Goal: Task Accomplishment & Management: Manage account settings

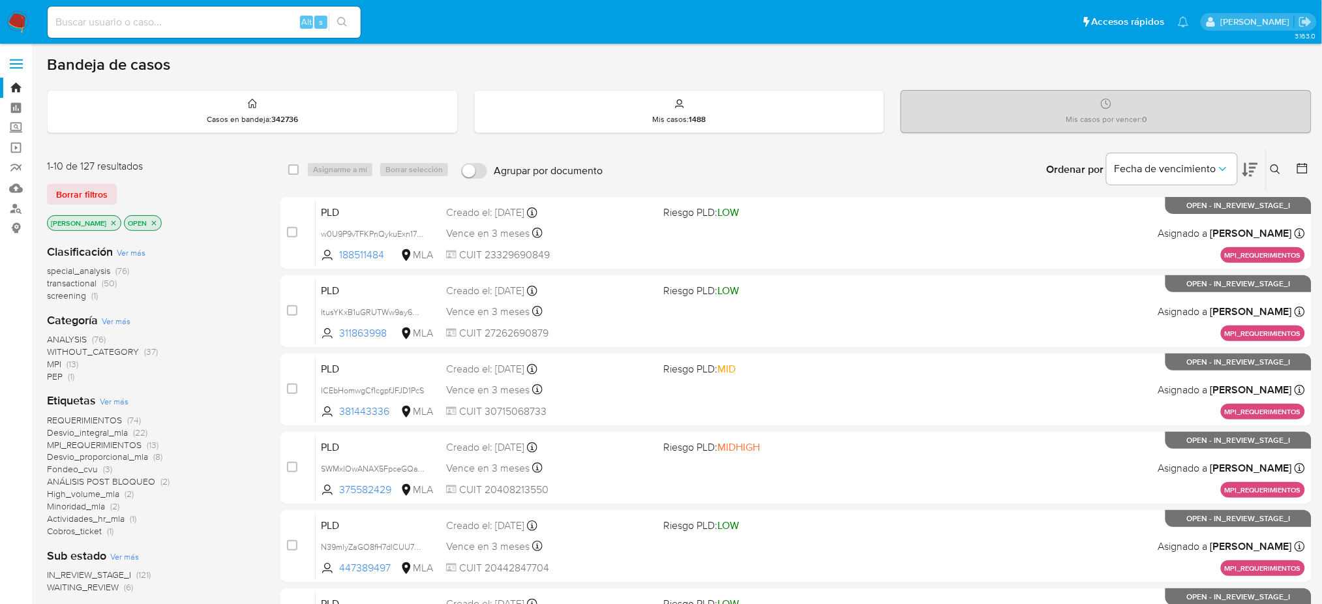
click at [188, 26] on input at bounding box center [204, 22] width 313 height 17
paste input "RqjZVHEpHRHWucHSojHGoEMr"
type input "RqjZVHEpHRHWucHSojHGoEMr"
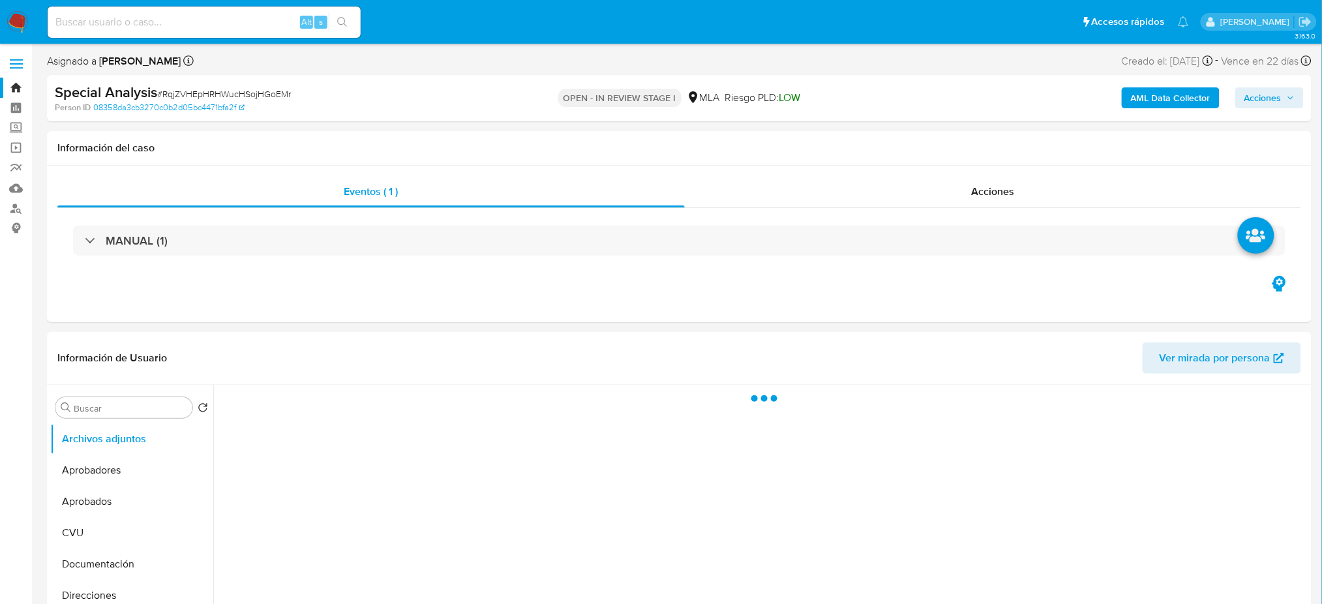
select select "10"
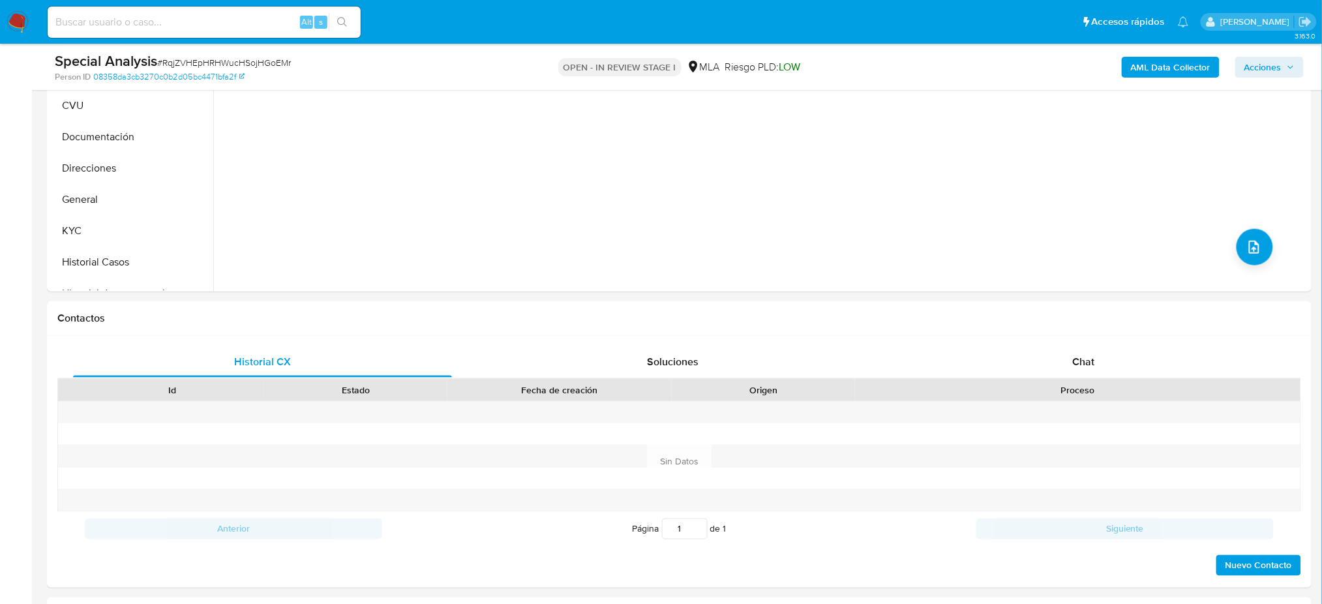
scroll to position [499, 0]
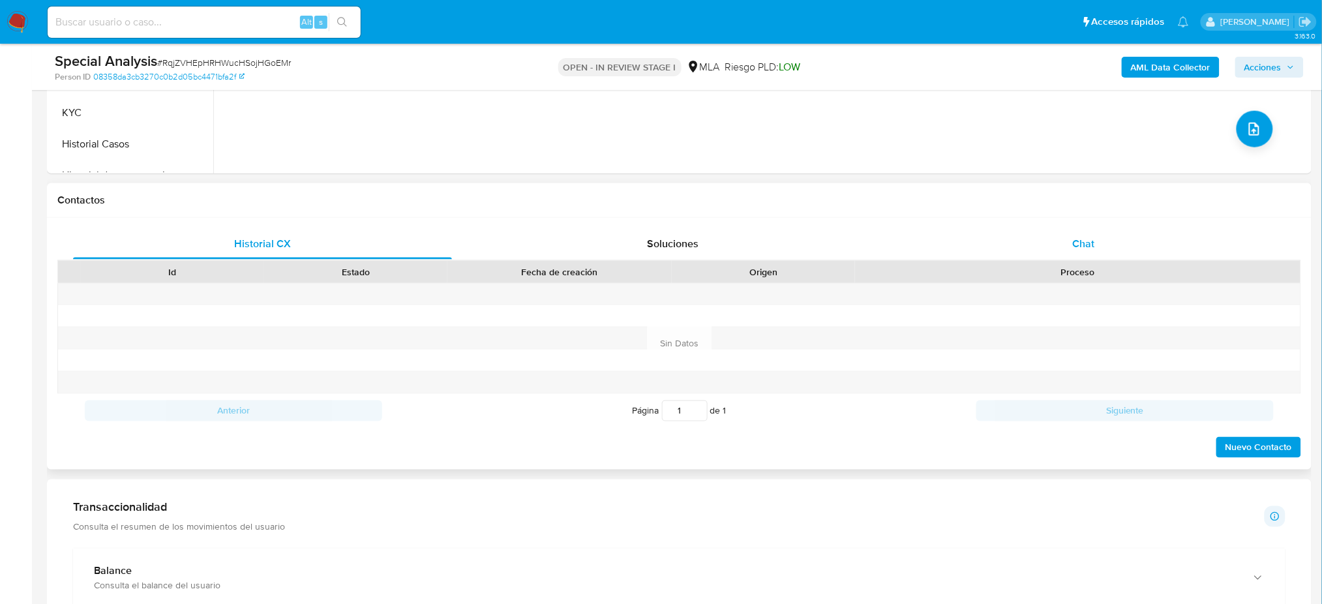
click at [1144, 249] on div "Chat" at bounding box center [1083, 243] width 379 height 31
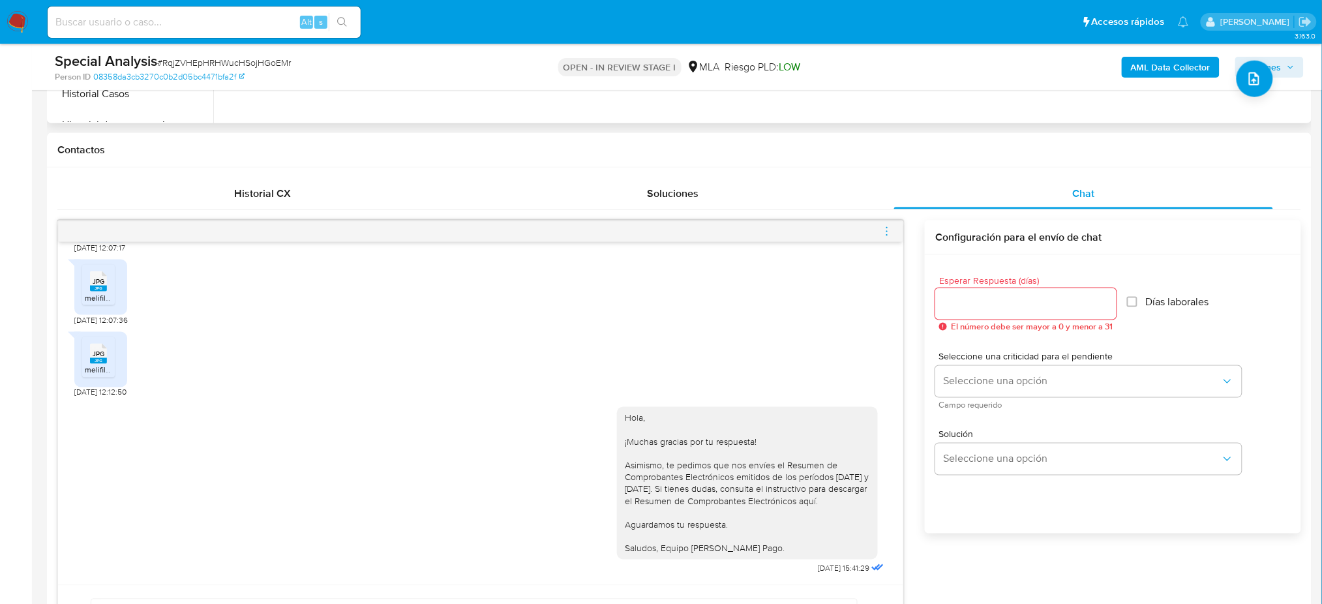
scroll to position [550, 0]
click at [889, 236] on icon "menu-action" at bounding box center [887, 231] width 12 height 12
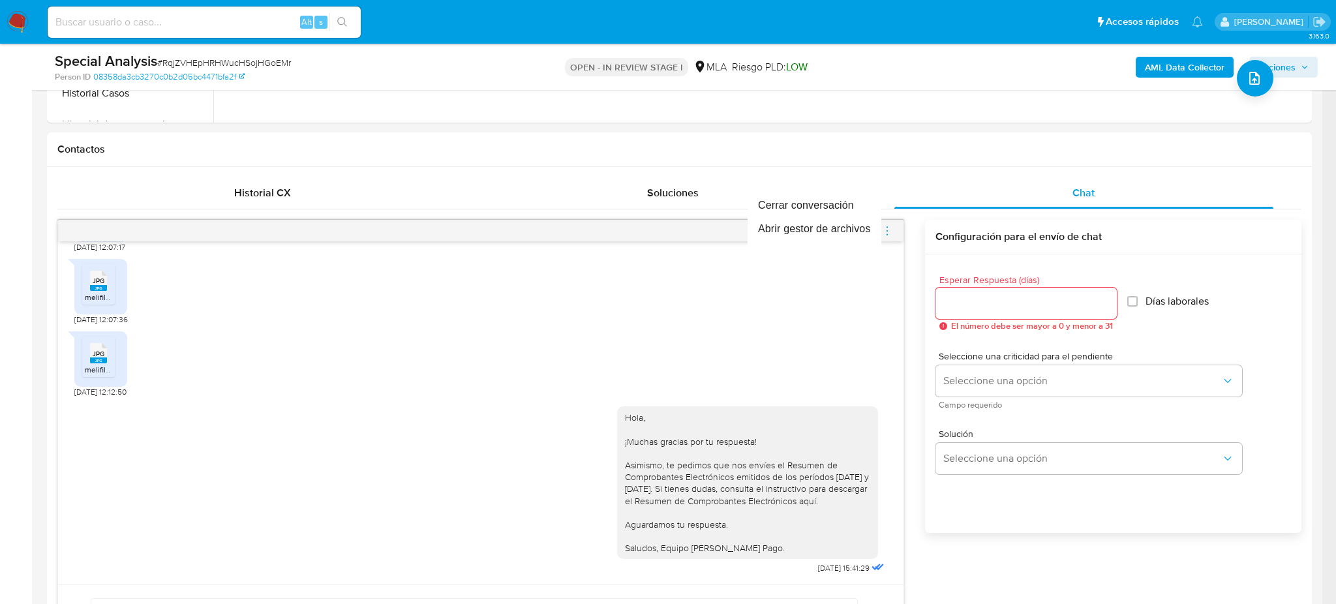
click at [0, 301] on div at bounding box center [668, 302] width 1336 height 604
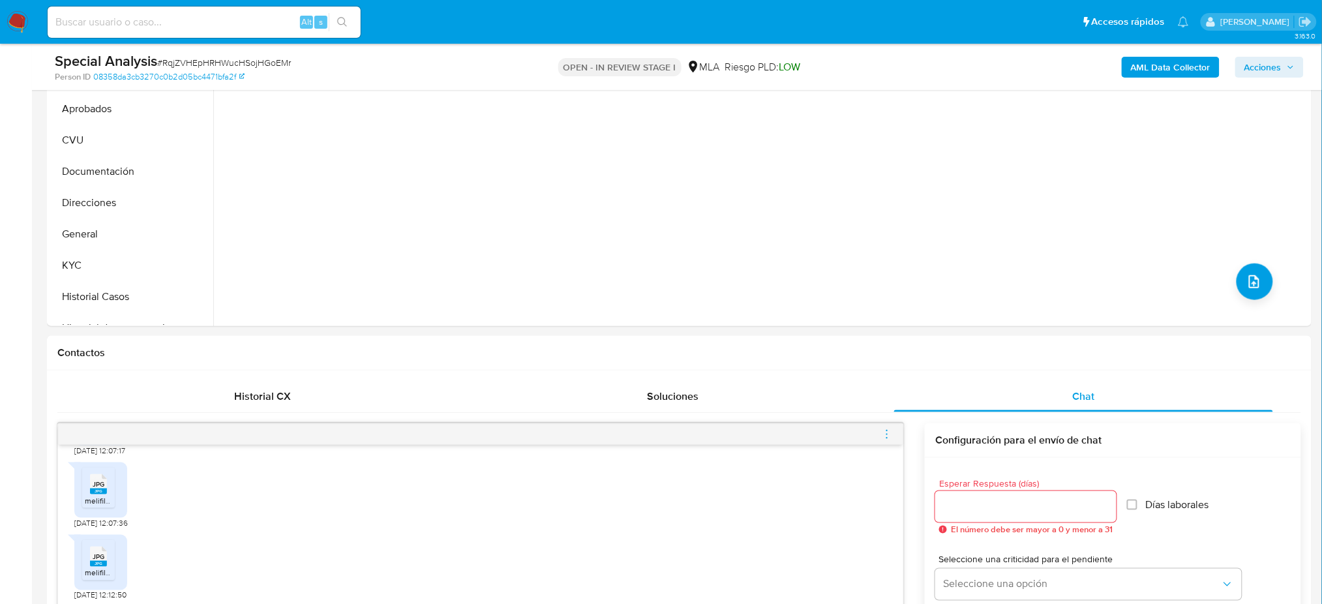
scroll to position [316, 0]
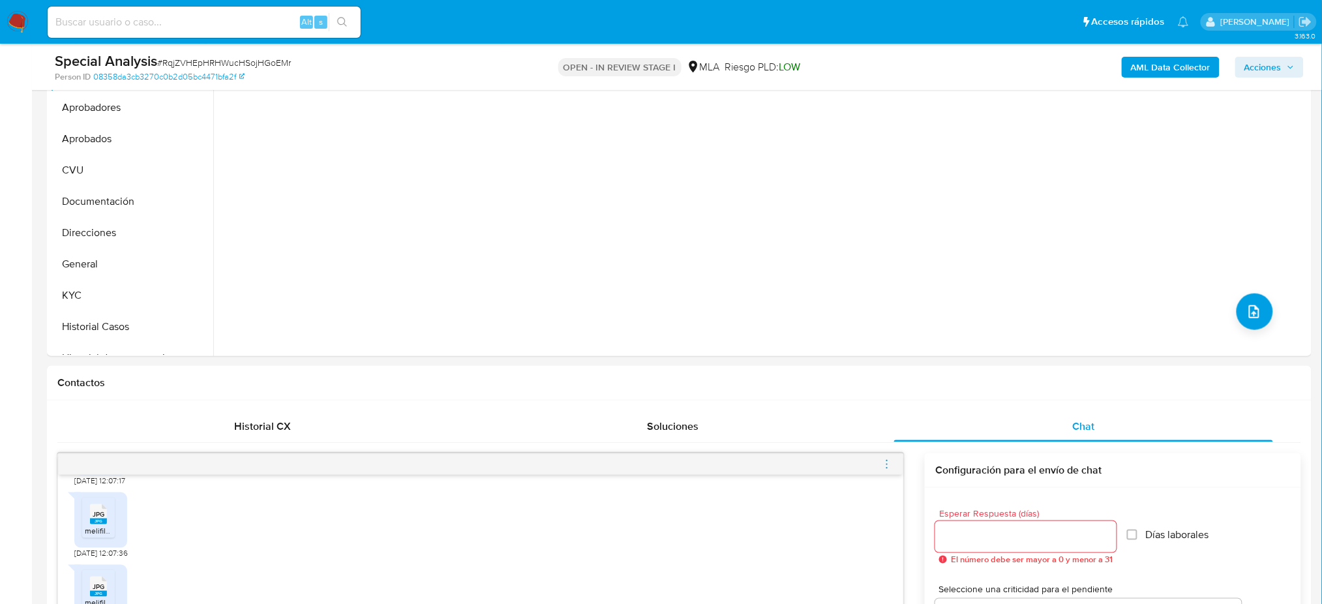
click at [9, 26] on img at bounding box center [18, 22] width 22 height 22
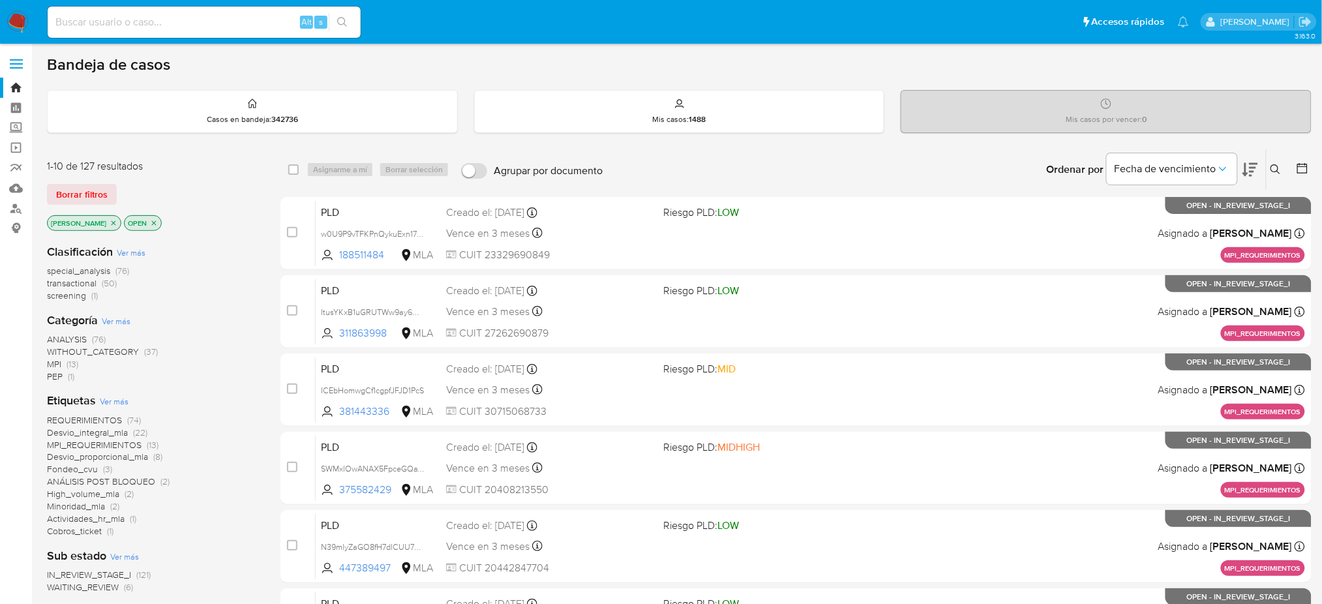
click at [207, 22] on input at bounding box center [204, 22] width 313 height 17
paste input "Bg27z6N8u7y7z5klcwKhQsQp"
type input "Bg27z6N8u7y7z5klcwKhQsQp"
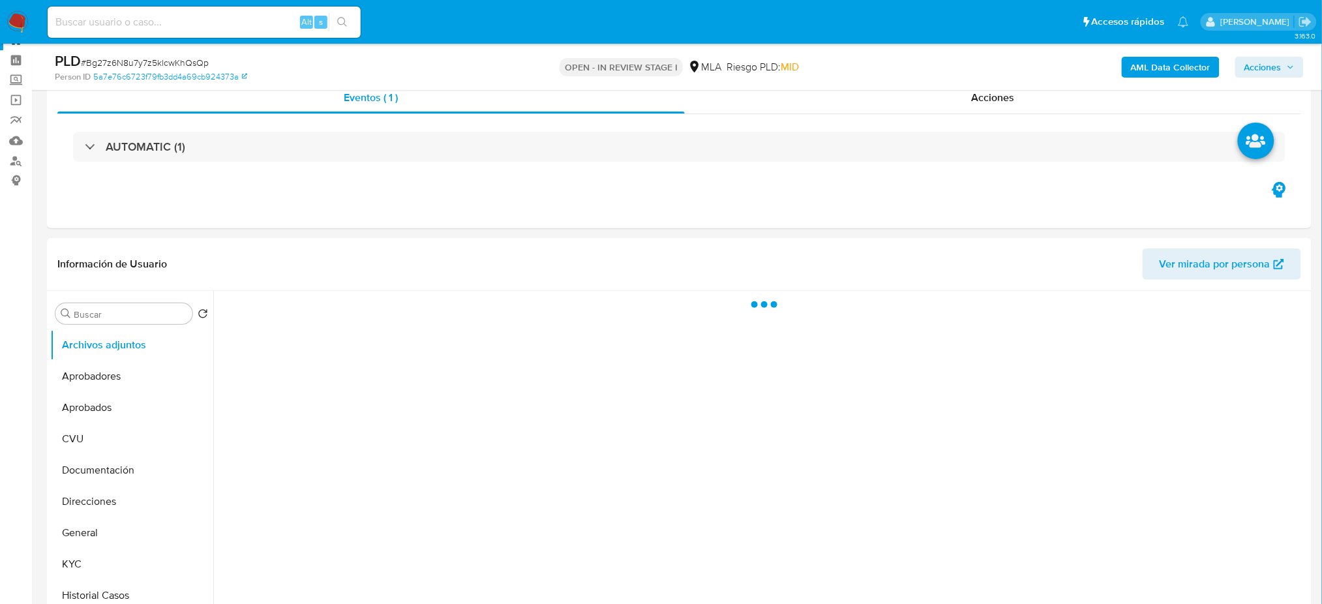
select select "10"
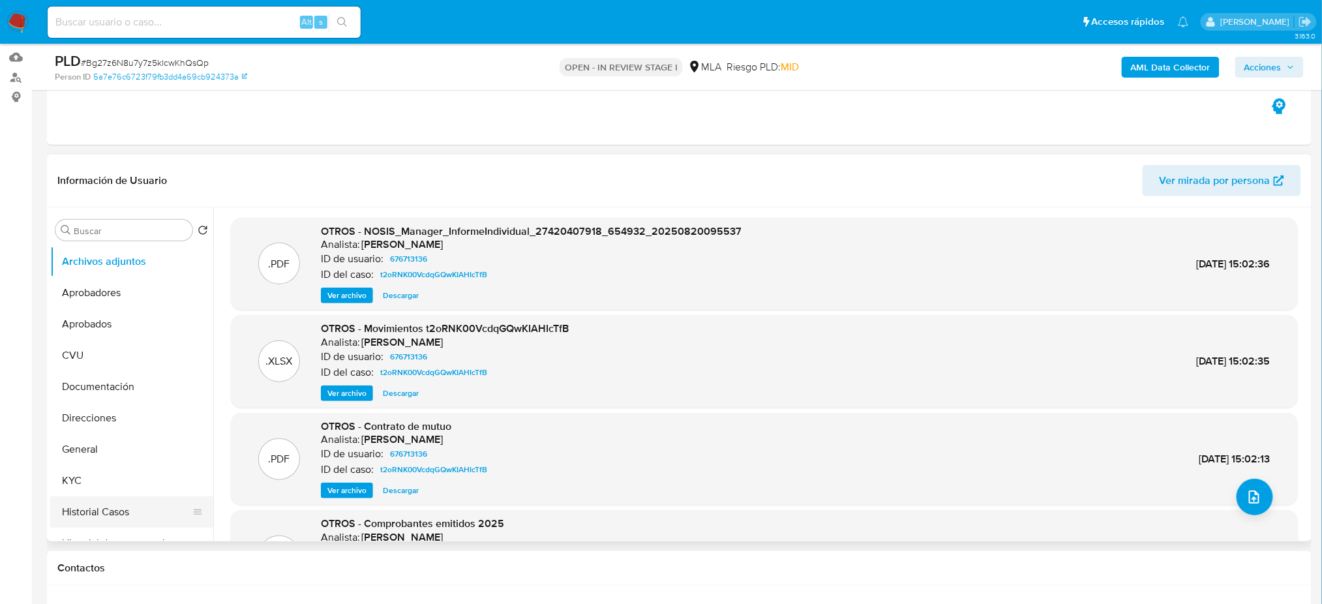
click at [89, 506] on button "Historial Casos" at bounding box center [126, 511] width 153 height 31
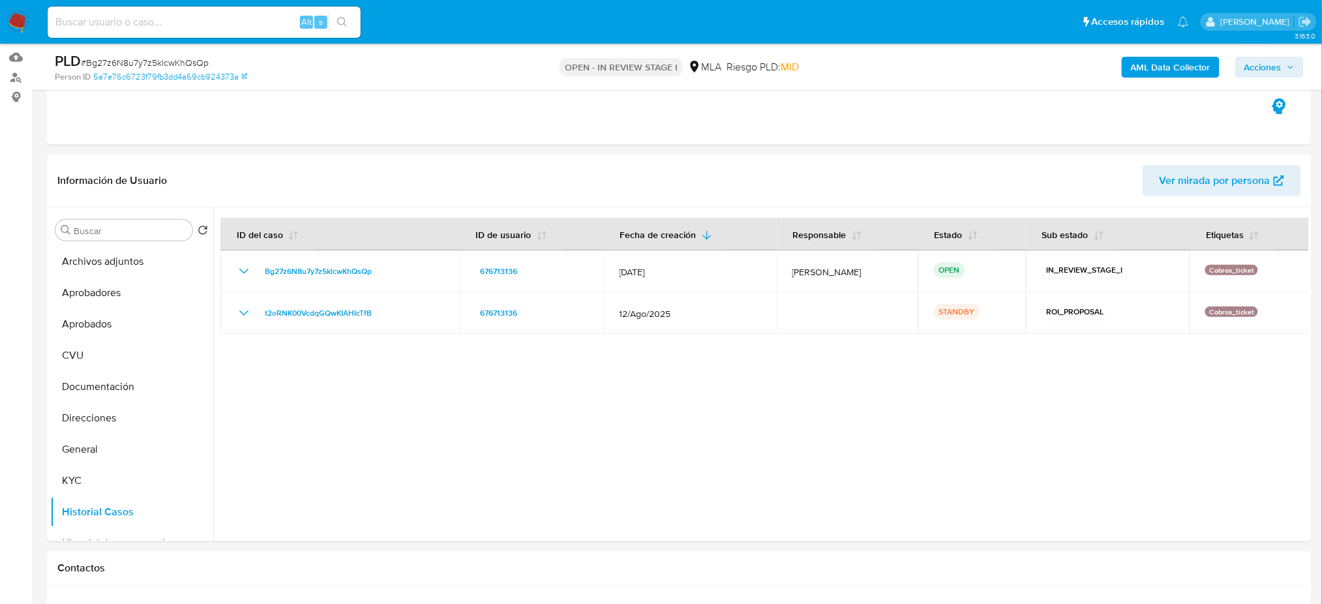
click at [20, 16] on img at bounding box center [18, 22] width 22 height 22
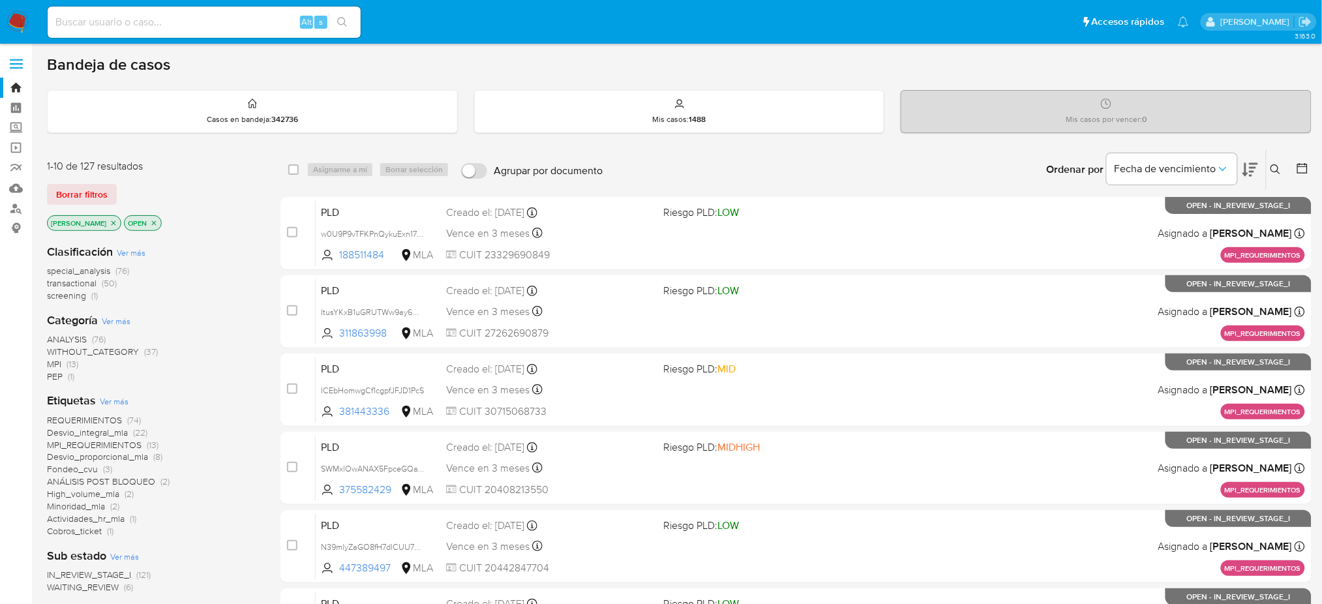
click at [215, 29] on input at bounding box center [204, 22] width 313 height 17
paste input "t1aAok3Z1xiwBdm9F9im06p4"
type input "t1aAok3Z1xiwBdm9F9im06p4"
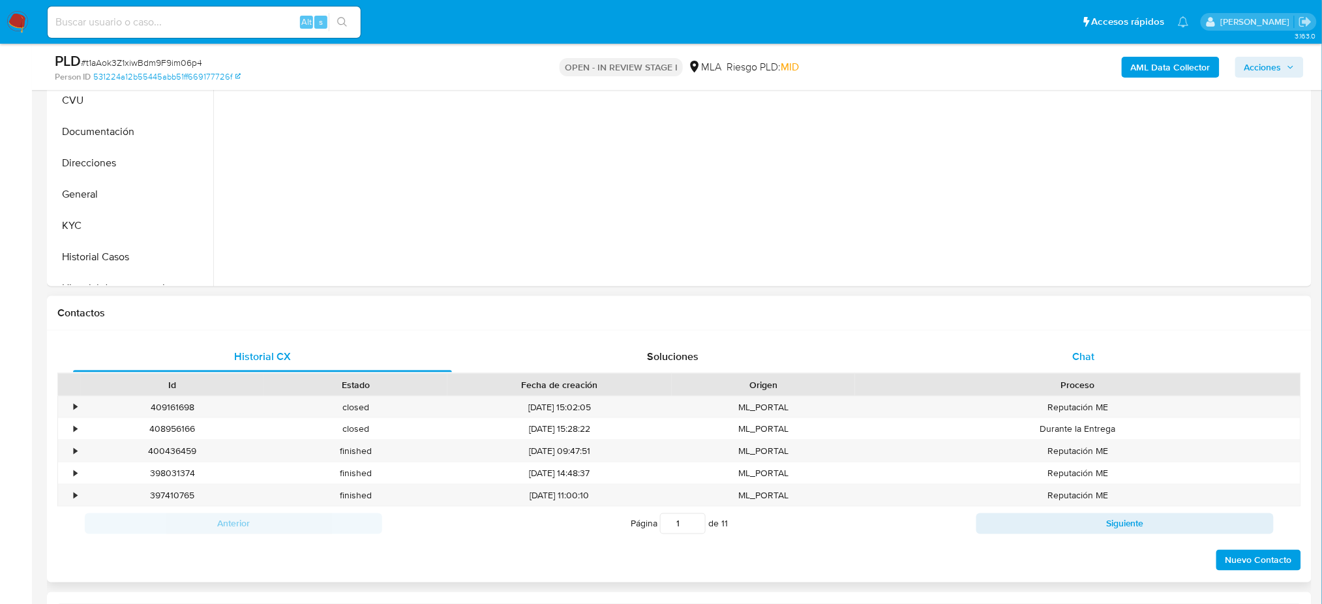
click at [1071, 352] on div "Chat" at bounding box center [1083, 356] width 379 height 31
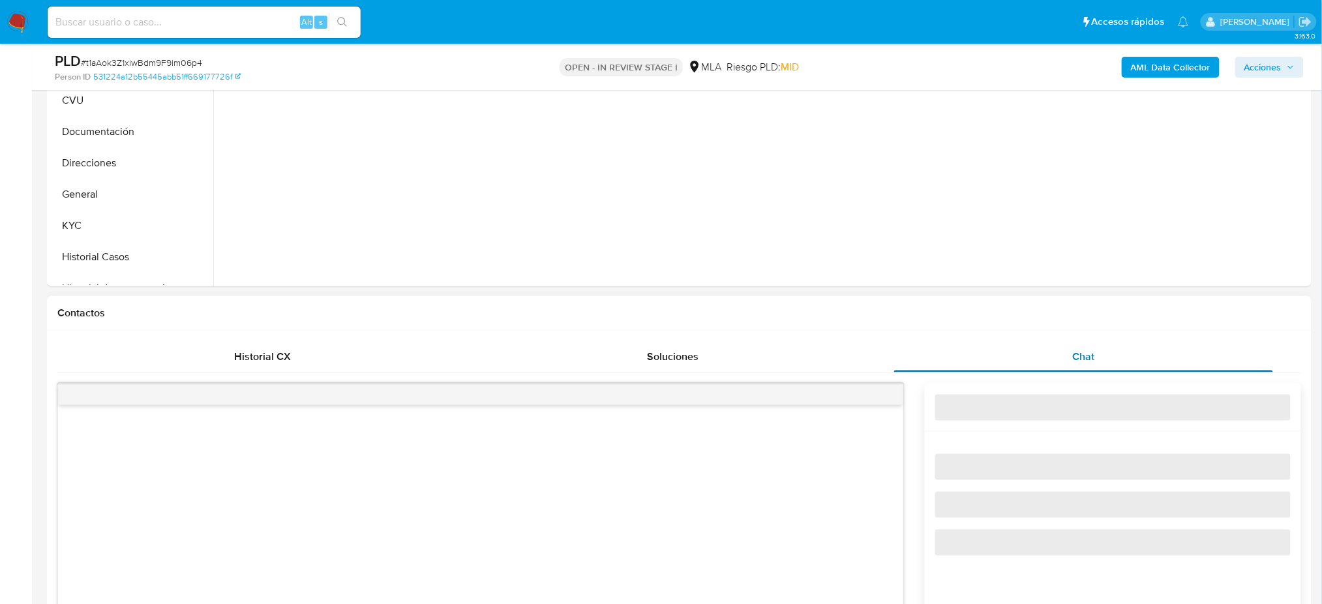
select select "10"
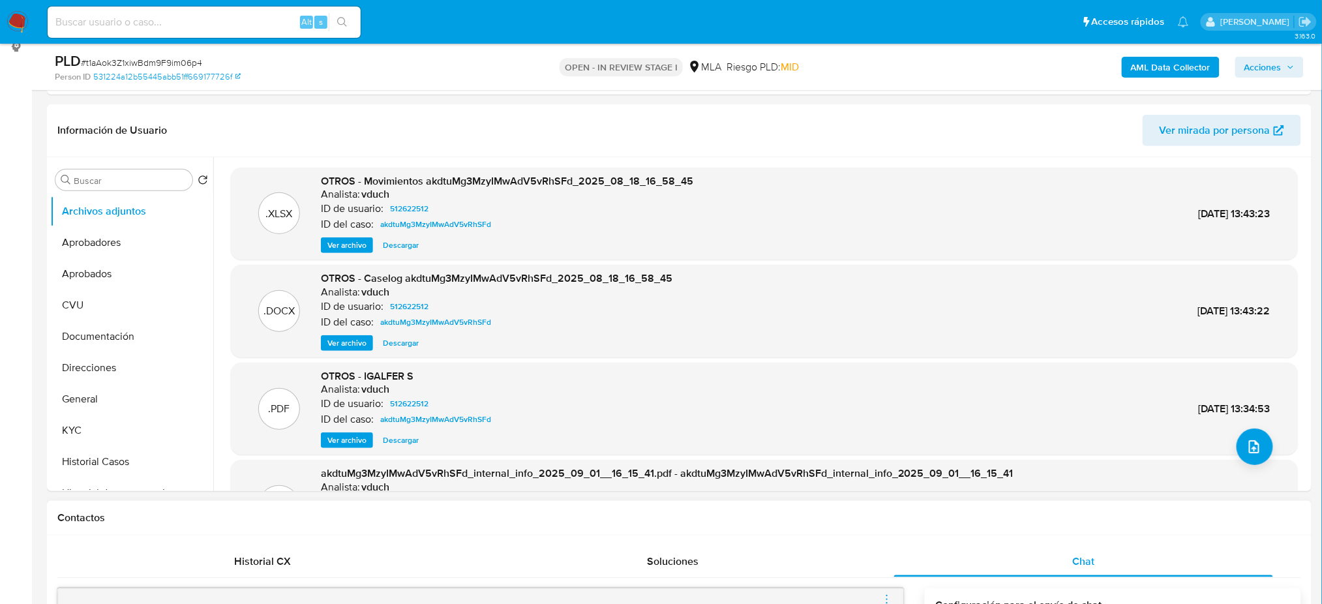
scroll to position [181, 0]
click at [344, 438] on span "Ver archivo" at bounding box center [346, 440] width 39 height 13
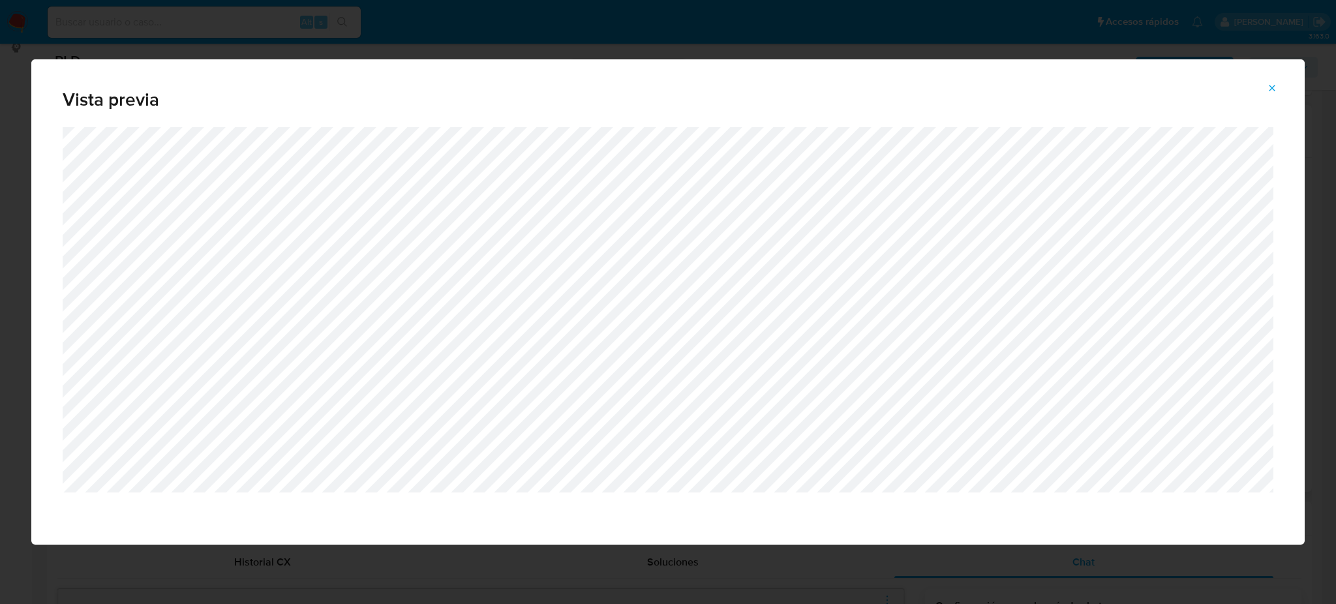
click at [1277, 79] on span "Attachment preview" at bounding box center [1272, 88] width 10 height 18
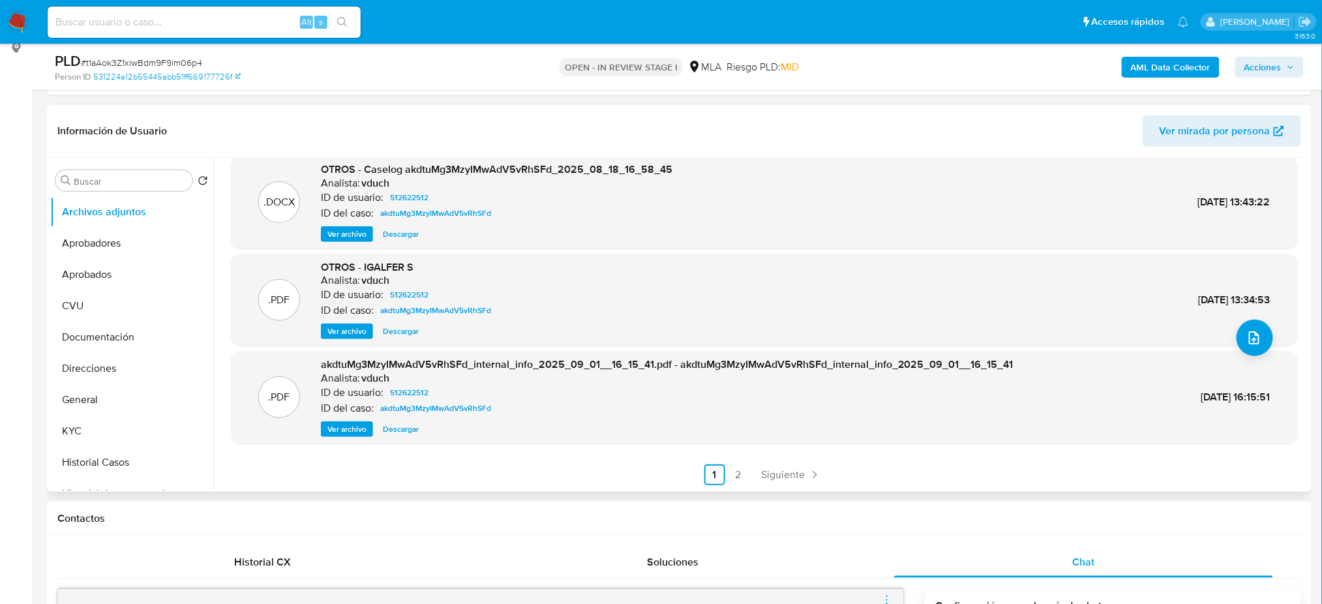
scroll to position [0, 0]
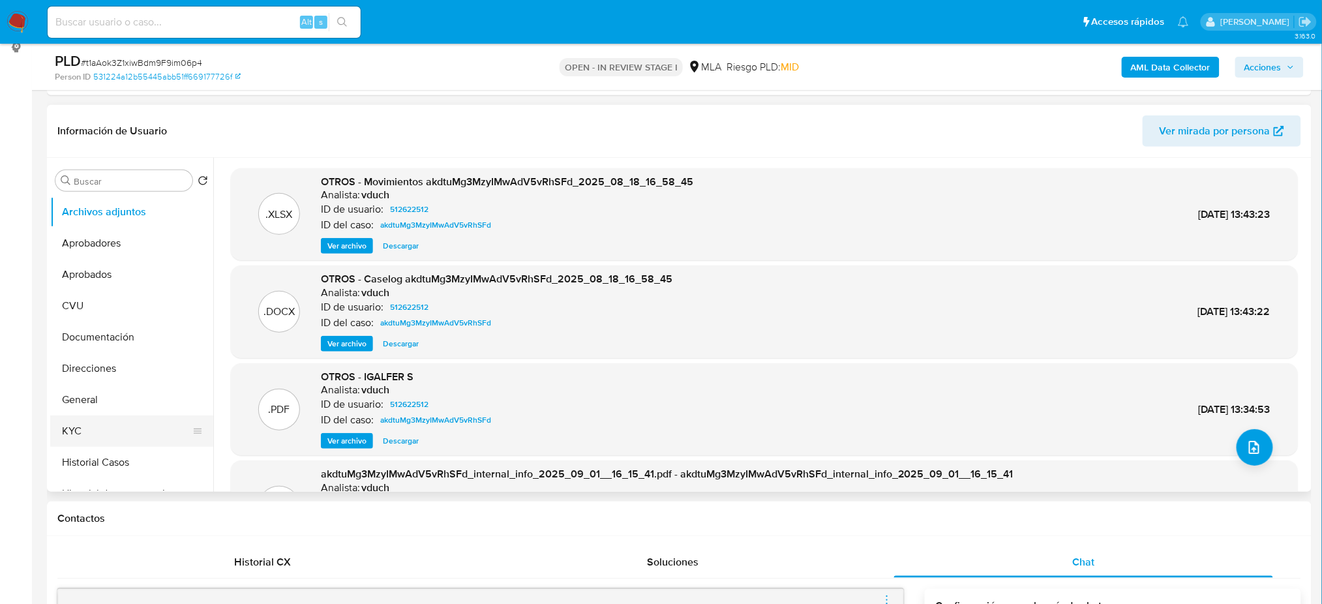
click at [97, 440] on button "KYC" at bounding box center [126, 431] width 153 height 31
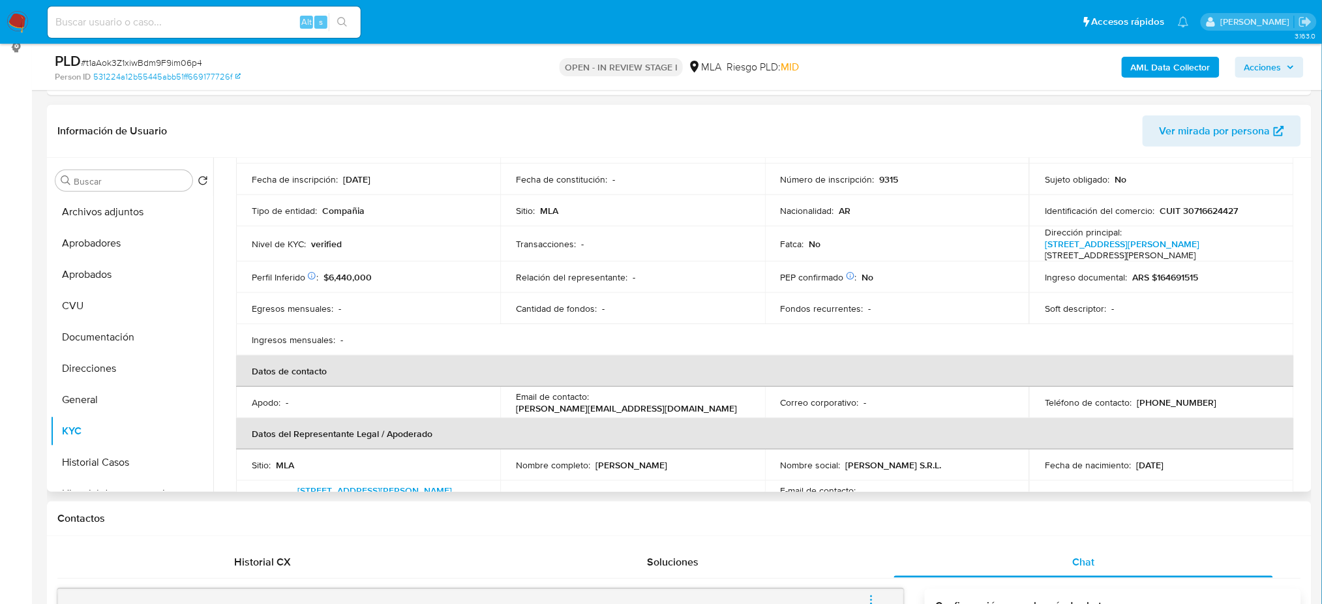
scroll to position [121, 0]
drag, startPoint x: 590, startPoint y: 404, endPoint x: 684, endPoint y: 403, distance: 93.3
click at [684, 403] on div "Email de contacto : ignacio@igalfer.com" at bounding box center [632, 400] width 233 height 23
copy div "ignacio@igalfer.com"
click at [198, 31] on div "Alt s" at bounding box center [204, 22] width 313 height 31
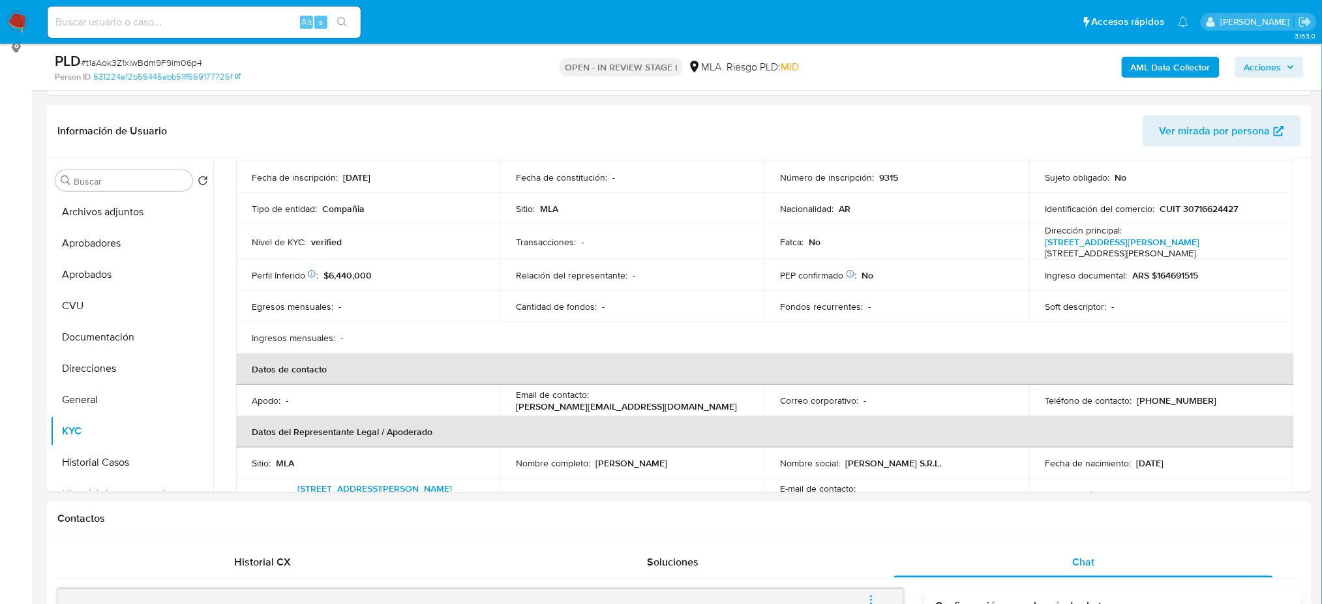
click at [234, 28] on input at bounding box center [204, 22] width 313 height 17
paste input "DckbvzufZKKBk9t6lYGFuICl"
type input "DckbvzufZKKBk9t6lYGFuICl"
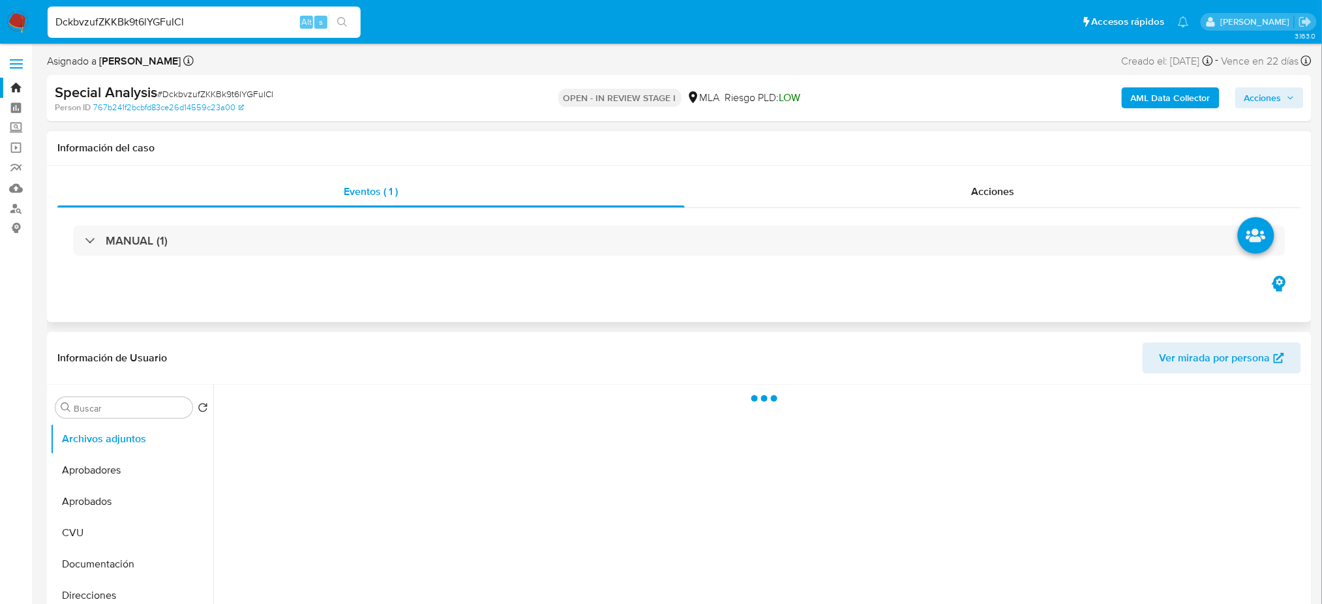
select select "10"
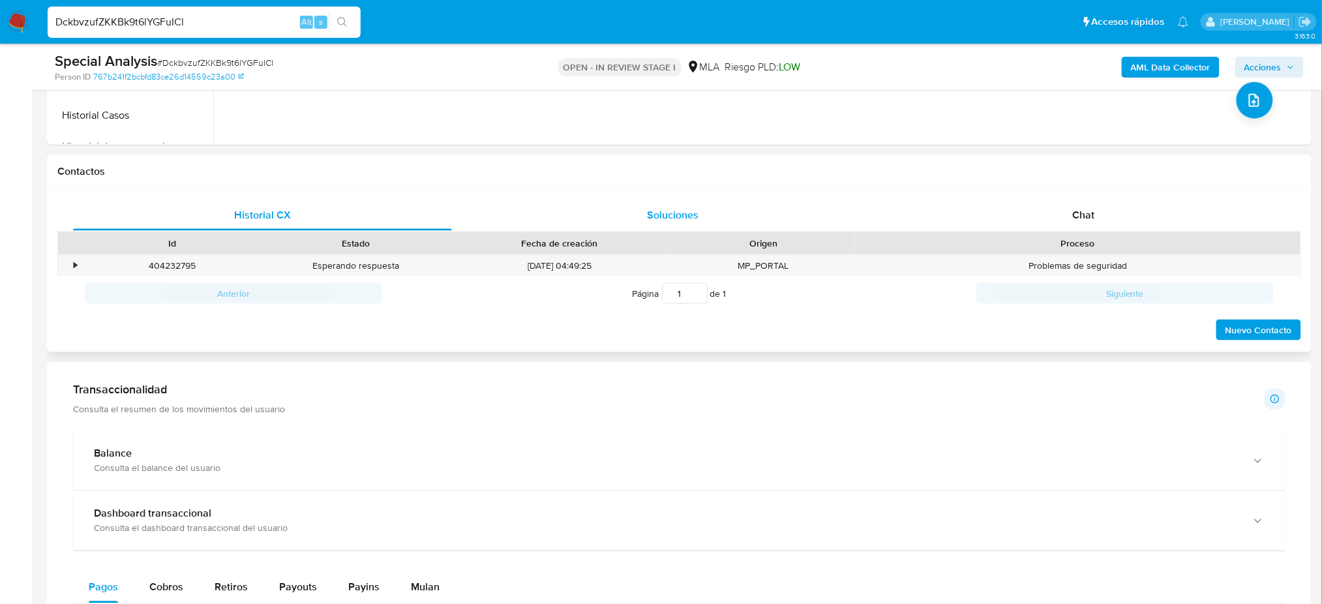
scroll to position [536, 0]
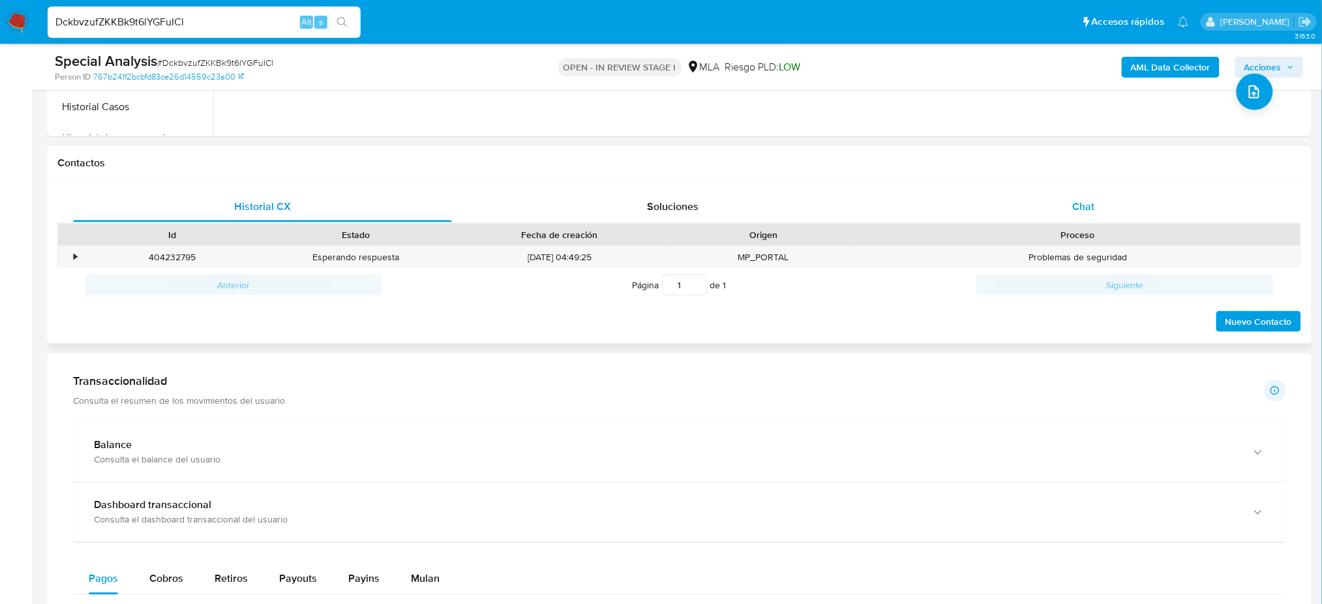
click at [1047, 213] on div "Chat" at bounding box center [1083, 206] width 379 height 31
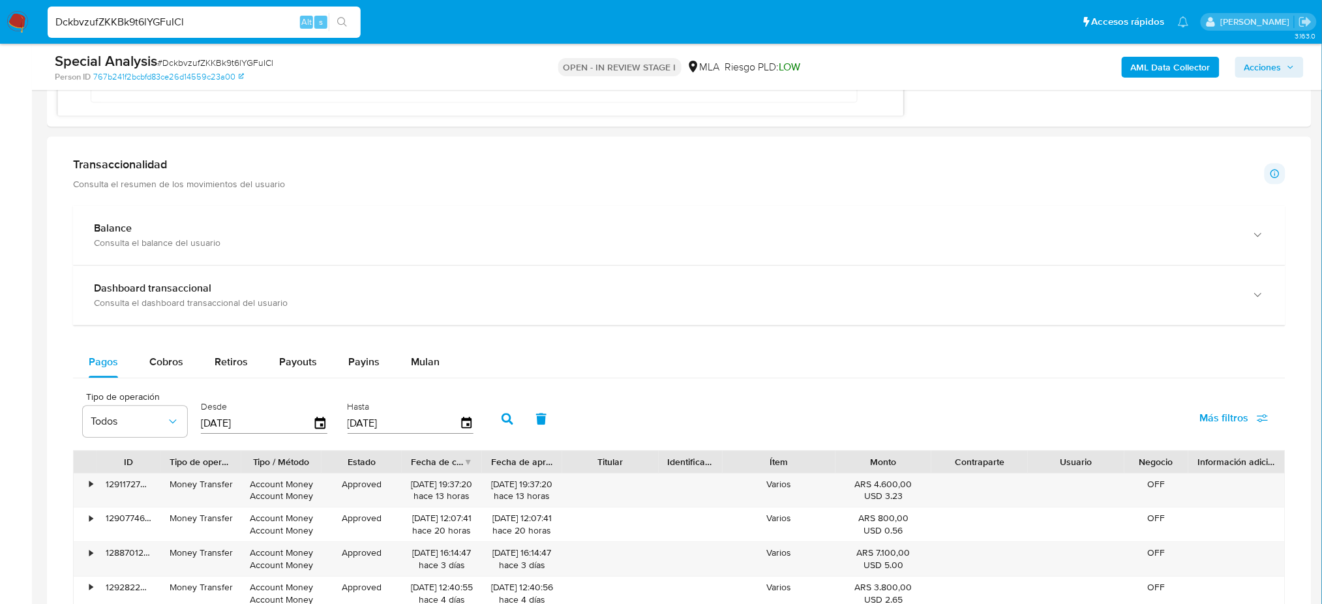
scroll to position [1151, 0]
click at [435, 361] on span "Mulan" at bounding box center [425, 359] width 29 height 15
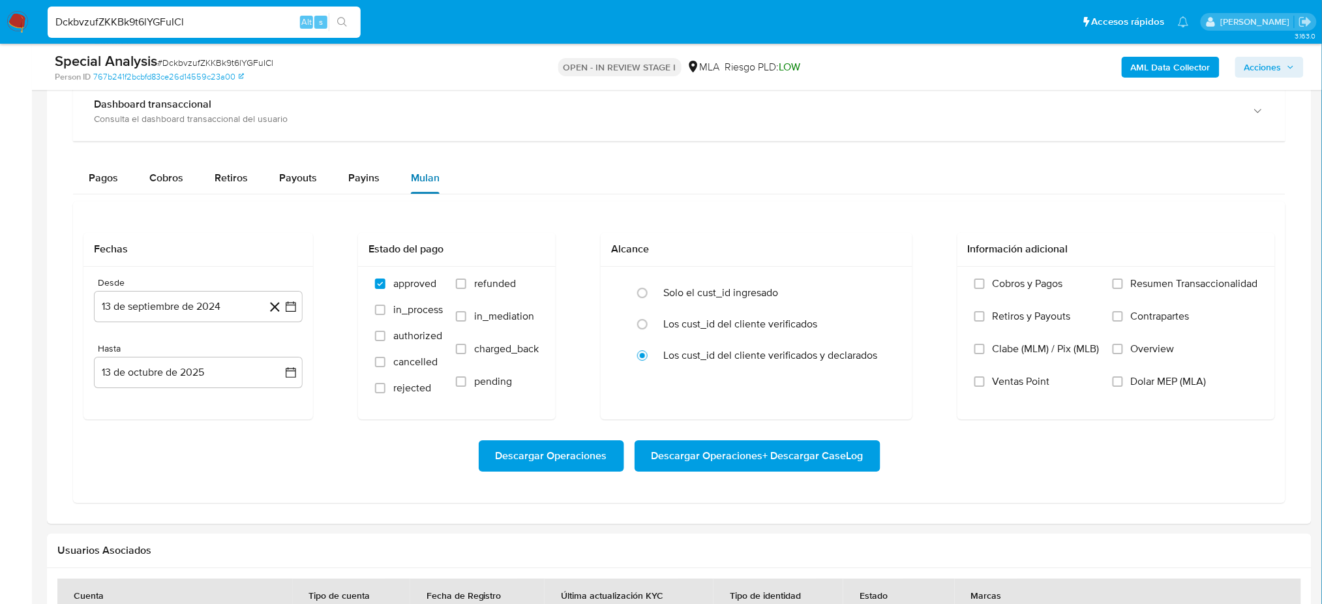
scroll to position [1347, 0]
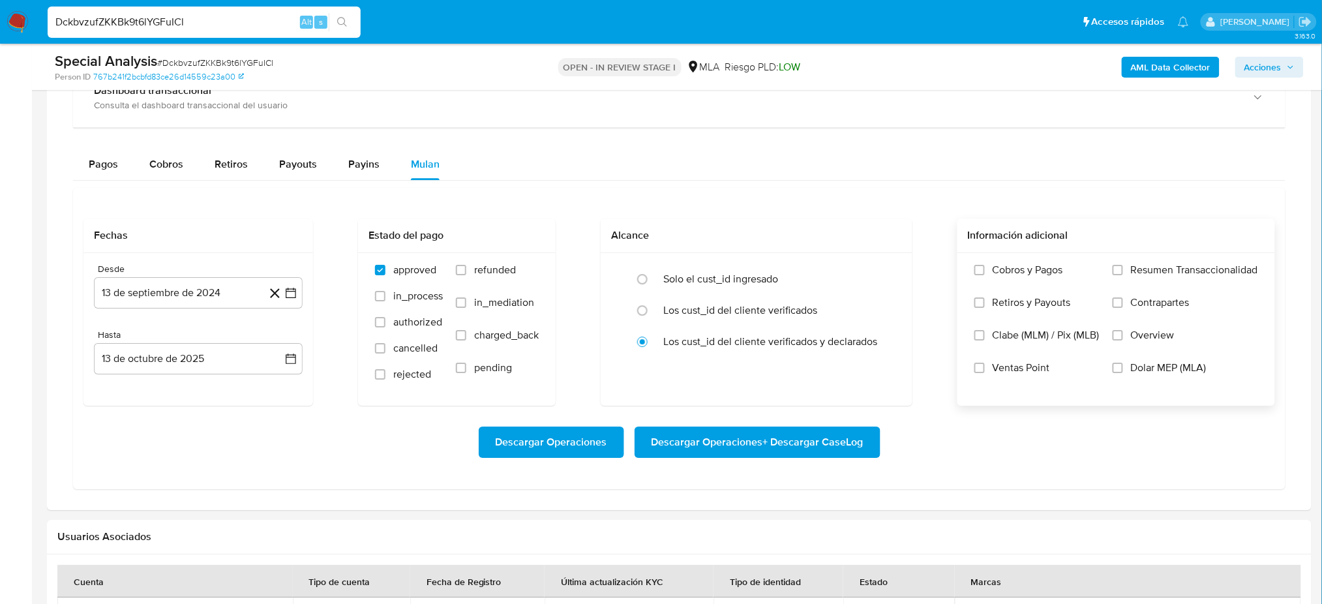
click at [1175, 371] on span "Dolar MEP (MLA)" at bounding box center [1169, 367] width 76 height 13
click at [1123, 371] on input "Dolar MEP (MLA)" at bounding box center [1118, 368] width 10 height 10
click at [168, 301] on button "13 de septiembre de 2024" at bounding box center [198, 292] width 209 height 31
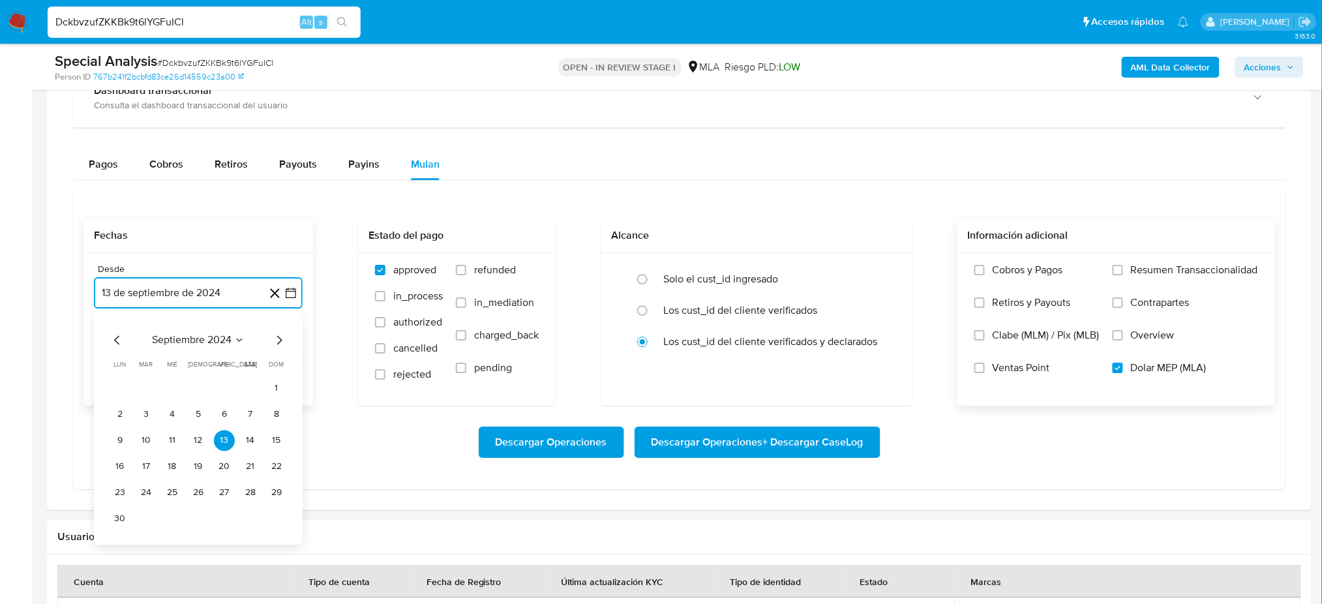
click at [281, 340] on icon "Mes siguiente" at bounding box center [279, 339] width 5 height 9
click at [147, 386] on button "1" at bounding box center [146, 388] width 21 height 21
click at [172, 365] on button "13 de octubre de 2025" at bounding box center [198, 358] width 209 height 31
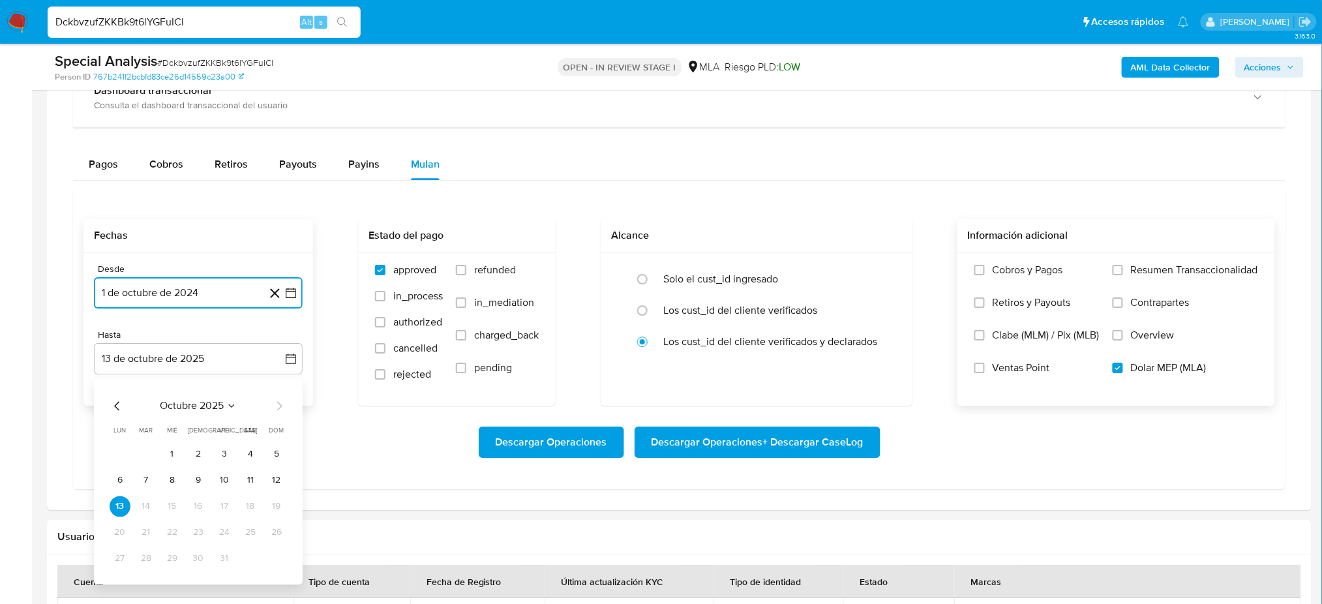
click at [121, 401] on icon "Mes anterior" at bounding box center [118, 406] width 16 height 16
click at [145, 553] on button "30" at bounding box center [146, 558] width 21 height 21
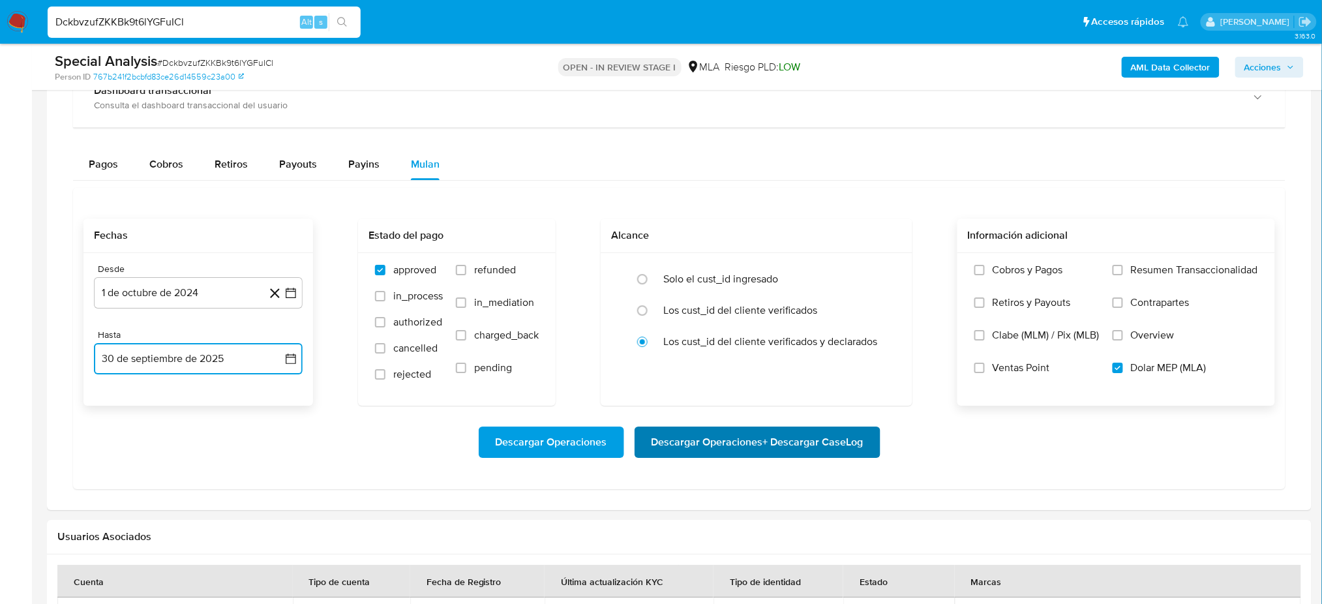
click at [802, 442] on span "Descargar Operaciones + Descargar CaseLog" at bounding box center [758, 442] width 212 height 29
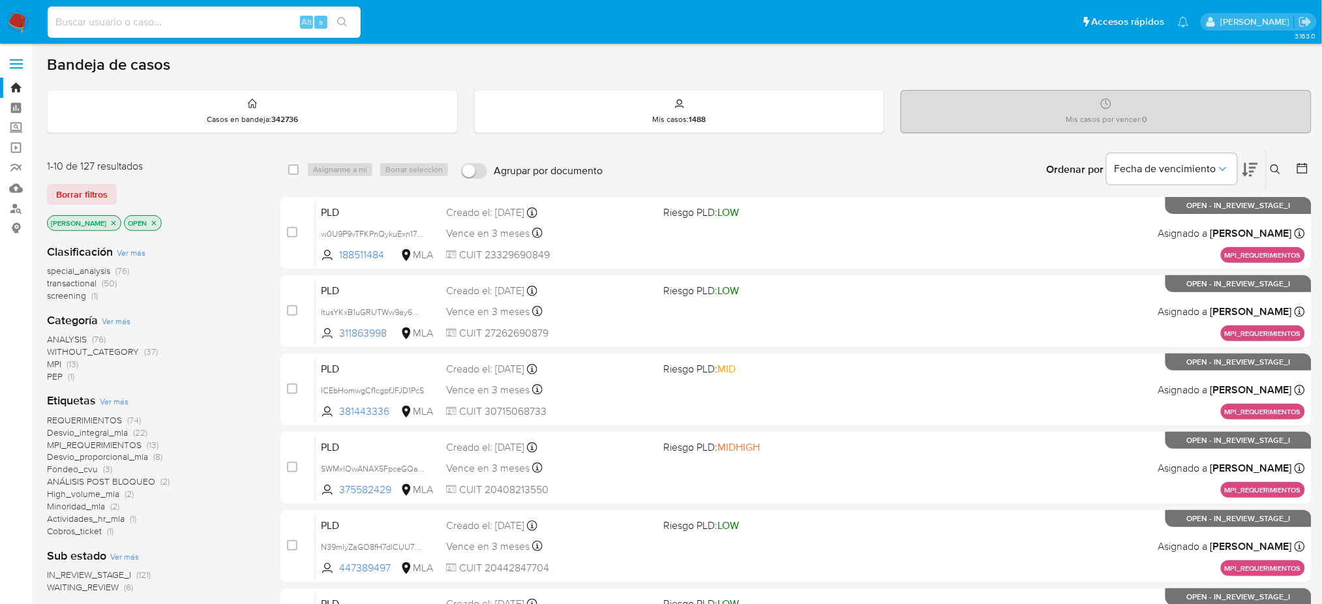
click at [192, 25] on input at bounding box center [204, 22] width 313 height 17
paste input "KMGNbOoEZBXMPG0I4g9qoRoN"
type input "KMGNbOoEZBXMPG0I4g9qoRoN"
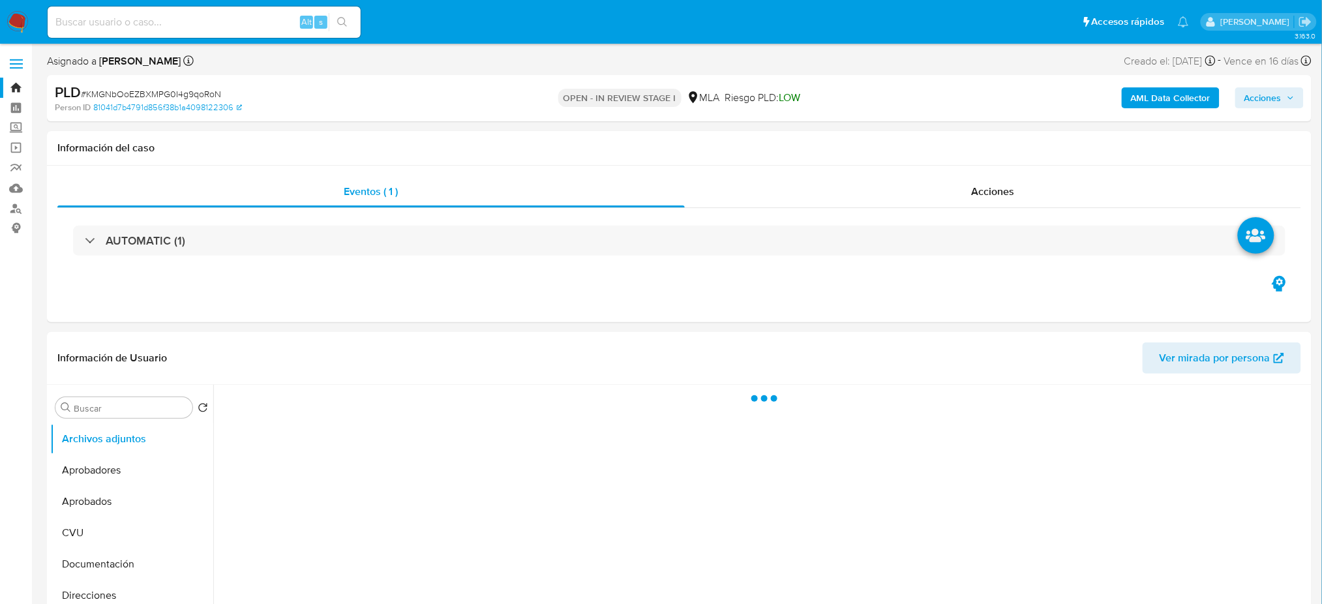
select select "10"
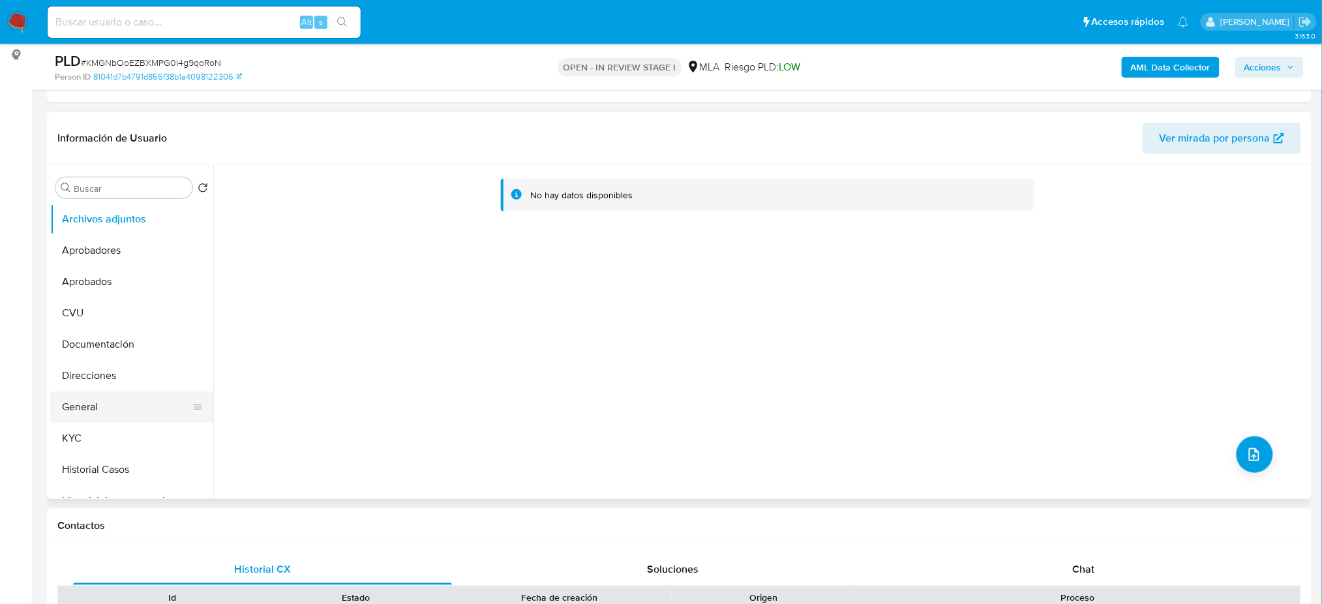
click at [100, 410] on button "General" at bounding box center [126, 406] width 153 height 31
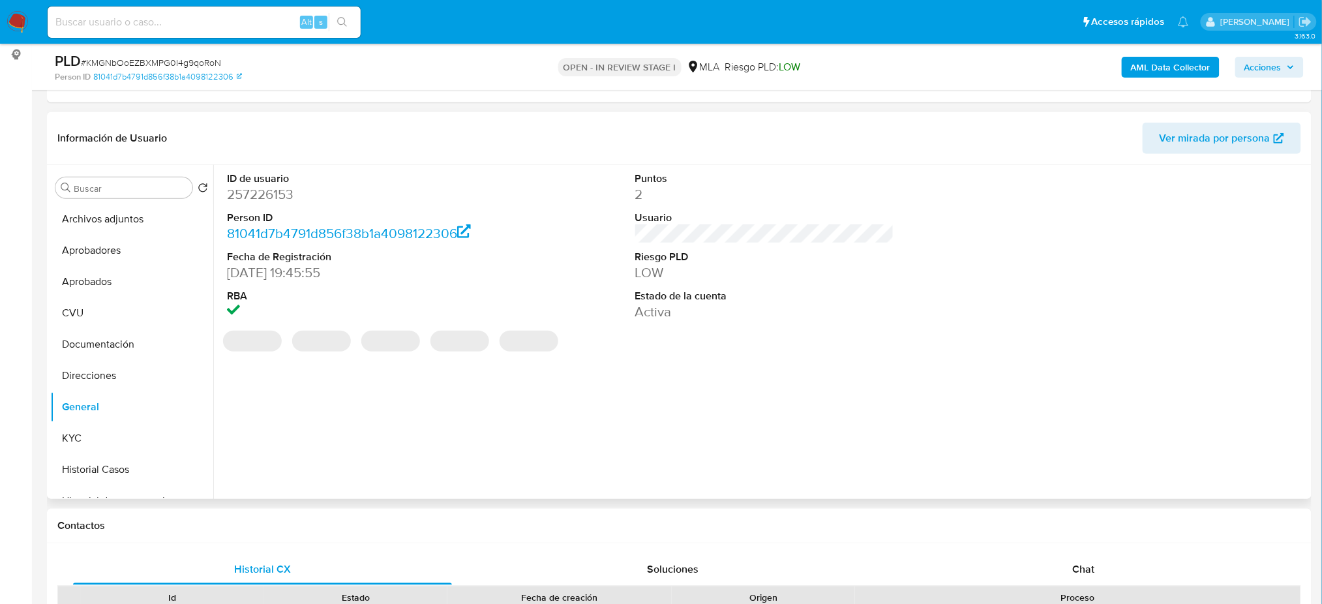
click at [275, 194] on dd "257226153" at bounding box center [356, 194] width 259 height 18
copy dd "257226153"
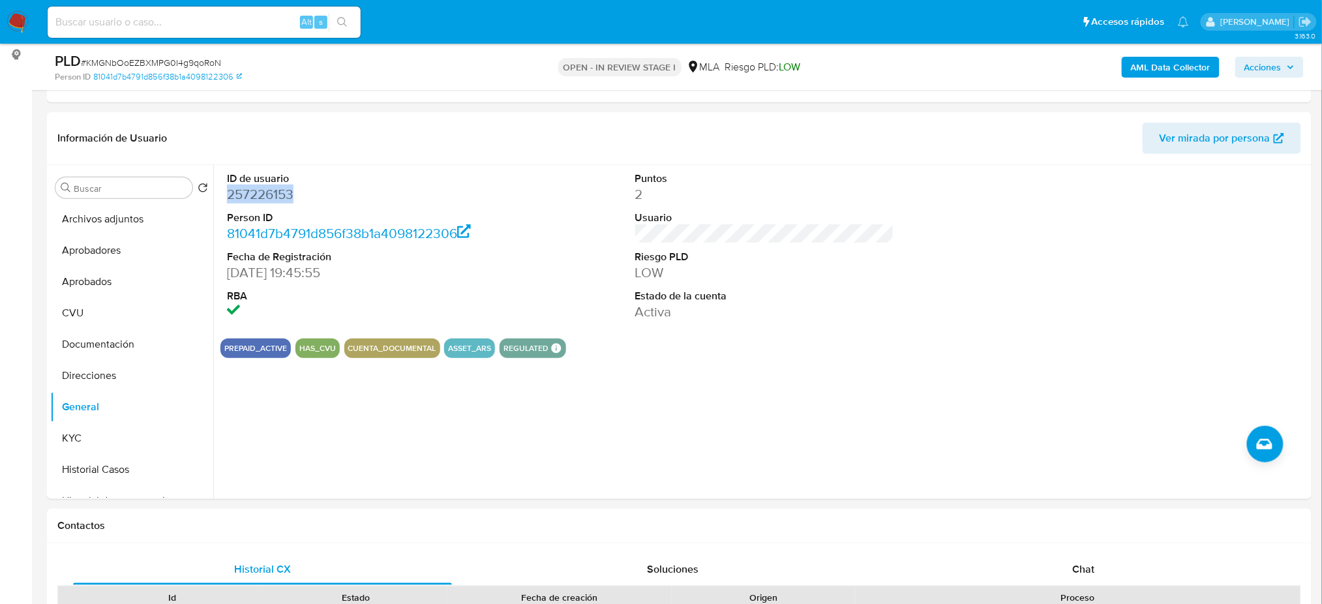
drag, startPoint x: 115, startPoint y: 468, endPoint x: 0, endPoint y: 425, distance: 123.0
click at [115, 467] on button "Historial Casos" at bounding box center [131, 469] width 163 height 31
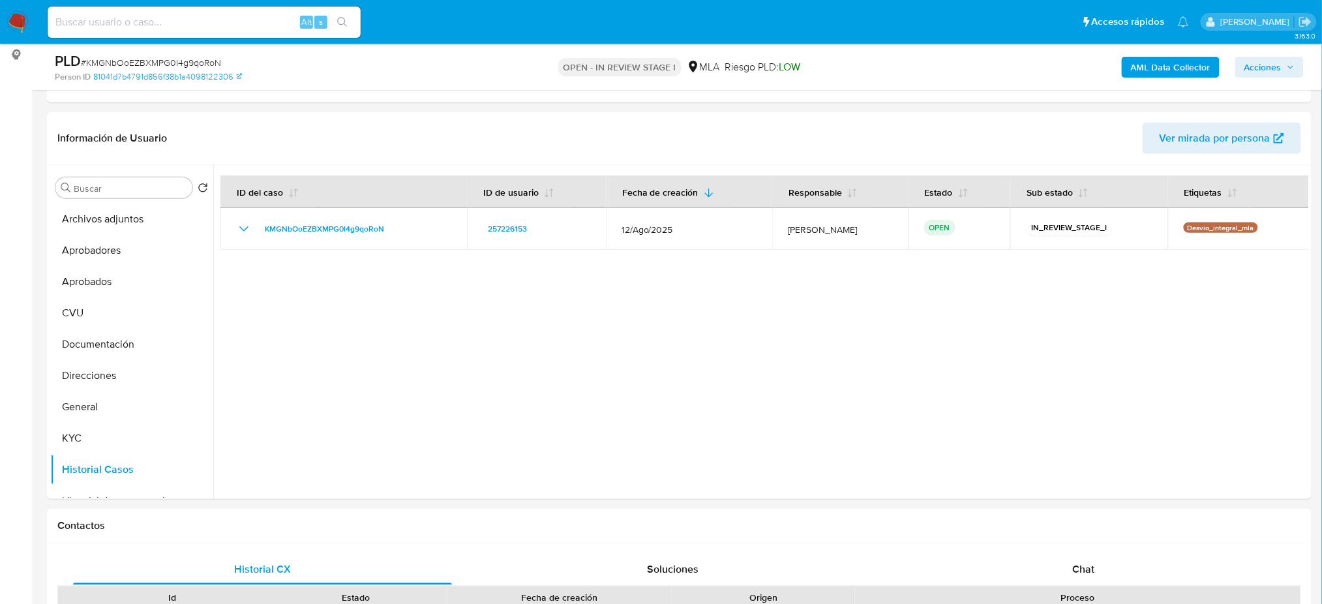
click at [108, 444] on button "KYC" at bounding box center [131, 438] width 163 height 31
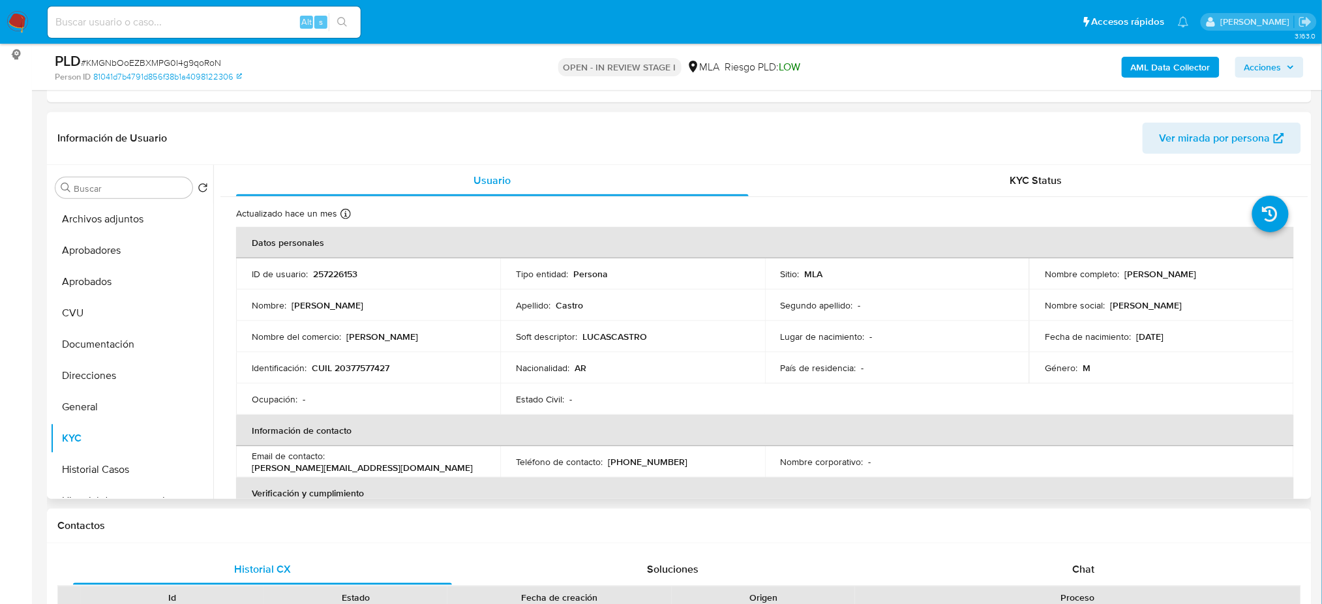
click at [341, 365] on p "CUIL 20377577427" at bounding box center [351, 368] width 78 height 12
copy p "20377577427"
drag, startPoint x: 352, startPoint y: 392, endPoint x: 351, endPoint y: 383, distance: 9.2
click at [352, 392] on td "Ocupación : -" at bounding box center [368, 399] width 264 height 31
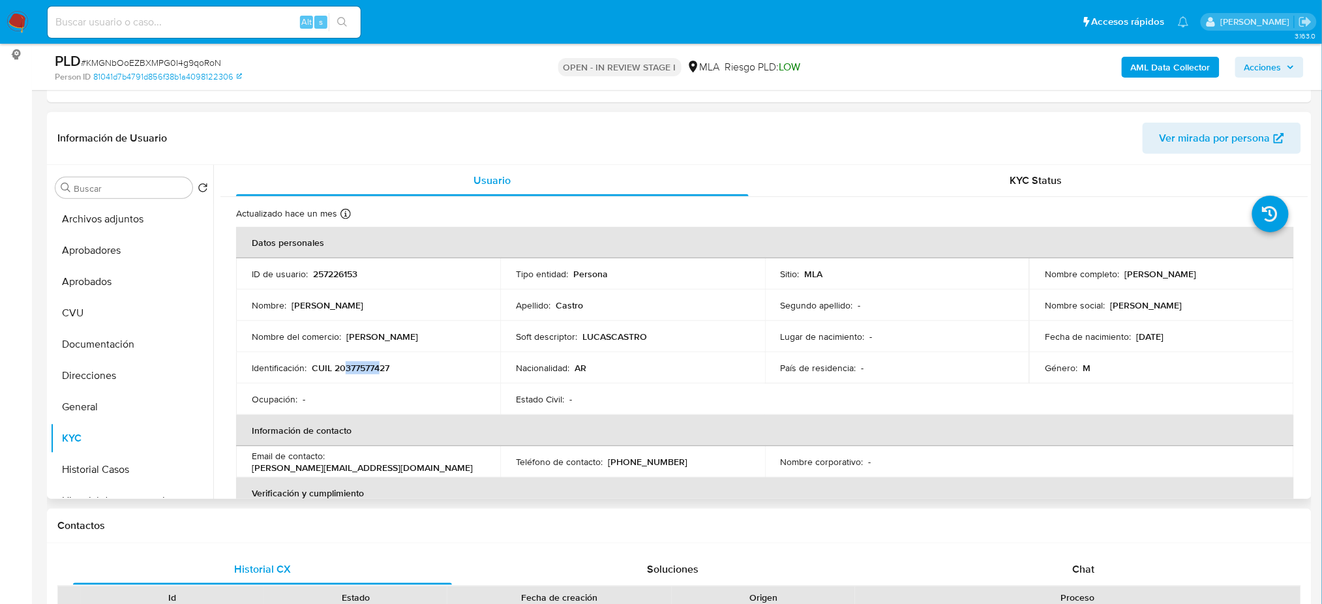
drag, startPoint x: 344, startPoint y: 369, endPoint x: 382, endPoint y: 365, distance: 38.0
click at [382, 365] on p "CUIL 20377577427" at bounding box center [351, 368] width 78 height 12
copy p "3775774"
click at [382, 365] on p "CUIL 20377577427" at bounding box center [351, 368] width 78 height 12
drag, startPoint x: 388, startPoint y: 365, endPoint x: 344, endPoint y: 376, distance: 44.6
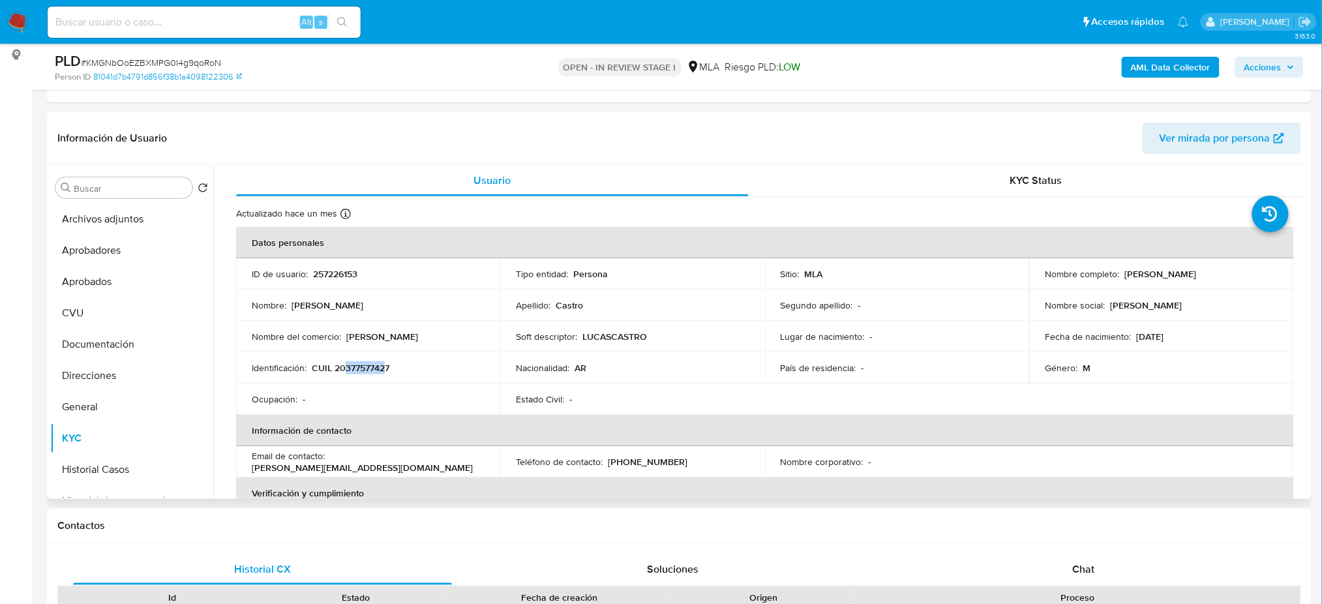
click at [345, 368] on p "CUIL 20377577427" at bounding box center [351, 368] width 78 height 12
copy p "37757742"
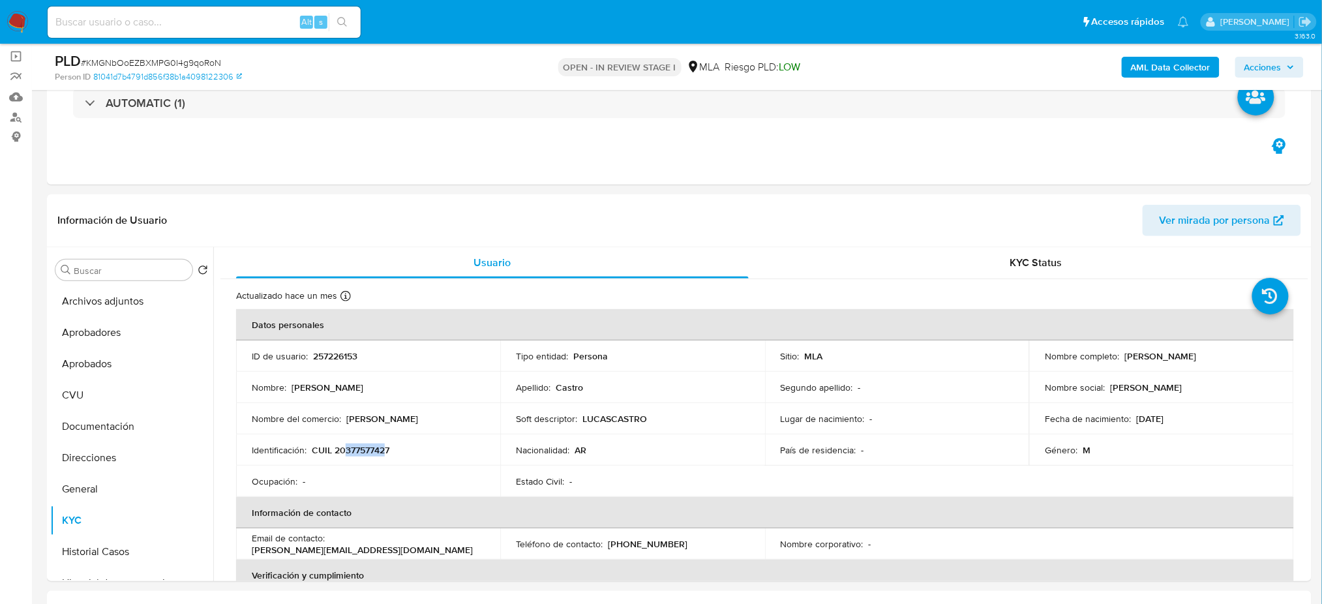
scroll to position [81, 0]
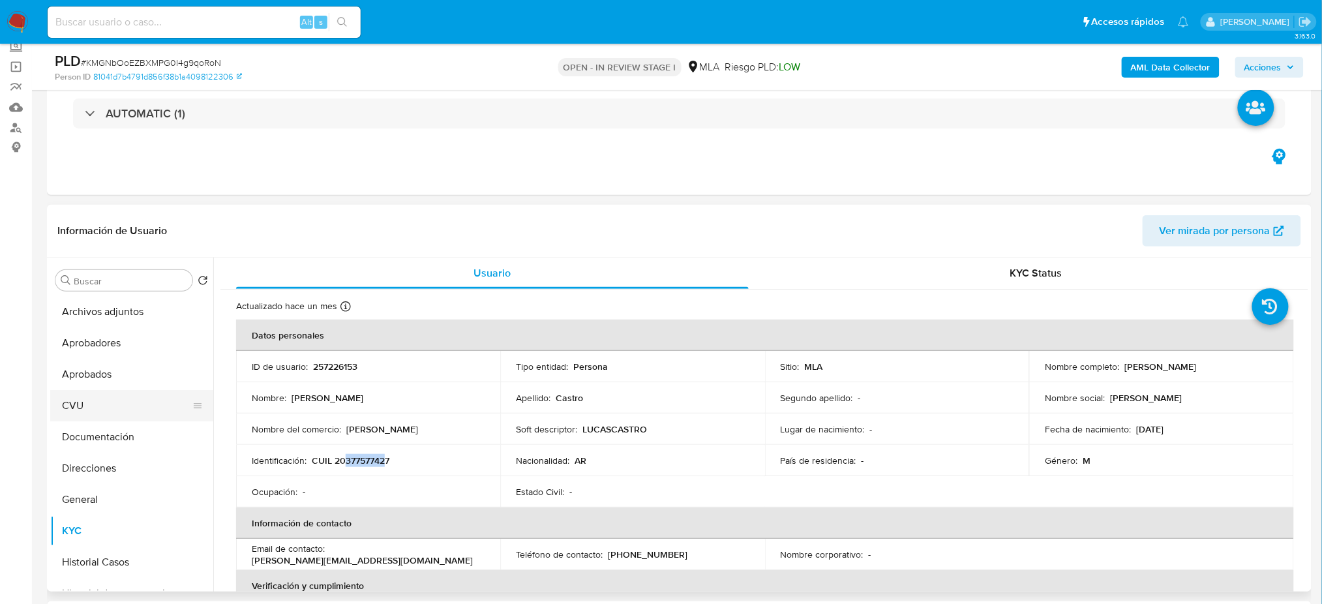
click at [100, 403] on button "CVU" at bounding box center [126, 405] width 153 height 31
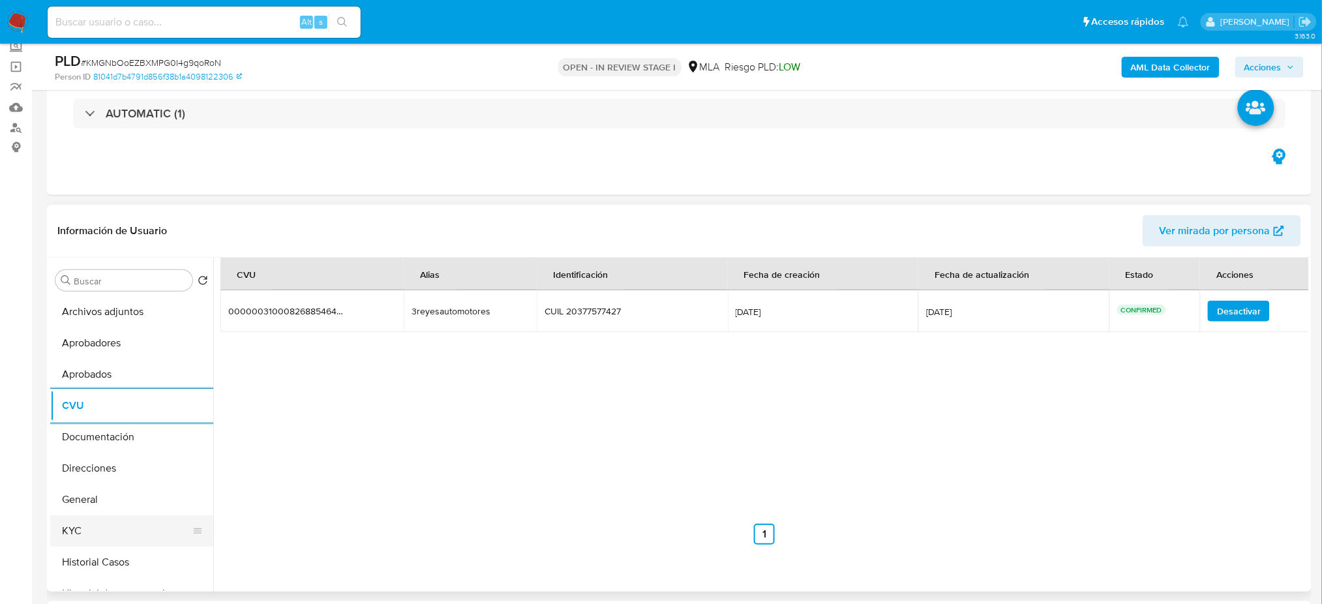
click at [101, 531] on button "KYC" at bounding box center [126, 530] width 153 height 31
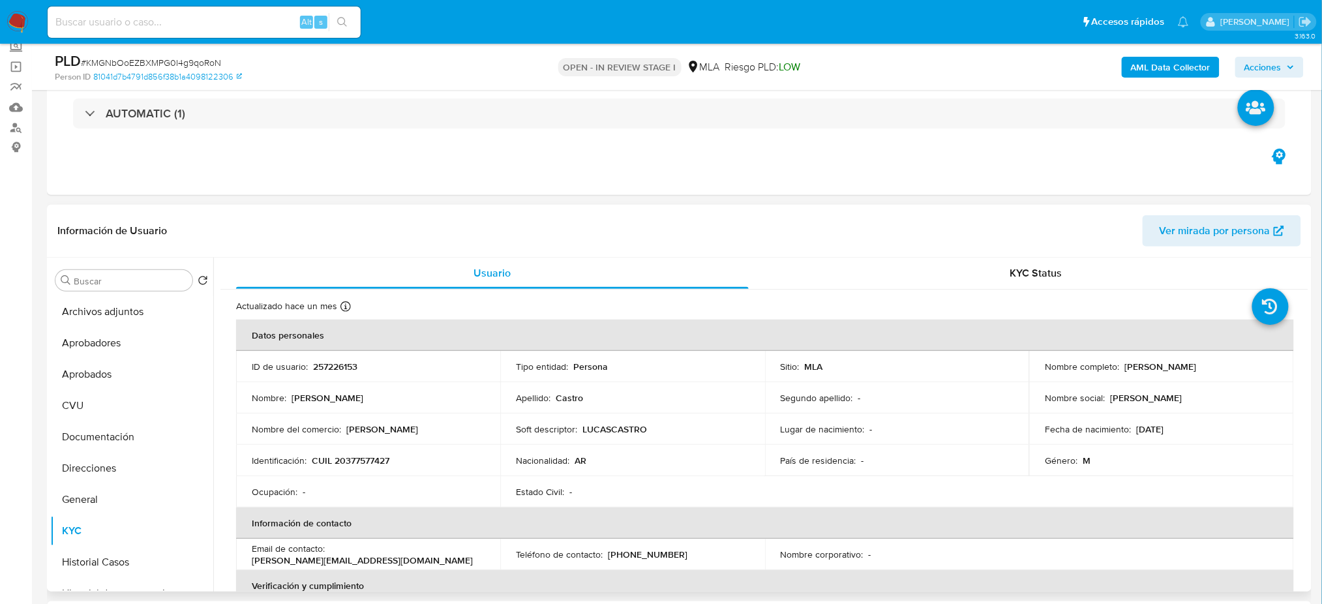
click at [354, 455] on p "CUIL 20377577427" at bounding box center [351, 461] width 78 height 12
copy p "20377577427"
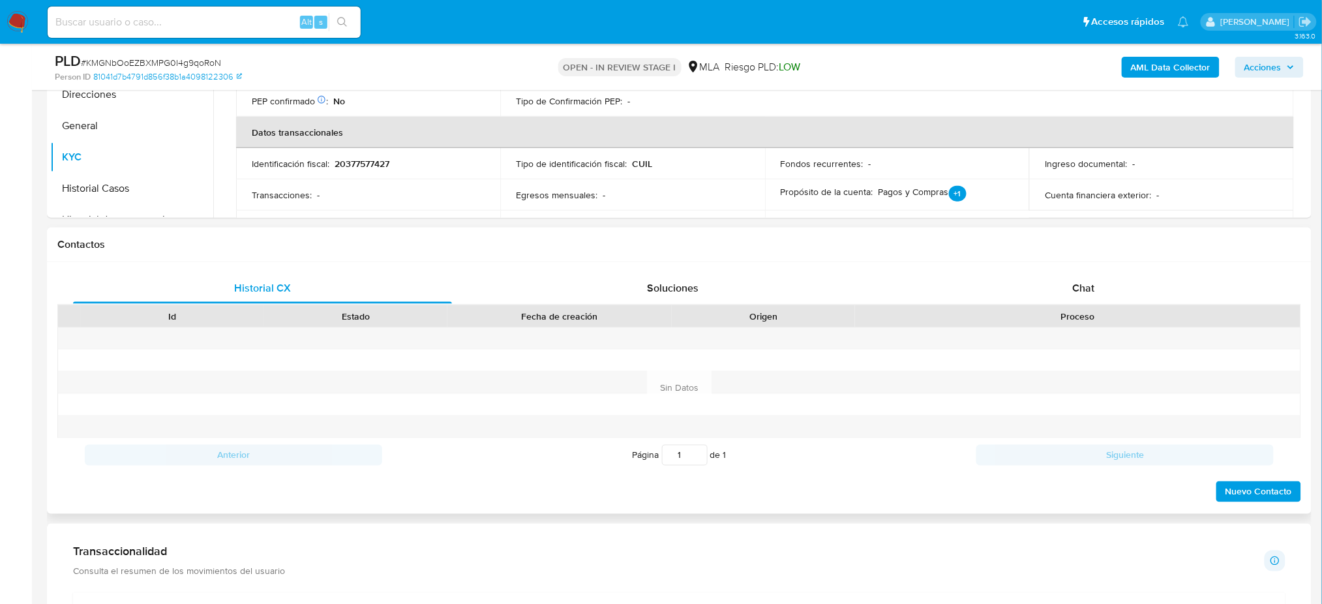
scroll to position [603, 0]
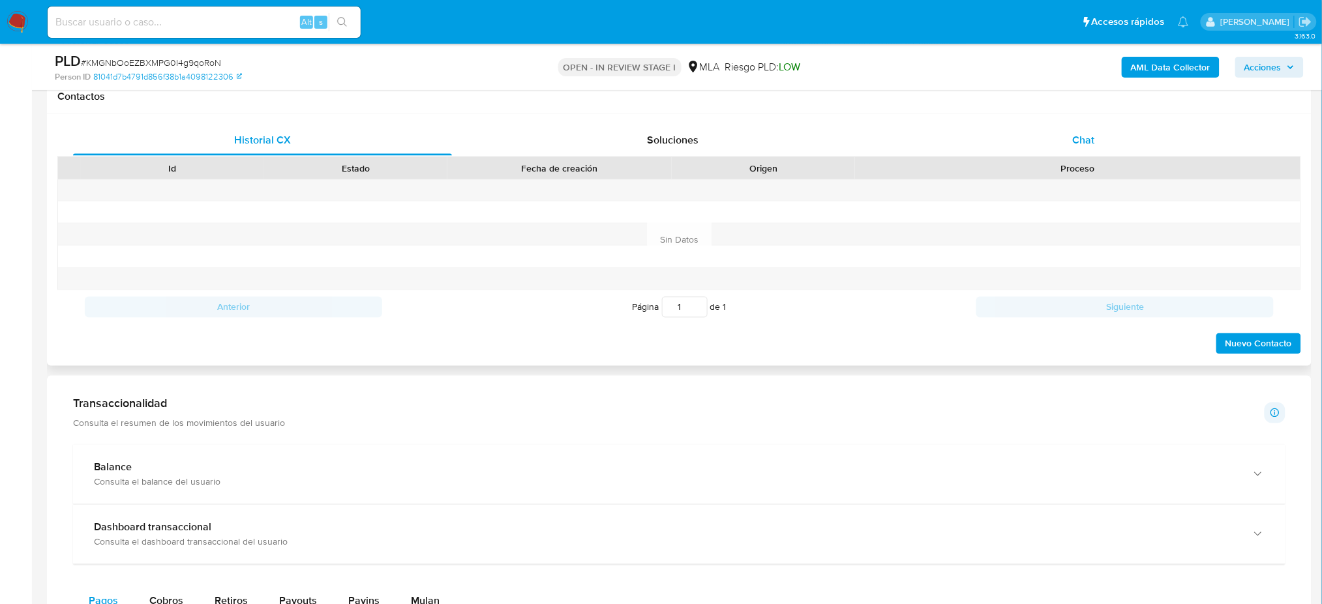
click at [1131, 137] on div "Chat" at bounding box center [1083, 140] width 379 height 31
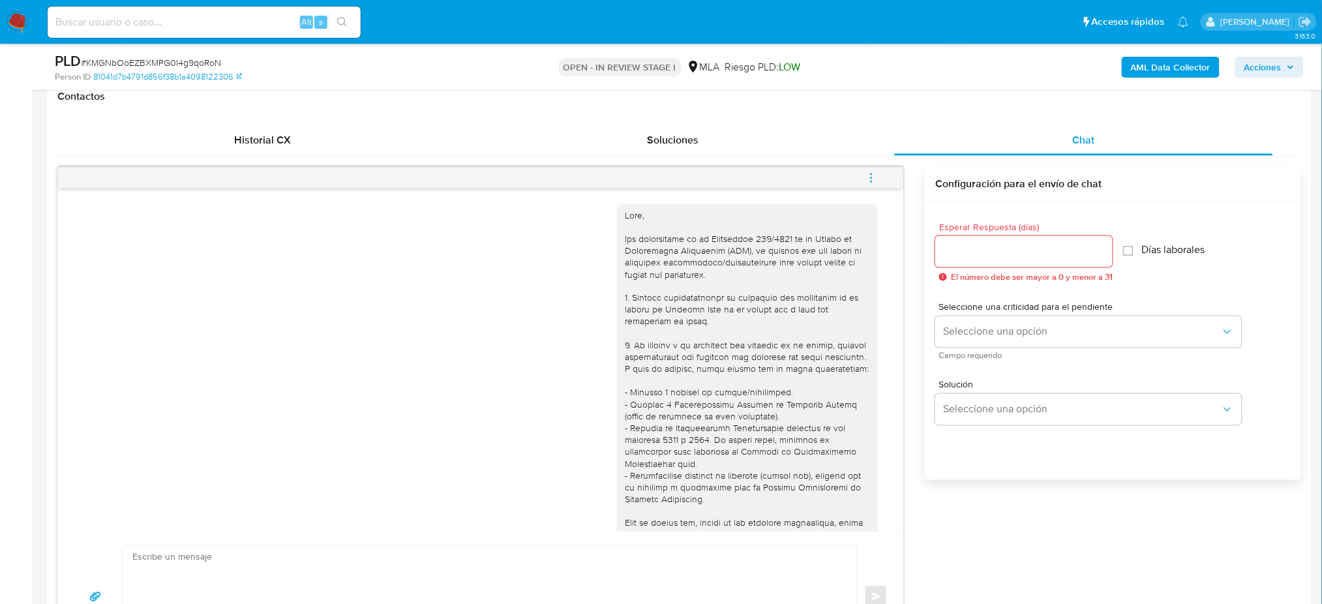
scroll to position [683, 0]
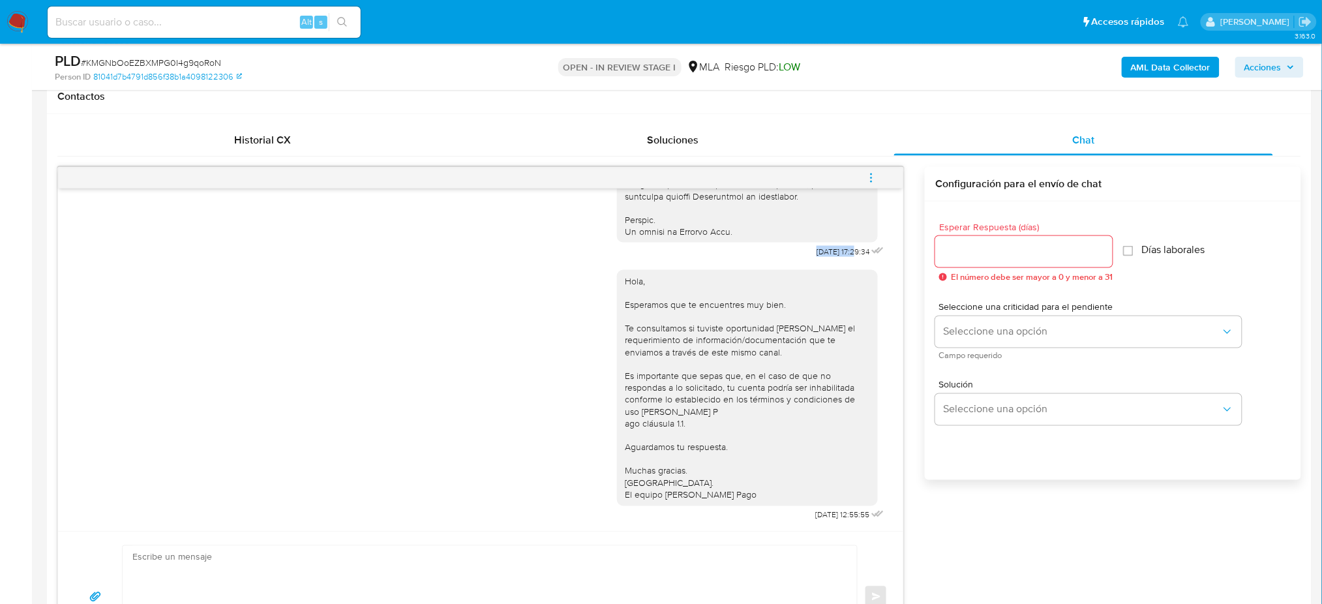
drag, startPoint x: 785, startPoint y: 238, endPoint x: 829, endPoint y: 244, distance: 44.7
copy span "18/08/2025"
drag, startPoint x: 783, startPoint y: 516, endPoint x: 825, endPoint y: 519, distance: 42.5
click at [825, 519] on div "Hola, Esperamos que te encuentres muy bien. Te consultamos si tuviste oportunid…" at bounding box center [752, 393] width 270 height 264
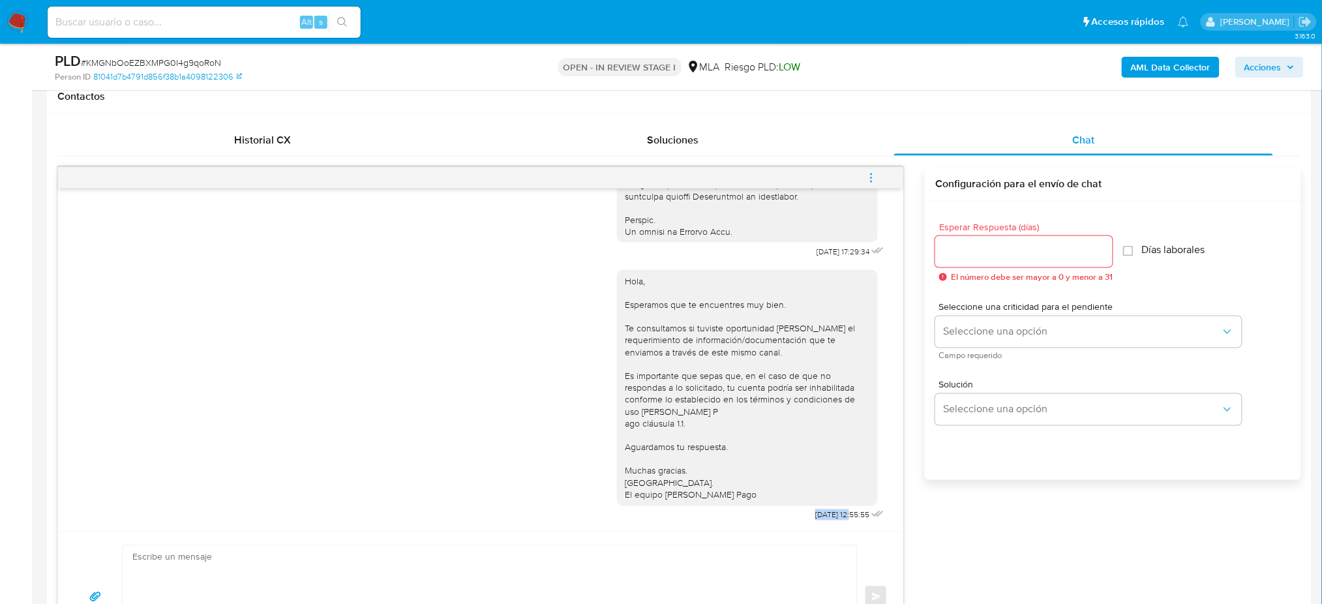
copy span "22/08/2025"
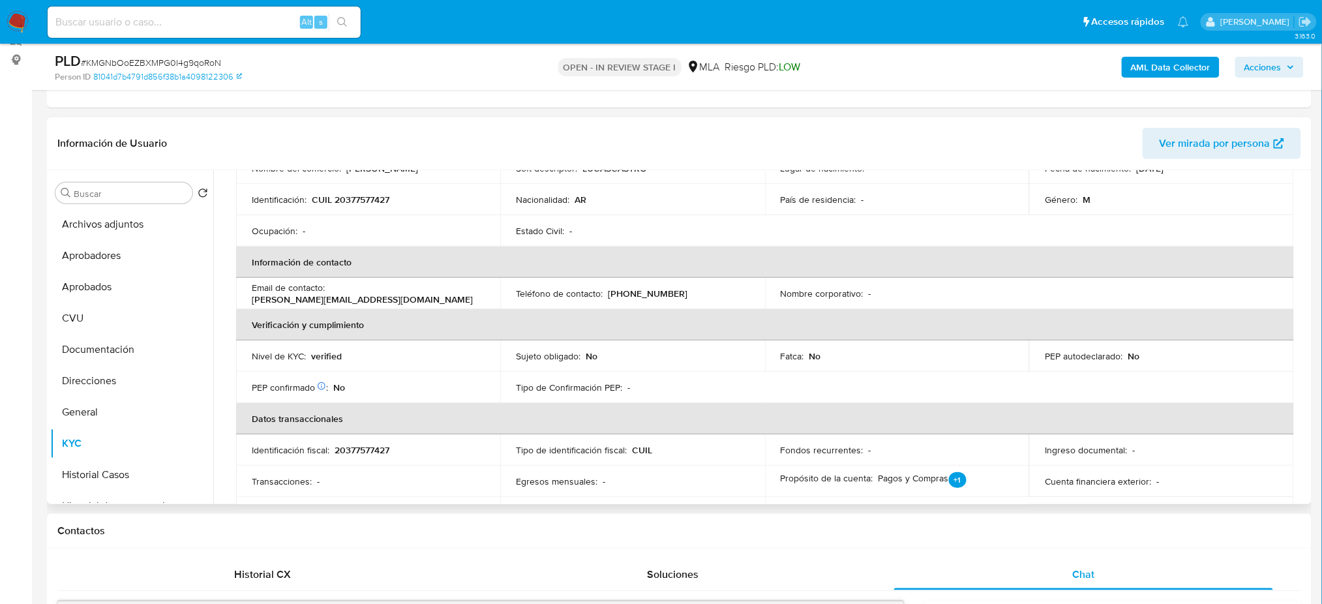
scroll to position [0, 0]
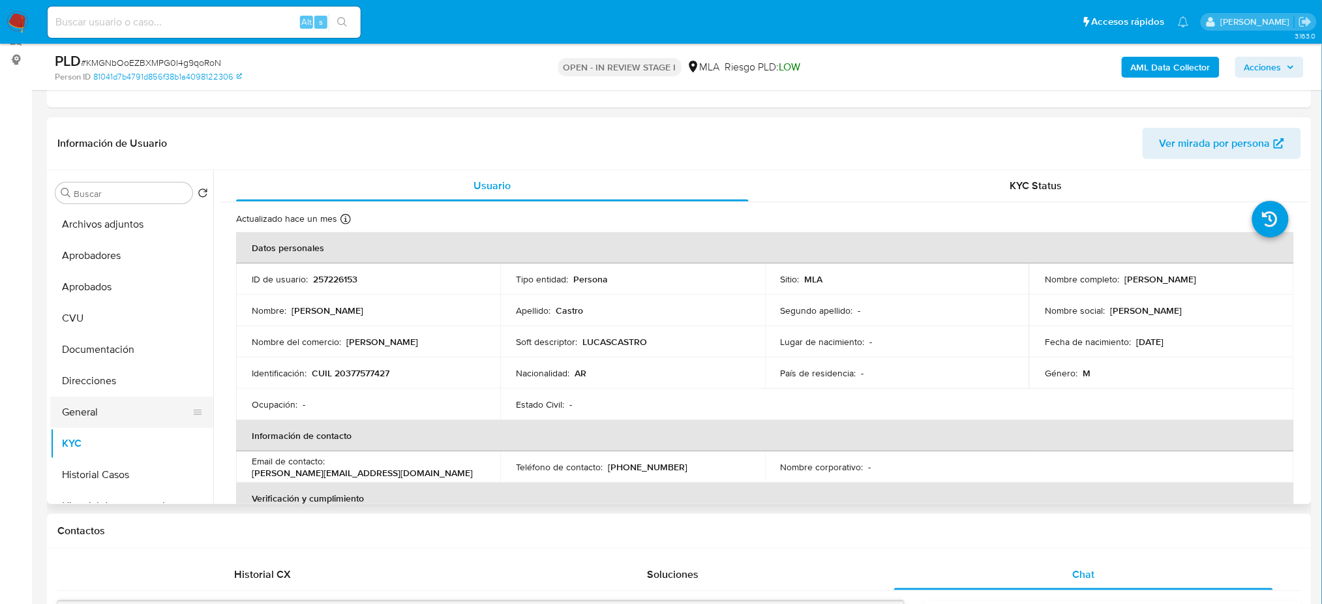
drag, startPoint x: 97, startPoint y: 420, endPoint x: 98, endPoint y: 410, distance: 10.5
click at [97, 419] on button "General" at bounding box center [126, 412] width 153 height 31
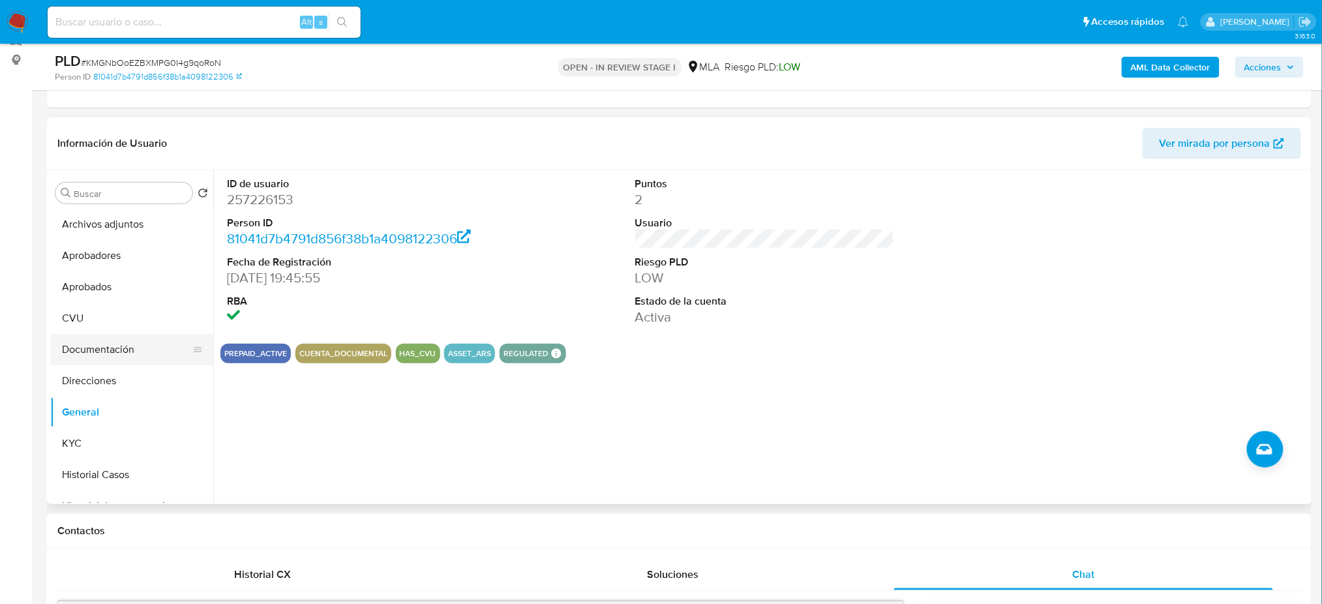
click at [97, 343] on button "Documentación" at bounding box center [126, 349] width 153 height 31
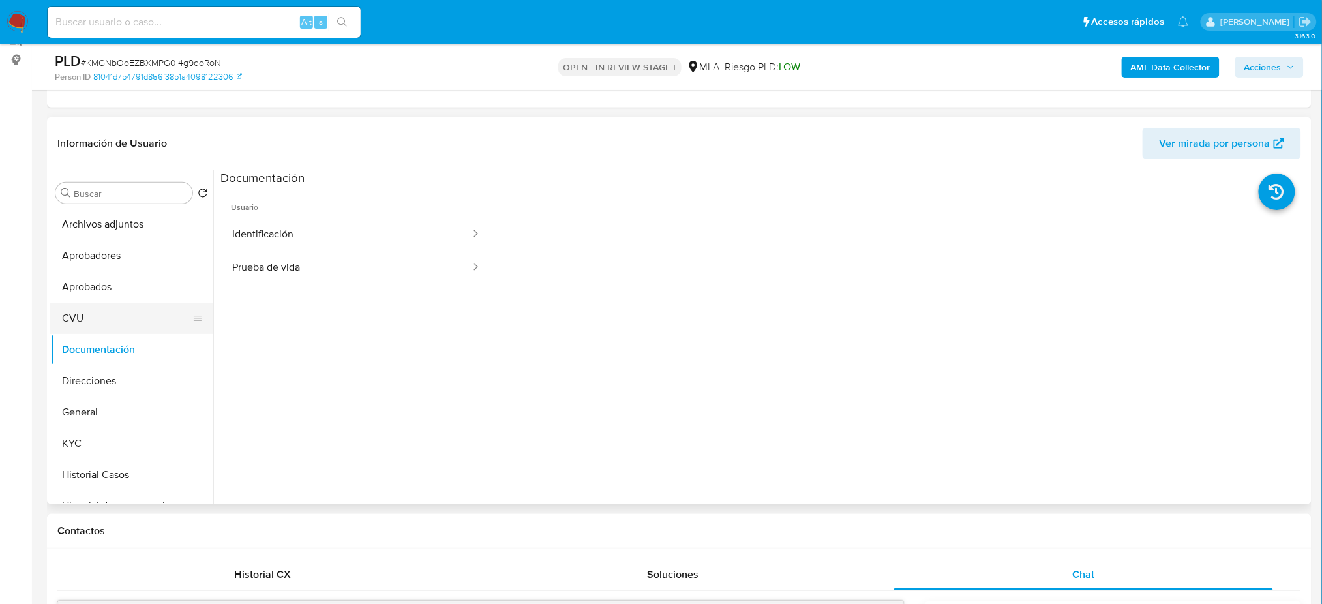
drag, startPoint x: 118, startPoint y: 322, endPoint x: 181, endPoint y: 316, distance: 63.6
click at [118, 321] on button "CVU" at bounding box center [126, 318] width 153 height 31
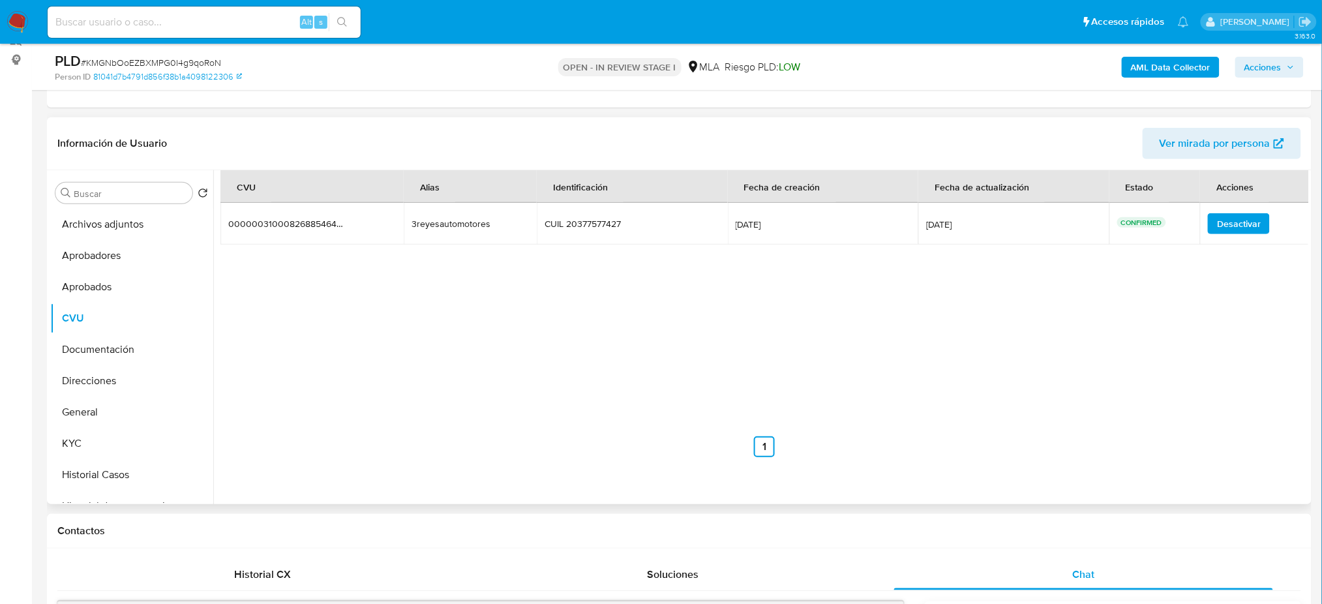
drag, startPoint x: 409, startPoint y: 226, endPoint x: 502, endPoint y: 226, distance: 93.3
click at [502, 226] on td "3reyesautomotores 3reyesautomotores" at bounding box center [470, 224] width 133 height 42
click at [84, 384] on button "Direcciones" at bounding box center [126, 380] width 153 height 31
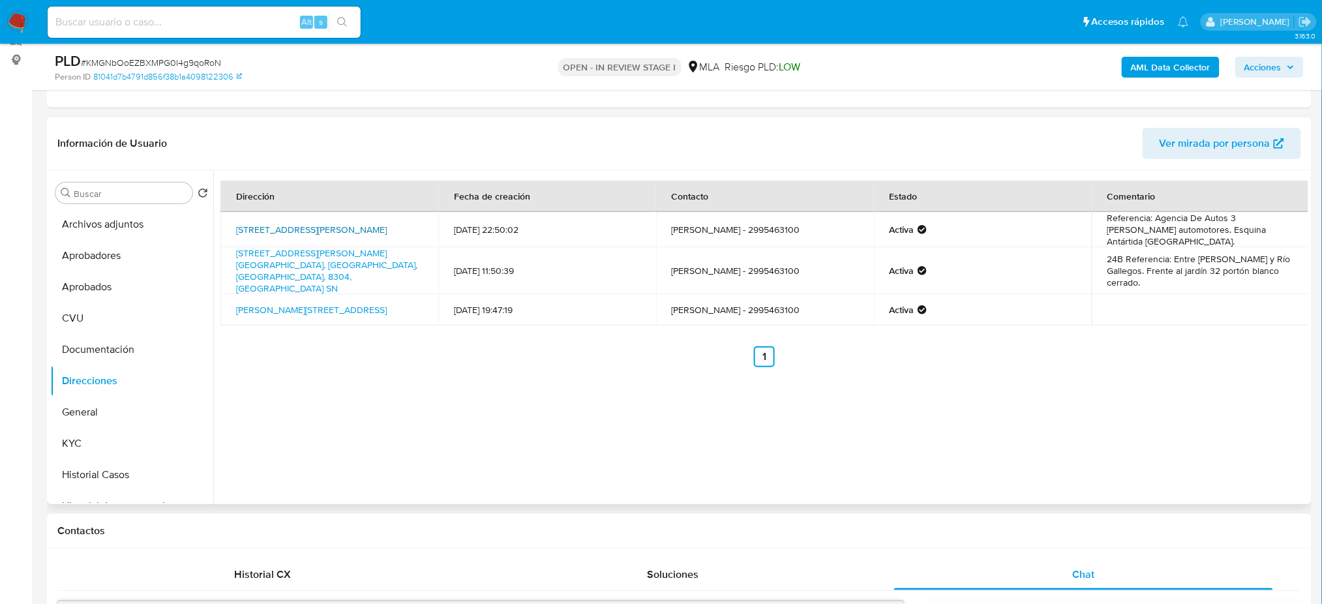
click at [304, 228] on link "Calle Cura Collon 680, Neuquén, Neuquén, 8302, Argentina 680" at bounding box center [311, 229] width 151 height 13
click at [141, 425] on button "General" at bounding box center [126, 412] width 153 height 31
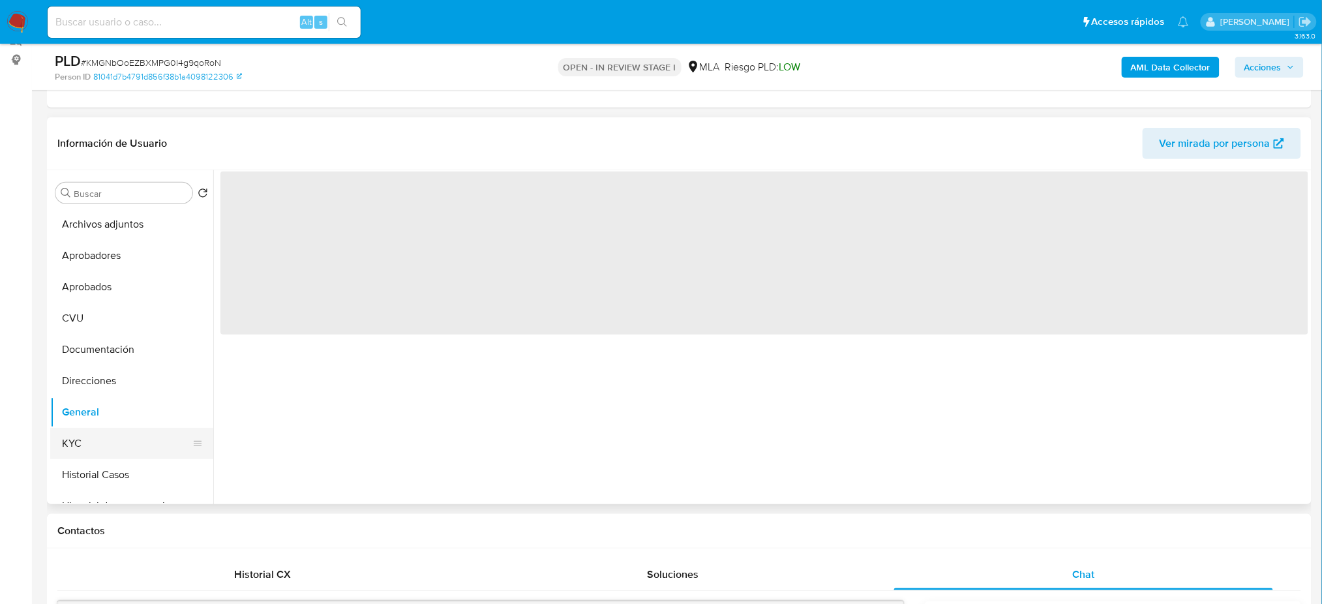
click at [147, 434] on button "KYC" at bounding box center [126, 443] width 153 height 31
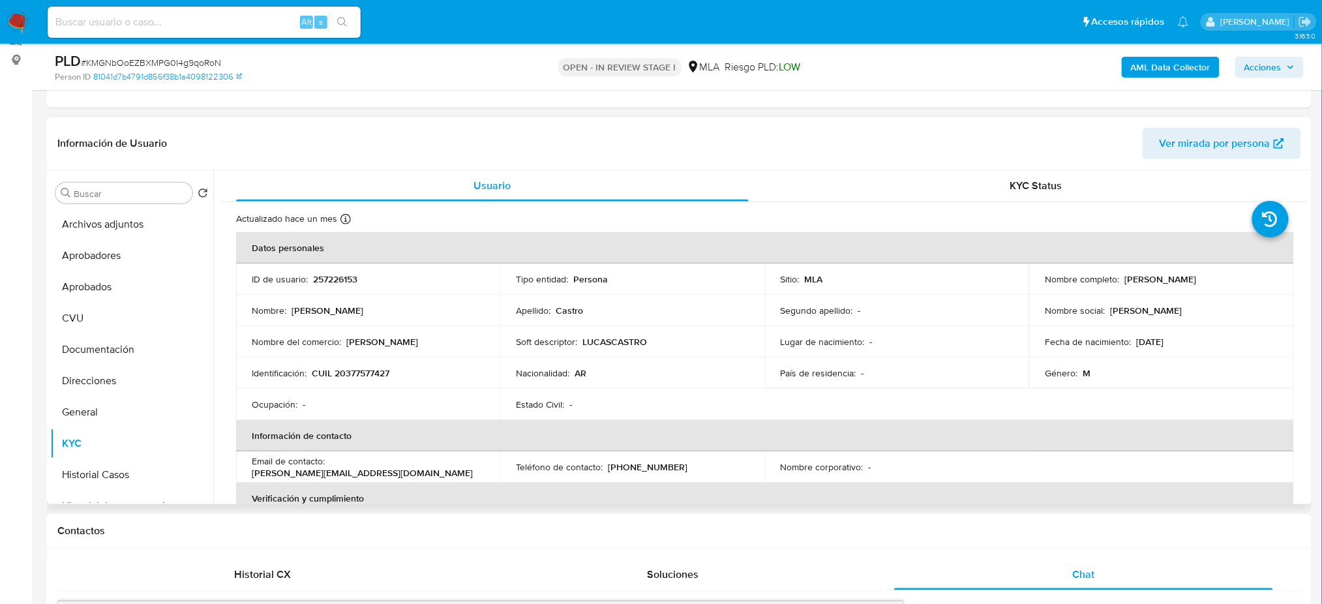
click at [358, 372] on p "CUIL 20377577427" at bounding box center [351, 373] width 78 height 12
copy p "20377577427"
click at [102, 369] on button "Direcciones" at bounding box center [126, 380] width 153 height 31
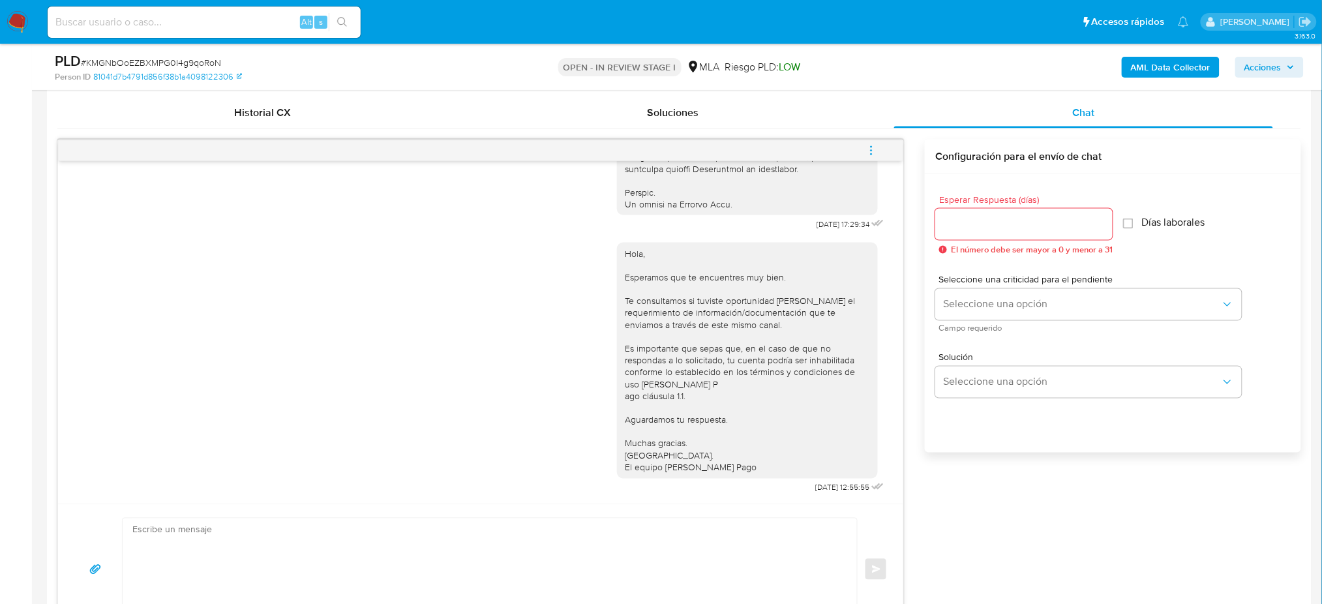
scroll to position [777, 0]
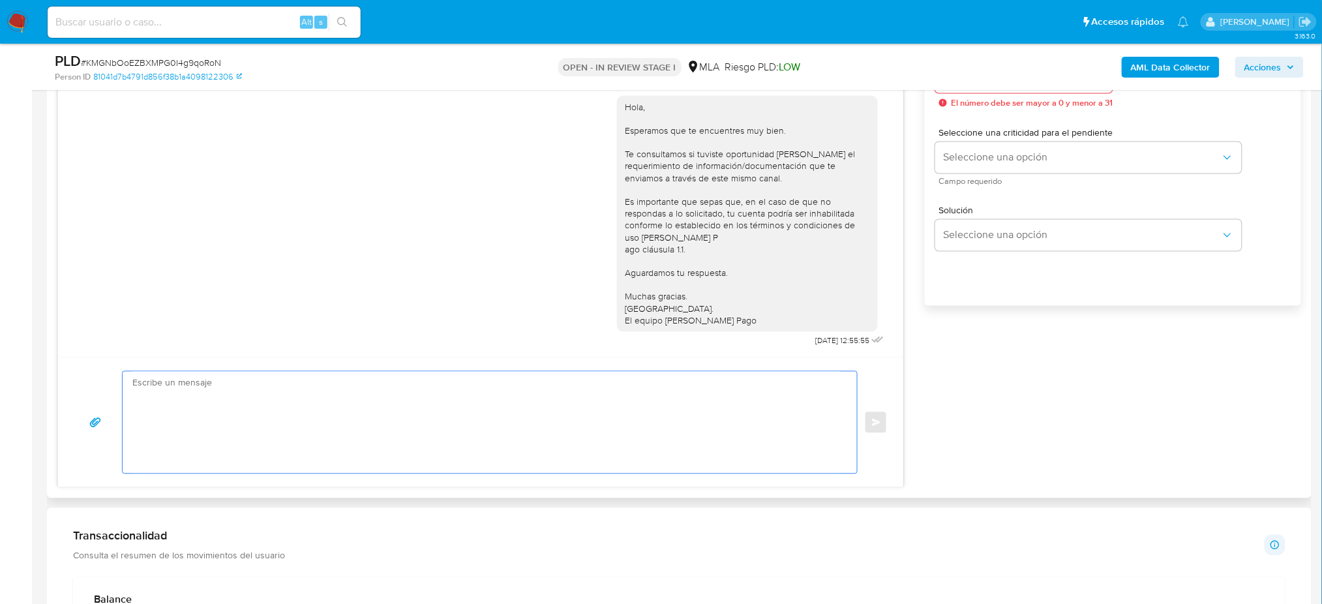
click at [190, 400] on textarea at bounding box center [486, 423] width 708 height 102
paste textarea "Hola, Esperamos que te encuentres muy bien. Te consultamos si tuviste oportunid…"
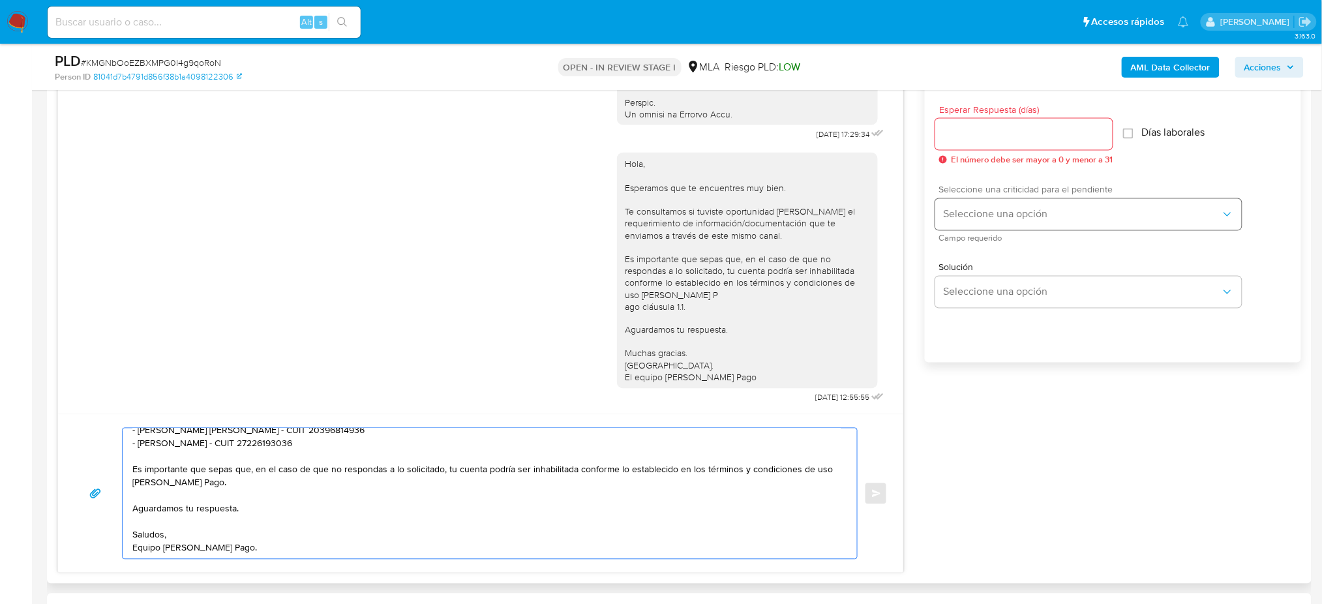
scroll to position [690, 0]
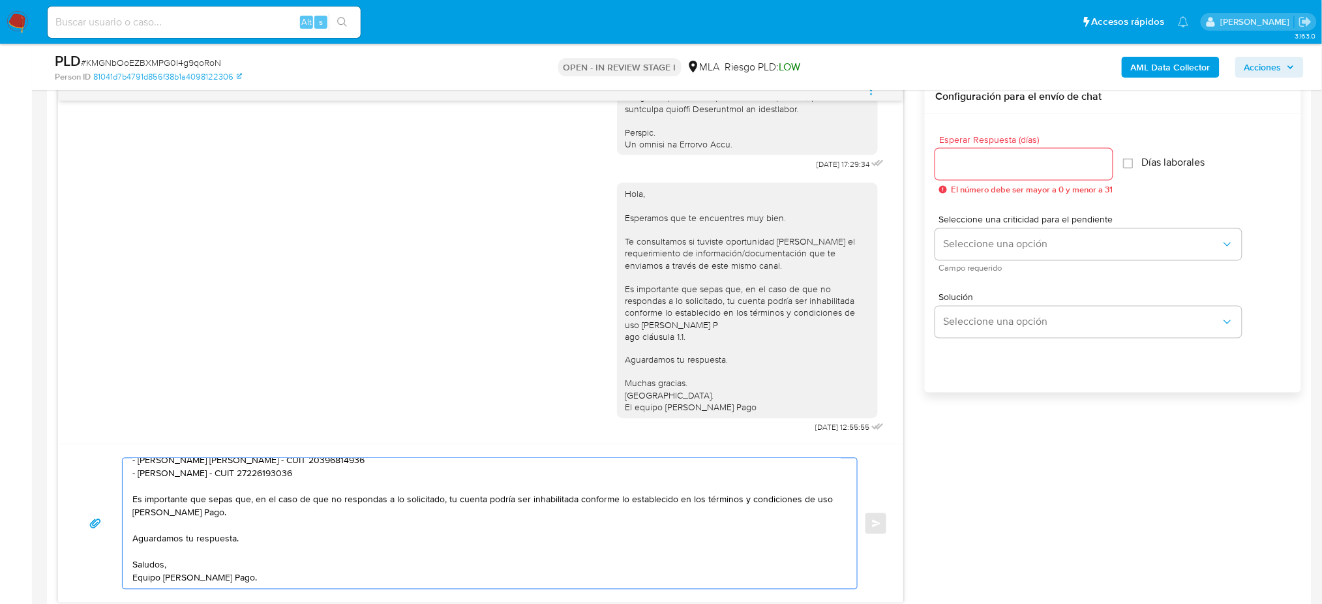
type textarea "Hola, Esperamos que te encuentres muy bien. Te consultamos si tuviste oportunid…"
click at [945, 168] on input "Esperar Respuesta (días)" at bounding box center [1024, 164] width 177 height 17
type input "2"
click at [965, 229] on button "Seleccione una opción" at bounding box center [1089, 244] width 307 height 31
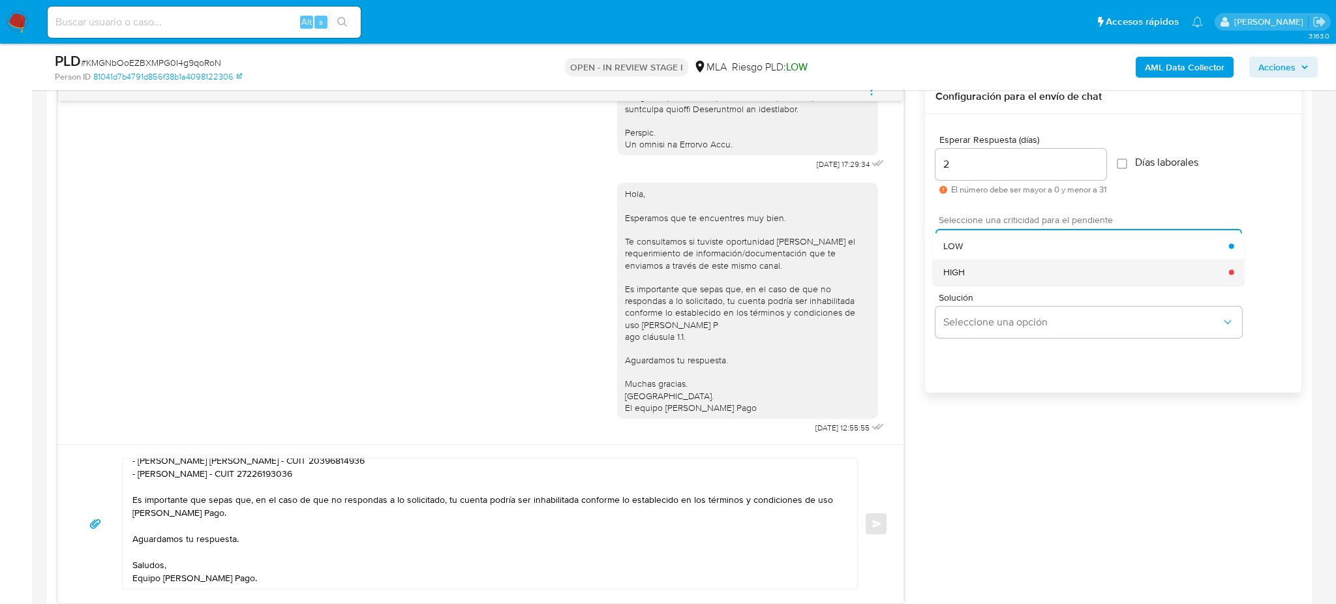
click at [968, 271] on div "HIGH" at bounding box center [1086, 272] width 286 height 26
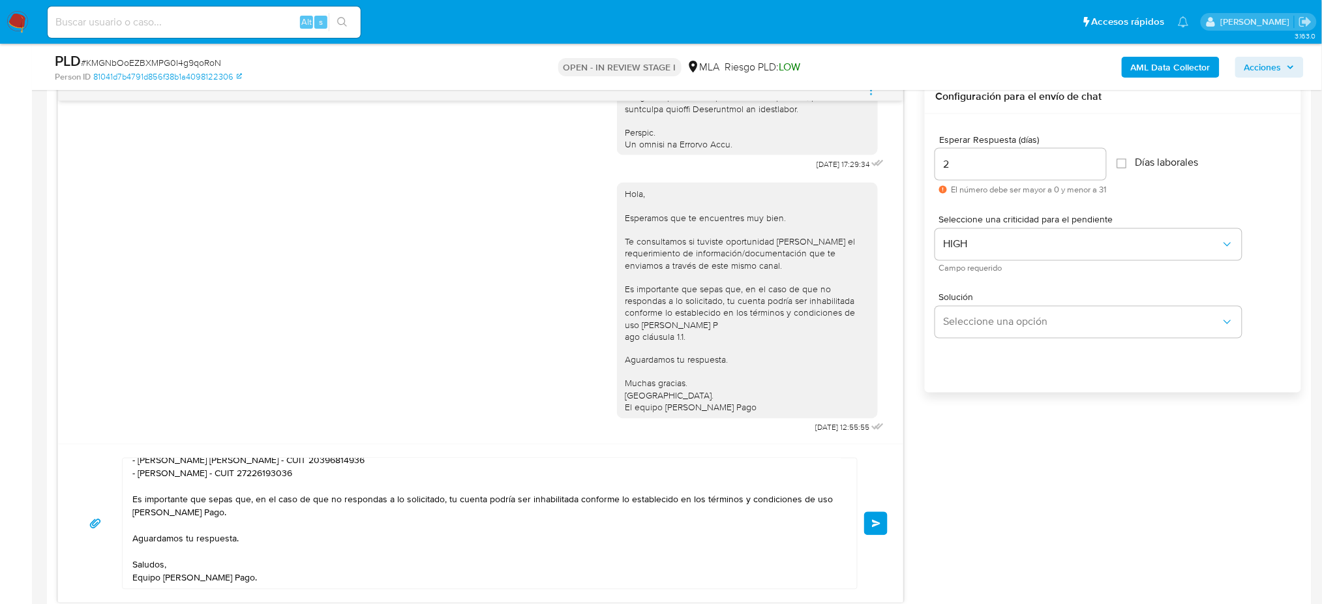
drag, startPoint x: 888, startPoint y: 523, endPoint x: 915, endPoint y: 523, distance: 27.4
click at [888, 521] on button "Enviar" at bounding box center [875, 523] width 23 height 23
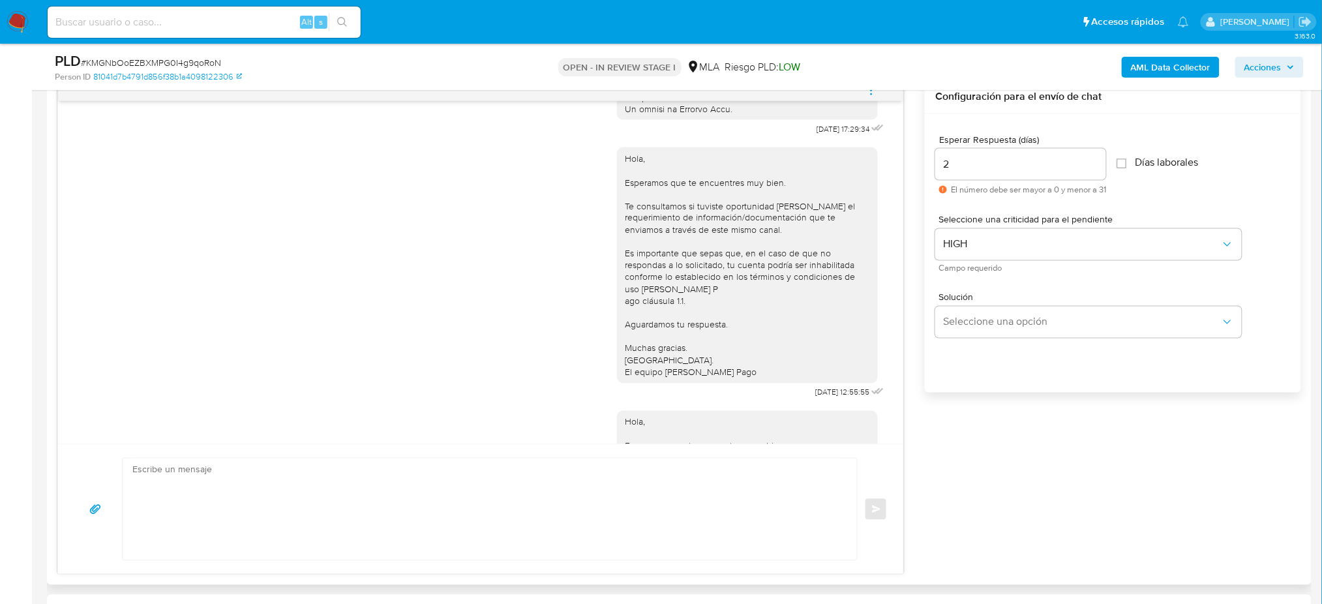
scroll to position [1030, 0]
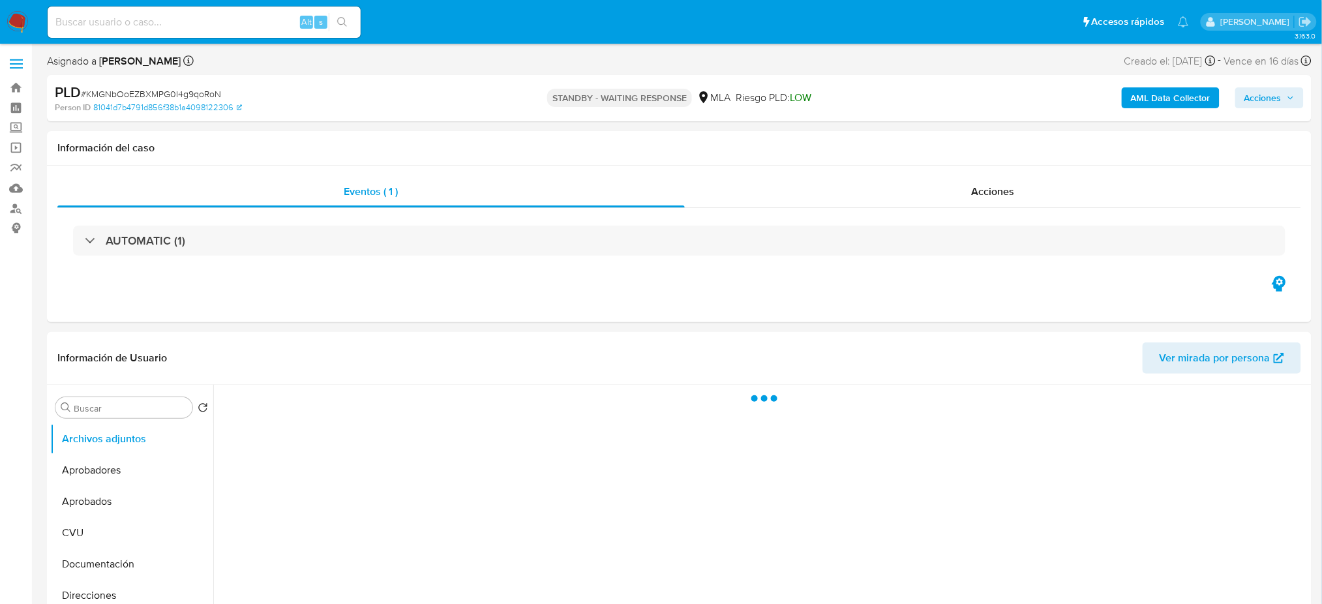
select select "10"
click at [215, 19] on input at bounding box center [204, 22] width 313 height 17
paste input "4KPK9PvAfLN213Ol4y9lH2Ai"
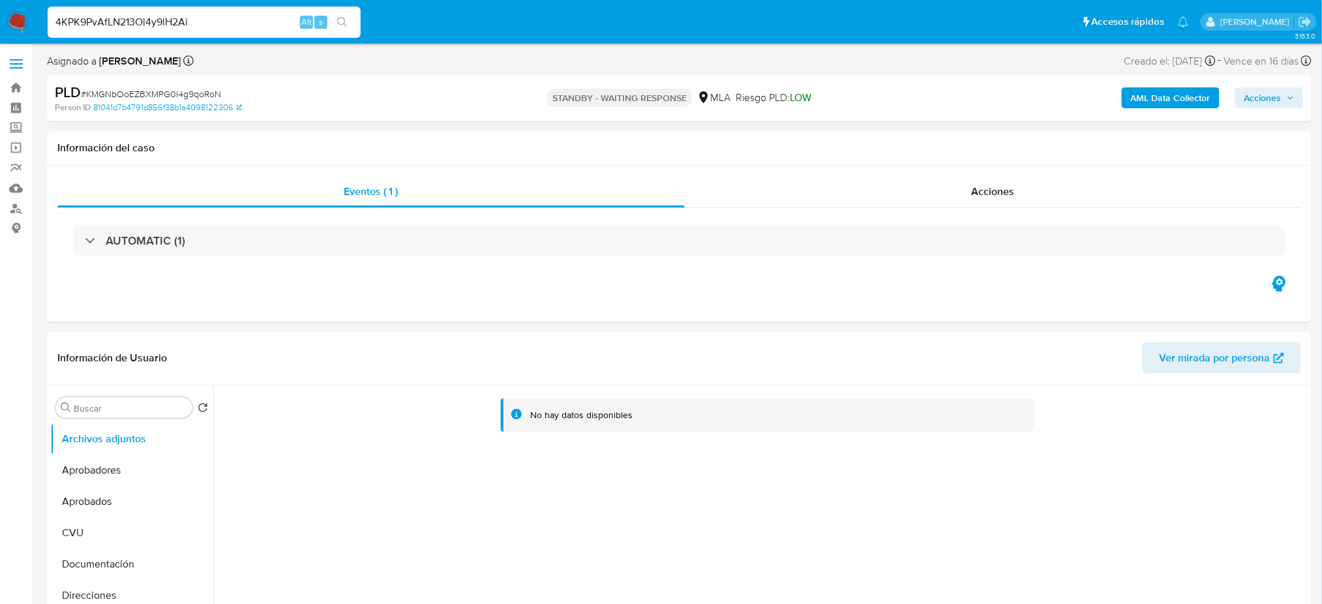
type input "4KPK9PvAfLN213Ol4y9lH2Ai"
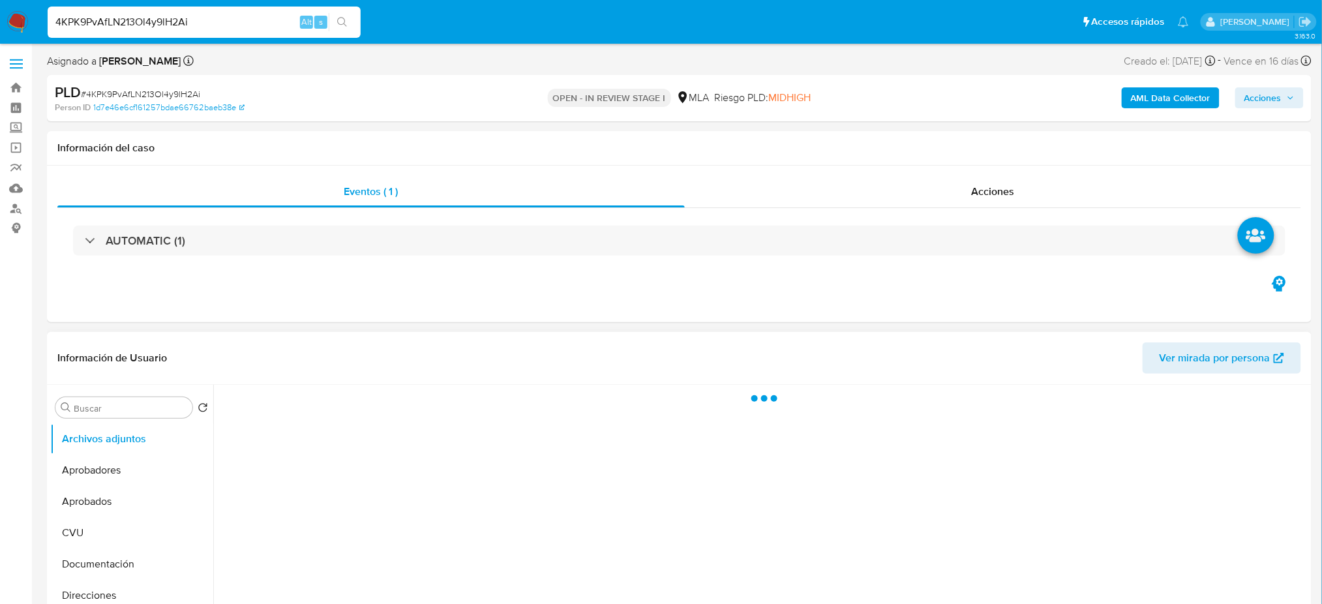
select select "10"
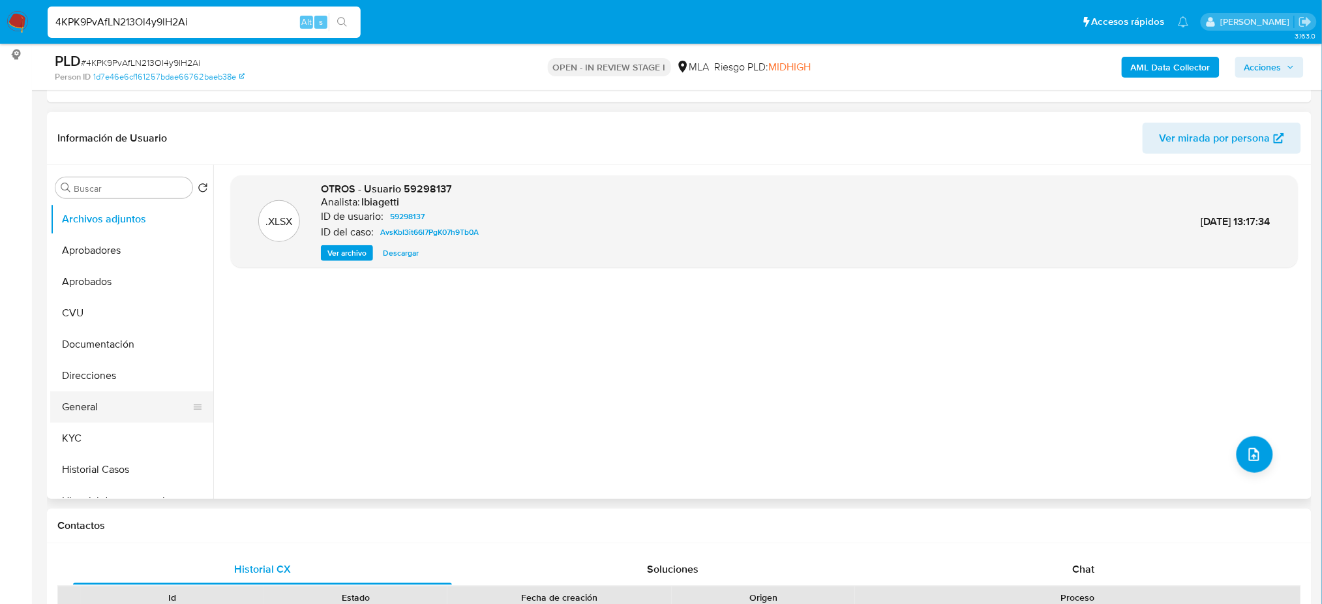
drag, startPoint x: 92, startPoint y: 404, endPoint x: 82, endPoint y: 406, distance: 10.1
click at [92, 403] on button "General" at bounding box center [126, 406] width 153 height 31
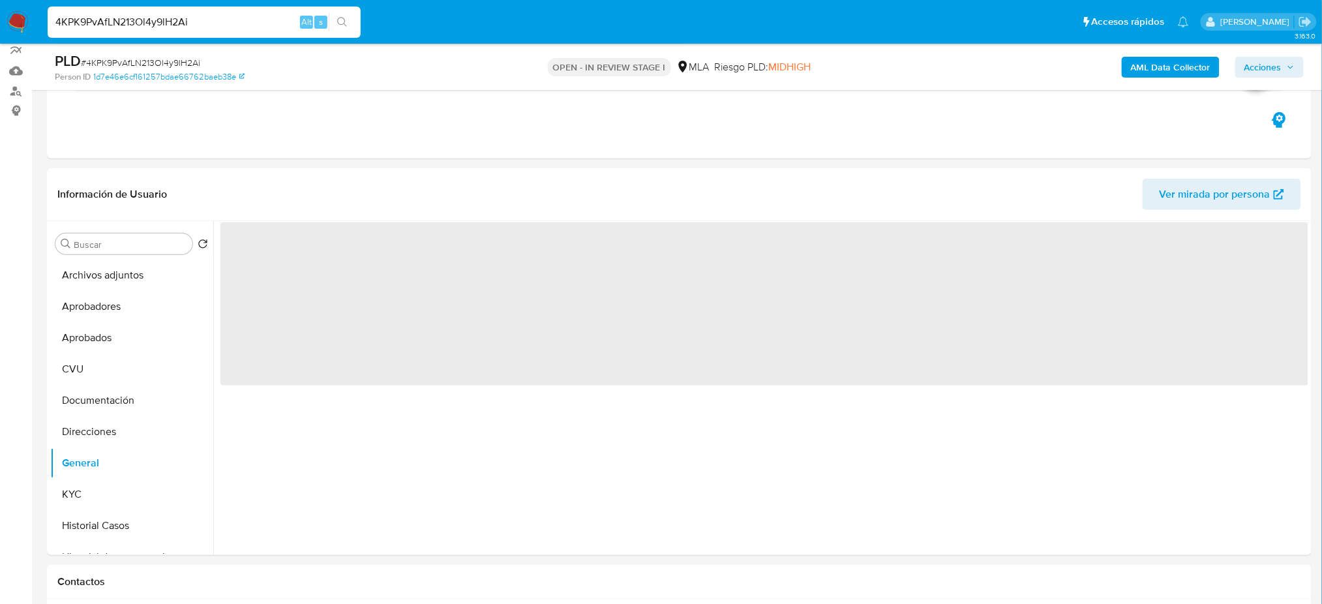
scroll to position [87, 0]
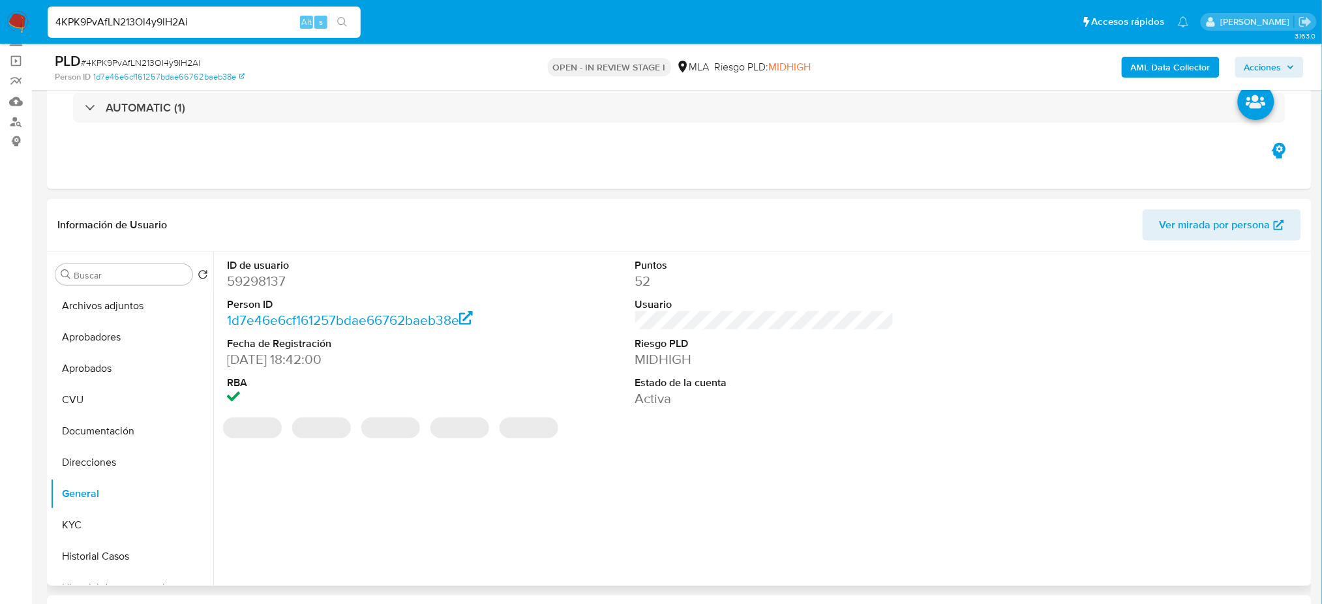
drag, startPoint x: 253, startPoint y: 269, endPoint x: 252, endPoint y: 278, distance: 9.2
click at [252, 278] on dd "59298137" at bounding box center [356, 281] width 259 height 18
copy dd "59298137"
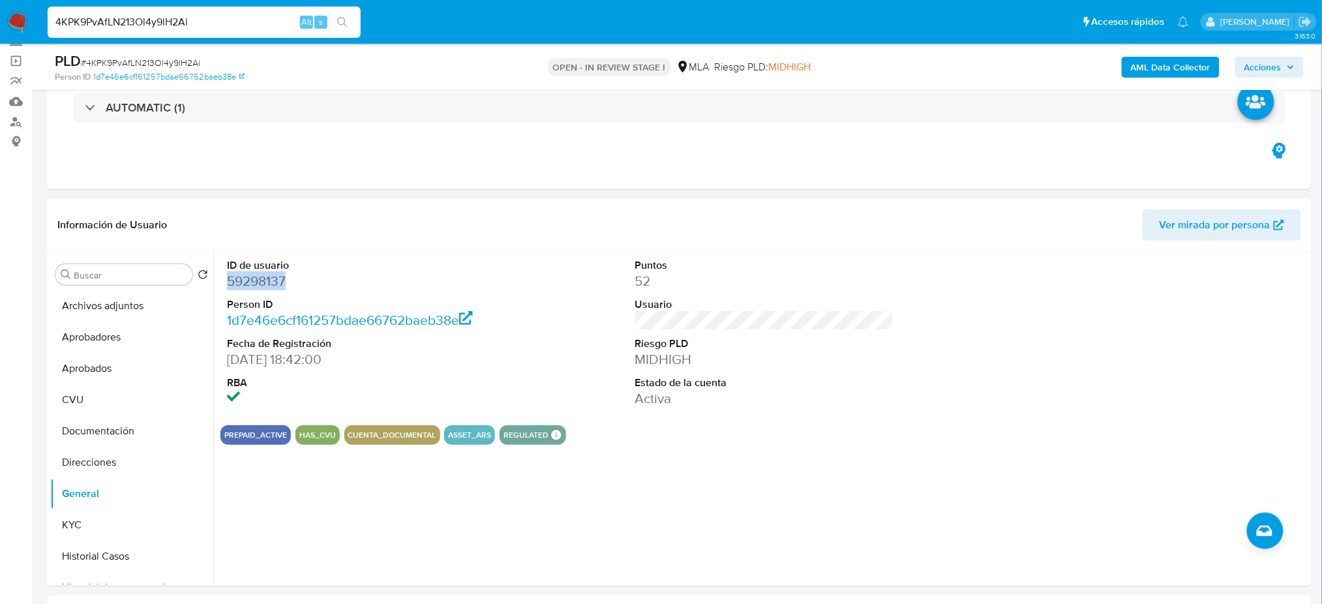
drag, startPoint x: 138, startPoint y: 547, endPoint x: 0, endPoint y: 506, distance: 144.3
click at [138, 546] on button "Historial Casos" at bounding box center [131, 556] width 163 height 31
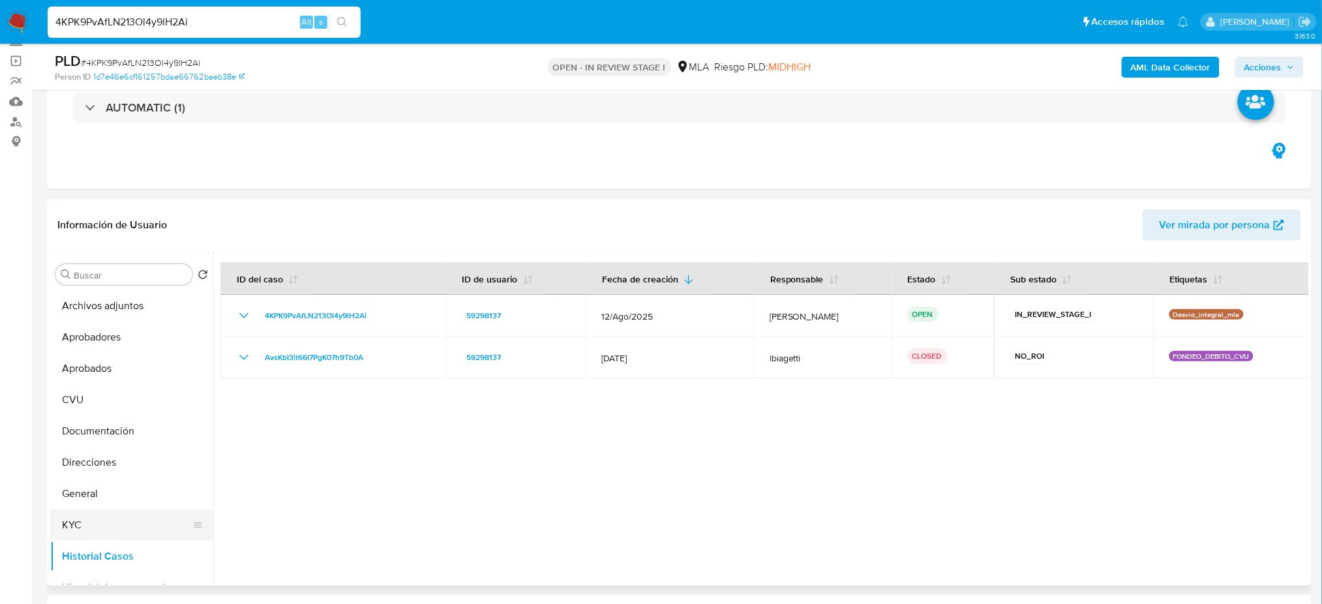
click at [80, 510] on button "KYC" at bounding box center [126, 525] width 153 height 31
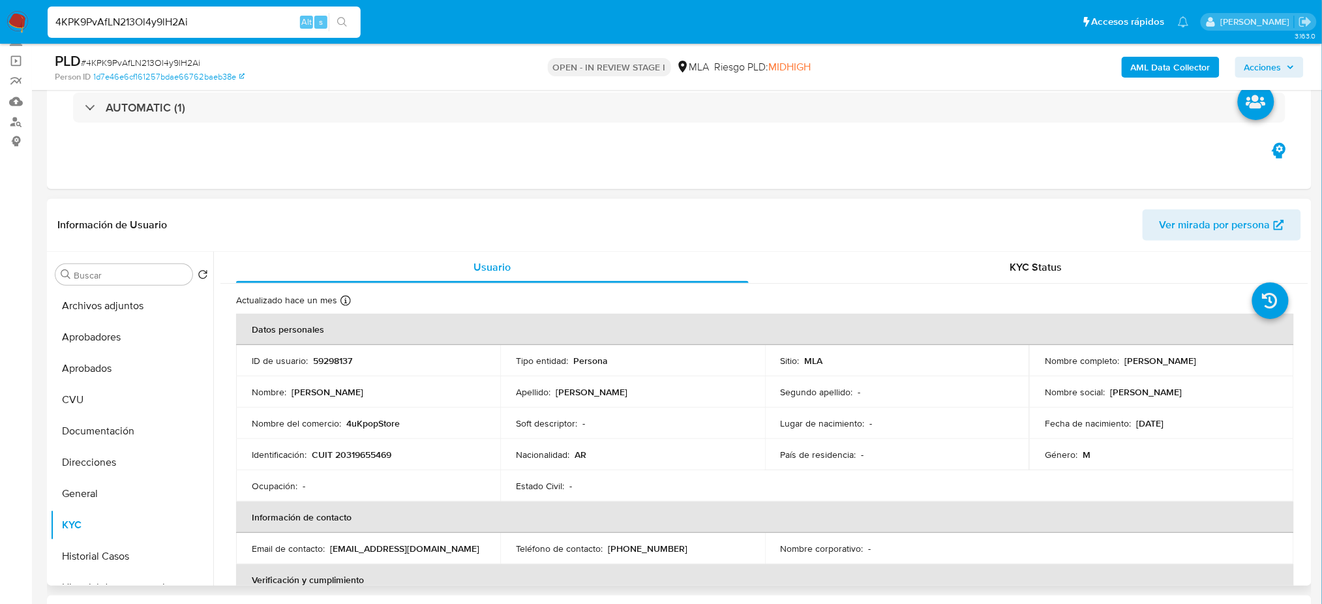
click at [359, 457] on p "CUIT 20319655469" at bounding box center [352, 455] width 80 height 12
copy p "20319655469"
drag, startPoint x: 361, startPoint y: 381, endPoint x: 361, endPoint y: 390, distance: 9.1
click at [361, 387] on td "Nombre : Pablo Javier" at bounding box center [368, 391] width 264 height 31
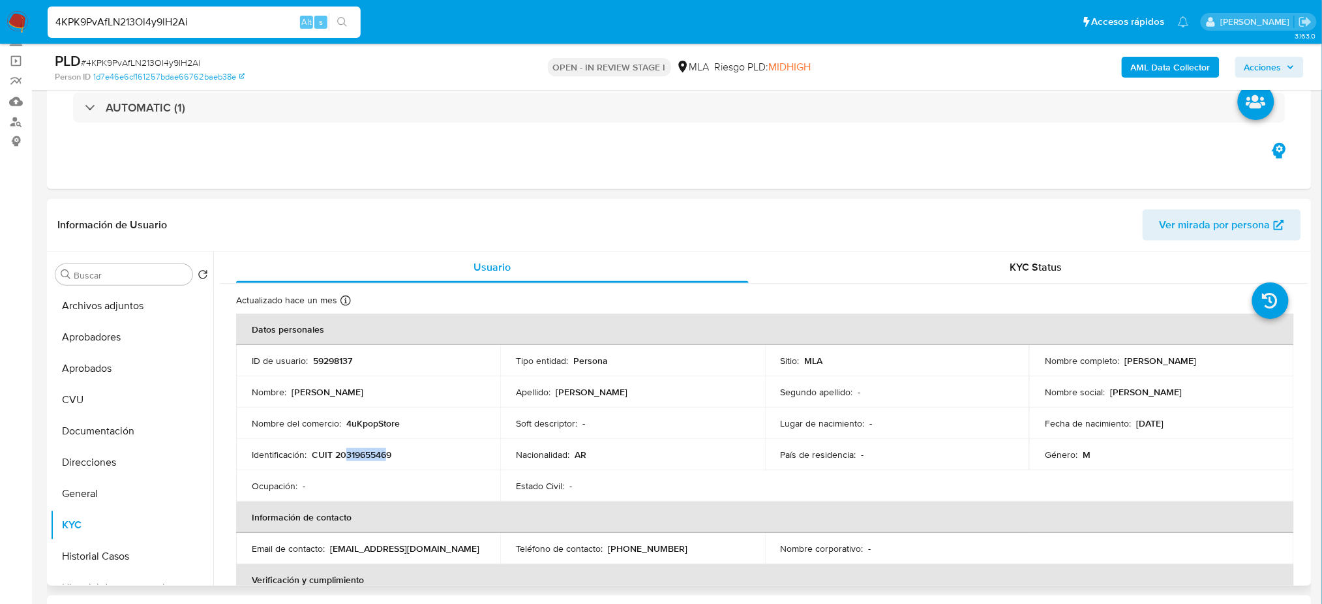
drag, startPoint x: 346, startPoint y: 455, endPoint x: 385, endPoint y: 452, distance: 38.6
click at [385, 452] on p "CUIT 20319655469" at bounding box center [352, 455] width 80 height 12
copy p "31965546"
click at [165, 63] on span "# 4KPK9PvAfLN213Ol4y9lH2Ai" at bounding box center [140, 62] width 119 height 13
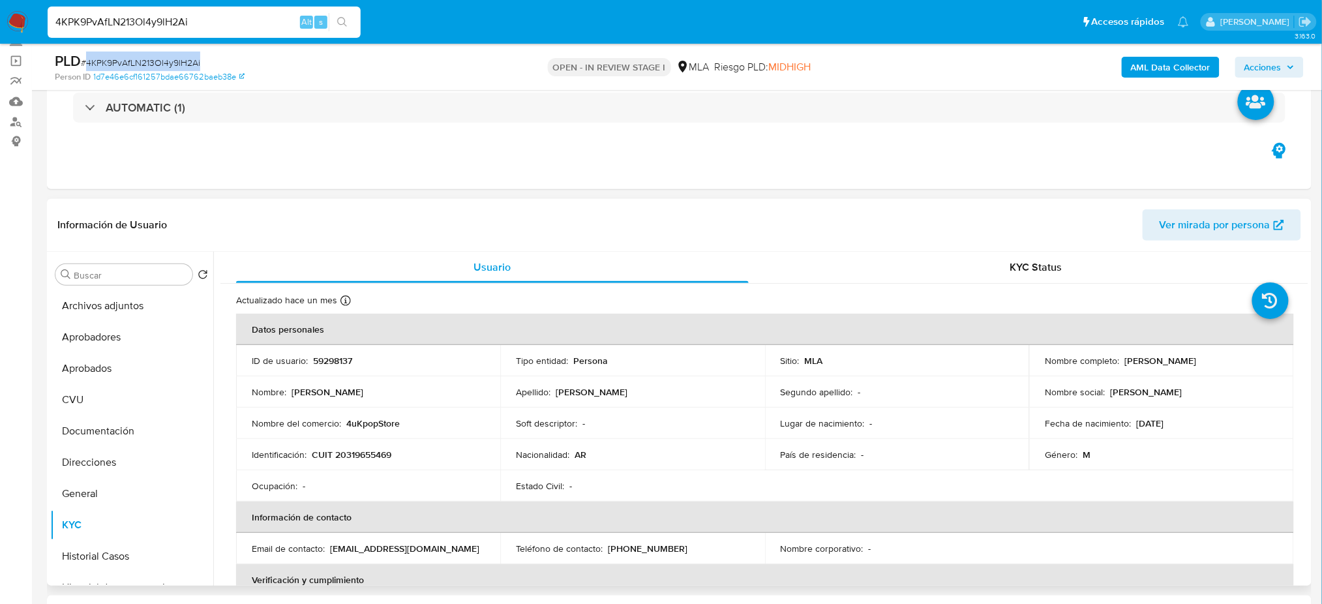
copy span "4KPK9PvAfLN213Ol4y9lH2Ai"
click at [370, 457] on p "CUIT 20319655469" at bounding box center [352, 455] width 80 height 12
copy p "20319655469"
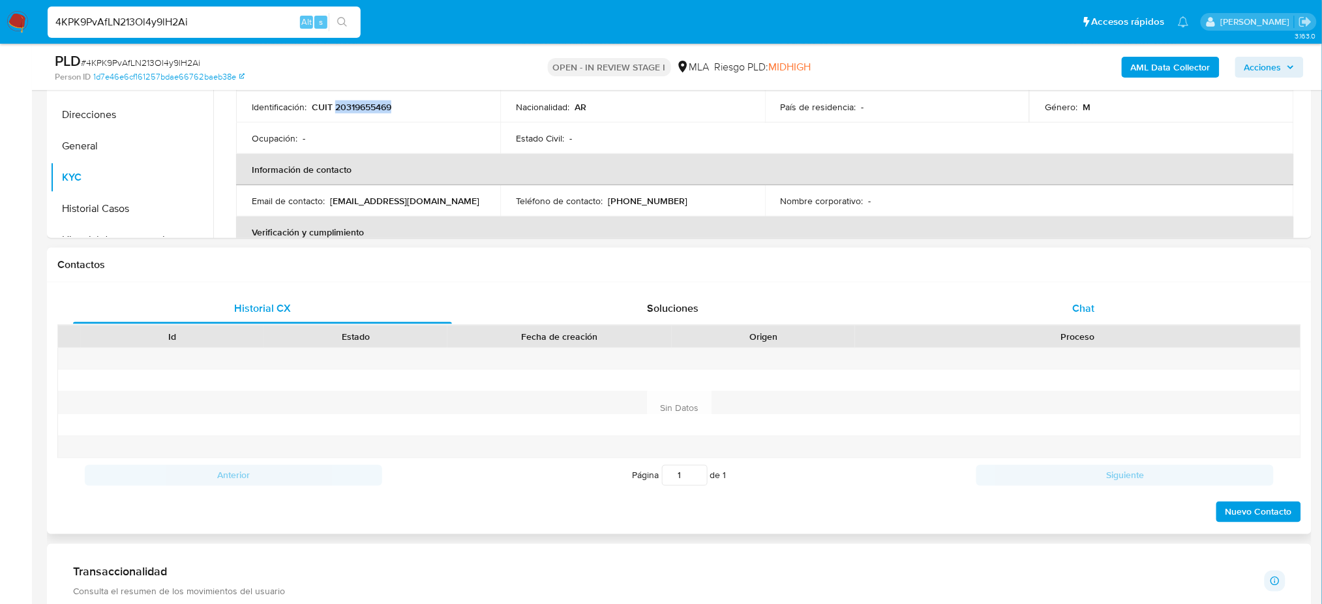
drag, startPoint x: 1097, startPoint y: 295, endPoint x: 984, endPoint y: 299, distance: 112.3
click at [1096, 294] on div "Chat" at bounding box center [1083, 308] width 379 height 31
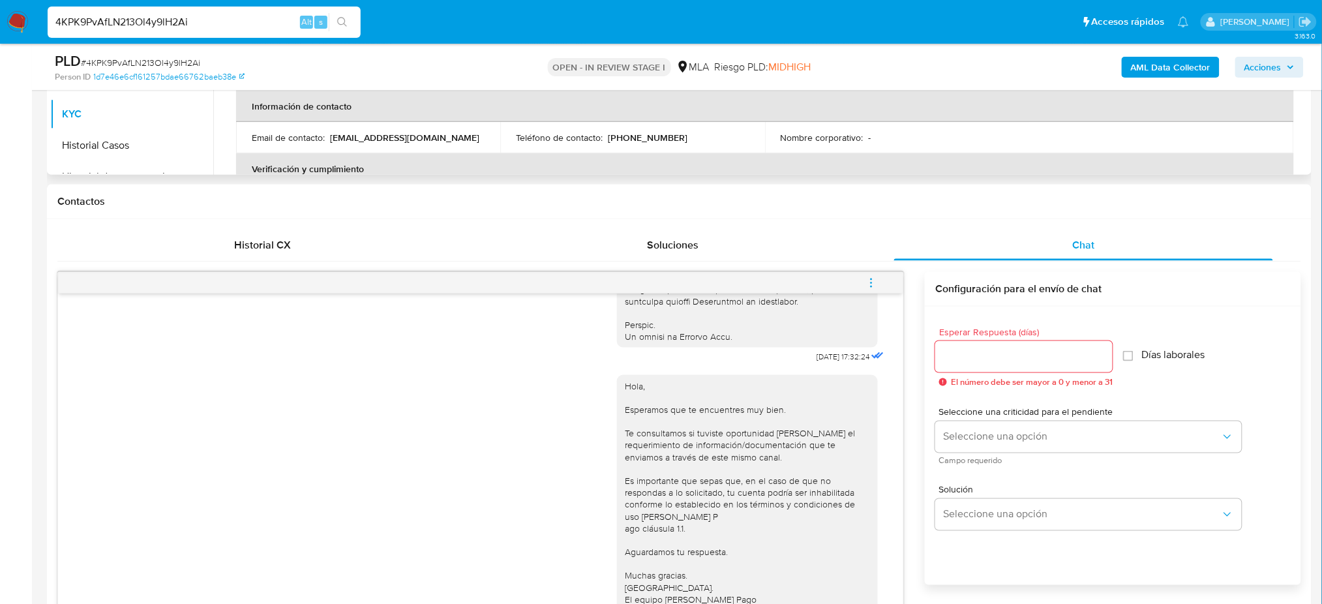
scroll to position [261, 0]
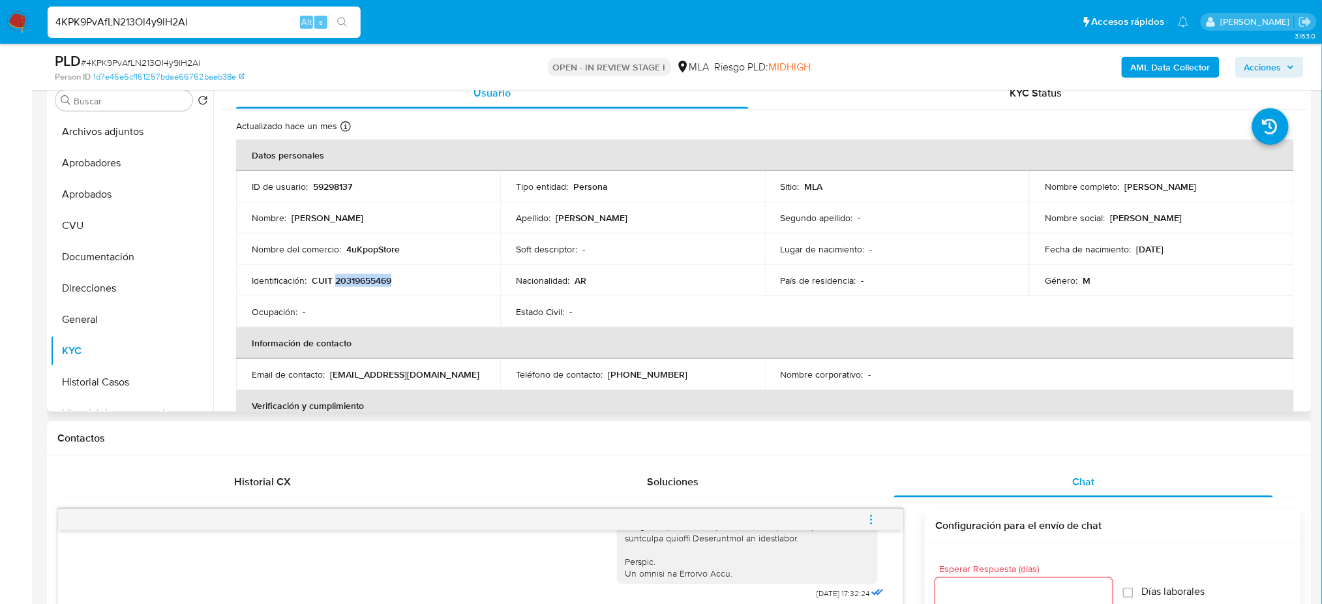
copy p "20319655469"
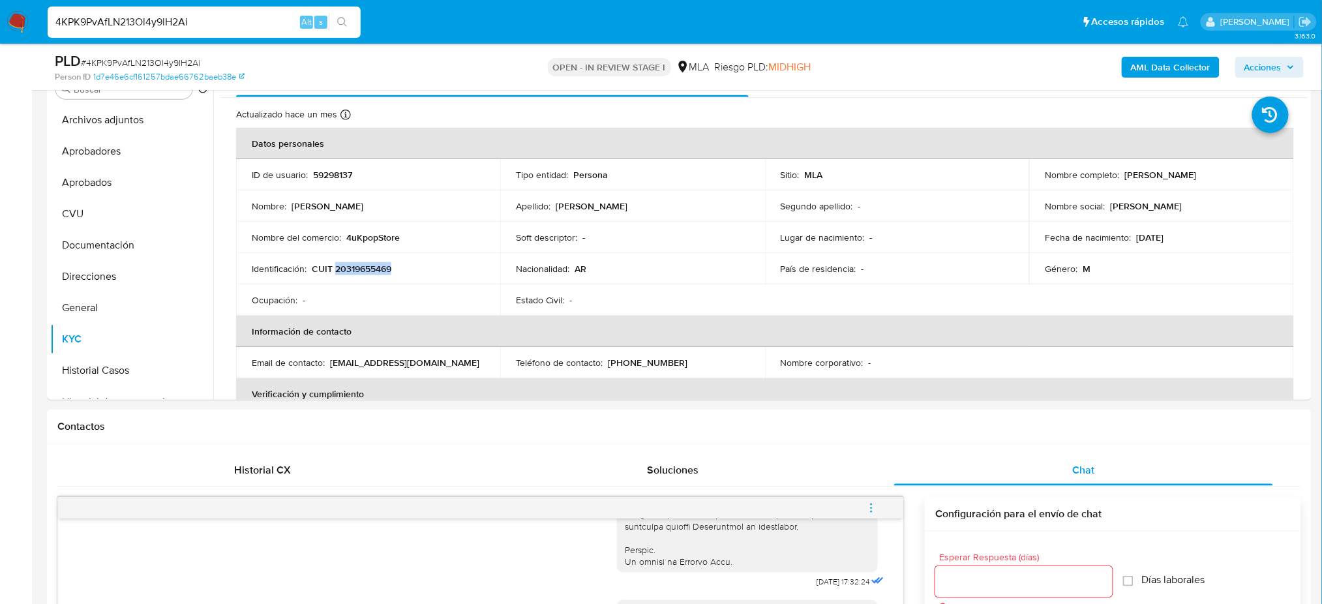
scroll to position [695, 0]
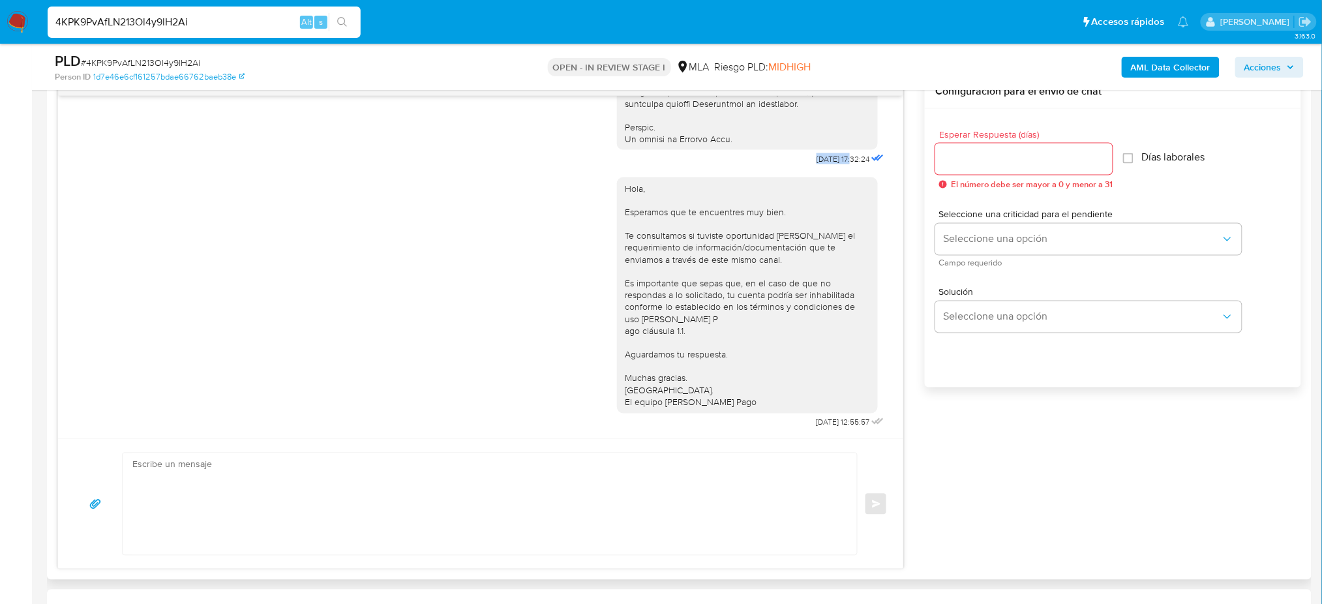
drag, startPoint x: 784, startPoint y: 150, endPoint x: 825, endPoint y: 153, distance: 41.2
copy span "18/08/2025"
drag, startPoint x: 817, startPoint y: 427, endPoint x: 825, endPoint y: 427, distance: 7.8
click at [825, 427] on div "Hola, Esperamos que te encuentres muy bien. Te consultamos si tuviste oportunid…" at bounding box center [752, 300] width 270 height 264
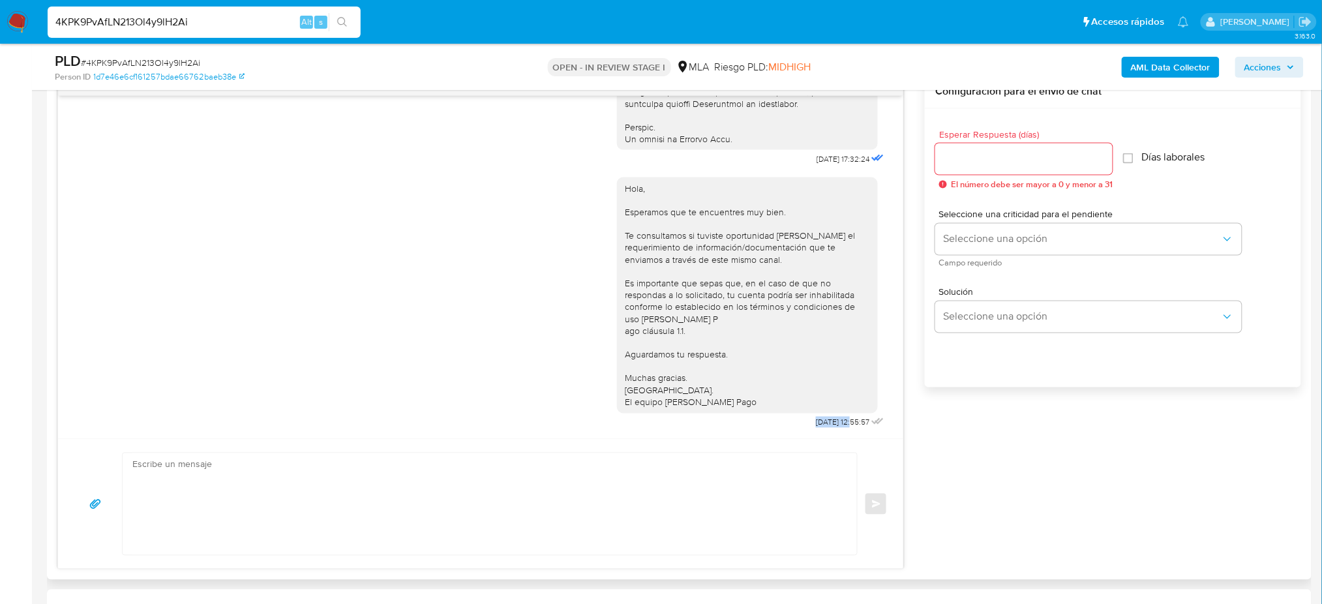
copy span "22/08/2025"
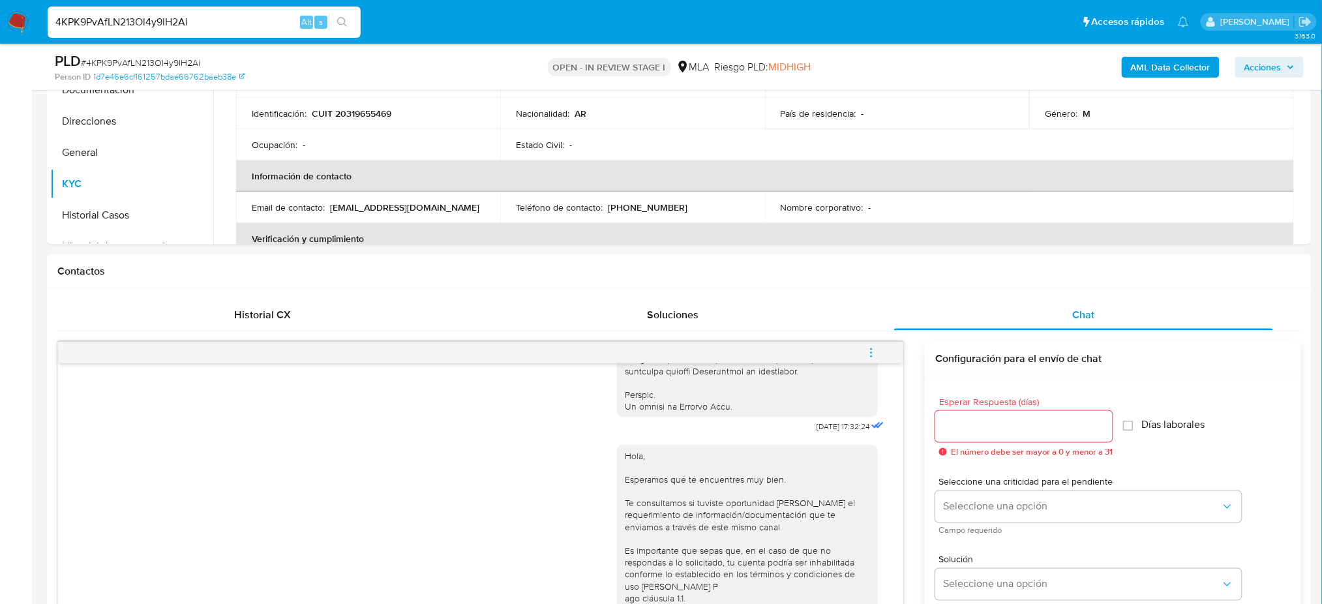
scroll to position [174, 0]
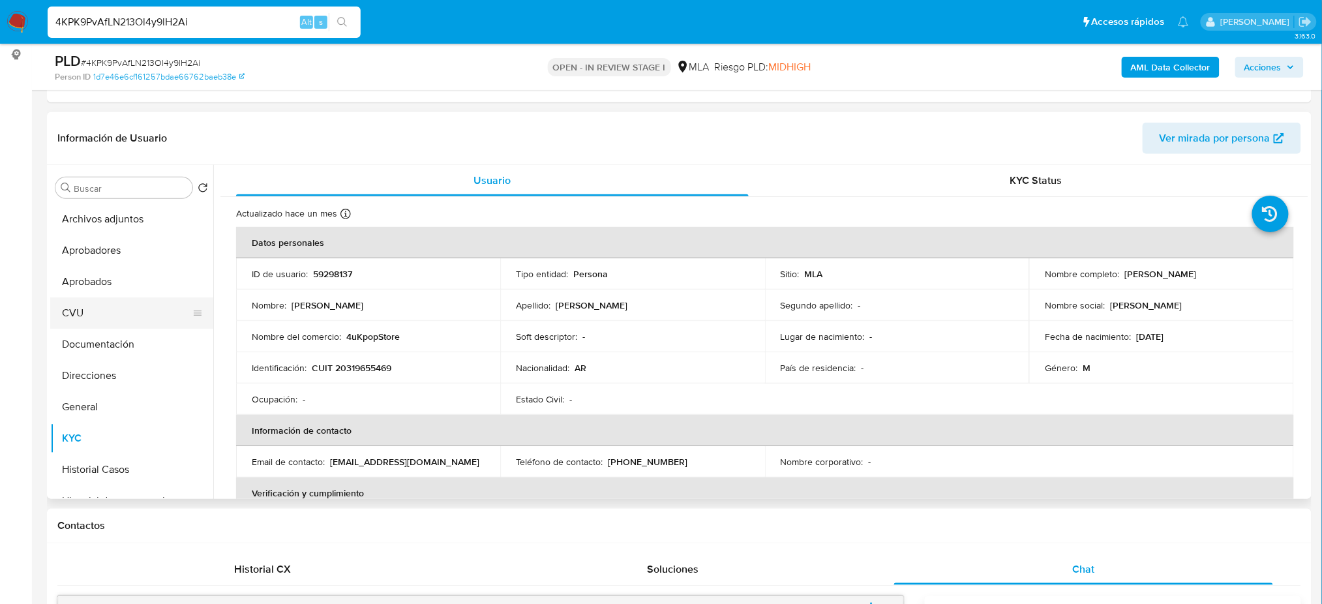
click at [84, 307] on button "CVU" at bounding box center [126, 312] width 153 height 31
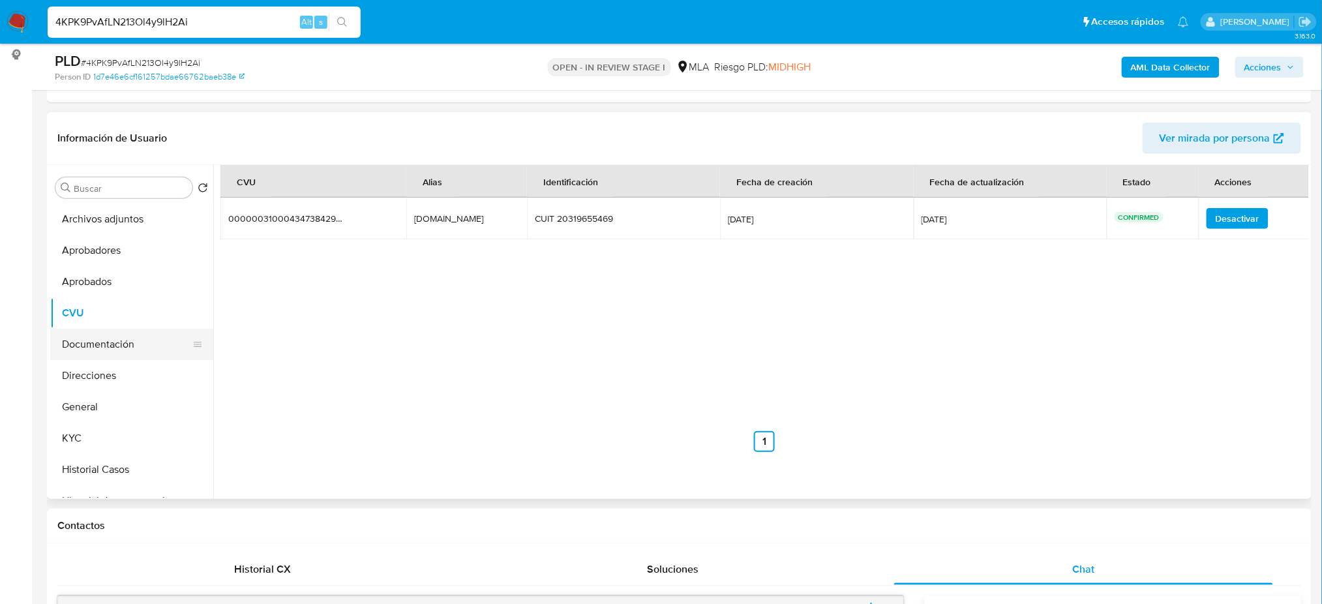
click at [110, 338] on button "Documentación" at bounding box center [126, 344] width 153 height 31
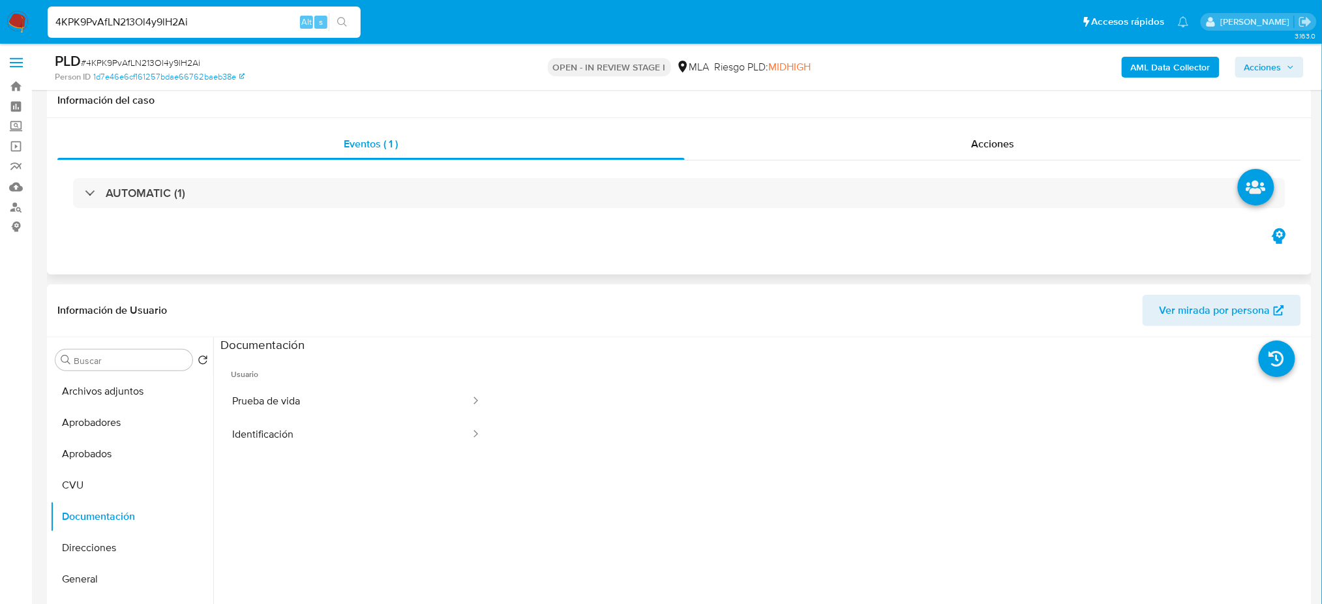
scroll to position [0, 0]
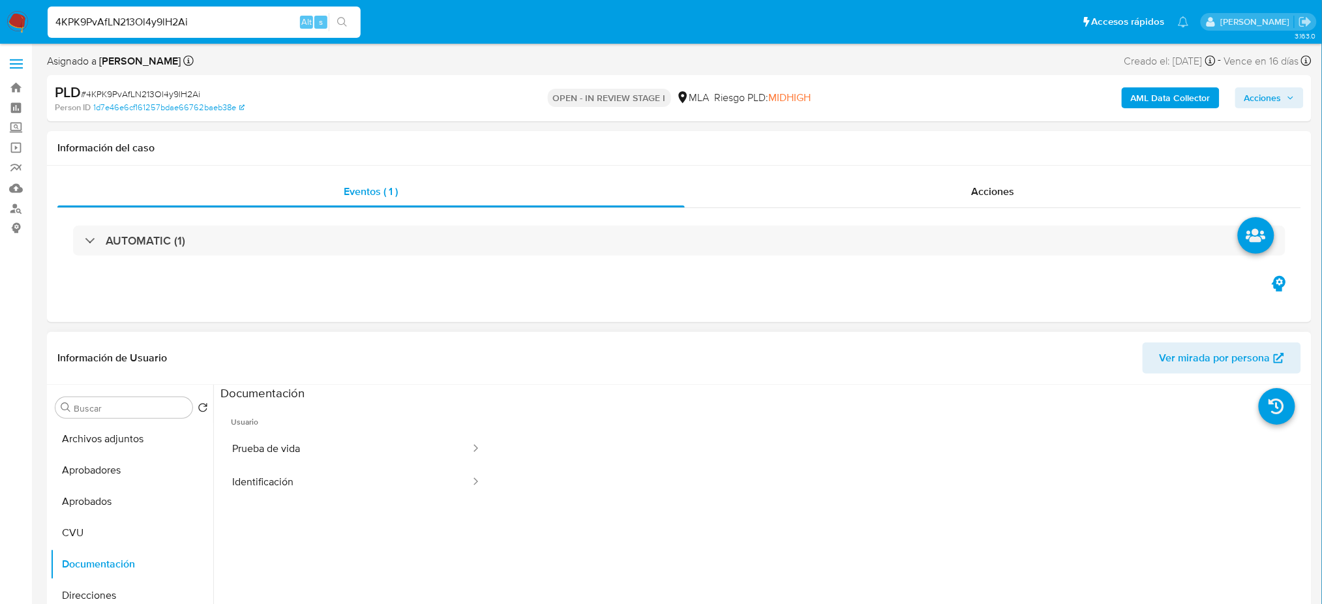
click at [1183, 359] on span "Ver mirada por persona" at bounding box center [1215, 358] width 111 height 31
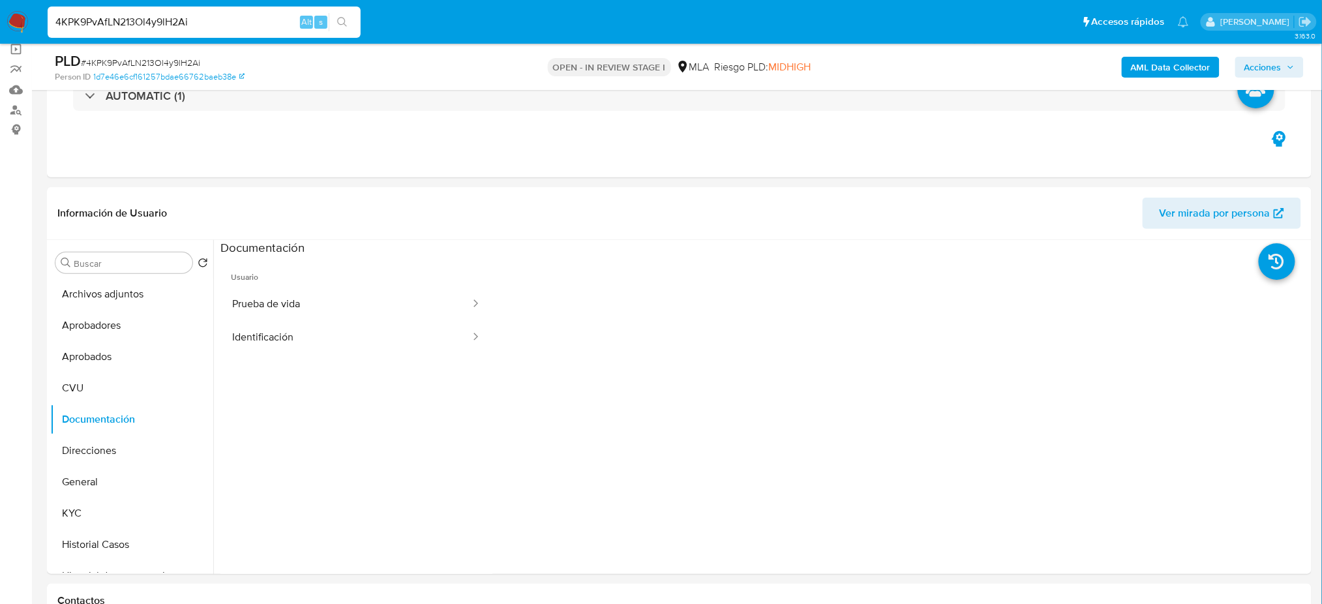
scroll to position [174, 0]
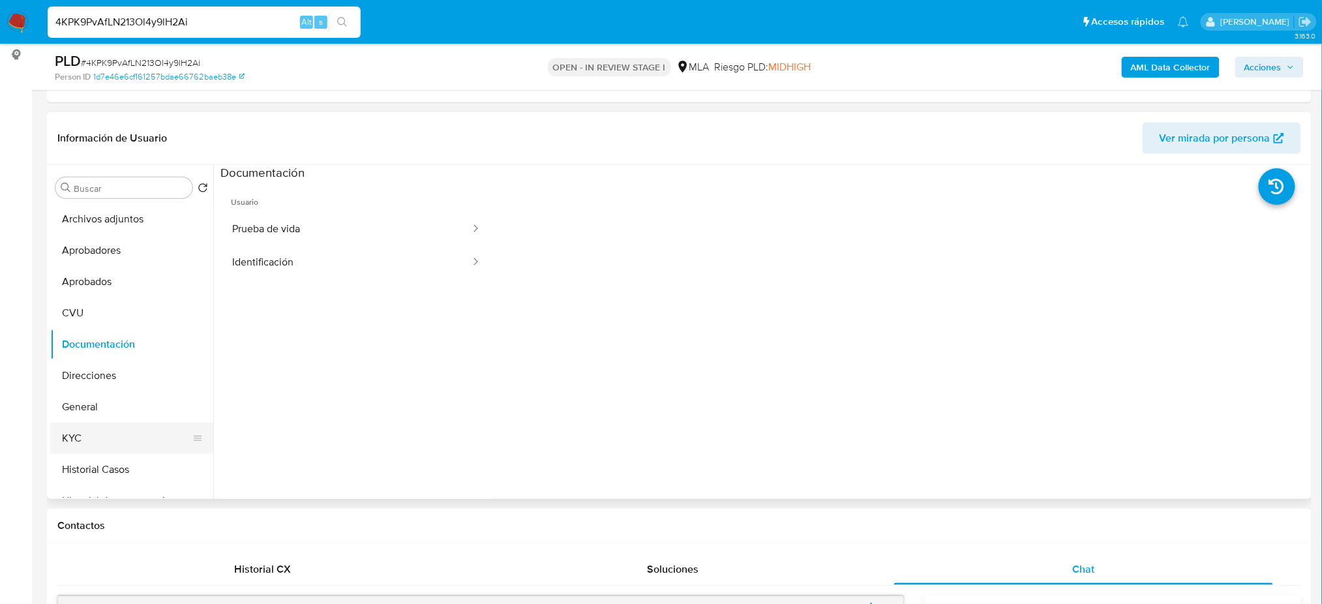
click at [142, 439] on button "KYC" at bounding box center [126, 438] width 153 height 31
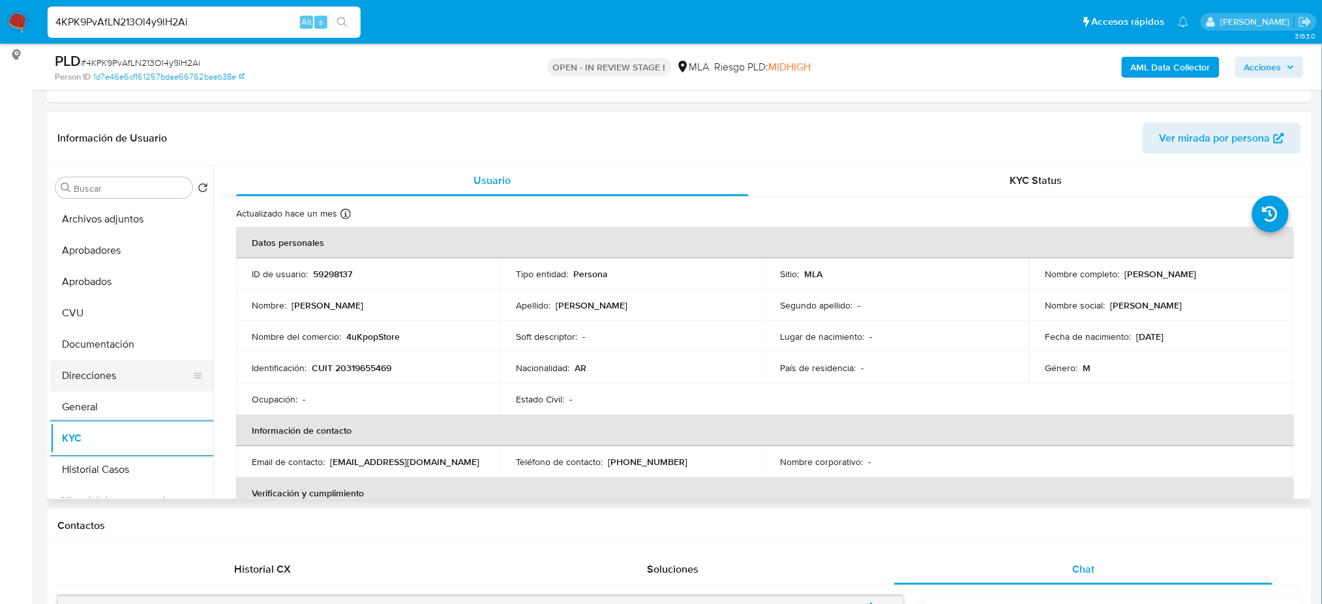
click at [84, 368] on button "Direcciones" at bounding box center [126, 375] width 153 height 31
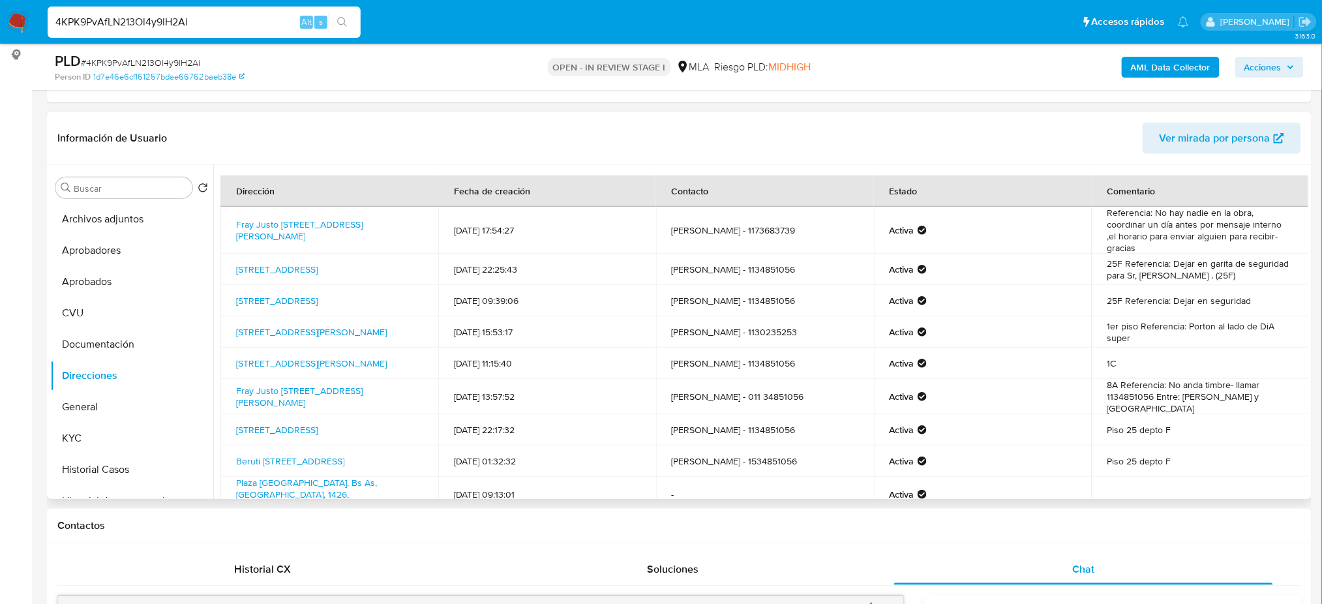
click at [1189, 136] on span "Ver mirada por persona" at bounding box center [1215, 138] width 111 height 31
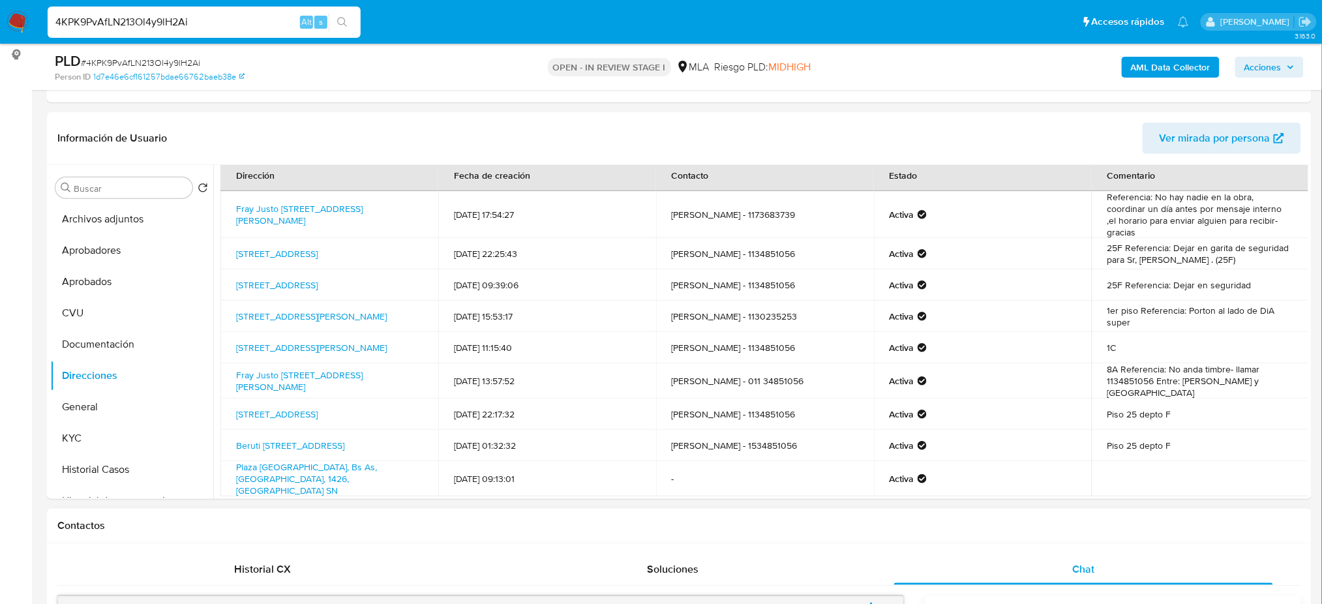
scroll to position [0, 0]
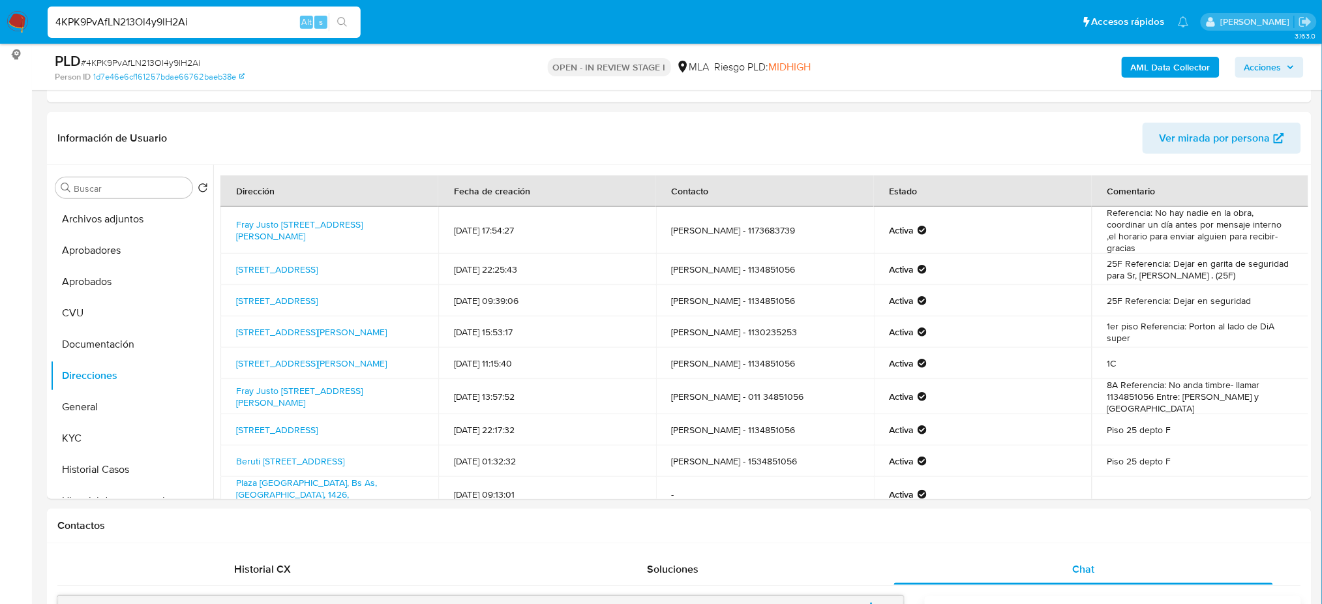
drag, startPoint x: 191, startPoint y: 24, endPoint x: 0, endPoint y: 20, distance: 191.2
click at [0, 20] on nav "Pausado Ver notificaciones 4KPK9PvAfLN213Ol4y9lH2Ai Alt s Accesos rápidos Presi…" at bounding box center [661, 22] width 1322 height 44
paste input "Cl4V7f7iUYeKiRzV2U8k13ES"
type input "Cl4V7f7iUYeKiRzV2U8k13ES"
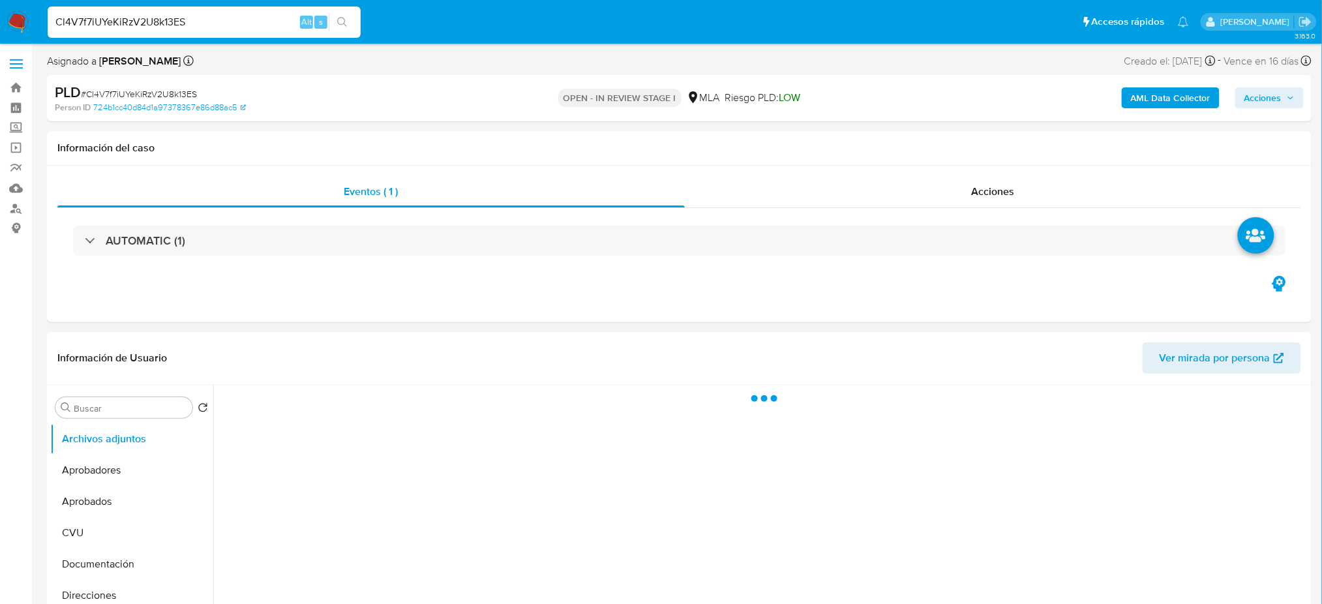
select select "10"
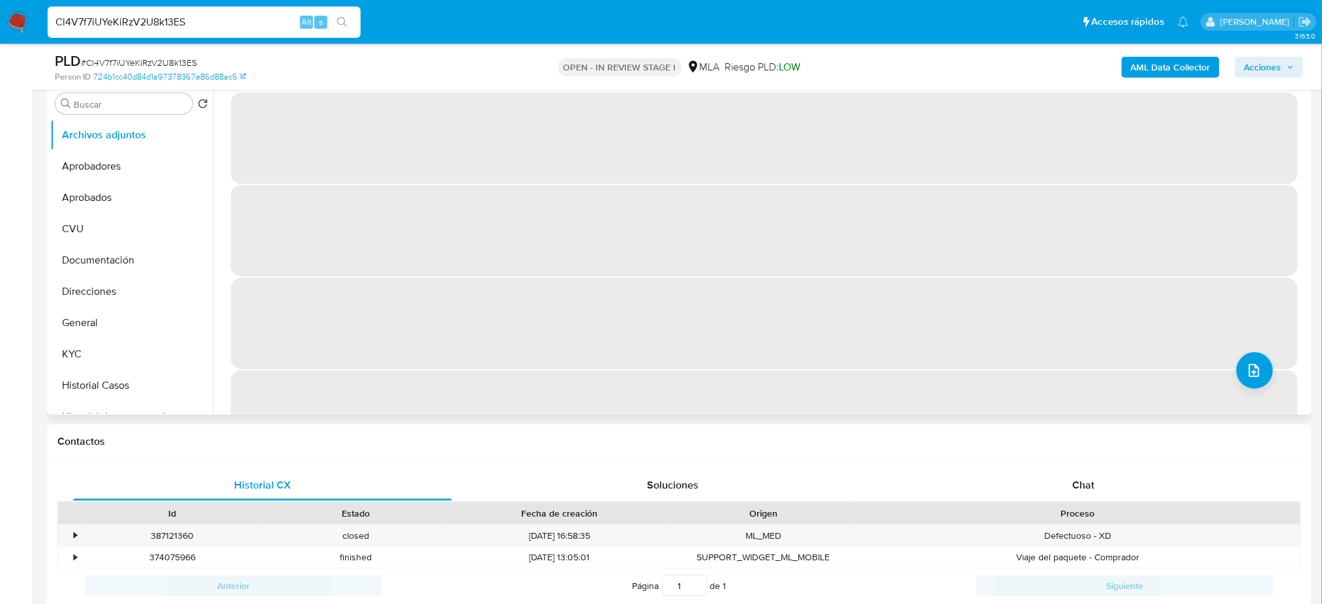
scroll to position [261, 0]
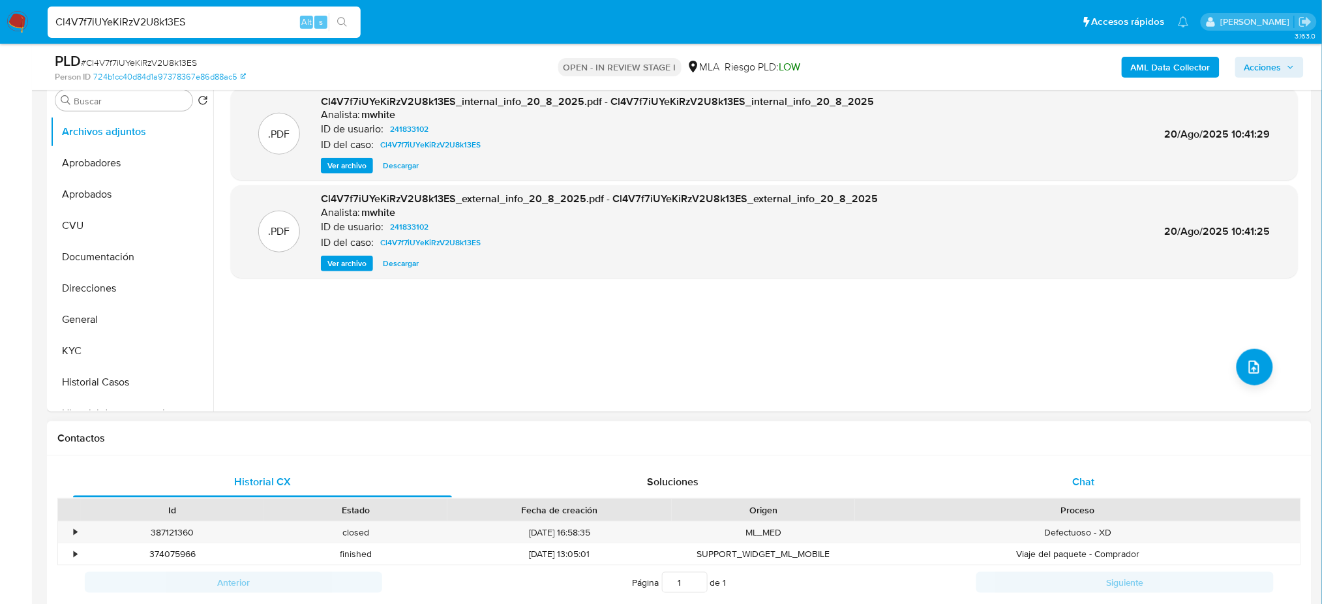
click at [1123, 479] on div "Chat" at bounding box center [1083, 481] width 379 height 31
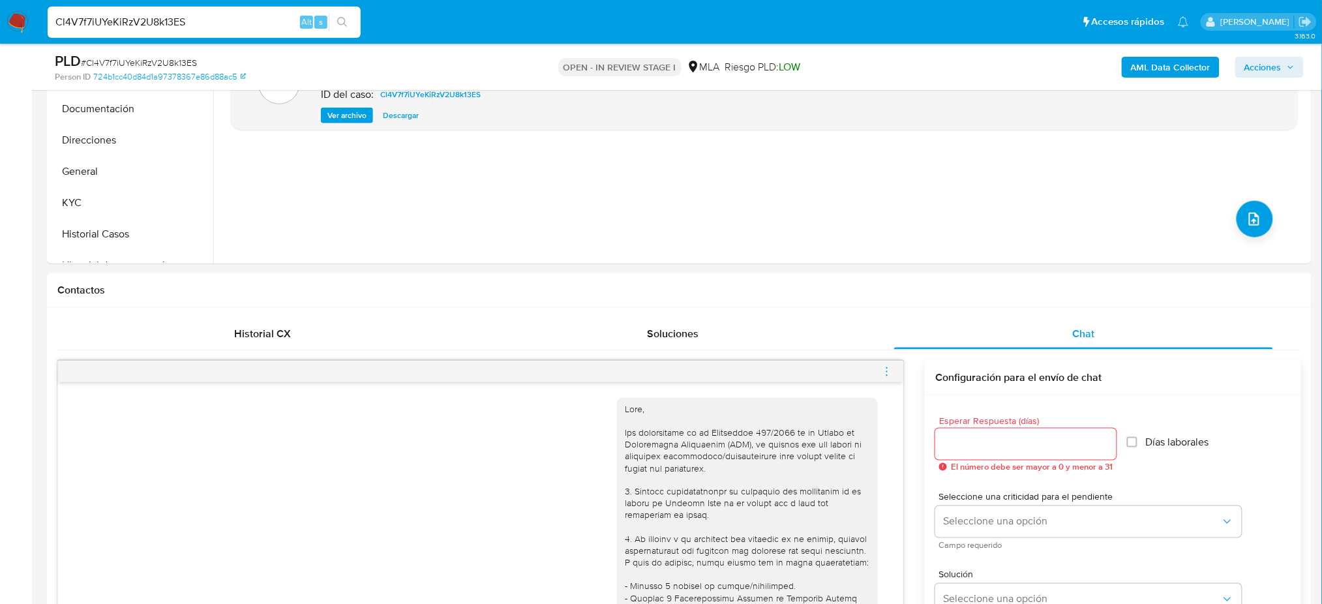
scroll to position [87, 0]
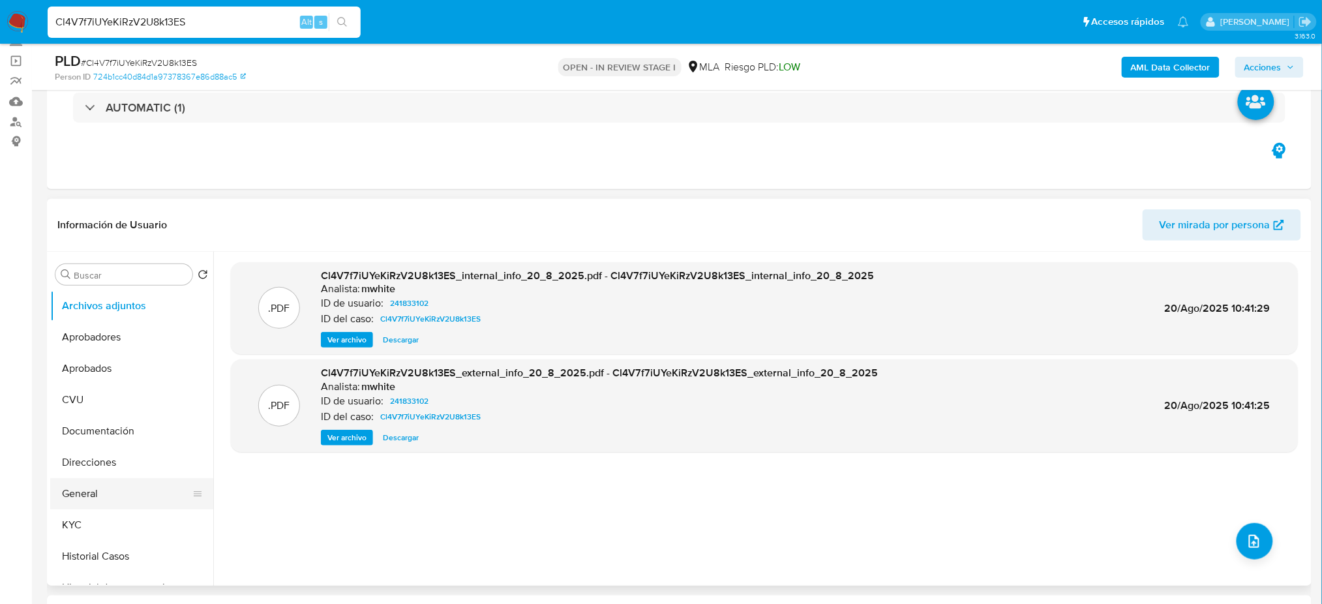
click at [115, 501] on button "General" at bounding box center [126, 493] width 153 height 31
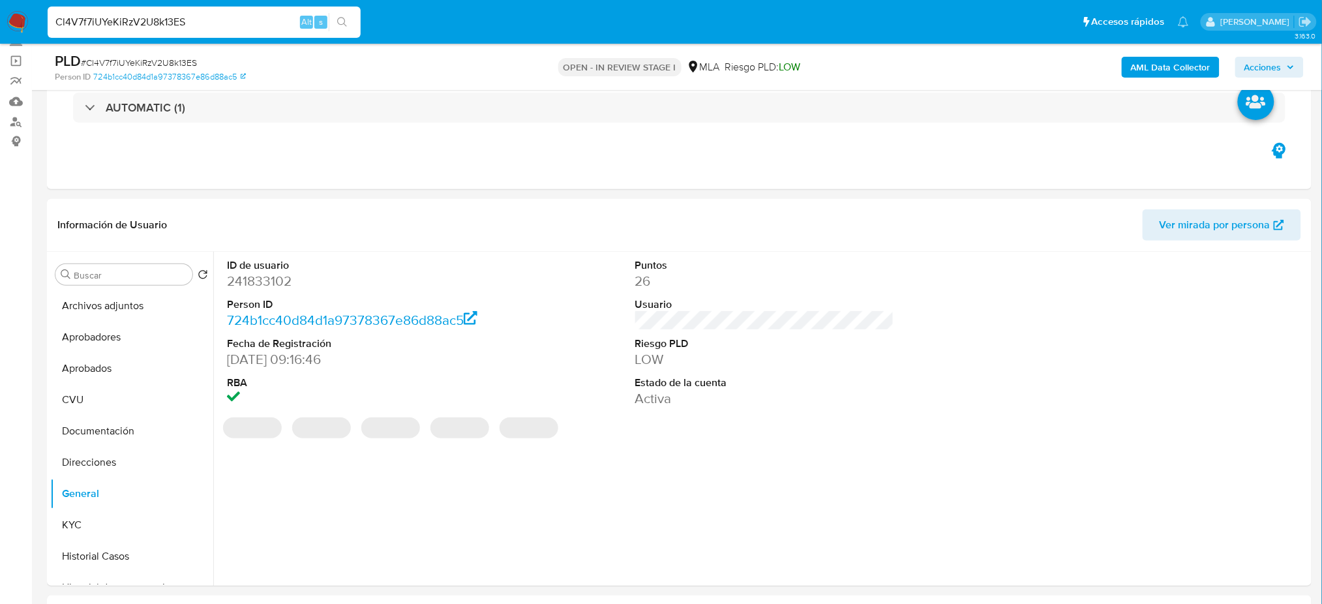
click at [248, 279] on dd "241833102" at bounding box center [356, 281] width 259 height 18
copy dd "241833102"
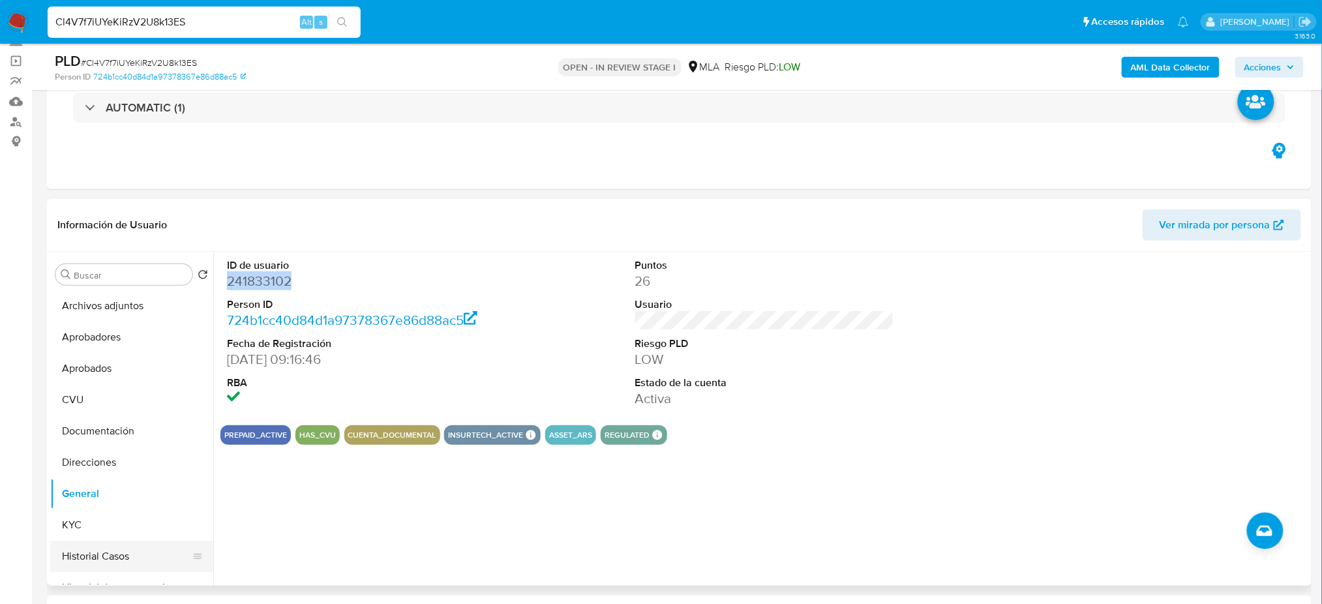
click at [102, 556] on button "Historial Casos" at bounding box center [126, 556] width 153 height 31
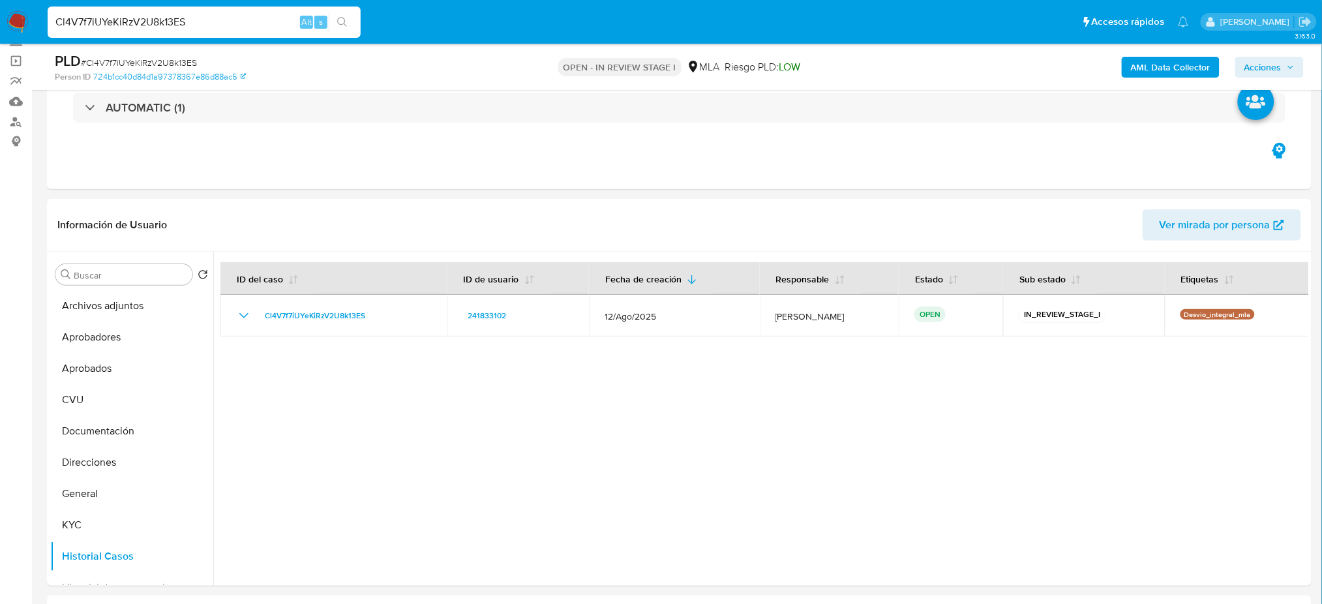
click at [76, 517] on button "KYC" at bounding box center [131, 525] width 163 height 31
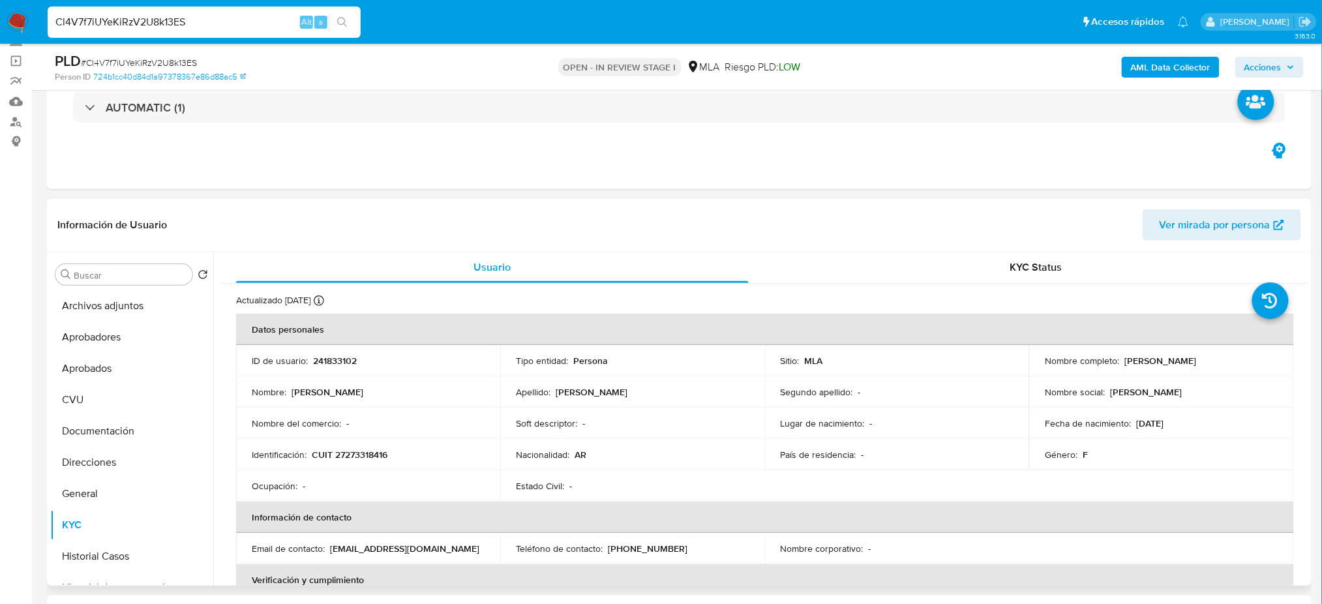
click at [360, 460] on p "CUIT 27273318416" at bounding box center [350, 455] width 76 height 12
click at [391, 419] on div "Nombre del comercio : -" at bounding box center [368, 424] width 233 height 12
drag, startPoint x: 343, startPoint y: 453, endPoint x: 385, endPoint y: 455, distance: 42.5
click at [385, 455] on p "CUIT 27273318416" at bounding box center [350, 455] width 76 height 12
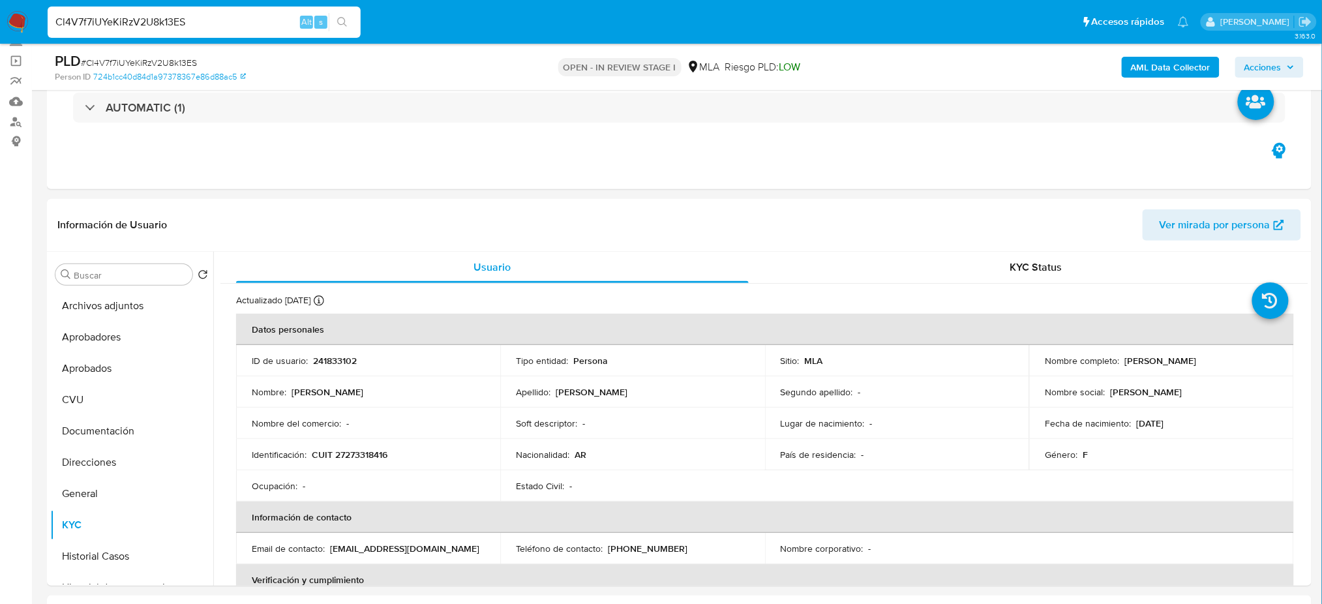
click at [149, 63] on span "# Cl4V7f7iUYeKiRzV2U8k13ES" at bounding box center [139, 62] width 116 height 13
drag, startPoint x: 149, startPoint y: 63, endPoint x: 370, endPoint y: 229, distance: 276.7
click at [149, 62] on span "# Cl4V7f7iUYeKiRzV2U8k13ES" at bounding box center [139, 62] width 116 height 13
click at [164, 64] on span "# Cl4V7f7iUYeKiRzV2U8k13ES" at bounding box center [139, 62] width 116 height 13
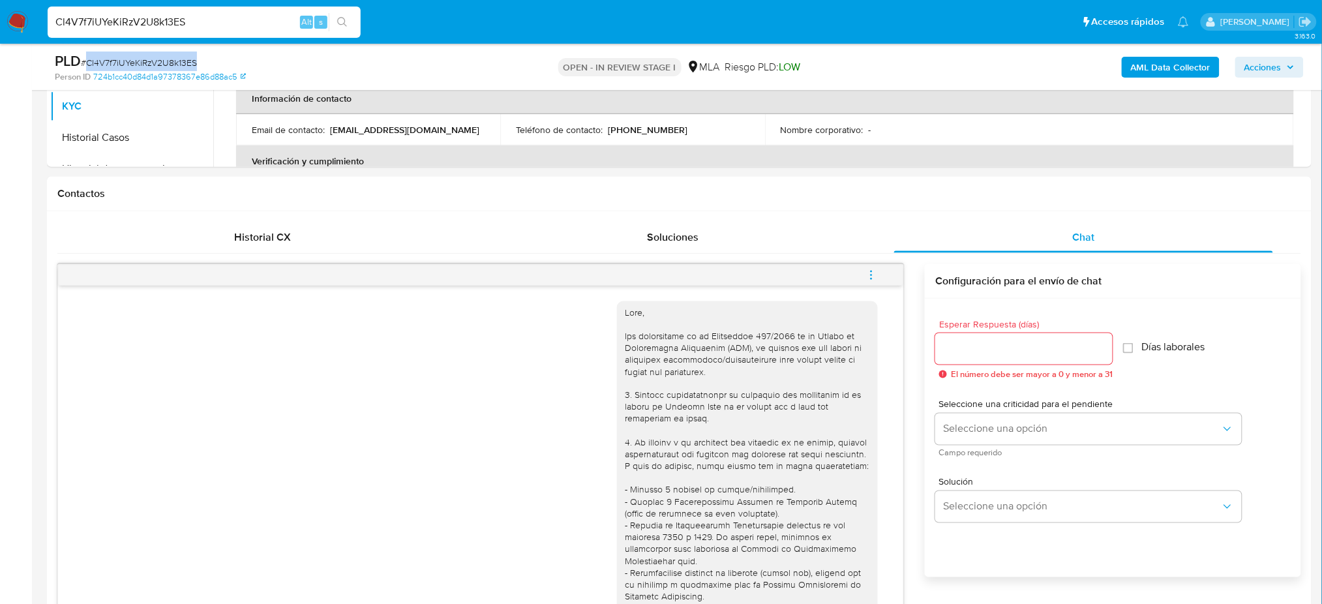
scroll to position [261, 0]
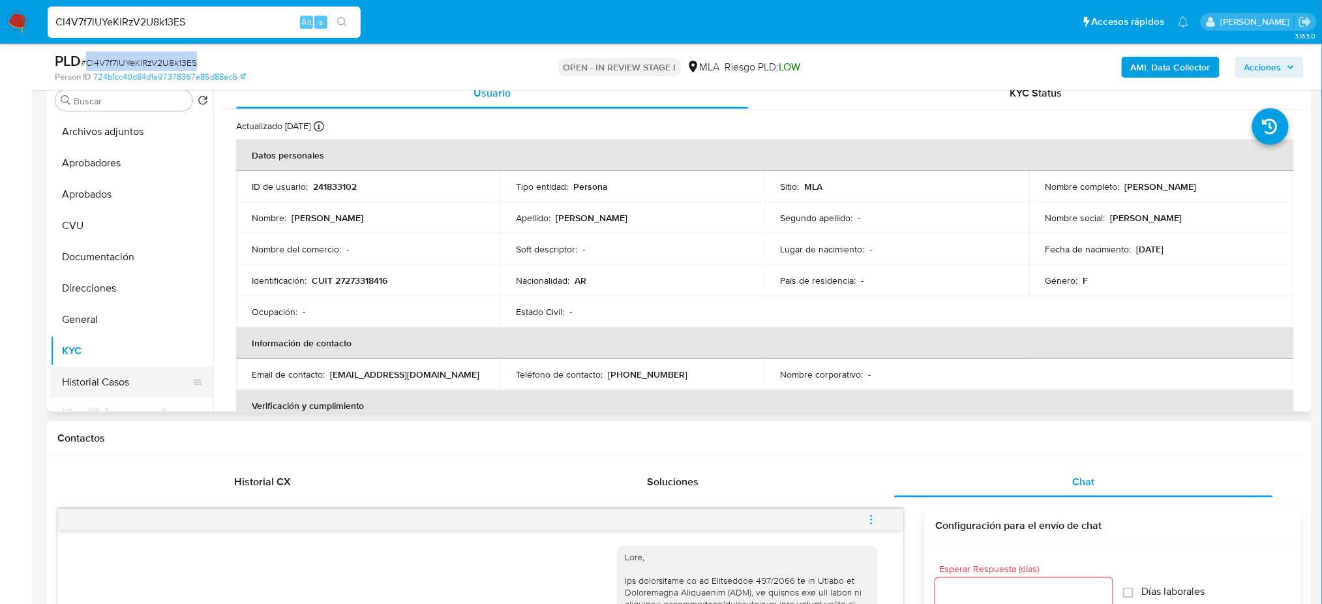
click at [106, 381] on button "Historial Casos" at bounding box center [126, 382] width 153 height 31
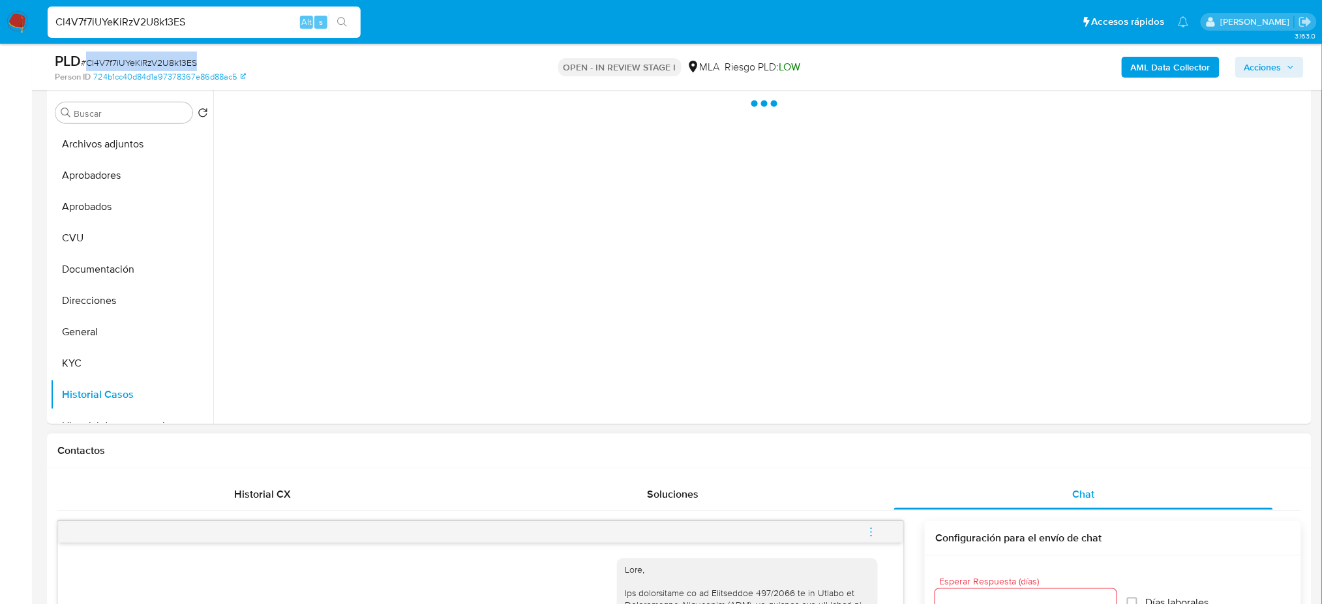
scroll to position [174, 0]
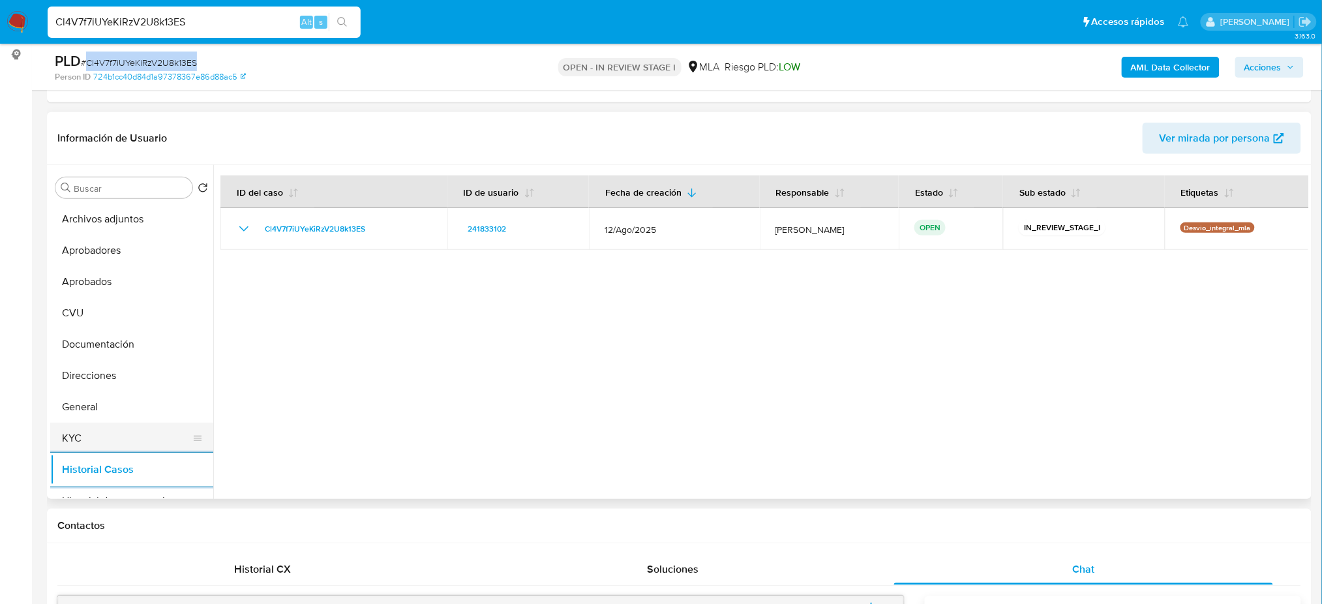
drag, startPoint x: 106, startPoint y: 433, endPoint x: 119, endPoint y: 431, distance: 13.2
click at [106, 432] on button "KYC" at bounding box center [126, 438] width 153 height 31
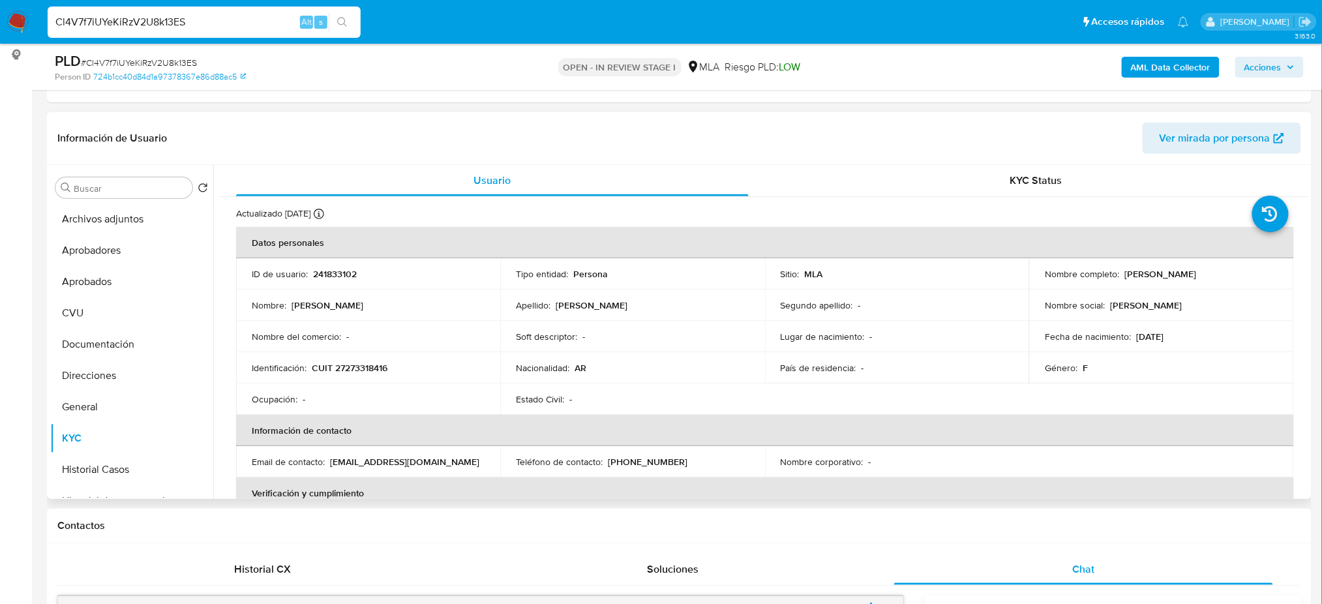
click at [358, 370] on p "CUIT 27273318416" at bounding box center [350, 368] width 76 height 12
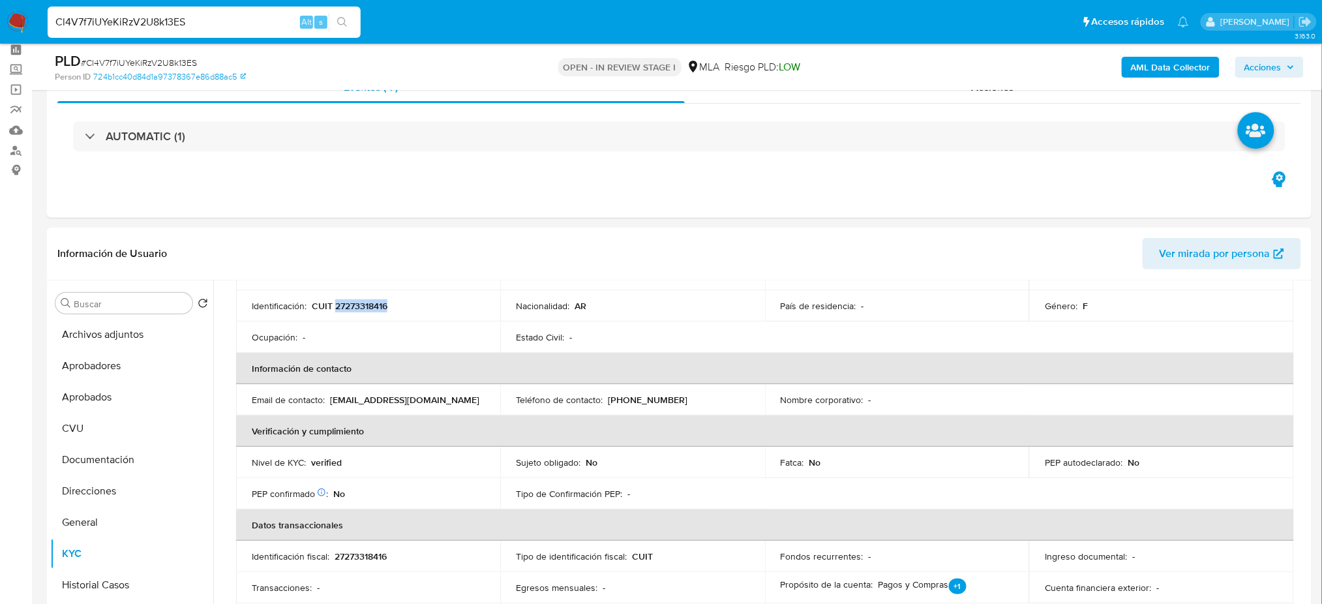
scroll to position [87, 0]
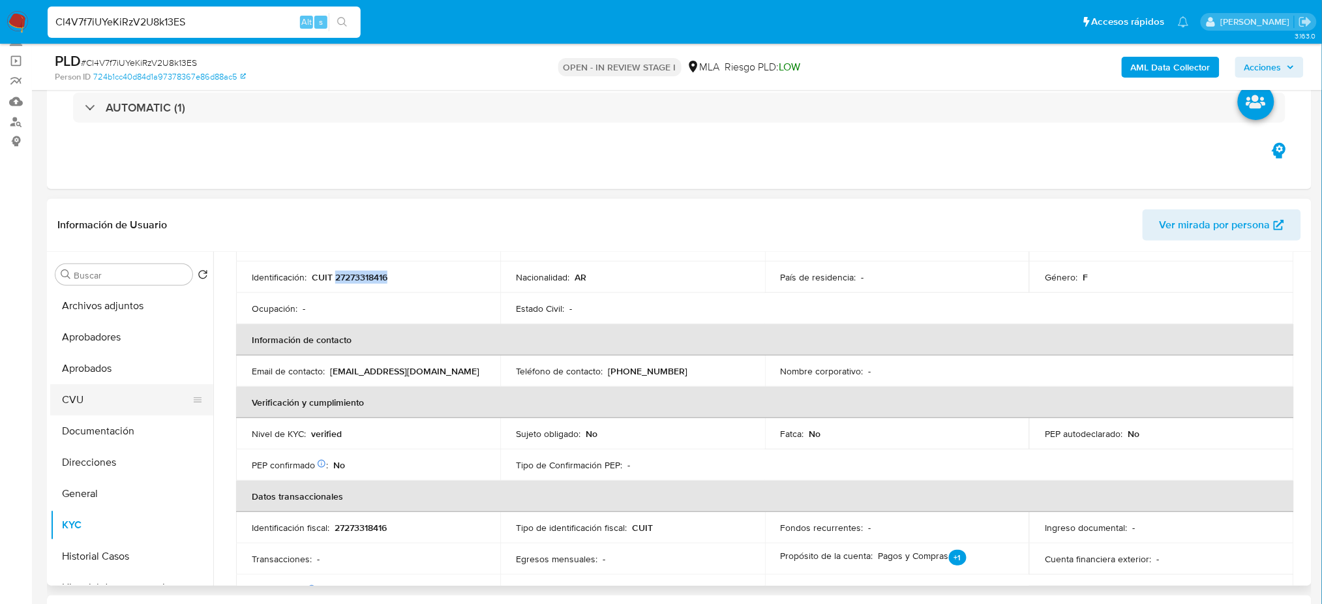
click at [93, 387] on button "CVU" at bounding box center [126, 399] width 153 height 31
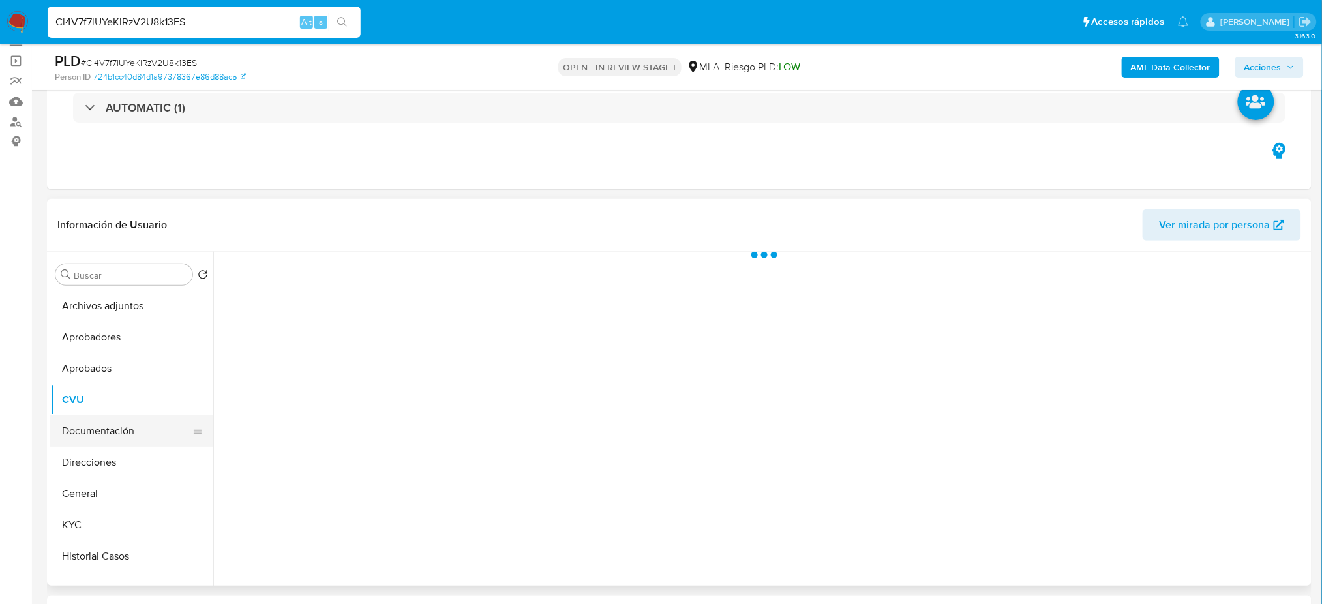
scroll to position [0, 0]
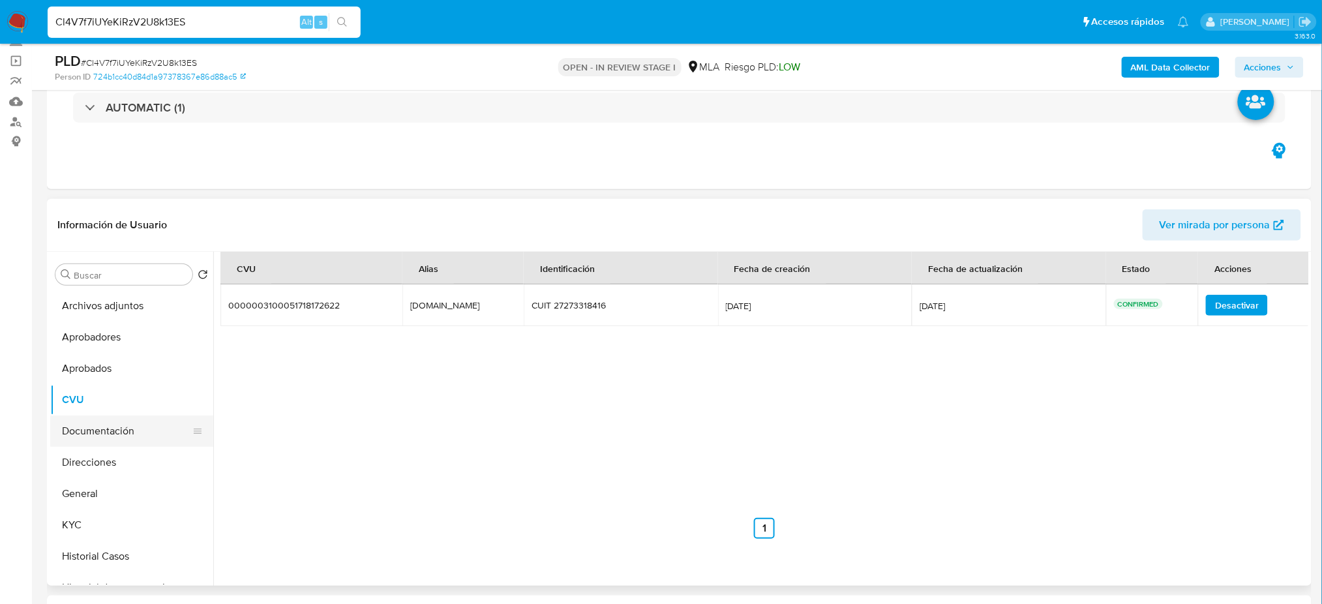
click at [121, 429] on button "Documentación" at bounding box center [126, 431] width 153 height 31
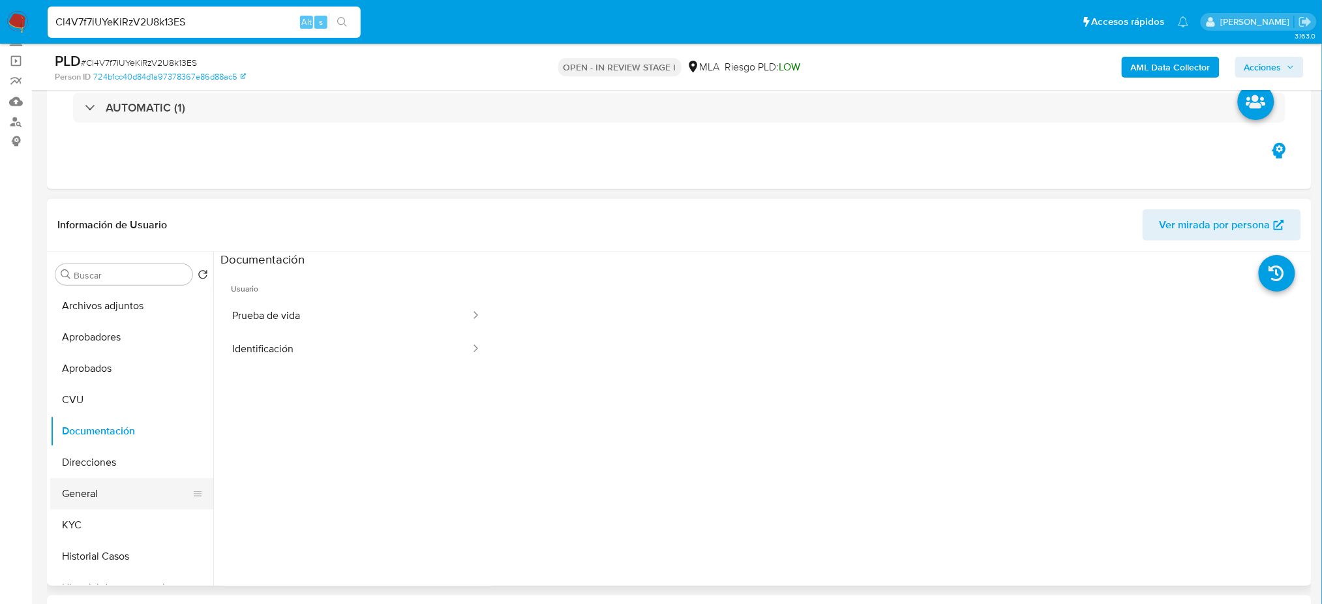
click at [117, 502] on button "General" at bounding box center [126, 493] width 153 height 31
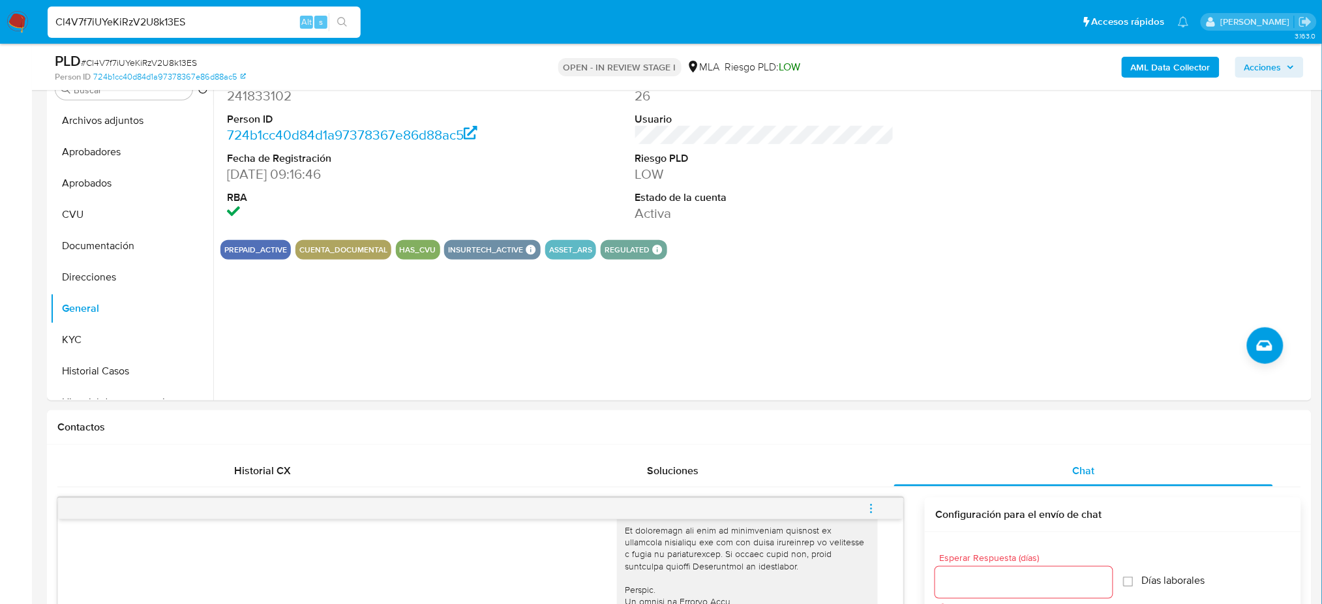
scroll to position [174, 0]
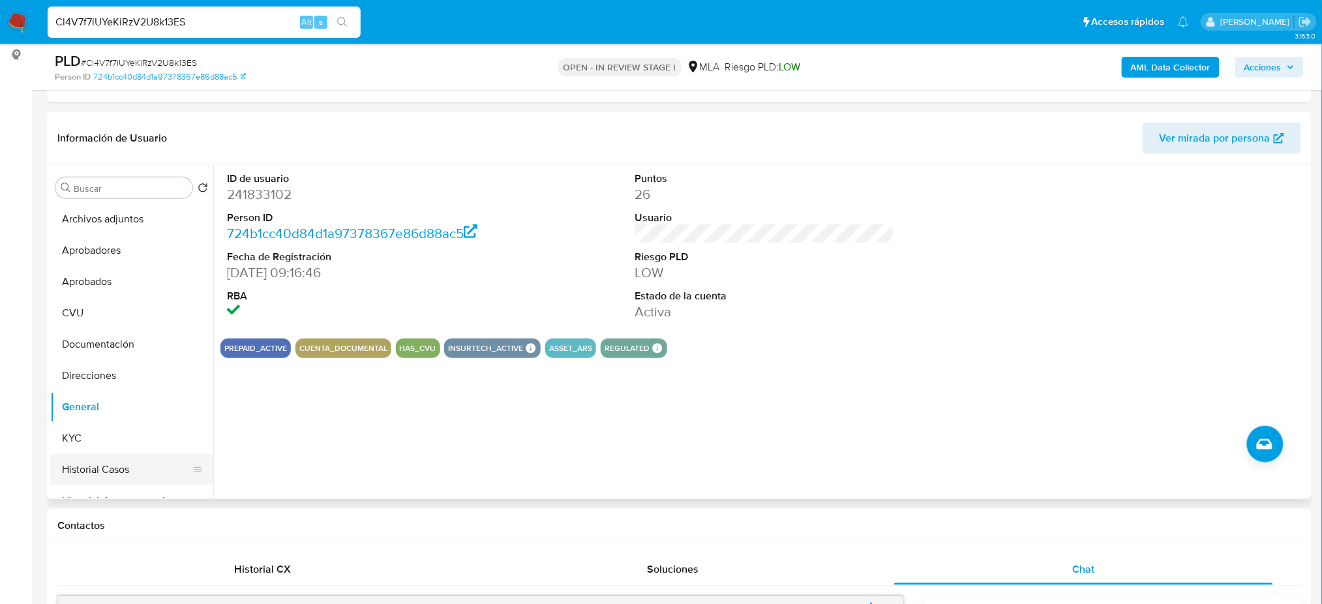
click at [80, 458] on button "Historial Casos" at bounding box center [126, 469] width 153 height 31
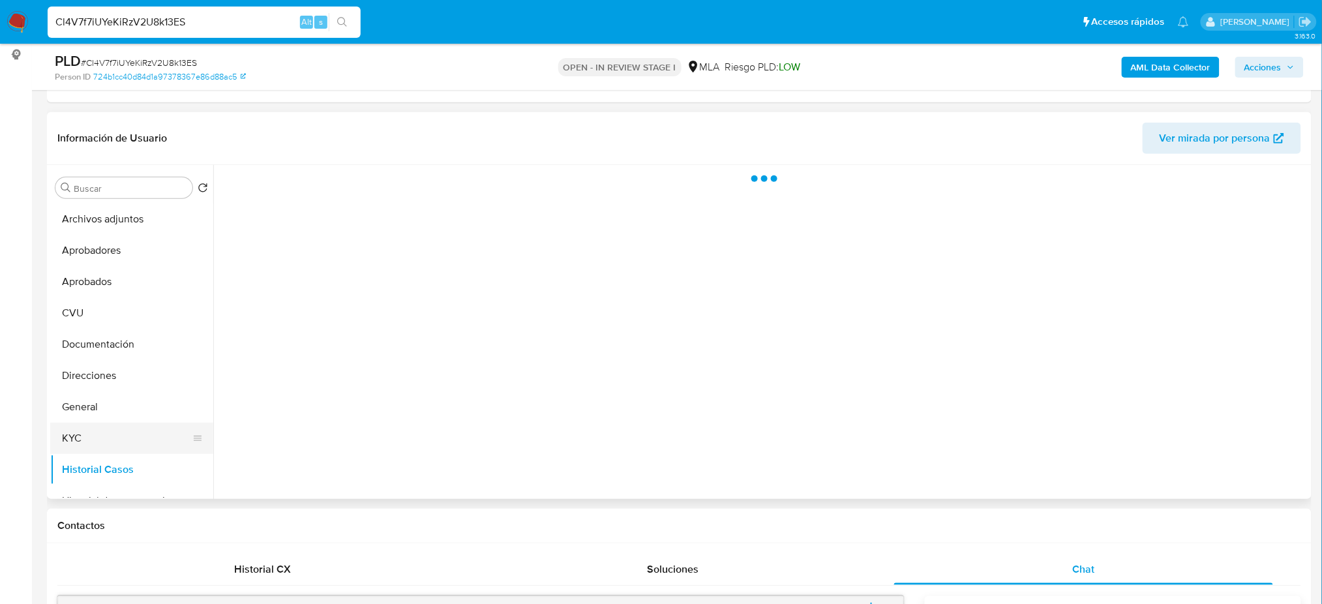
click at [75, 429] on button "KYC" at bounding box center [126, 438] width 153 height 31
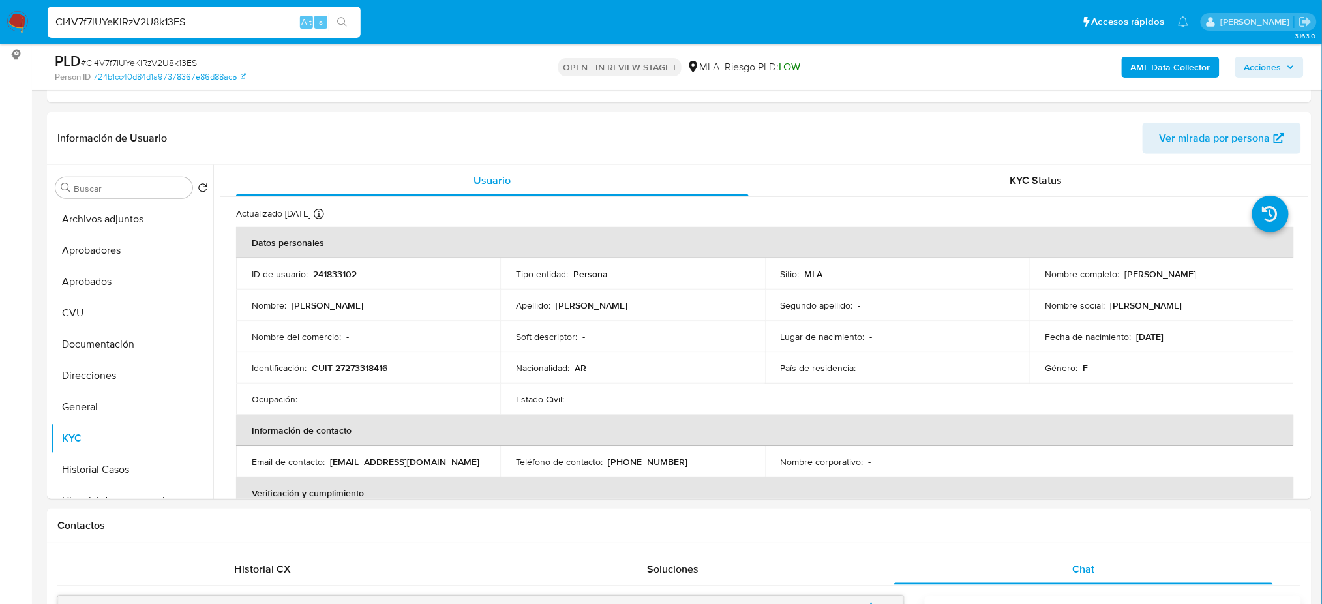
drag, startPoint x: 100, startPoint y: 377, endPoint x: 0, endPoint y: 391, distance: 100.8
click at [100, 376] on button "Direcciones" at bounding box center [131, 375] width 163 height 31
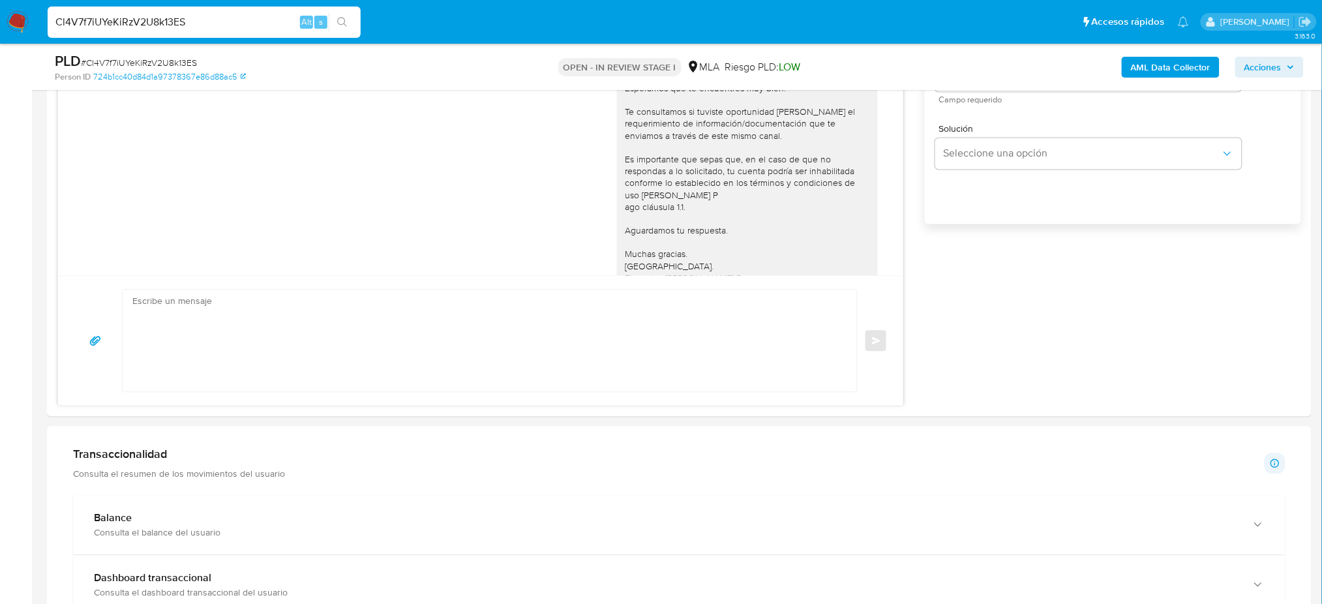
scroll to position [870, 0]
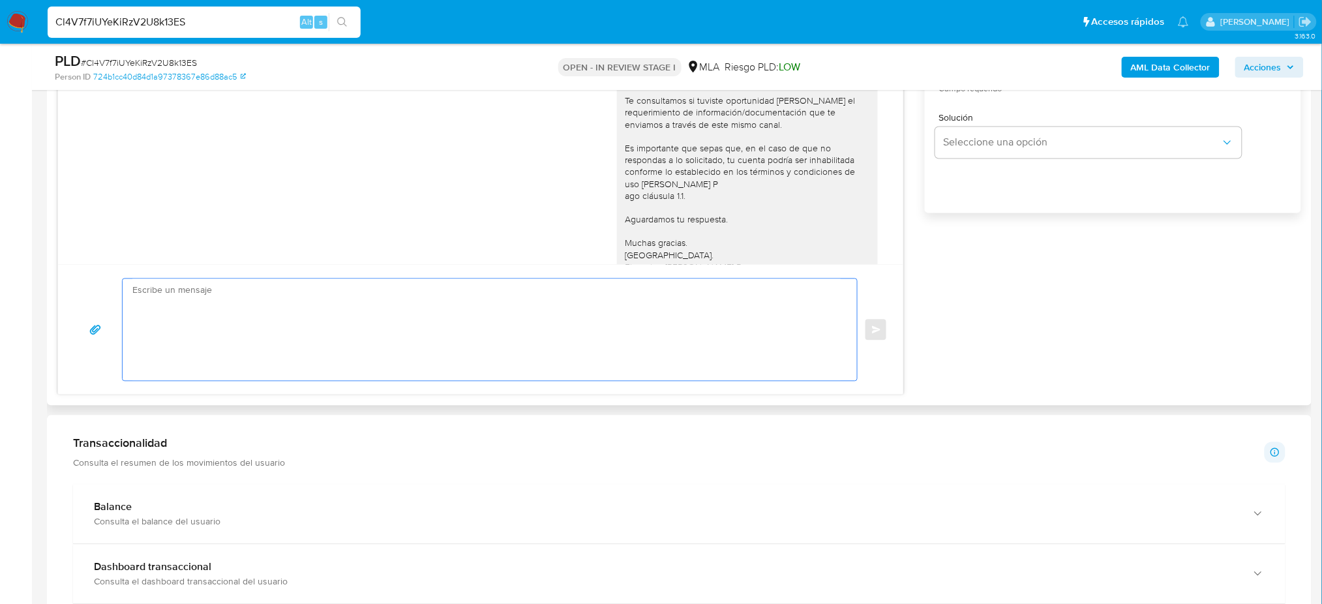
click at [224, 311] on textarea at bounding box center [486, 330] width 708 height 102
paste textarea "Hola, Esperamos que te encuentres muy bien. Te consultamos si tuviste oportunid…"
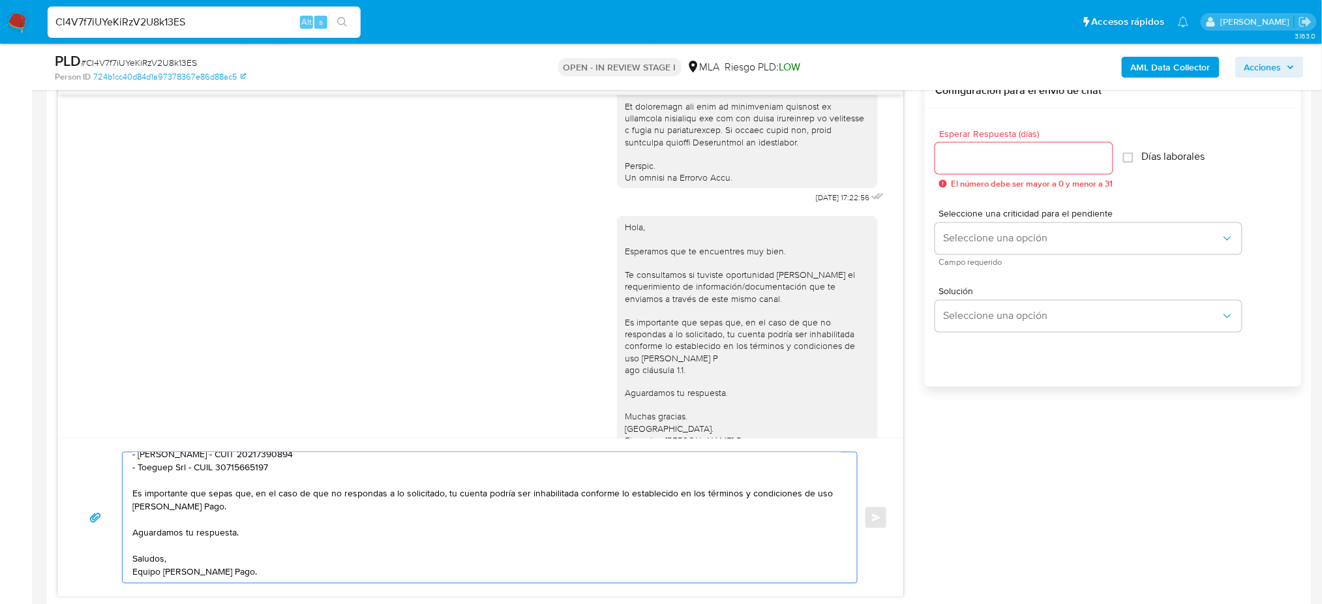
scroll to position [695, 0]
type textarea "Hola, Esperamos que te encuentres muy bien. Te consultamos si tuviste oportunid…"
click at [956, 155] on input "Esperar Respuesta (días)" at bounding box center [1024, 159] width 177 height 17
type input "2"
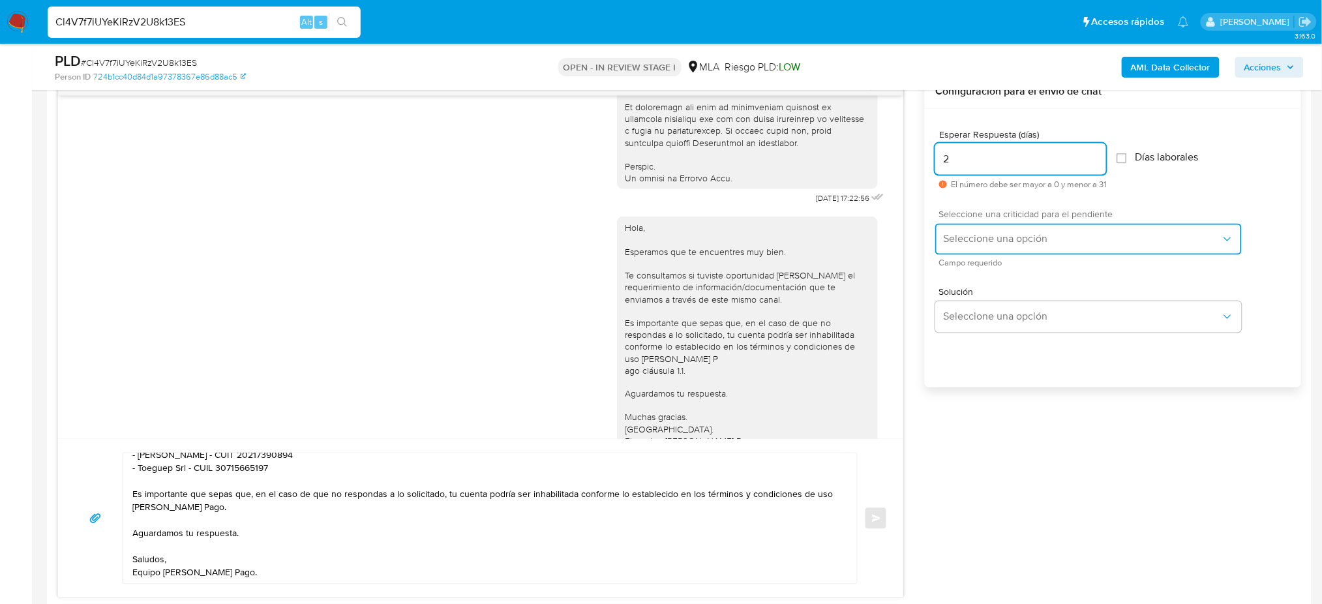
click at [940, 237] on button "Seleccione una opción" at bounding box center [1089, 239] width 307 height 31
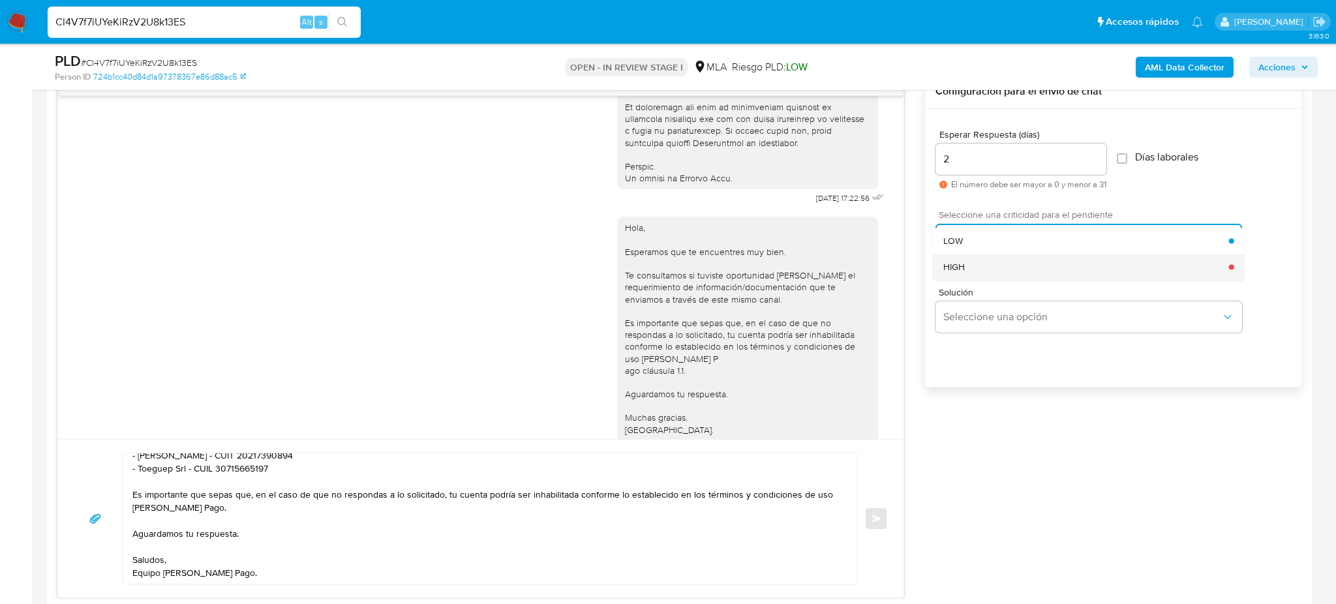
click at [954, 270] on span "HIGH" at bounding box center [954, 267] width 22 height 12
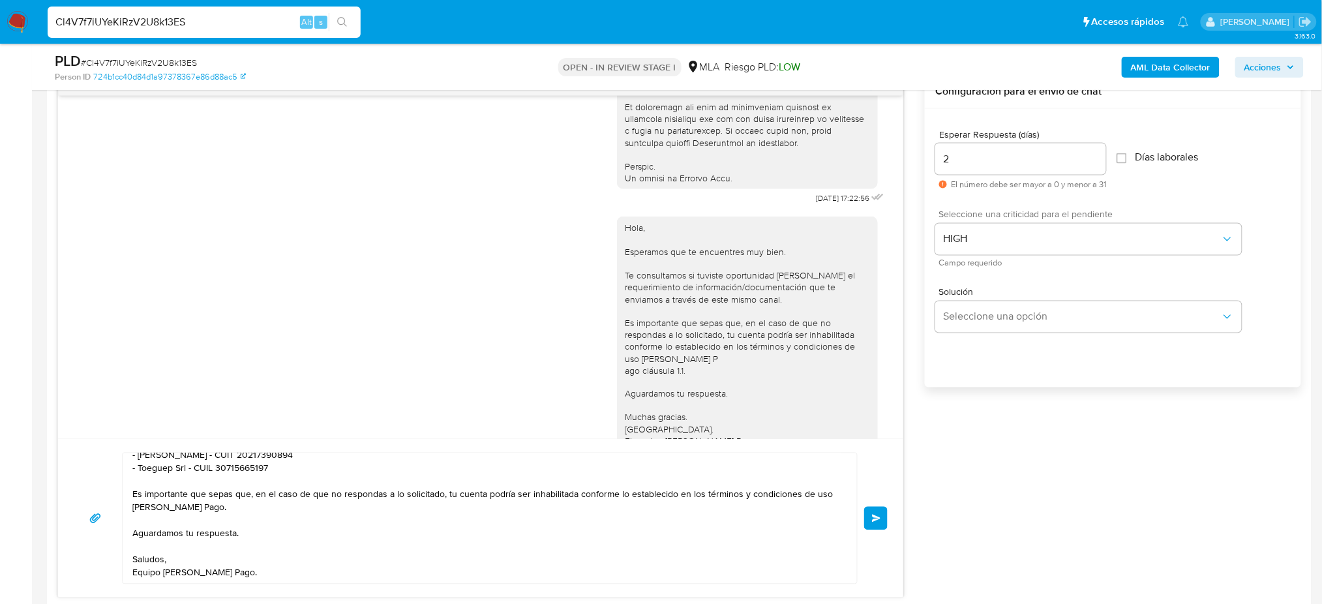
click at [868, 516] on button "Enviar" at bounding box center [875, 518] width 23 height 23
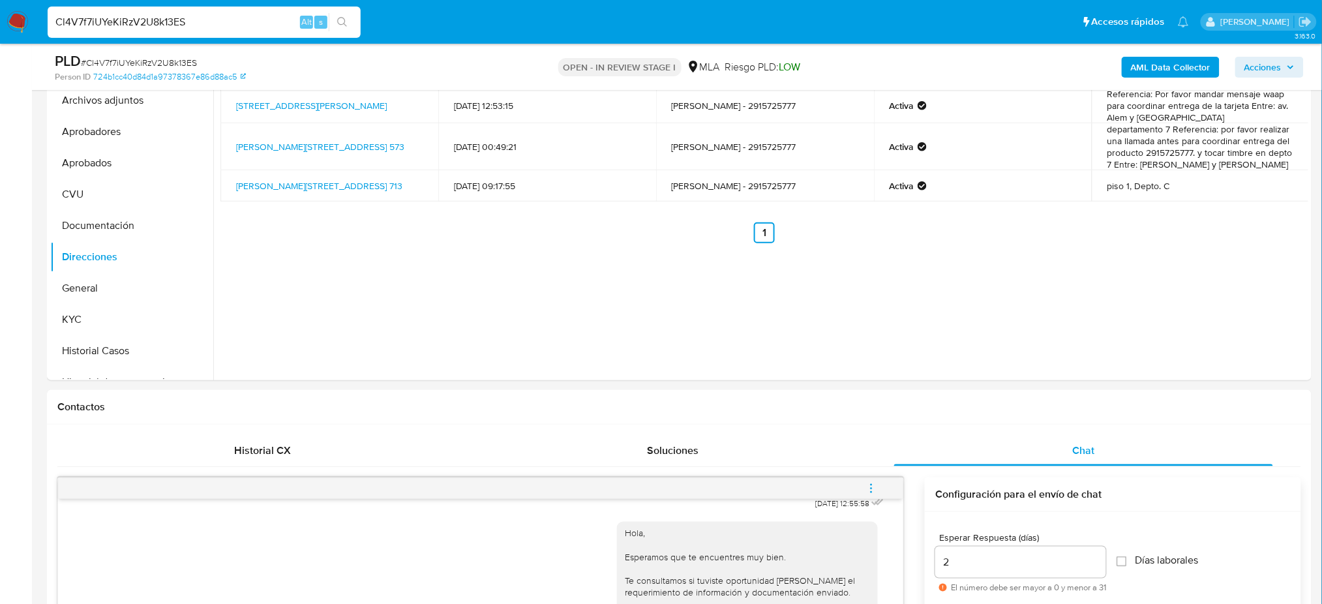
scroll to position [87, 0]
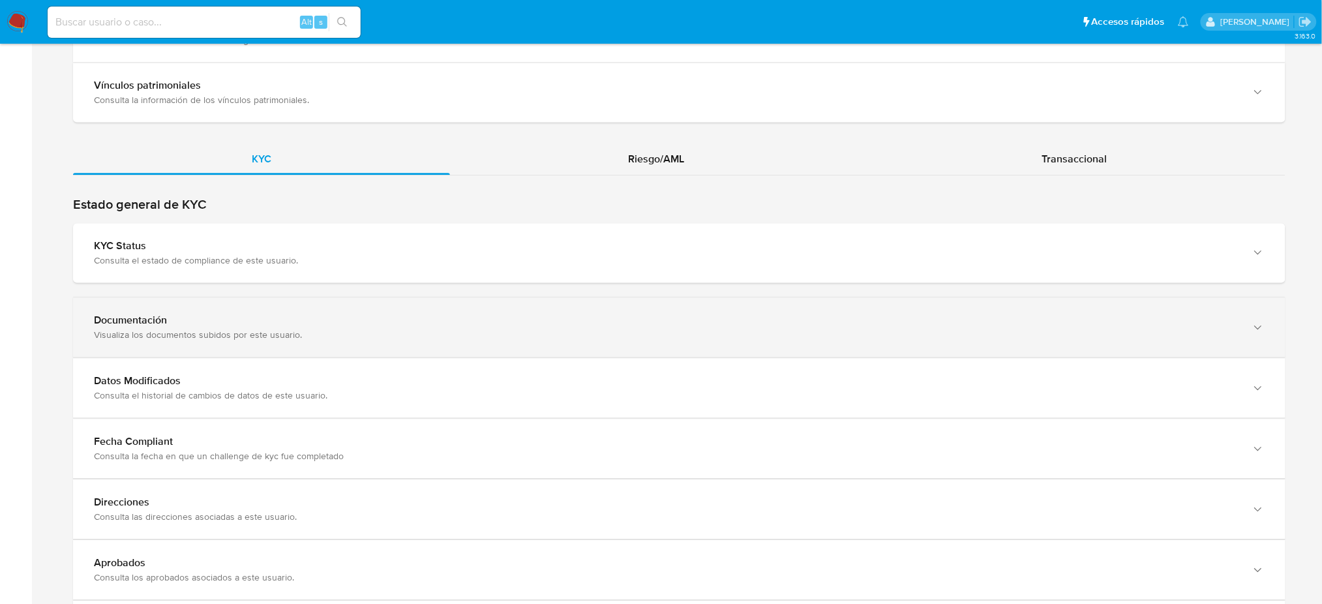
scroll to position [1131, 0]
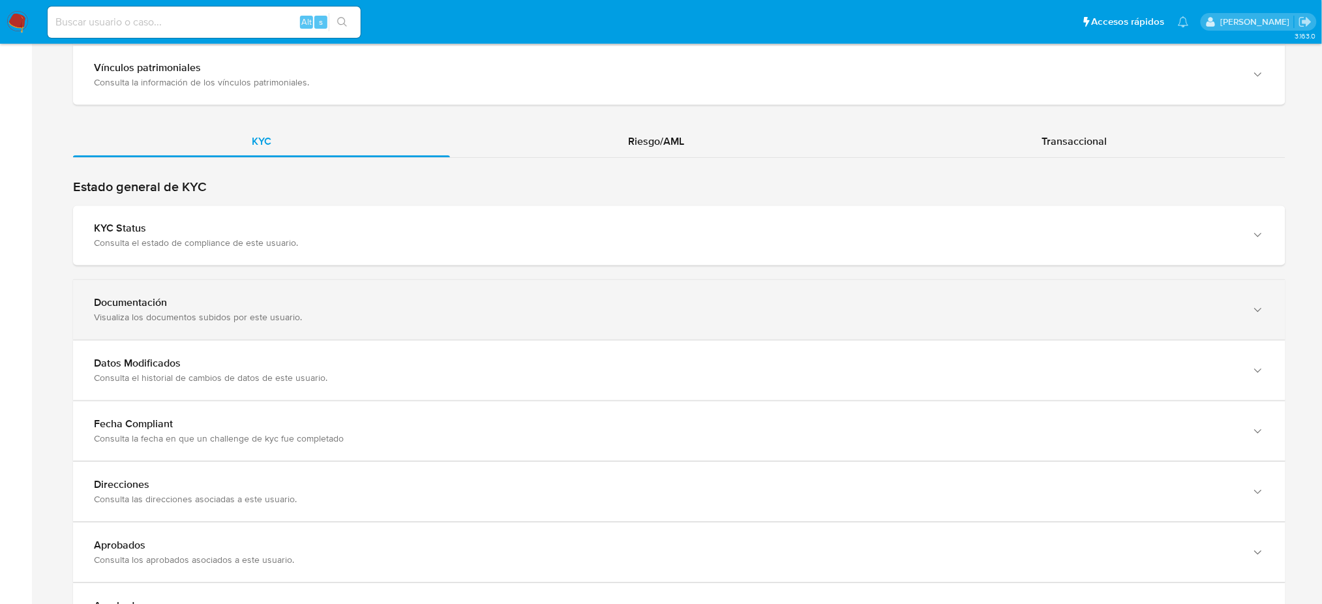
click at [217, 316] on div "Visualiza los documentos subidos por este usuario." at bounding box center [666, 317] width 1145 height 12
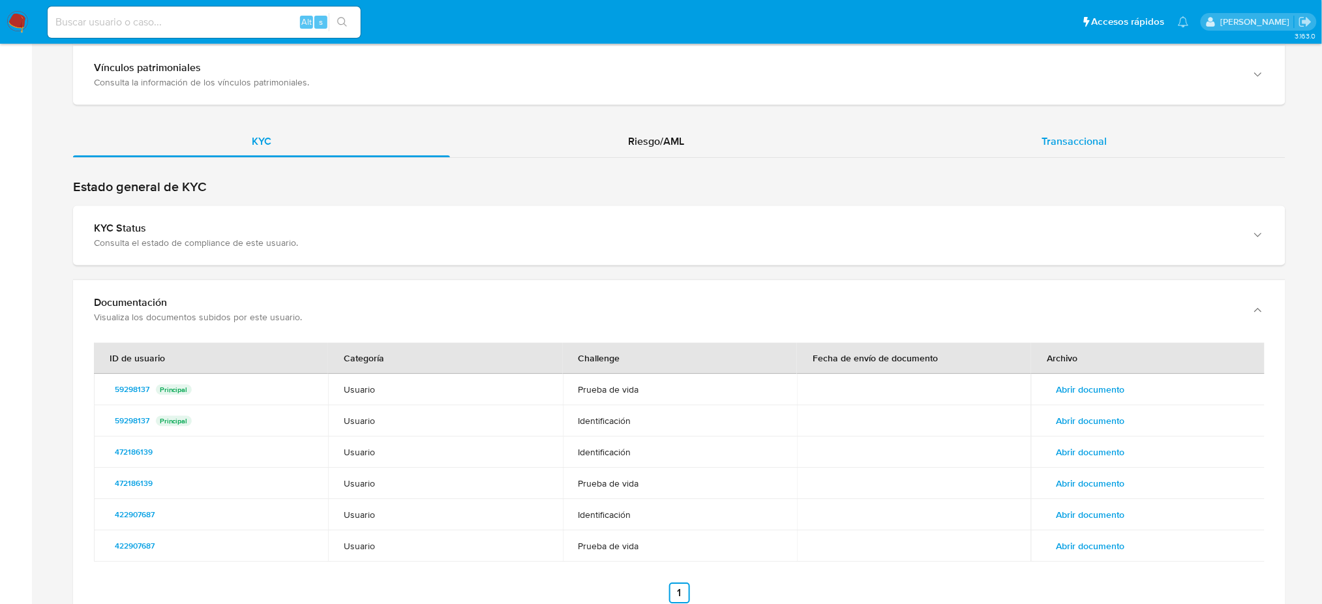
click at [1065, 134] on span "Transaccional" at bounding box center [1074, 141] width 65 height 15
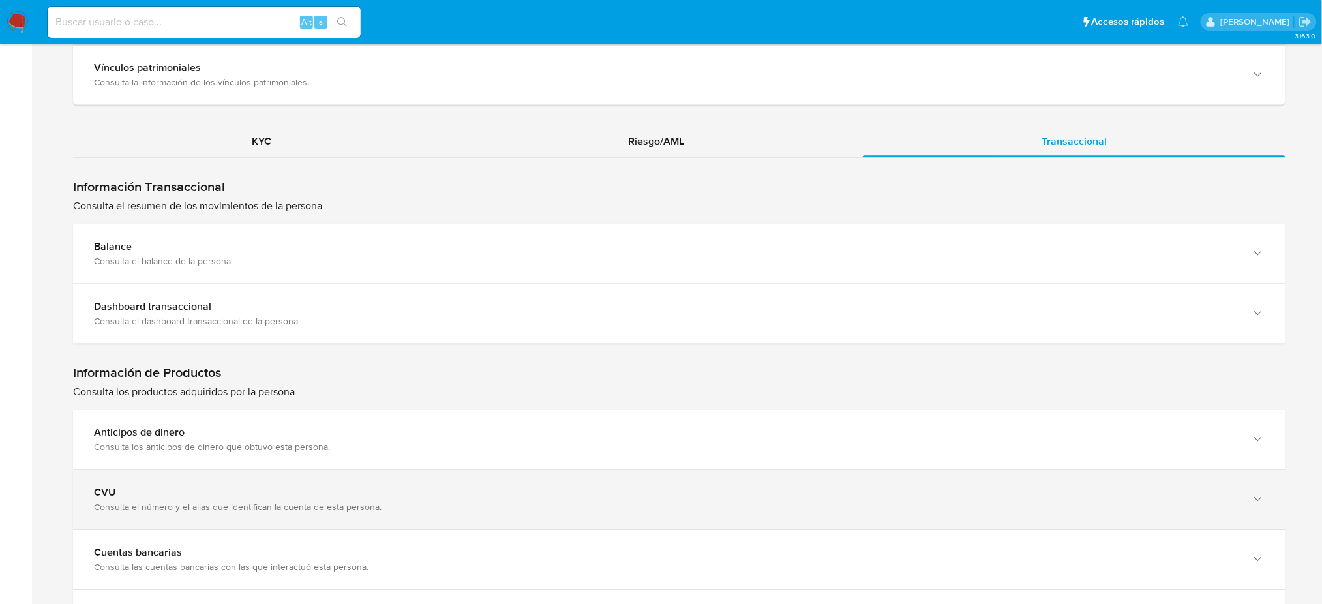
click at [190, 493] on div "CVU" at bounding box center [666, 492] width 1145 height 13
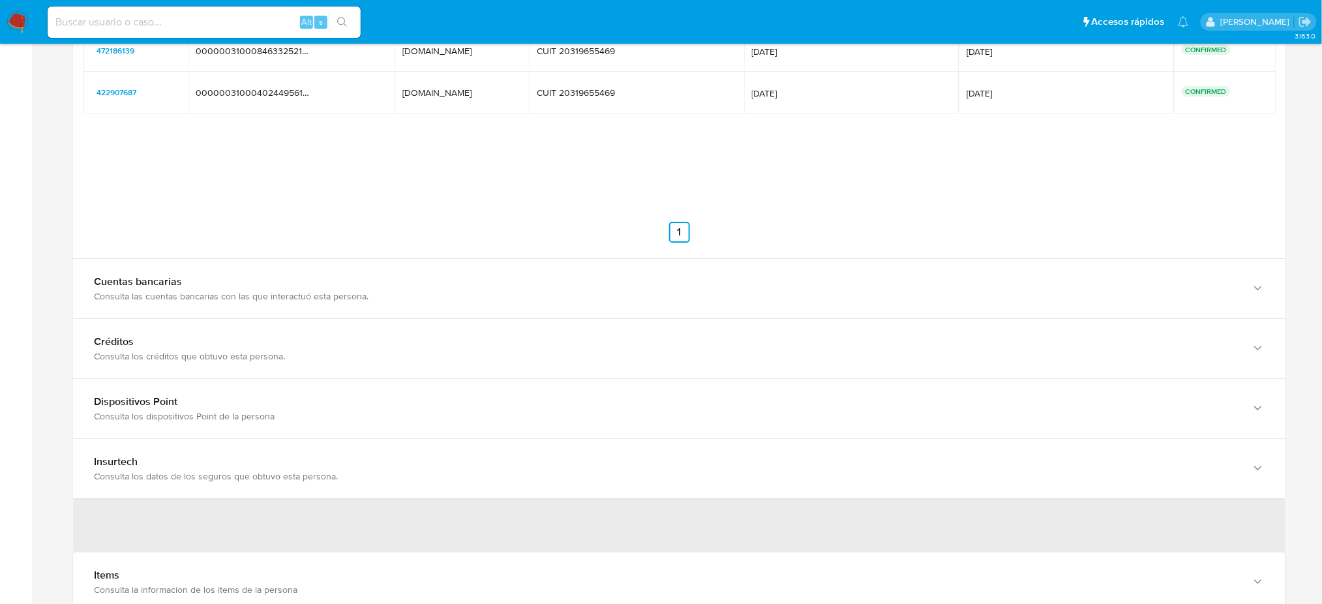
scroll to position [1739, 0]
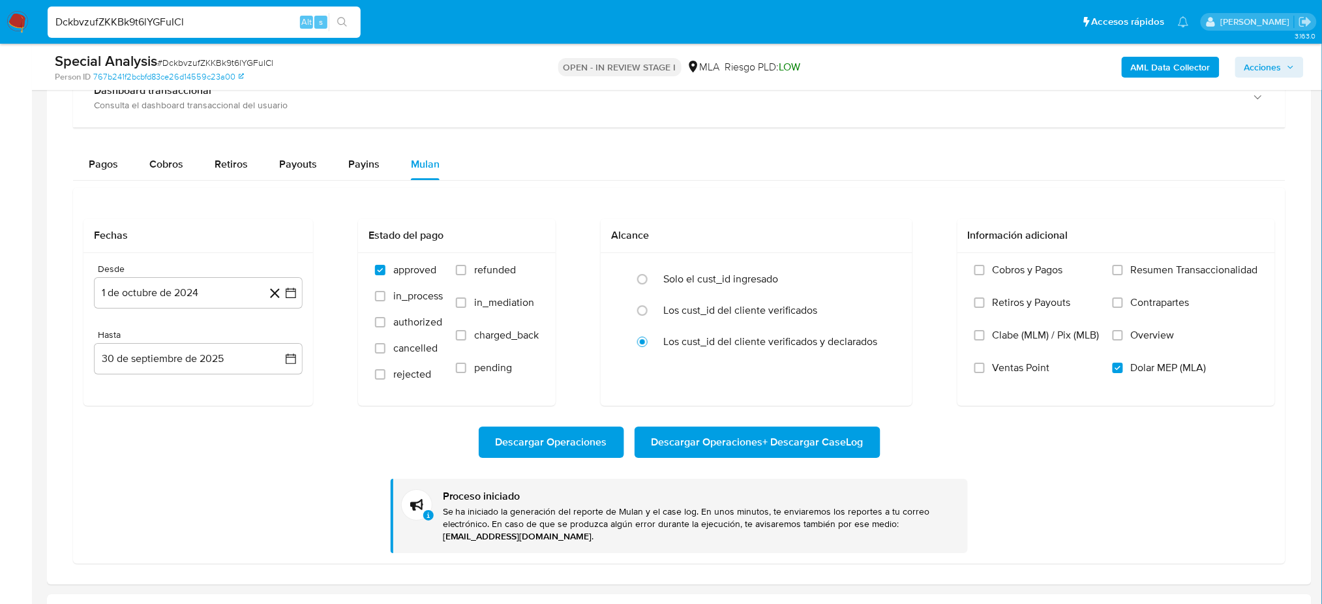
scroll to position [687, 0]
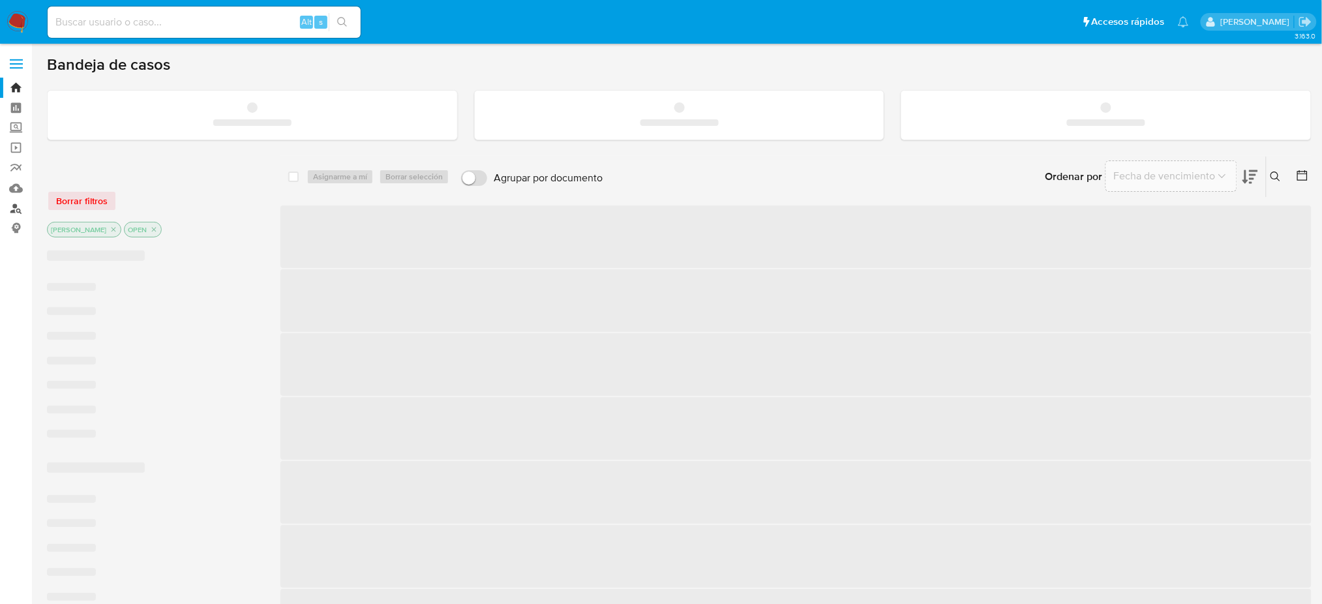
click at [13, 207] on link "Buscador de personas" at bounding box center [77, 208] width 155 height 20
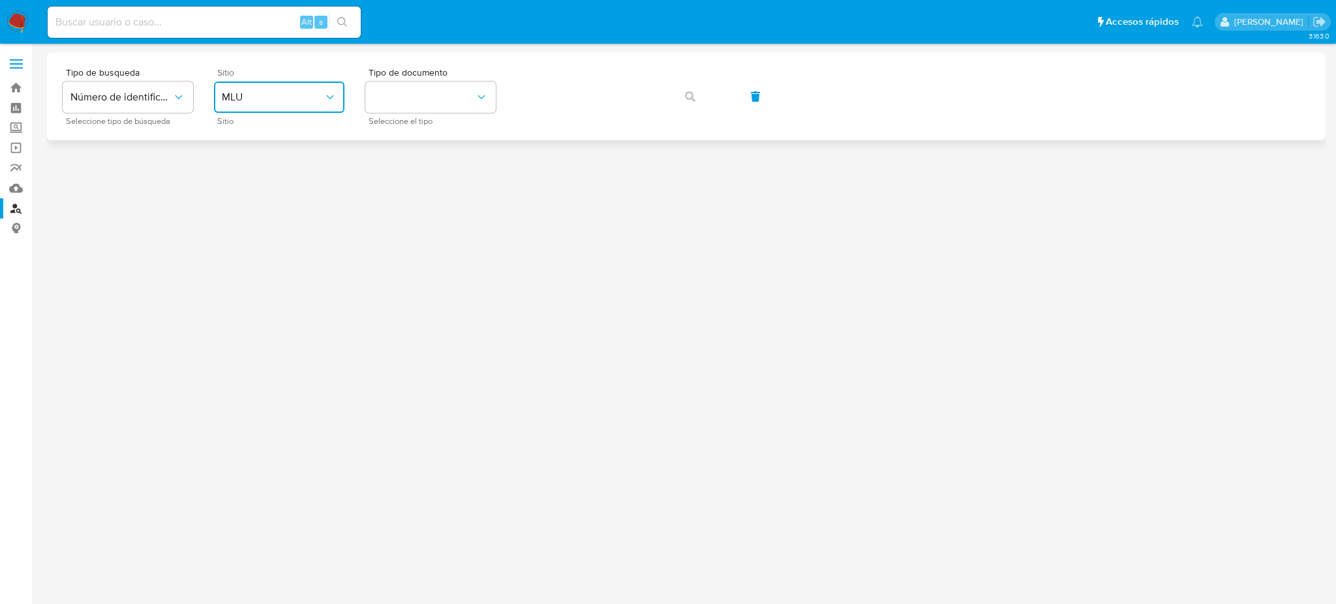
click at [285, 84] on button "MLU" at bounding box center [279, 97] width 130 height 31
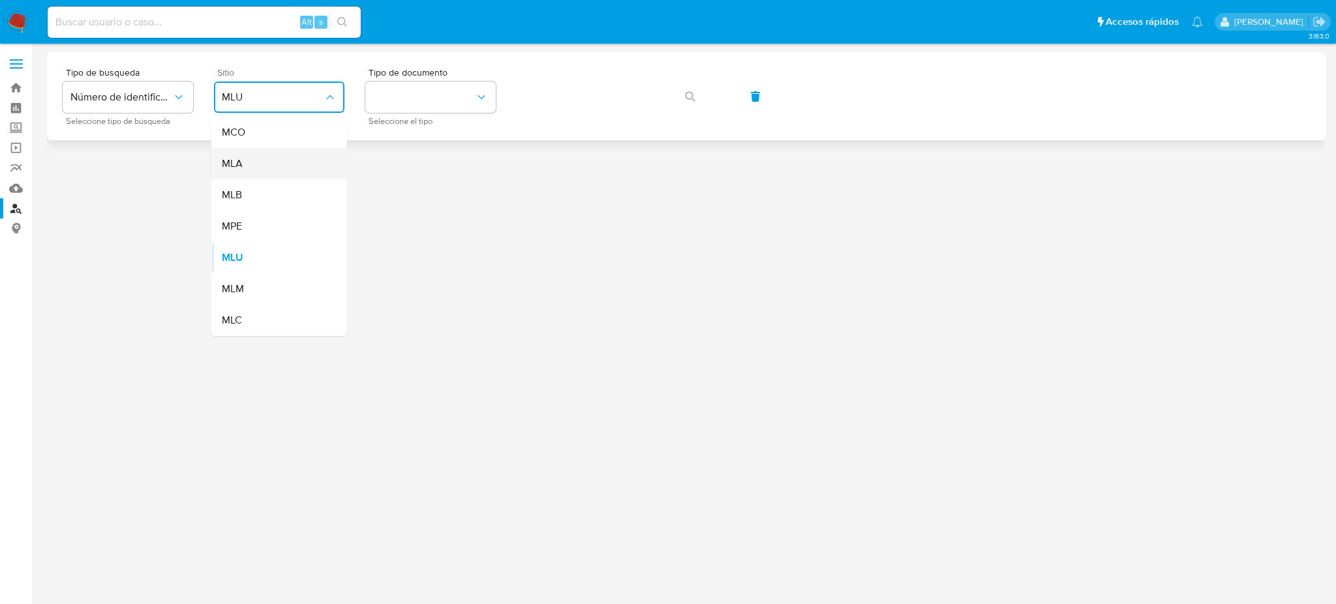
click at [280, 160] on div "MLA" at bounding box center [275, 163] width 107 height 31
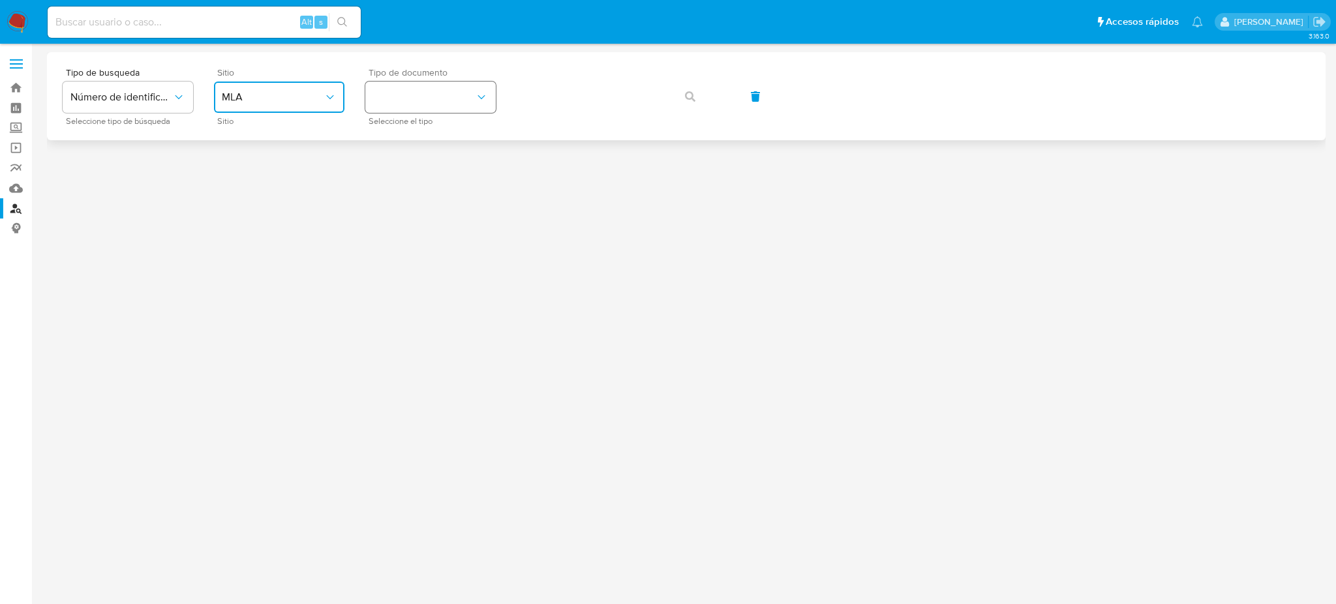
click at [413, 90] on button "identificationType" at bounding box center [430, 97] width 130 height 31
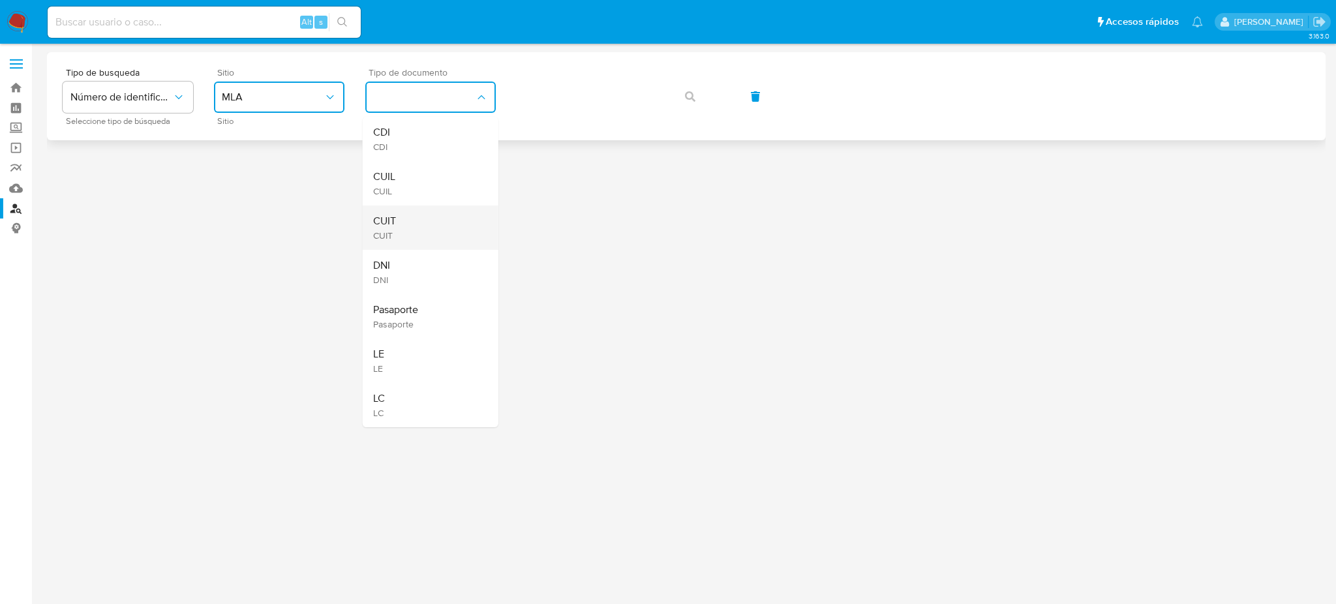
click at [423, 224] on div "CUIT CUIT" at bounding box center [426, 228] width 107 height 44
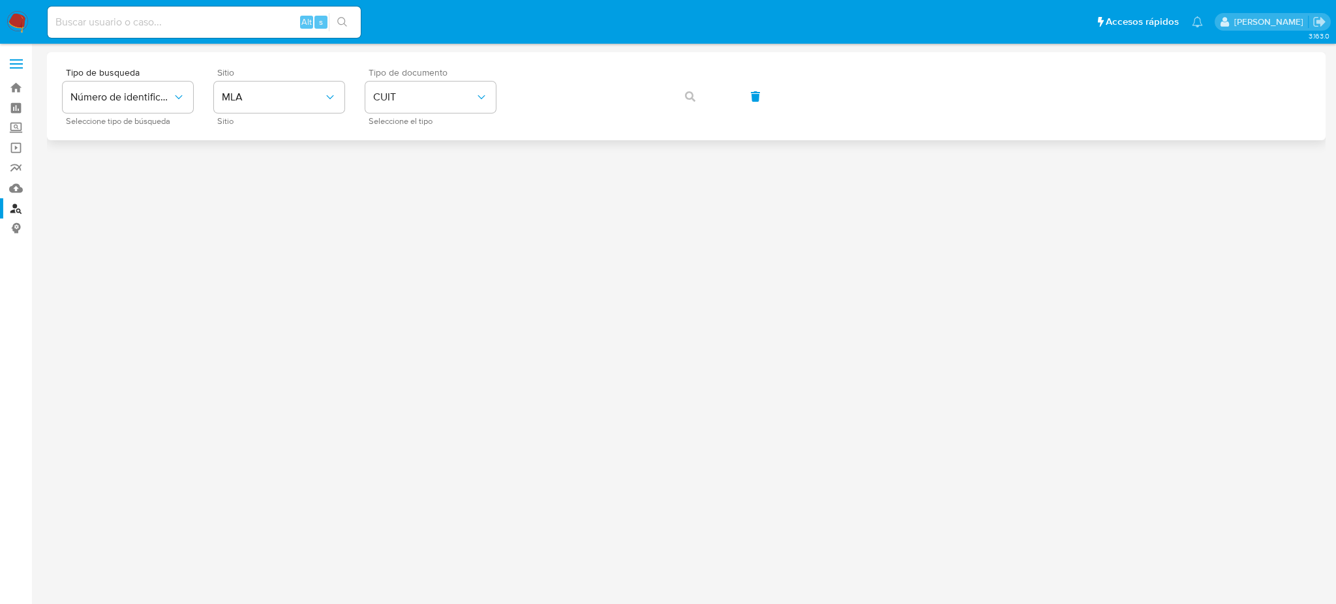
click at [564, 115] on div "Tipo de busqueda Número de identificación Seleccione tipo de búsqueda Sitio MLA…" at bounding box center [686, 96] width 1247 height 57
click at [677, 100] on button "button" at bounding box center [690, 96] width 44 height 31
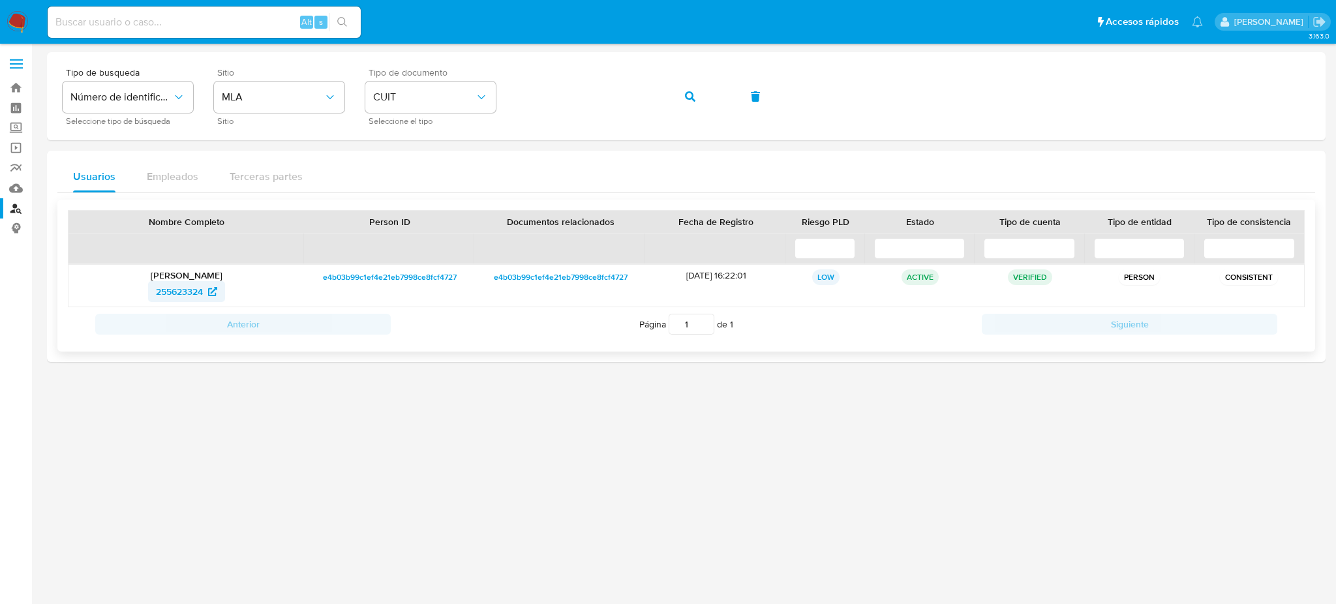
click at [191, 291] on span "255623324" at bounding box center [179, 291] width 47 height 21
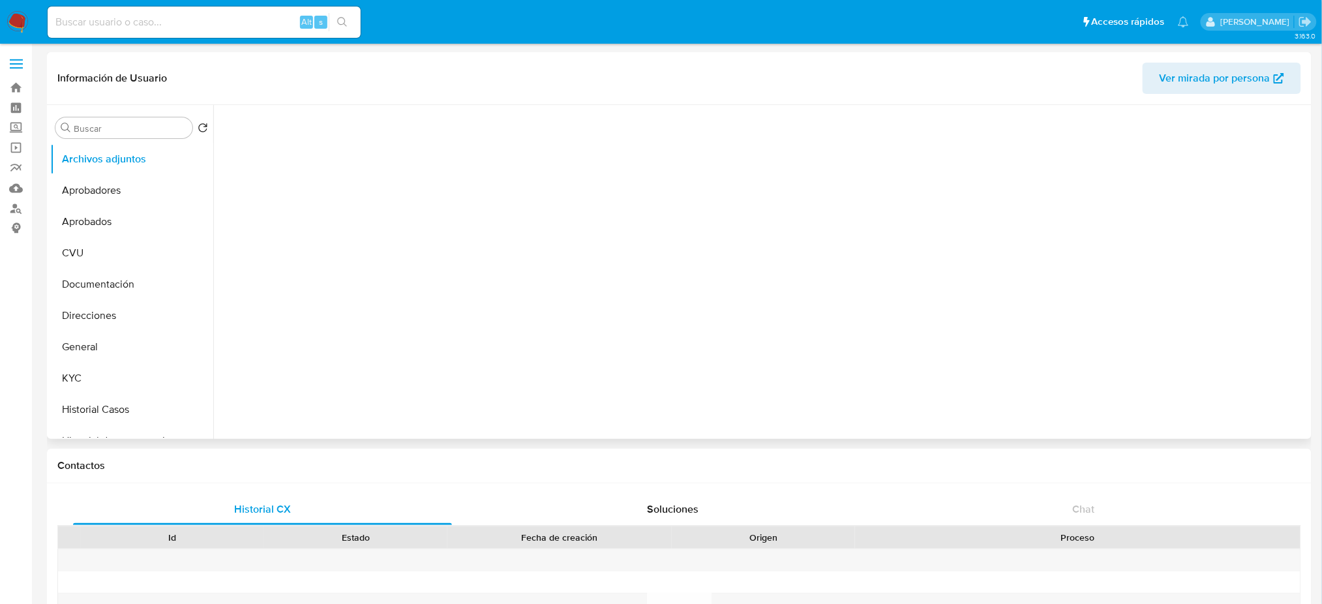
select select "10"
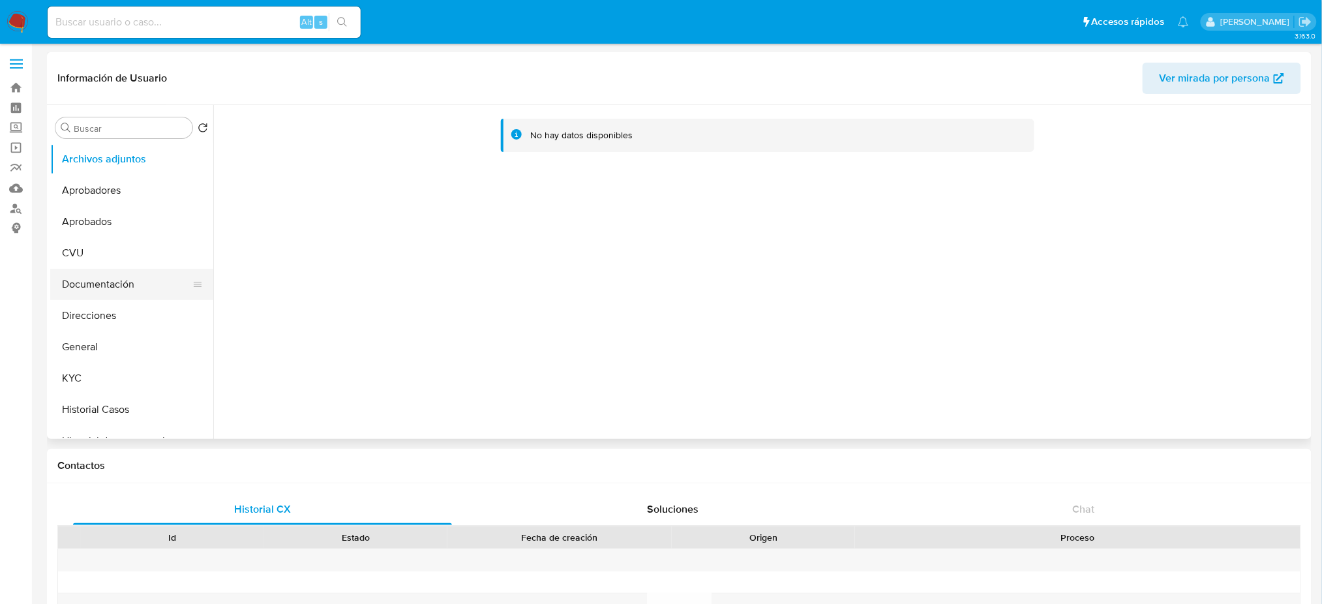
click at [133, 285] on button "Documentación" at bounding box center [126, 284] width 153 height 31
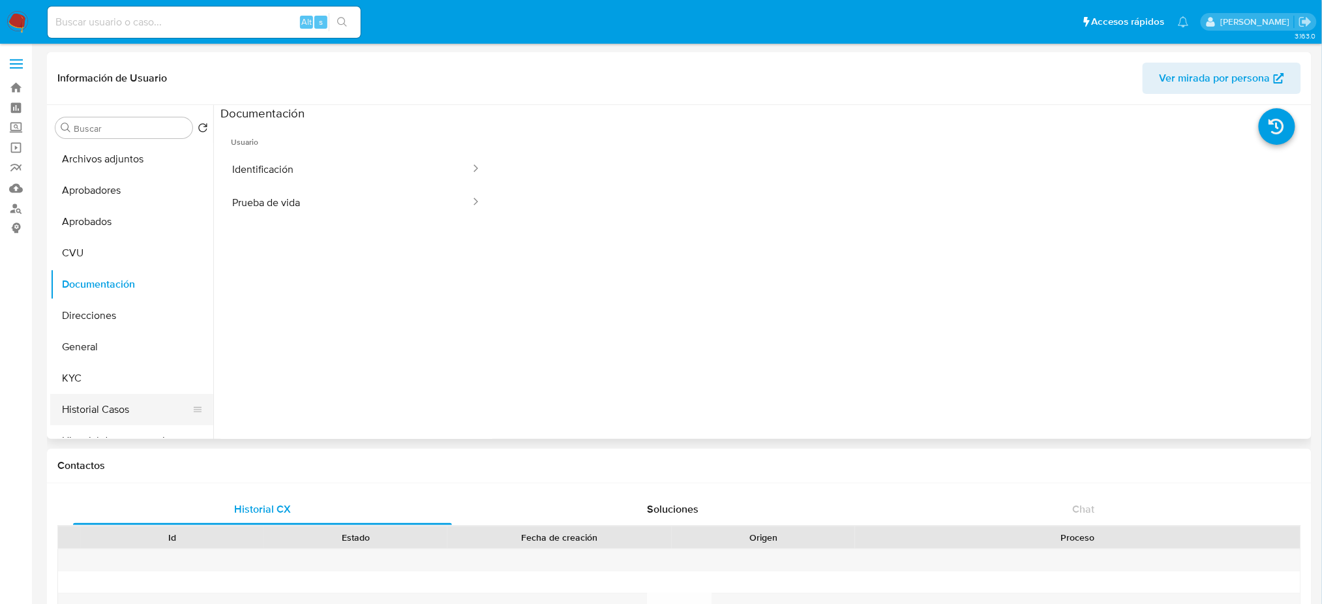
click at [82, 415] on button "Historial Casos" at bounding box center [126, 409] width 153 height 31
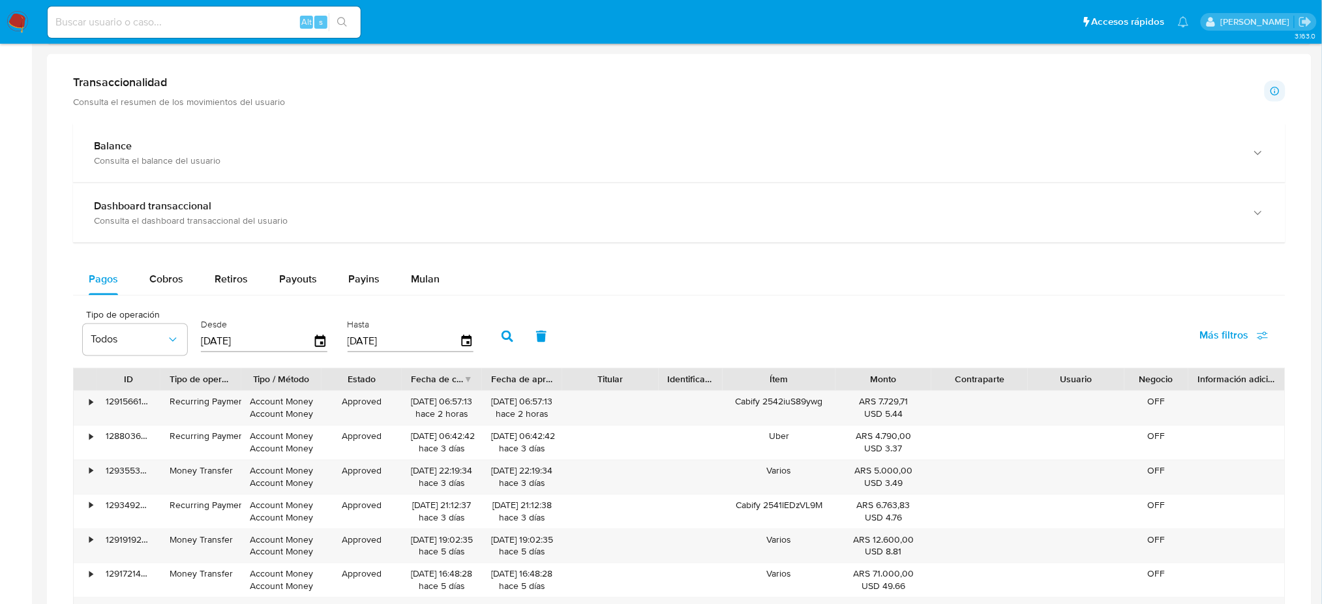
scroll to position [311, 0]
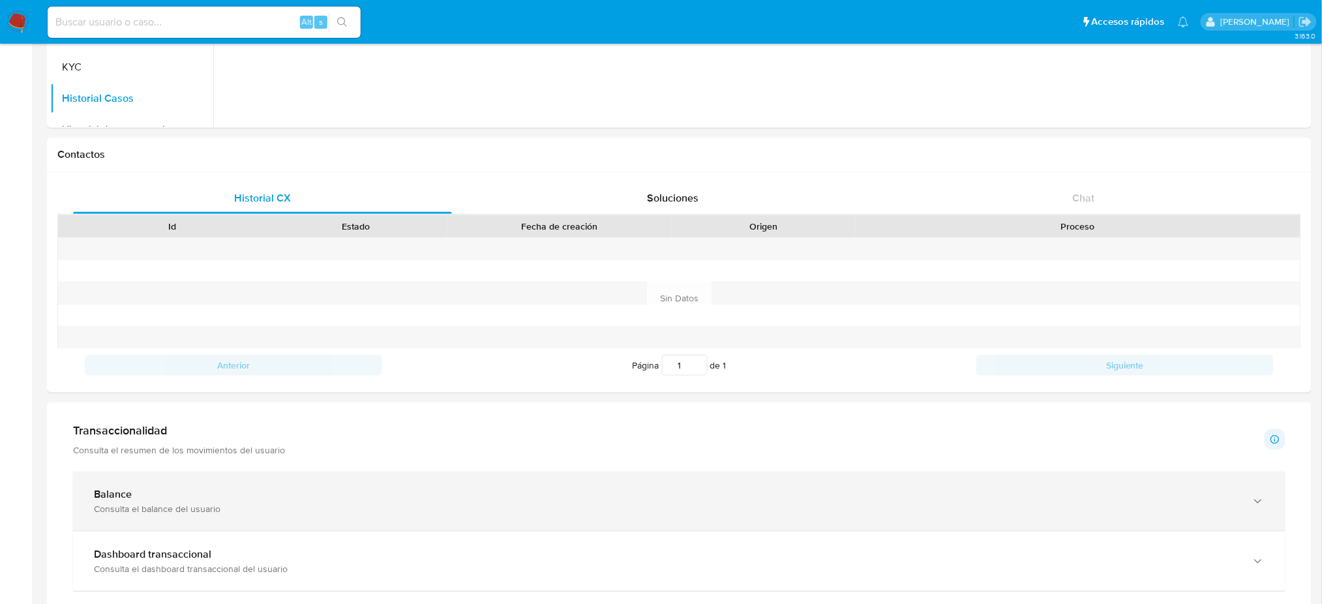
click at [221, 508] on div "Consulta el balance del usuario" at bounding box center [666, 509] width 1145 height 12
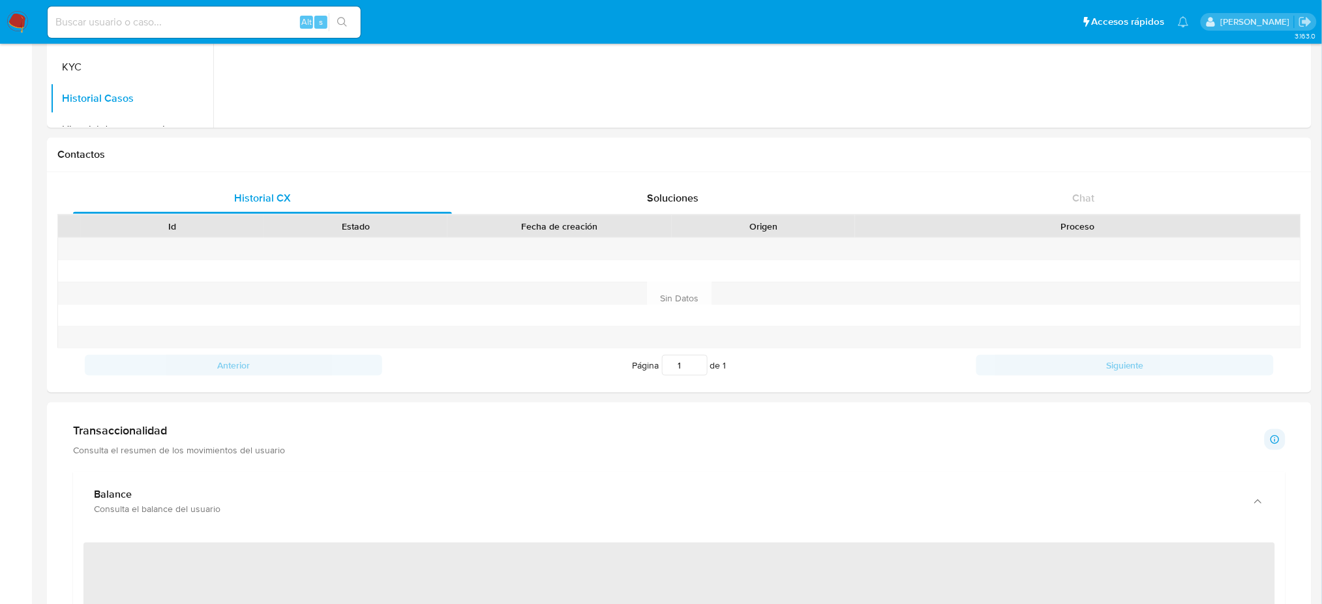
scroll to position [485, 0]
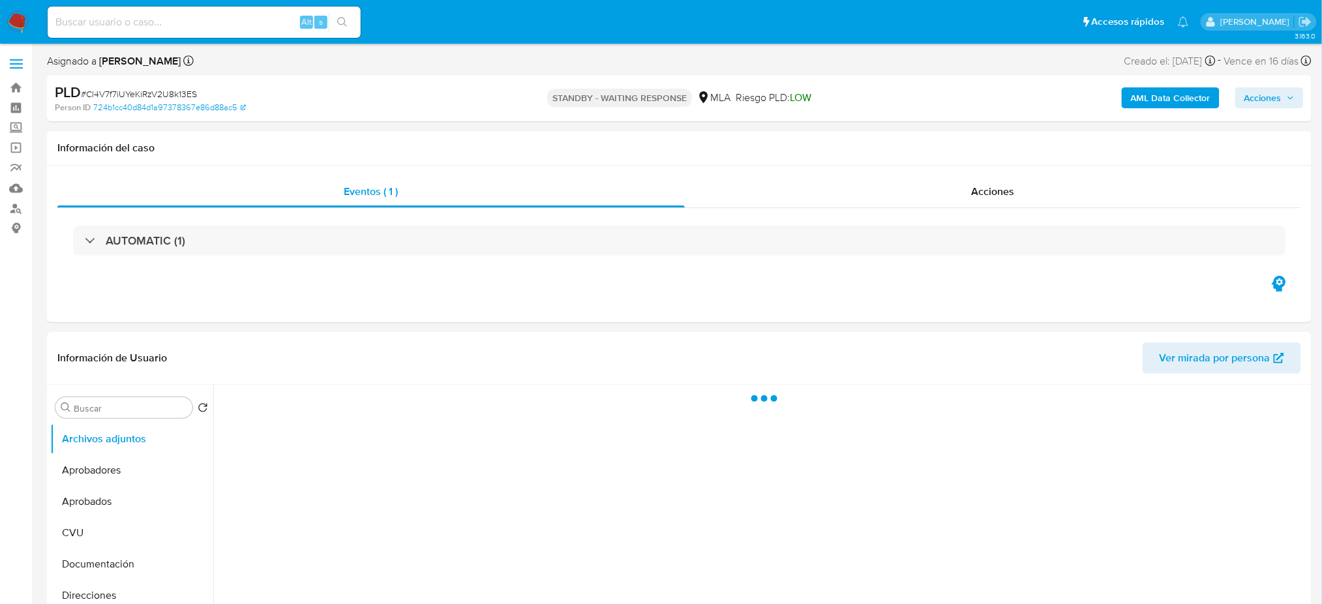
click at [21, 27] on img at bounding box center [18, 22] width 22 height 22
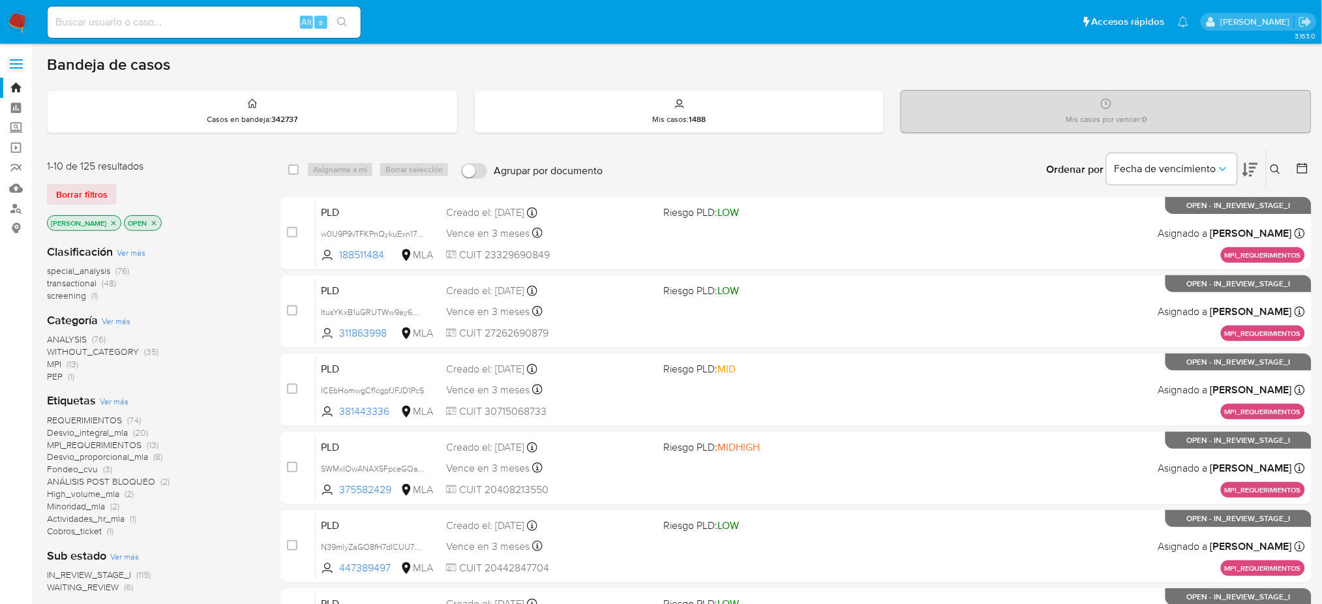
click at [174, 22] on input at bounding box center [204, 22] width 313 height 17
paste input "11UV64wXkmifmnpFboNqsV1Q"
type input "11UV64wXkmifmnpFboNqsV1Q"
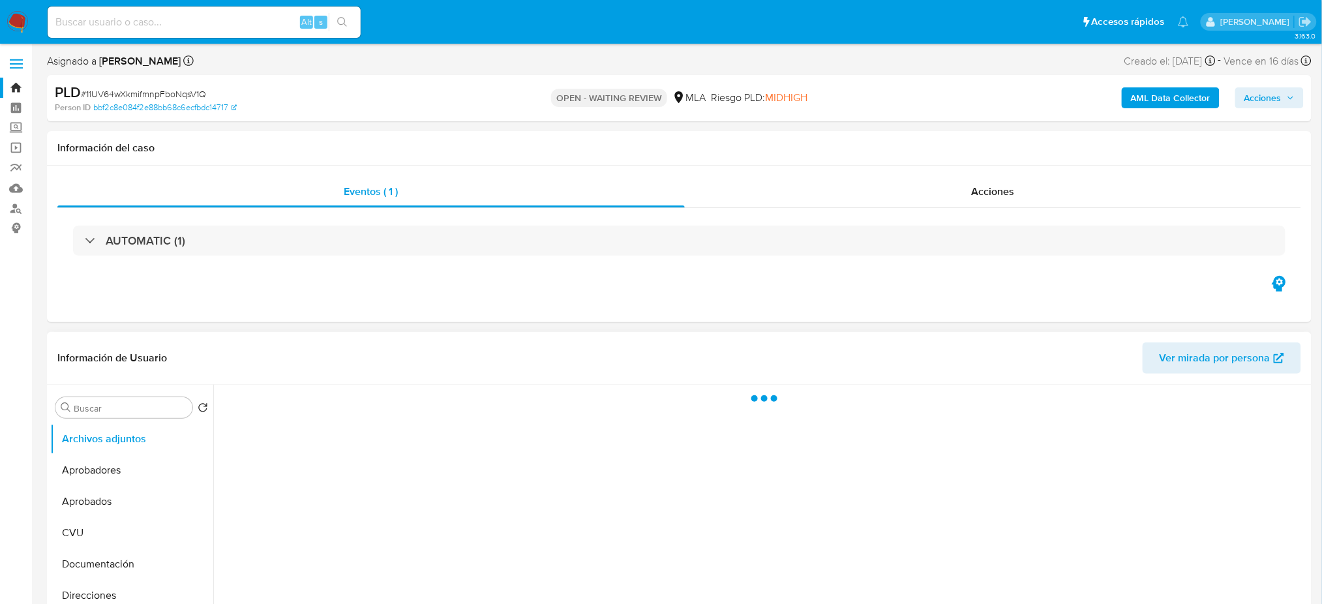
select select "10"
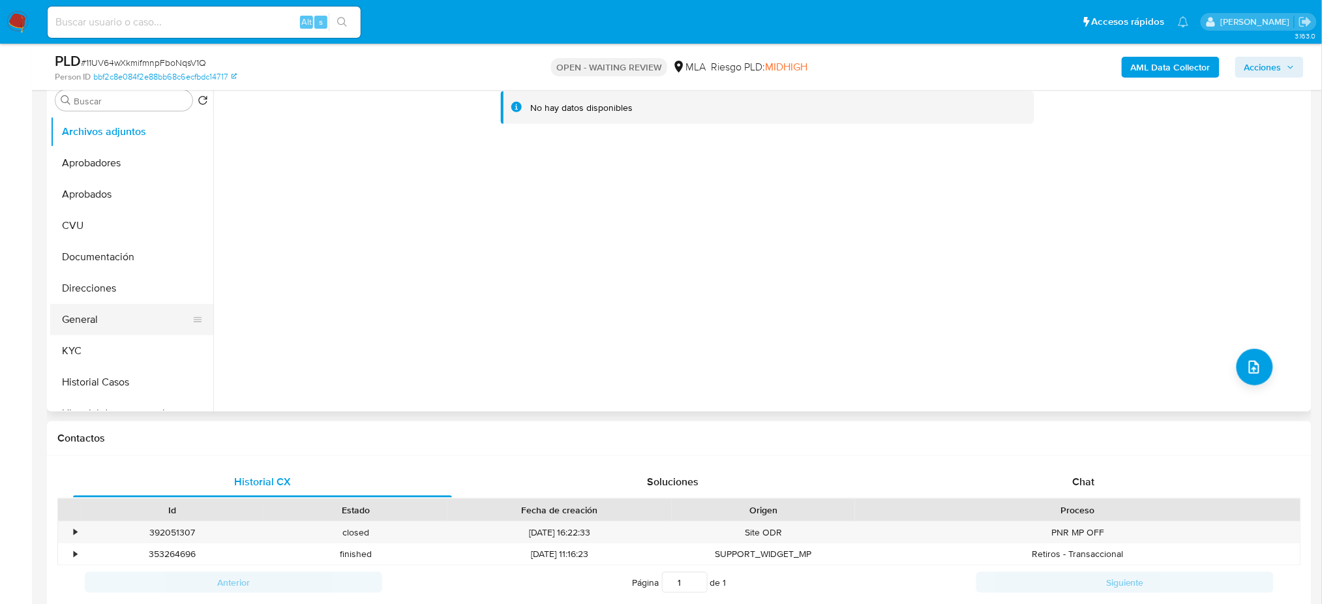
click at [89, 320] on button "General" at bounding box center [126, 319] width 153 height 31
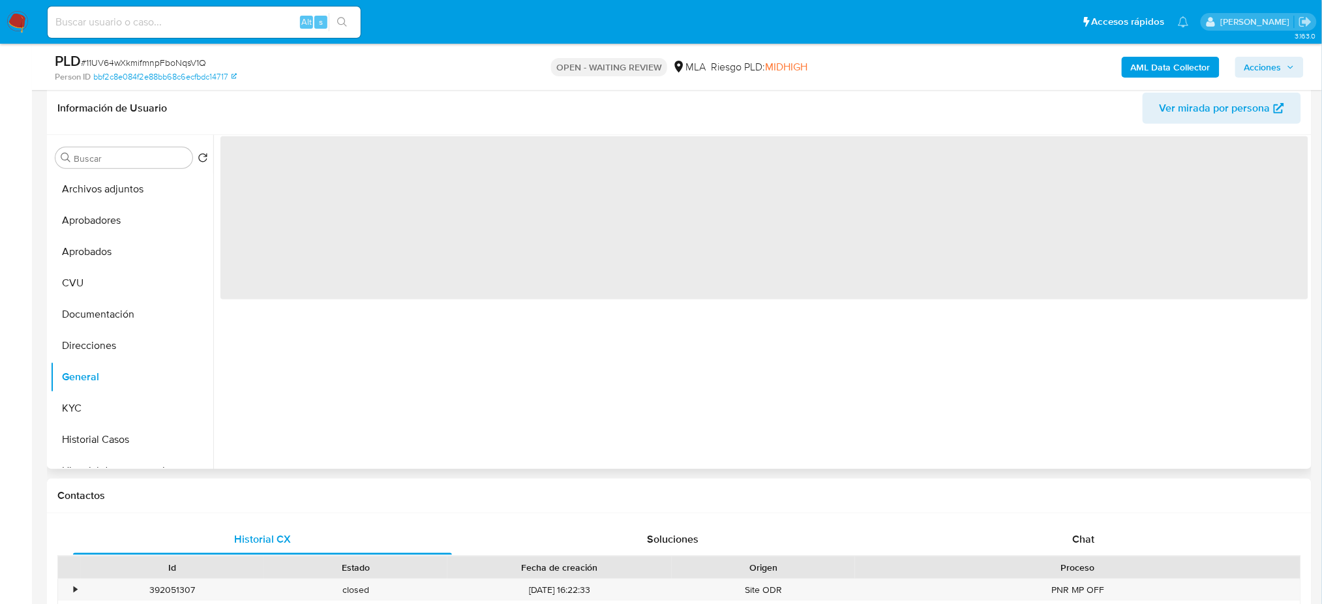
scroll to position [174, 0]
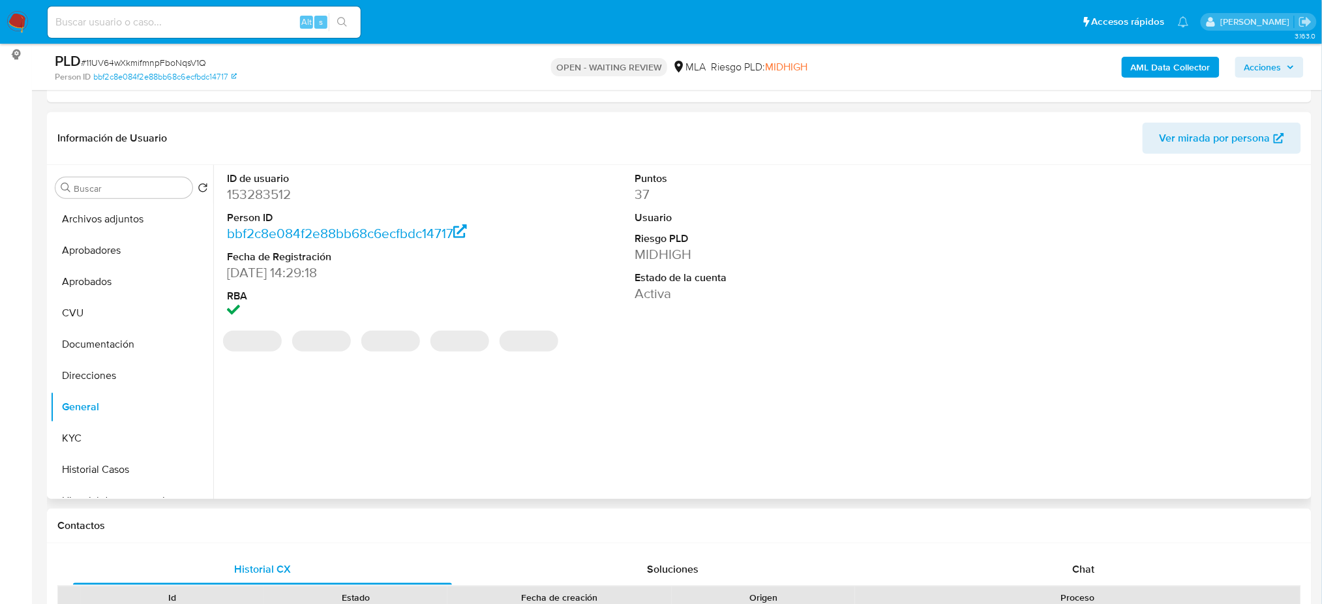
click at [252, 198] on dd "153283512" at bounding box center [356, 194] width 259 height 18
drag, startPoint x: 252, startPoint y: 198, endPoint x: 275, endPoint y: 215, distance: 28.1
click at [251, 198] on dd "153283512" at bounding box center [356, 194] width 259 height 18
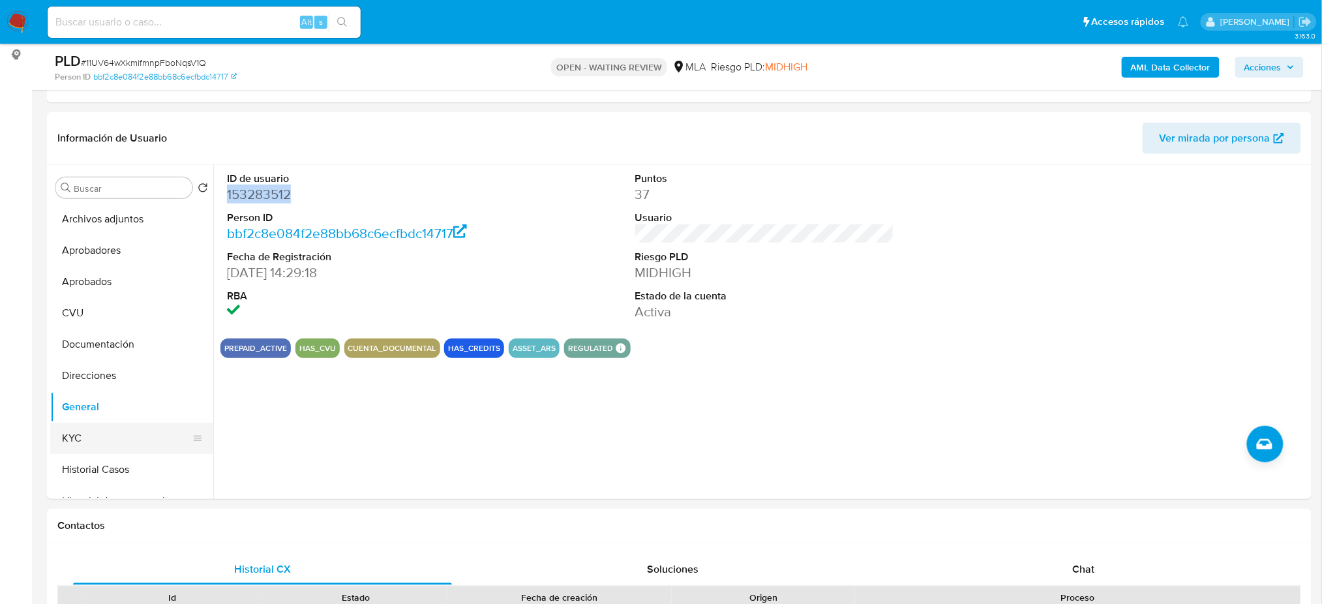
click at [98, 442] on button "KYC" at bounding box center [126, 438] width 153 height 31
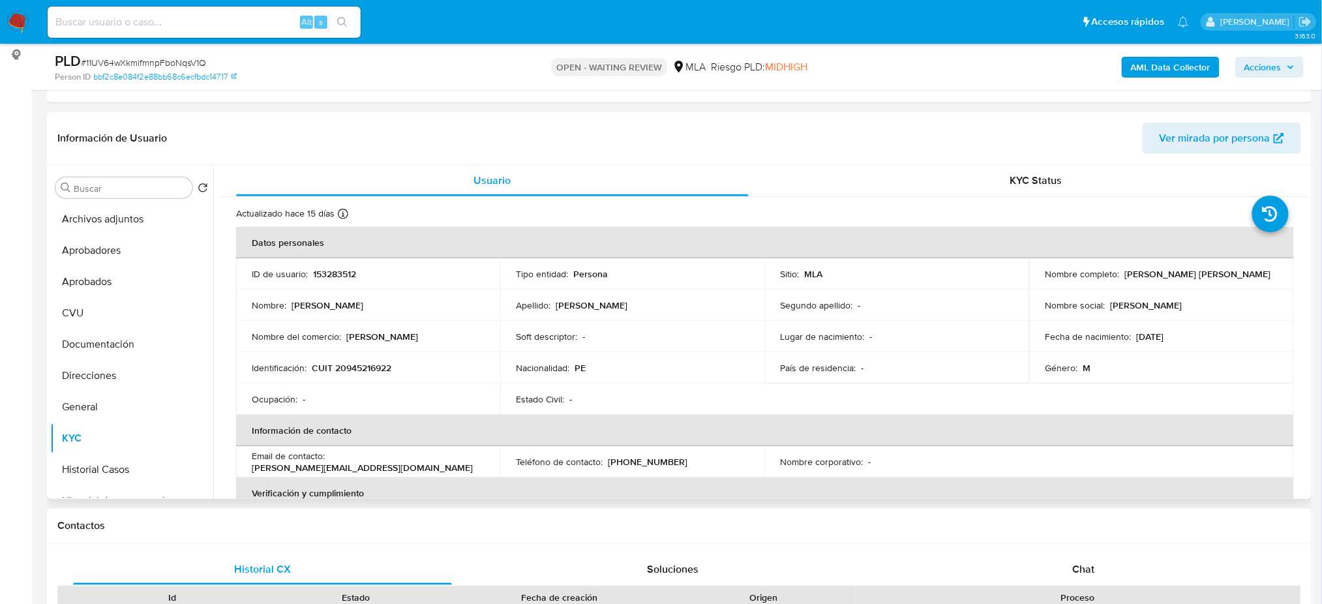
click at [368, 362] on p "CUIT 20945216922" at bounding box center [352, 368] width 80 height 12
drag, startPoint x: 368, startPoint y: 362, endPoint x: 354, endPoint y: 373, distance: 17.7
click at [368, 362] on p "CUIT 20945216922" at bounding box center [352, 368] width 80 height 12
copy p "20945216922"
drag, startPoint x: 426, startPoint y: 345, endPoint x: 358, endPoint y: 383, distance: 77.7
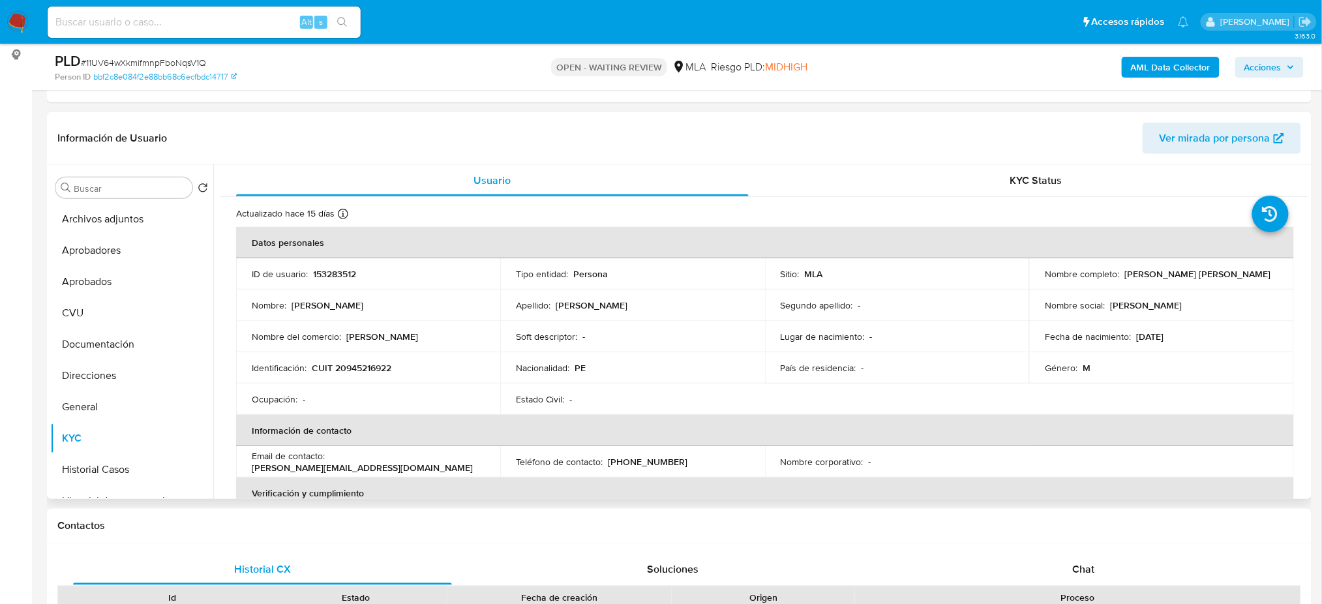
click at [423, 346] on td "Nombre del comercio : Jefferson Ruiz" at bounding box center [368, 336] width 264 height 31
drag, startPoint x: 346, startPoint y: 369, endPoint x: 386, endPoint y: 369, distance: 40.5
click at [386, 369] on p "CUIT 20945216922" at bounding box center [352, 368] width 80 height 12
copy p "94521692"
click at [162, 63] on span "# 11UV64wXkmifmnpFboNqsV1Q" at bounding box center [143, 62] width 125 height 13
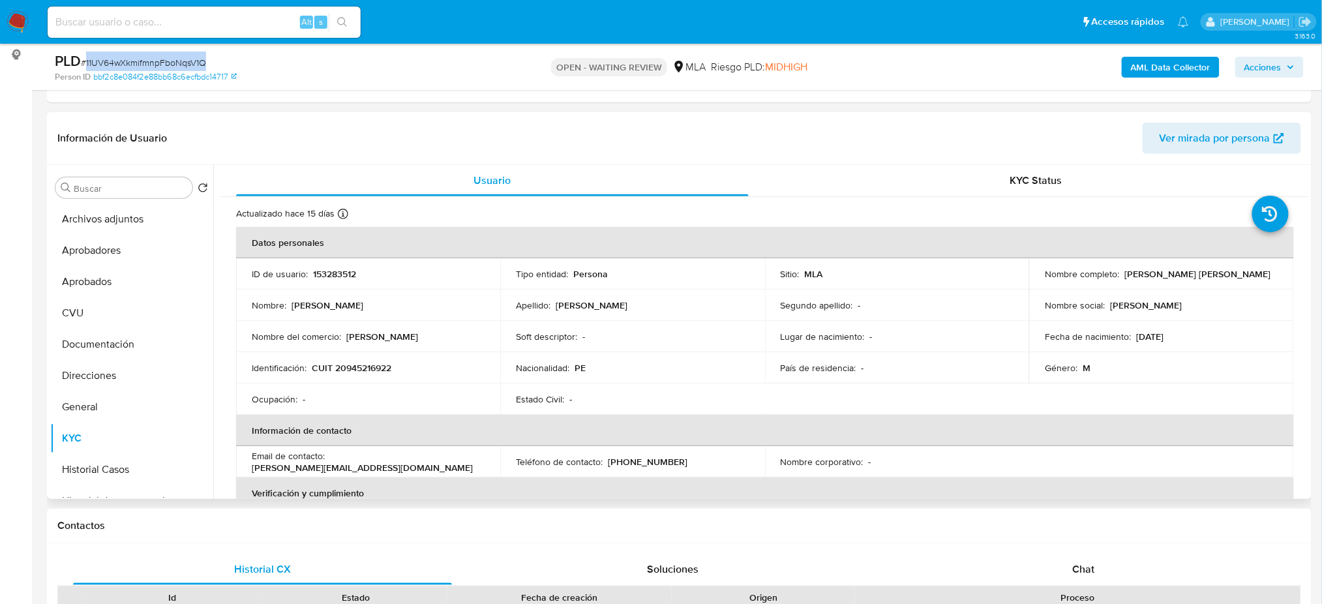
drag, startPoint x: 162, startPoint y: 63, endPoint x: 232, endPoint y: 114, distance: 85.9
click at [162, 62] on span "# 11UV64wXkmifmnpFboNqsV1Q" at bounding box center [143, 62] width 125 height 13
copy span "11UV64wXkmifmnpFboNqsV1Q"
click at [344, 362] on p "CUIT 20945216922" at bounding box center [352, 368] width 80 height 12
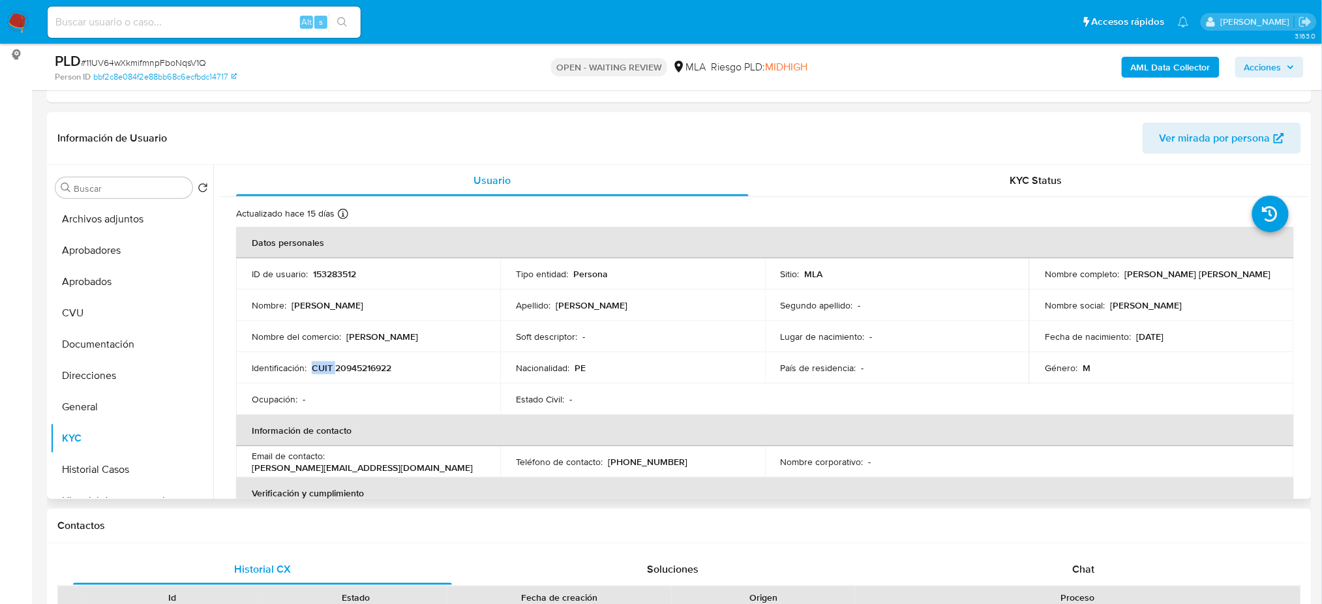
click at [344, 362] on p "CUIT 20945216922" at bounding box center [352, 368] width 80 height 12
click at [380, 395] on div "Ocupación : -" at bounding box center [368, 399] width 233 height 12
click at [378, 371] on p "CUIT 20945216922" at bounding box center [352, 368] width 80 height 12
copy p "20945216922"
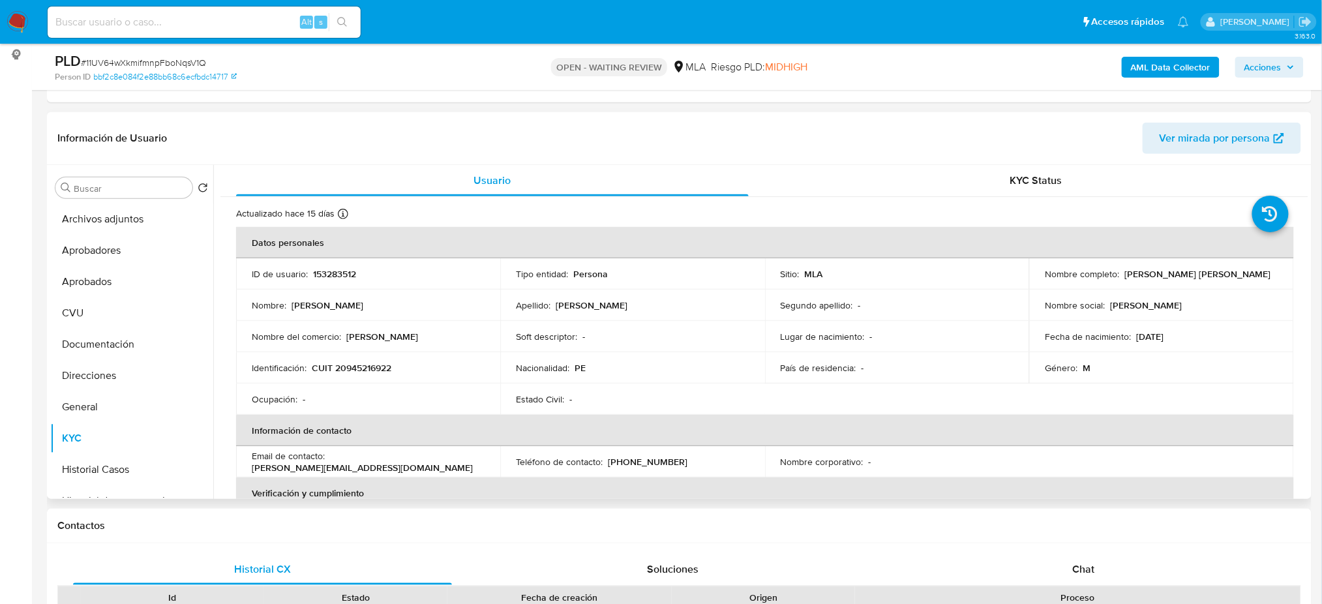
click at [380, 386] on td "Ocupación : -" at bounding box center [368, 399] width 264 height 31
click at [363, 372] on p "CUIT 20945216922" at bounding box center [352, 368] width 80 height 12
click at [363, 371] on p "CUIT 20945216922" at bounding box center [352, 368] width 80 height 12
click at [373, 388] on td "Ocupación : -" at bounding box center [368, 399] width 264 height 31
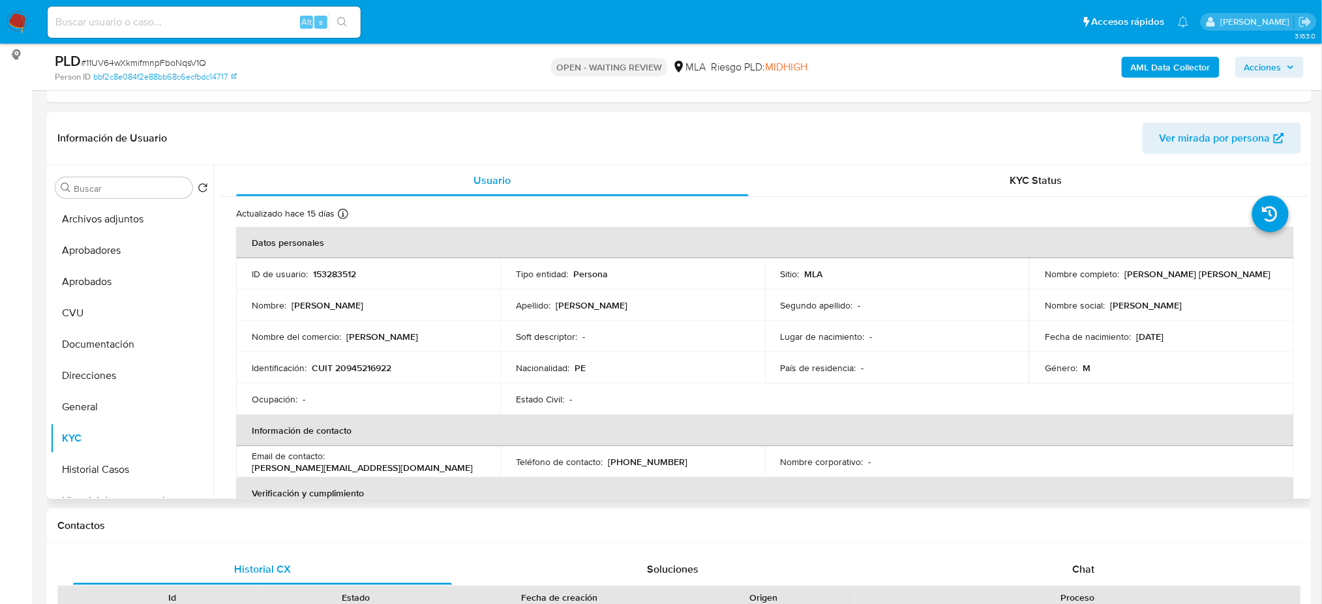
click at [363, 375] on td "Identificación : CUIT 20945216922" at bounding box center [368, 367] width 264 height 31
click at [365, 368] on p "CUIT 20945216922" at bounding box center [352, 368] width 80 height 12
copy p "20945216922"
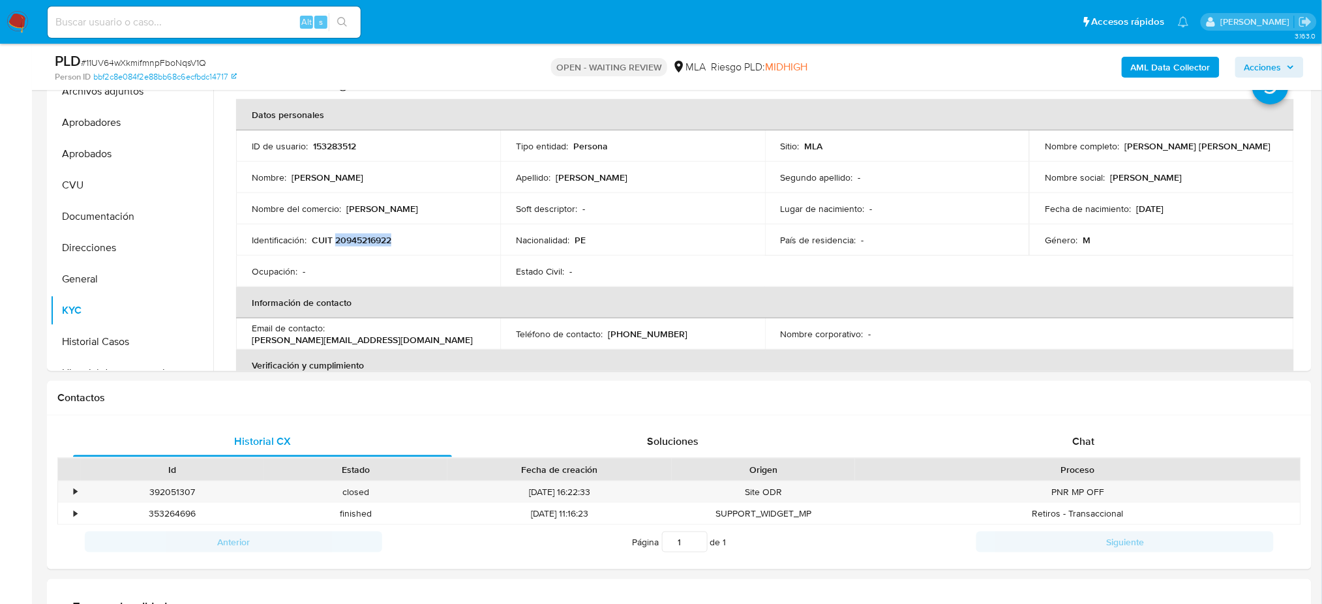
scroll to position [609, 0]
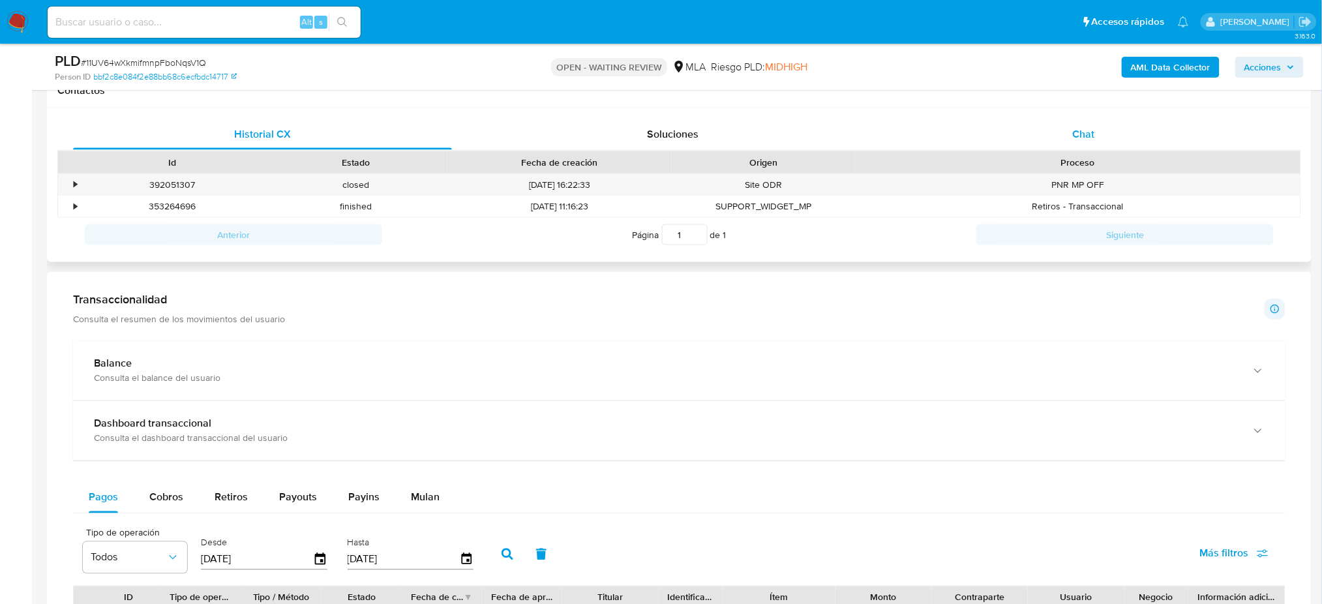
click at [1050, 133] on div "Chat" at bounding box center [1083, 134] width 379 height 31
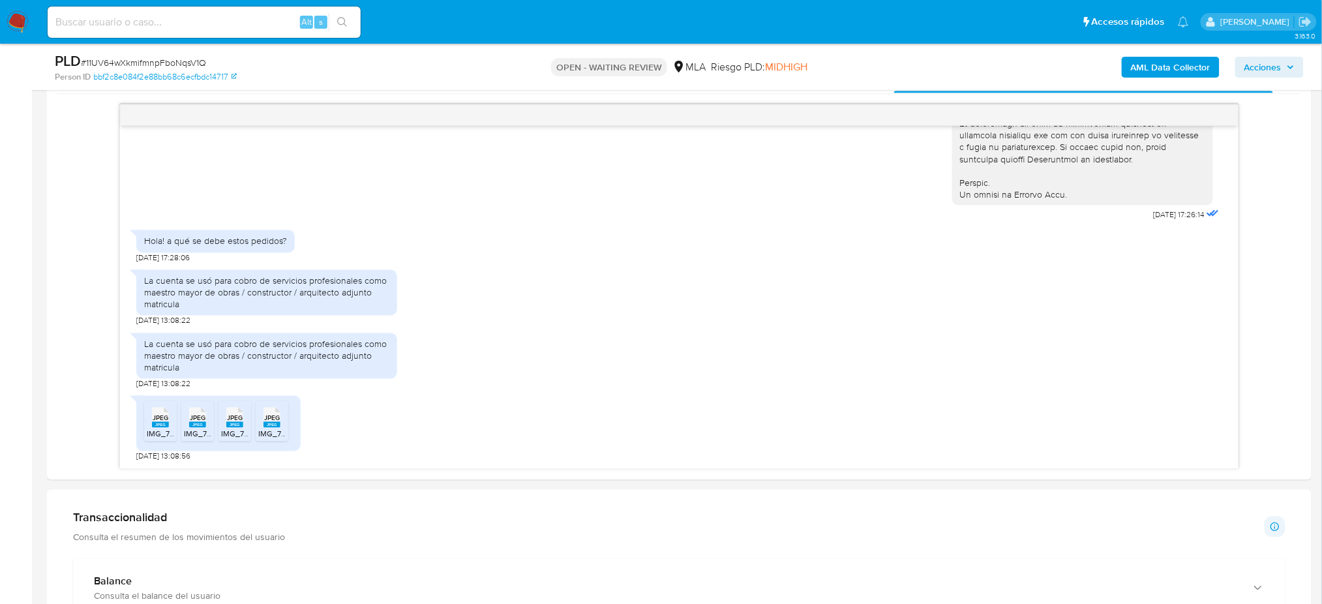
scroll to position [144, 0]
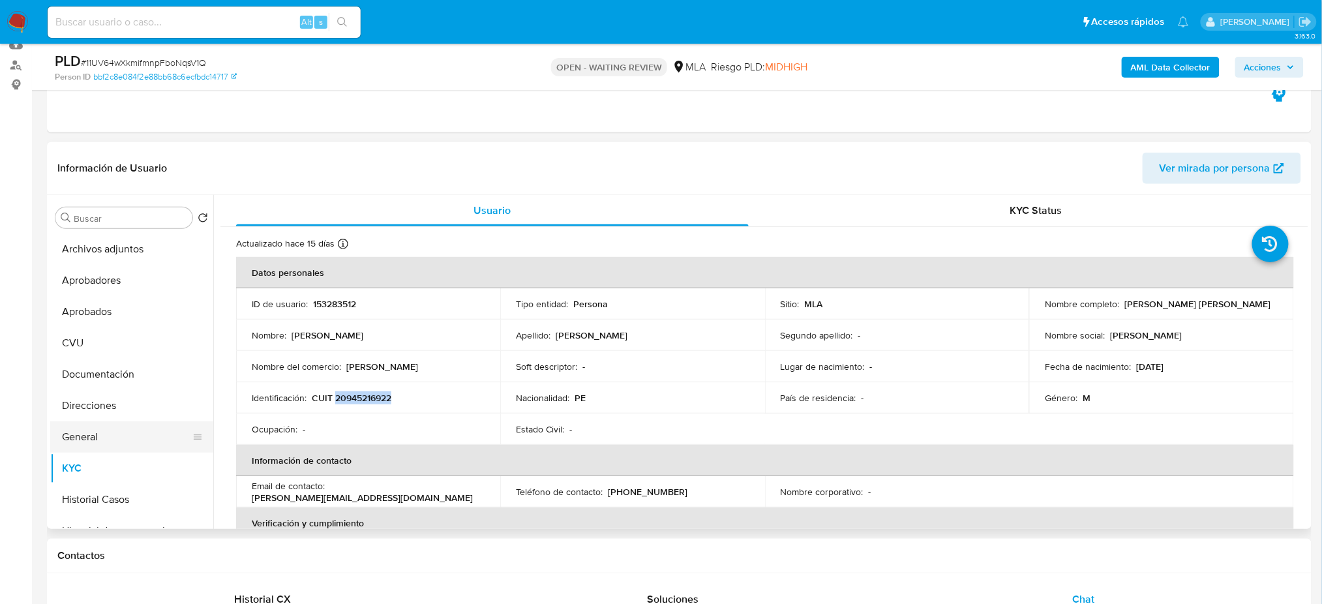
click at [107, 438] on button "General" at bounding box center [126, 436] width 153 height 31
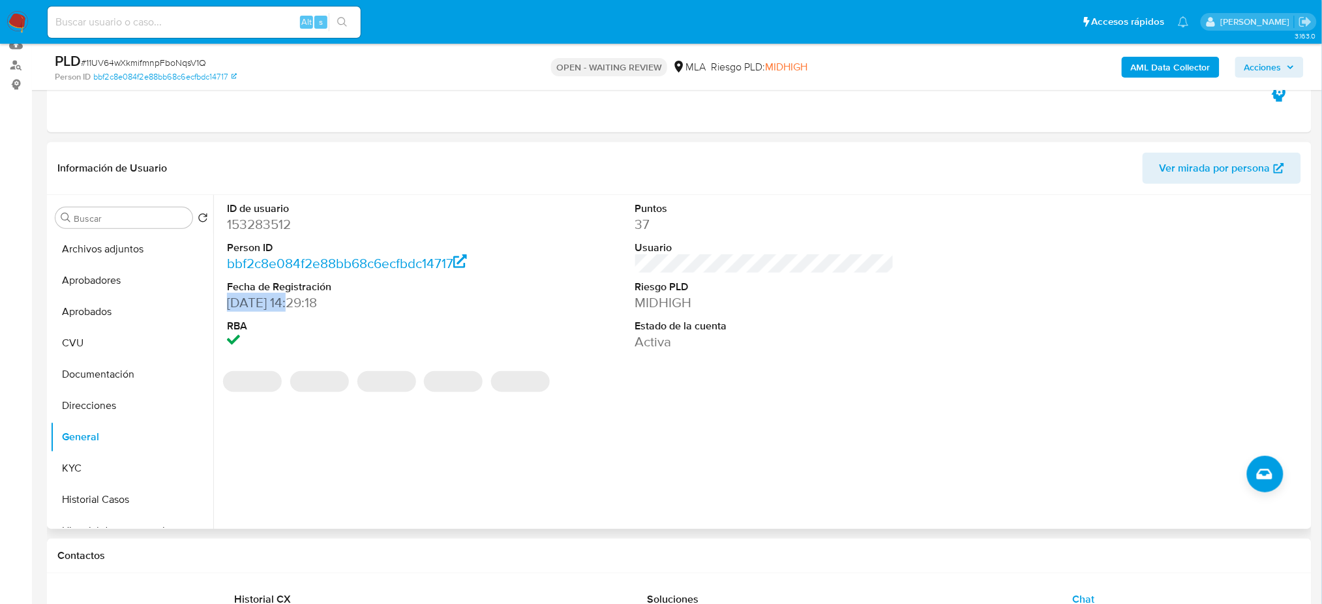
drag, startPoint x: 226, startPoint y: 304, endPoint x: 288, endPoint y: 304, distance: 62.6
click at [288, 304] on dd "31/01/2014 14:29:18" at bounding box center [356, 303] width 259 height 18
copy dd "31/01/2014"
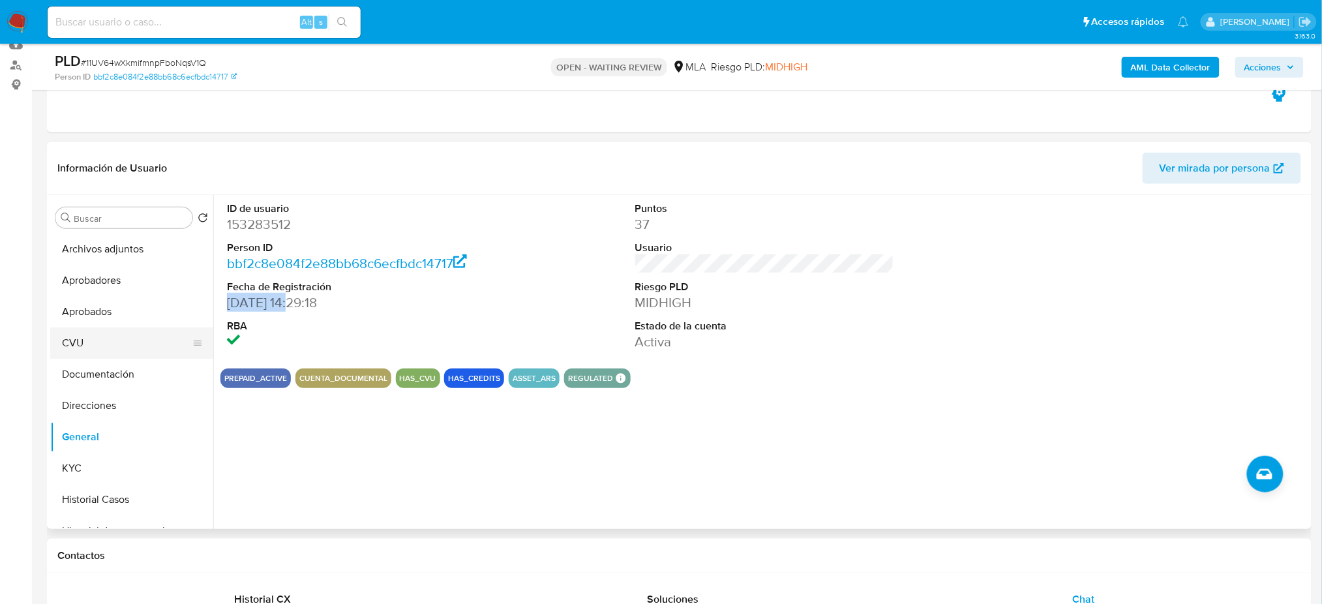
click at [70, 349] on button "CVU" at bounding box center [126, 342] width 153 height 31
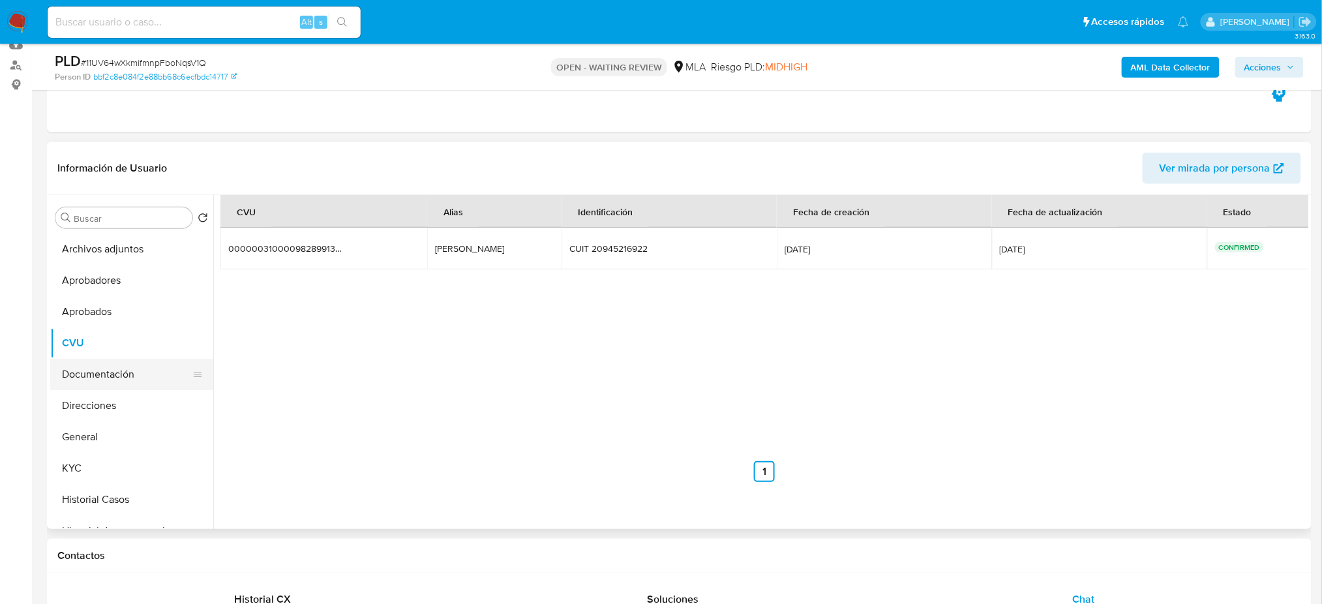
click at [94, 373] on button "Documentación" at bounding box center [126, 374] width 153 height 31
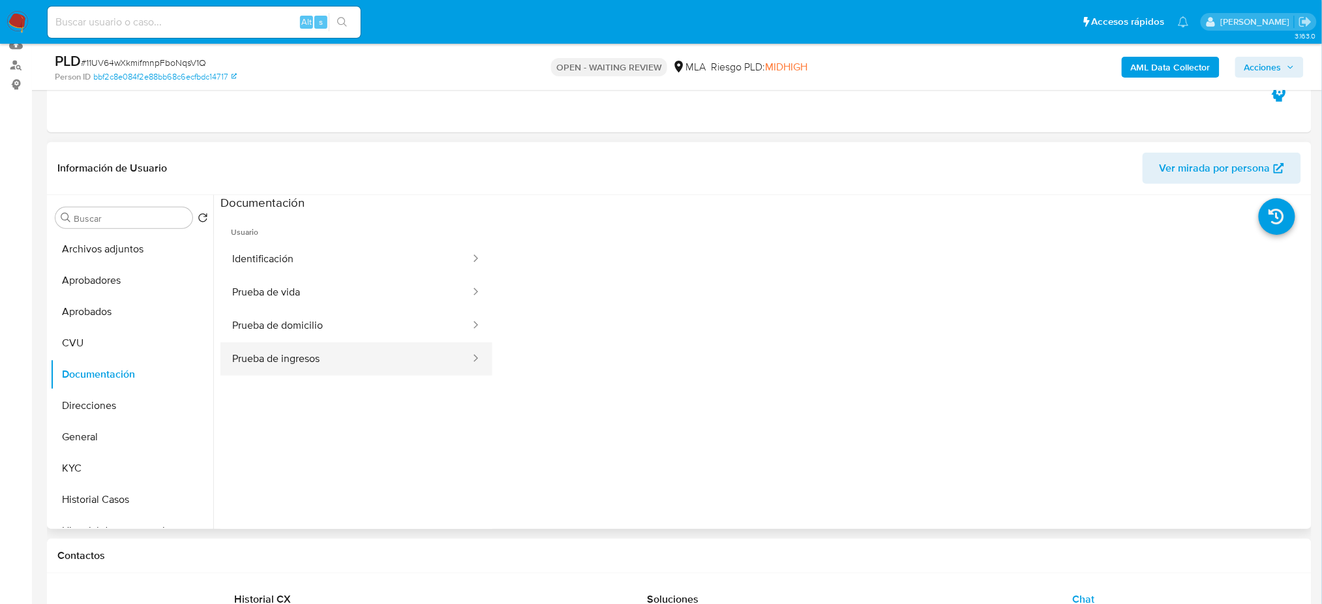
click at [258, 363] on button "Prueba de ingresos" at bounding box center [346, 359] width 251 height 33
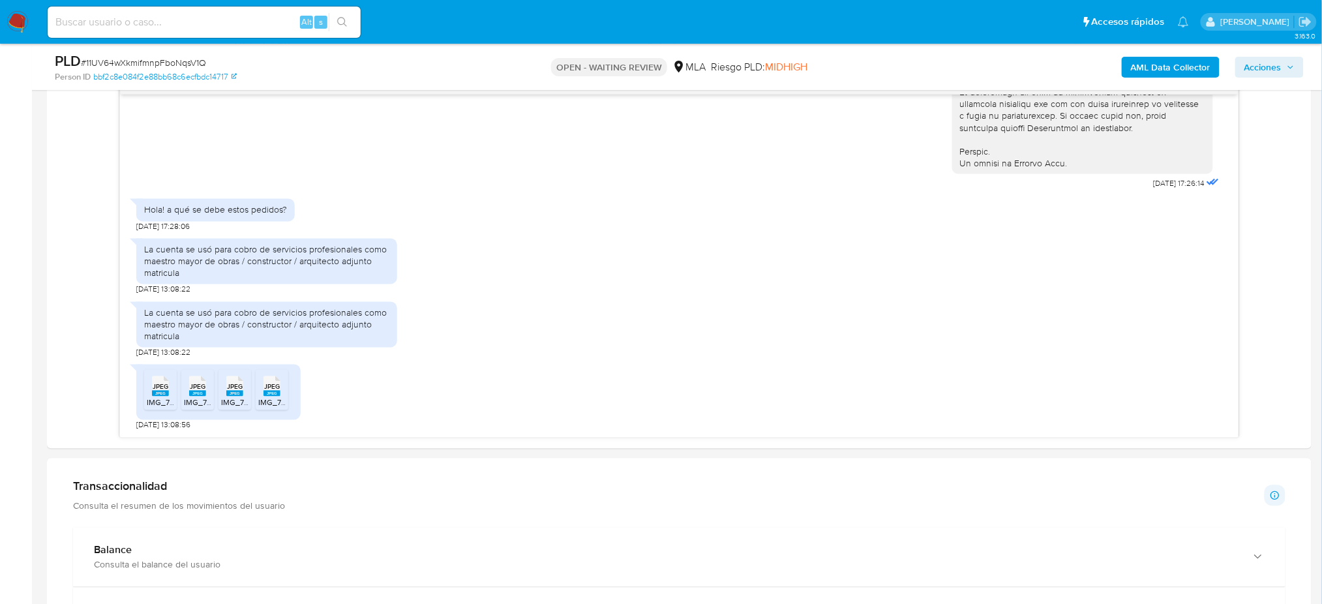
scroll to position [753, 0]
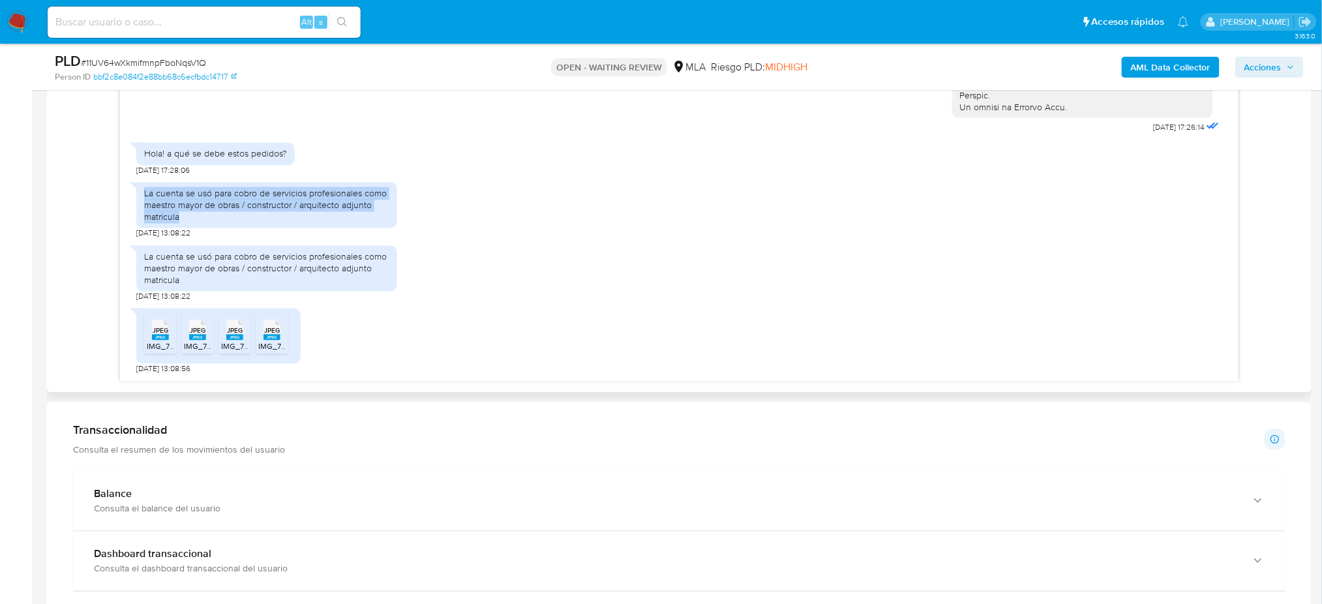
drag, startPoint x: 142, startPoint y: 194, endPoint x: 200, endPoint y: 221, distance: 63.7
click at [200, 221] on div "La cuenta se usó para cobro de servicios profesionales como maestro mayor de ob…" at bounding box center [266, 206] width 261 height 46
copy div "La cuenta se usó para cobro de servicios profesionales como maestro mayor de ob…"
click at [200, 221] on div "La cuenta se usó para cobro de servicios profesionales como maestro mayor de ob…" at bounding box center [266, 206] width 245 height 36
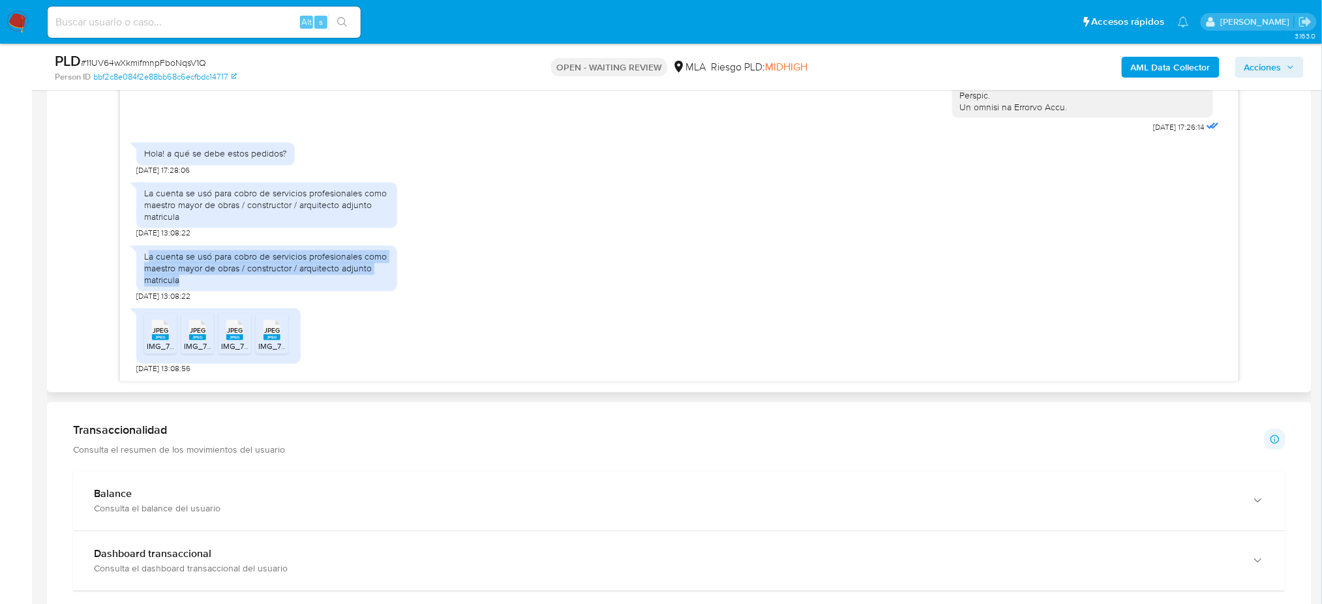
drag, startPoint x: 174, startPoint y: 276, endPoint x: 147, endPoint y: 257, distance: 33.3
click at [147, 257] on div "La cuenta se usó para cobro de servicios profesionales como maestro mayor de ob…" at bounding box center [266, 269] width 245 height 36
drag, startPoint x: 215, startPoint y: 276, endPoint x: 182, endPoint y: 317, distance: 52.9
click at [216, 277] on div "La cuenta se usó para cobro de servicios profesionales como maestro mayor de ob…" at bounding box center [266, 269] width 245 height 36
click at [165, 331] on span "JPEG" at bounding box center [161, 331] width 16 height 8
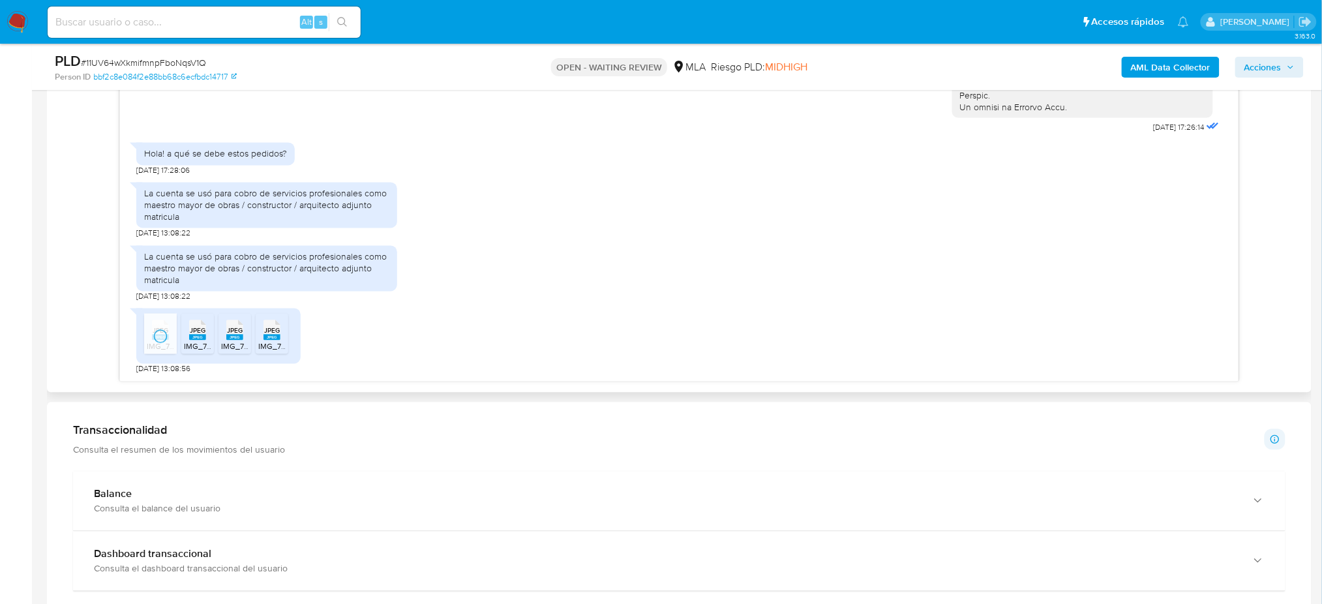
click at [194, 335] on span "JPEG" at bounding box center [198, 331] width 16 height 8
drag, startPoint x: 221, startPoint y: 338, endPoint x: 273, endPoint y: 341, distance: 52.3
click at [222, 338] on div "JPEG JPEG" at bounding box center [234, 328] width 27 height 25
click at [284, 341] on div "JPEG JPEG" at bounding box center [271, 328] width 27 height 25
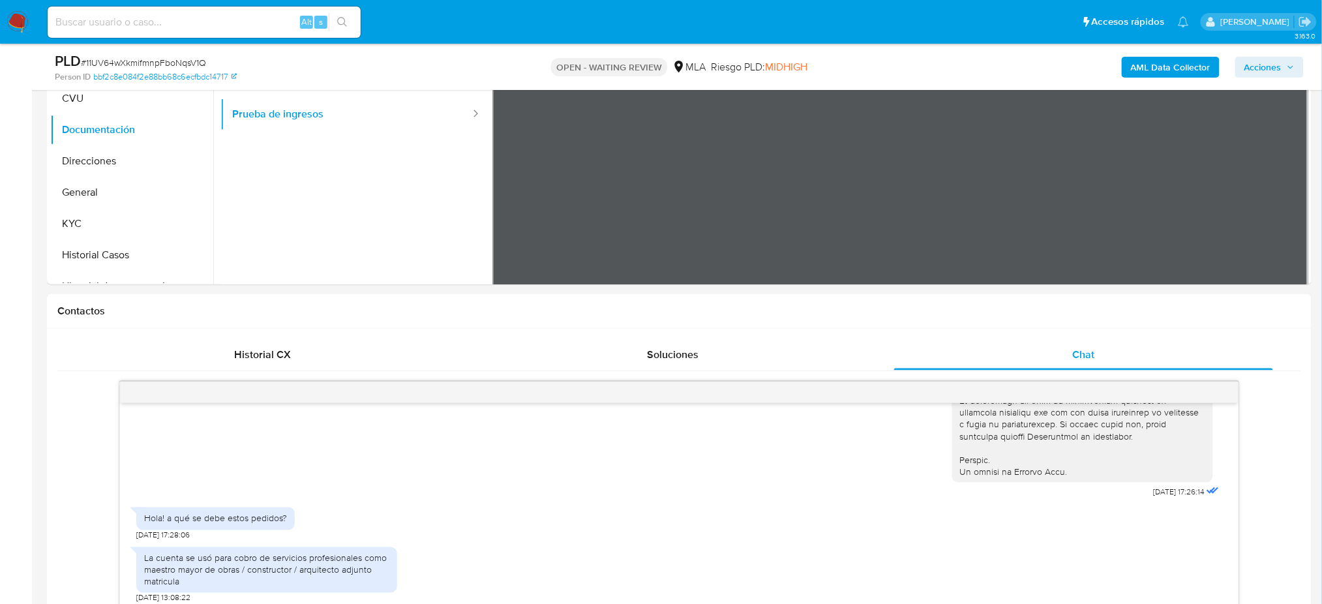
scroll to position [144, 0]
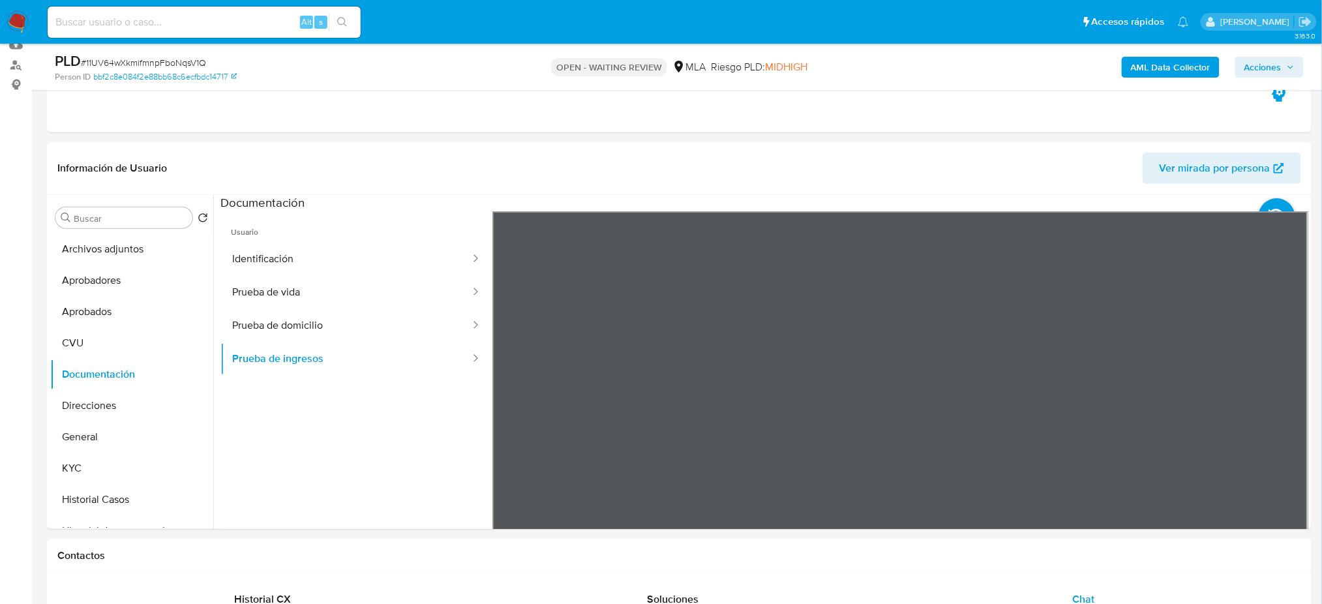
click at [109, 401] on button "Direcciones" at bounding box center [131, 405] width 163 height 31
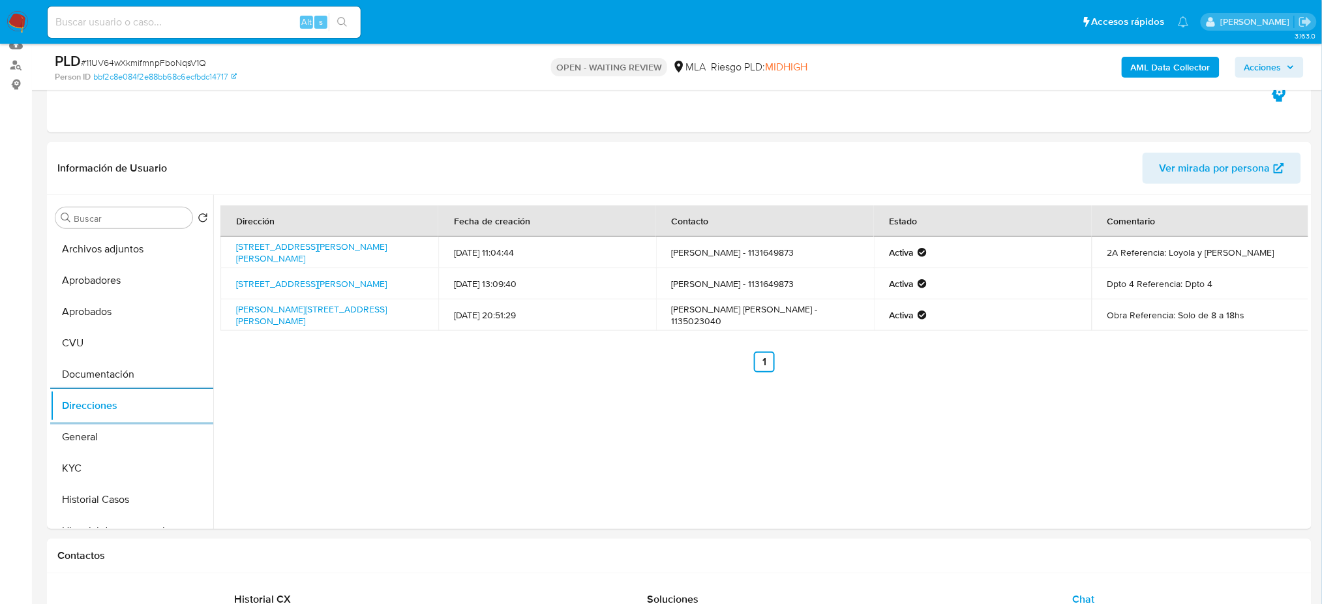
click at [119, 64] on span "# 11UV64wXkmifmnpFboNqsV1Q" at bounding box center [143, 62] width 125 height 13
copy span "11UV64wXkmifmnpFboNqsV1Q"
click at [5, 18] on nav "Pausado Ver notificaciones Alt s Accesos rápidos Presiona las siguientes teclas…" at bounding box center [661, 22] width 1322 height 44
click at [7, 18] on img at bounding box center [18, 22] width 22 height 22
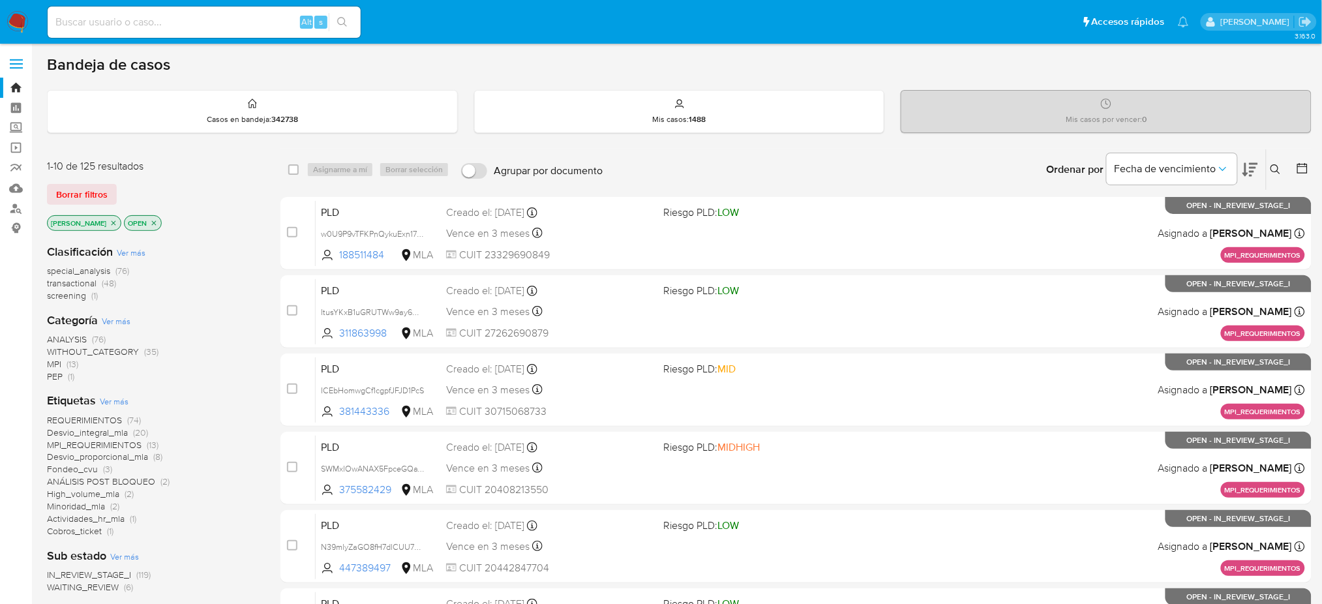
click at [1269, 174] on button at bounding box center [1278, 170] width 22 height 16
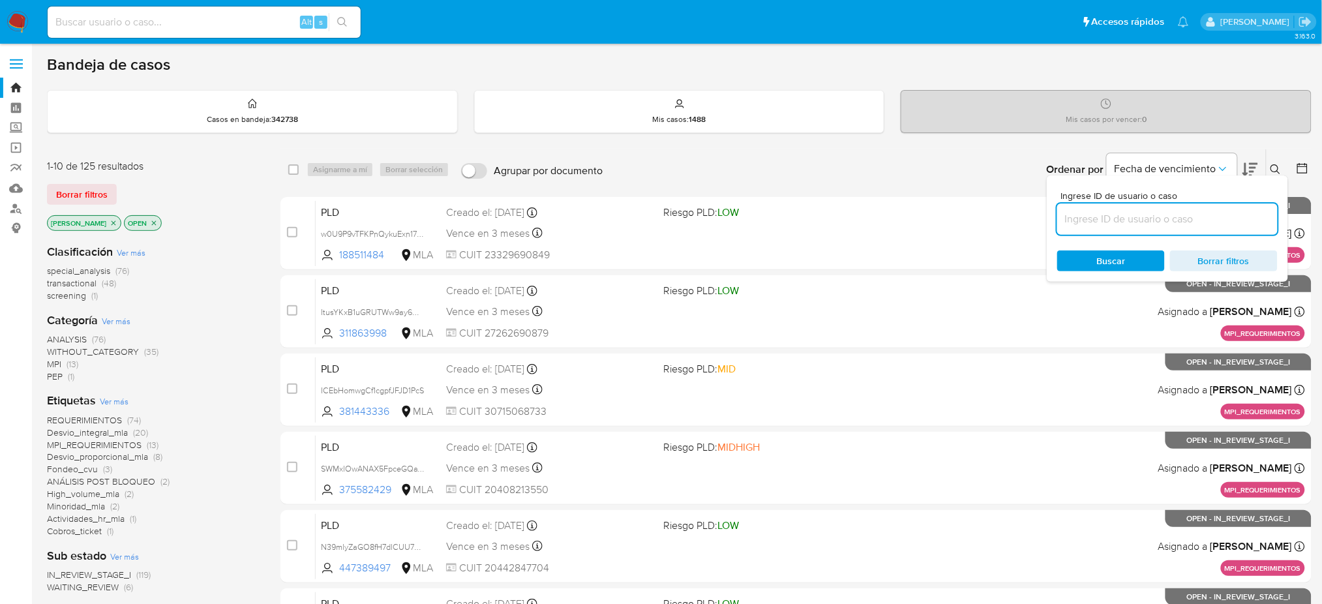
click at [1165, 224] on input at bounding box center [1168, 219] width 221 height 17
type input "11UV64wXkmifmnpFboNqsV1Q"
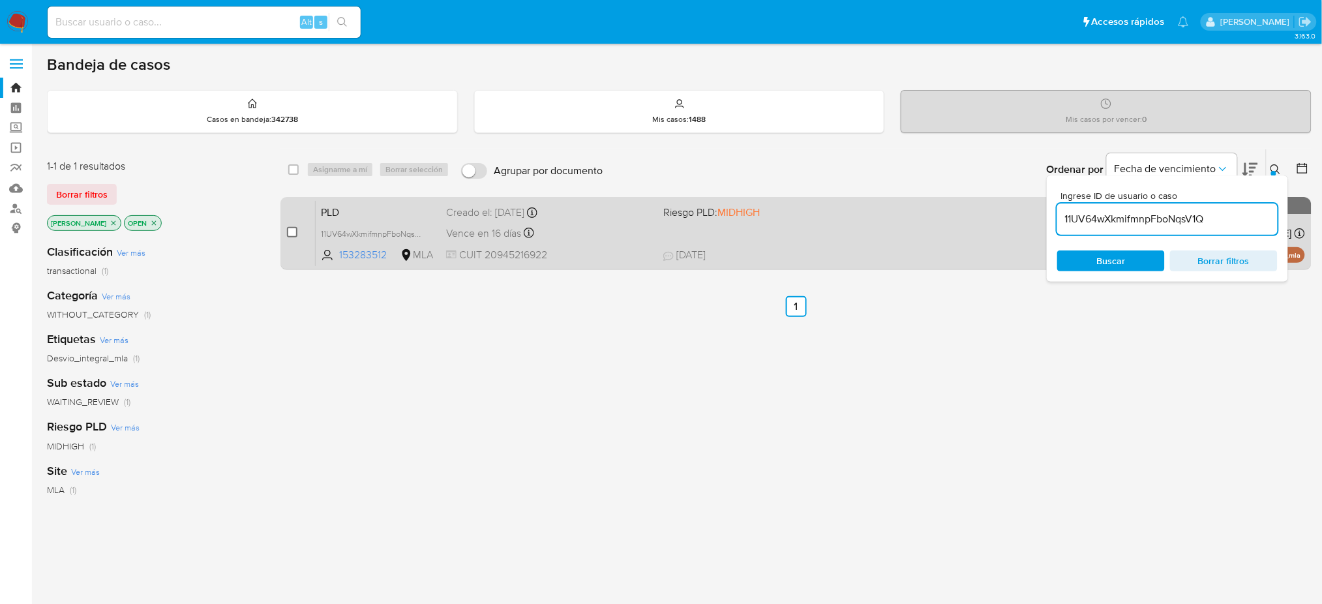
click at [294, 235] on input "checkbox" at bounding box center [292, 232] width 10 height 10
checkbox input "true"
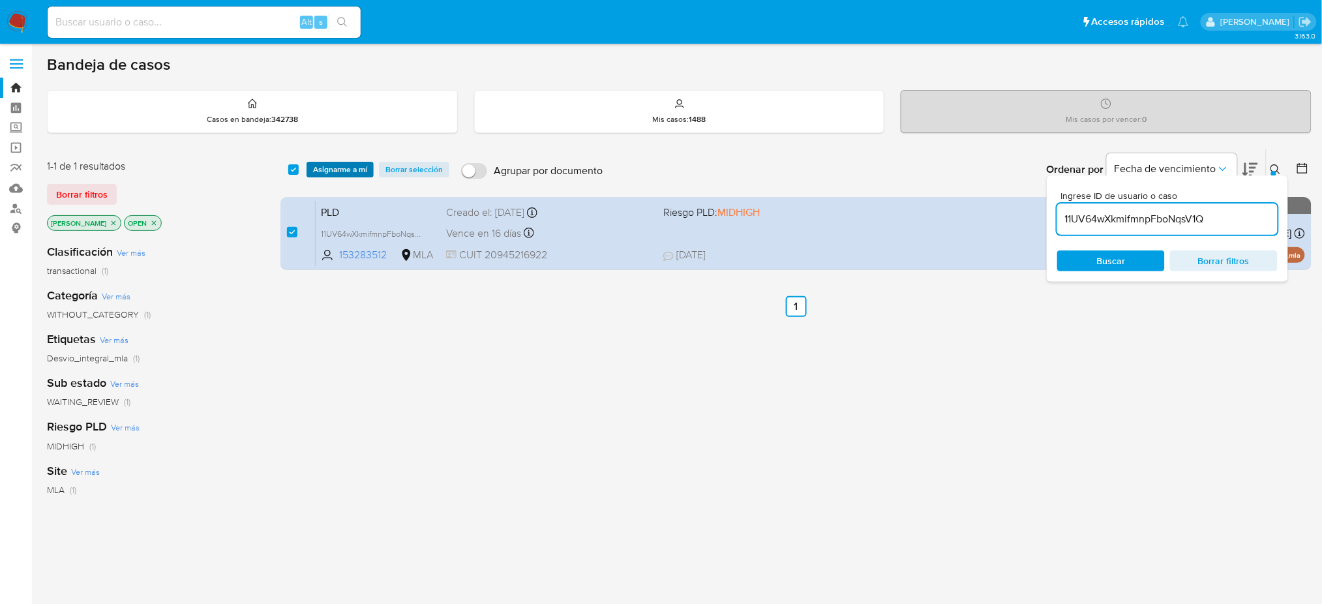
click at [343, 164] on span "Asignarme a mí" at bounding box center [340, 169] width 54 height 13
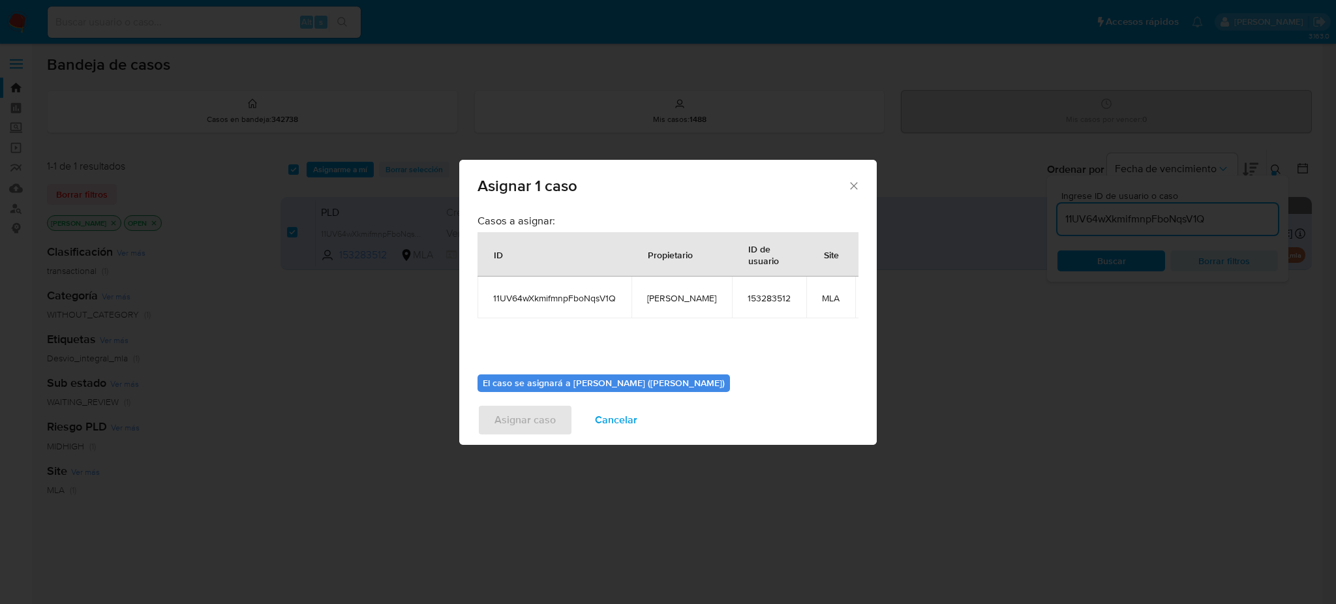
click at [677, 302] on span "[PERSON_NAME]" at bounding box center [681, 298] width 69 height 12
copy span "[PERSON_NAME]"
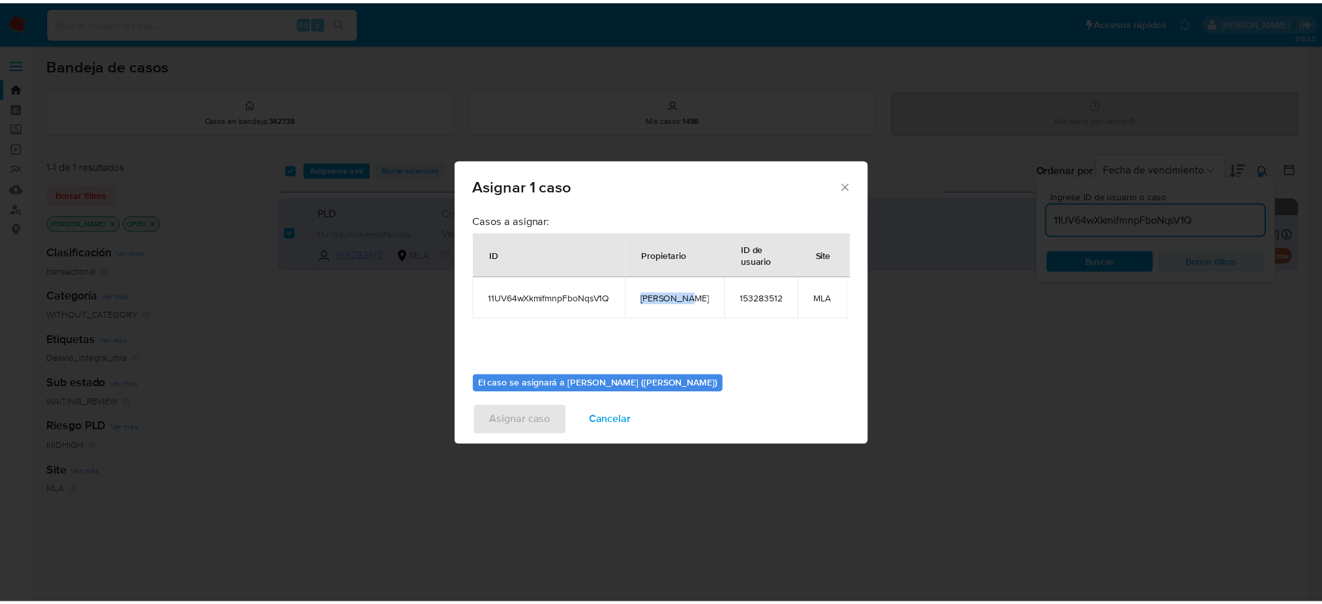
scroll to position [67, 0]
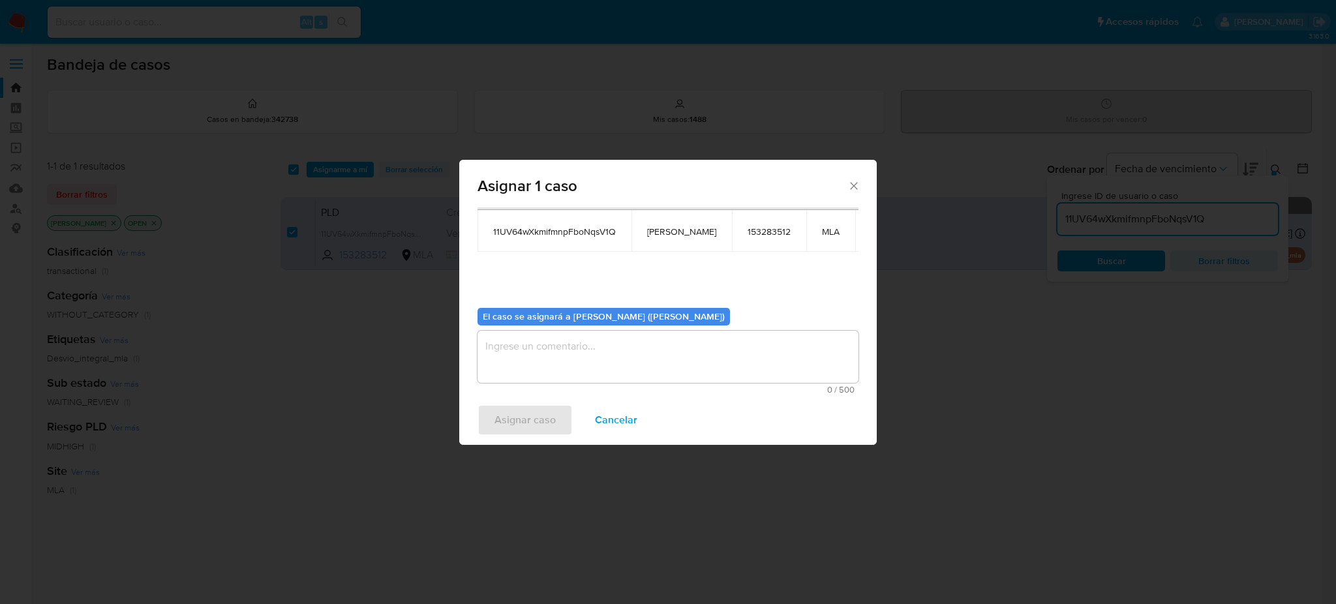
click at [603, 350] on textarea "assign-modal" at bounding box center [668, 357] width 381 height 52
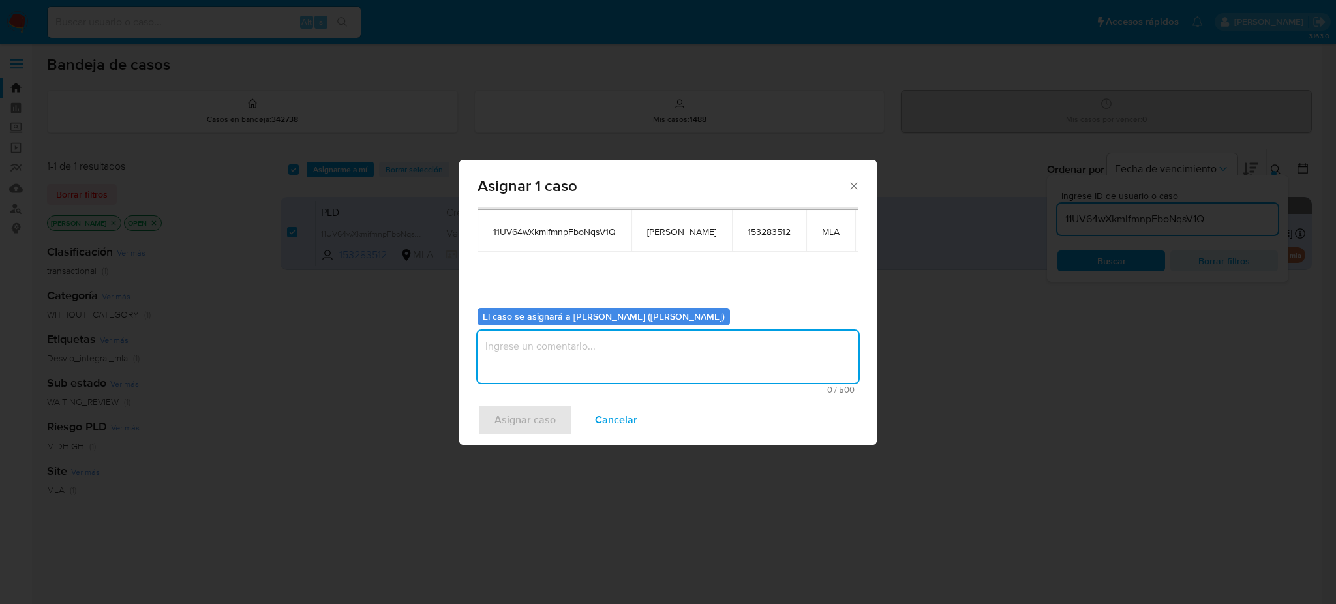
paste textarea "[PERSON_NAME]"
type textarea "[PERSON_NAME]"
click at [529, 418] on span "Asignar caso" at bounding box center [525, 420] width 61 height 29
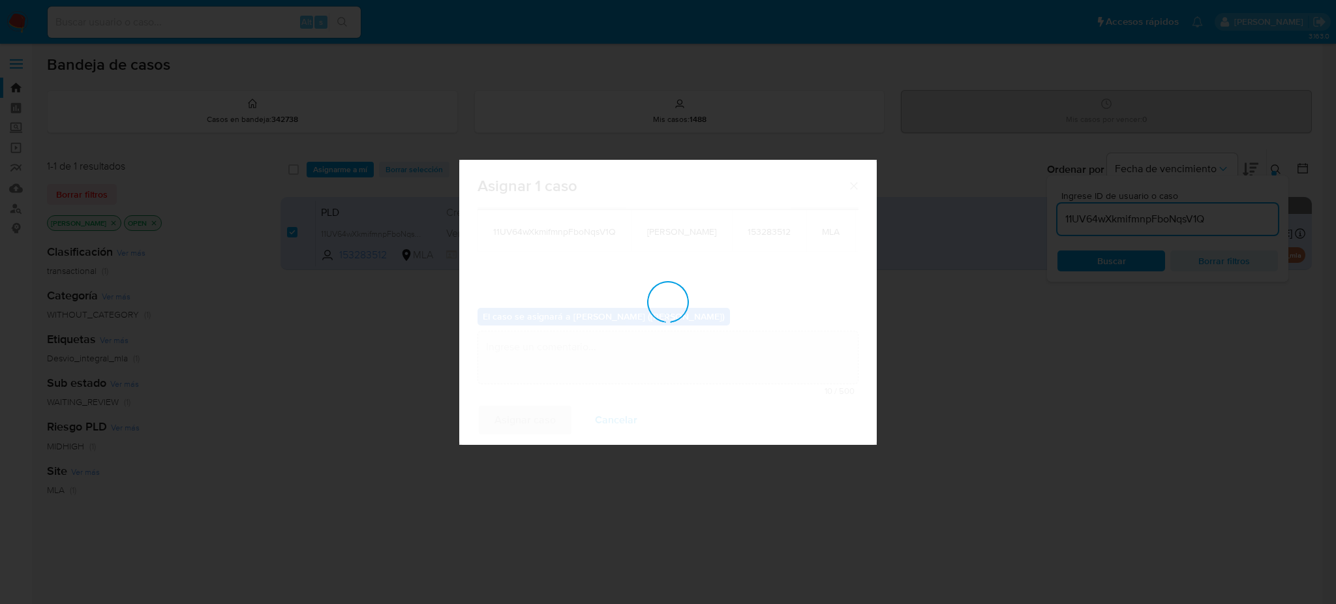
checkbox input "false"
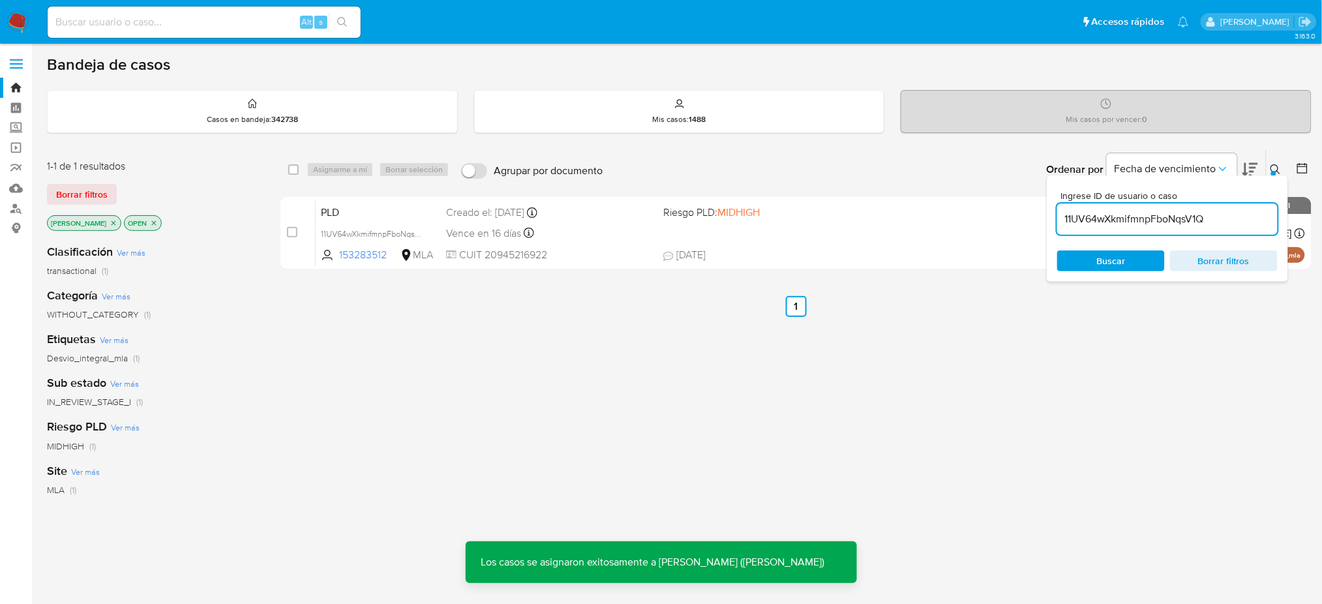
click at [434, 211] on span "PLD" at bounding box center [378, 211] width 115 height 17
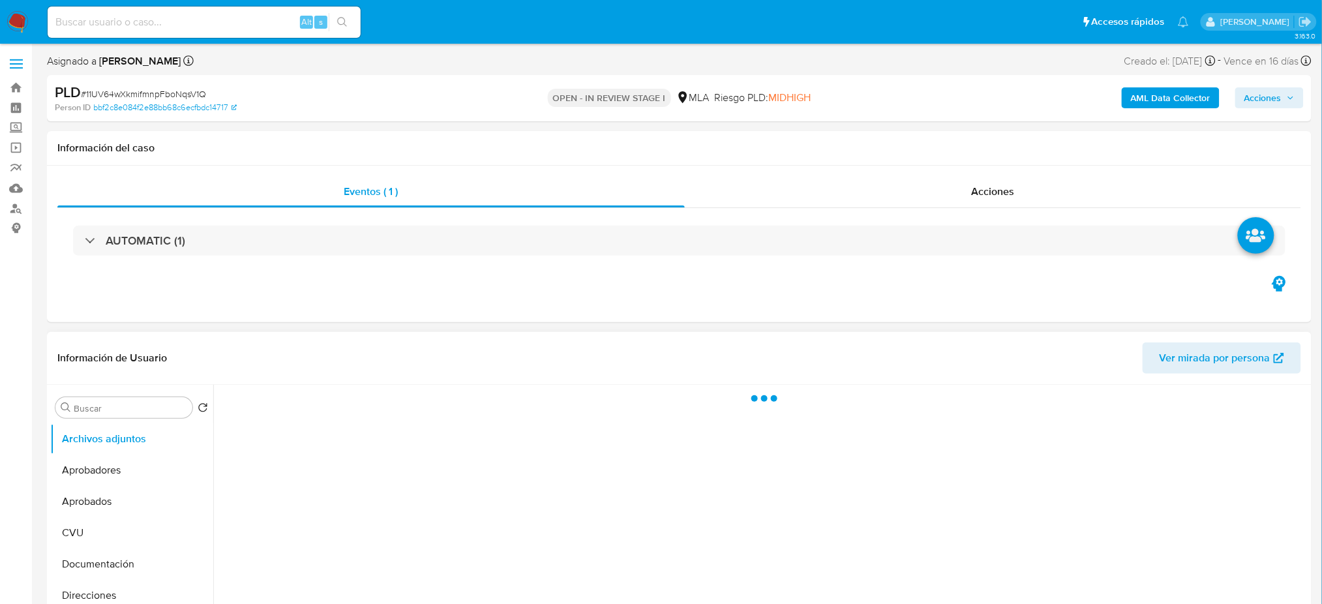
select select "10"
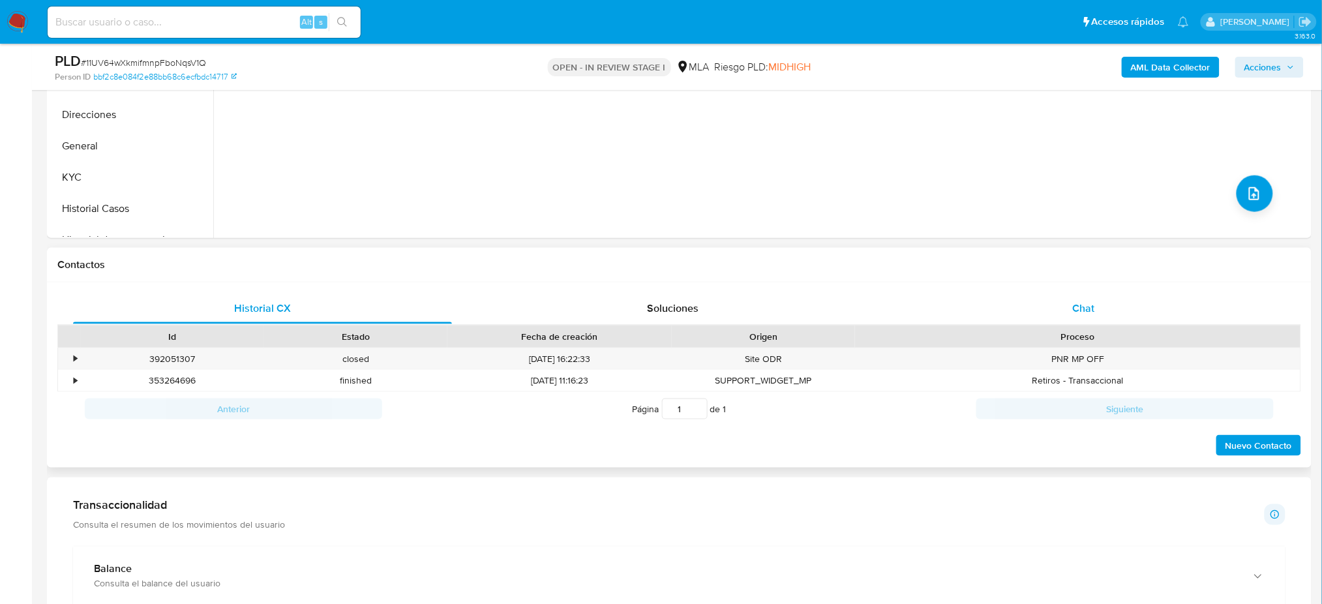
click at [1166, 300] on div "Chat" at bounding box center [1083, 308] width 379 height 31
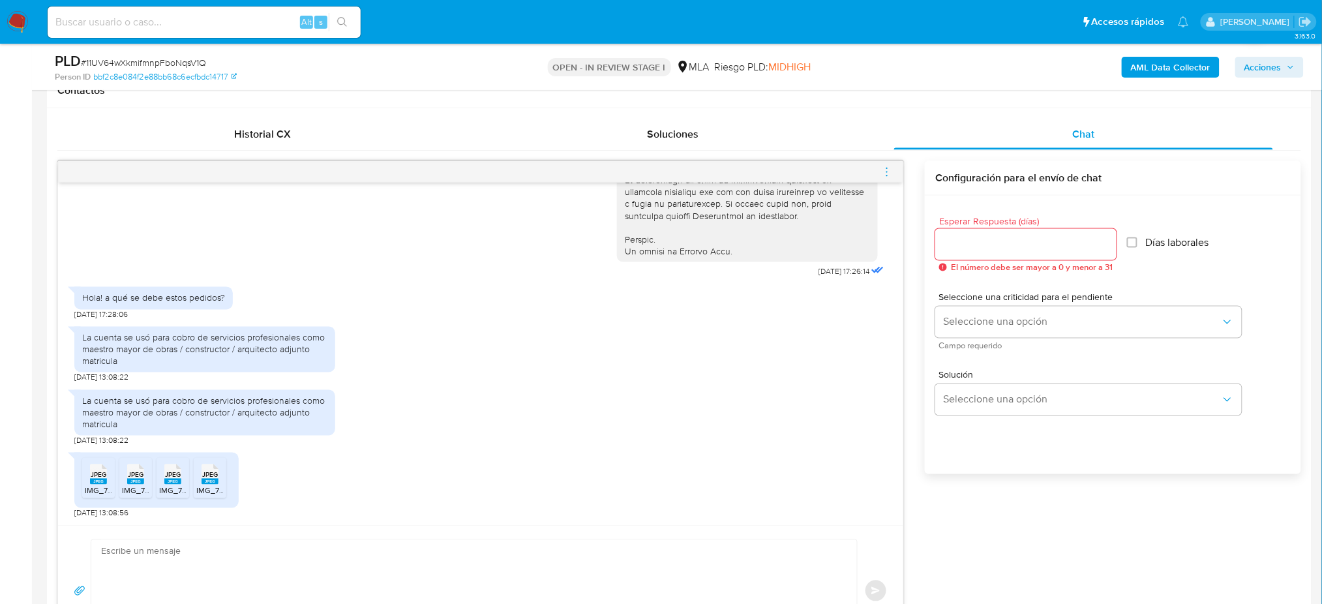
scroll to position [783, 0]
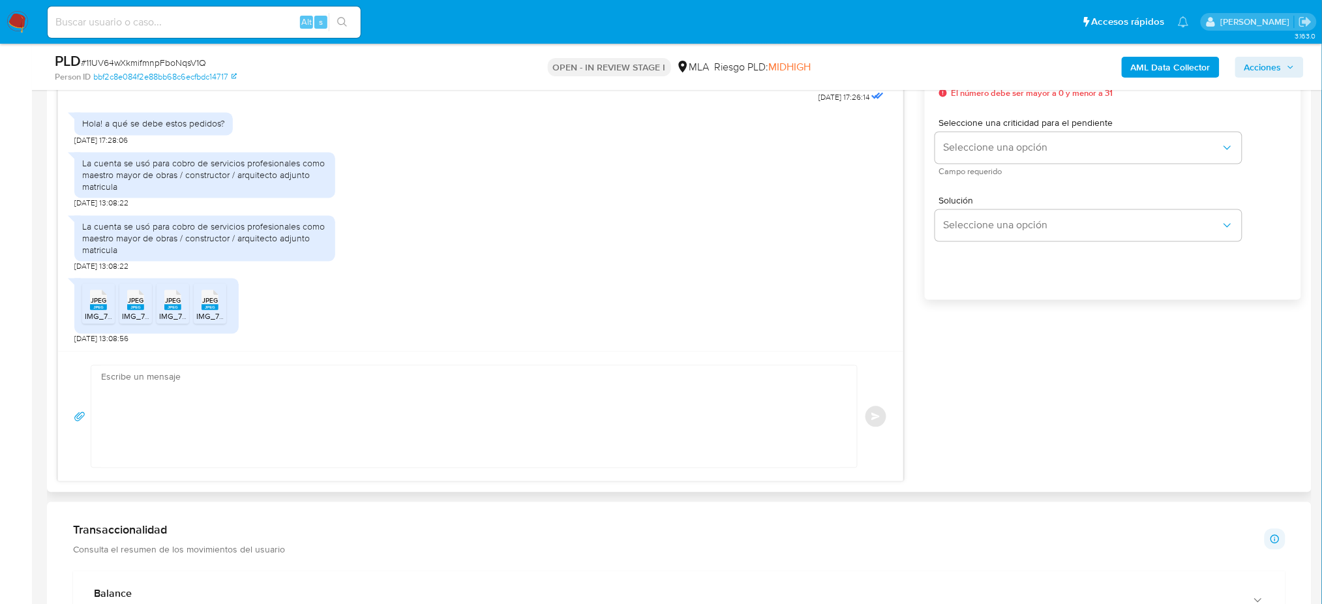
click at [209, 408] on textarea at bounding box center [471, 417] width 740 height 102
paste textarea "Lore, ¡Ipsumd sitamet con ad elitseddo! Eiusmodtemp in utlaboree do ma aliquaen…"
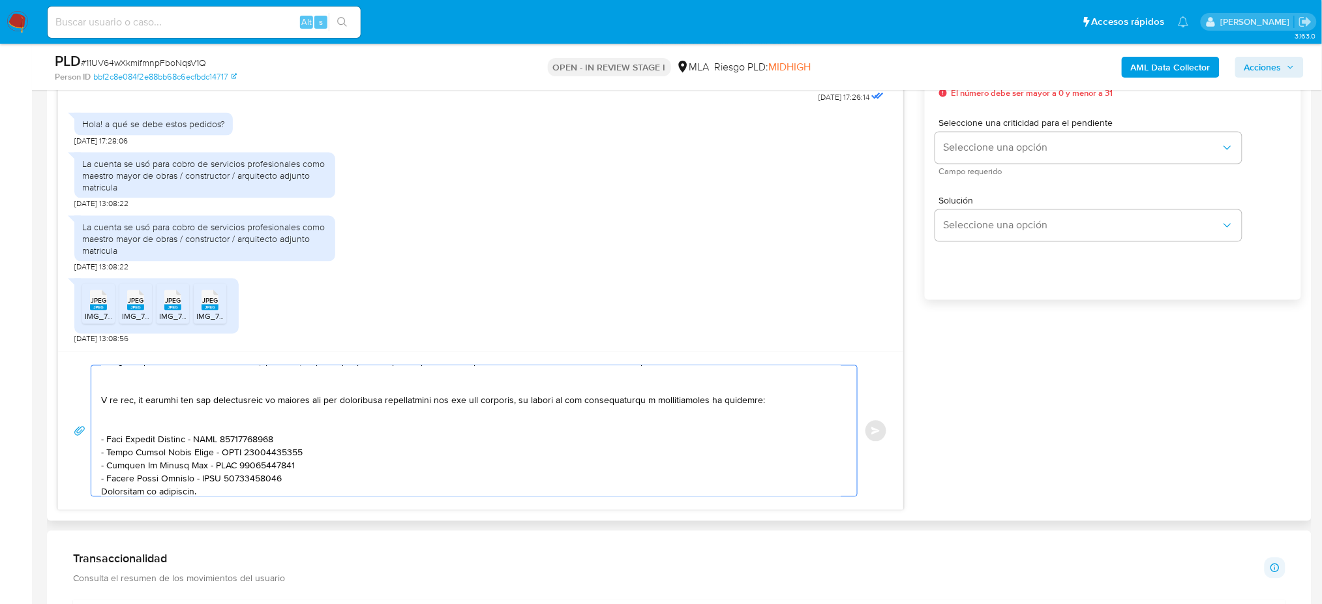
scroll to position [174, 0]
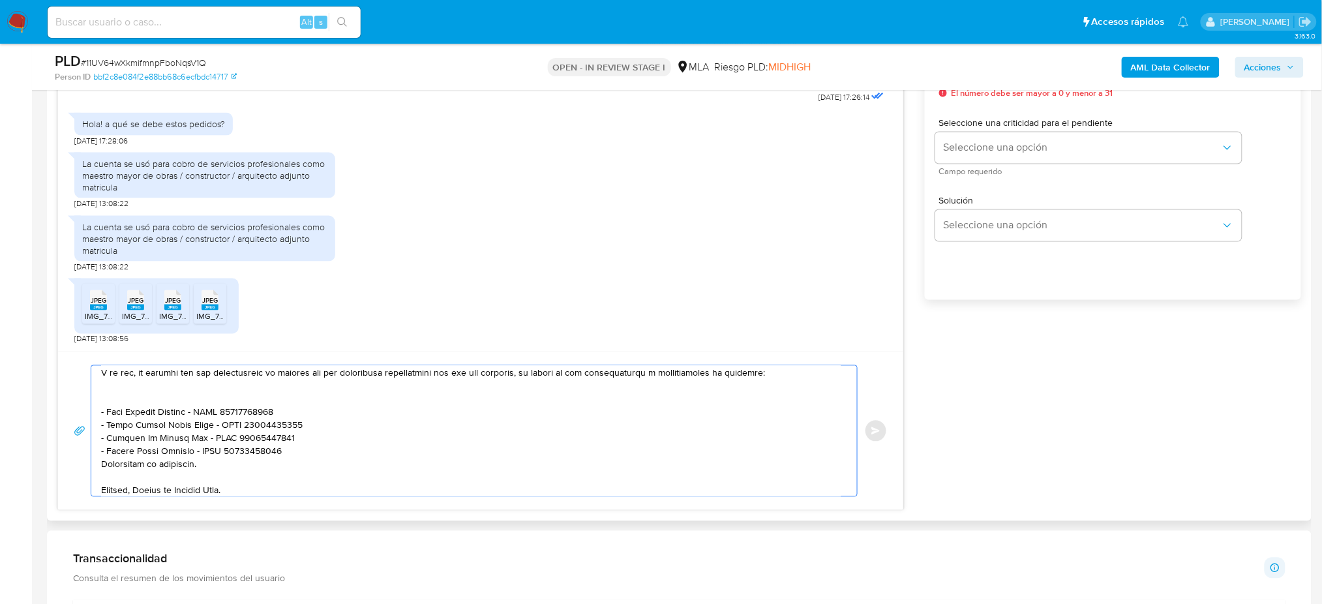
click at [103, 469] on textarea at bounding box center [471, 431] width 740 height 130
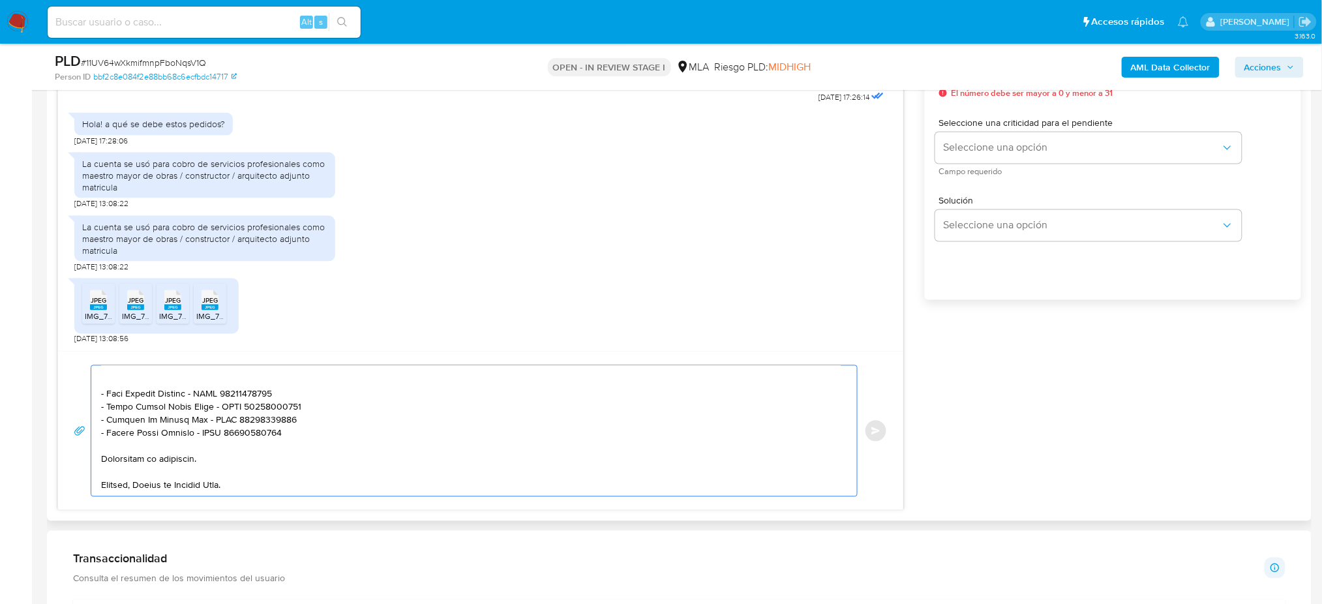
scroll to position [209, 0]
type textarea "Lore, ¡Ipsumd sitamet con ad elitseddo! Eiusmodtemp in utlaboree do ma aliquaen…"
click at [960, 383] on div "[DATE] 17:26:14 Hola! a qué se debe estos pedidos? [DATE] 17:28:06 La cuenta se…" at bounding box center [679, 249] width 1244 height 524
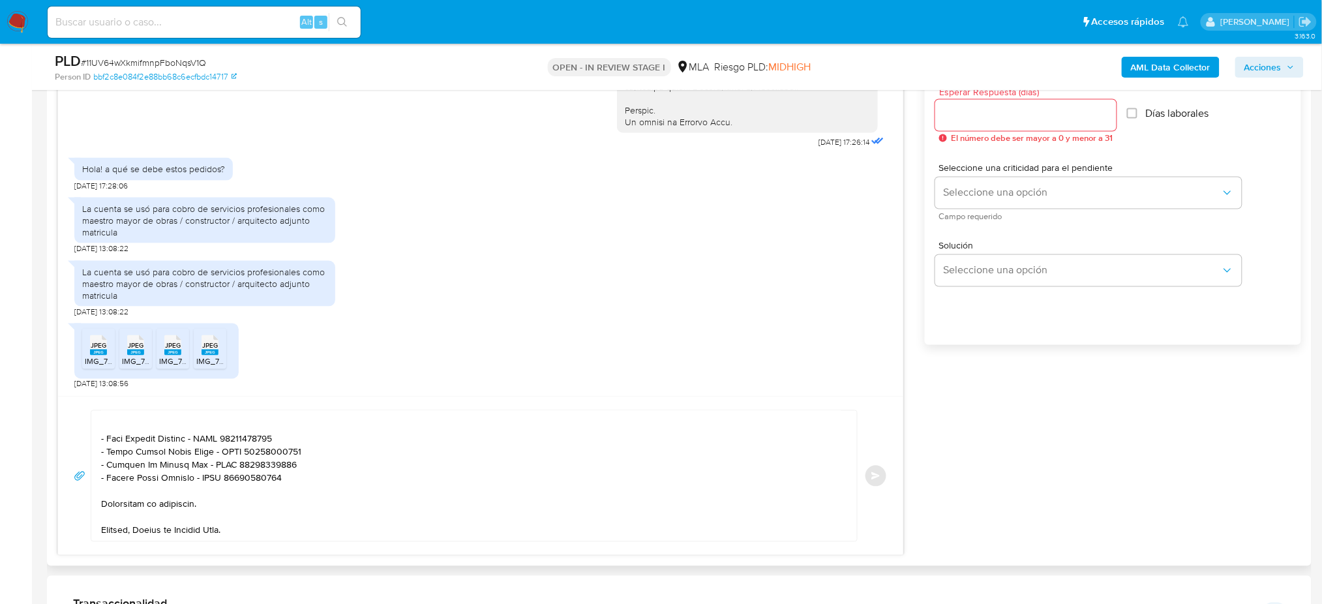
scroll to position [695, 0]
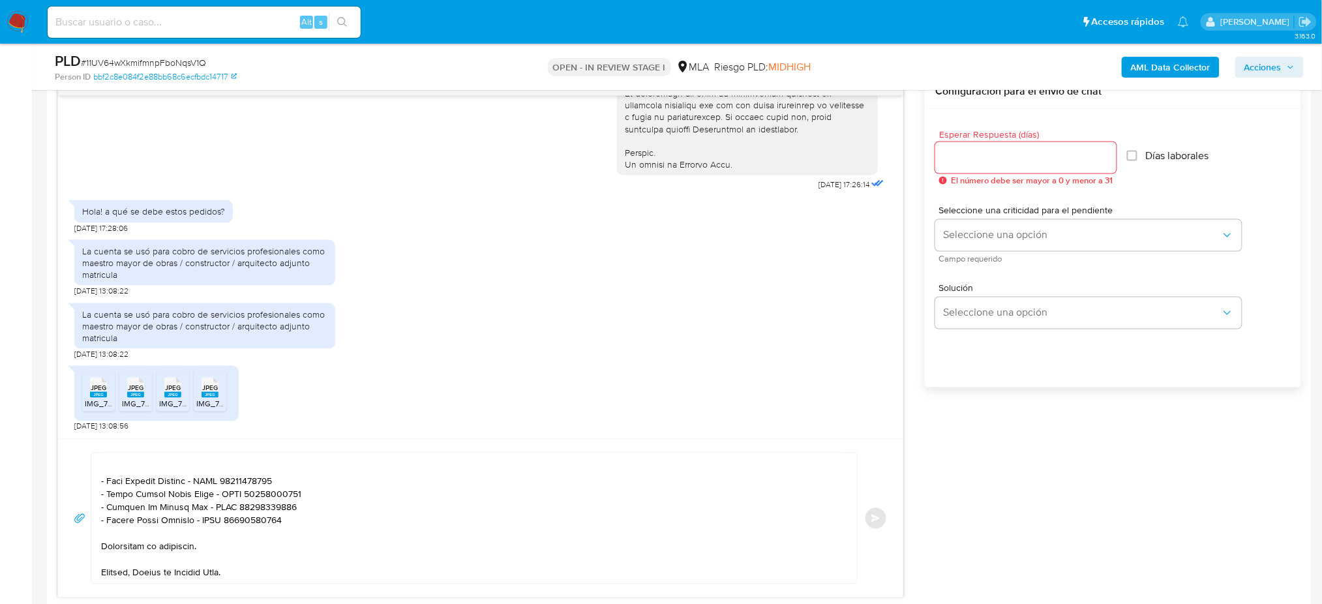
click at [990, 157] on input "Esperar Respuesta (días)" at bounding box center [1026, 157] width 181 height 17
type input "2"
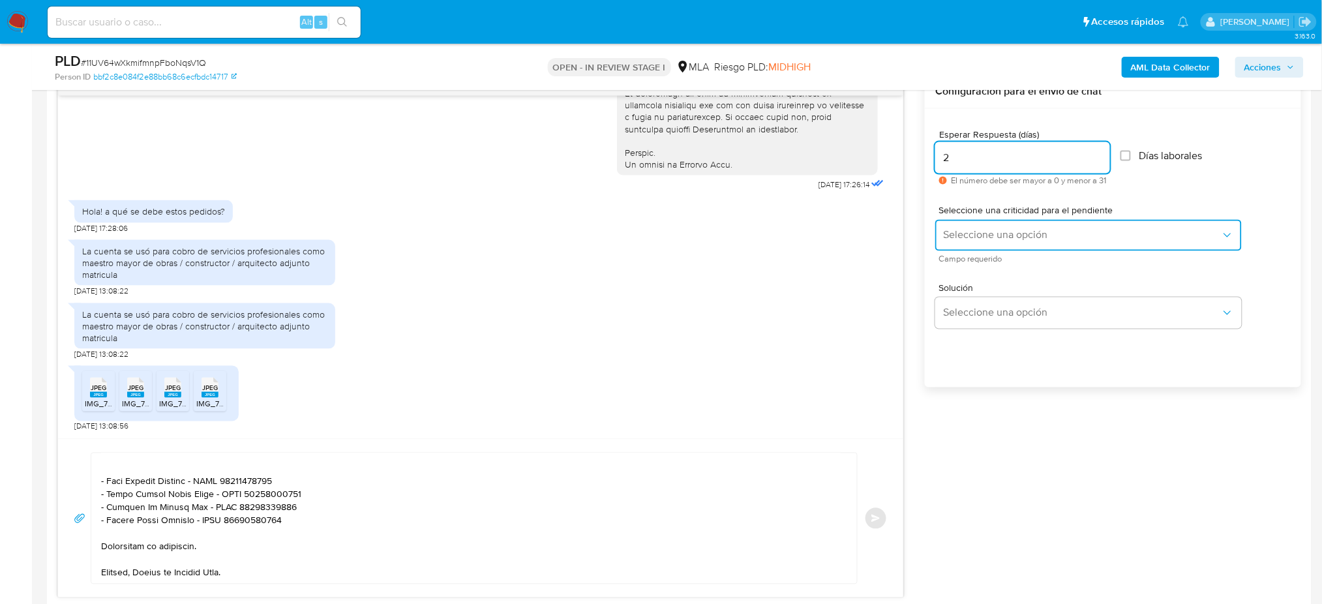
click at [978, 237] on span "Seleccione una opción" at bounding box center [1082, 235] width 278 height 13
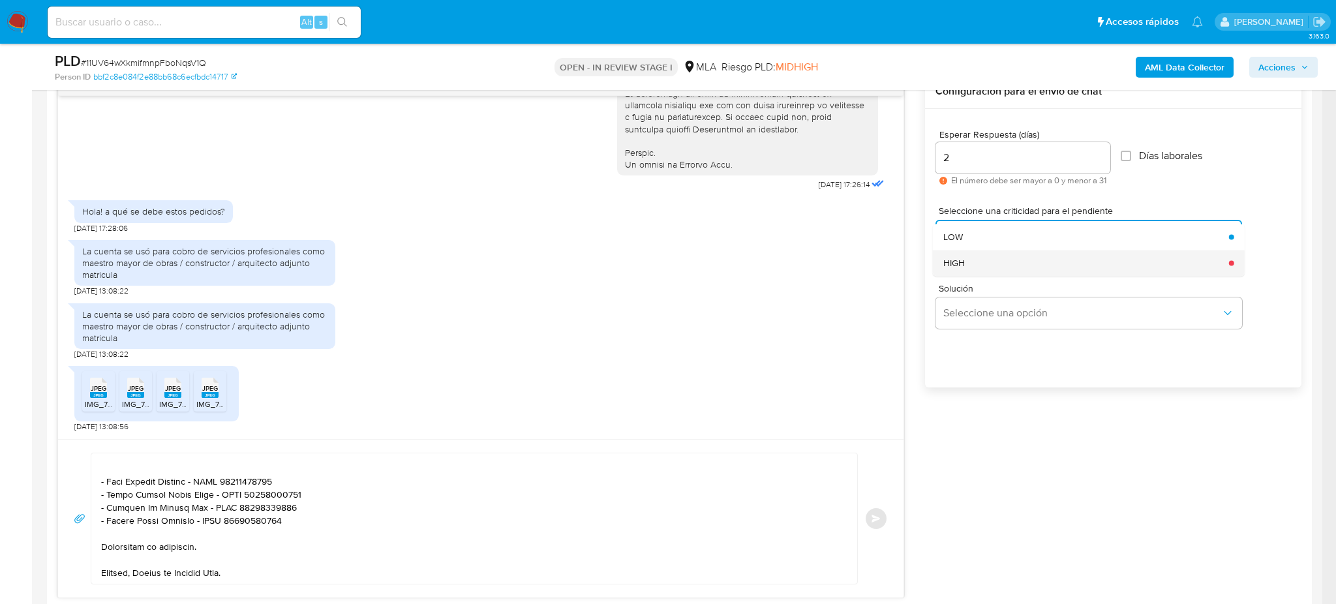
click at [969, 255] on div "HIGH" at bounding box center [1082, 263] width 278 height 26
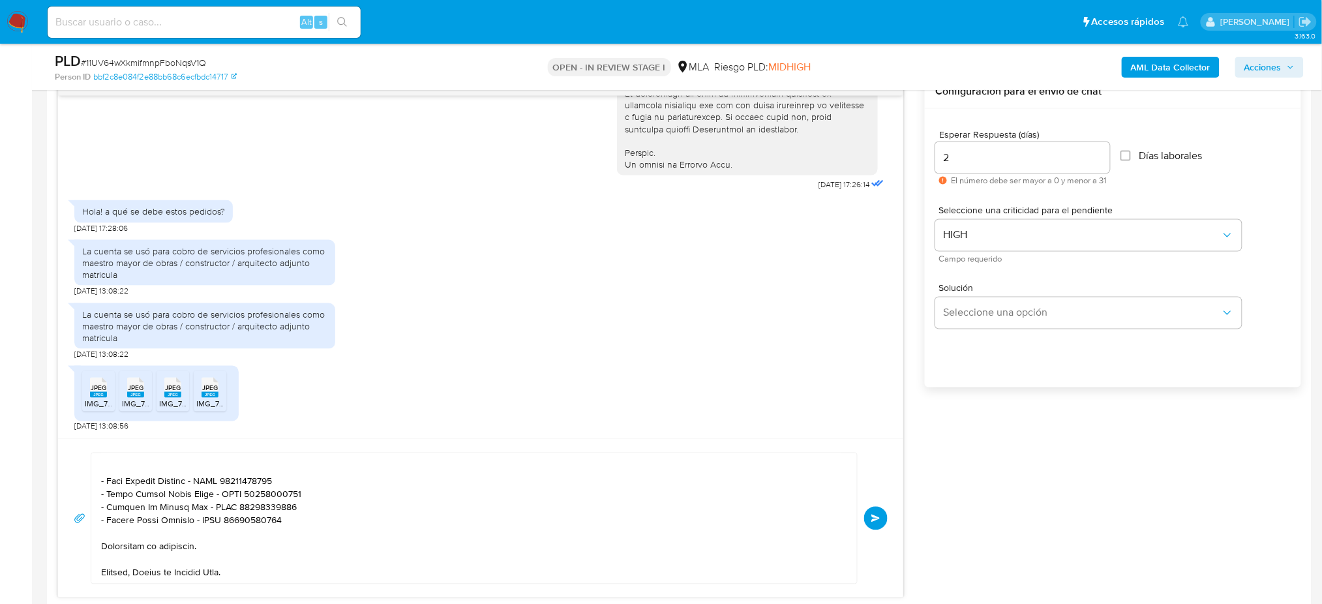
click at [872, 517] on span "Enviar" at bounding box center [876, 519] width 9 height 8
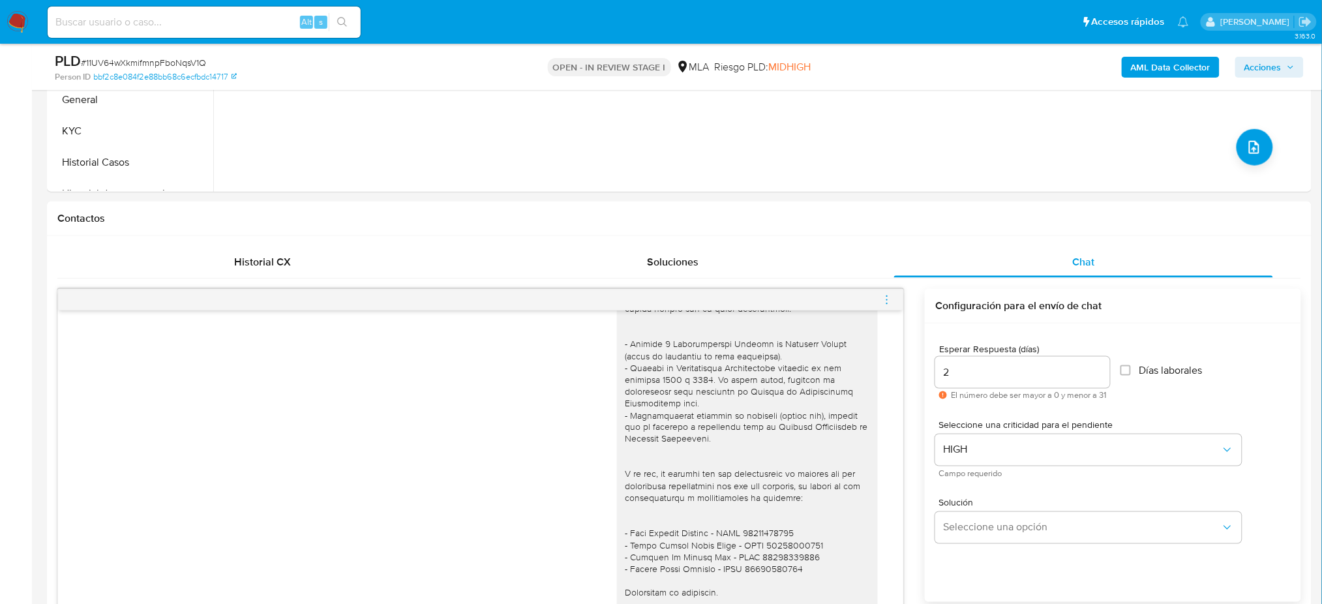
scroll to position [348, 0]
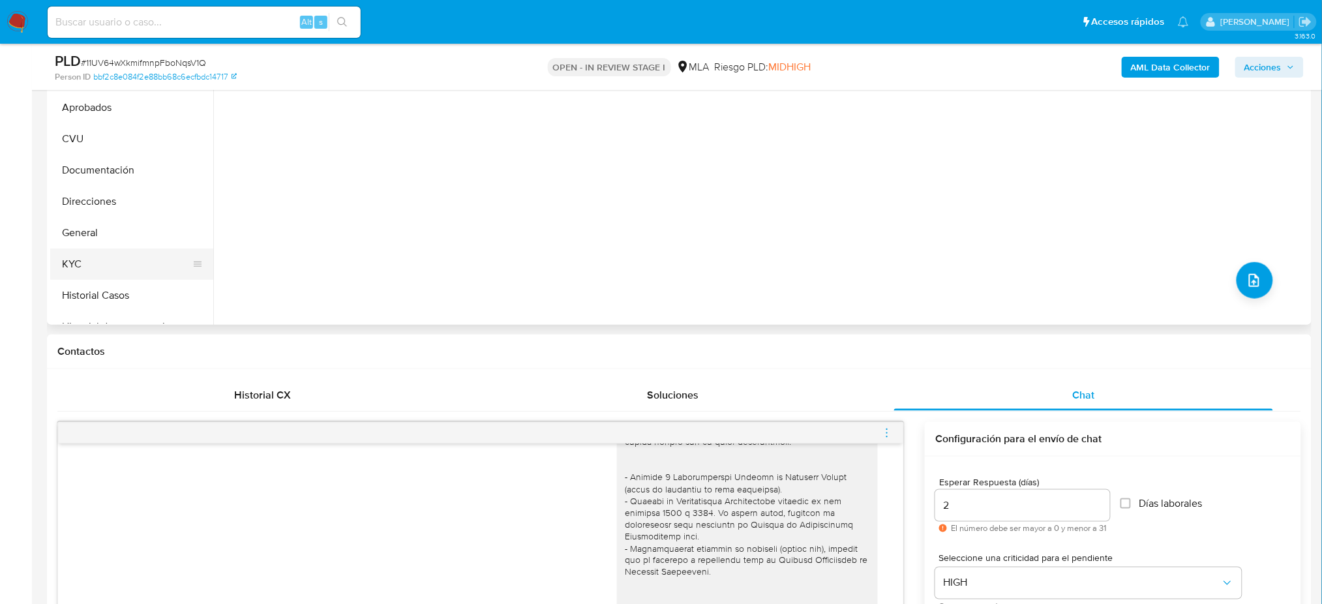
click at [99, 269] on button "KYC" at bounding box center [126, 264] width 153 height 31
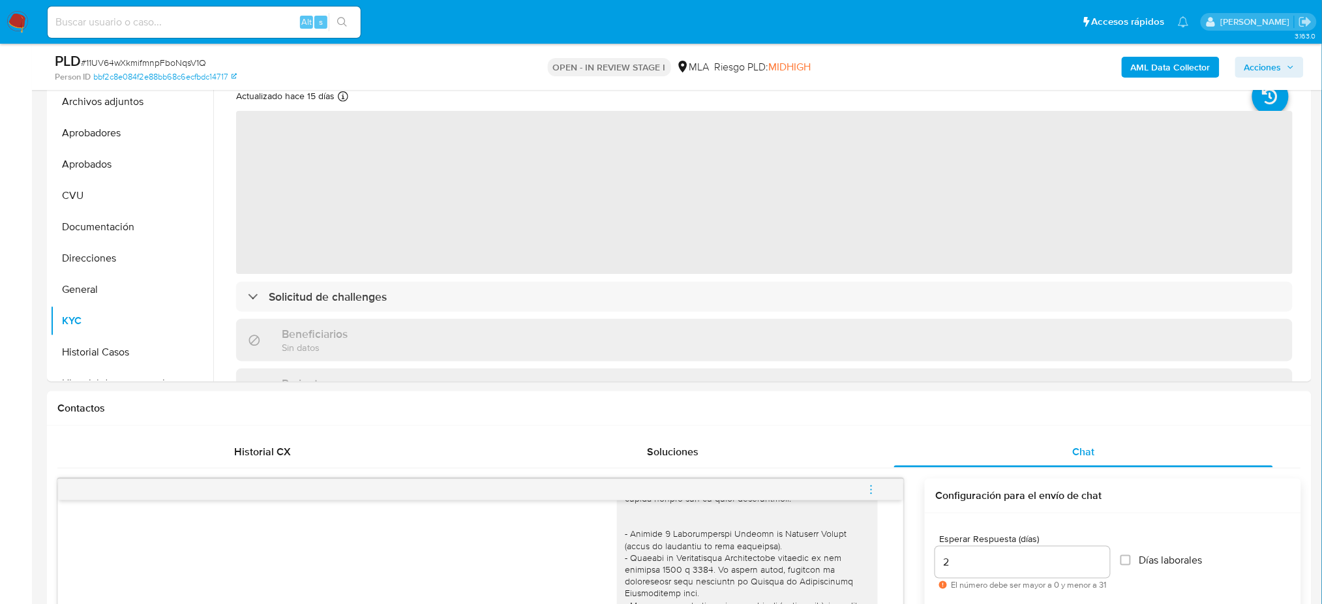
scroll to position [261, 0]
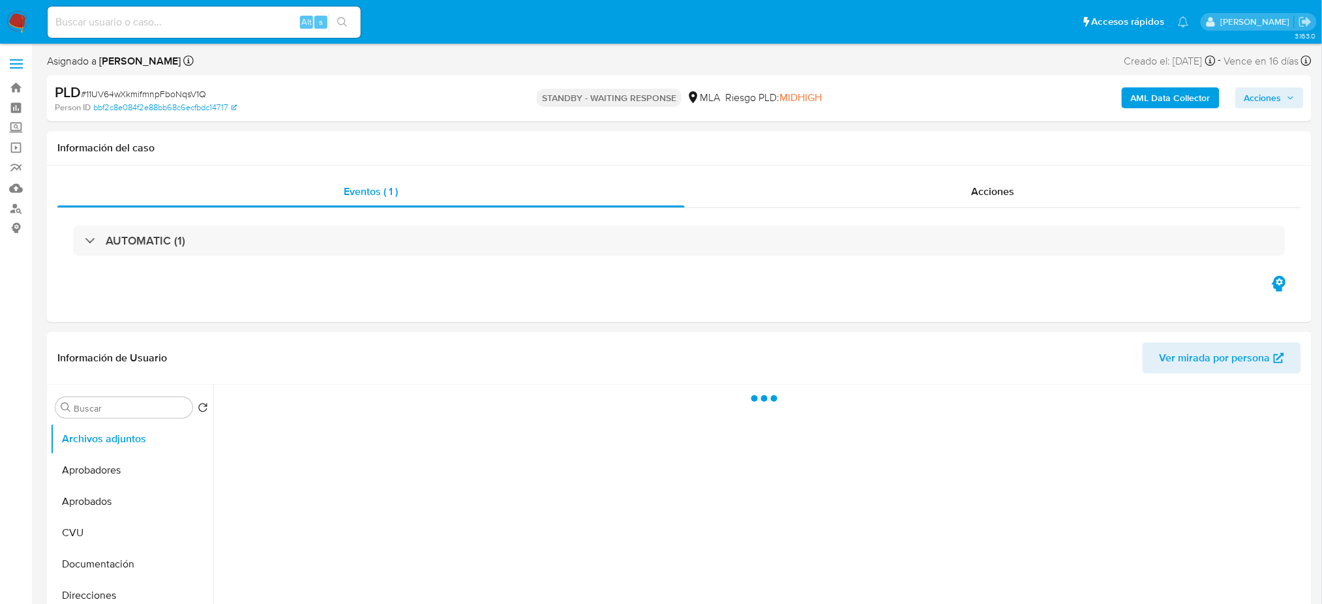
select select "10"
click at [212, 30] on div "Alt s" at bounding box center [204, 22] width 313 height 31
click at [201, 21] on input at bounding box center [204, 22] width 313 height 17
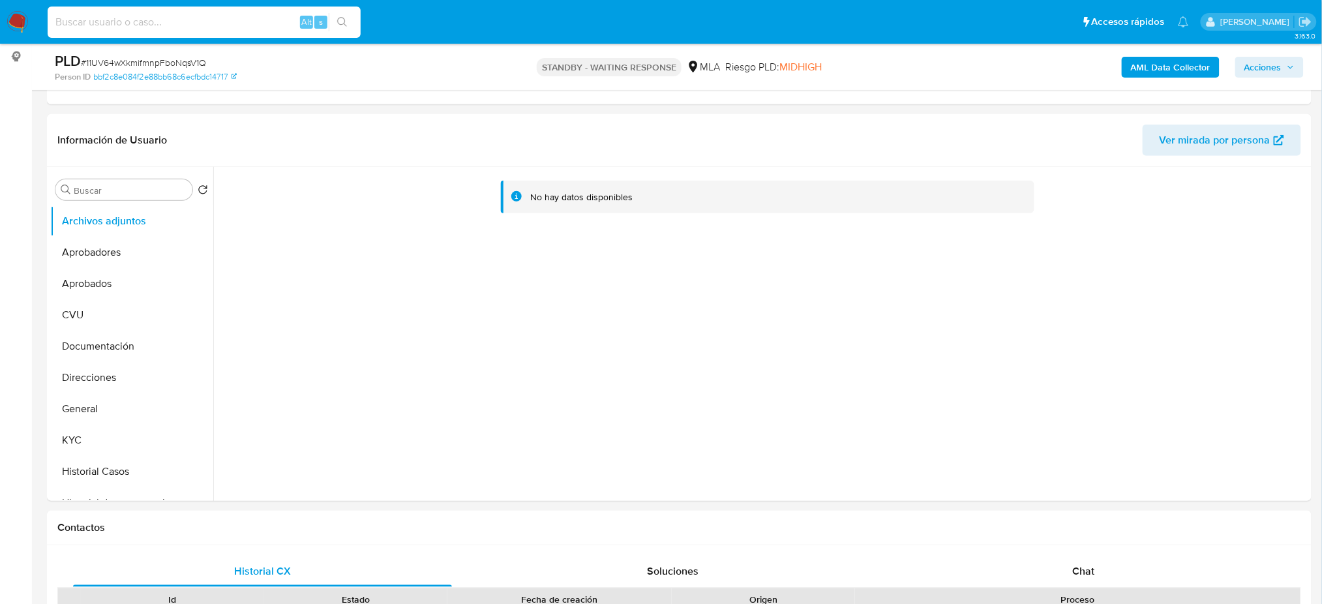
scroll to position [174, 0]
drag, startPoint x: 90, startPoint y: 404, endPoint x: 0, endPoint y: 433, distance: 94.5
click at [90, 404] on button "General" at bounding box center [131, 406] width 163 height 31
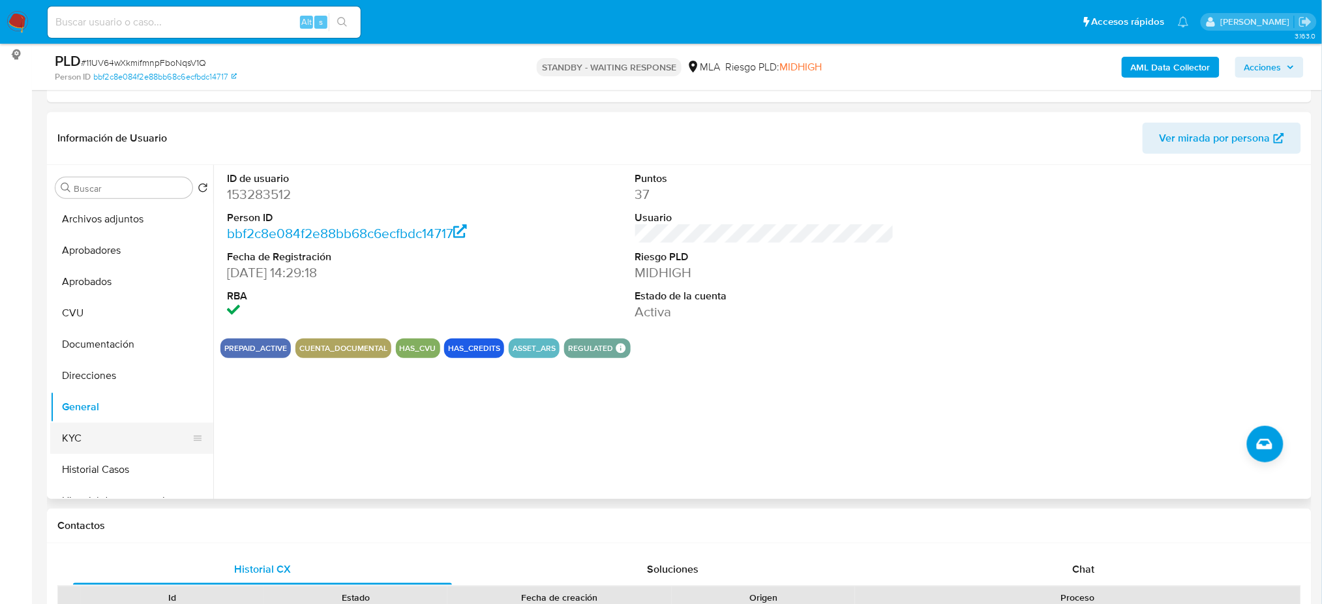
click at [102, 432] on button "KYC" at bounding box center [126, 438] width 153 height 31
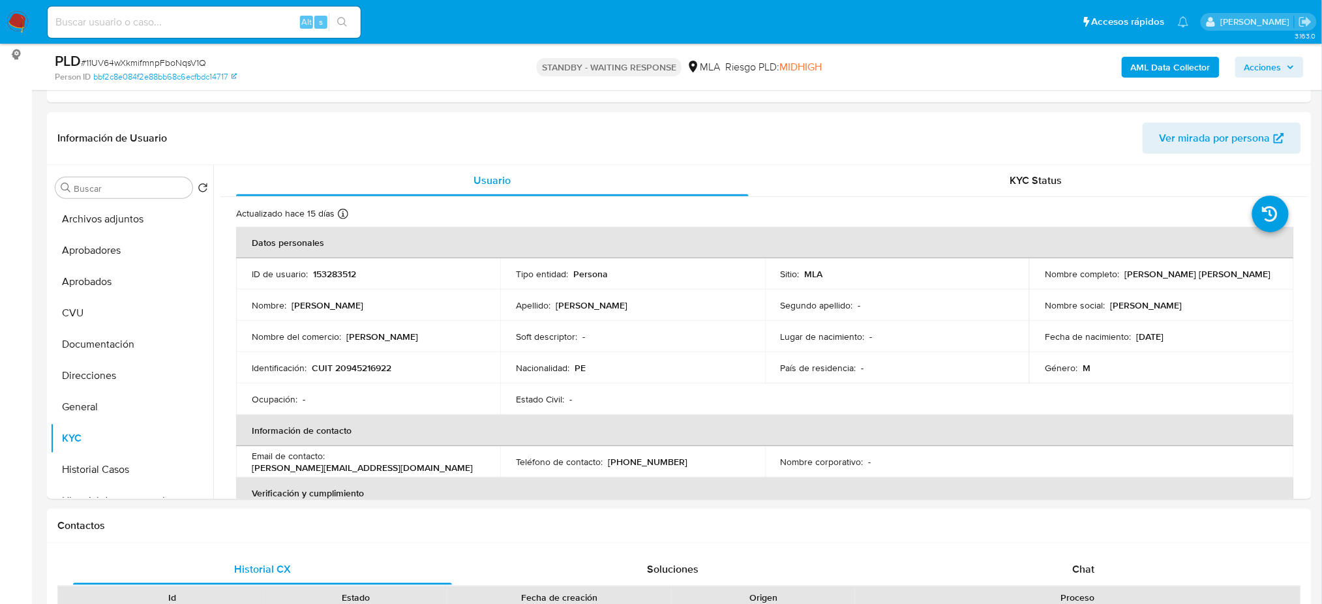
click at [211, 19] on input at bounding box center [204, 22] width 313 height 17
paste input "t1aAok3Z1xiwBdm9F9im06p4"
type input "t1aAok3Z1xiwBdm9F9im06p4"
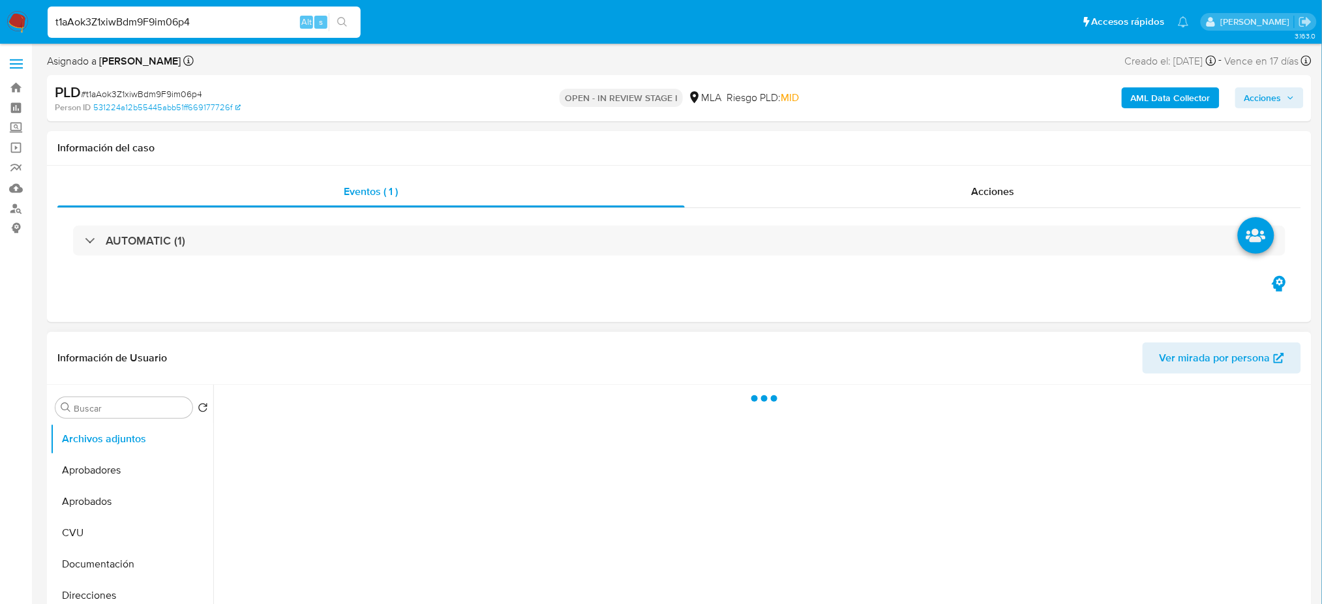
select select "10"
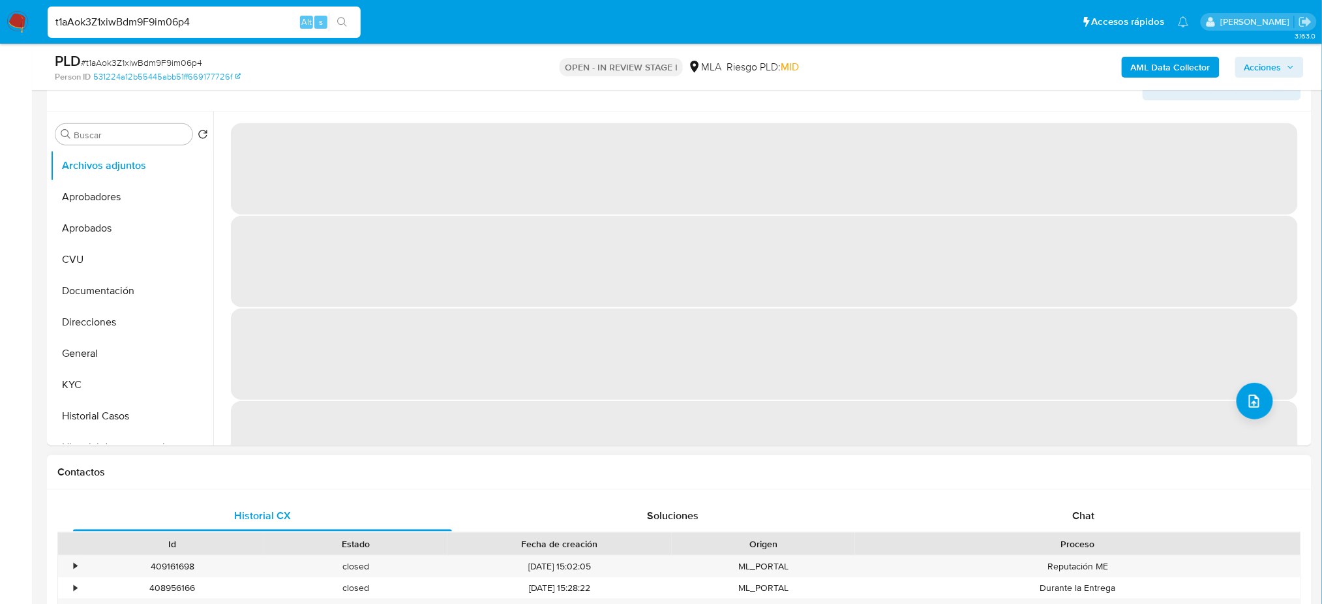
scroll to position [348, 0]
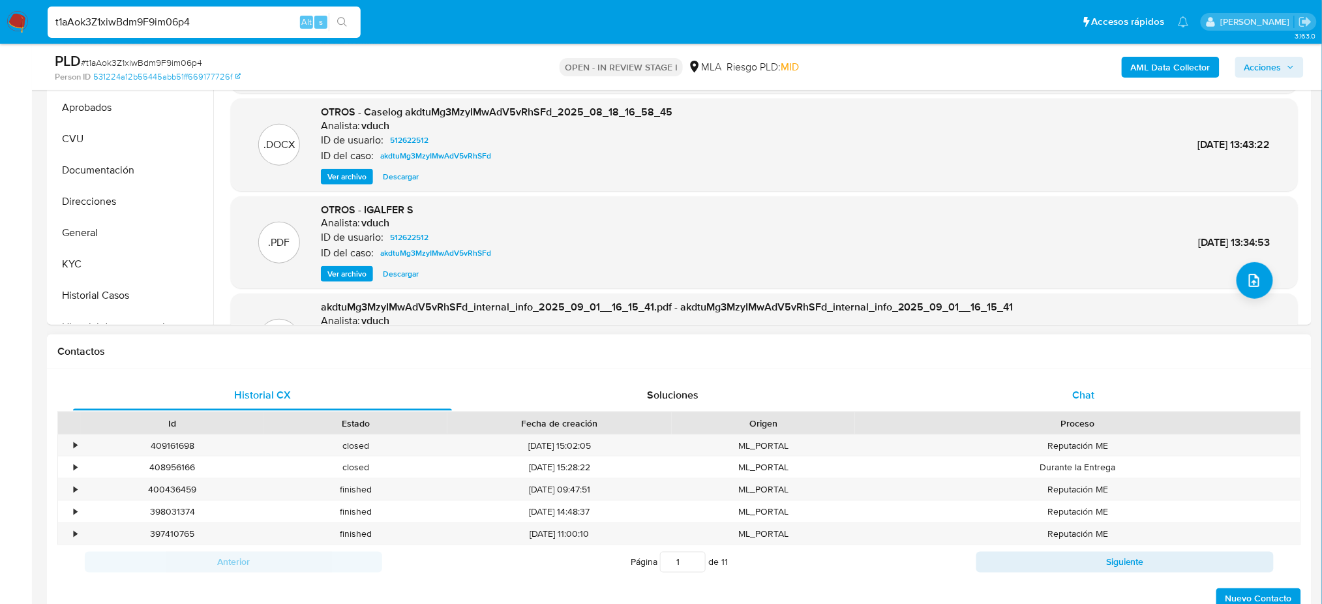
click at [1011, 403] on div "Chat" at bounding box center [1083, 395] width 379 height 31
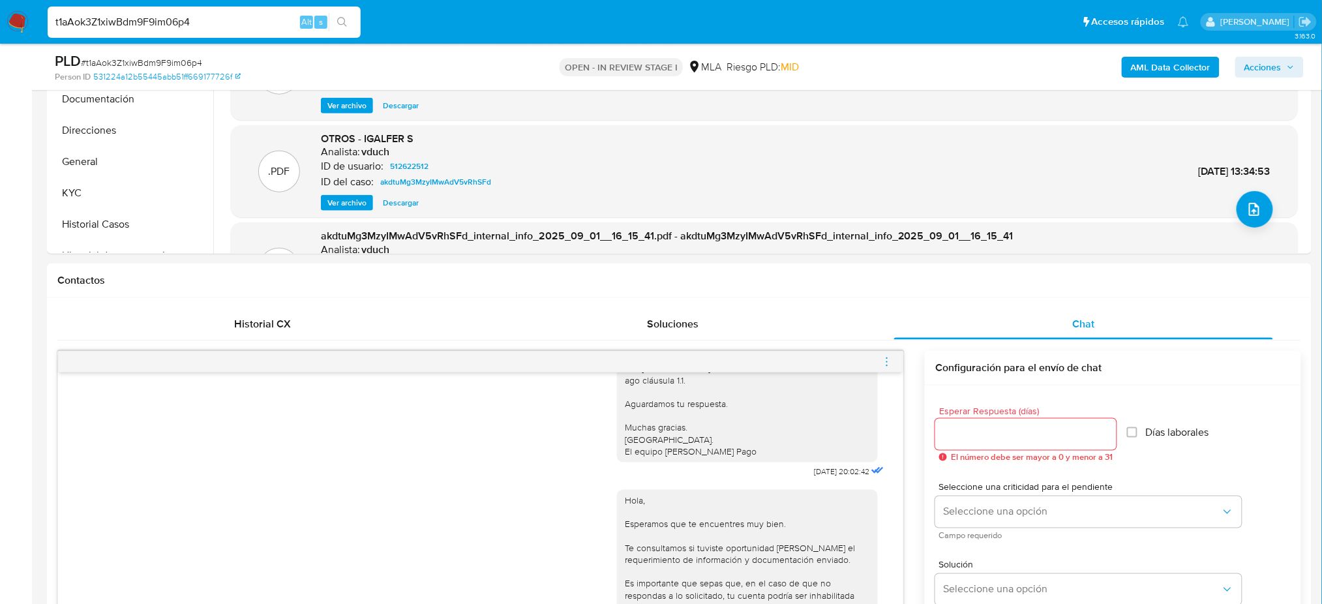
scroll to position [261, 0]
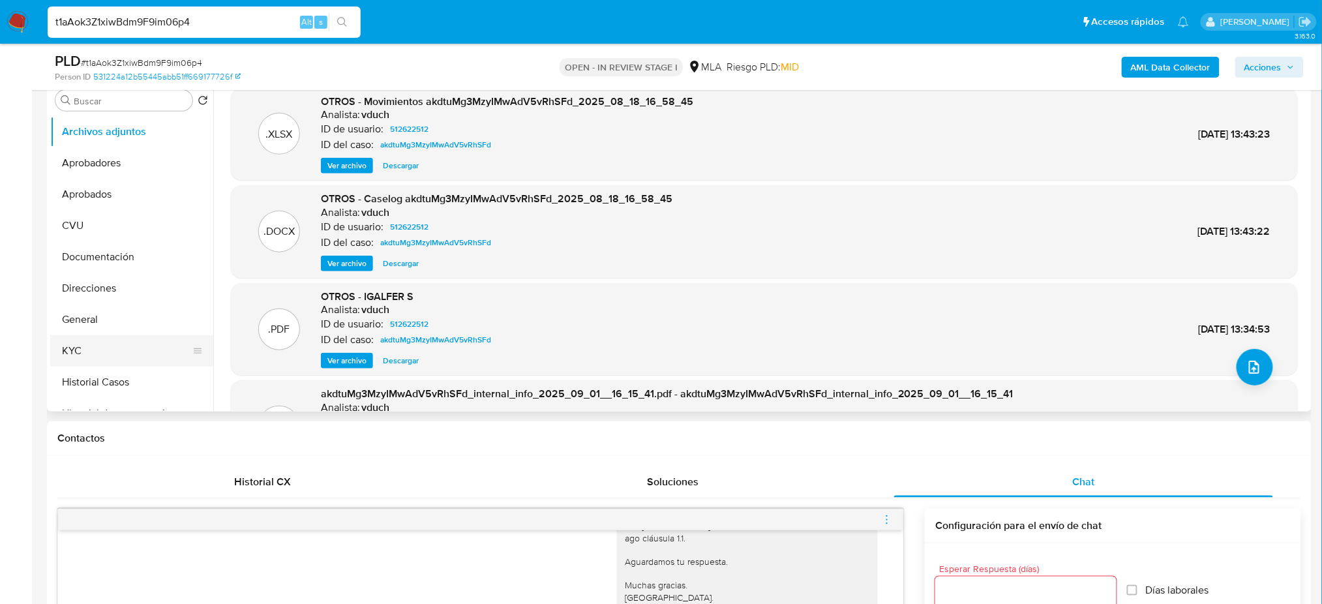
click at [78, 350] on button "KYC" at bounding box center [126, 350] width 153 height 31
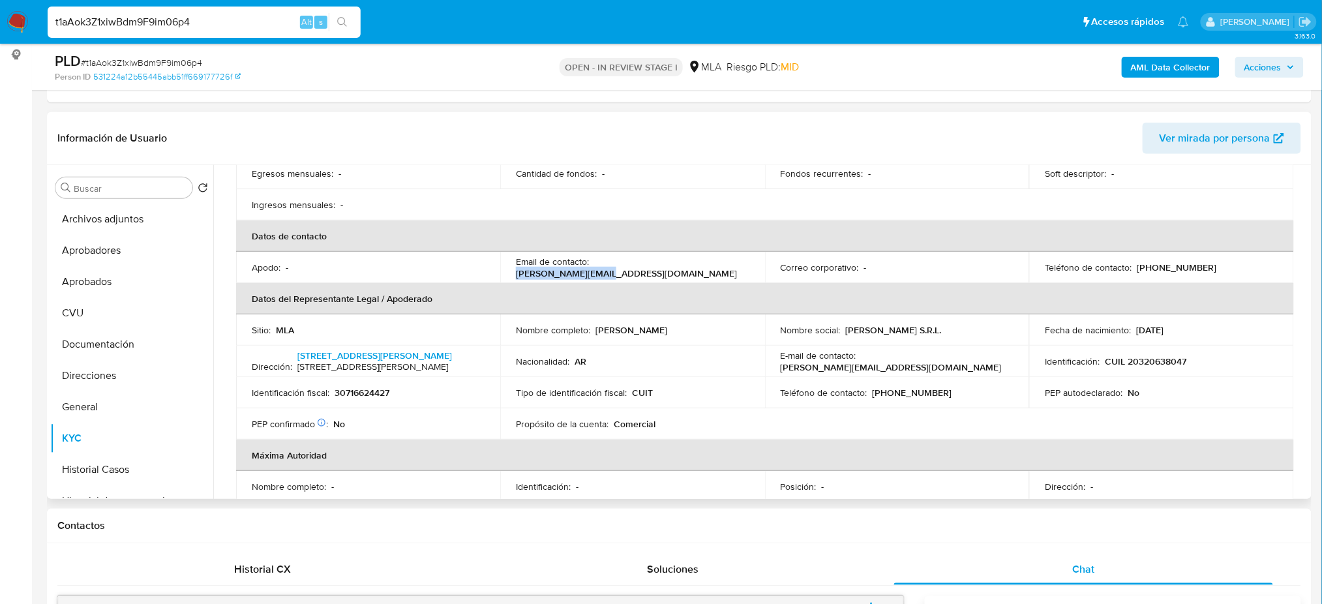
drag, startPoint x: 592, startPoint y: 264, endPoint x: 723, endPoint y: 269, distance: 131.9
click at [723, 269] on div "Email de contacto : [PERSON_NAME][EMAIL_ADDRESS][DOMAIN_NAME]" at bounding box center [632, 267] width 233 height 23
copy p "[PERSON_NAME][EMAIL_ADDRESS][DOMAIN_NAME]"
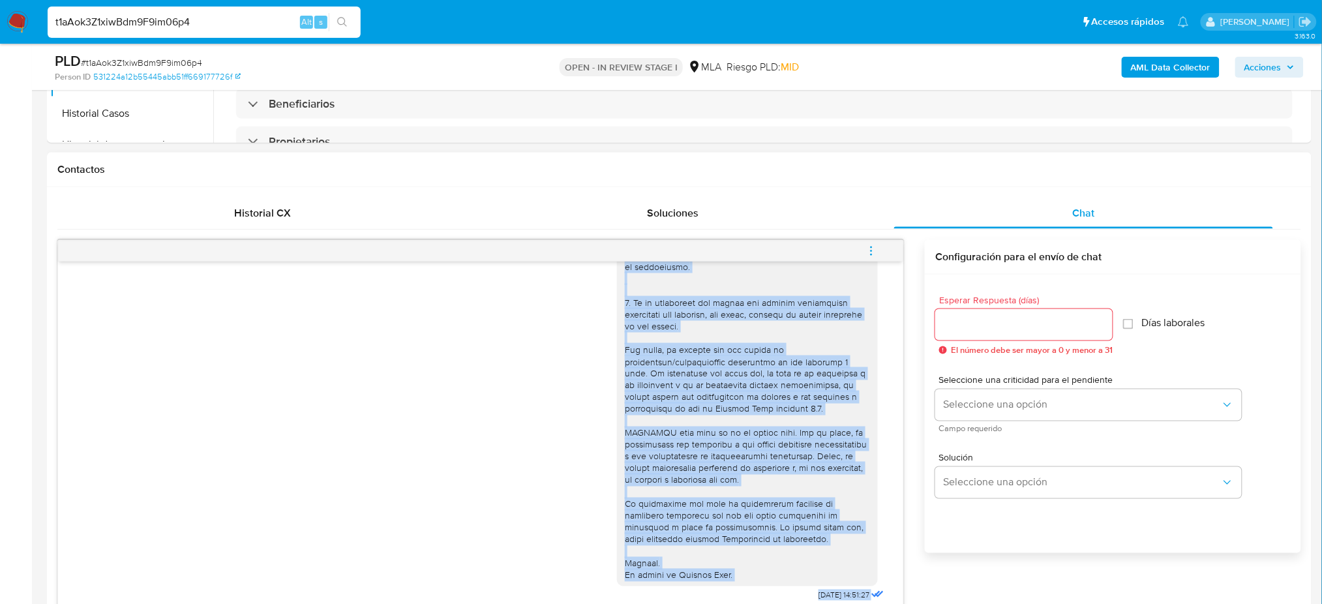
scroll to position [360, 0]
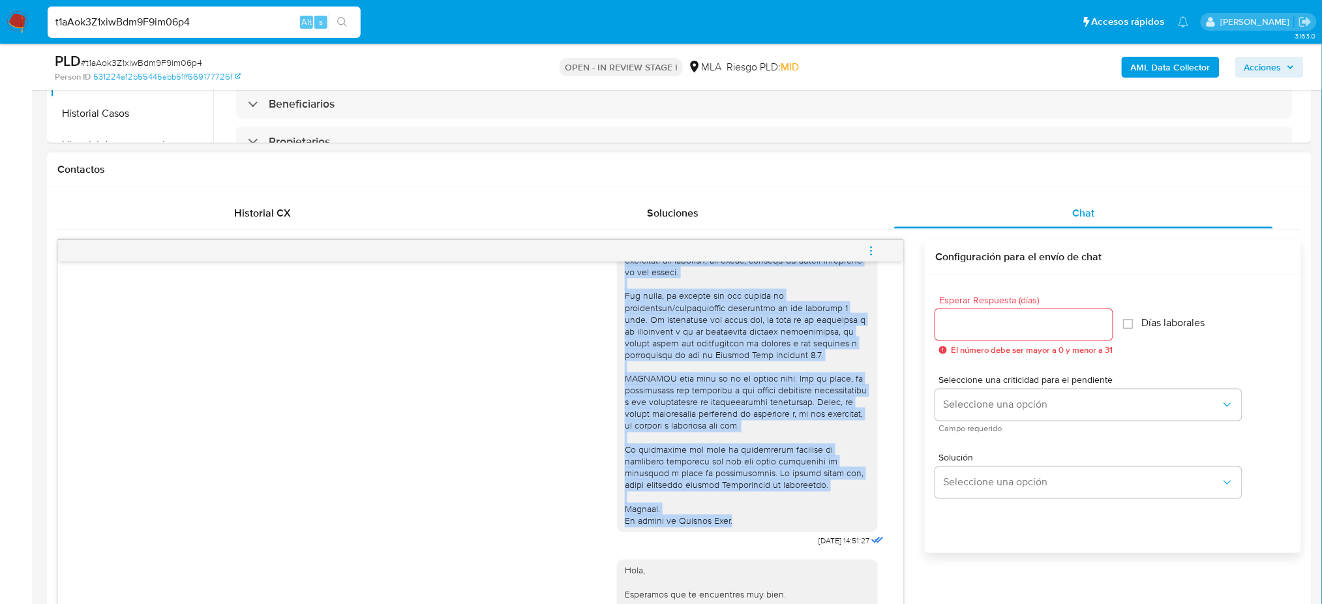
drag, startPoint x: 612, startPoint y: 296, endPoint x: 733, endPoint y: 541, distance: 273.4
click at [733, 528] on div at bounding box center [747, 224] width 245 height 605
copy div "Hola, Por disposición de la Resolución 200/2024 de la Unidad de Información Fin…"
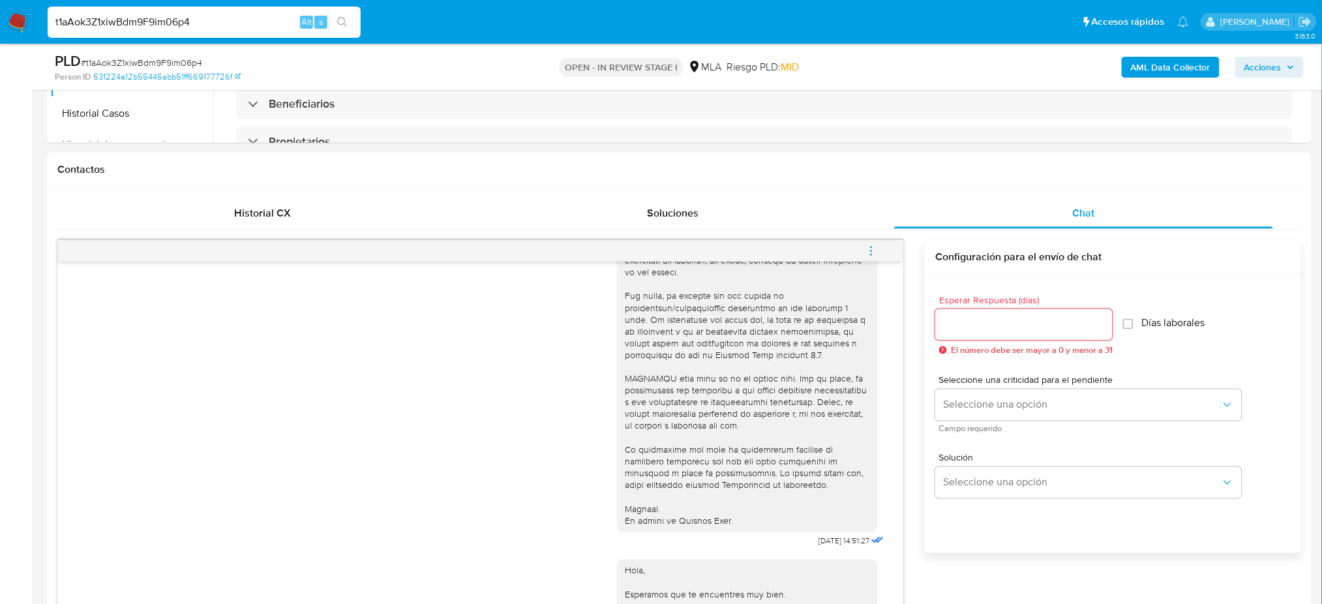
drag, startPoint x: 233, startPoint y: 17, endPoint x: 0, endPoint y: 31, distance: 233.3
click at [0, 31] on nav "Pausado Ver notificaciones t1aAok3Z1xiwBdm9F9im06p4 Alt s Accesos rápidos Presi…" at bounding box center [661, 22] width 1322 height 44
paste input "Kf0p6Ca4dxdzlNRPgYILaTUD"
type input "Kf0p6Ca4dxdzlNRPgYILaTUD"
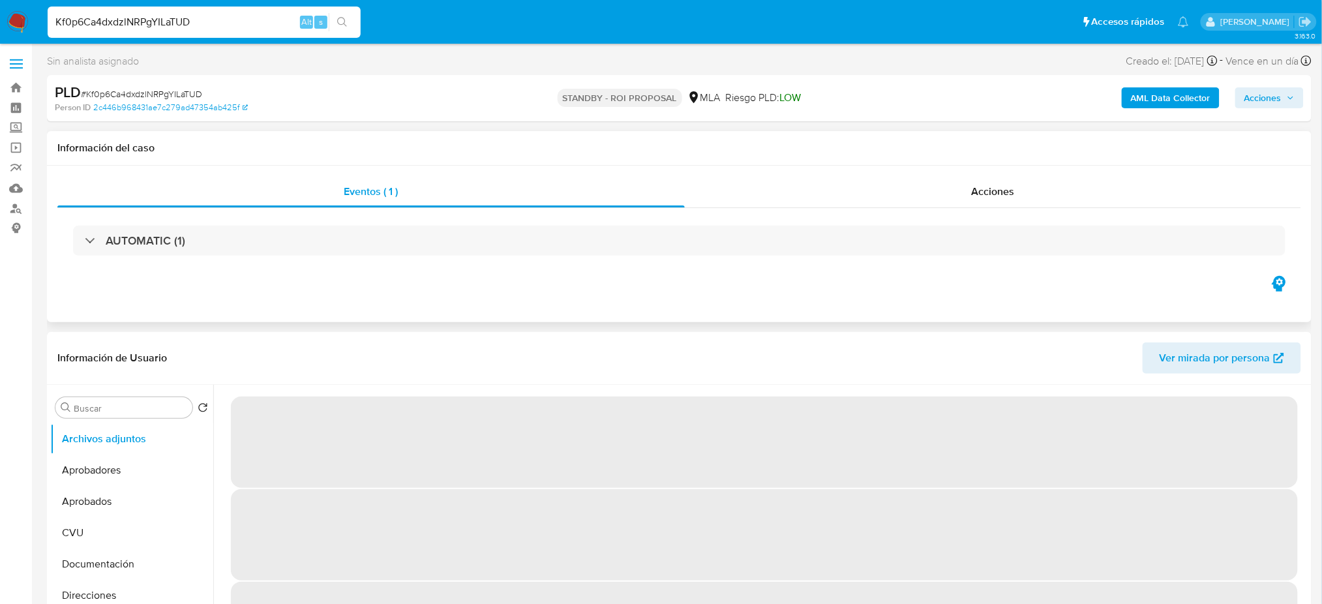
select select "10"
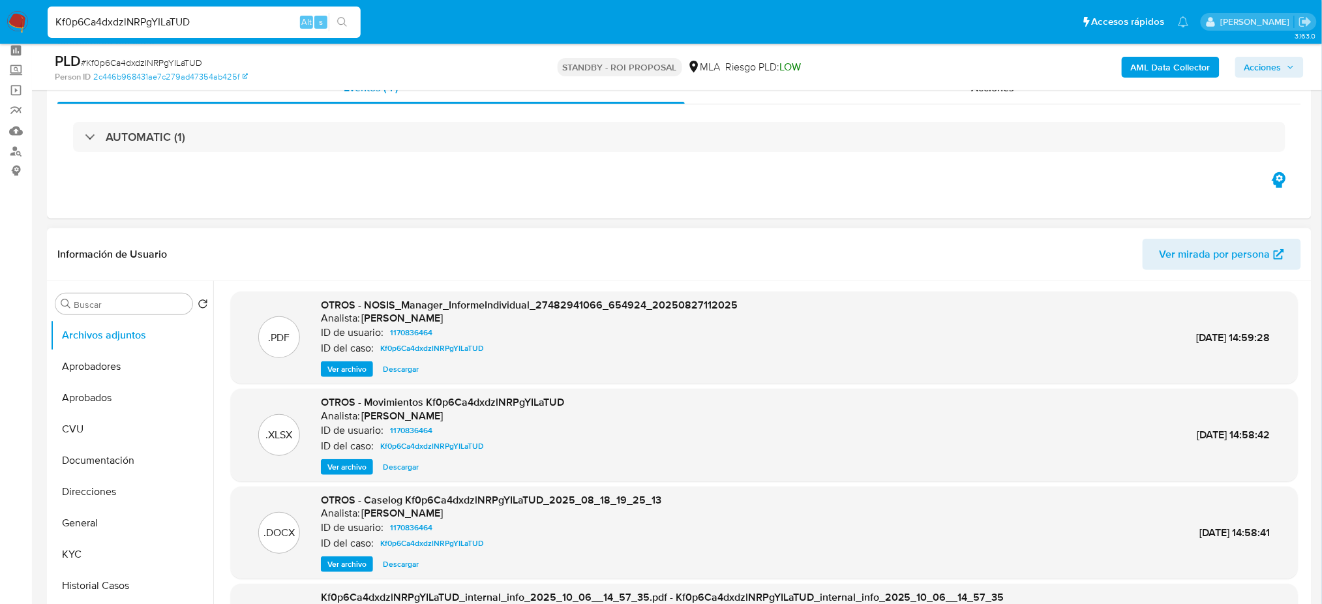
scroll to position [87, 0]
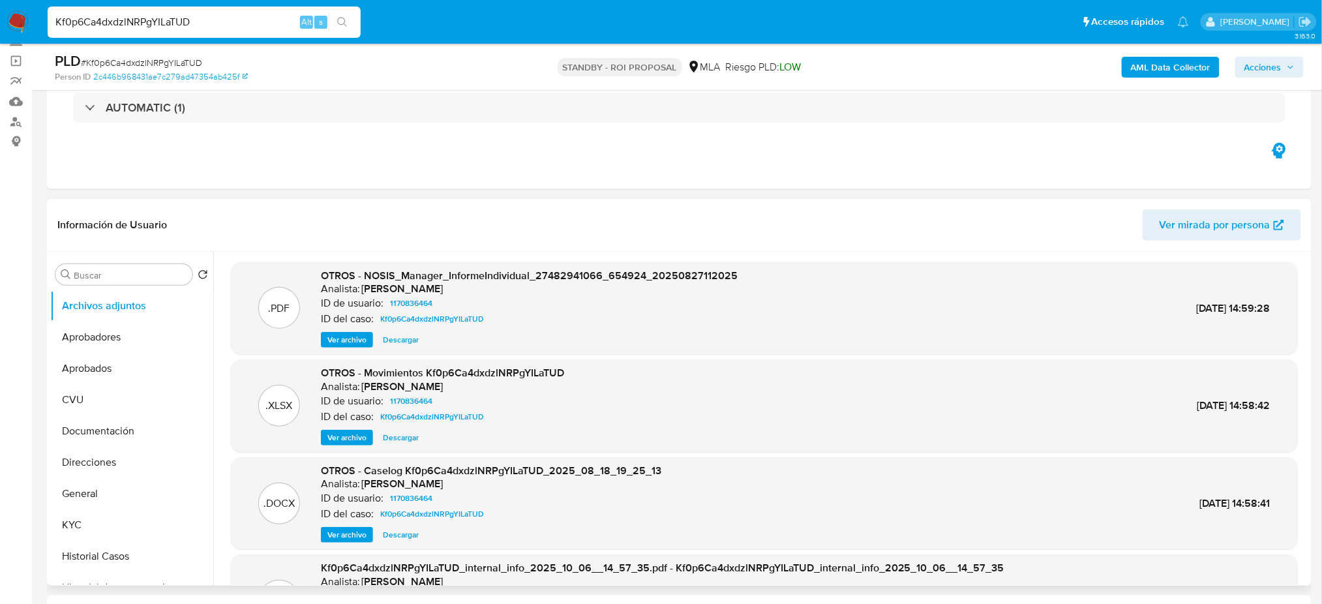
click at [333, 528] on span "Ver archivo" at bounding box center [346, 534] width 39 height 13
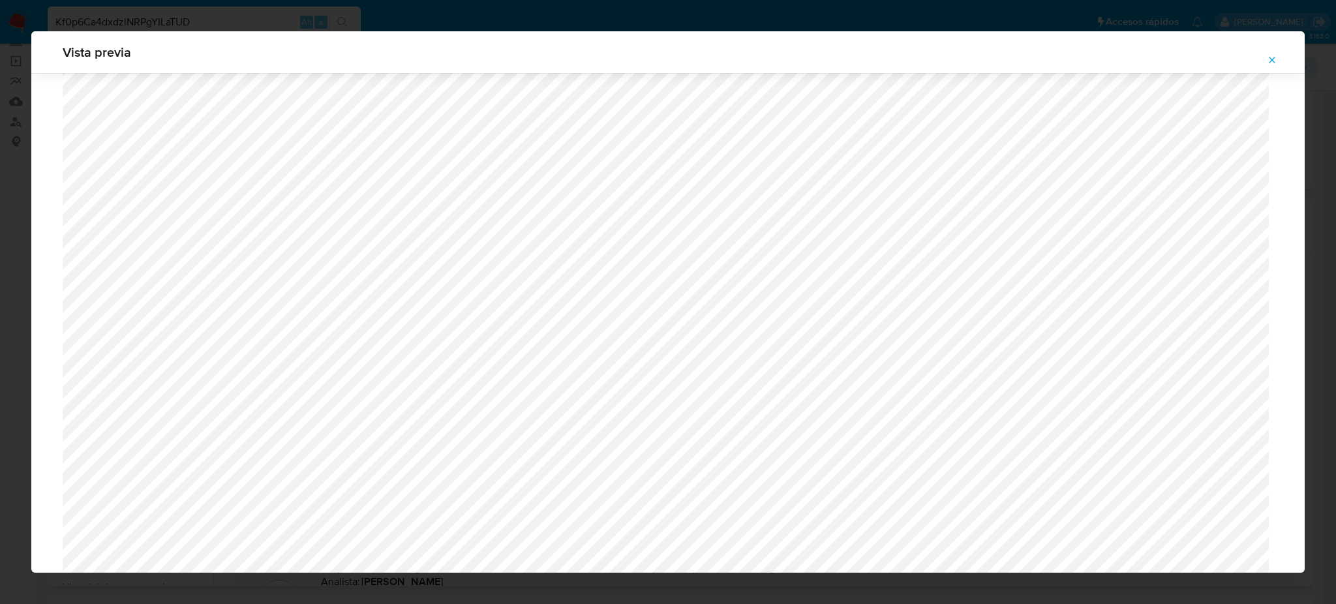
scroll to position [496, 0]
click at [1268, 59] on icon "Attachment preview" at bounding box center [1272, 60] width 10 height 10
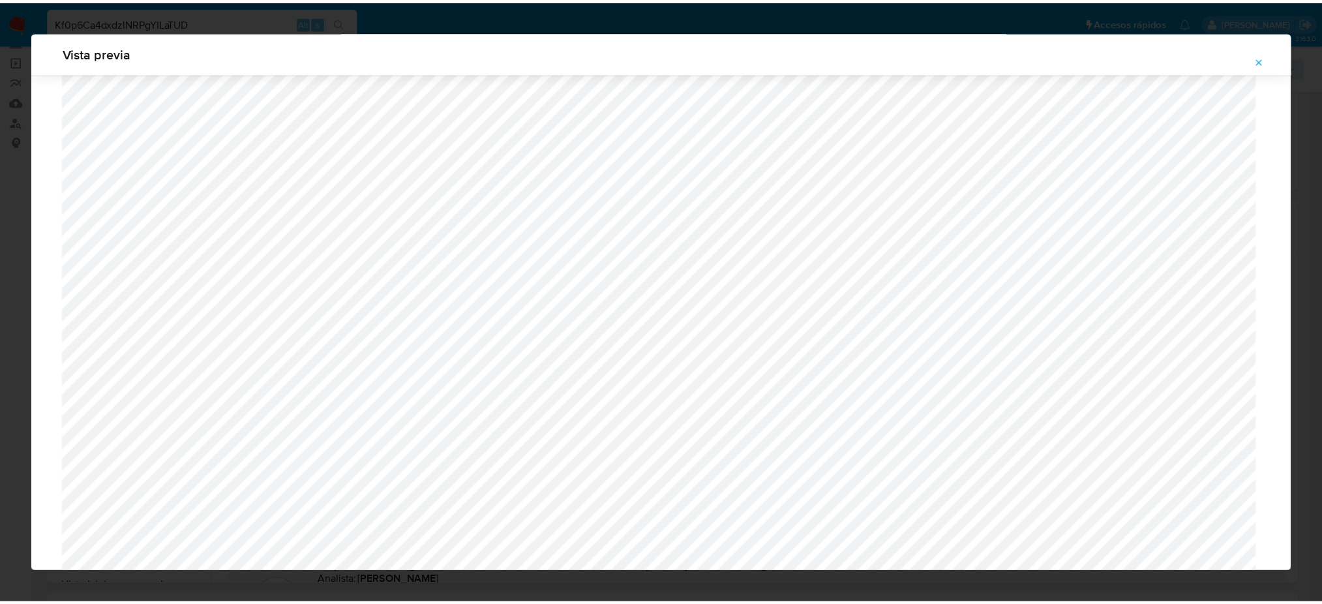
scroll to position [0, 0]
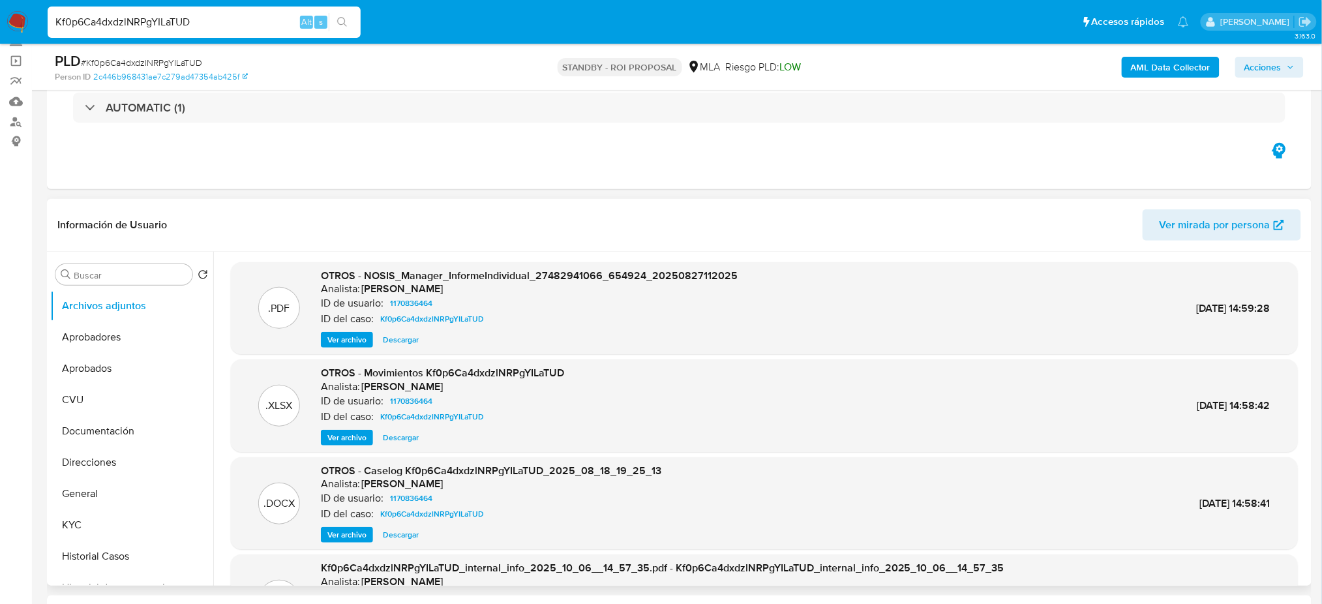
drag, startPoint x: 11, startPoint y: 20, endPoint x: 193, endPoint y: 1, distance: 182.9
click at [11, 20] on img at bounding box center [18, 22] width 22 height 22
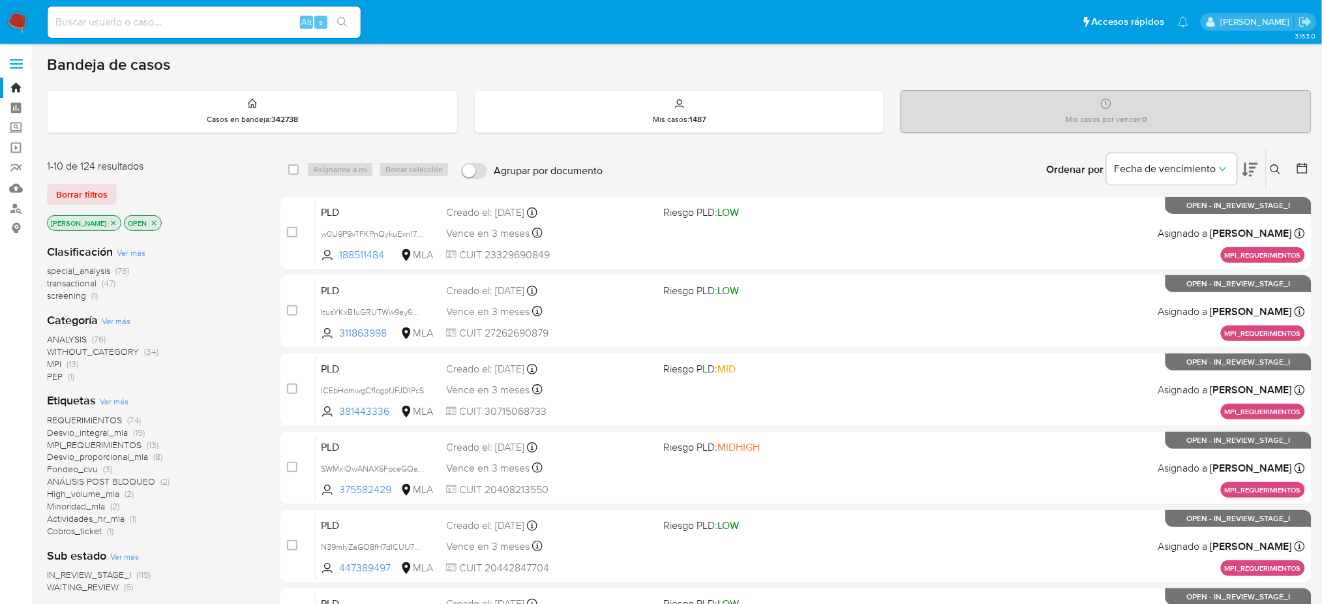
click at [209, 31] on div "Alt s" at bounding box center [204, 22] width 313 height 31
click at [196, 18] on input at bounding box center [204, 22] width 313 height 17
paste input "DckbvzufZKKBk9t6lYGFuICl"
type input "DckbvzufZKKBk9t6lYGFuICl"
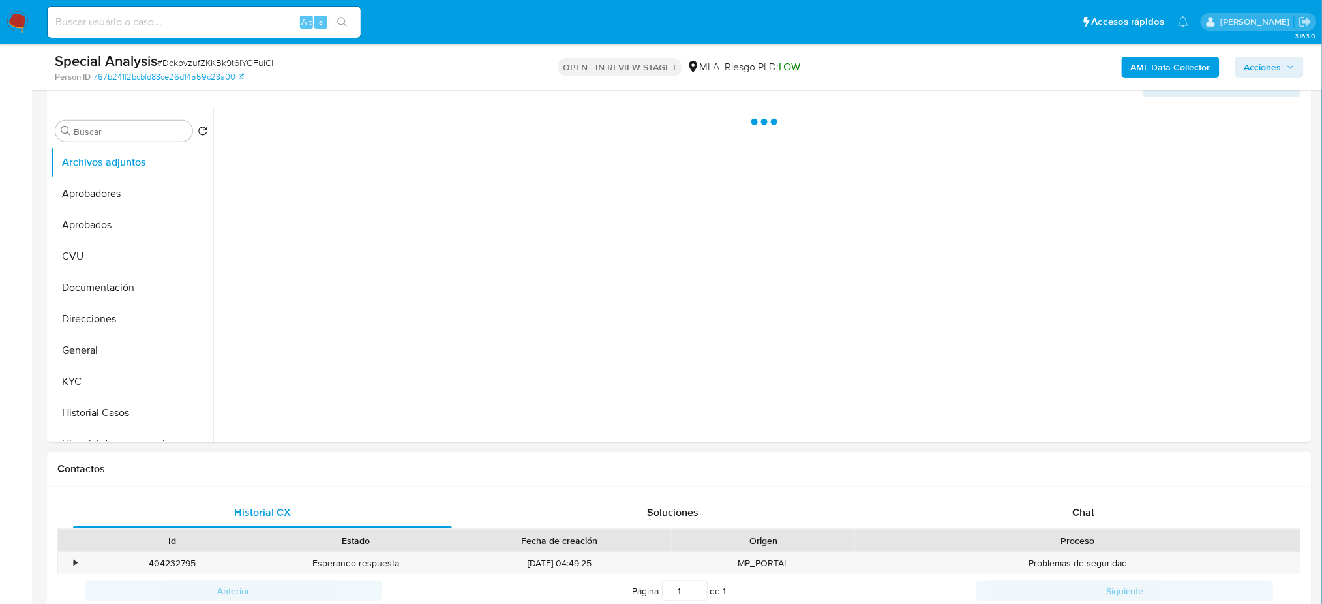
select select "10"
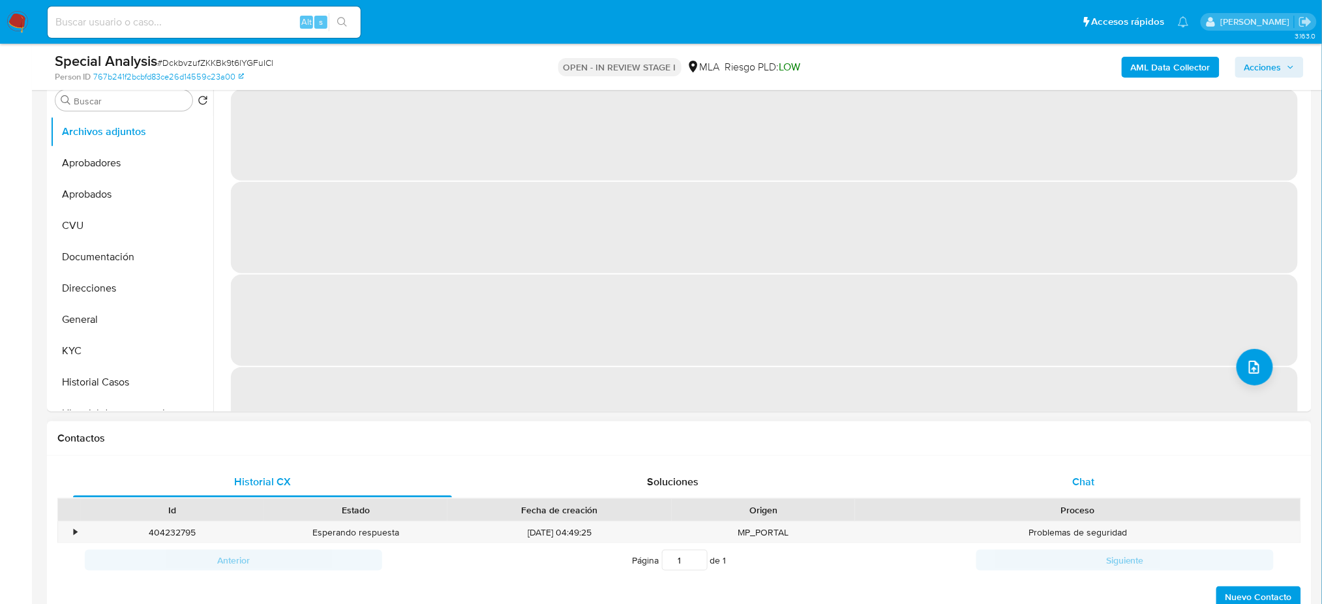
click at [1107, 483] on div "Chat" at bounding box center [1083, 481] width 379 height 31
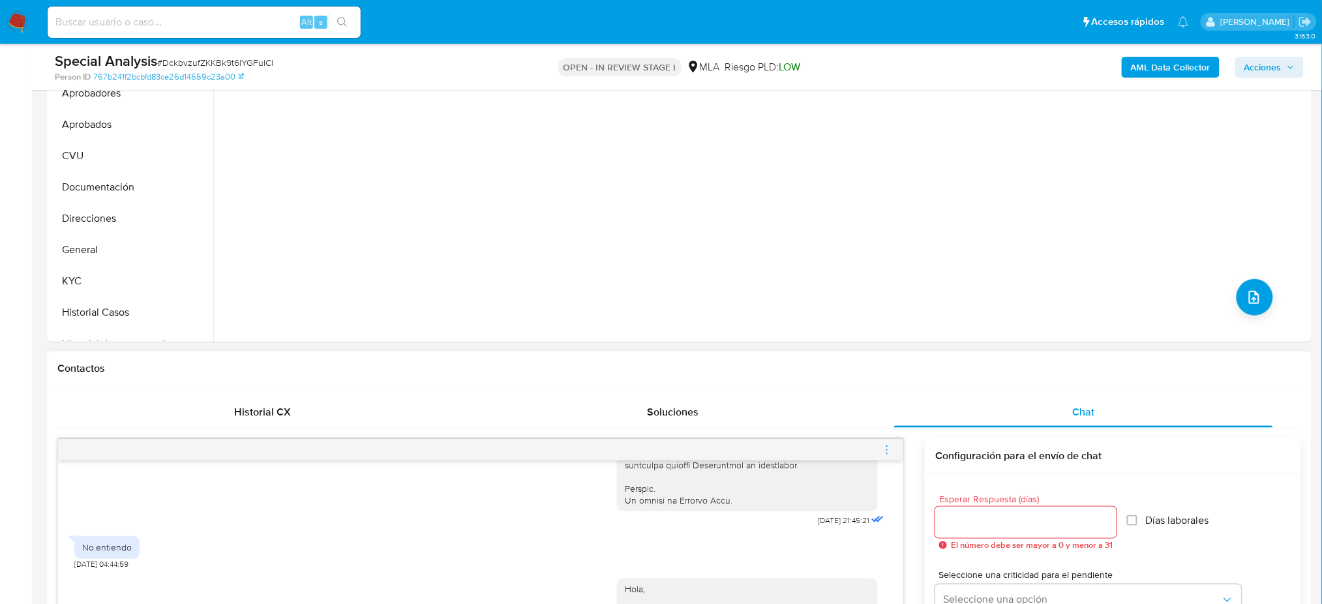
scroll to position [174, 0]
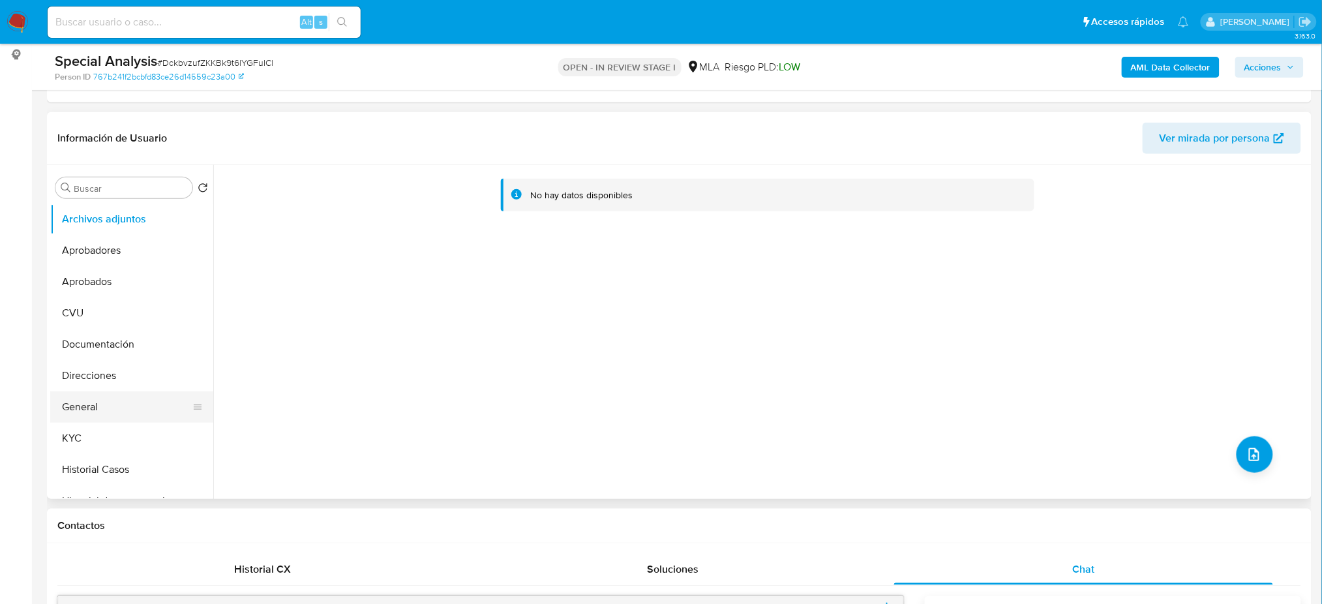
click at [108, 401] on button "General" at bounding box center [126, 406] width 153 height 31
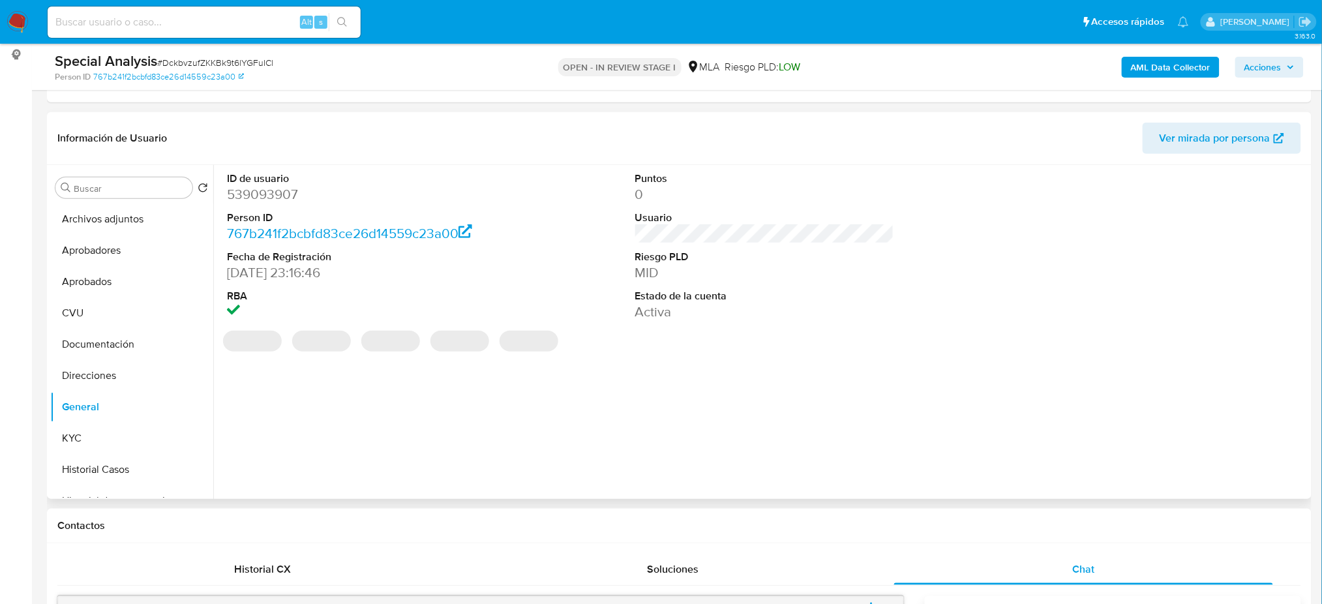
click at [260, 193] on dd "539093907" at bounding box center [356, 194] width 259 height 18
drag, startPoint x: 260, startPoint y: 193, endPoint x: 265, endPoint y: 207, distance: 14.7
click at [260, 192] on dd "539093907" at bounding box center [356, 194] width 259 height 18
copy dd "539093907"
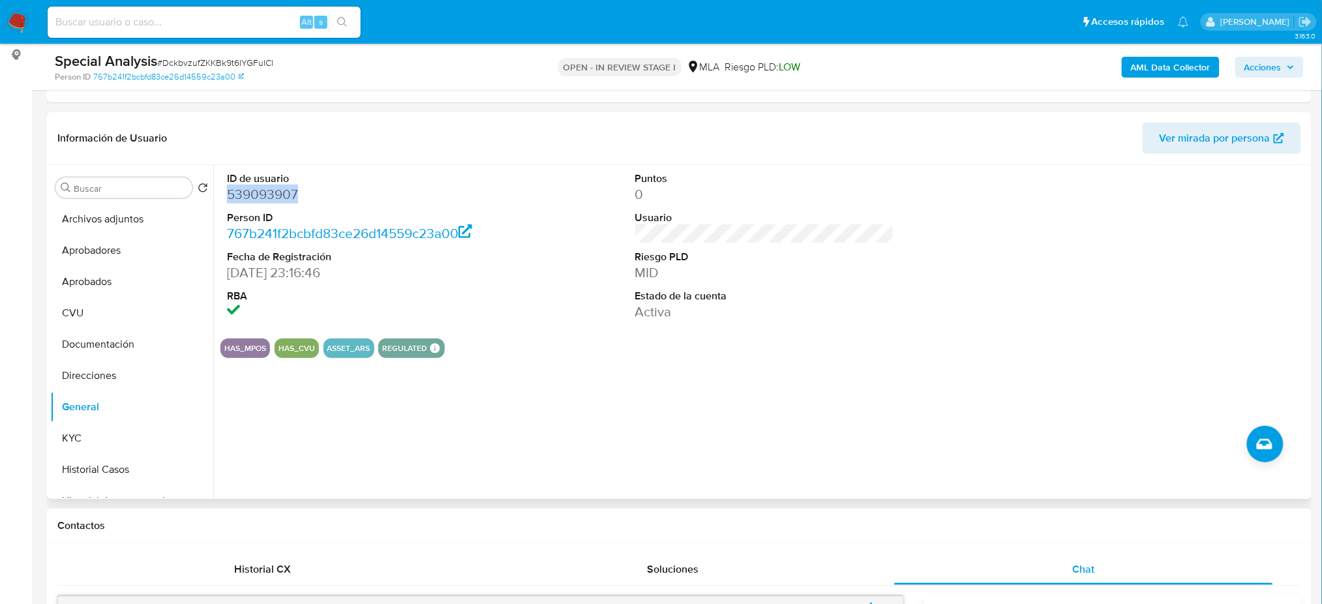
copy dd "539093907"
click at [680, 601] on div at bounding box center [480, 607] width 845 height 21
click at [123, 432] on button "KYC" at bounding box center [126, 438] width 153 height 31
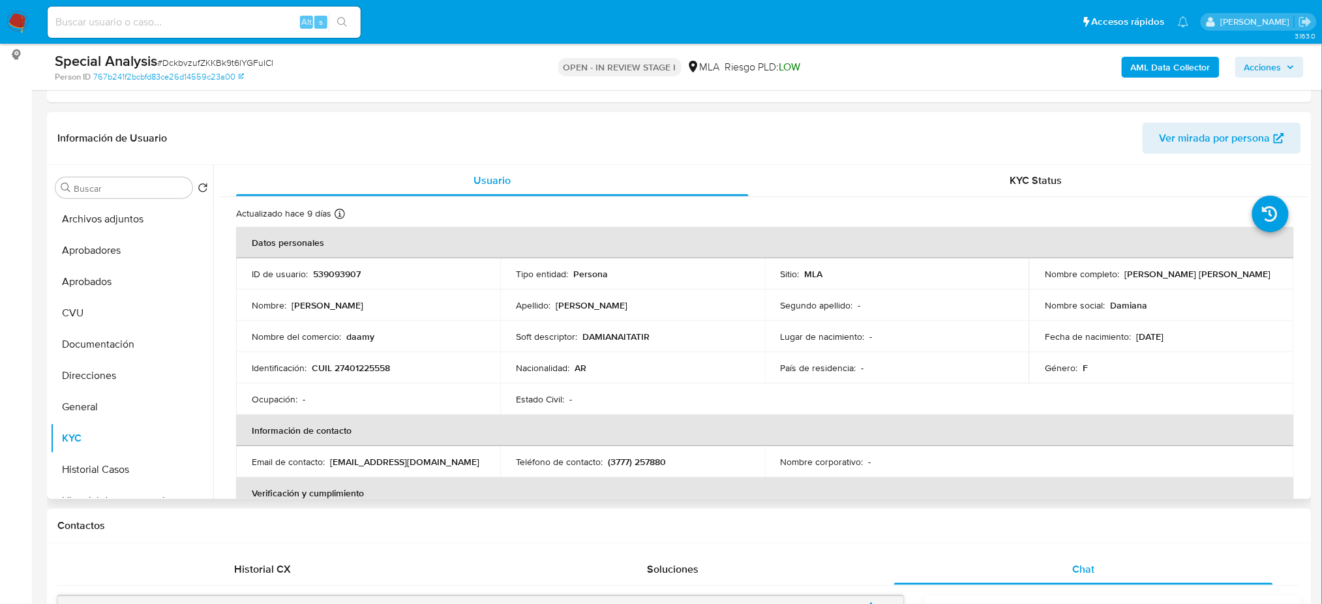
click at [368, 363] on p "CUIL 27401225558" at bounding box center [351, 368] width 78 height 12
copy p "27401225558"
click at [335, 379] on td "Identificación : CUIL 27401225558" at bounding box center [368, 367] width 264 height 31
drag, startPoint x: 345, startPoint y: 367, endPoint x: 391, endPoint y: 354, distance: 47.9
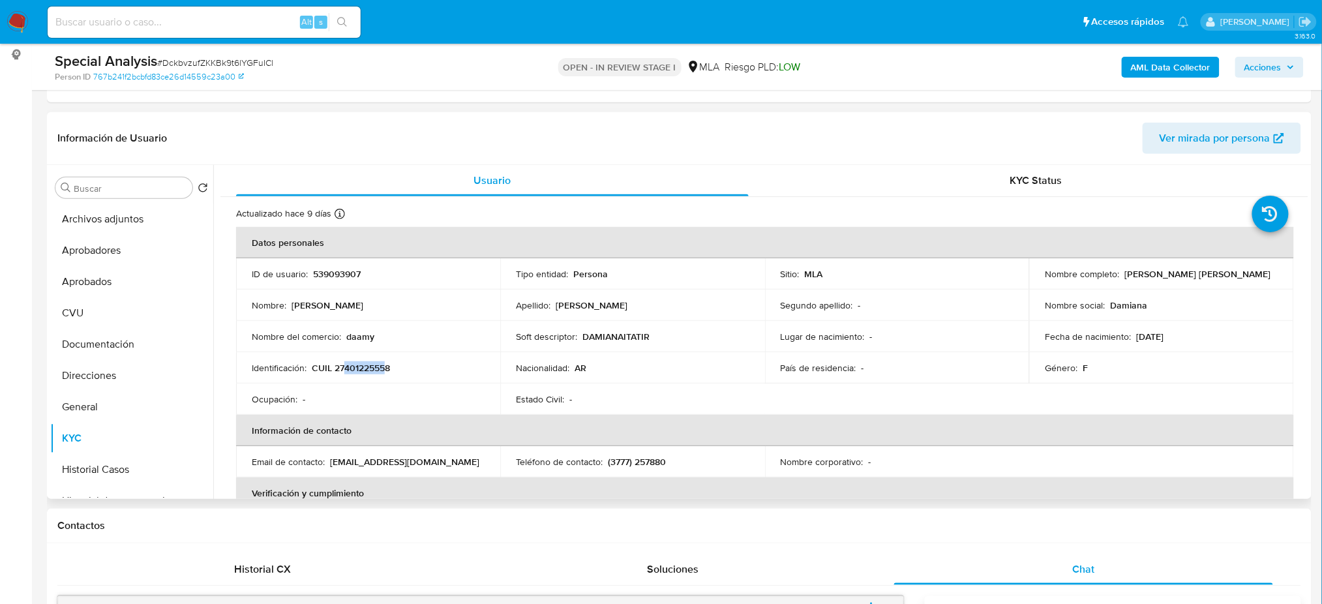
click at [384, 362] on p "CUIL 27401225558" at bounding box center [351, 368] width 78 height 12
copy p "40122555"
click at [183, 63] on span "# DckbvzufZKKBk9t6lYGFuICl" at bounding box center [215, 62] width 116 height 13
click at [183, 62] on span "# DckbvzufZKKBk9t6lYGFuICl" at bounding box center [215, 62] width 116 height 13
copy span "DckbvzufZKKBk9t6lYGFuICl"
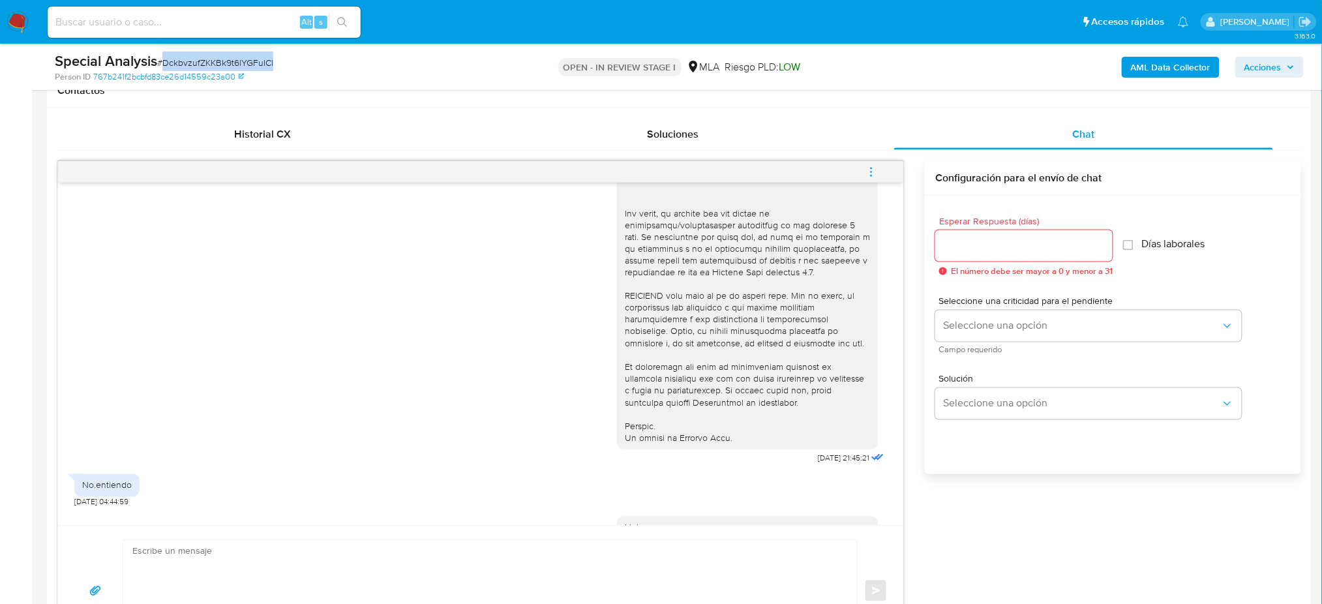
scroll to position [687, 0]
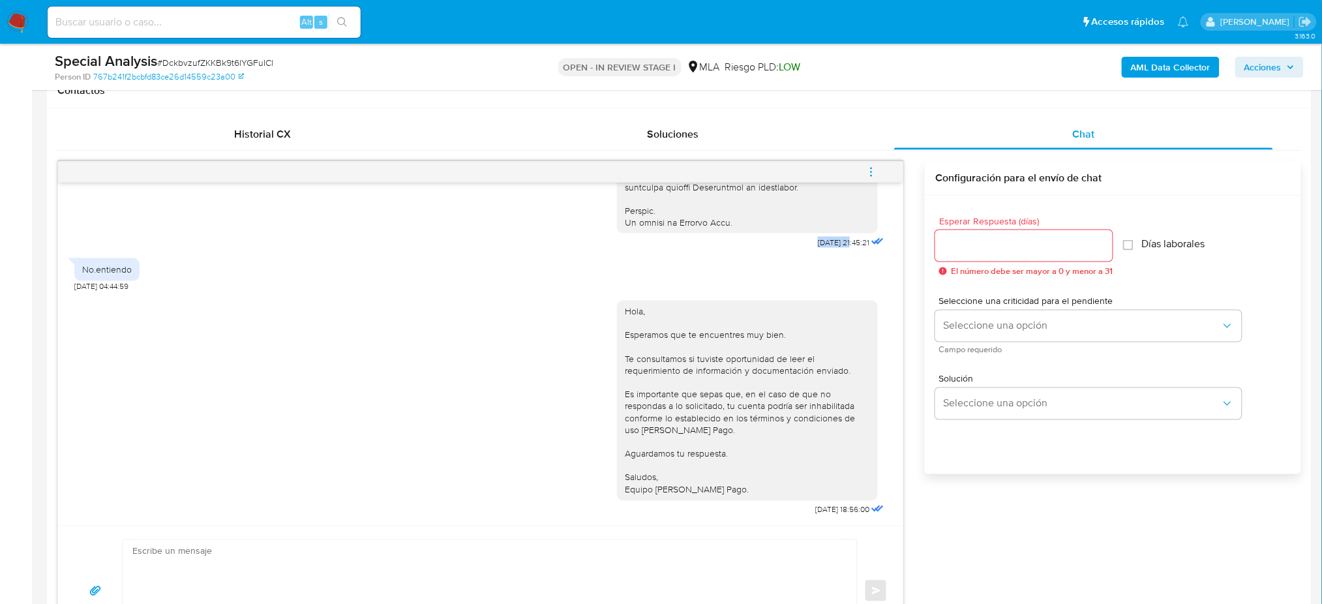
drag, startPoint x: 785, startPoint y: 227, endPoint x: 826, endPoint y: 235, distance: 41.8
click at [818, 237] on div "06/08/2025 21:45:21" at bounding box center [852, 243] width 69 height 18
drag, startPoint x: 785, startPoint y: 228, endPoint x: 830, endPoint y: 234, distance: 44.7
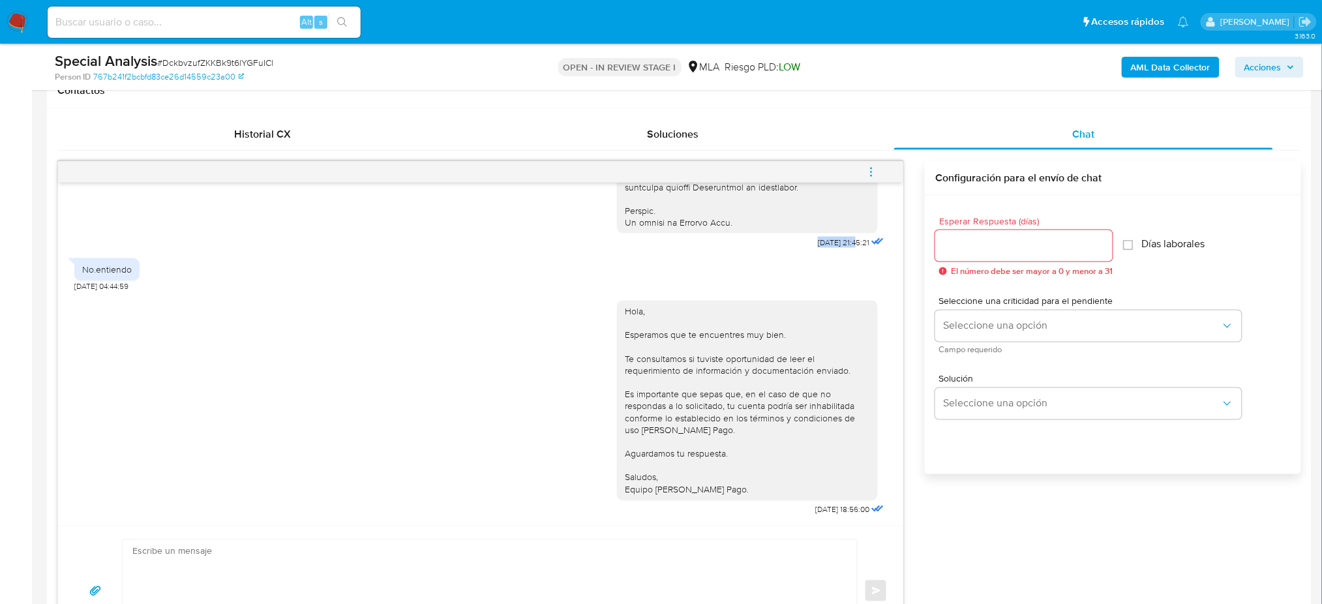
copy span "[DATE]"
drag, startPoint x: 782, startPoint y: 510, endPoint x: 825, endPoint y: 516, distance: 44.1
click at [825, 516] on div "Hola, Esperamos que te encuentres muy bien. Te consultamos si tuviste oportunid…" at bounding box center [752, 406] width 270 height 228
copy span "03/10/2025"
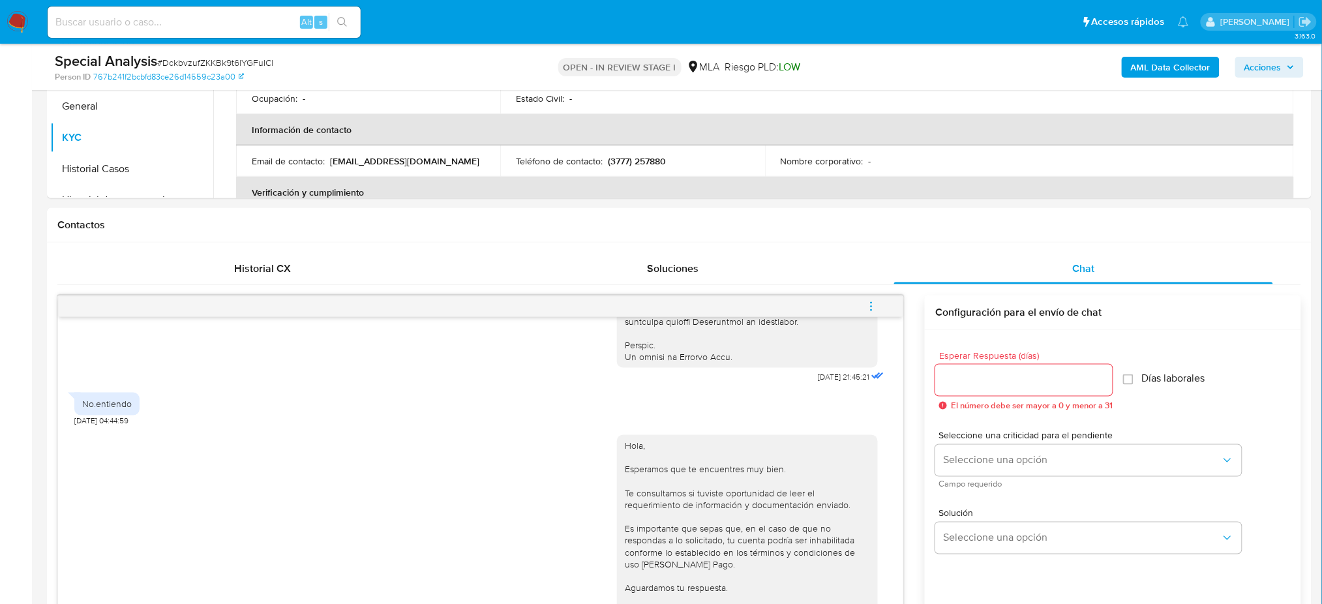
scroll to position [174, 0]
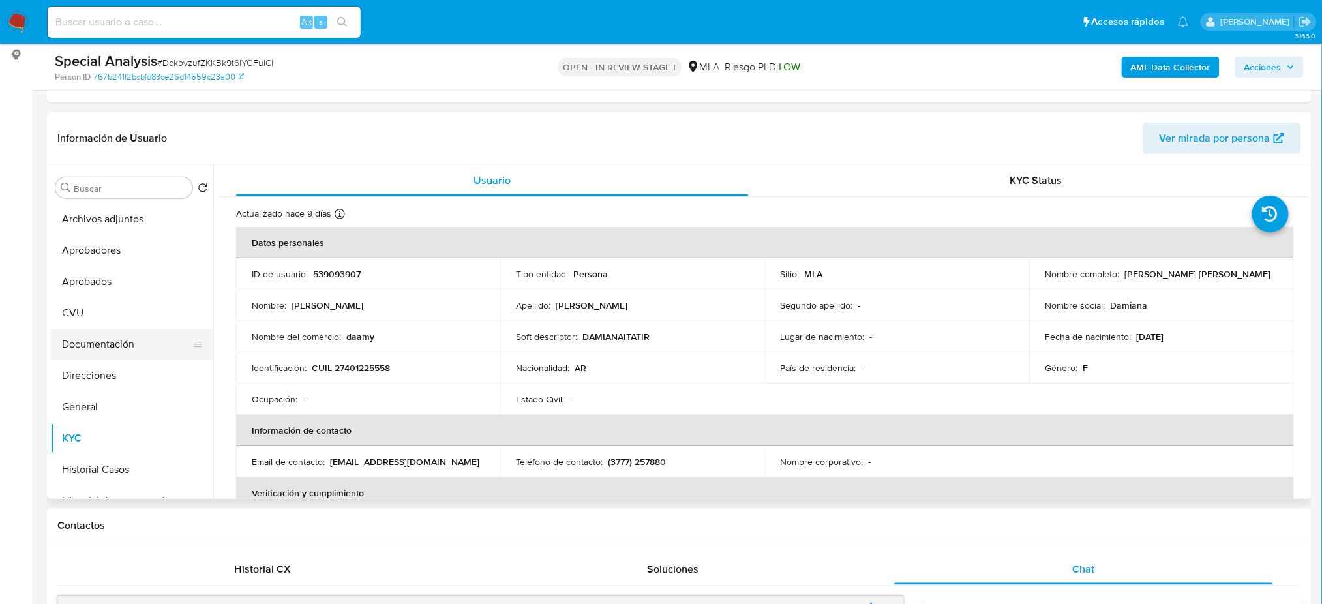
click at [108, 348] on button "Documentación" at bounding box center [126, 344] width 153 height 31
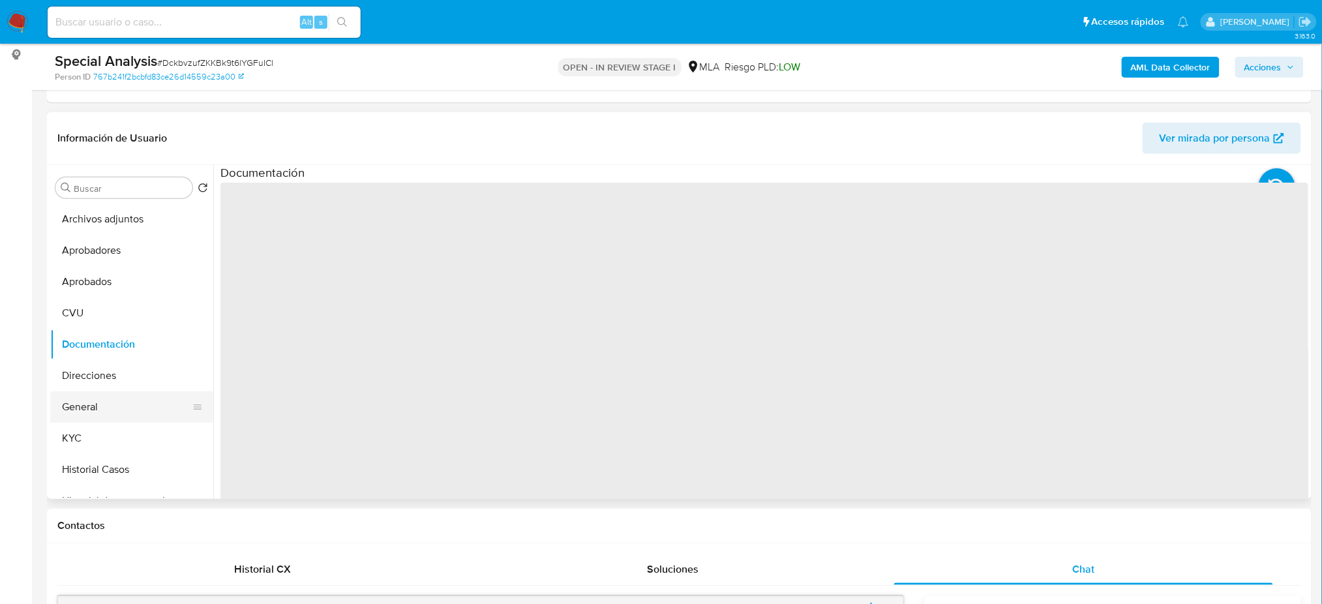
click at [90, 391] on button "General" at bounding box center [126, 406] width 153 height 31
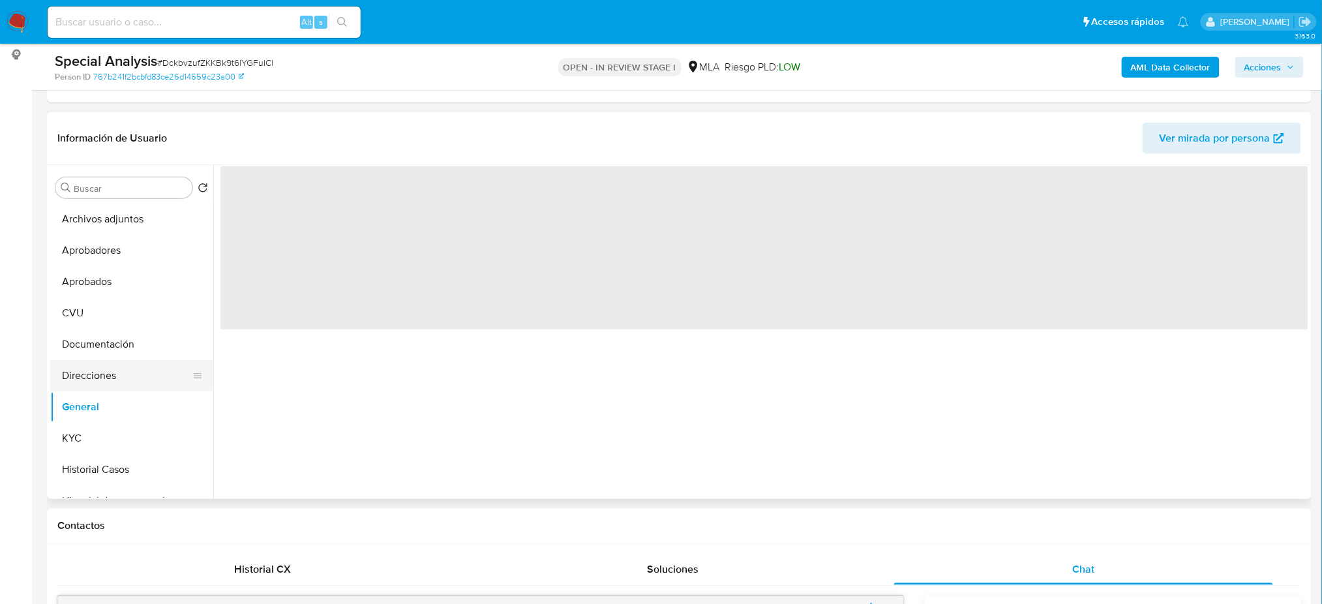
click at [82, 386] on button "Direcciones" at bounding box center [126, 375] width 153 height 31
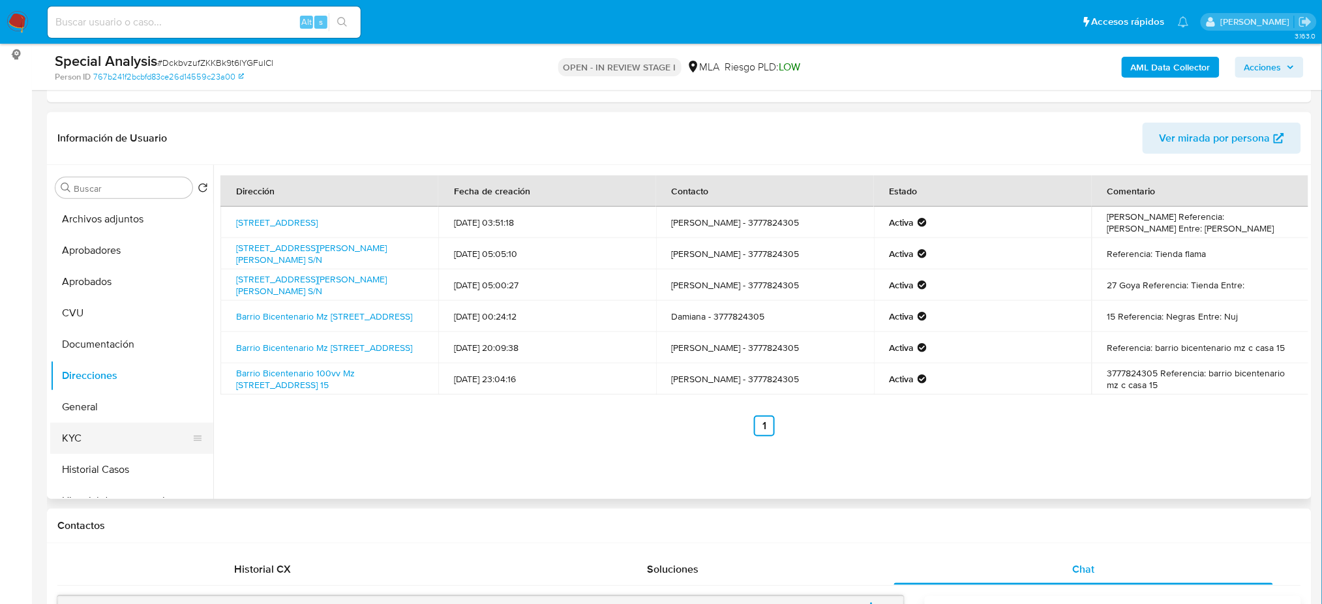
click at [161, 442] on button "KYC" at bounding box center [126, 438] width 153 height 31
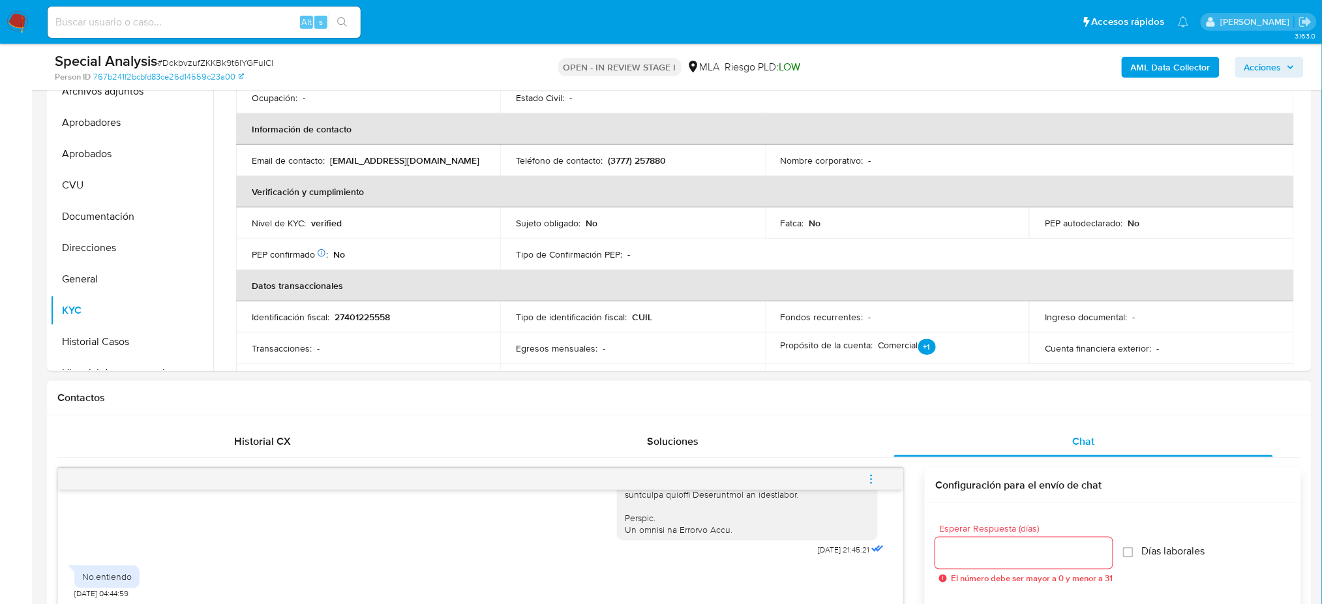
scroll to position [434, 0]
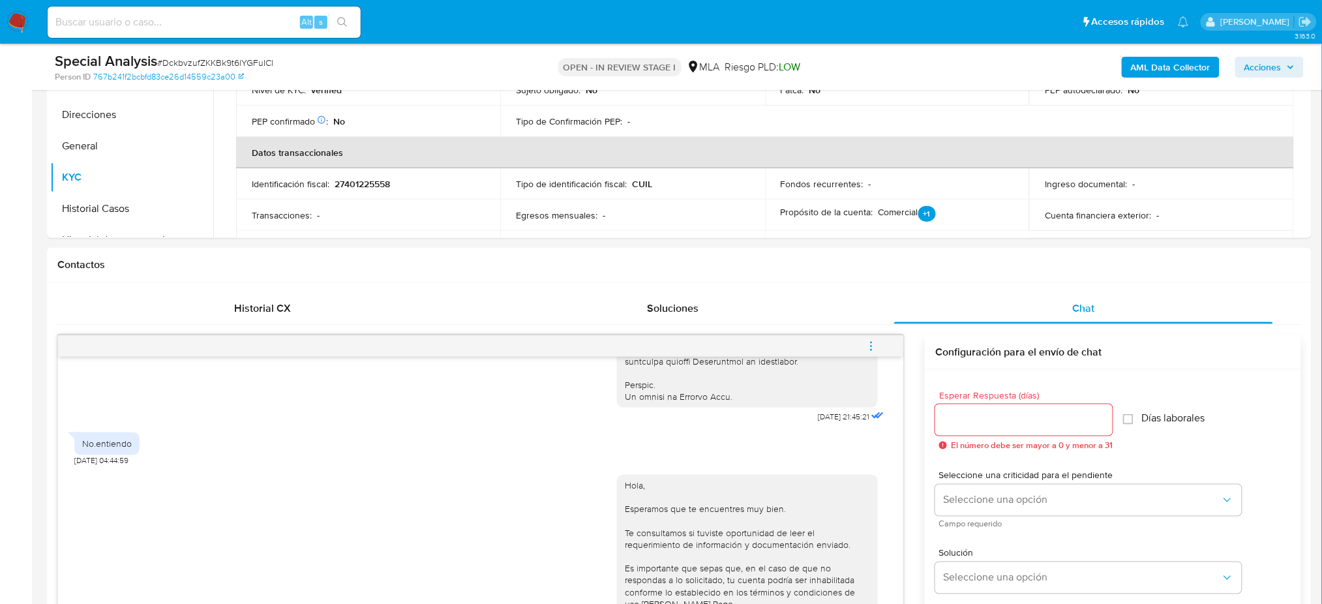
click at [870, 335] on span "menu-action" at bounding box center [872, 346] width 12 height 31
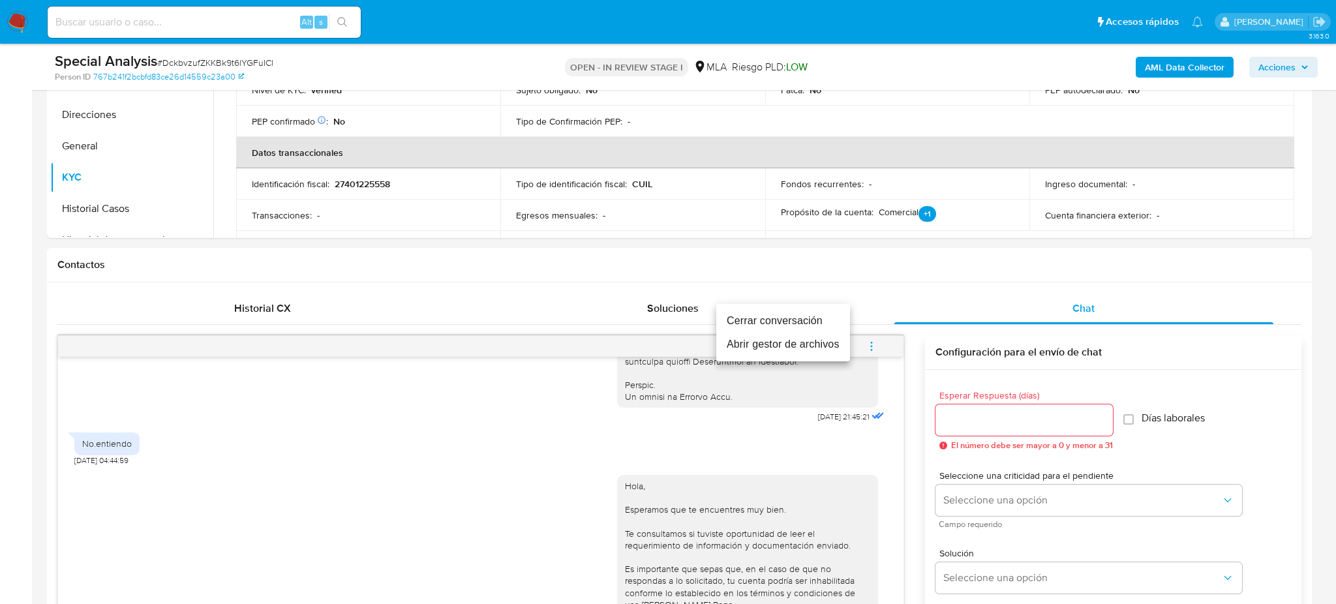
click at [780, 324] on li "Cerrar conversación" at bounding box center [783, 320] width 134 height 23
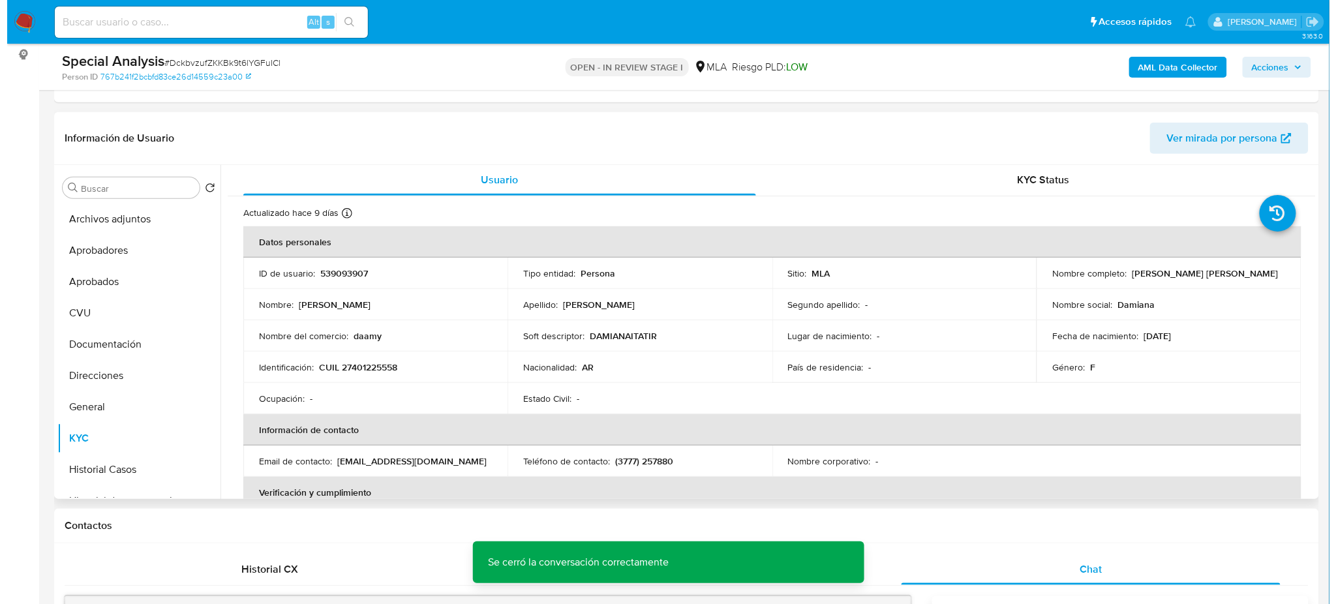
scroll to position [0, 0]
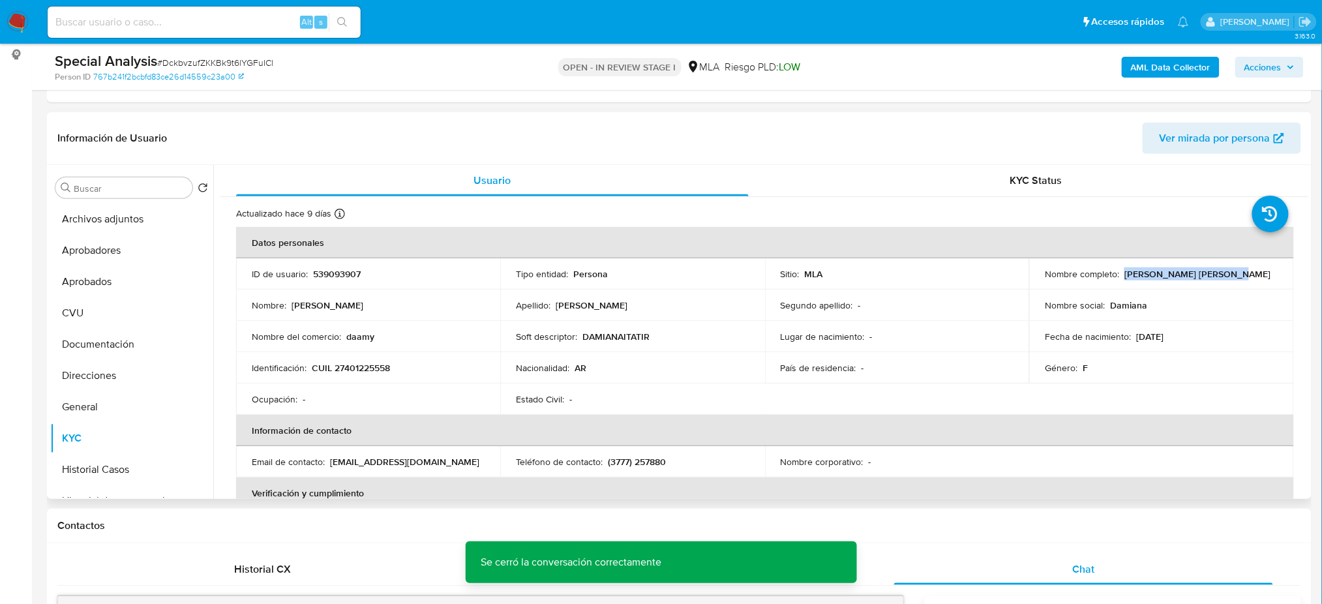
drag, startPoint x: 1121, startPoint y: 275, endPoint x: 1256, endPoint y: 271, distance: 135.1
click at [1256, 271] on div "Nombre completo : Damiana Itati Rodriguez" at bounding box center [1161, 274] width 233 height 12
copy p "Damiana Itati Rodriguez"
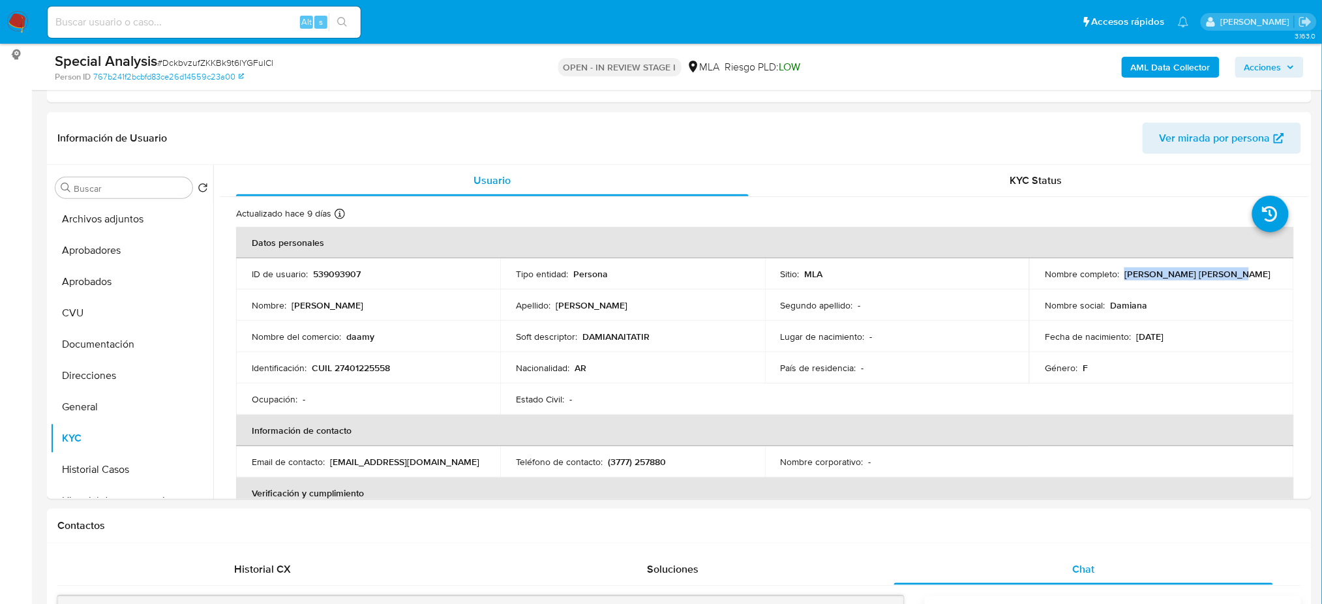
click at [1176, 77] on b "AML Data Collector" at bounding box center [1171, 67] width 80 height 21
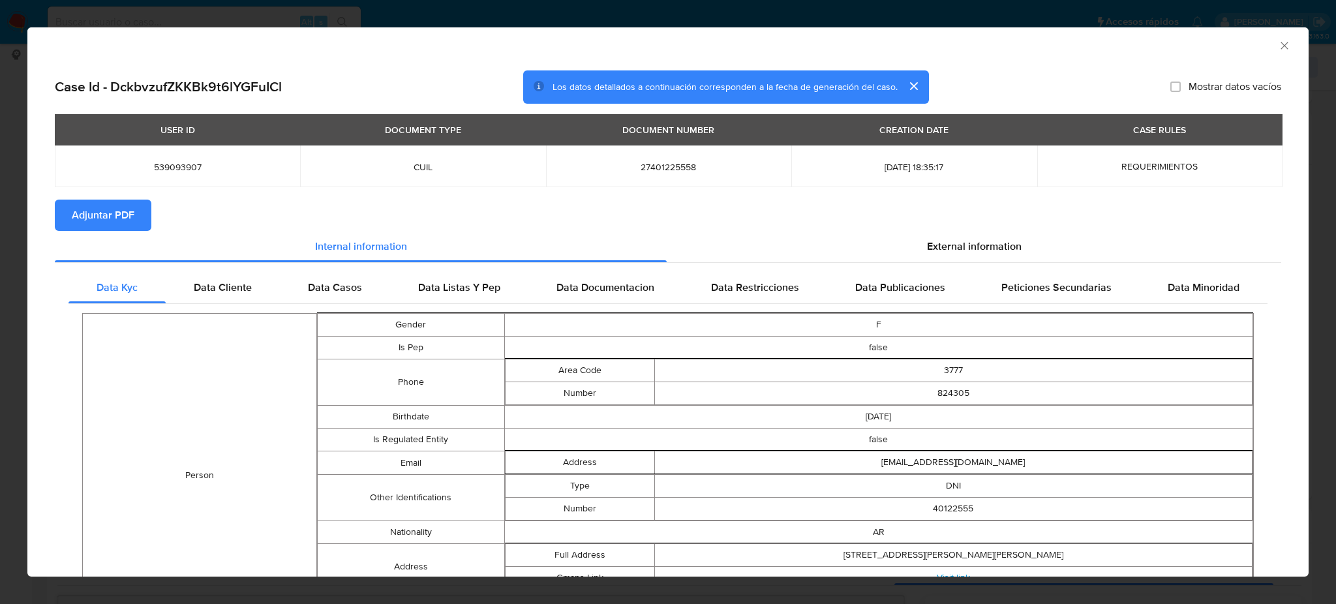
click at [119, 204] on span "Adjuntar PDF" at bounding box center [103, 215] width 63 height 29
click at [1278, 48] on icon "Cerrar ventana" at bounding box center [1284, 45] width 13 height 13
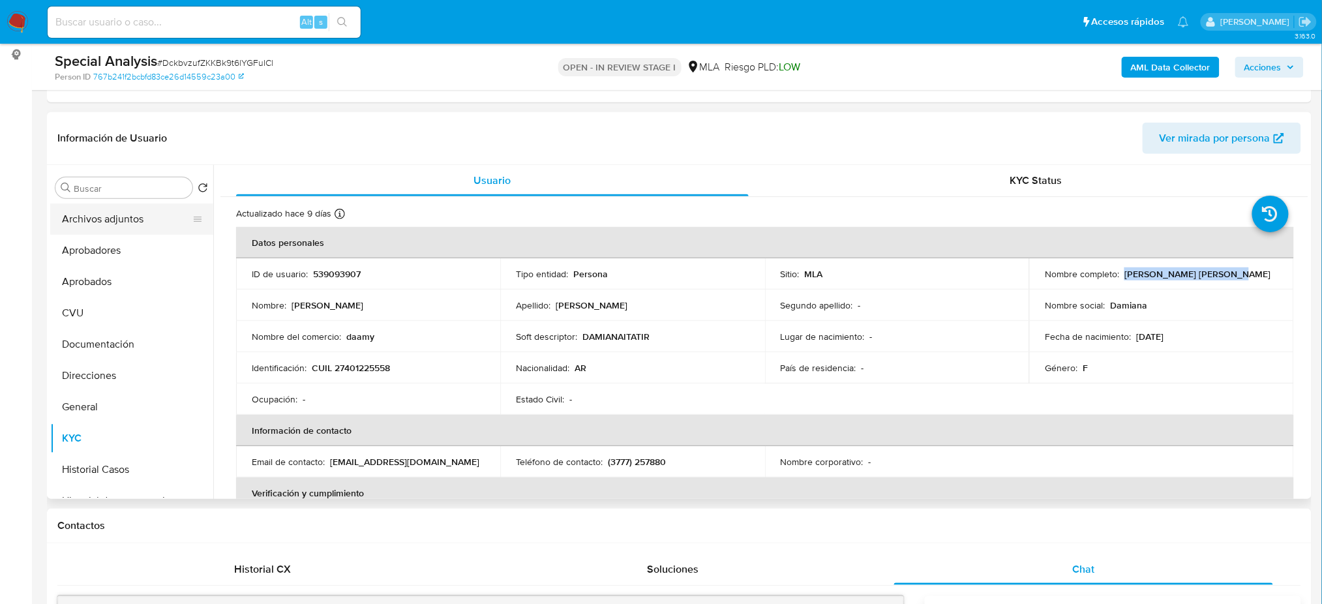
click at [73, 224] on button "Archivos adjuntos" at bounding box center [126, 219] width 153 height 31
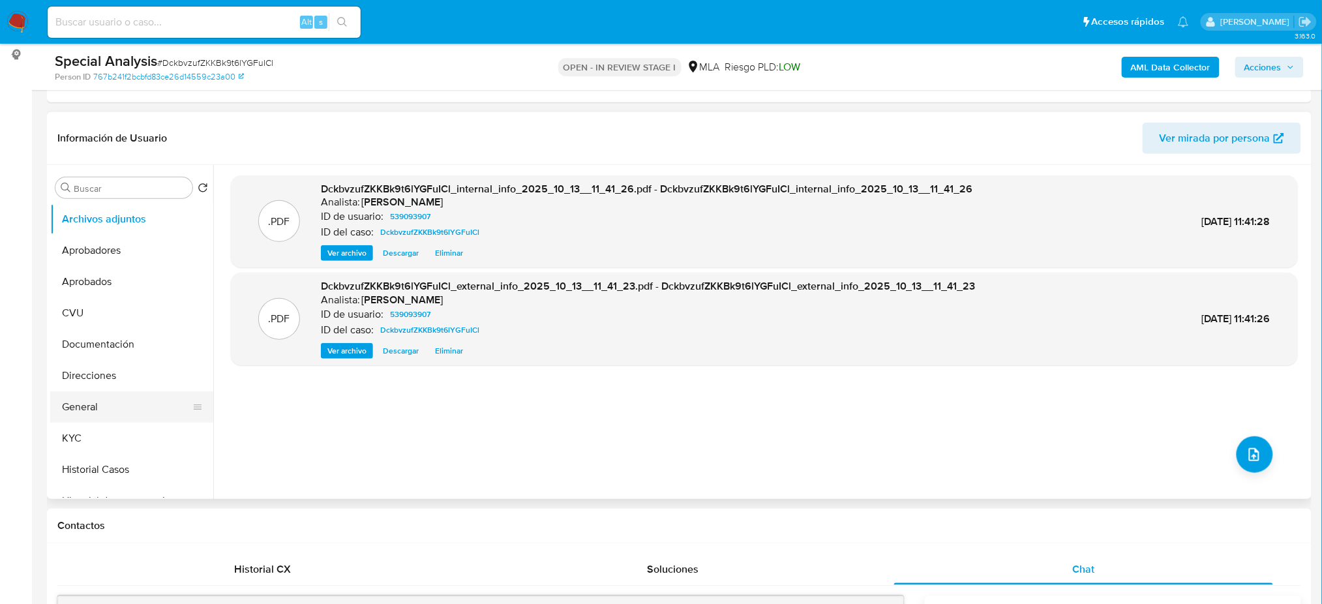
click at [90, 407] on button "General" at bounding box center [126, 406] width 153 height 31
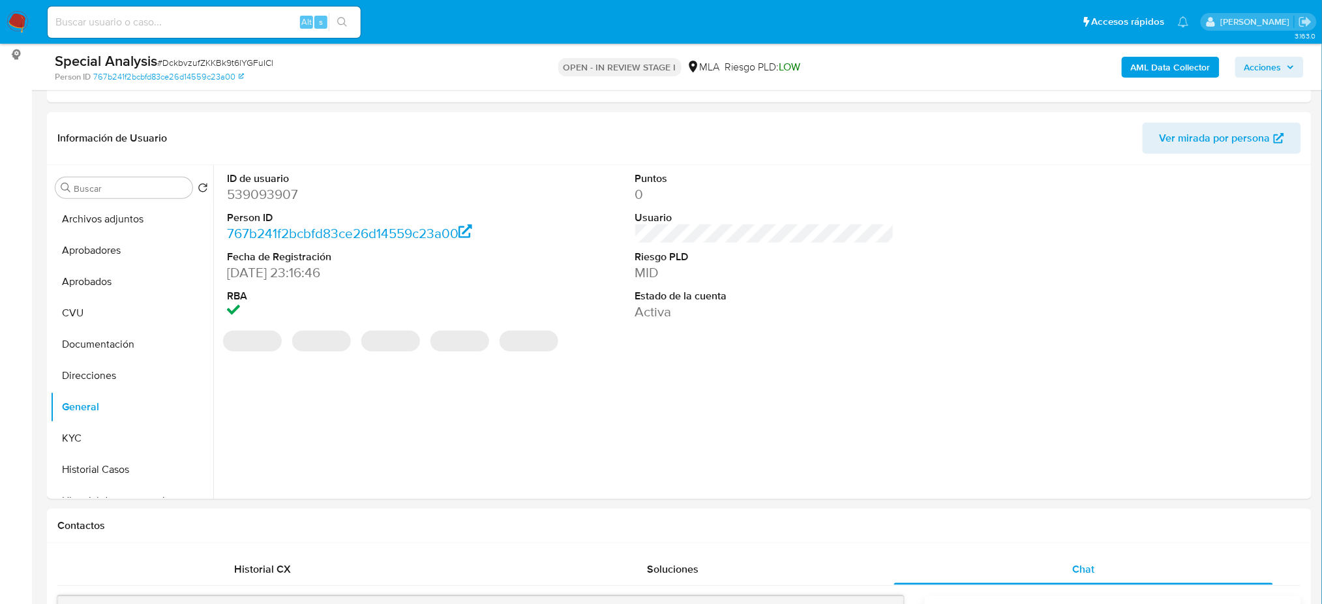
click at [258, 197] on dd "539093907" at bounding box center [356, 194] width 259 height 18
copy dd "539093907"
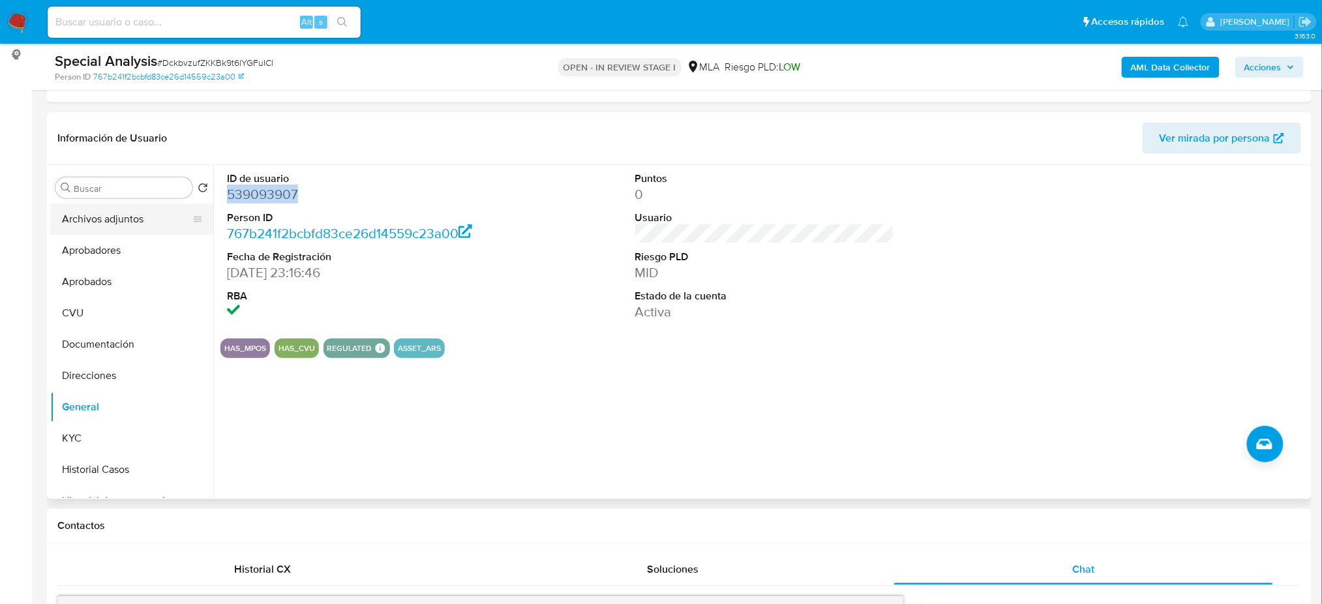
click at [75, 213] on button "Archivos adjuntos" at bounding box center [126, 219] width 153 height 31
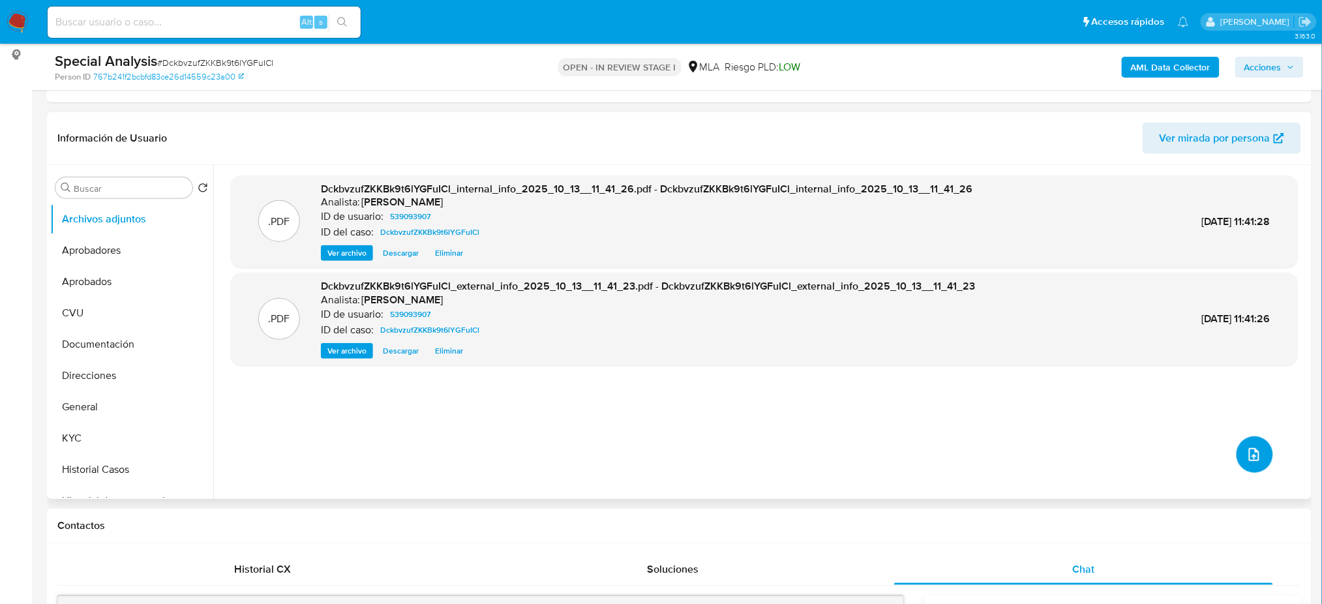
click at [1251, 453] on icon "upload-file" at bounding box center [1255, 455] width 16 height 16
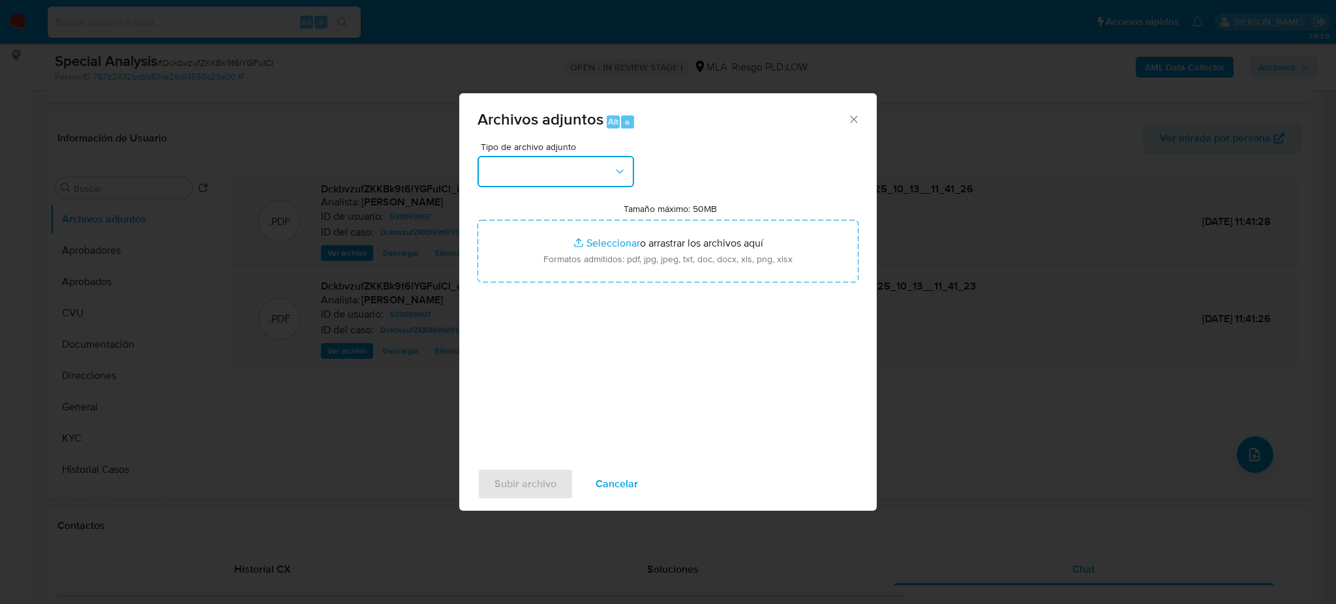
click at [535, 164] on button "button" at bounding box center [556, 171] width 157 height 31
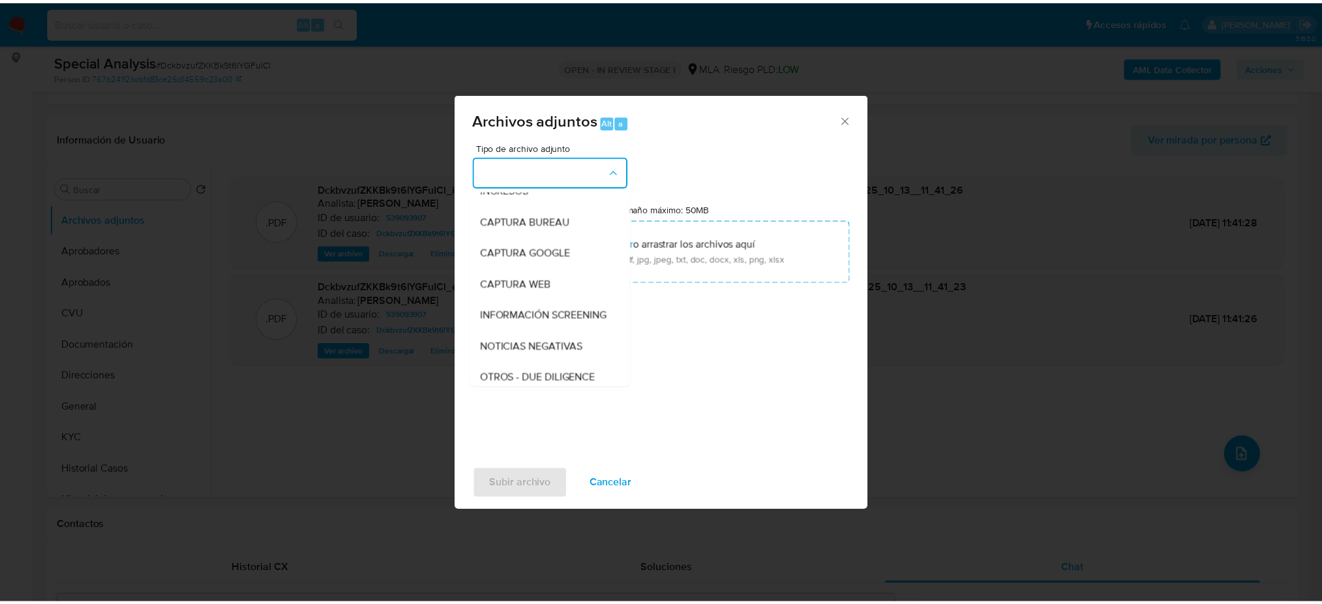
scroll to position [174, 0]
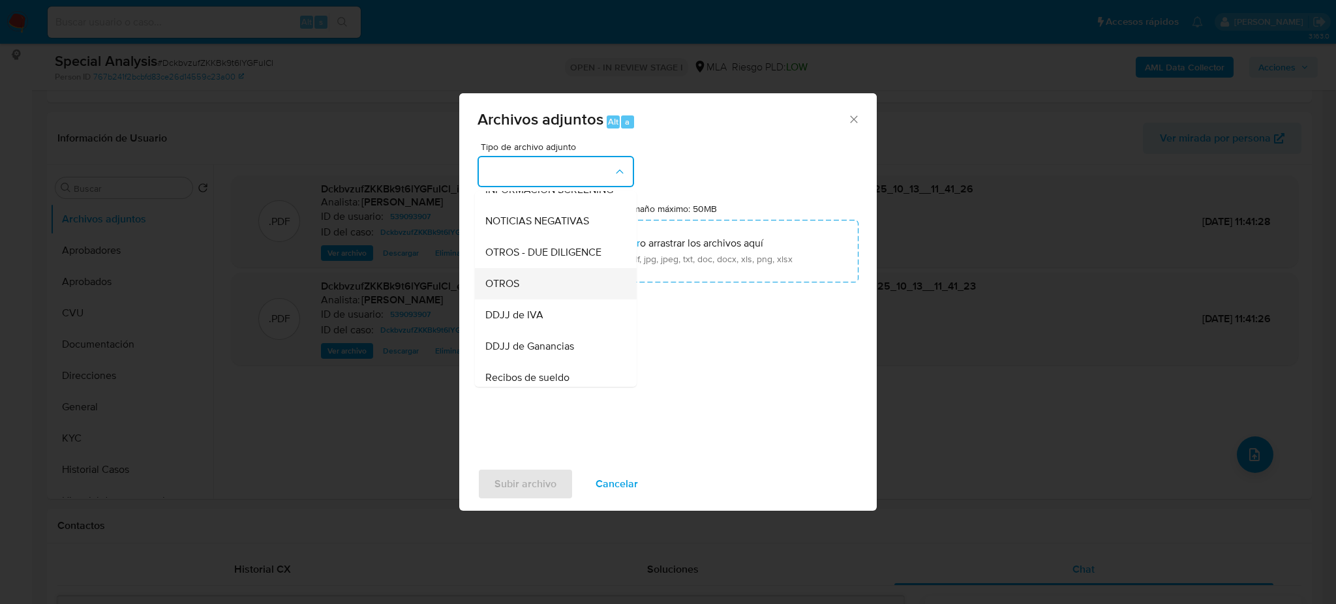
click at [535, 291] on div "OTROS" at bounding box center [551, 283] width 133 height 31
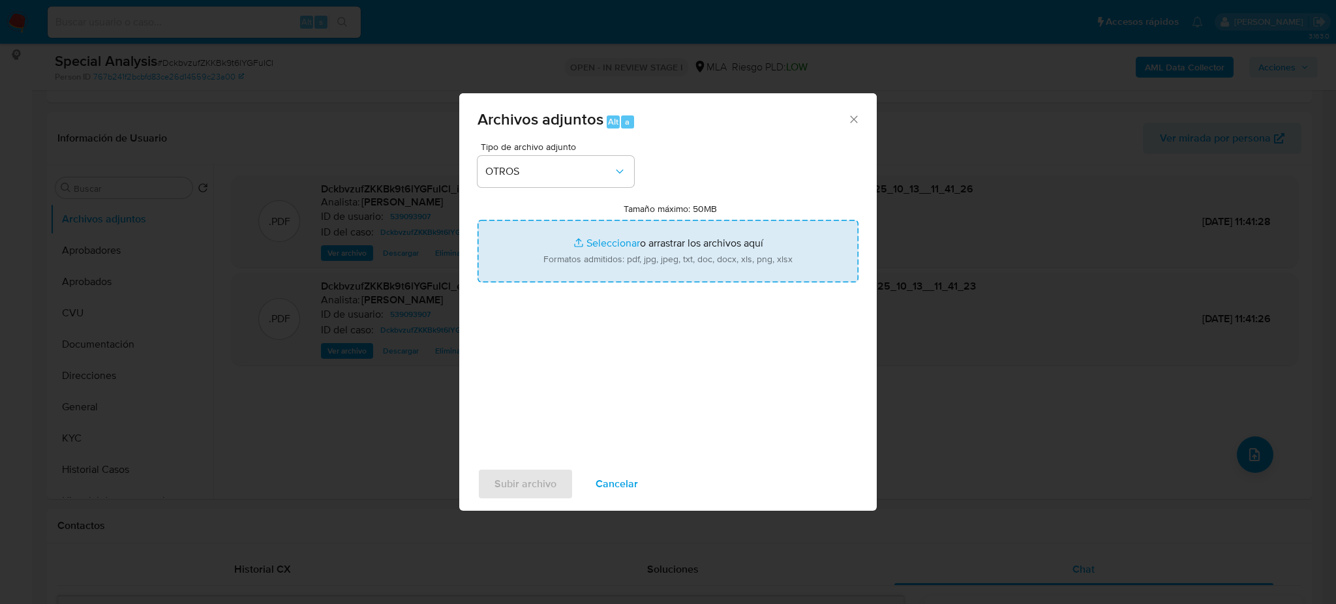
click at [568, 258] on input "Tamaño máximo: 50MB Seleccionar archivos" at bounding box center [668, 251] width 381 height 63
type input "C:\fakepath\Caselog DckbvzufZKKBk9t6lYGFuICl_2025_10_13_09_18_49.docx"
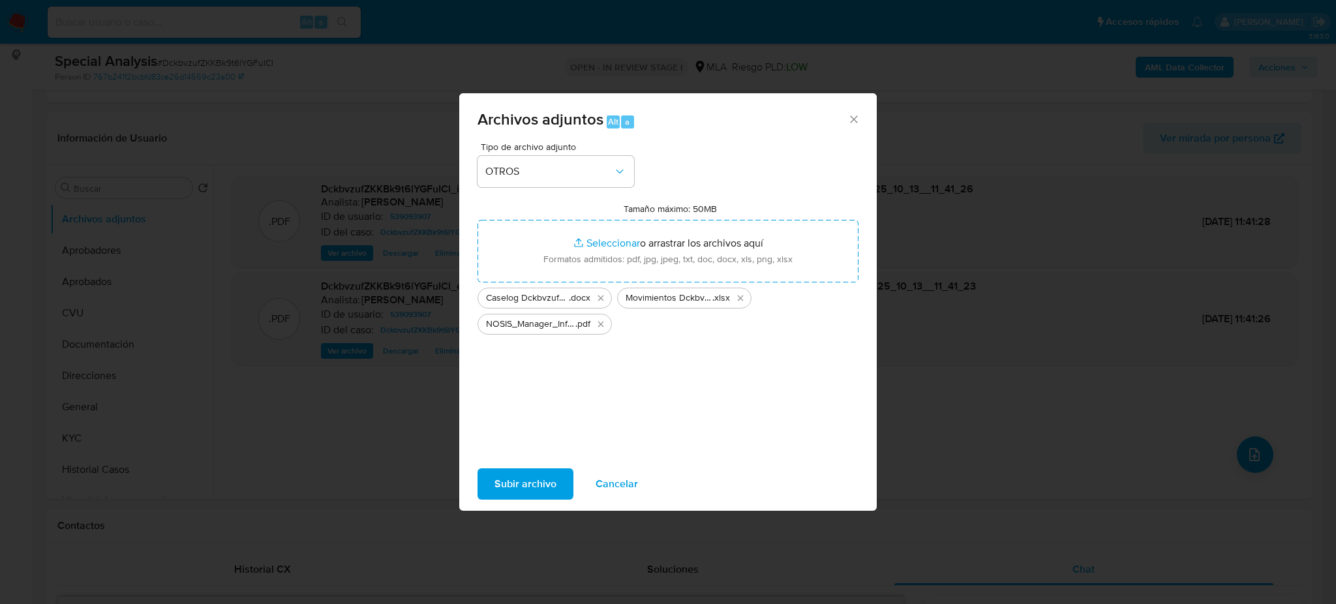
click at [502, 486] on span "Subir archivo" at bounding box center [526, 484] width 62 height 29
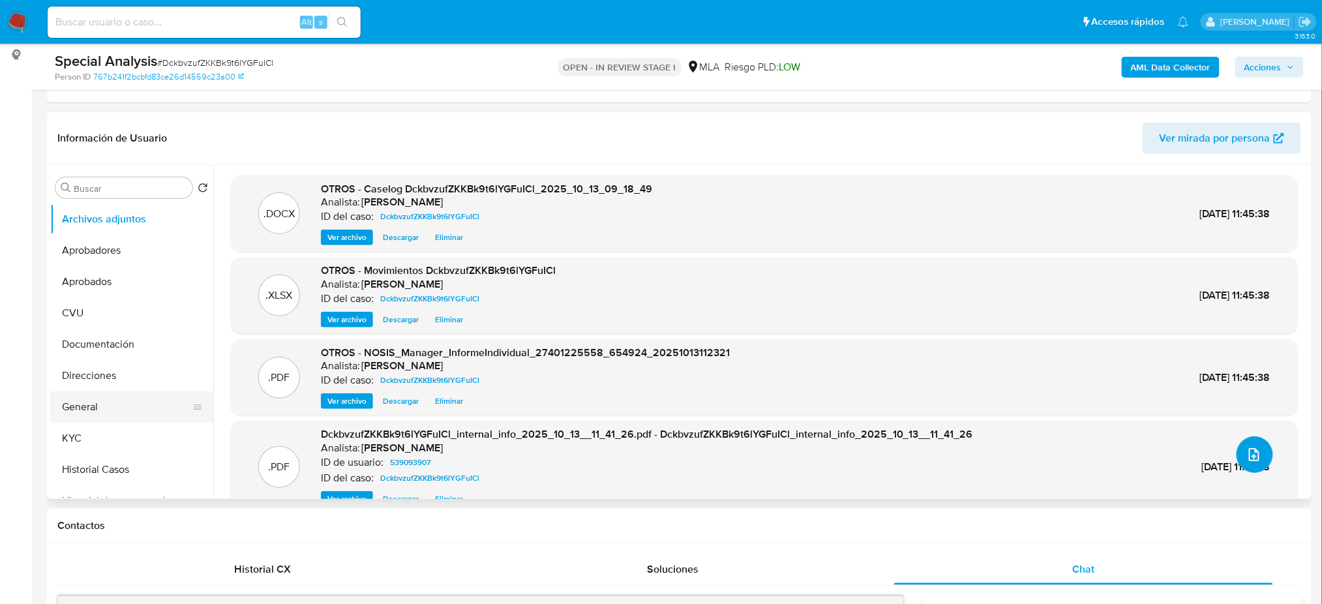
scroll to position [87, 0]
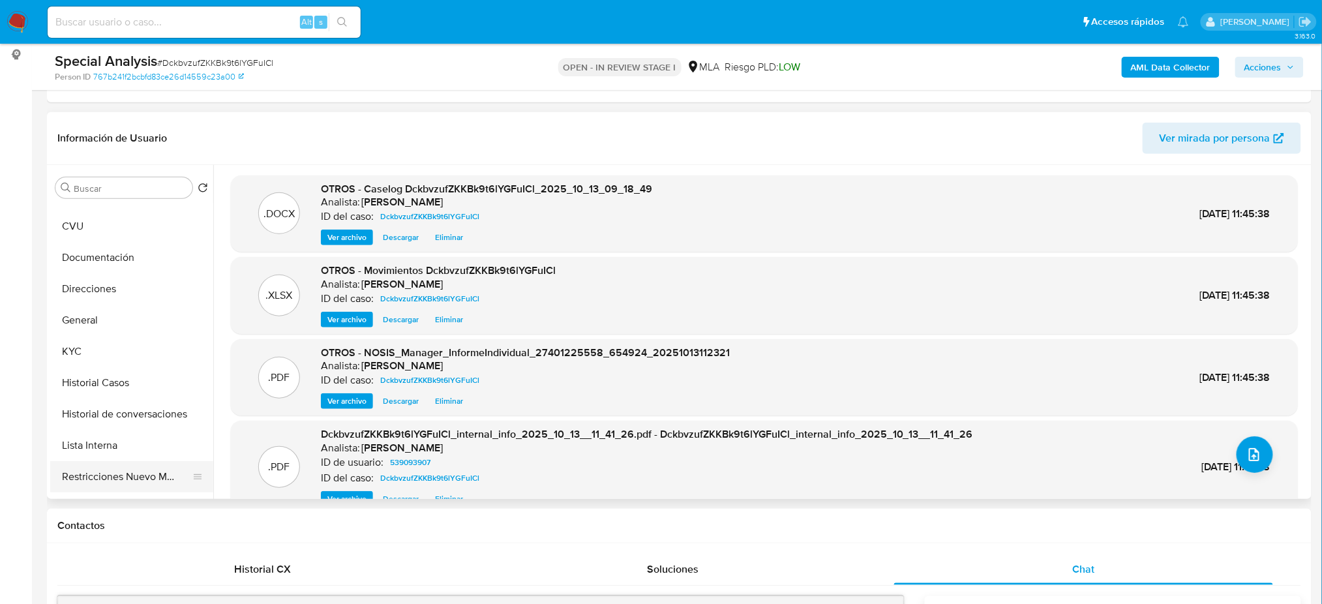
click at [105, 471] on button "Restricciones Nuevo Mundo" at bounding box center [126, 476] width 153 height 31
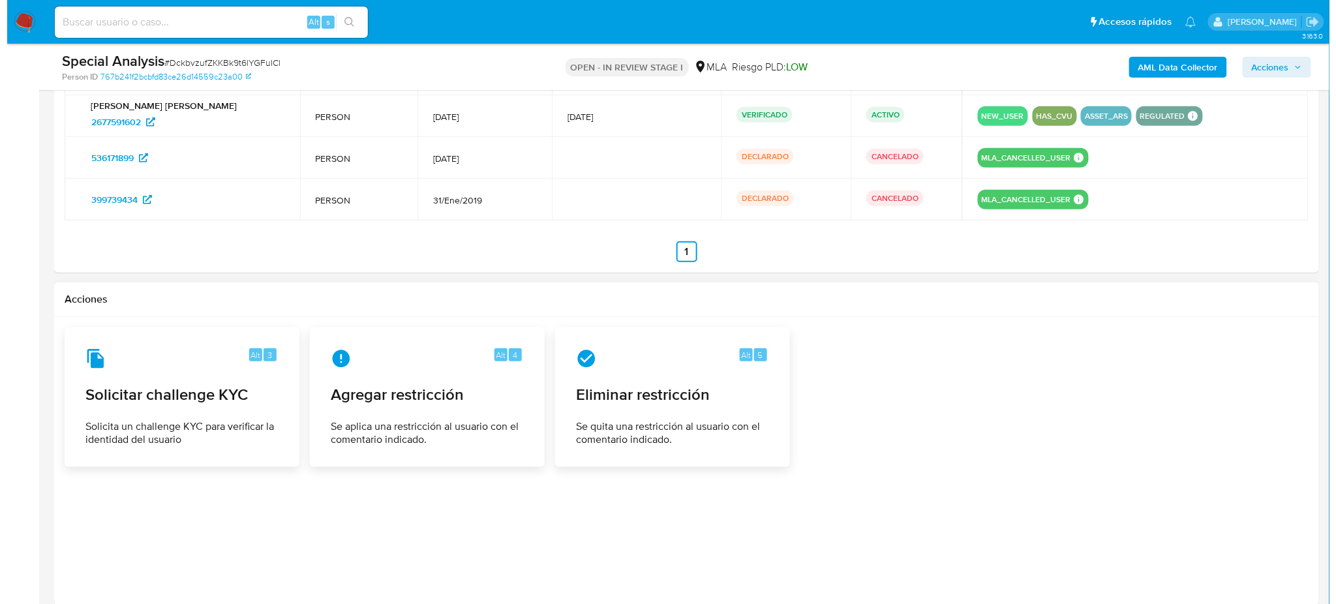
scroll to position [2165, 0]
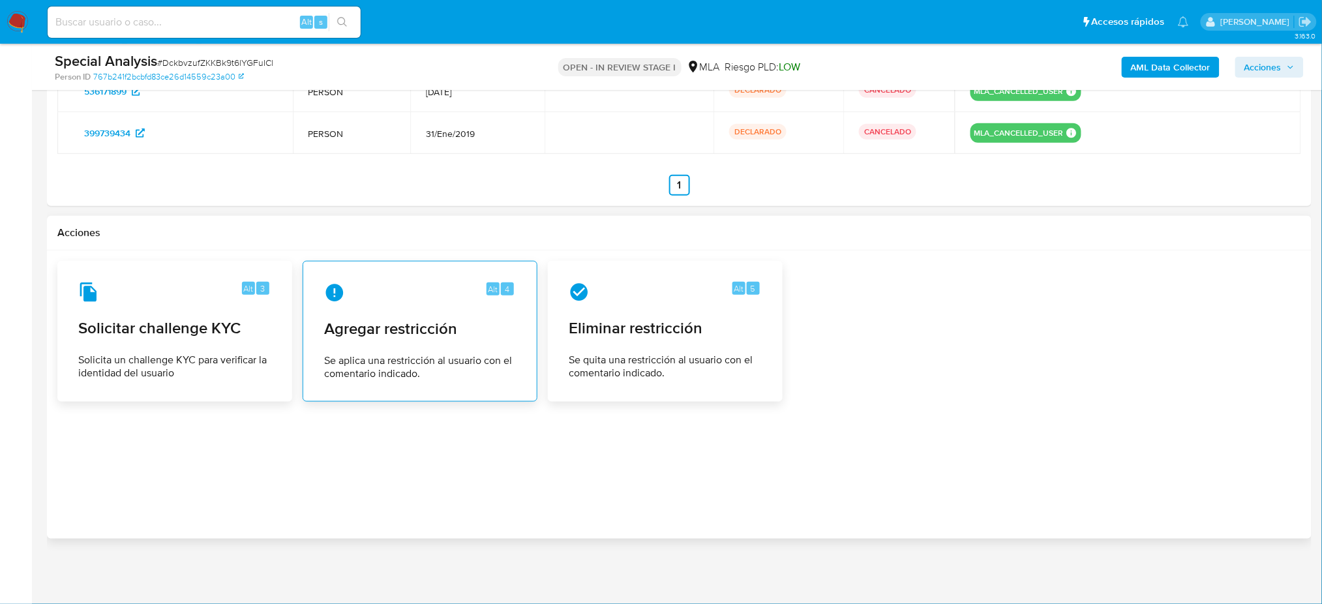
click at [422, 348] on div "Alt 4 Agregar restricción Se aplica una restricción al usuario con el comentari…" at bounding box center [420, 331] width 213 height 119
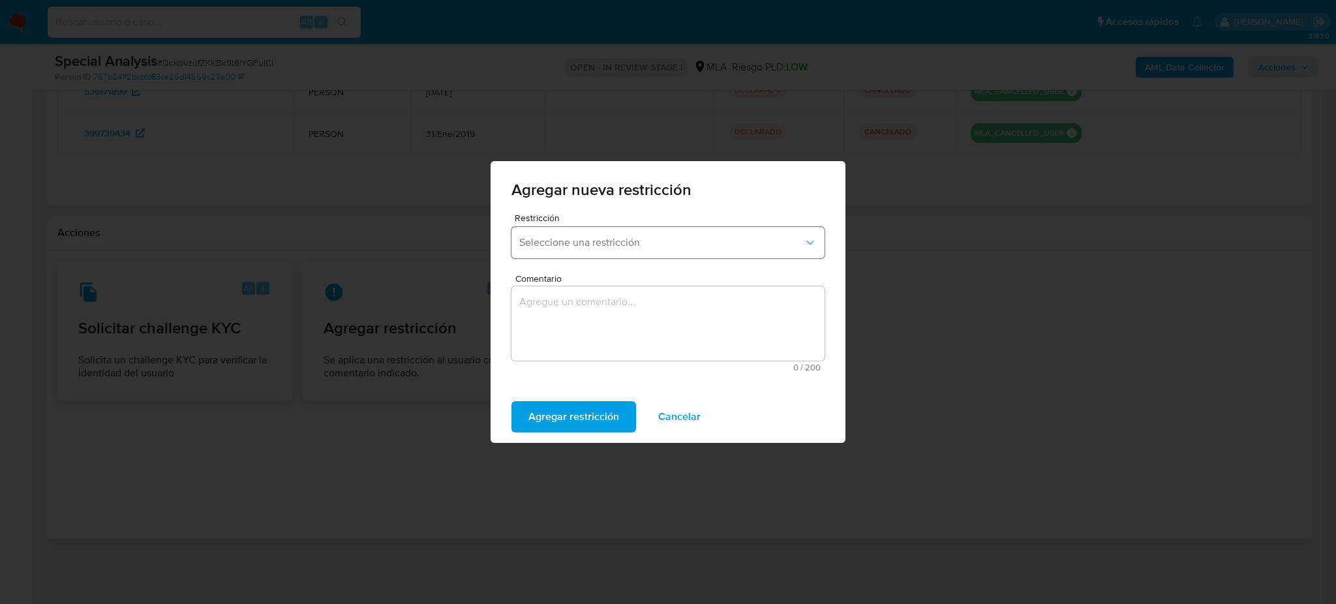
click at [593, 249] on span "Seleccione una restricción" at bounding box center [661, 242] width 284 height 13
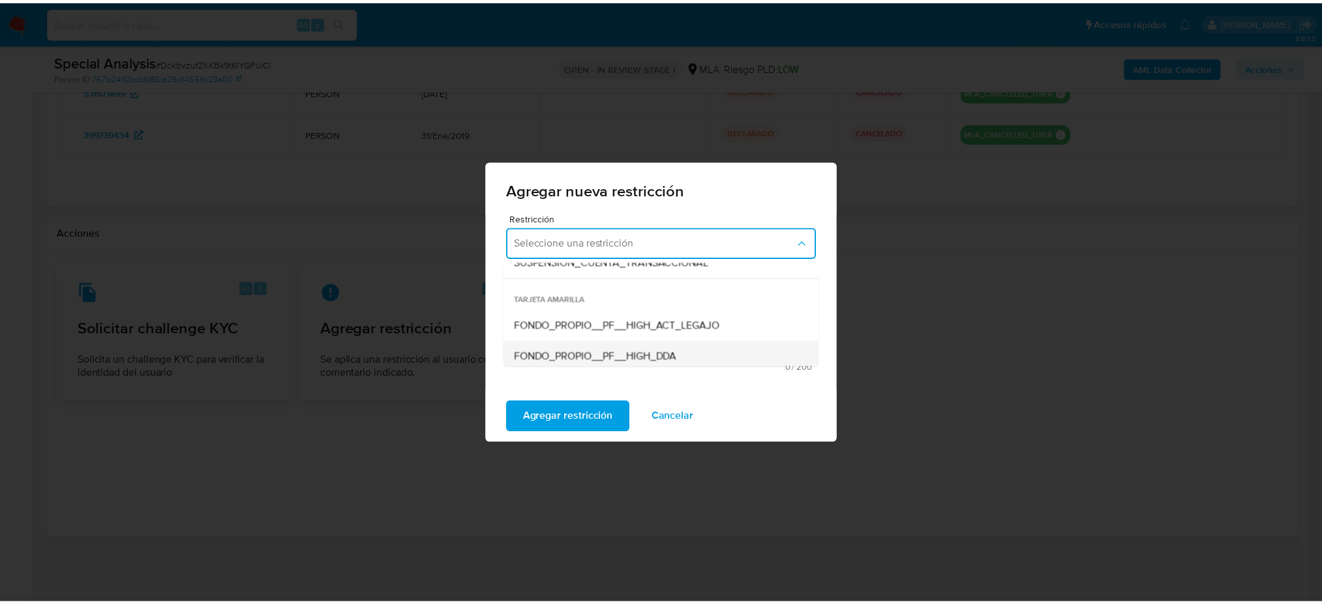
scroll to position [174, 0]
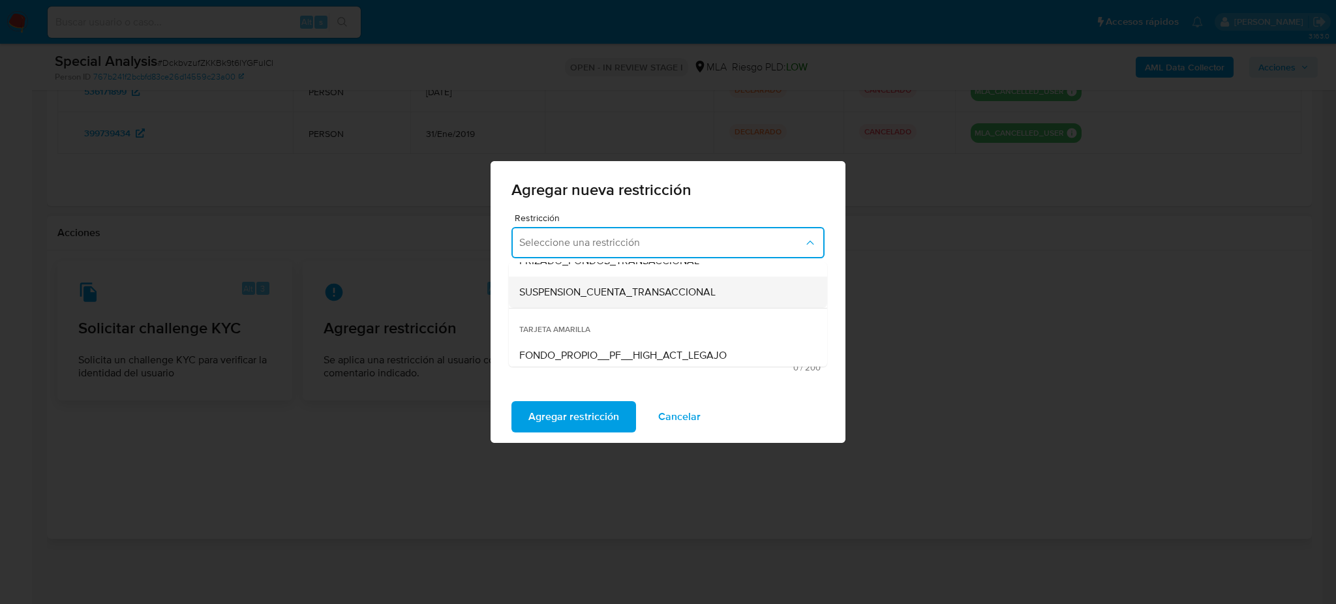
click at [568, 301] on div "SUSPENSION_CUENTA_TRANSACCIONAL" at bounding box center [664, 292] width 290 height 31
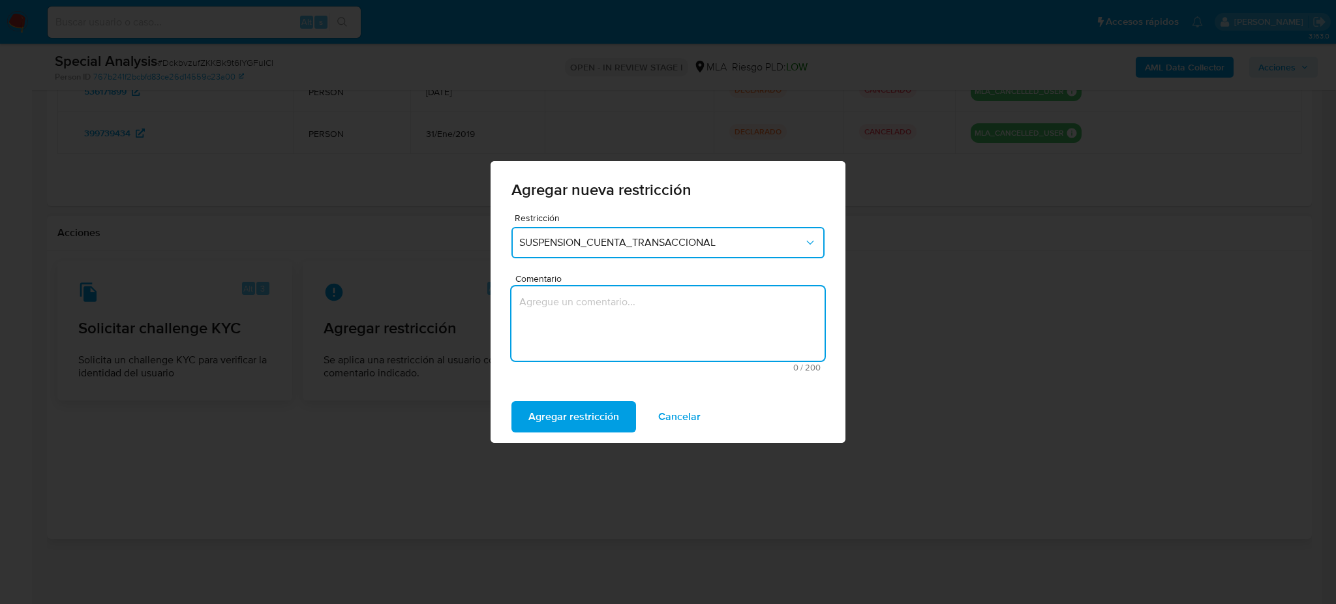
click at [569, 317] on textarea "Comentario" at bounding box center [667, 323] width 313 height 74
type textarea "AML"
click at [541, 412] on span "Agregar restricción" at bounding box center [573, 417] width 91 height 29
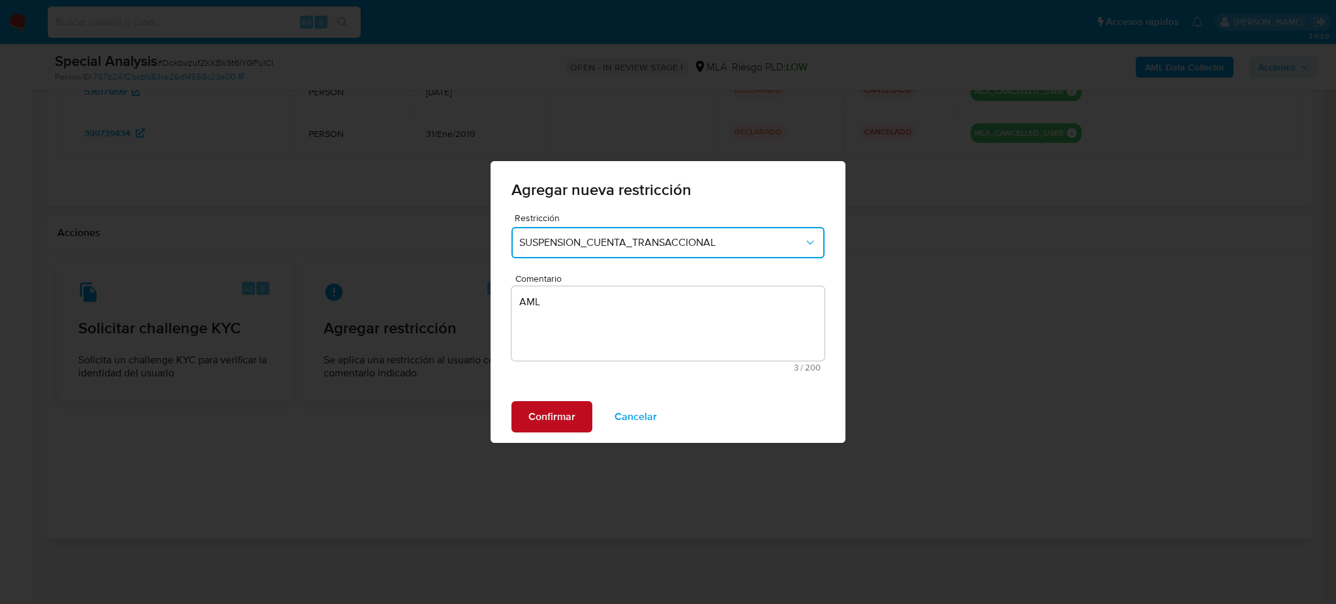
click at [541, 412] on span "Confirmar" at bounding box center [551, 417] width 47 height 29
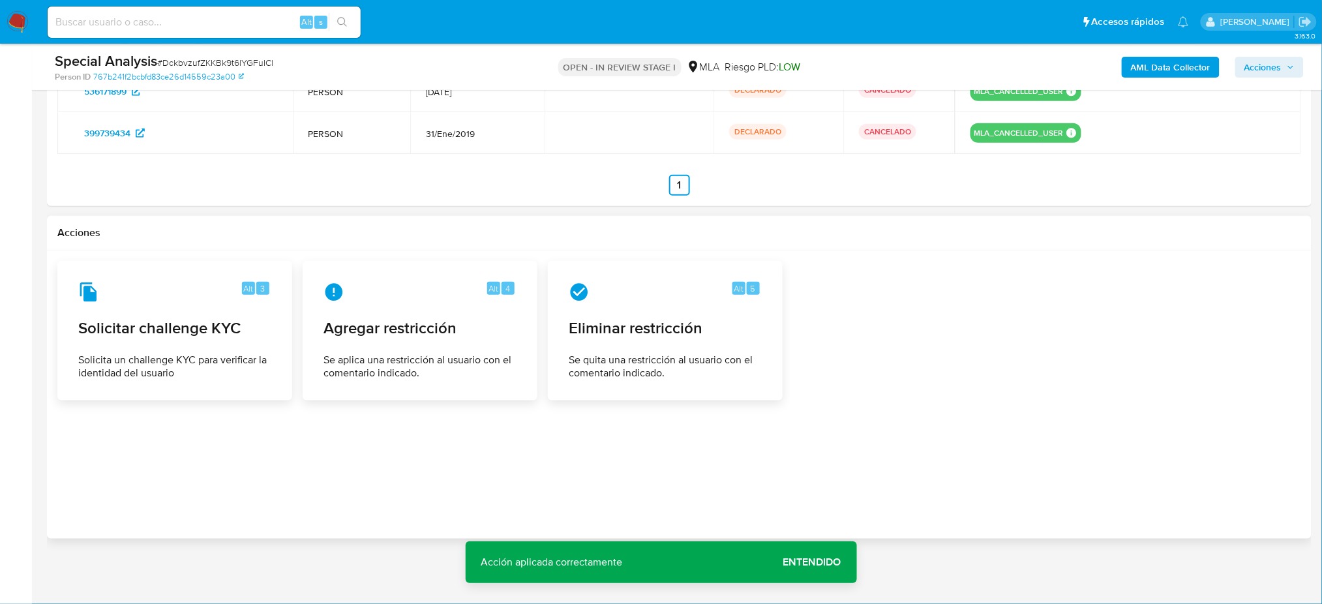
click at [209, 61] on span "# DckbvzufZKKBk9t6lYGFuICl" at bounding box center [215, 62] width 116 height 13
copy span "DckbvzufZKKBk9t6lYGFuICl"
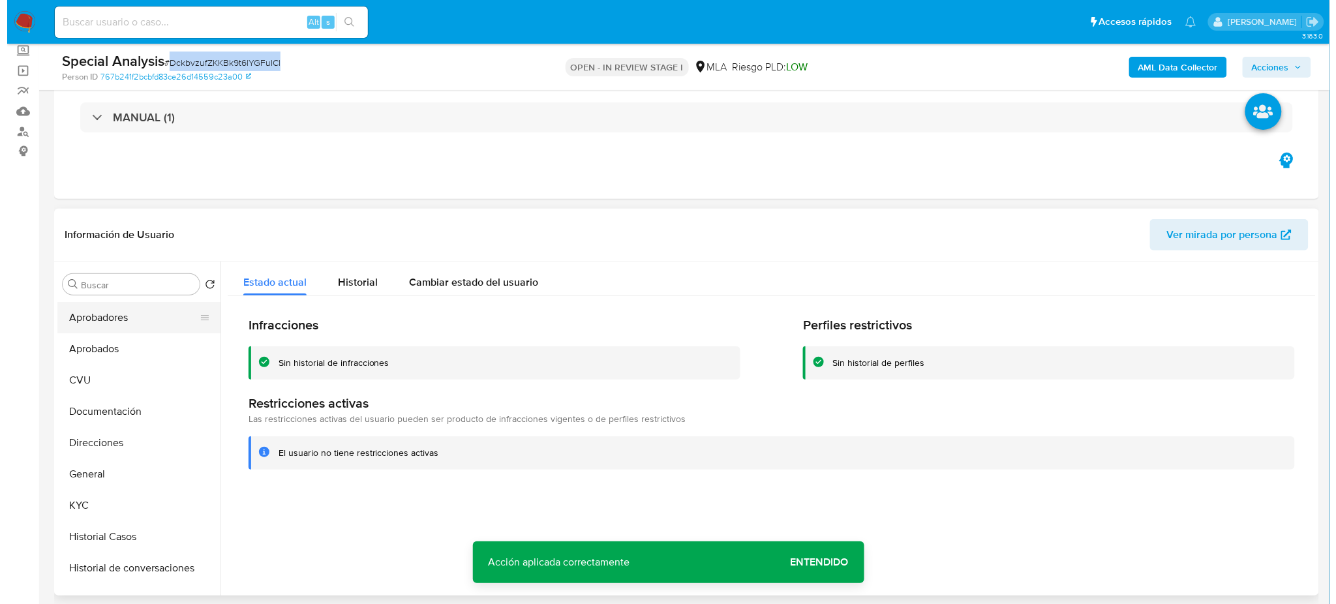
scroll to position [0, 0]
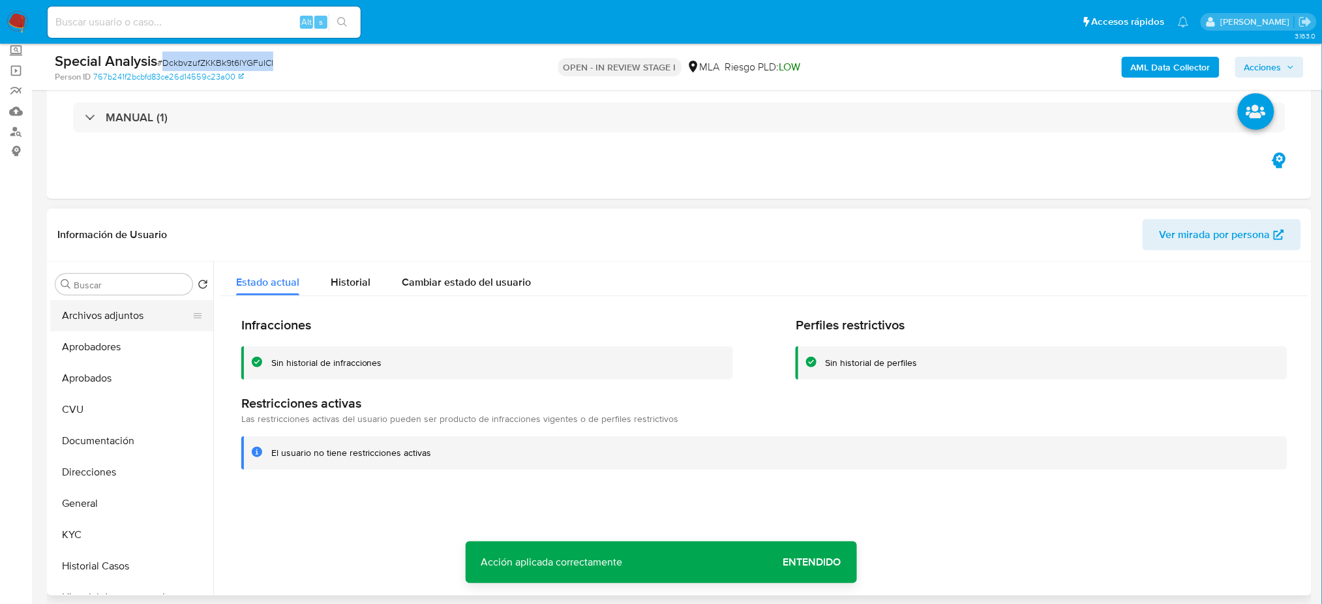
click at [102, 324] on button "Archivos adjuntos" at bounding box center [126, 315] width 153 height 31
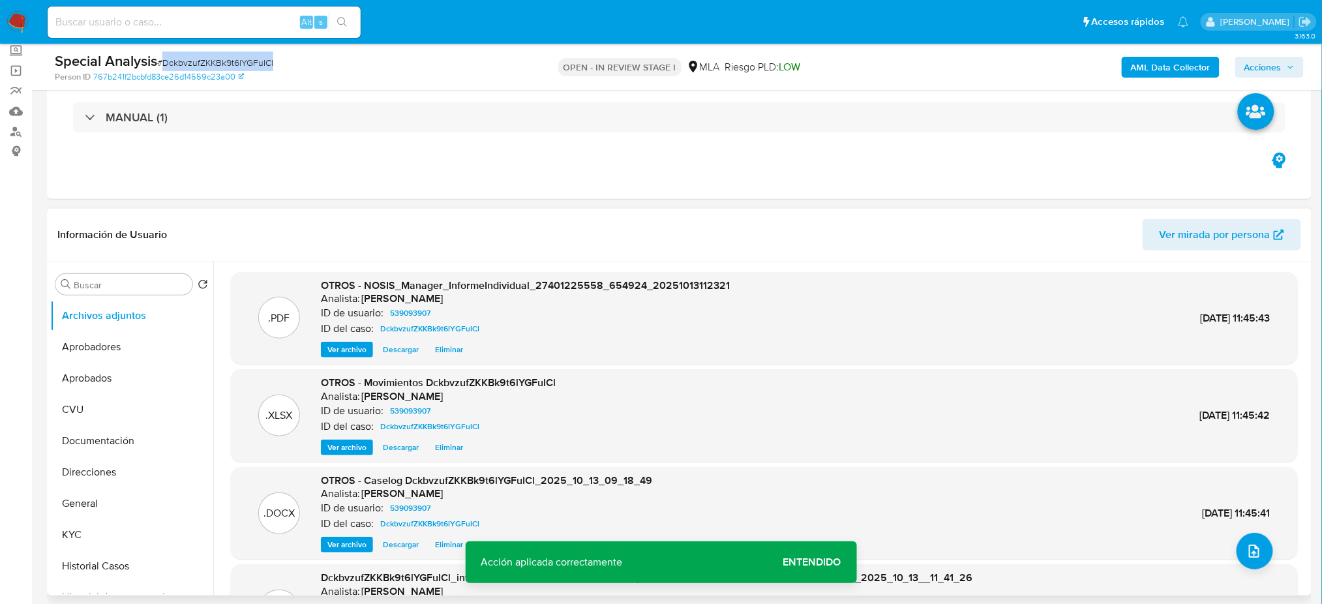
click at [343, 540] on span "Ver archivo" at bounding box center [346, 544] width 39 height 13
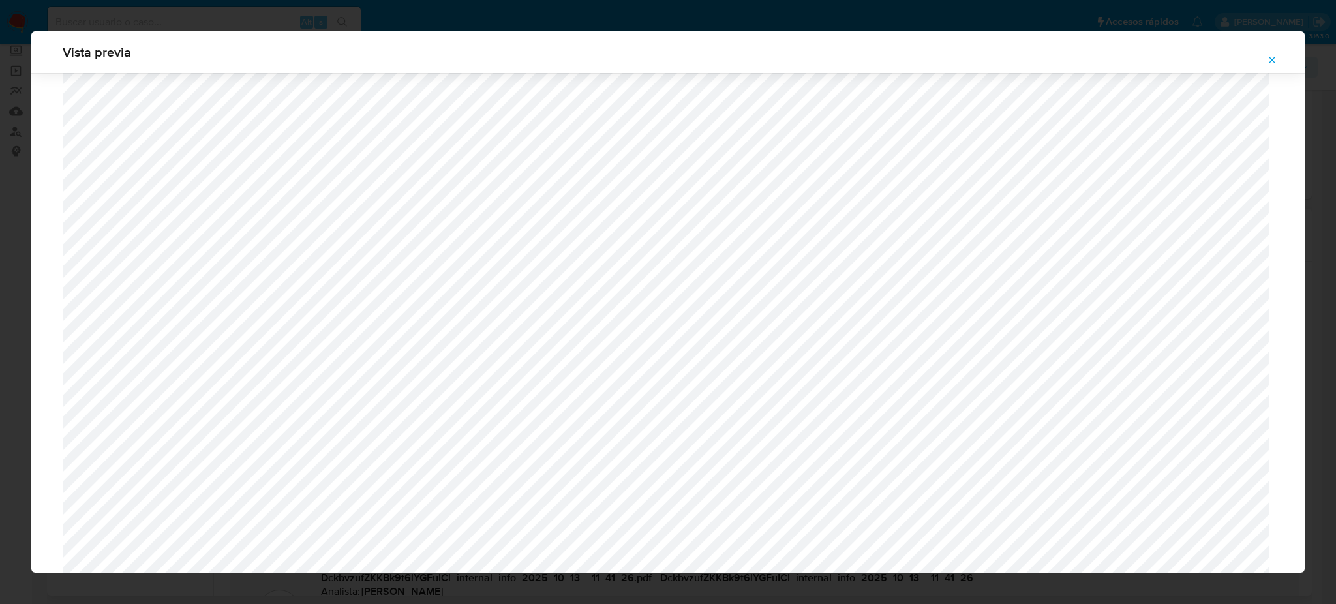
scroll to position [583, 0]
click at [1270, 52] on span "Attachment preview" at bounding box center [1272, 60] width 10 height 18
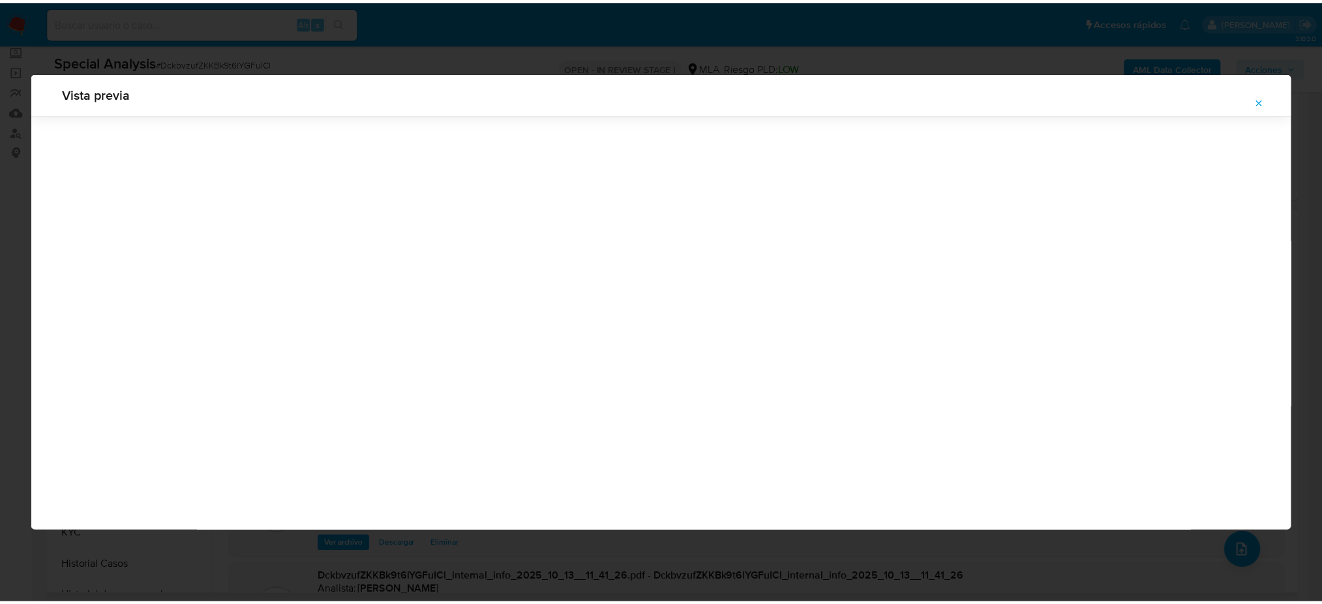
scroll to position [0, 0]
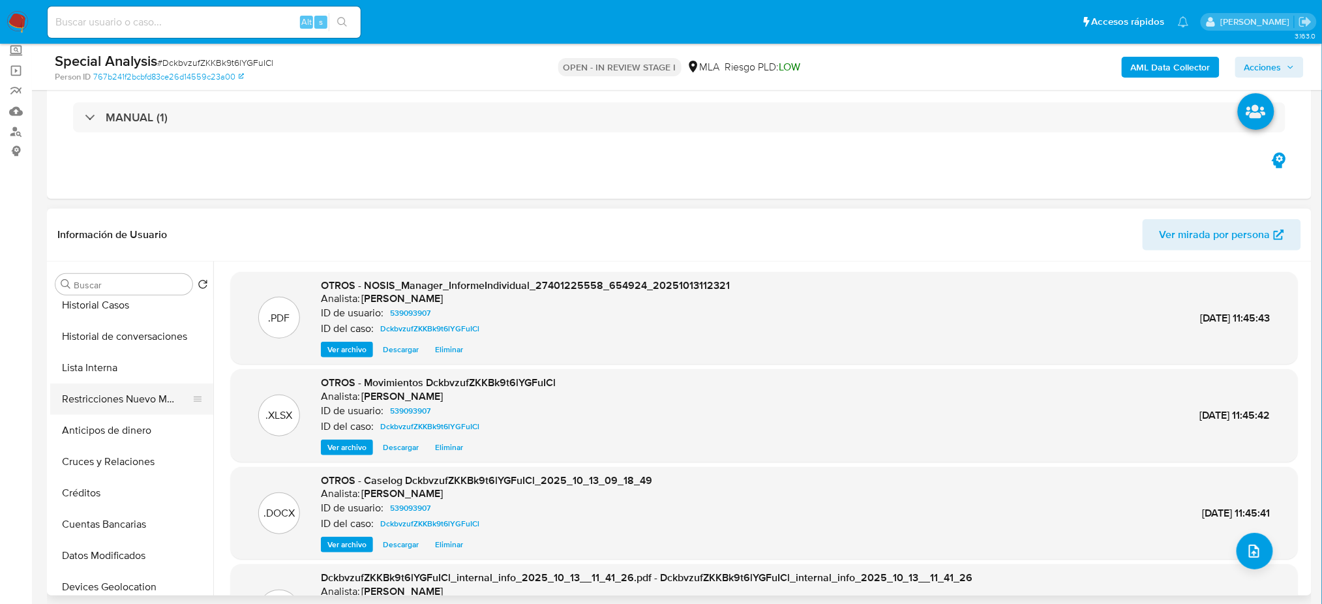
click at [129, 404] on button "Restricciones Nuevo Mundo" at bounding box center [126, 399] width 153 height 31
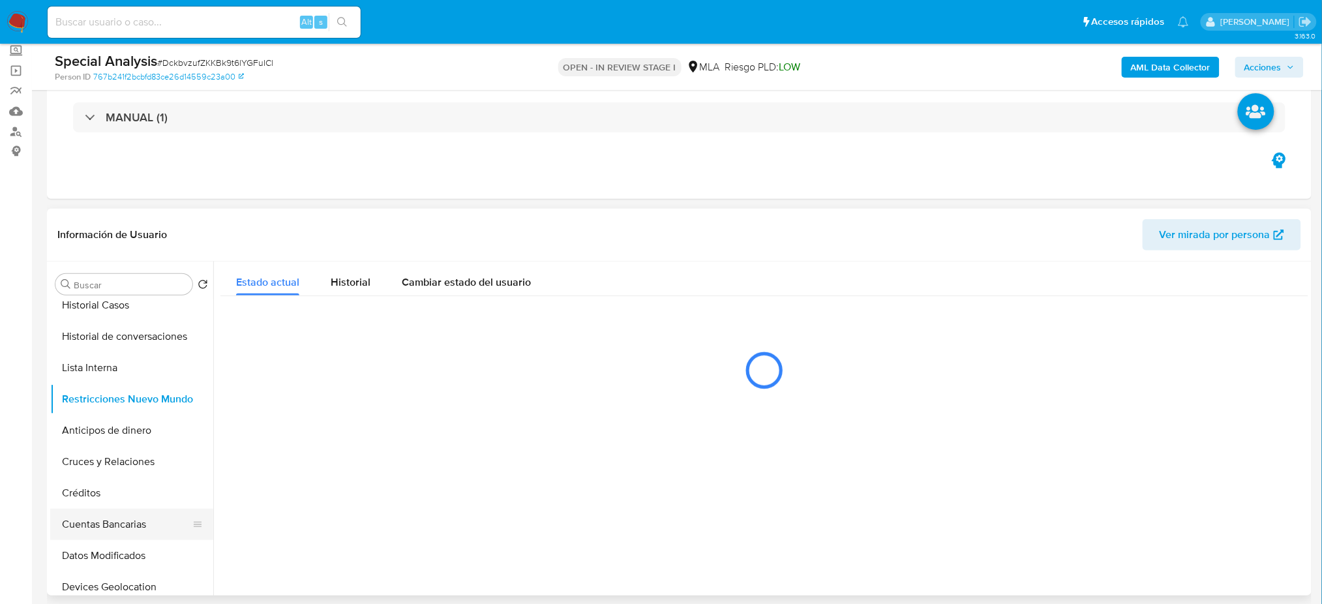
scroll to position [87, 0]
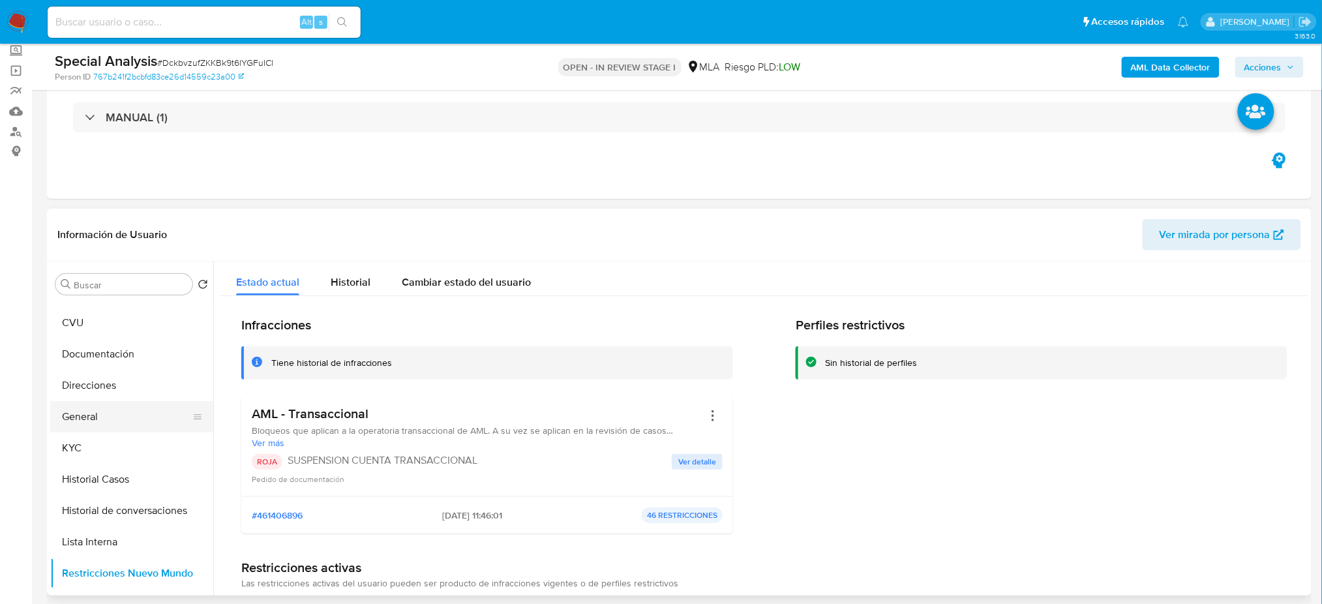
click at [100, 425] on button "General" at bounding box center [126, 416] width 153 height 31
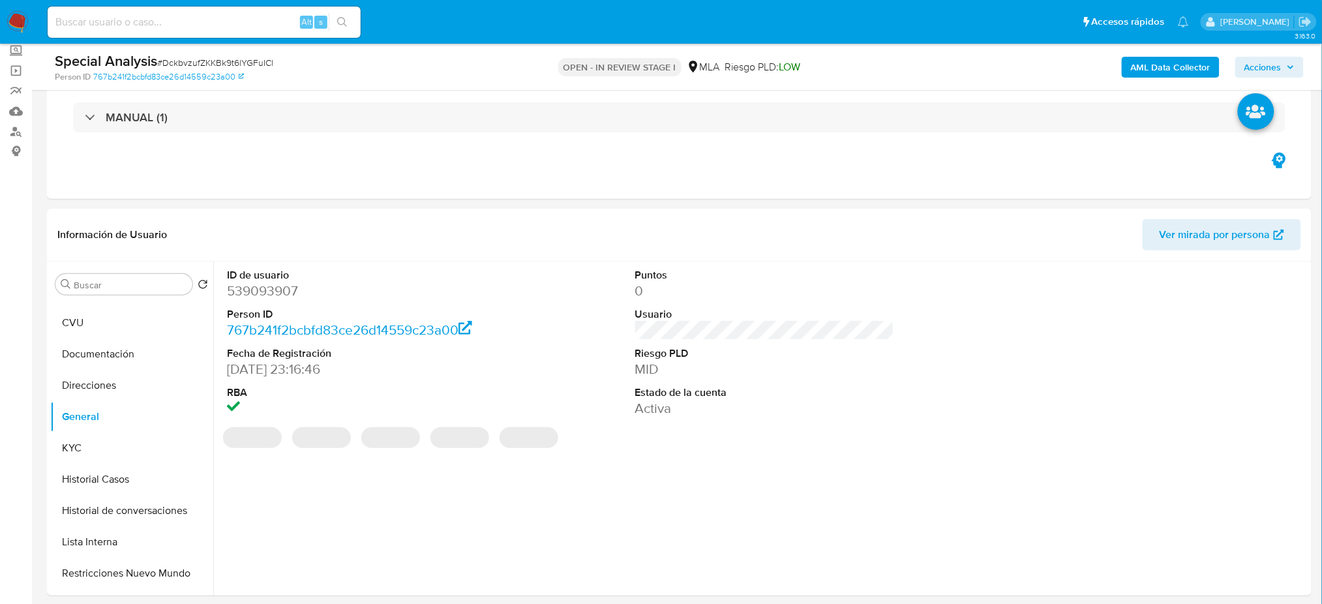
click at [246, 286] on dd "539093907" at bounding box center [356, 291] width 259 height 18
click at [1272, 61] on span "Acciones" at bounding box center [1263, 67] width 37 height 21
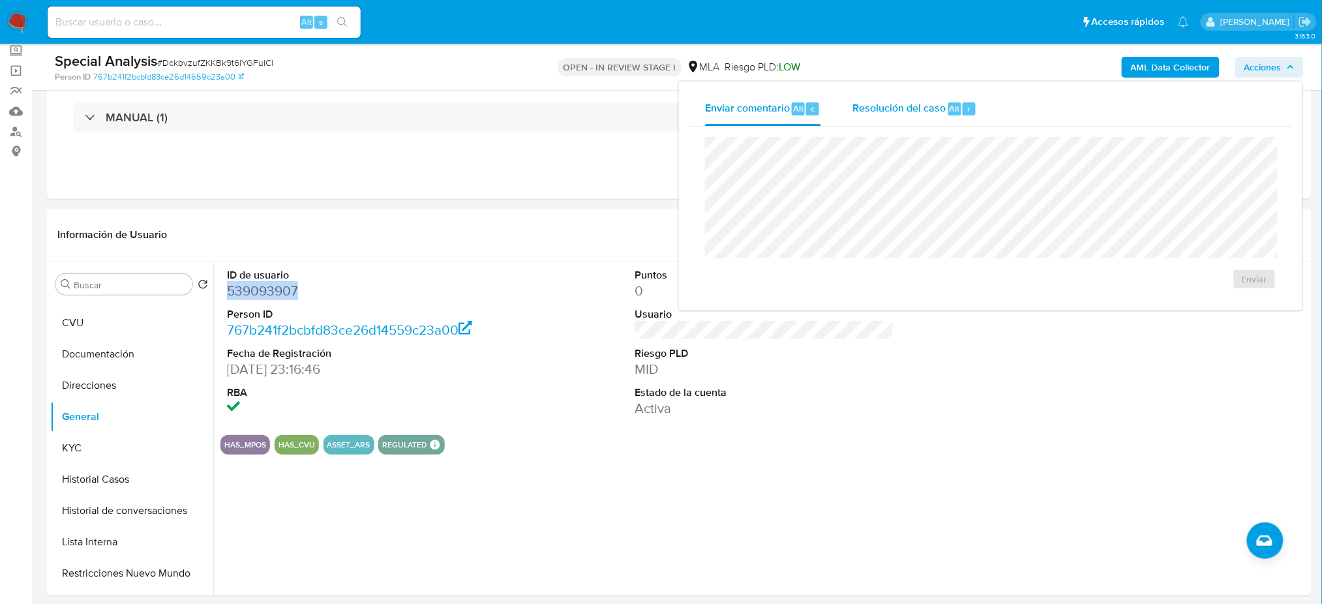
click at [870, 103] on span "Resolución del caso" at bounding box center [899, 107] width 93 height 15
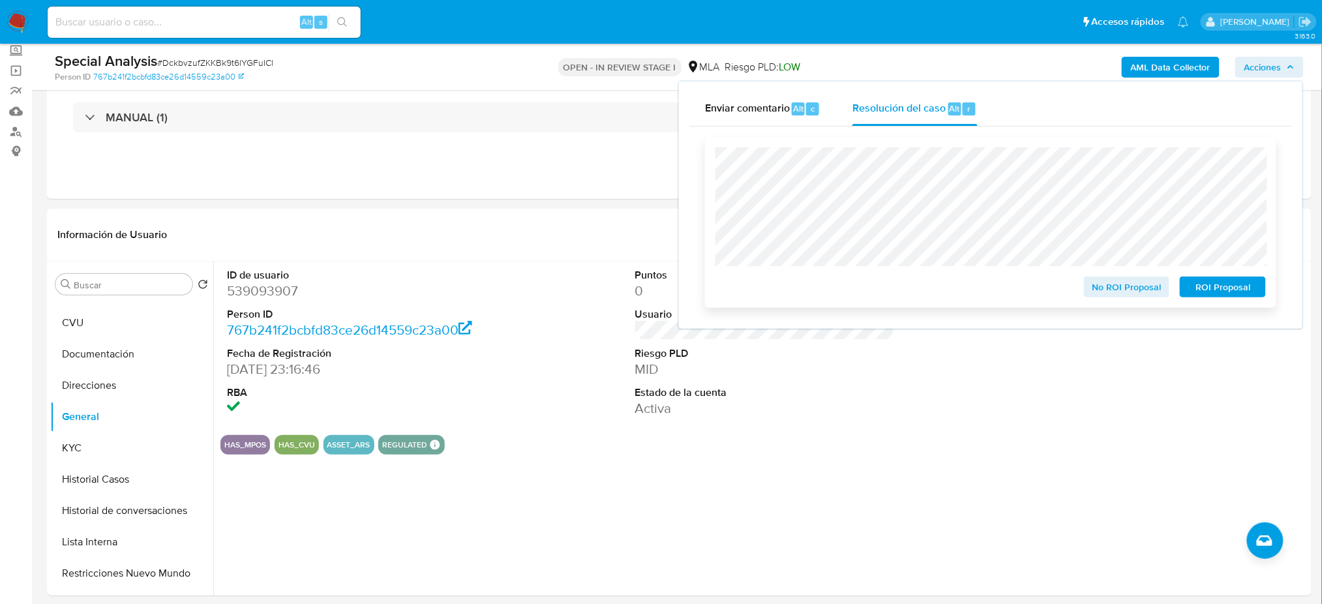
click at [1259, 283] on button "ROI Proposal" at bounding box center [1223, 287] width 86 height 21
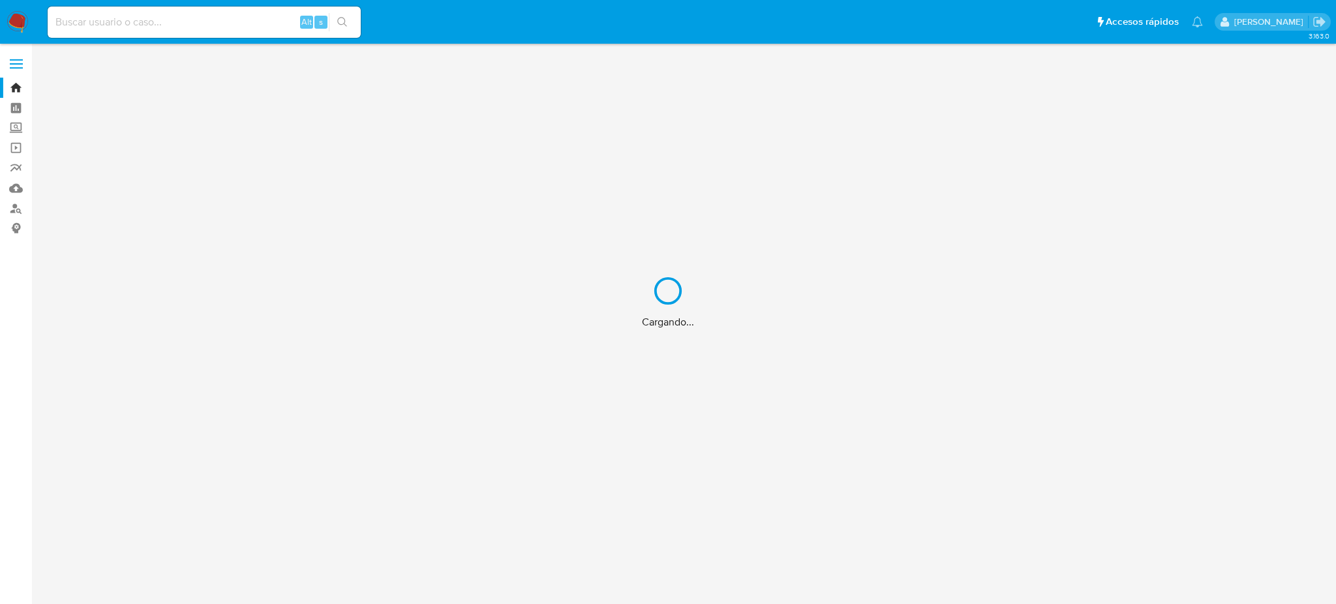
click at [254, 21] on div "Cargando..." at bounding box center [668, 302] width 1336 height 604
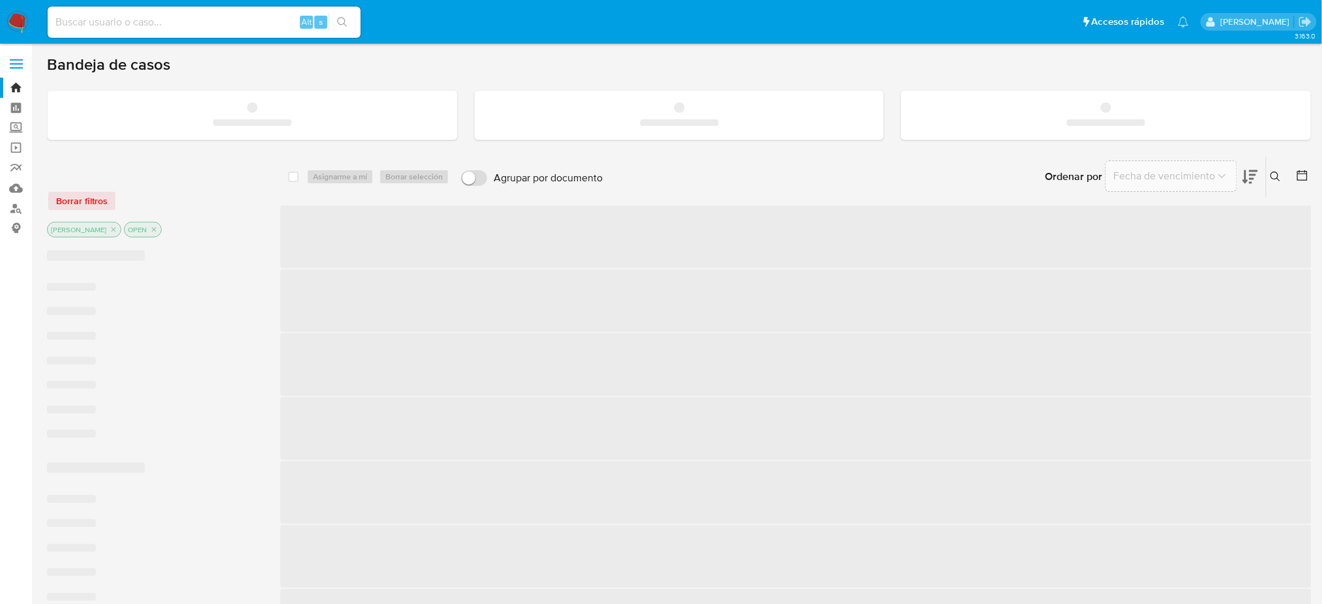
click at [224, 22] on input at bounding box center [204, 22] width 313 height 17
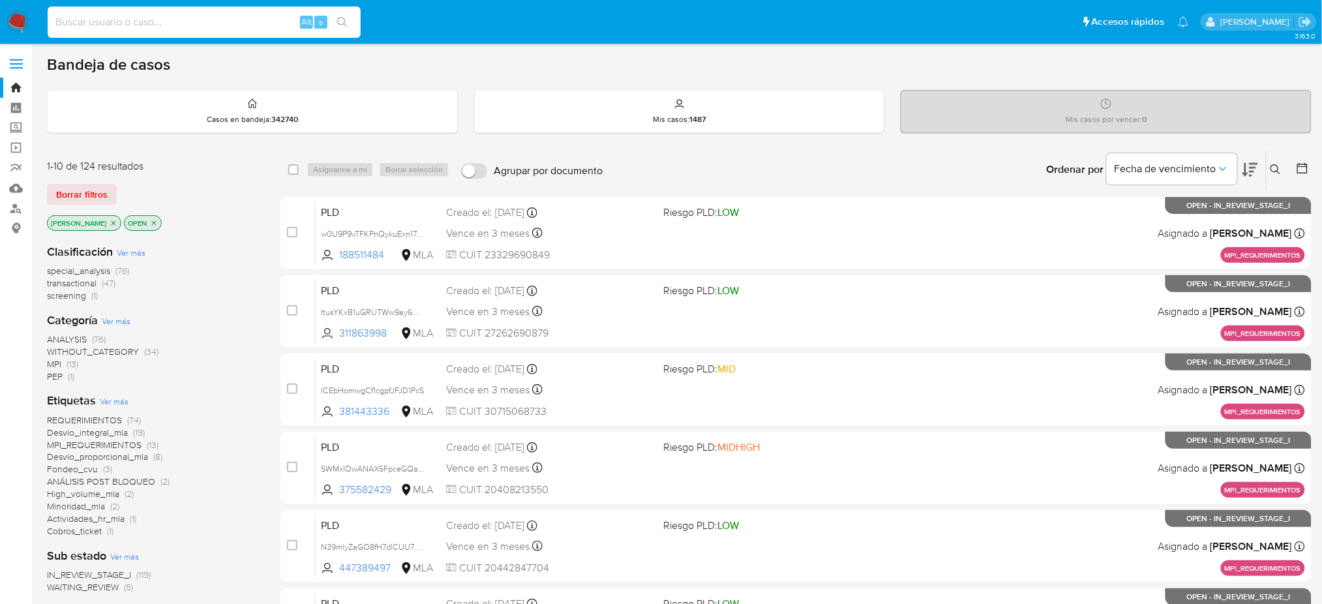
paste input "zQuCHJNobdPlVuaMymgi5DPX"
type input "zQuCHJNobdPlVuaMymgi5DPX"
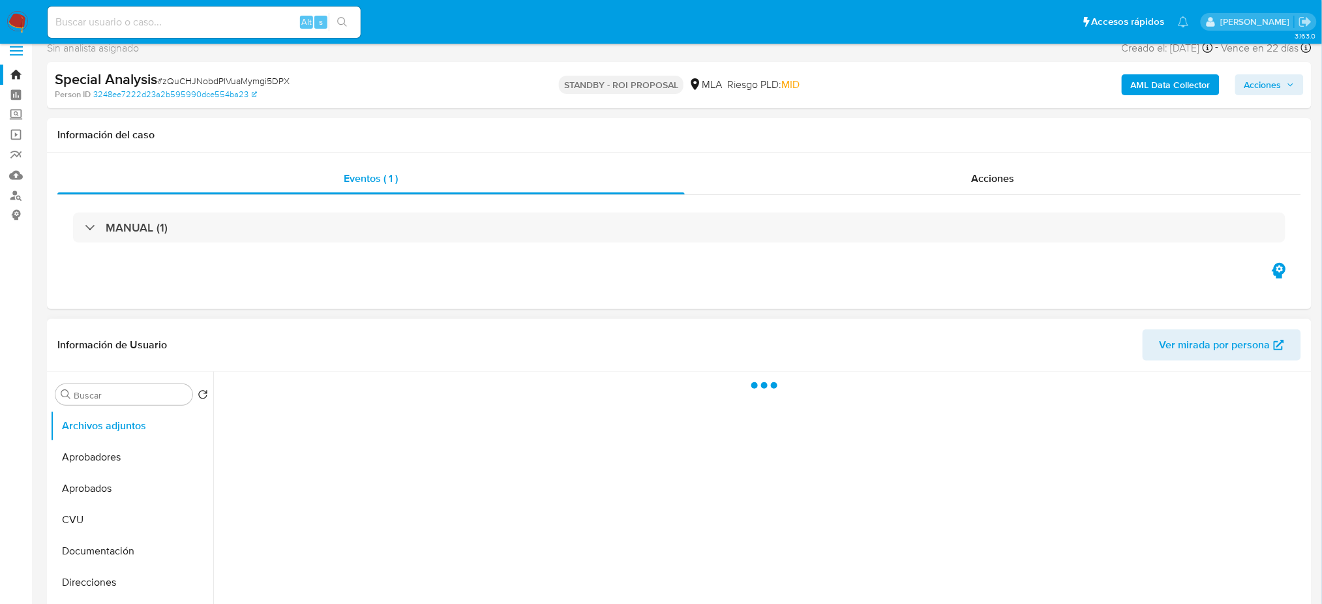
scroll to position [174, 0]
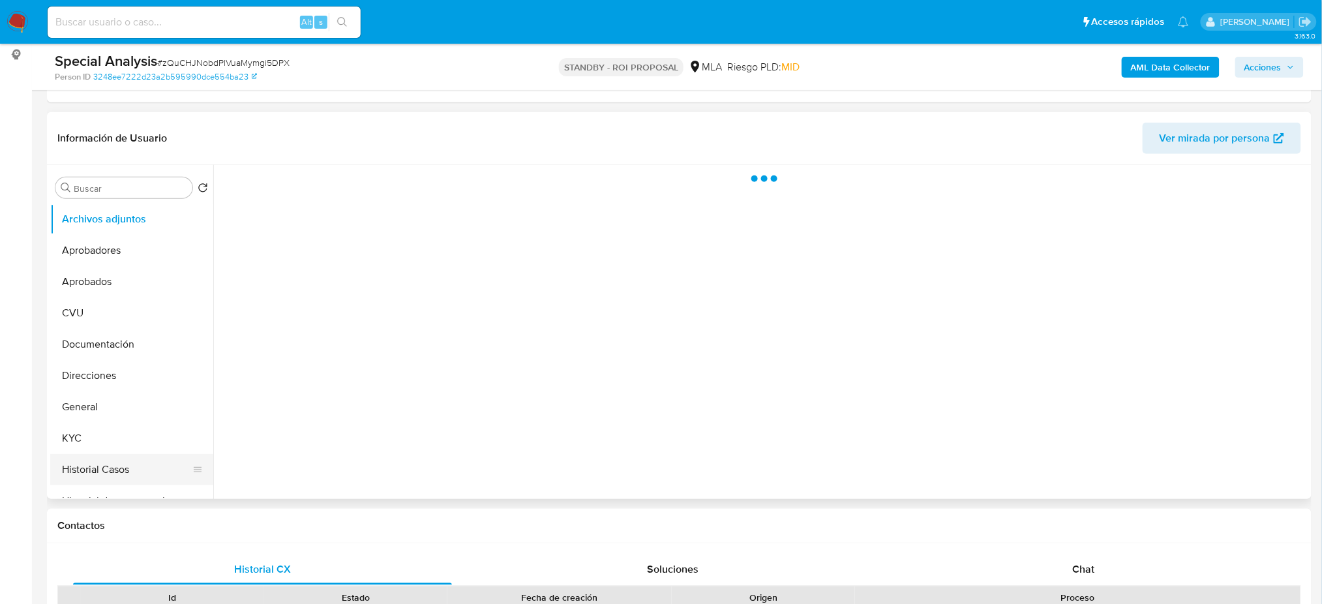
select select "10"
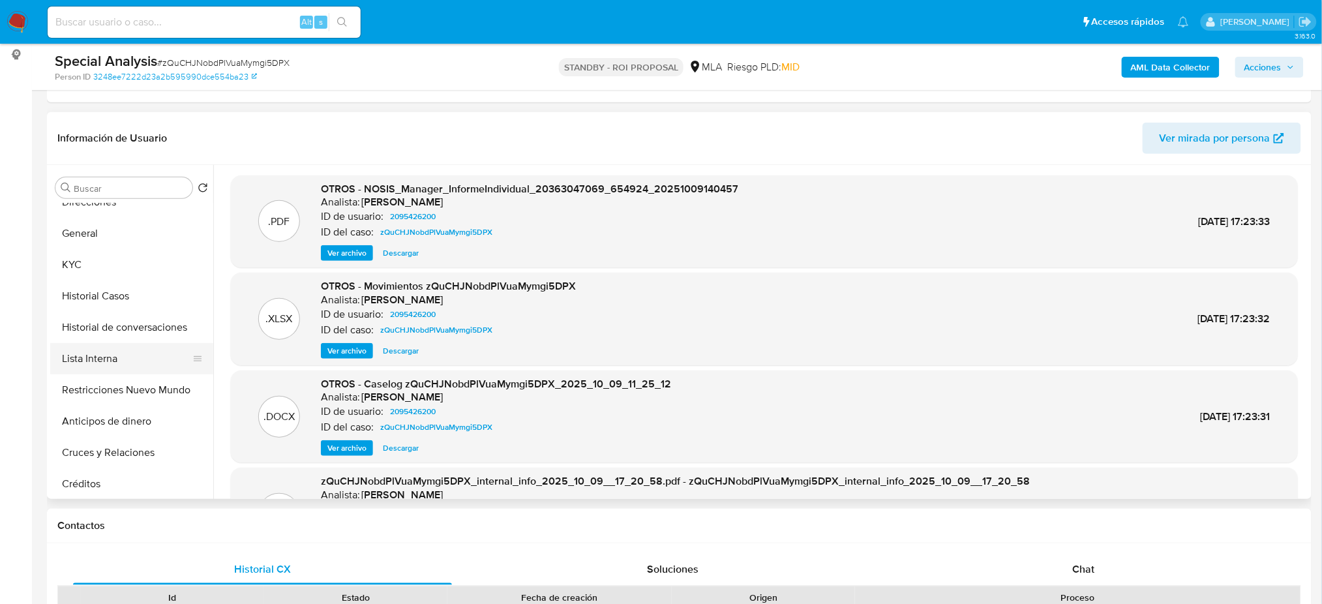
click at [100, 363] on button "Lista Interna" at bounding box center [126, 358] width 153 height 31
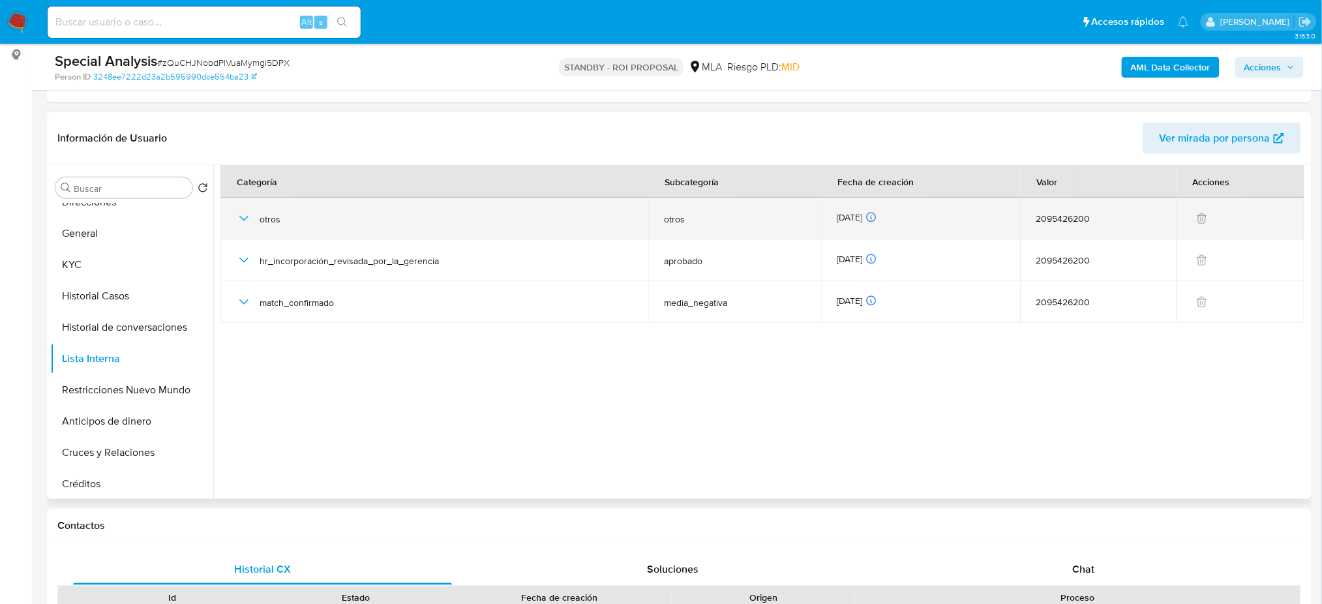
click at [238, 219] on icon "button" at bounding box center [244, 219] width 16 height 16
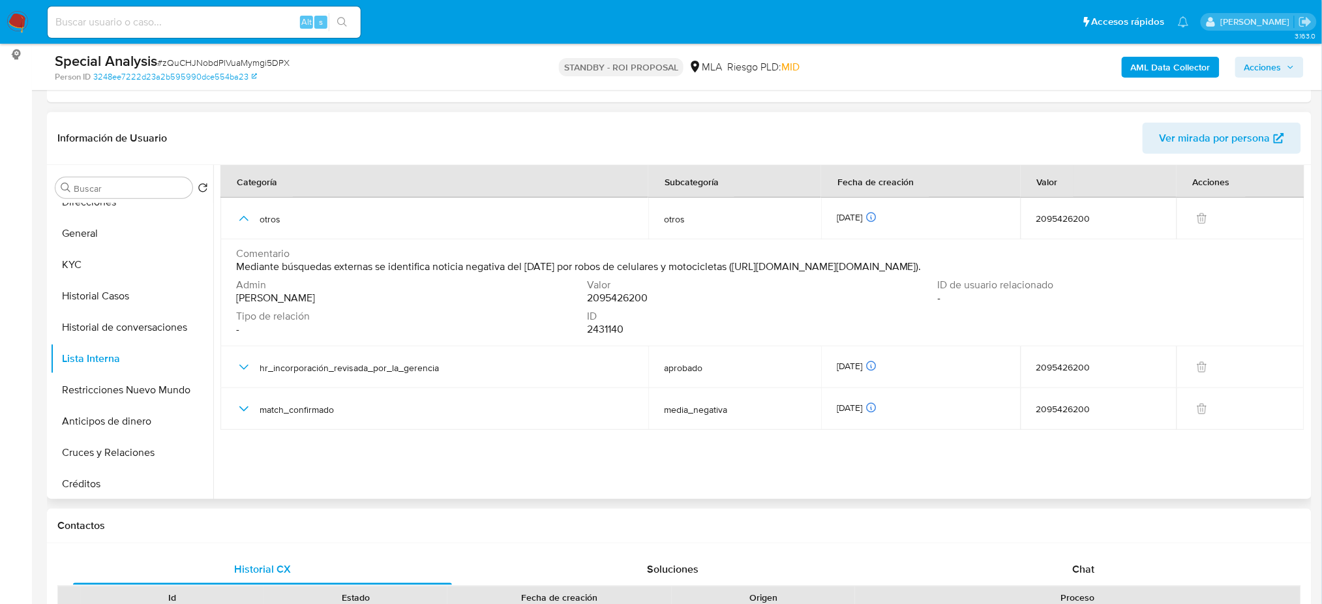
drag, startPoint x: 1050, startPoint y: 262, endPoint x: 546, endPoint y: 257, distance: 503.7
click at [546, 257] on div "Comentario Mediante búsquedas externas se identifica noticia negativa del [DATE…" at bounding box center [762, 260] width 1053 height 26
click at [564, 258] on span "Comentario" at bounding box center [761, 253] width 1050 height 13
click at [570, 264] on span "Mediante búsquedas externas se identifica noticia negativa del [DATE] por robos…" at bounding box center [579, 266] width 686 height 13
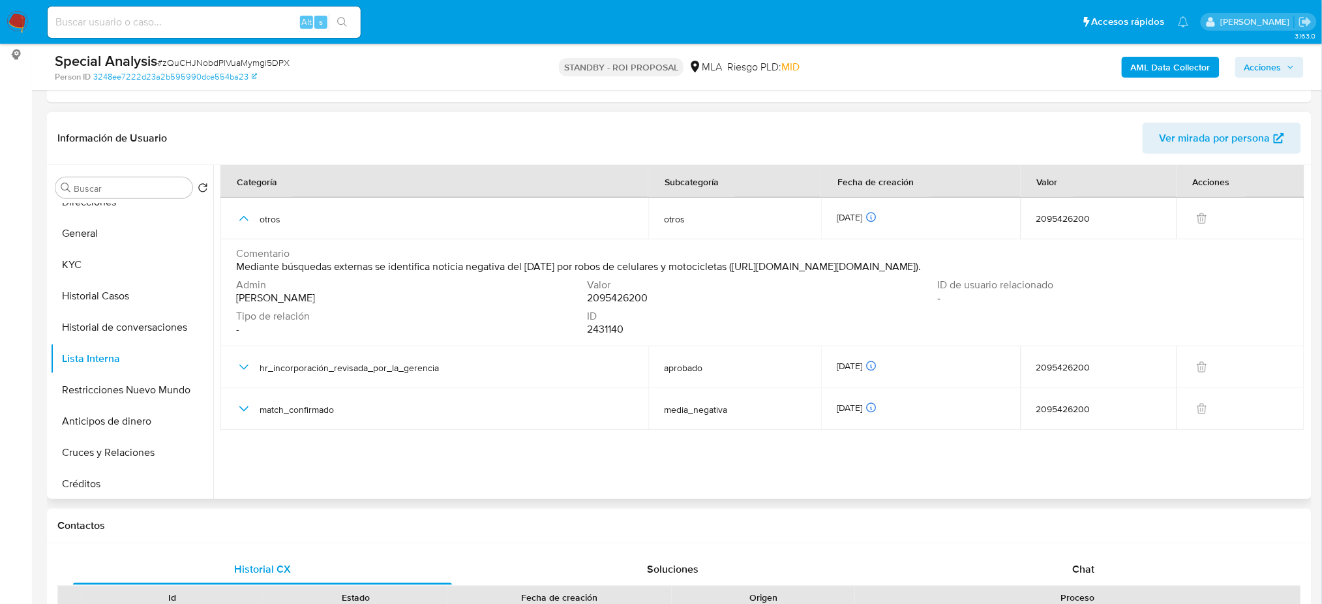
click at [570, 264] on span "Mediante búsquedas externas se identifica noticia negativa del 23/01/2024 por r…" at bounding box center [579, 266] width 686 height 13
click at [784, 283] on span "Valor" at bounding box center [761, 285] width 348 height 13
drag, startPoint x: 759, startPoint y: 267, endPoint x: 1035, endPoint y: 266, distance: 276.0
click at [922, 266] on span "Mediante búsquedas externas se identifica noticia negativa del 23/01/2024 por r…" at bounding box center [579, 266] width 686 height 13
click at [536, 266] on span "Mediante búsquedas externas se identifica noticia negativa del 23/01/2024 por r…" at bounding box center [579, 266] width 686 height 13
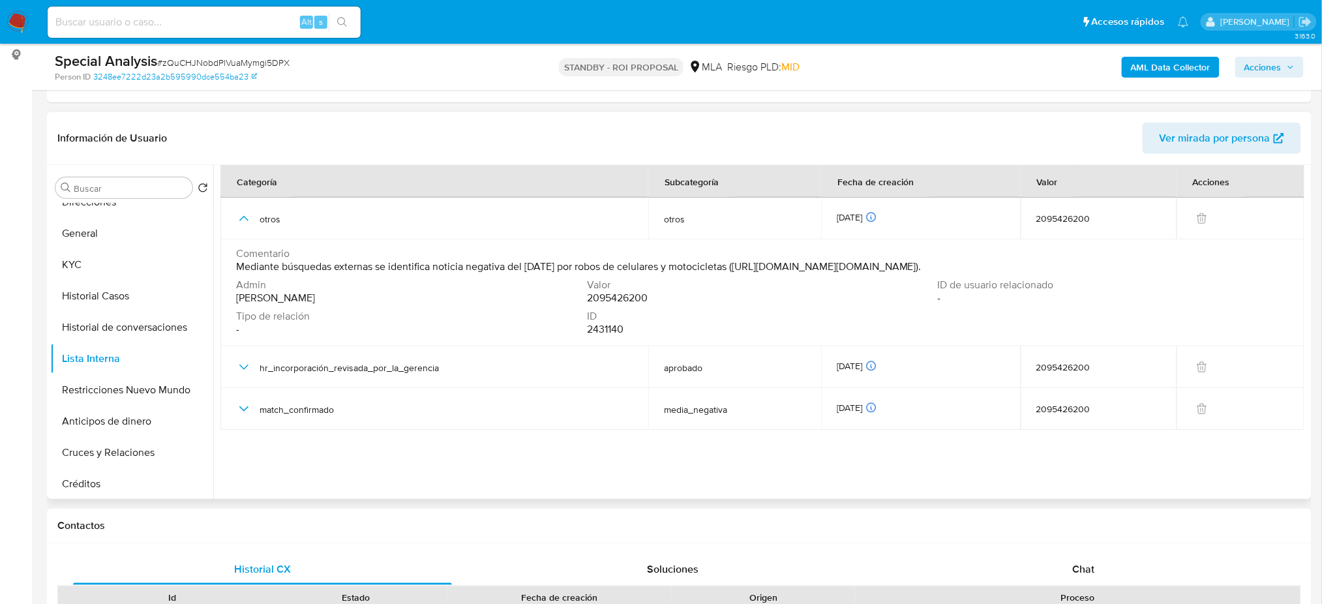
drag, startPoint x: 580, startPoint y: 266, endPoint x: 1041, endPoint y: 264, distance: 460.6
click at [1041, 264] on div "Comentario Mediante búsquedas externas se identifica noticia negativa del 23/01…" at bounding box center [762, 260] width 1053 height 26
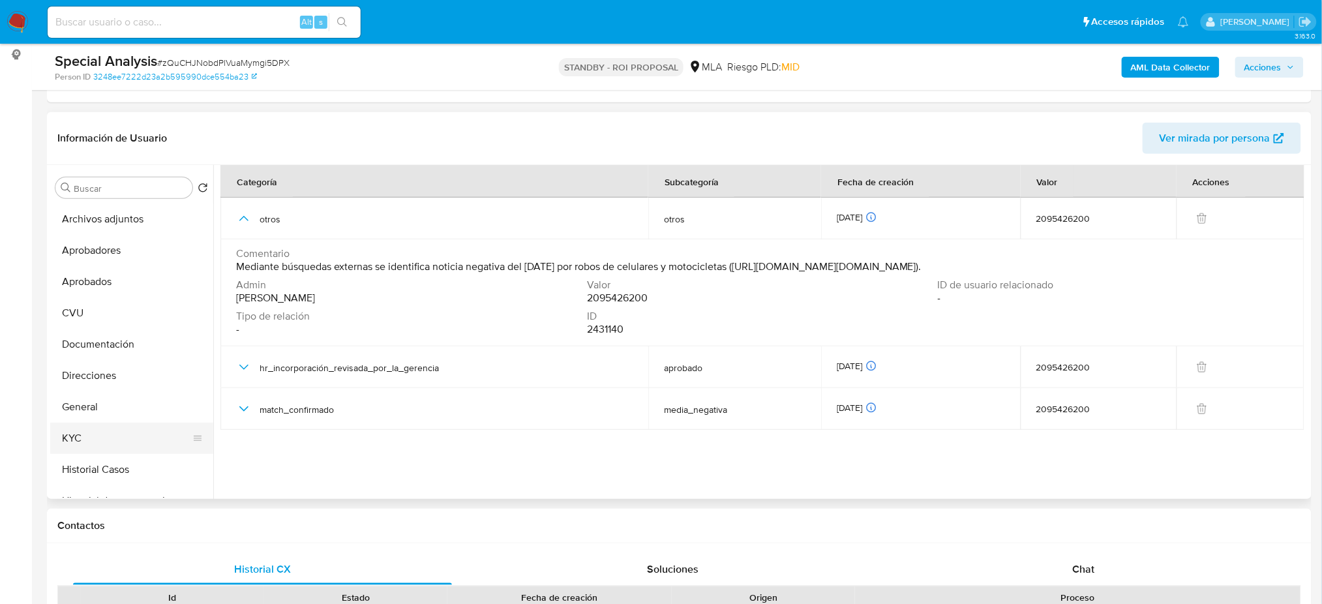
click at [120, 434] on button "KYC" at bounding box center [126, 438] width 153 height 31
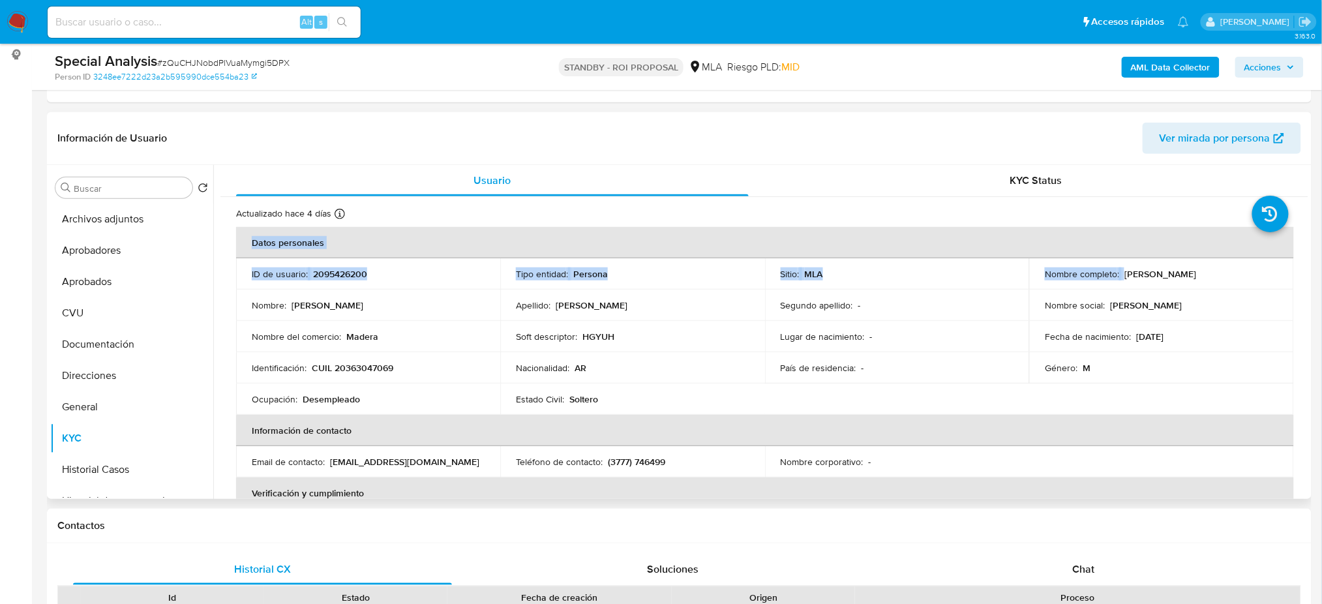
drag, startPoint x: 1276, startPoint y: 275, endPoint x: 1307, endPoint y: 275, distance: 30.7
click at [1307, 275] on div "Usuario KYC Status Actualizado hace 4 días Creado: 13/11/2024 01:12:45 Actualiz…" at bounding box center [760, 332] width 1095 height 334
copy table "Datos personales ID de usuario : 2095426200 Tipo entidad : Persona Sitio : MLA …"
click at [1165, 317] on td "Nombre social : Hector Javier" at bounding box center [1161, 305] width 264 height 31
drag, startPoint x: 1121, startPoint y: 275, endPoint x: 1240, endPoint y: 269, distance: 119.5
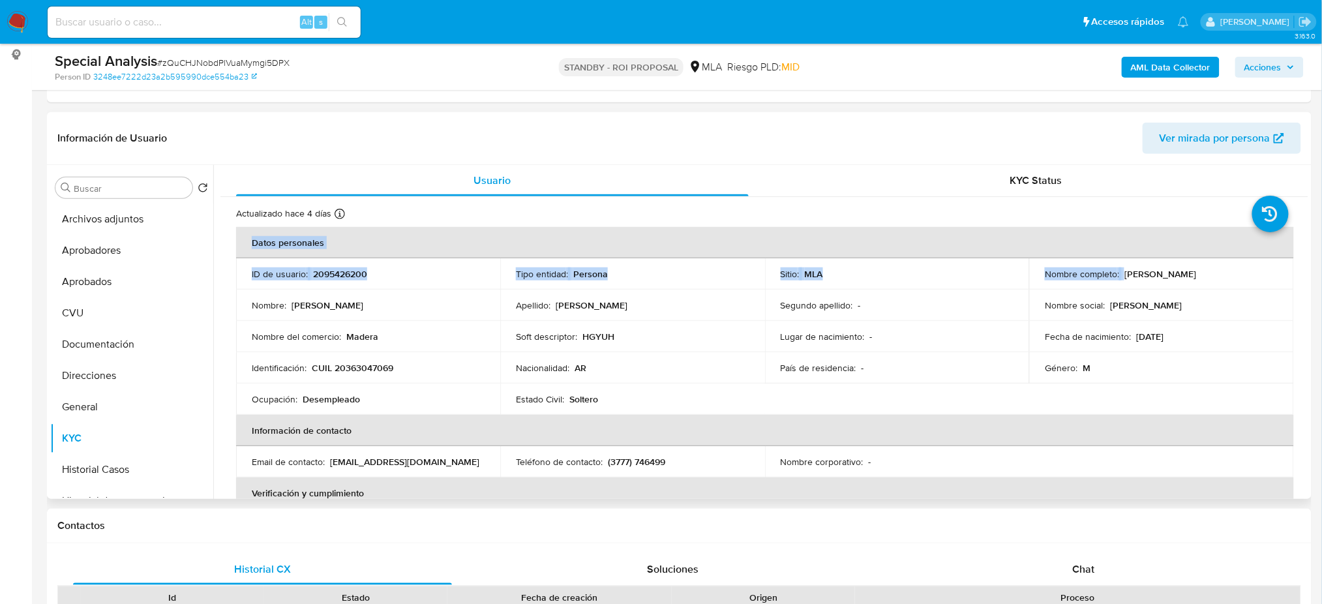
click at [1240, 269] on div "Nombre completo : Hector Javier Rodriguez" at bounding box center [1161, 274] width 233 height 12
copy p "Hector Javier Rodriguez"
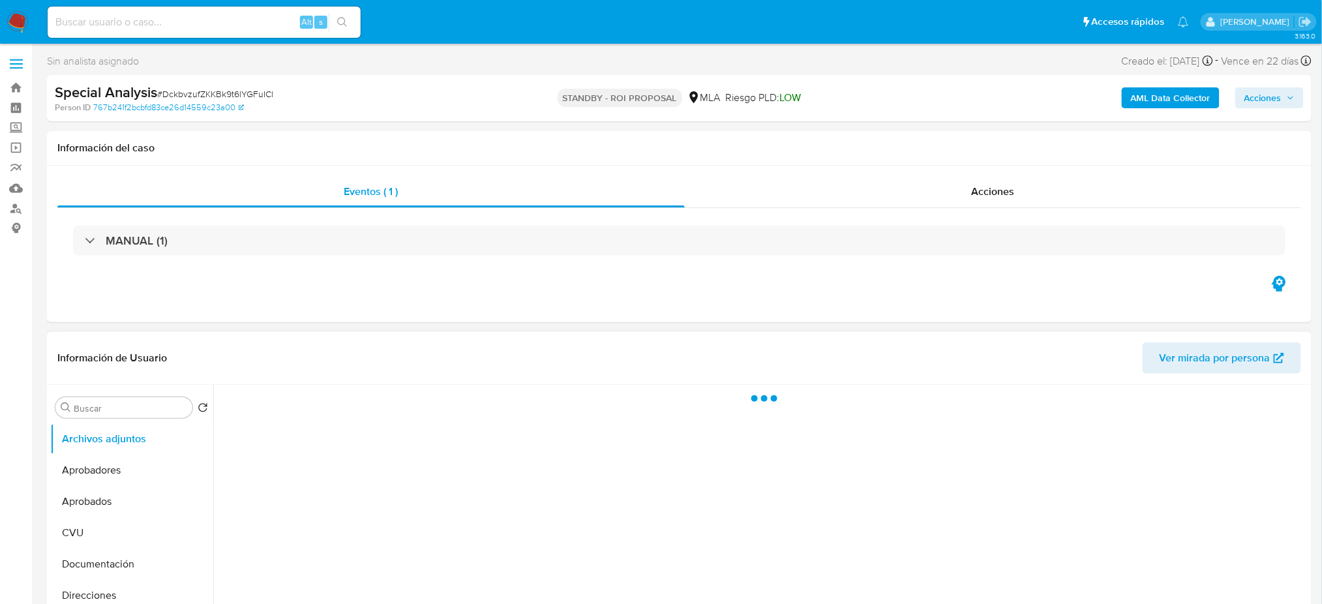
select select "10"
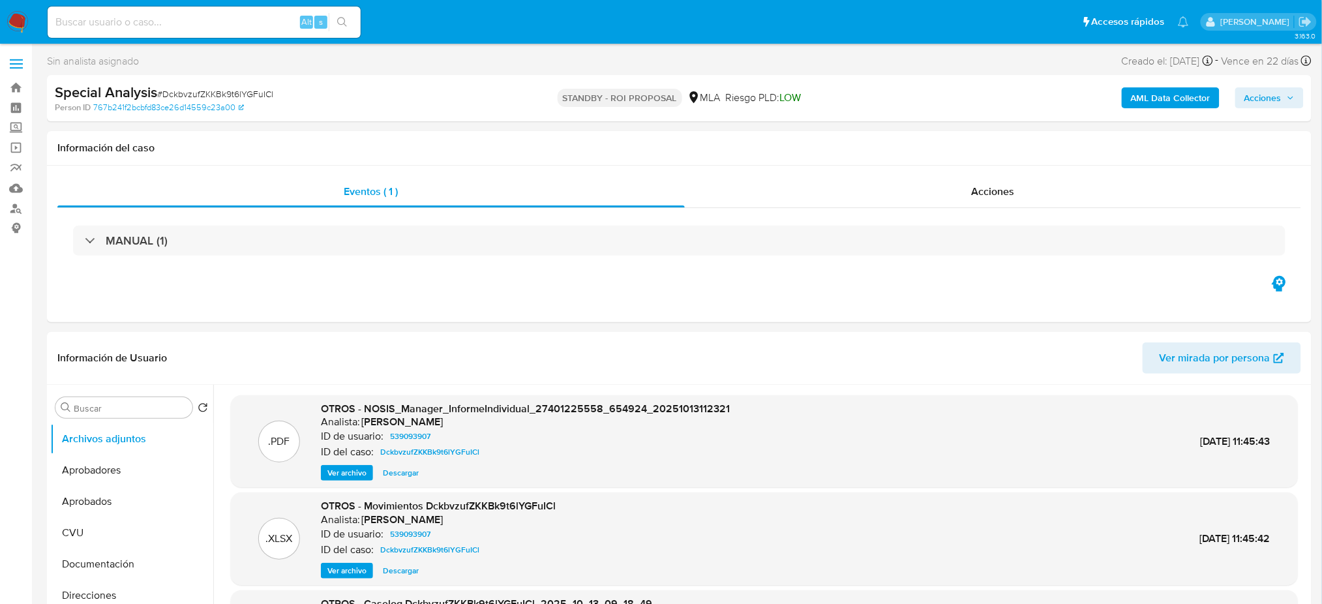
click at [9, 20] on img at bounding box center [18, 22] width 22 height 22
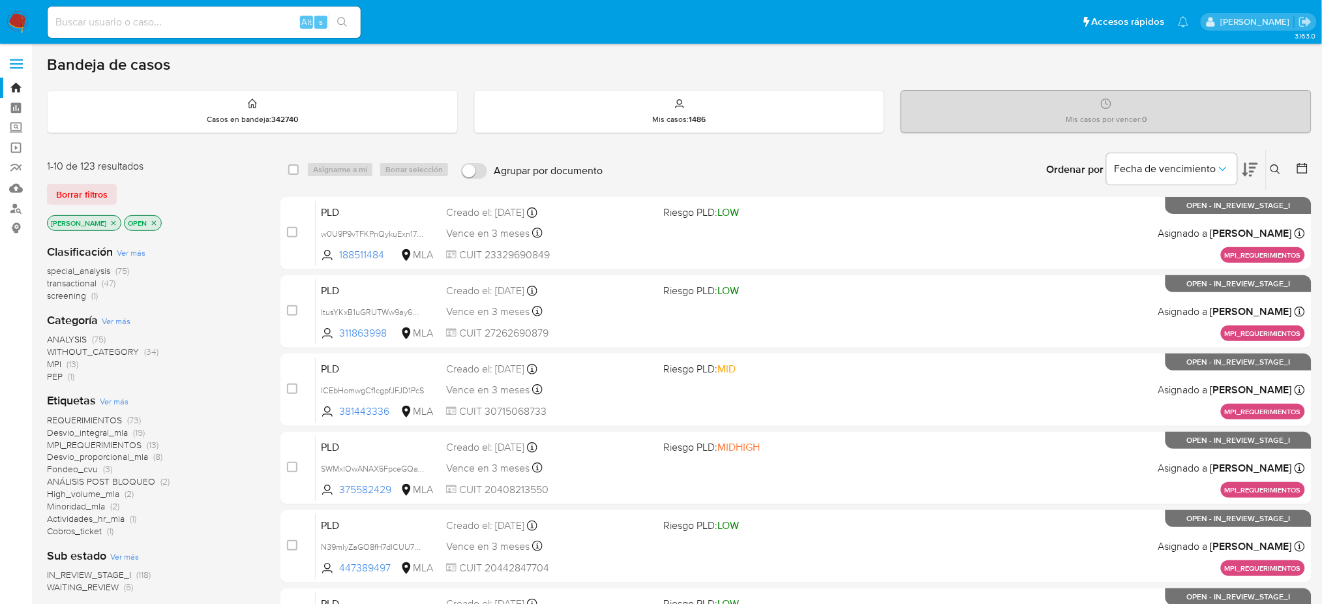
click at [247, 20] on input at bounding box center [204, 22] width 313 height 17
paste input "RqjZVHEpHRHWucHSojHGoEMr"
type input "RqjZVHEpHRHWucHSojHGoEMr"
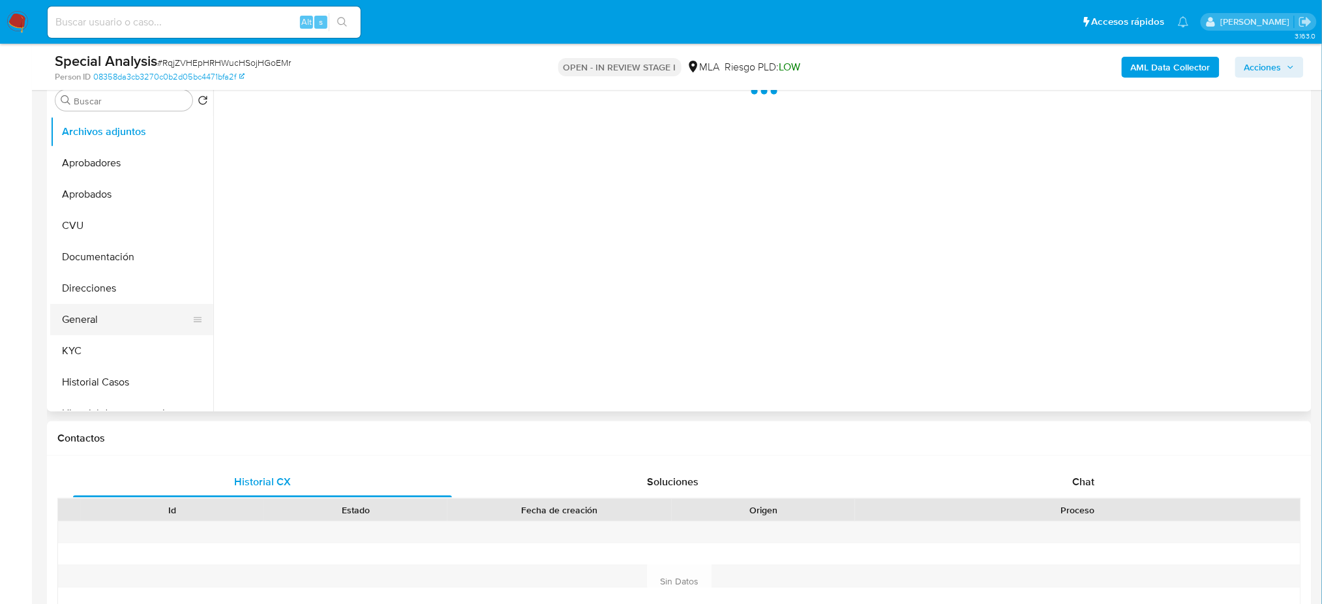
select select "10"
click at [82, 323] on button "General" at bounding box center [126, 319] width 153 height 31
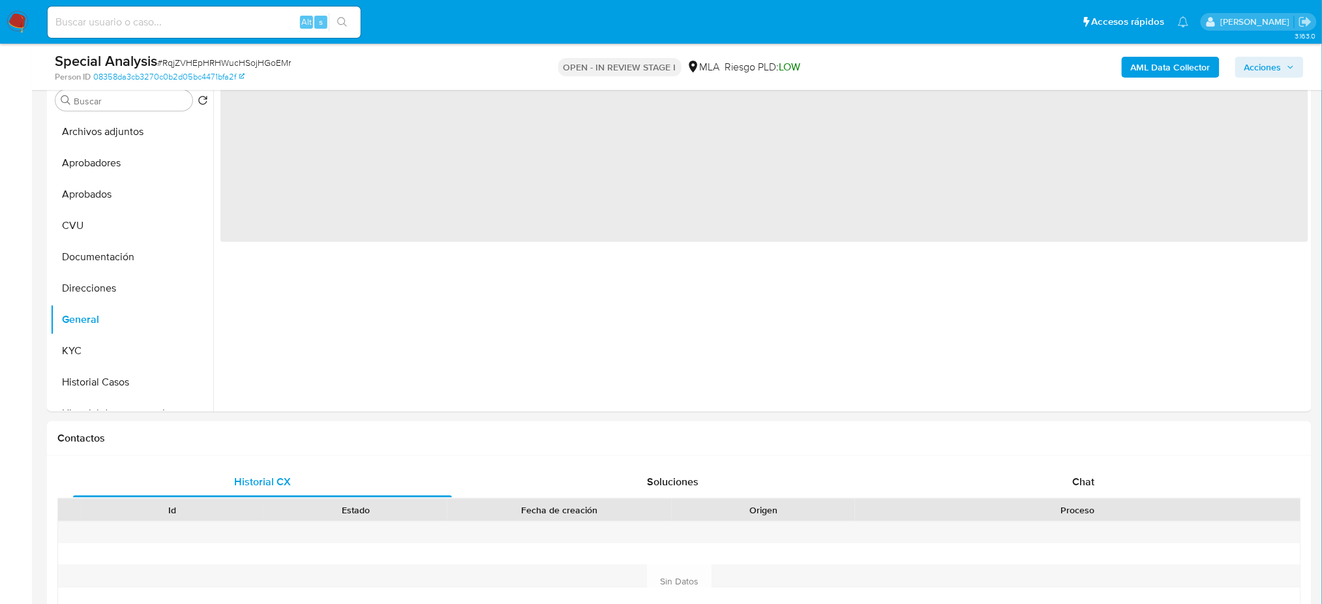
scroll to position [174, 0]
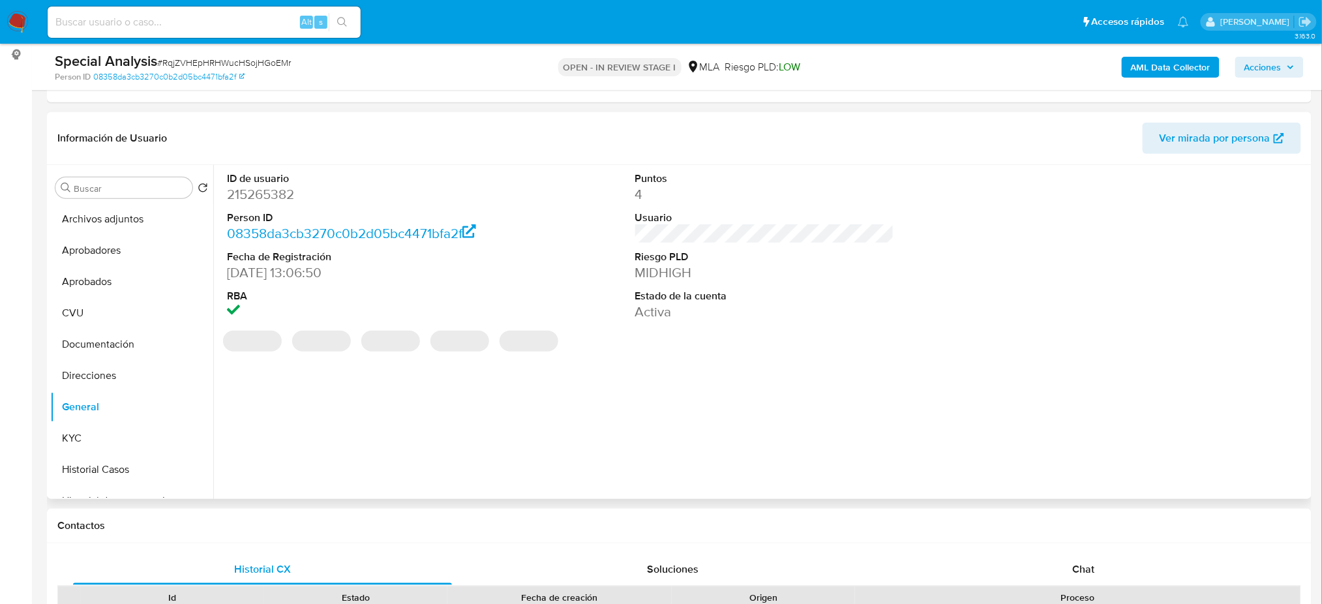
click at [258, 197] on dd "215265382" at bounding box center [356, 194] width 259 height 18
copy dd "215265382"
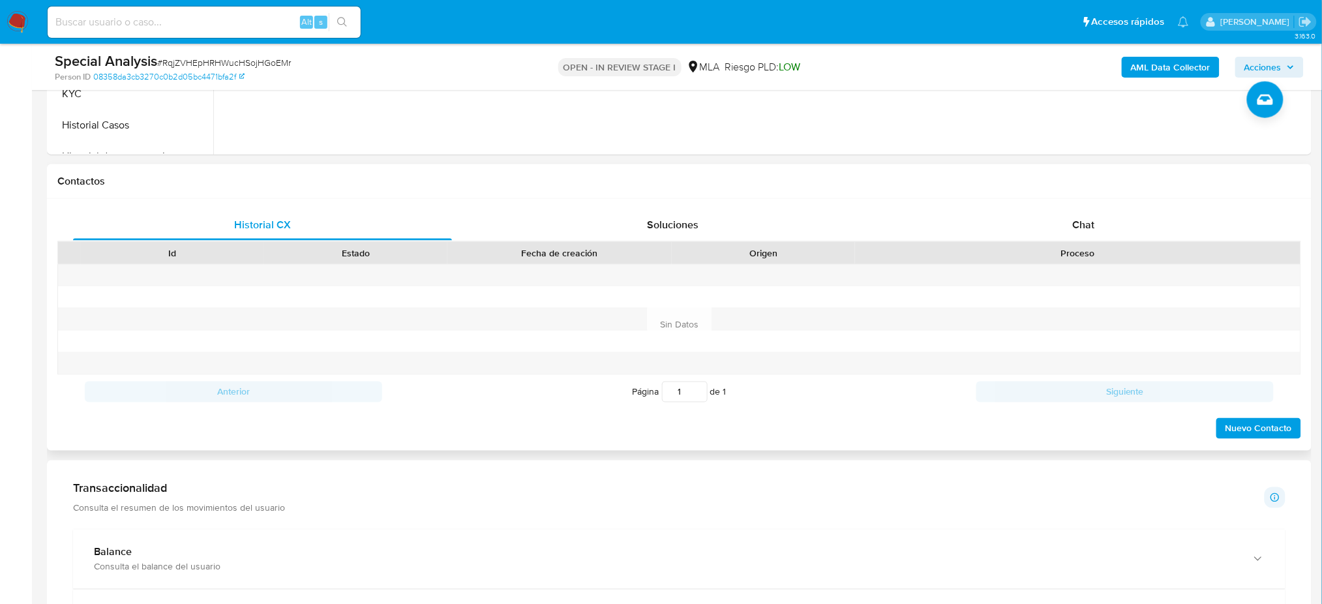
scroll to position [522, 0]
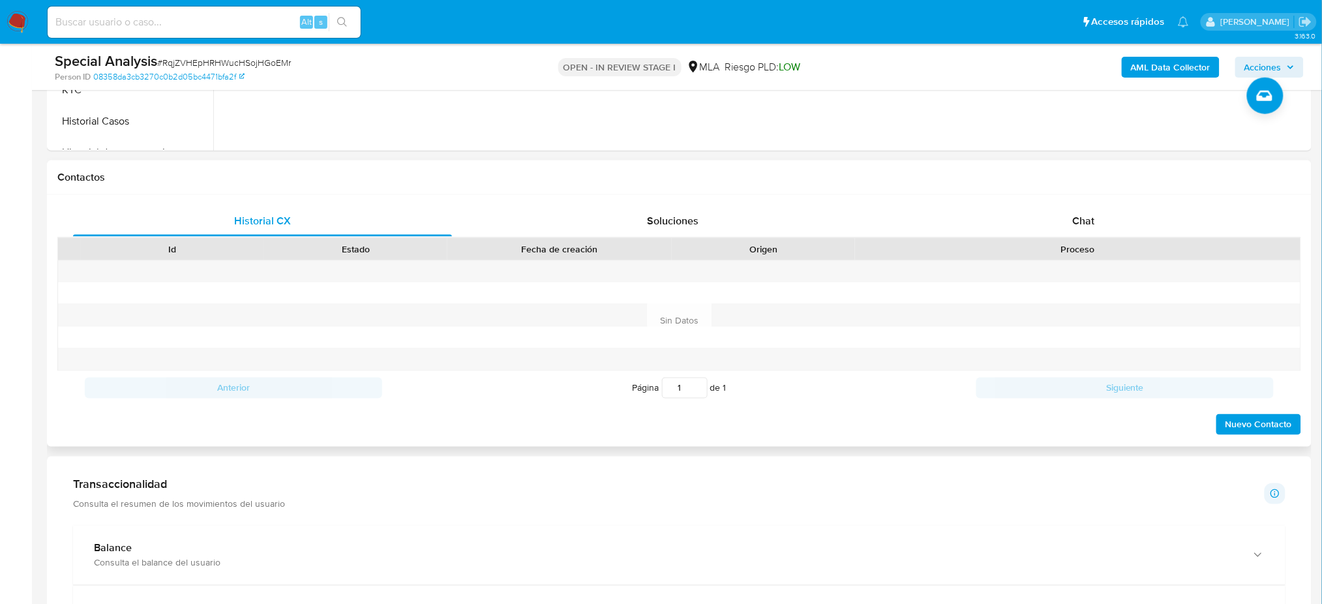
drag, startPoint x: 1086, startPoint y: 233, endPoint x: 915, endPoint y: 239, distance: 171.0
click at [1087, 233] on div "Chat" at bounding box center [1083, 221] width 379 height 31
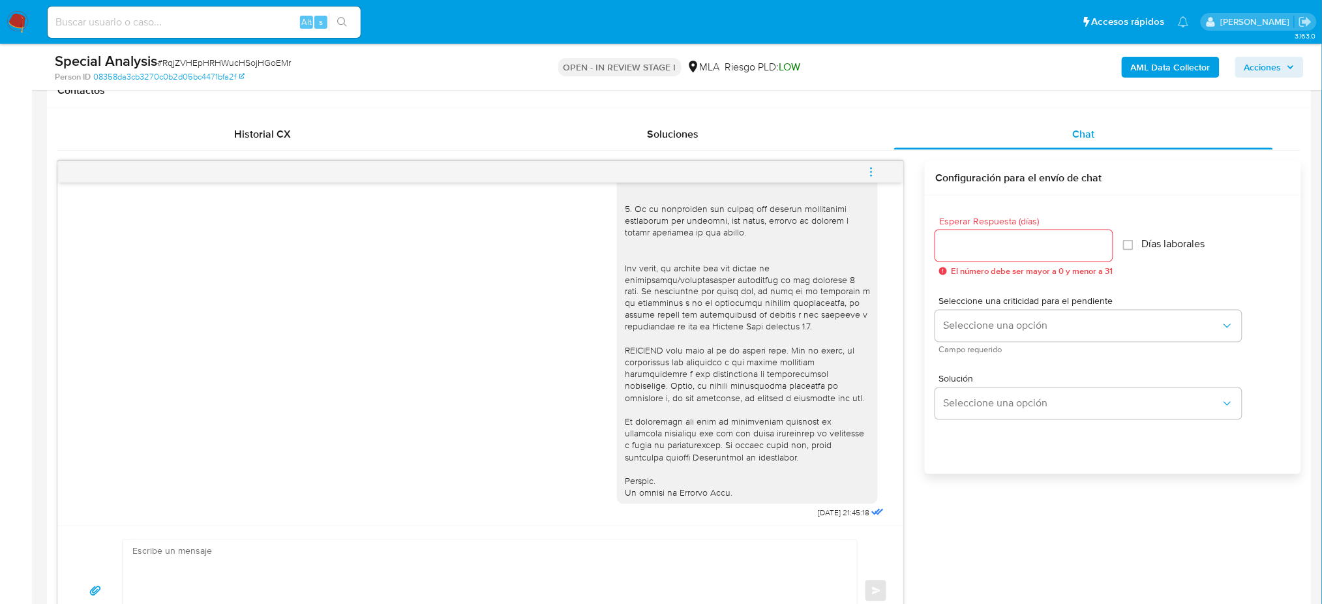
scroll to position [902, 0]
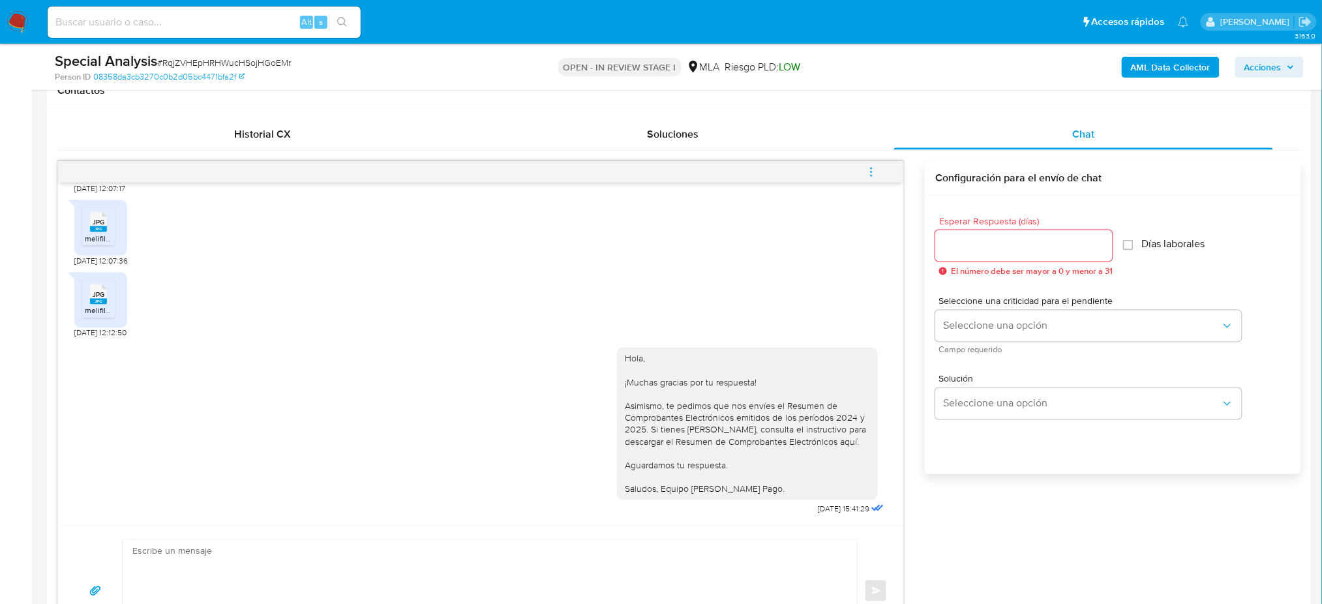
click at [868, 173] on icon "menu-action" at bounding box center [872, 172] width 12 height 12
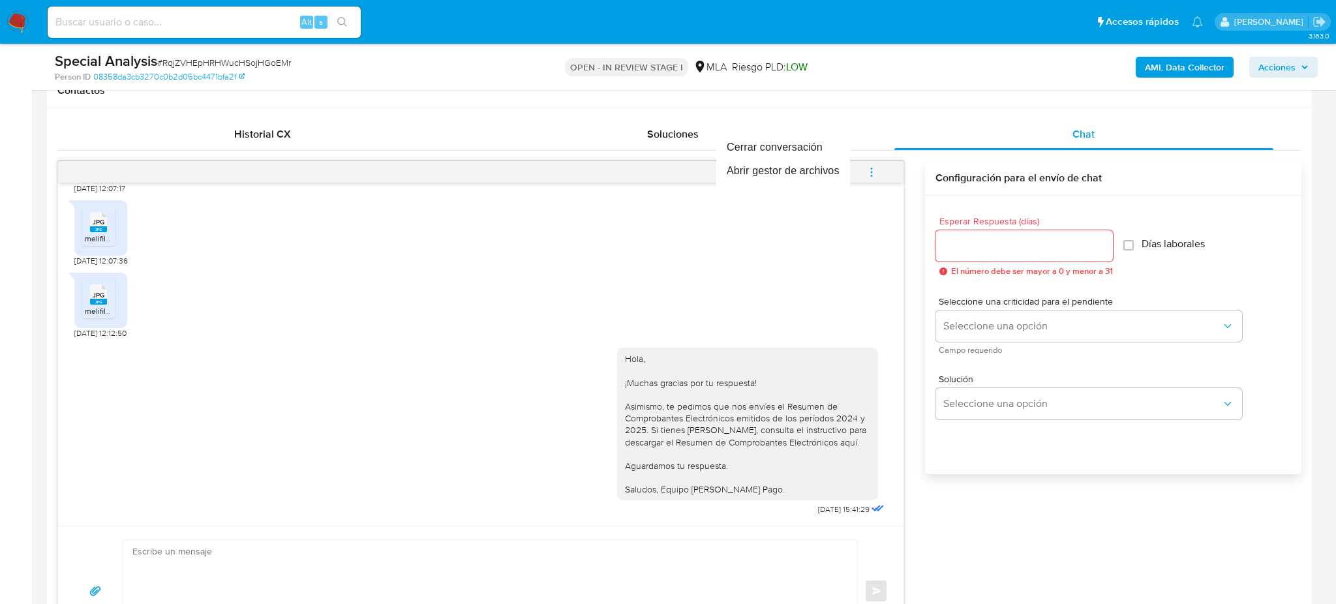
click at [870, 166] on div at bounding box center [668, 302] width 1336 height 604
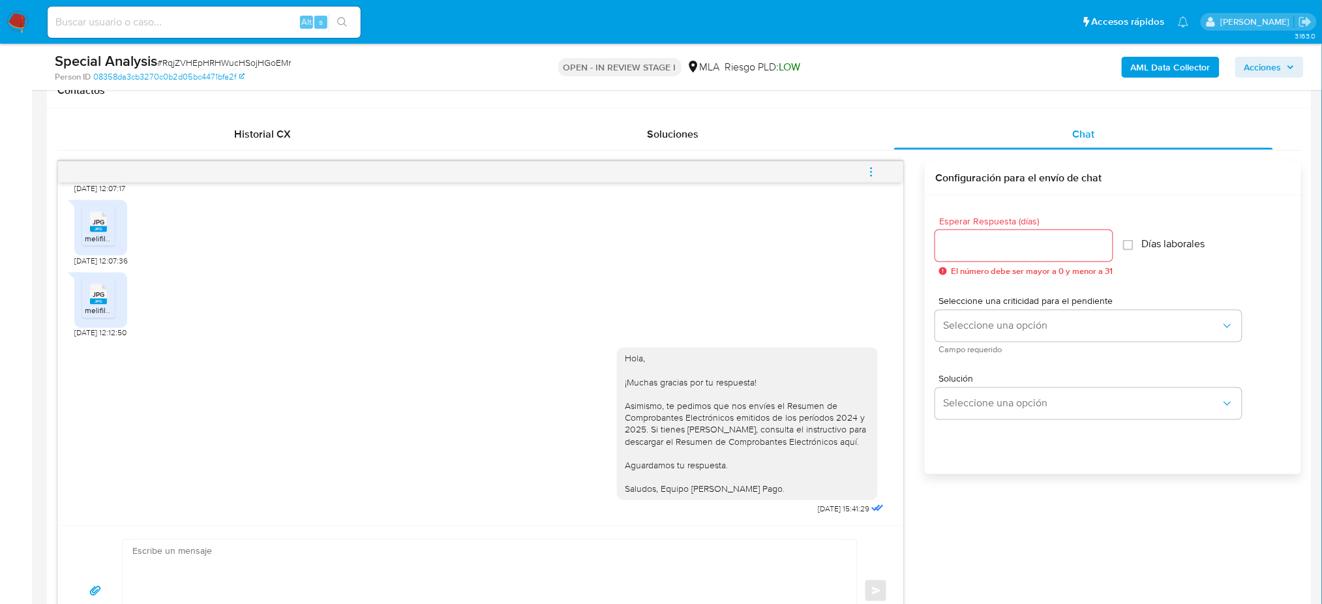
click at [885, 166] on button "menu-action" at bounding box center [871, 172] width 43 height 31
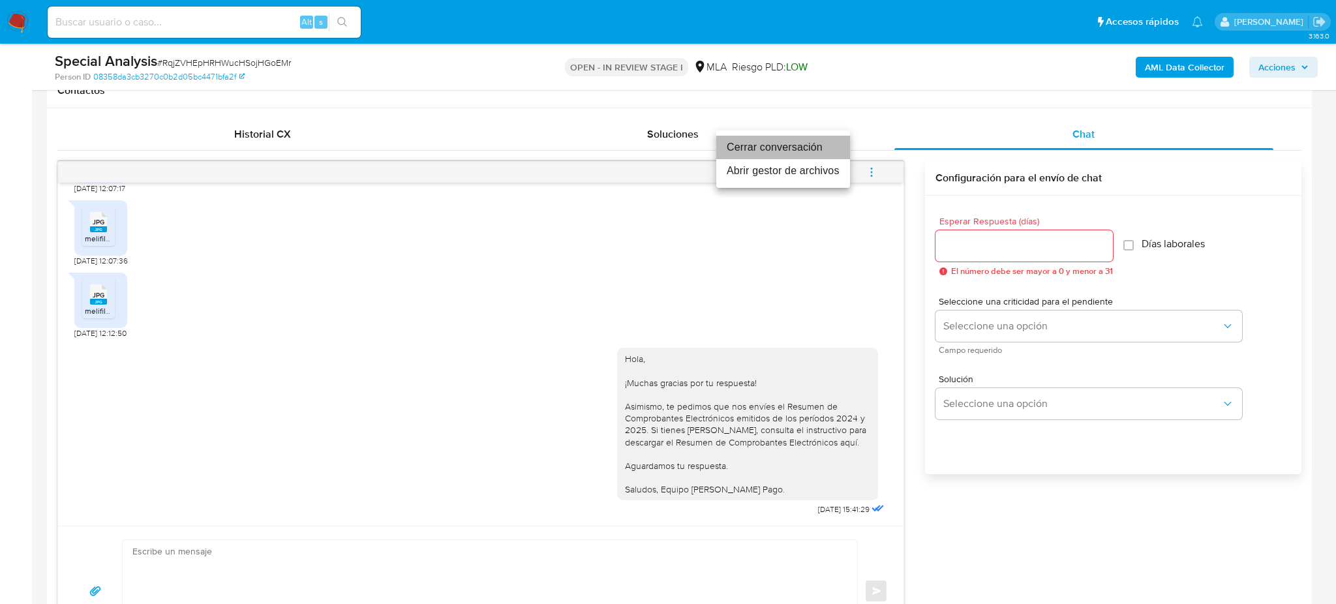
click at [813, 150] on li "Cerrar conversación" at bounding box center [783, 147] width 134 height 23
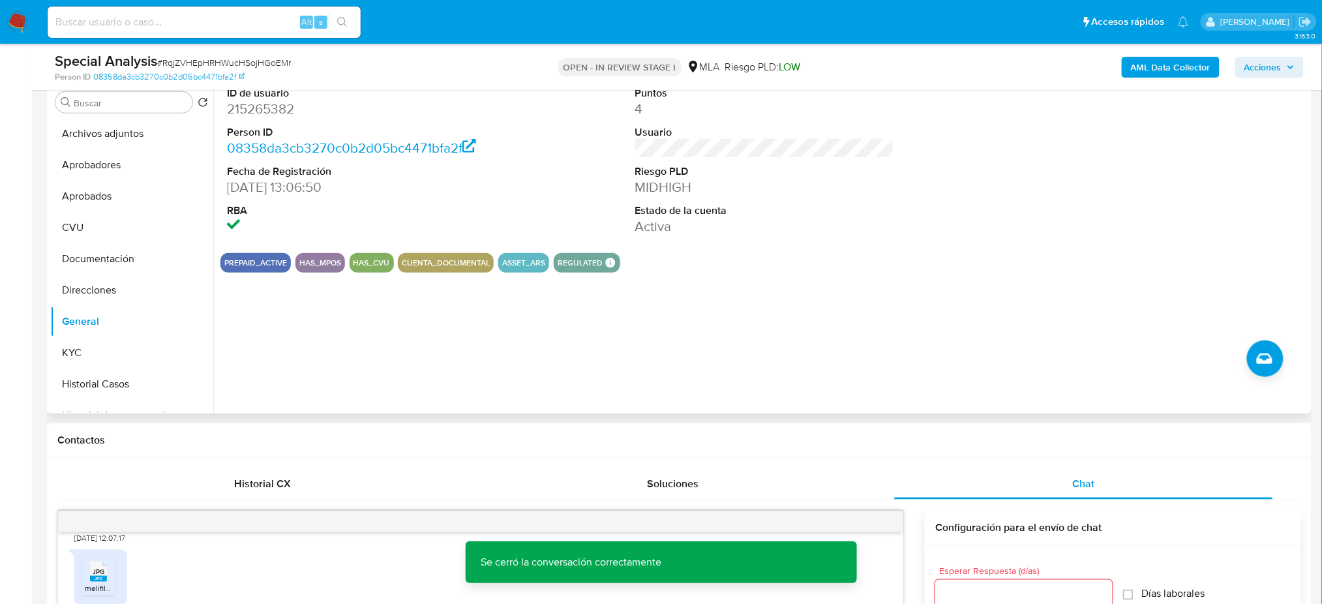
scroll to position [174, 0]
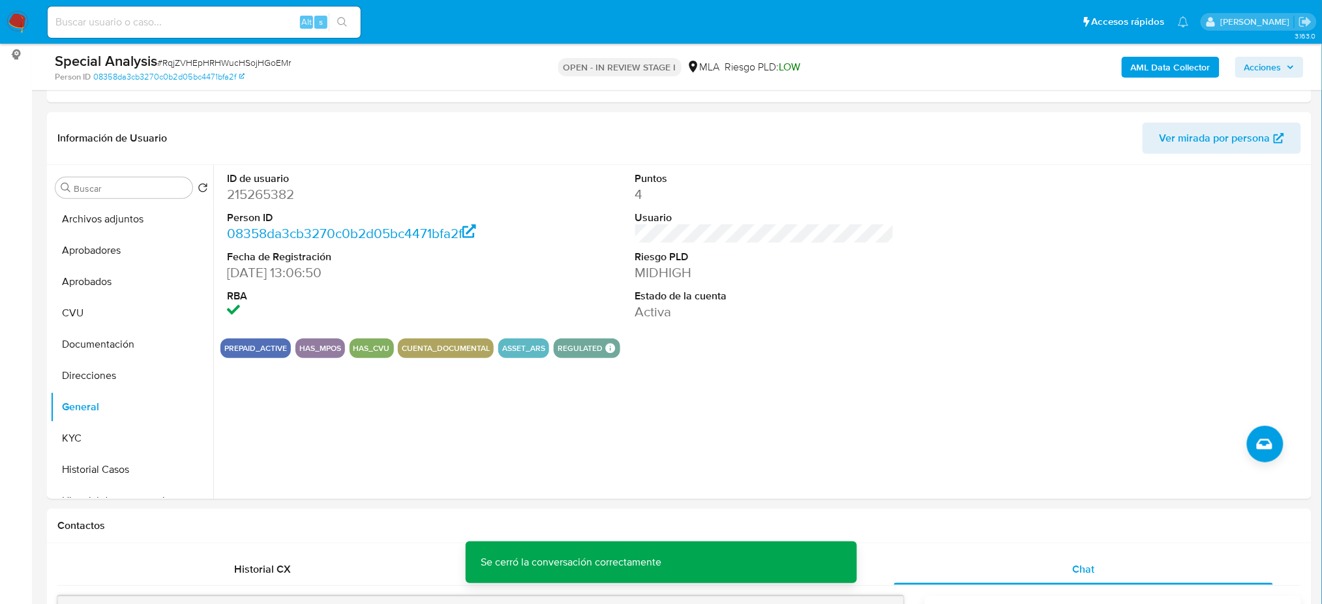
click at [1189, 66] on b "AML Data Collector" at bounding box center [1171, 67] width 80 height 21
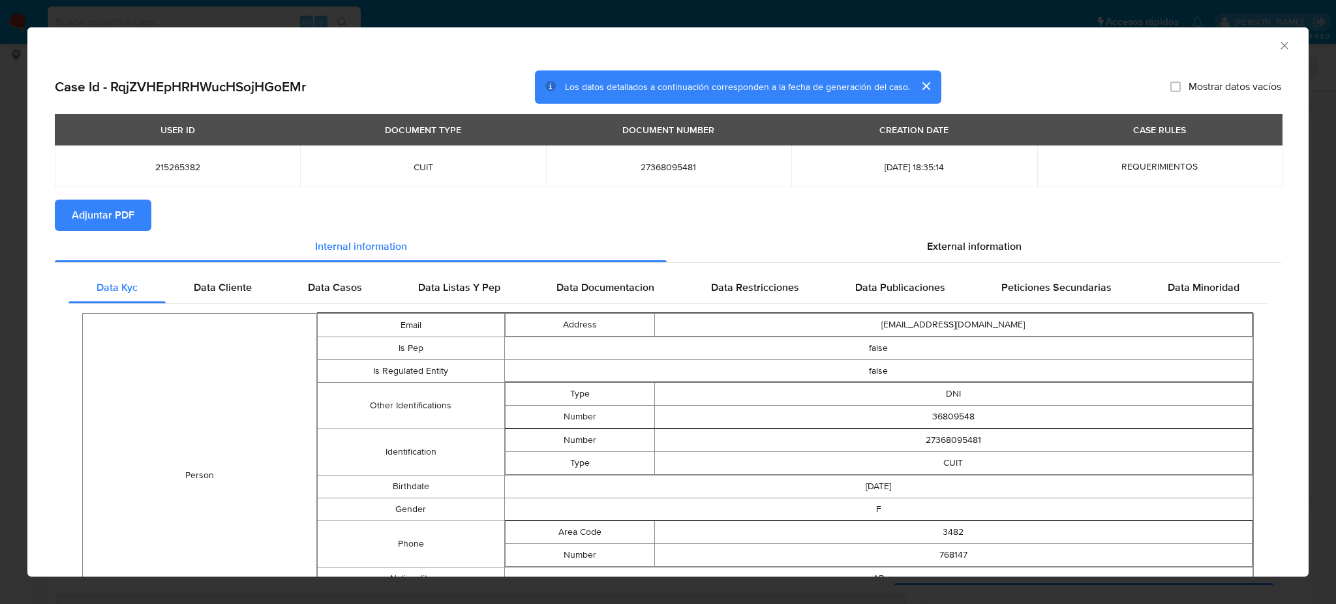
click at [94, 213] on span "Adjuntar PDF" at bounding box center [103, 215] width 63 height 29
click at [1278, 49] on icon "Cerrar ventana" at bounding box center [1284, 45] width 13 height 13
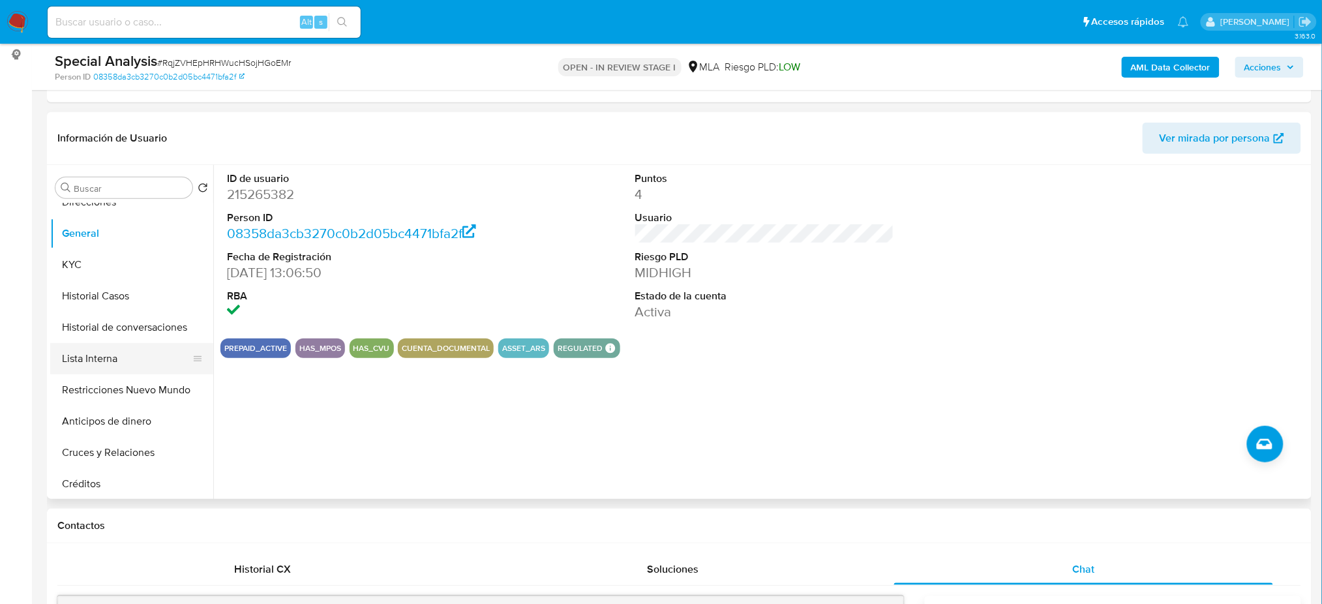
click at [97, 353] on button "Lista Interna" at bounding box center [126, 358] width 153 height 31
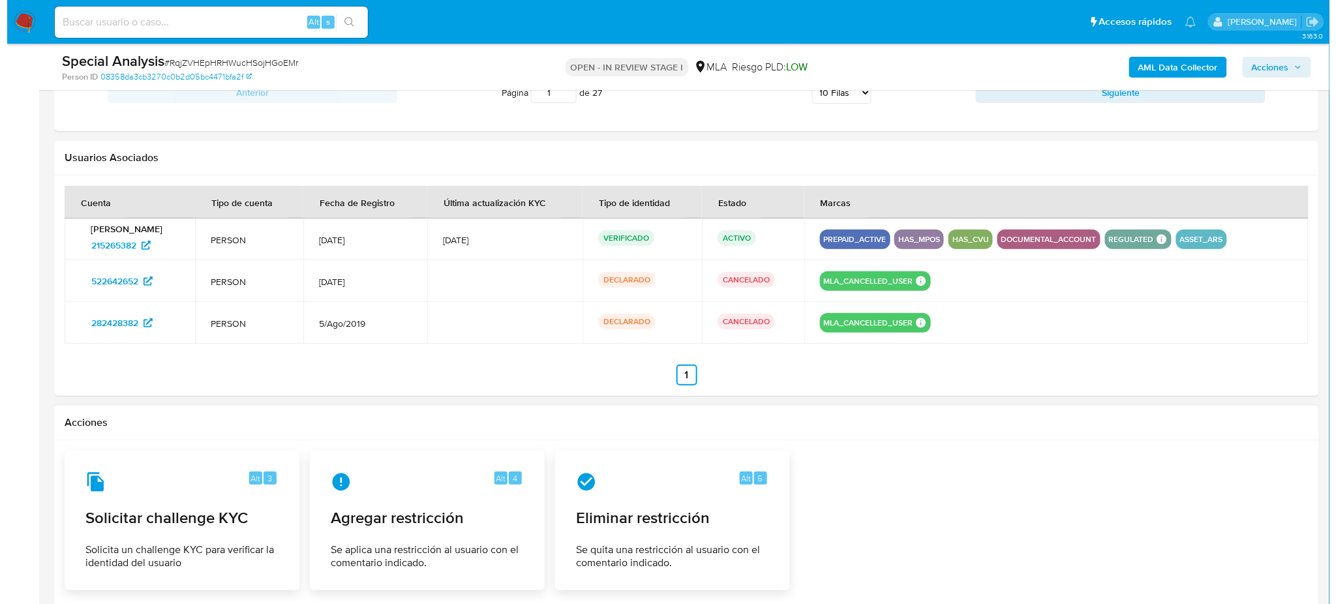
scroll to position [2082, 0]
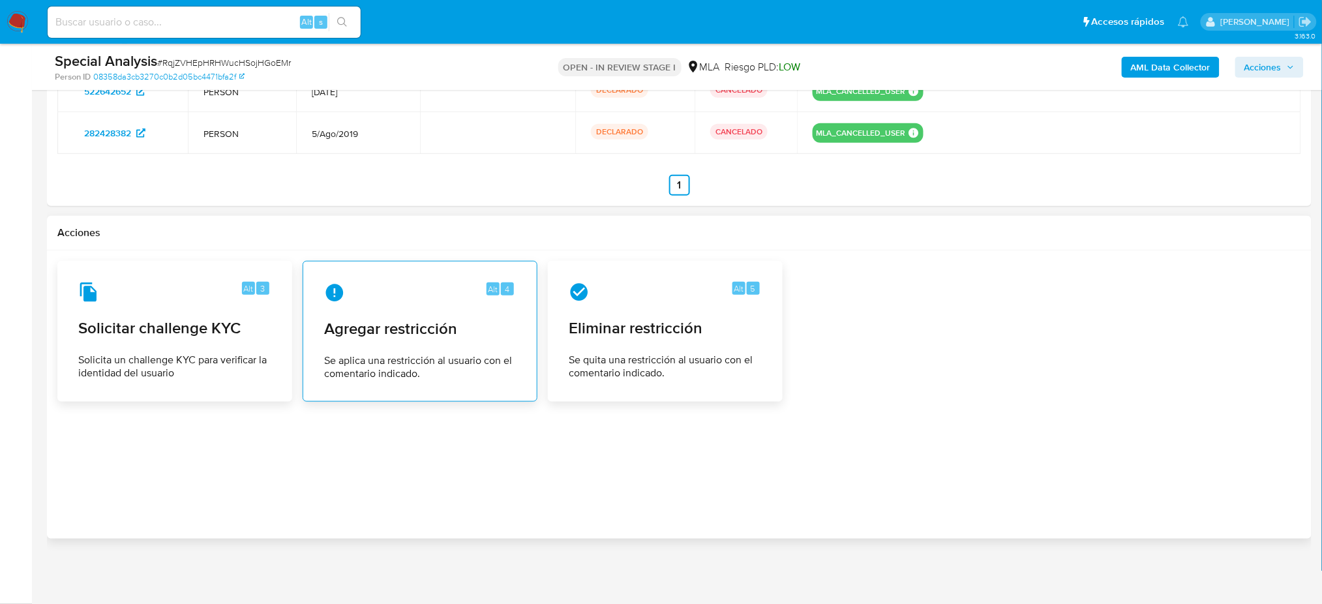
click at [461, 337] on span "Agregar restricción" at bounding box center [420, 329] width 192 height 20
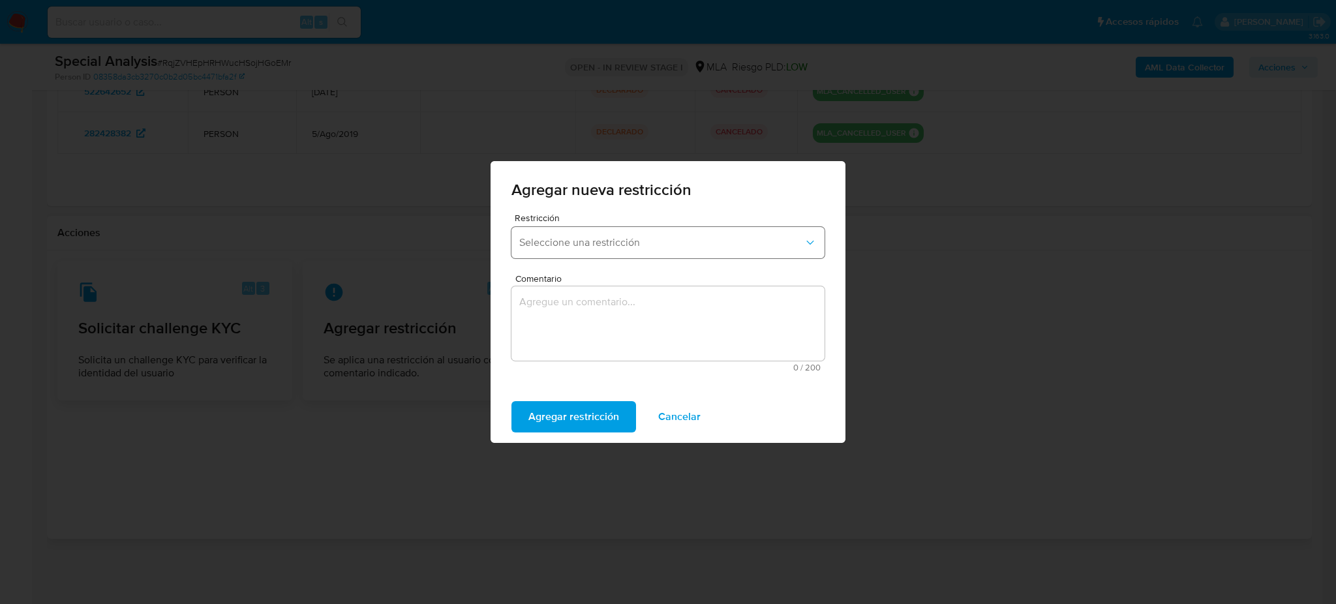
click at [578, 245] on span "Seleccione una restricción" at bounding box center [661, 242] width 284 height 13
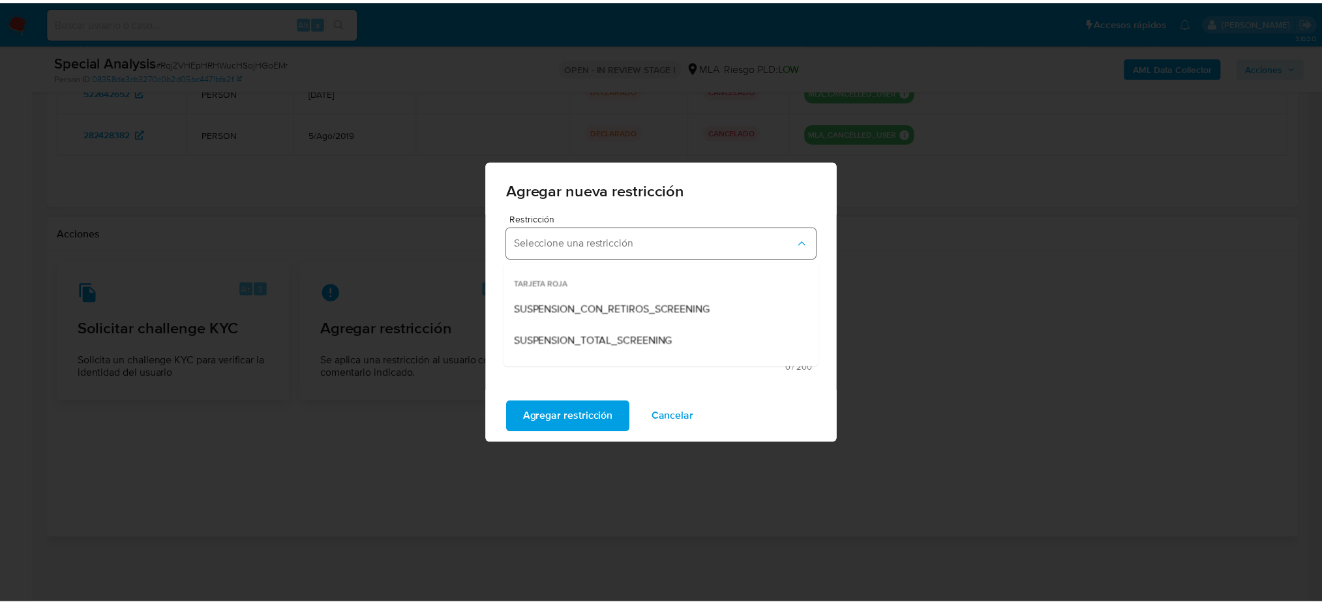
scroll to position [174, 0]
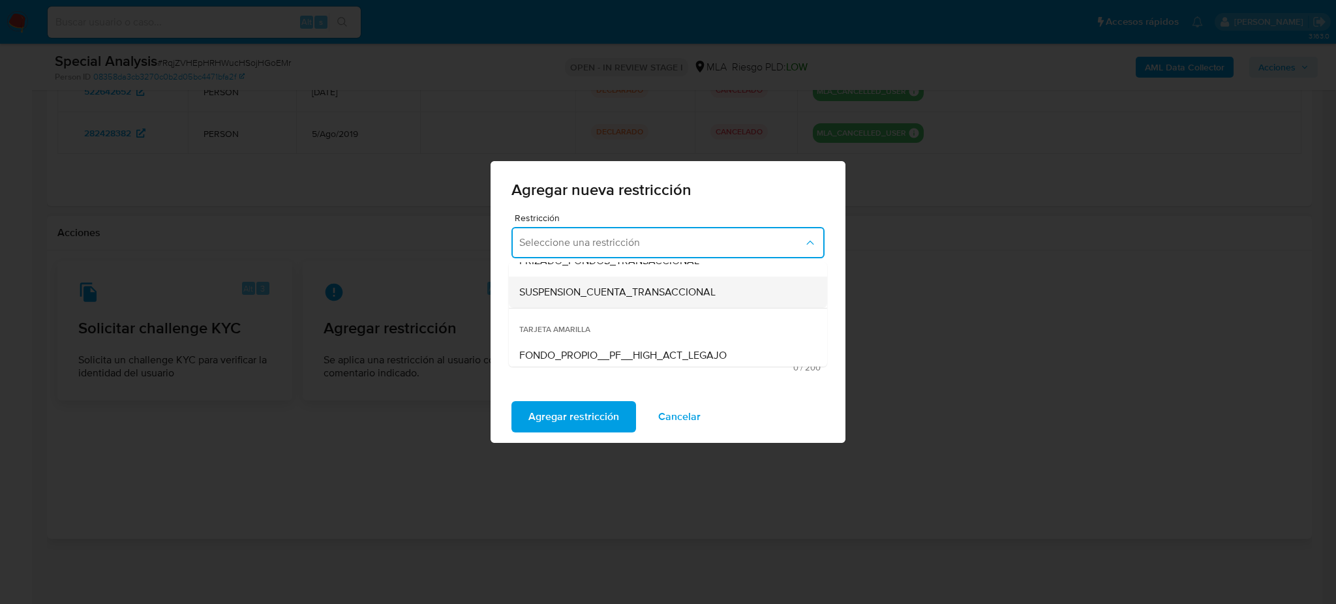
click at [568, 292] on span "SUSPENSION_CUENTA_TRANSACCIONAL" at bounding box center [617, 292] width 196 height 13
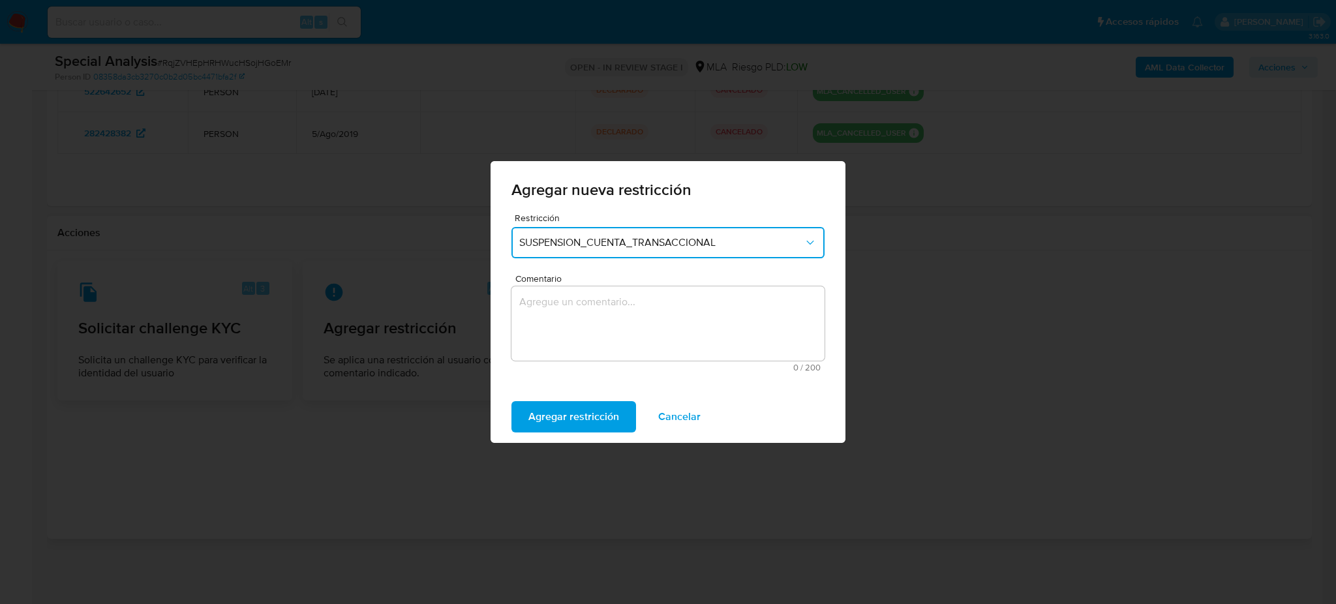
click at [583, 327] on textarea "Comentario" at bounding box center [667, 323] width 313 height 74
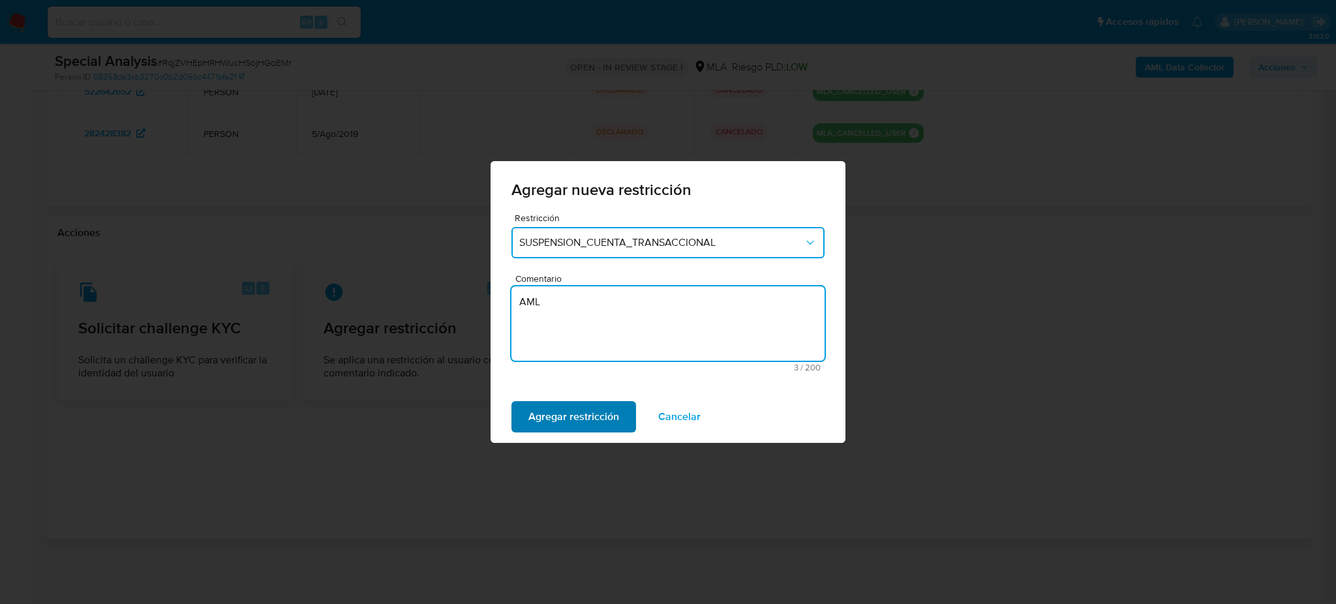
type textarea "AML"
click at [555, 425] on span "Agregar restricción" at bounding box center [573, 417] width 91 height 29
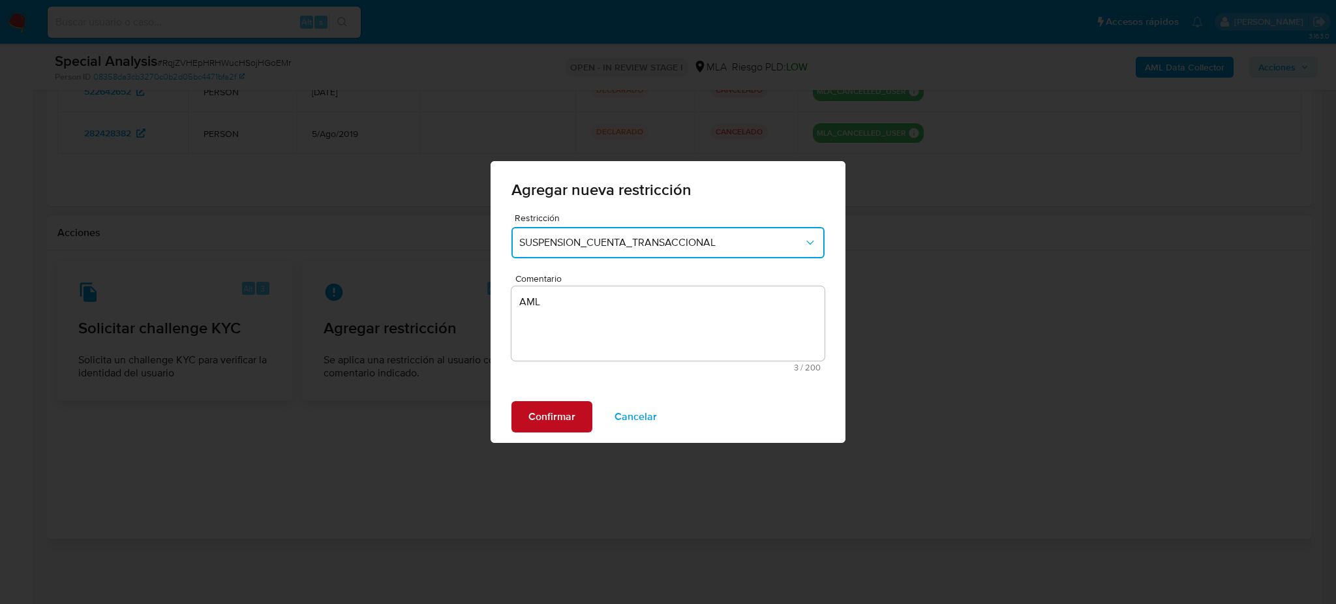
click at [555, 425] on span "Confirmar" at bounding box center [551, 417] width 47 height 29
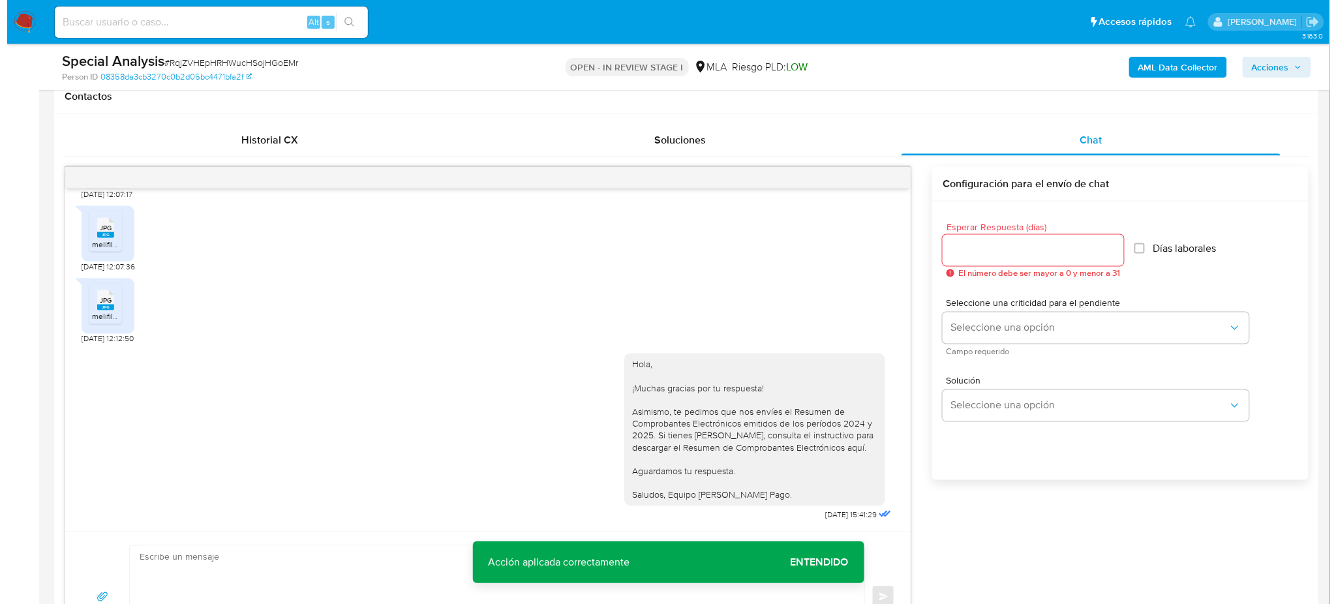
scroll to position [168, 0]
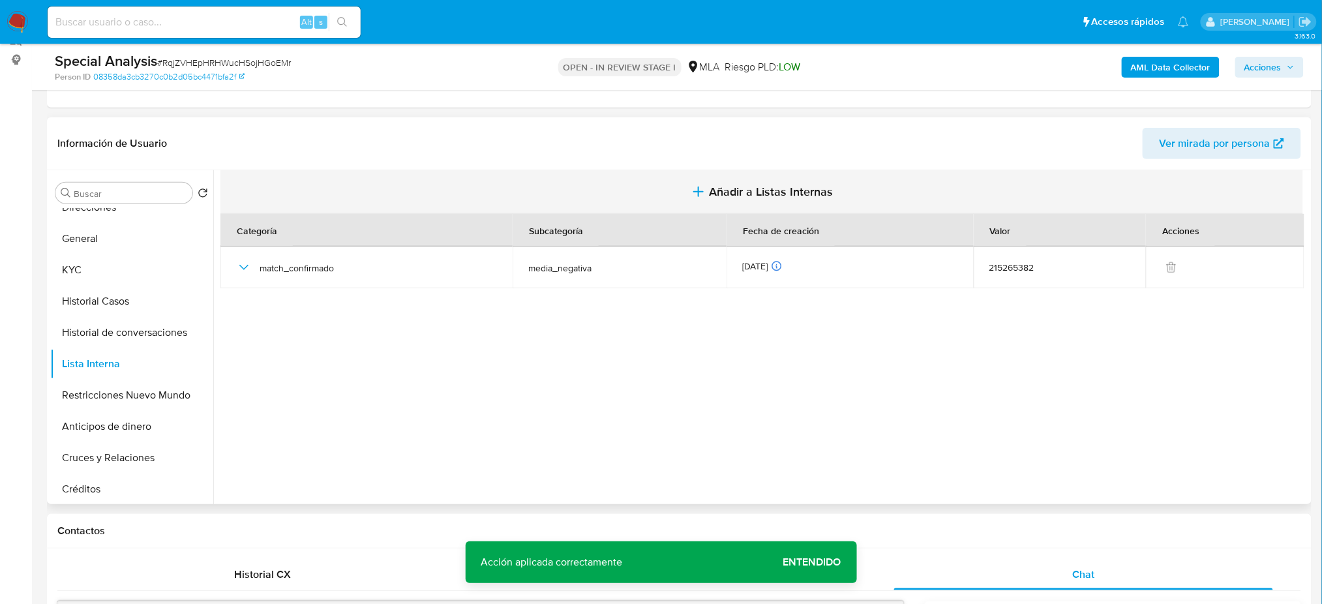
click at [817, 189] on span "Añadir a Listas Internas" at bounding box center [771, 192] width 124 height 14
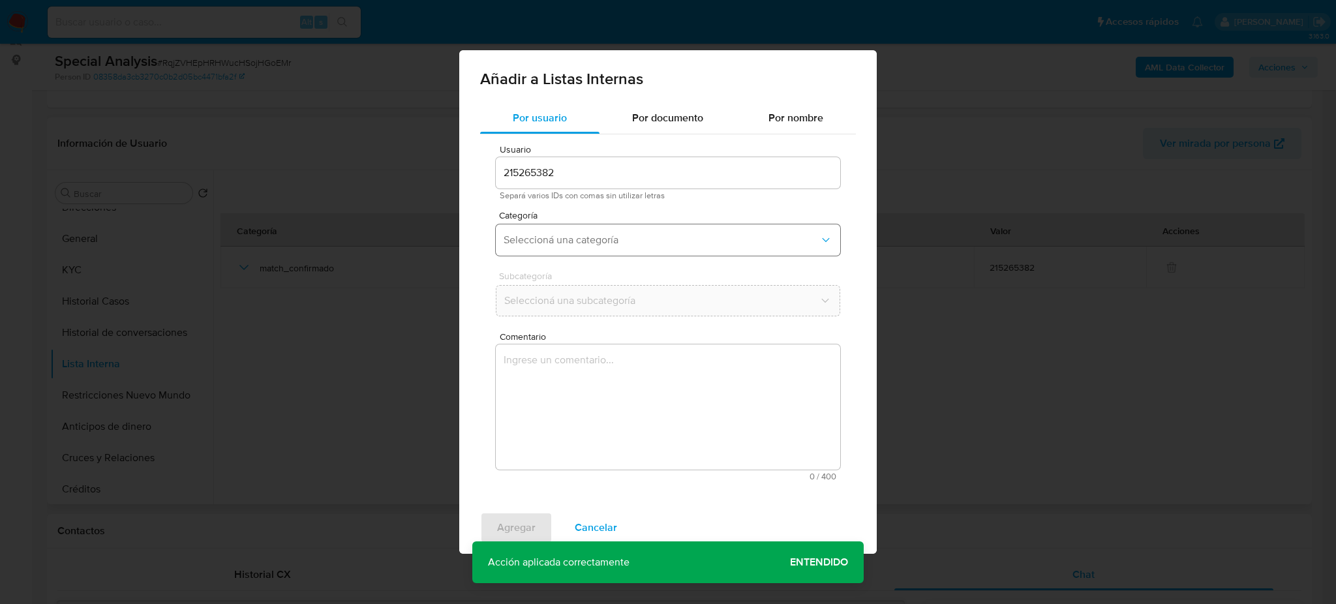
click at [586, 236] on span "Seleccioná una categoría" at bounding box center [662, 240] width 316 height 13
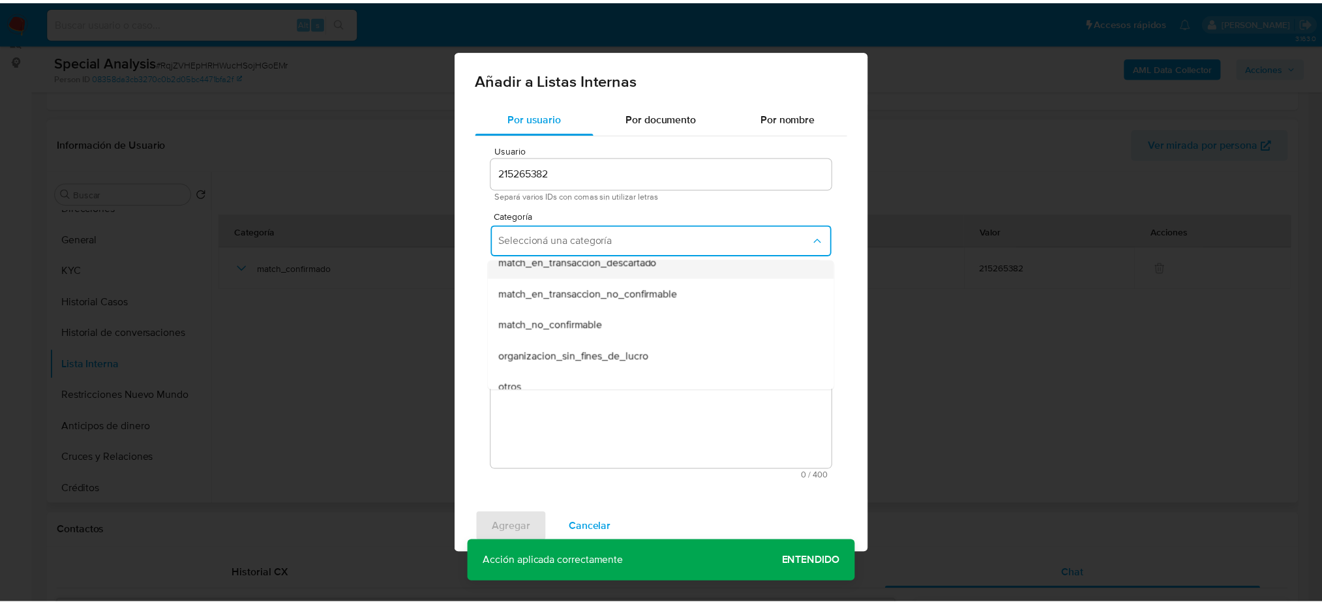
scroll to position [261, 0]
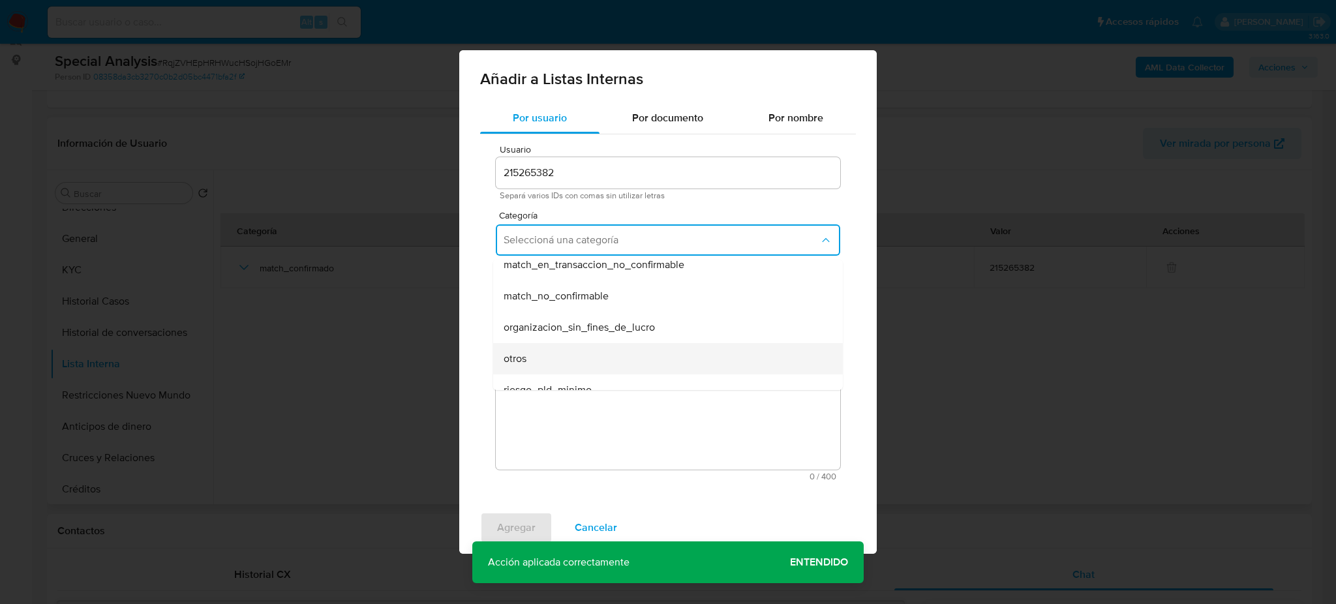
click at [543, 359] on div "otros" at bounding box center [664, 358] width 321 height 31
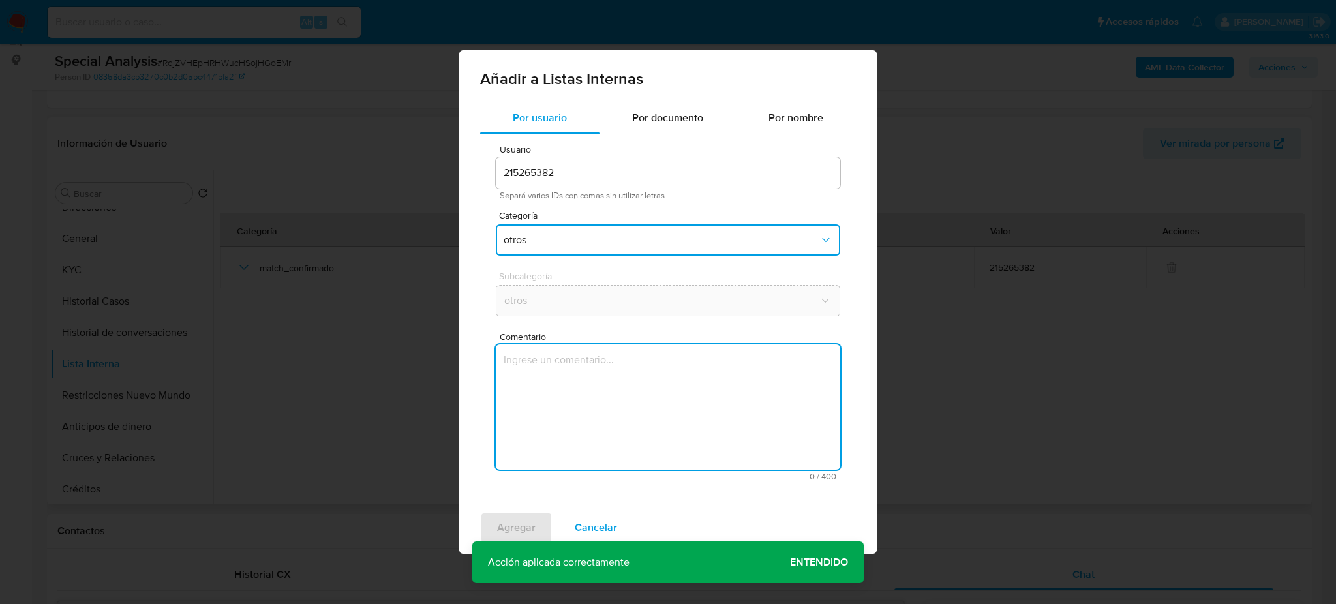
click at [560, 379] on textarea "Comentario" at bounding box center [668, 406] width 344 height 125
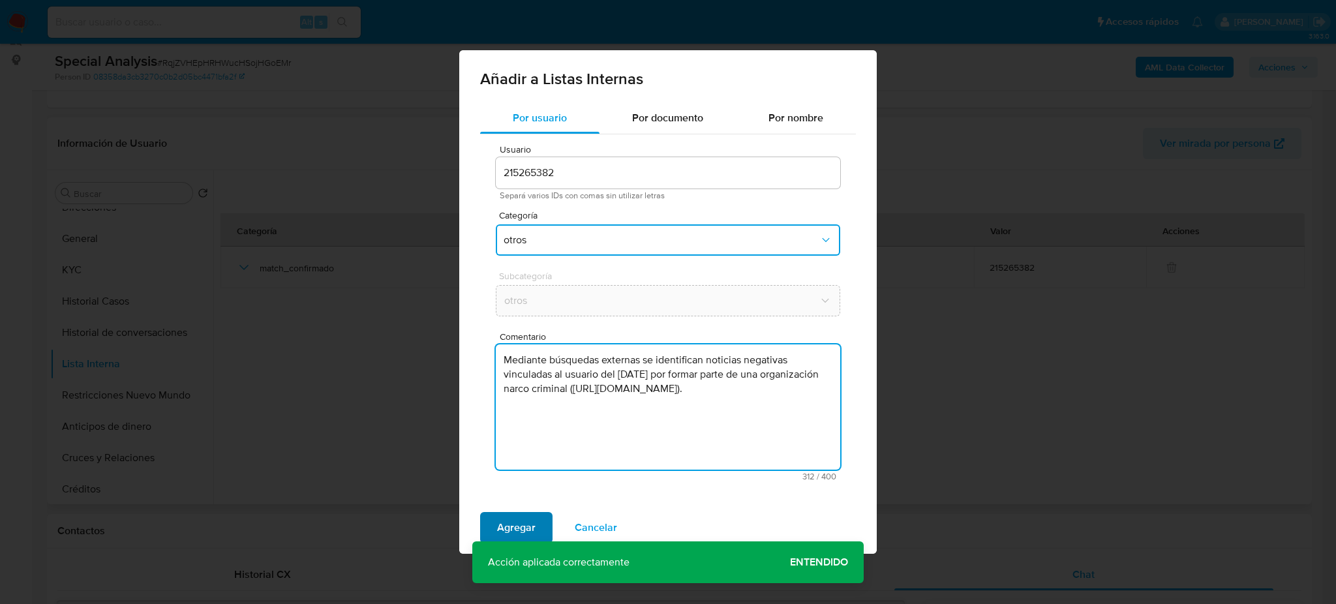
type textarea "Mediante búsquedas externas se identifican noticias negativas vinculadas al usu…"
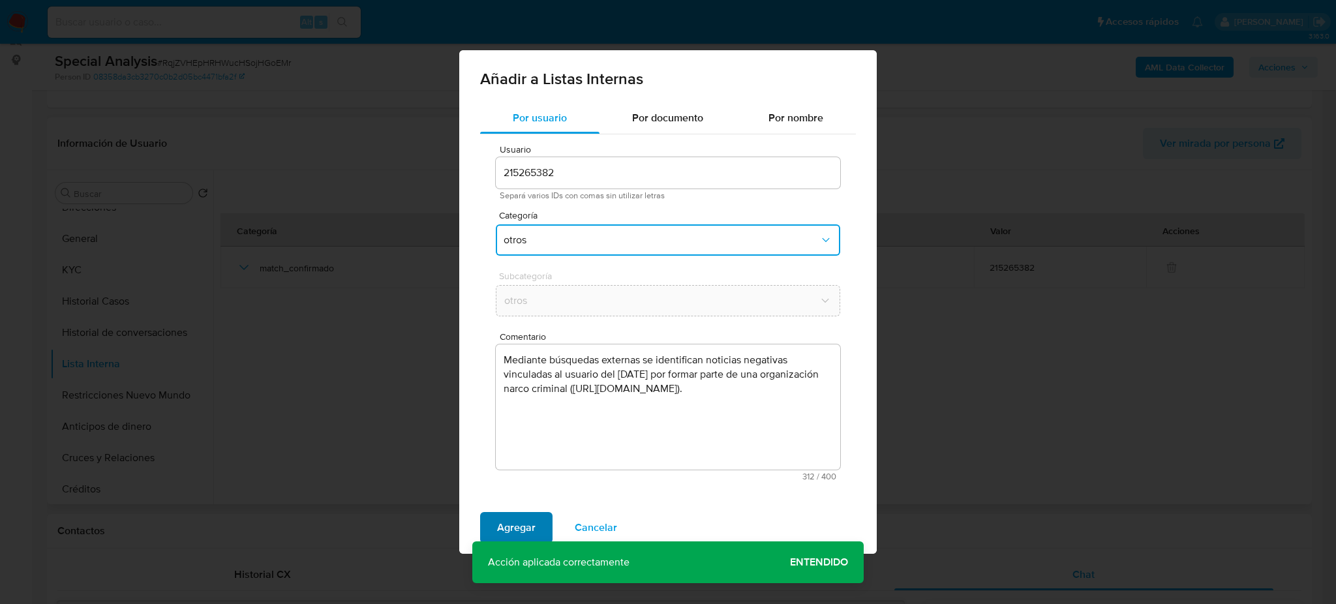
click at [506, 522] on span "Agregar" at bounding box center [516, 527] width 38 height 29
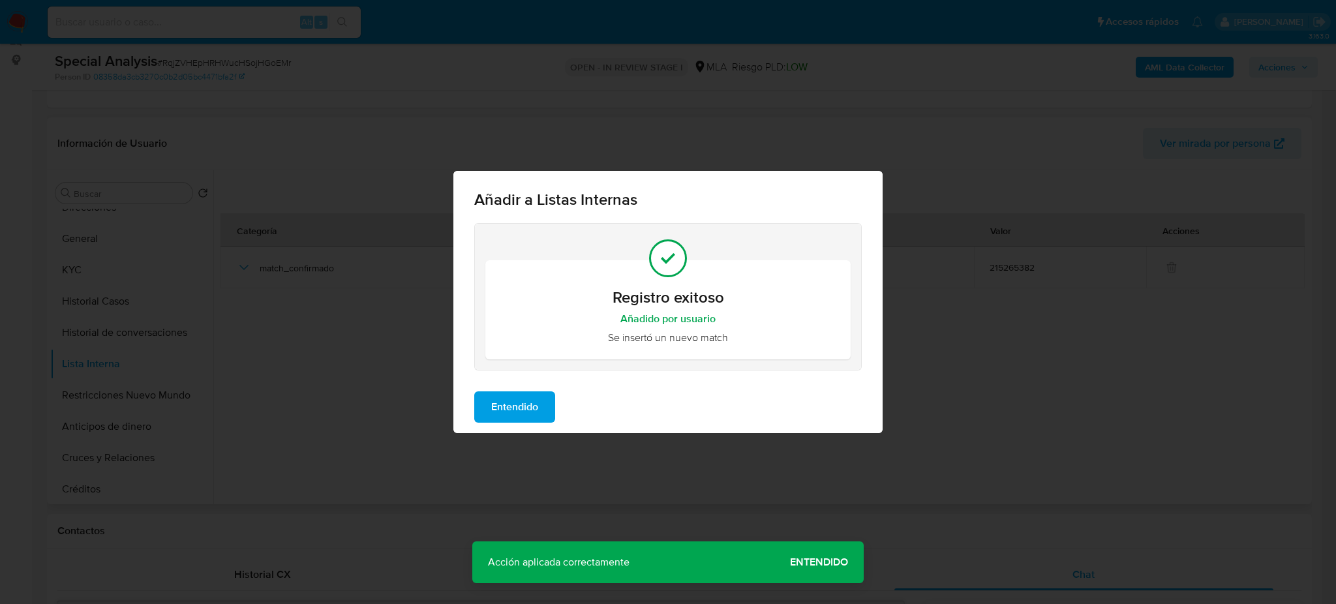
click at [526, 412] on span "Entendido" at bounding box center [514, 407] width 47 height 29
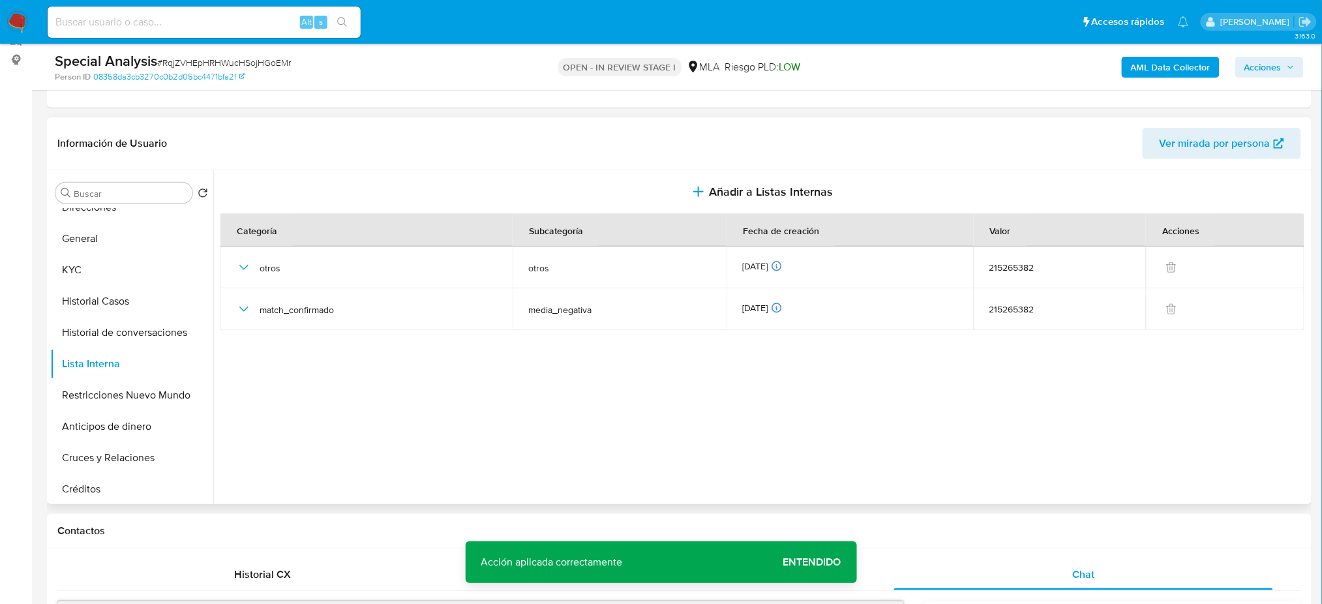
click at [204, 64] on span "# RqjZVHEpHRHWucHSojHGoEMr" at bounding box center [224, 62] width 134 height 13
click at [204, 63] on span "# RqjZVHEpHRHWucHSojHGoEMr" at bounding box center [224, 62] width 134 height 13
copy span "RqjZVHEpHRHWucHSojHGoEMr"
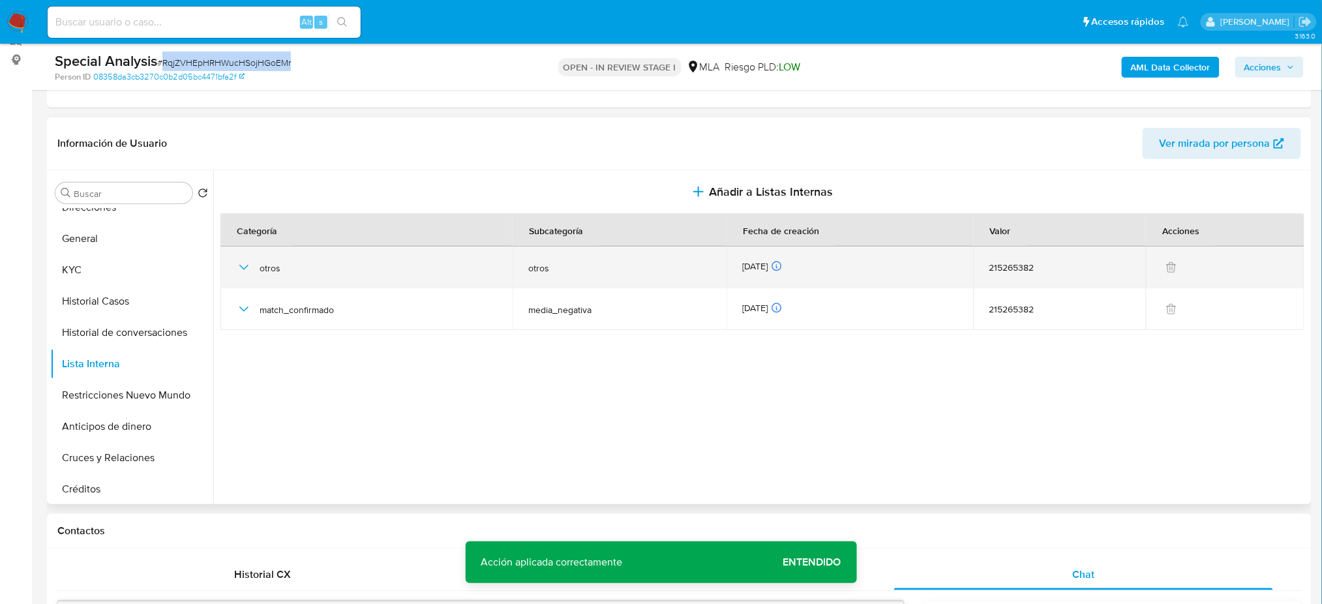
click at [236, 264] on icon "button" at bounding box center [244, 268] width 16 height 16
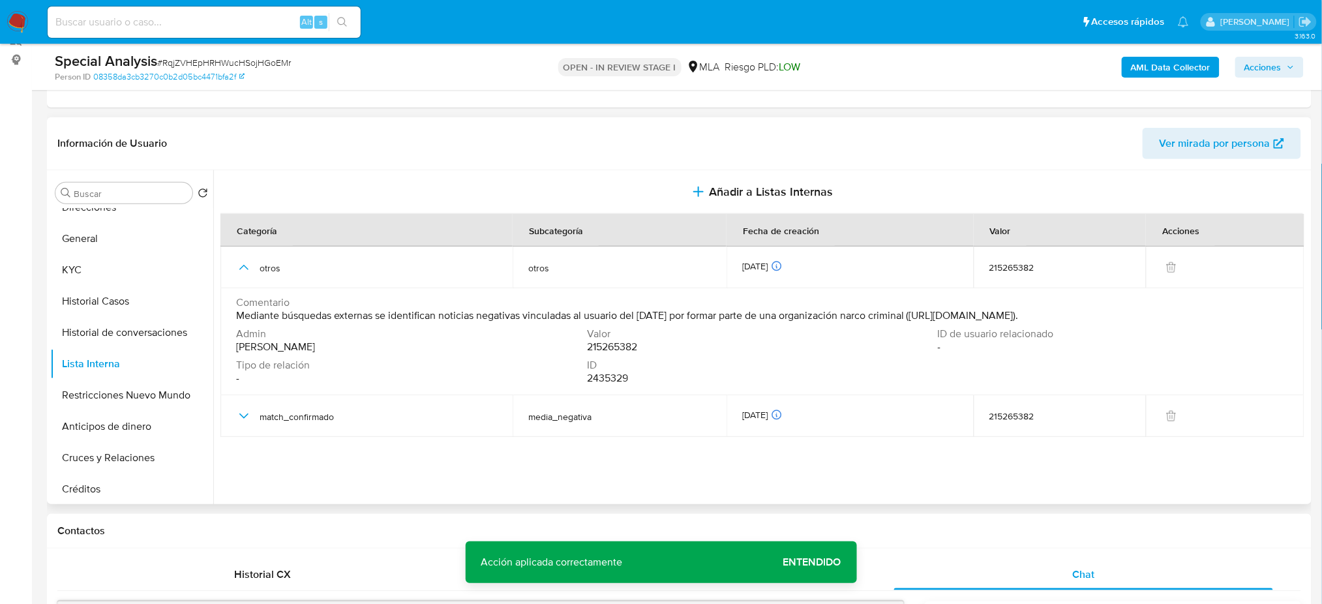
drag, startPoint x: 939, startPoint y: 314, endPoint x: 652, endPoint y: 326, distance: 287.3
click at [652, 322] on span "Mediante búsquedas externas se identifican noticias negativas vinculadas al usu…" at bounding box center [627, 315] width 783 height 13
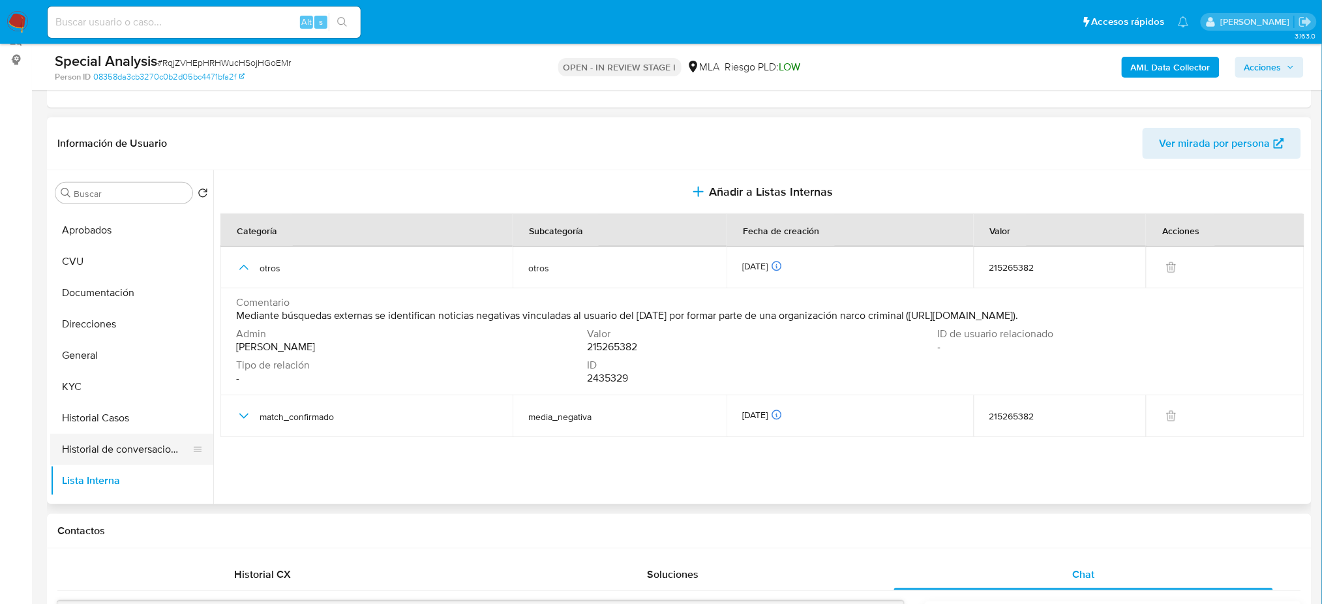
scroll to position [87, 0]
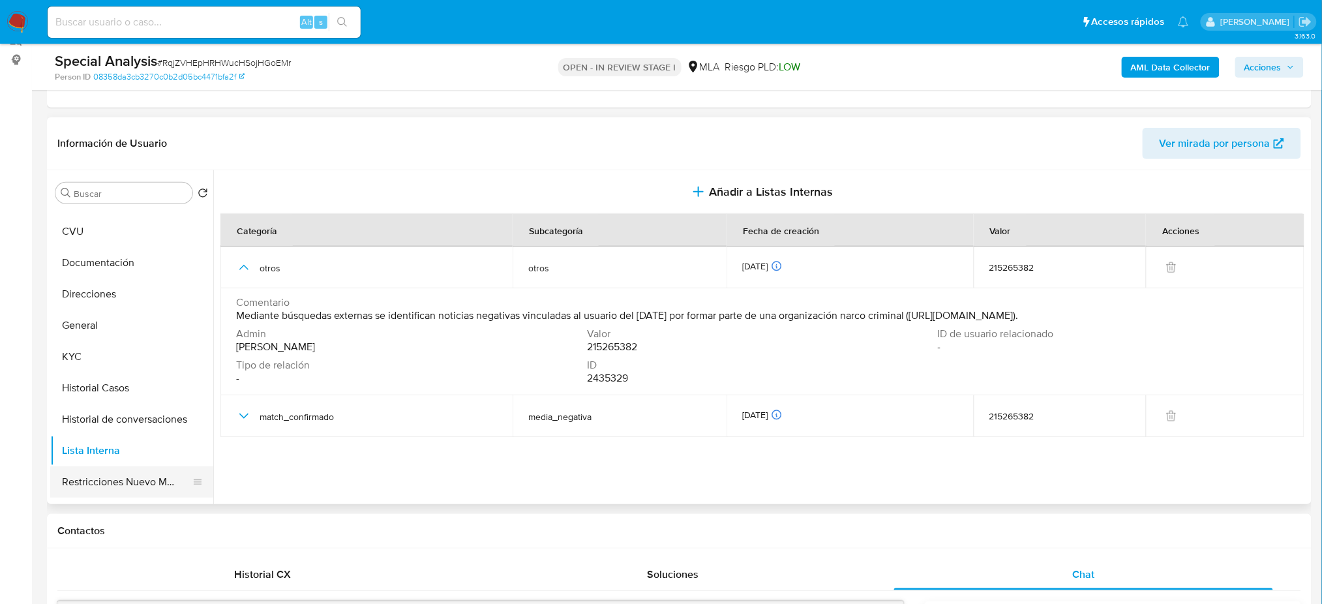
drag, startPoint x: 115, startPoint y: 483, endPoint x: 116, endPoint y: 472, distance: 10.5
click at [115, 481] on button "Restricciones Nuevo Mundo" at bounding box center [126, 481] width 153 height 31
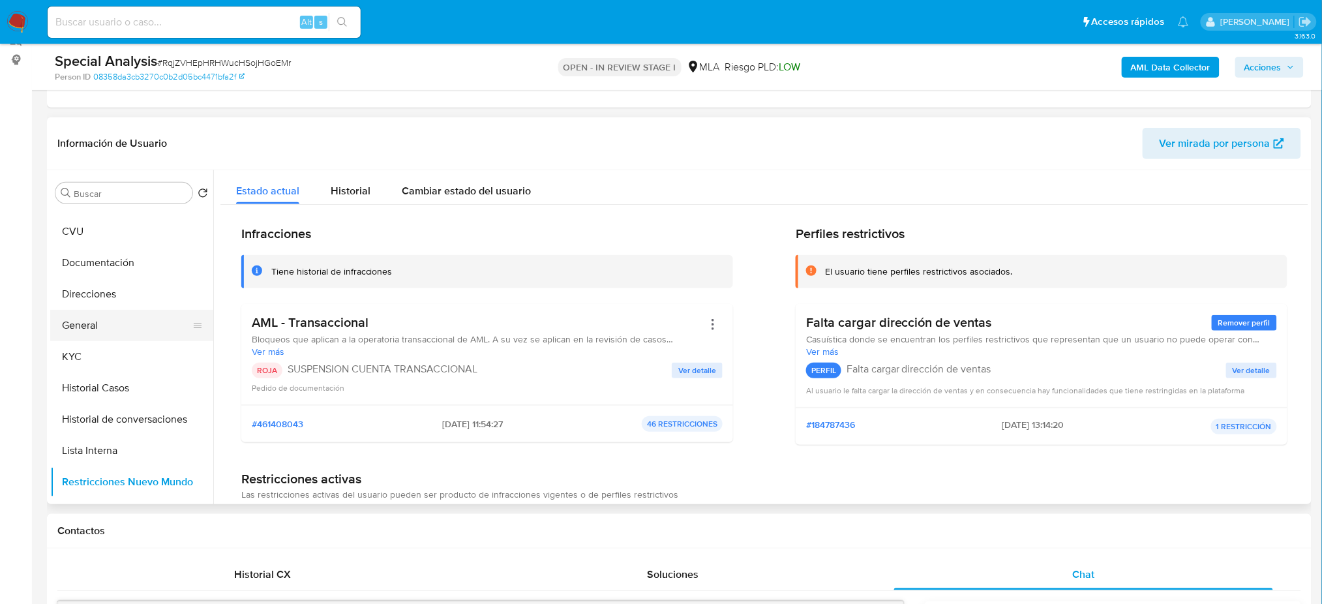
click at [94, 332] on button "General" at bounding box center [126, 325] width 153 height 31
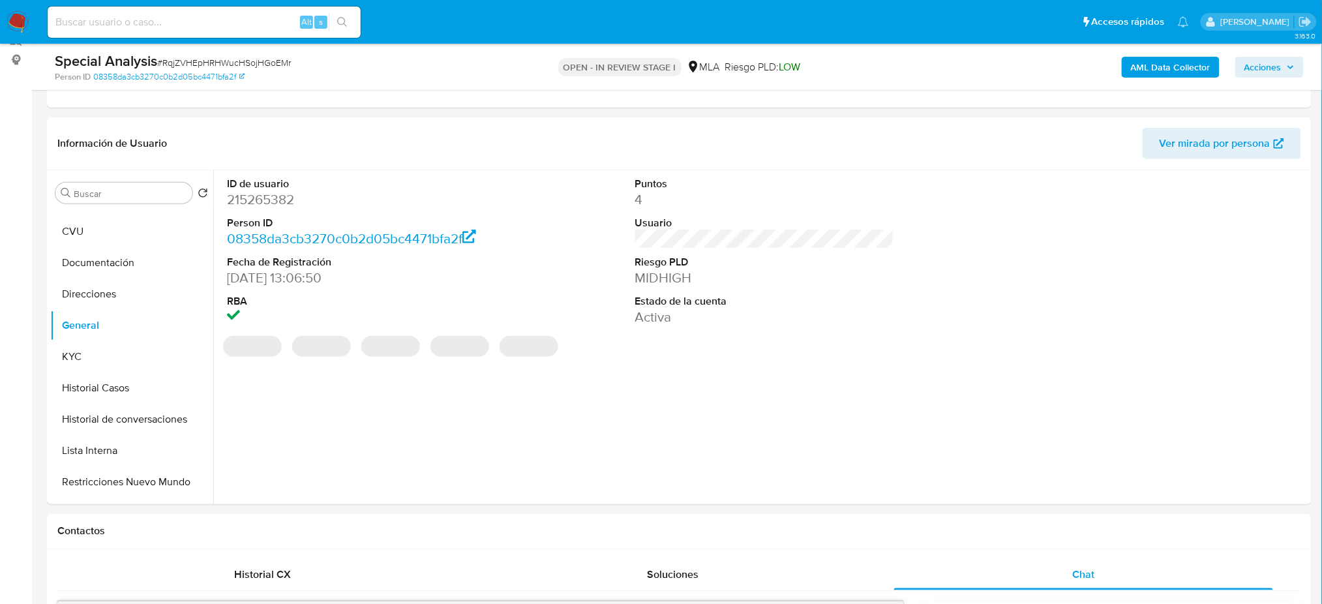
click at [252, 196] on dd "215265382" at bounding box center [356, 199] width 259 height 18
copy dd "215265382"
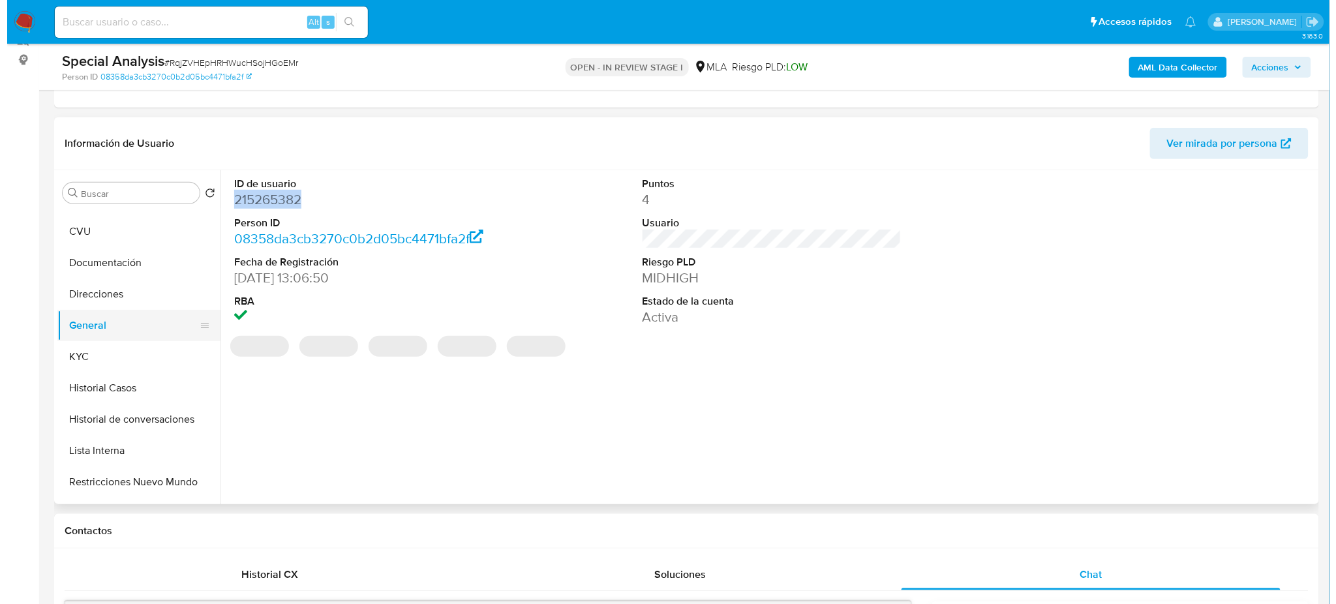
scroll to position [0, 0]
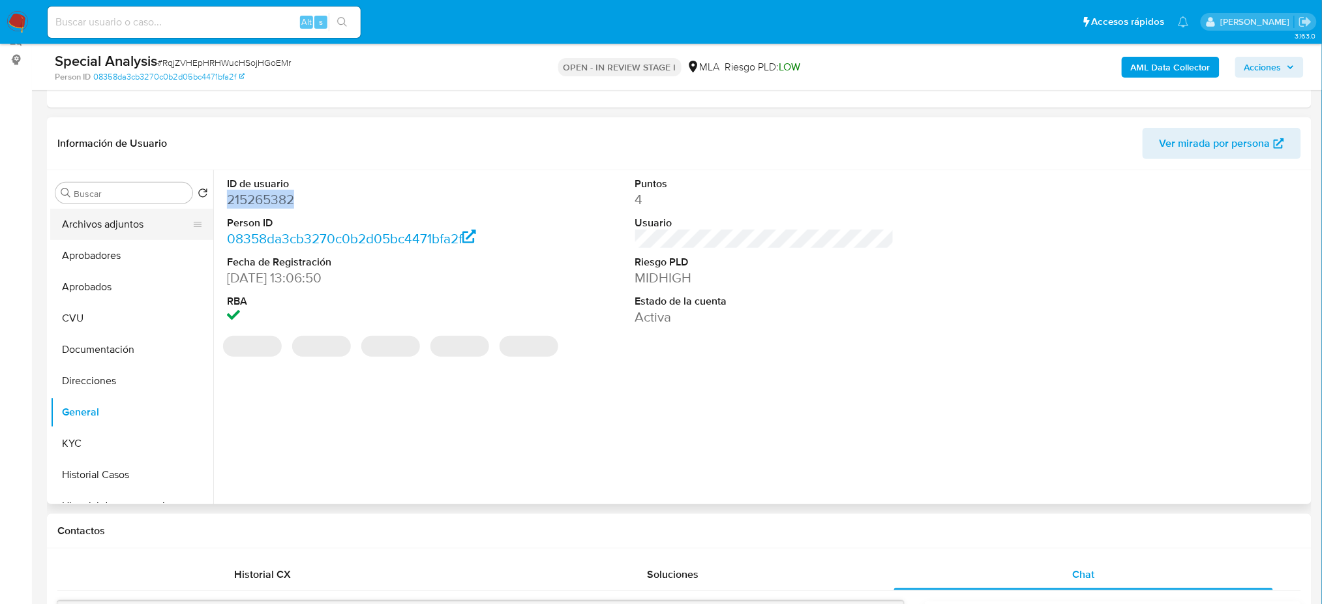
click at [97, 222] on button "Archivos adjuntos" at bounding box center [126, 224] width 153 height 31
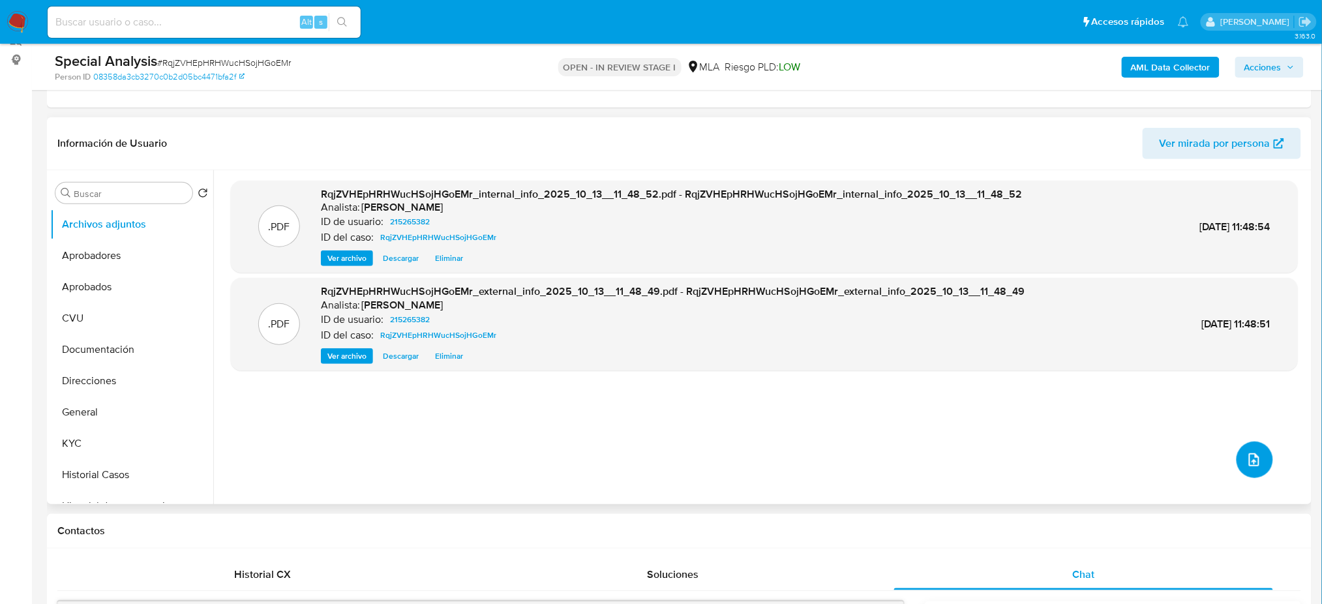
click at [1247, 462] on icon "upload-file" at bounding box center [1255, 460] width 16 height 16
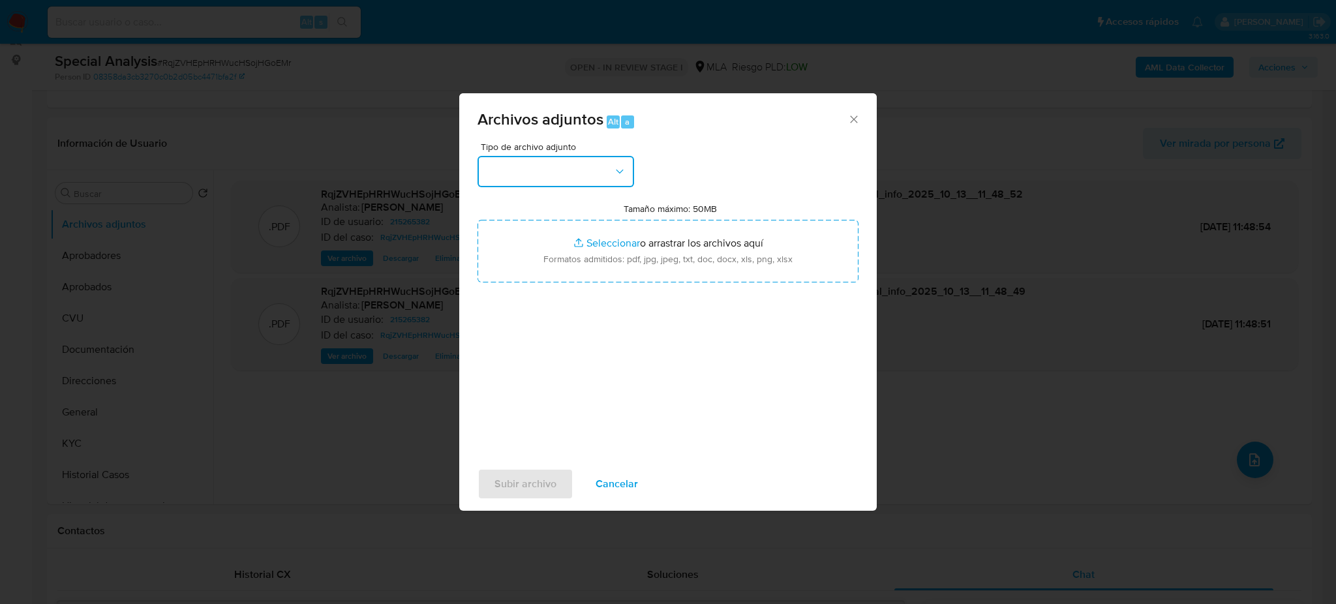
click at [570, 170] on button "button" at bounding box center [556, 171] width 157 height 31
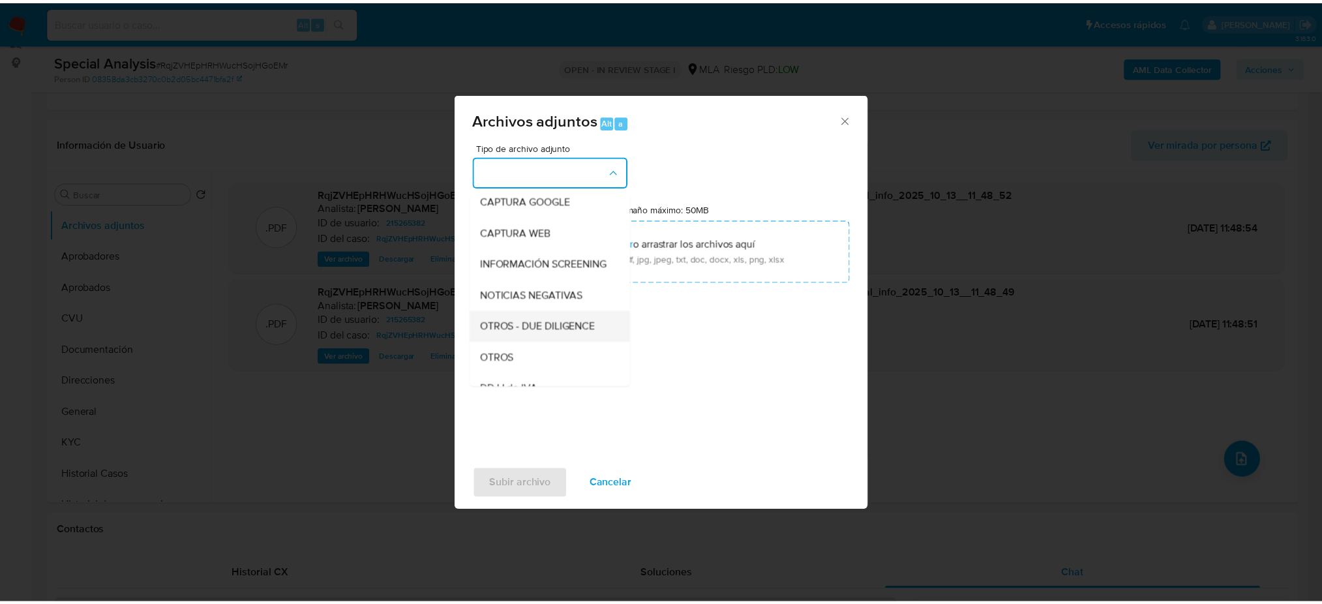
scroll to position [174, 0]
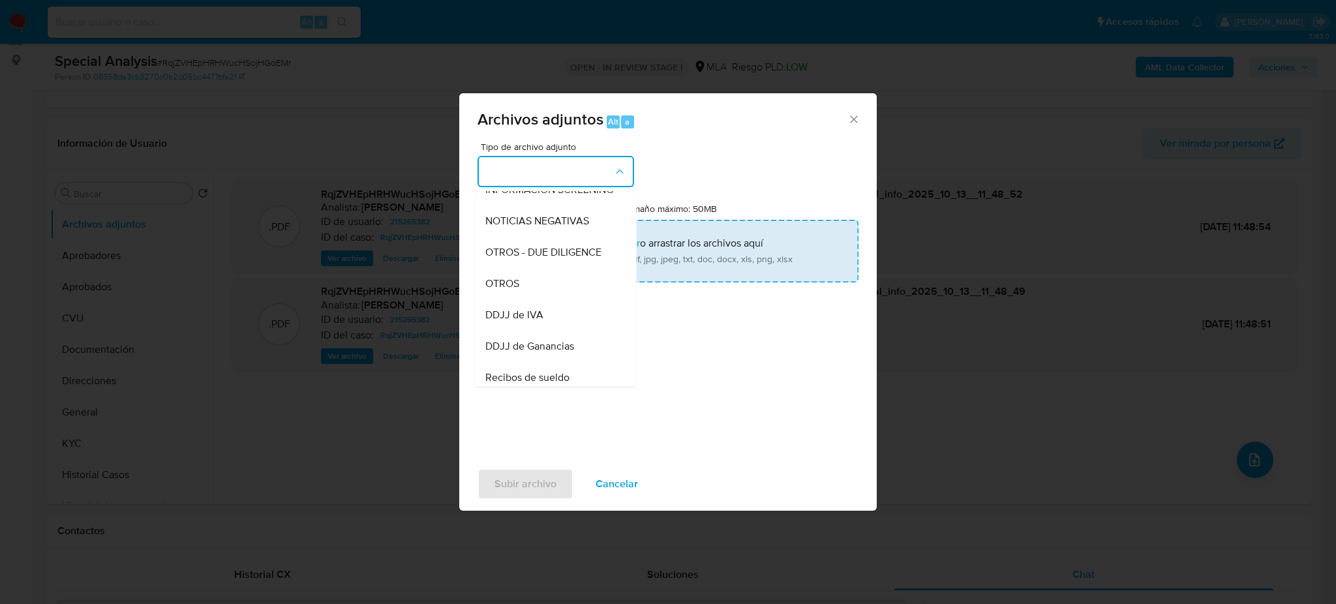
drag, startPoint x: 554, startPoint y: 295, endPoint x: 597, endPoint y: 250, distance: 62.3
click at [554, 294] on div "OTROS" at bounding box center [551, 283] width 133 height 31
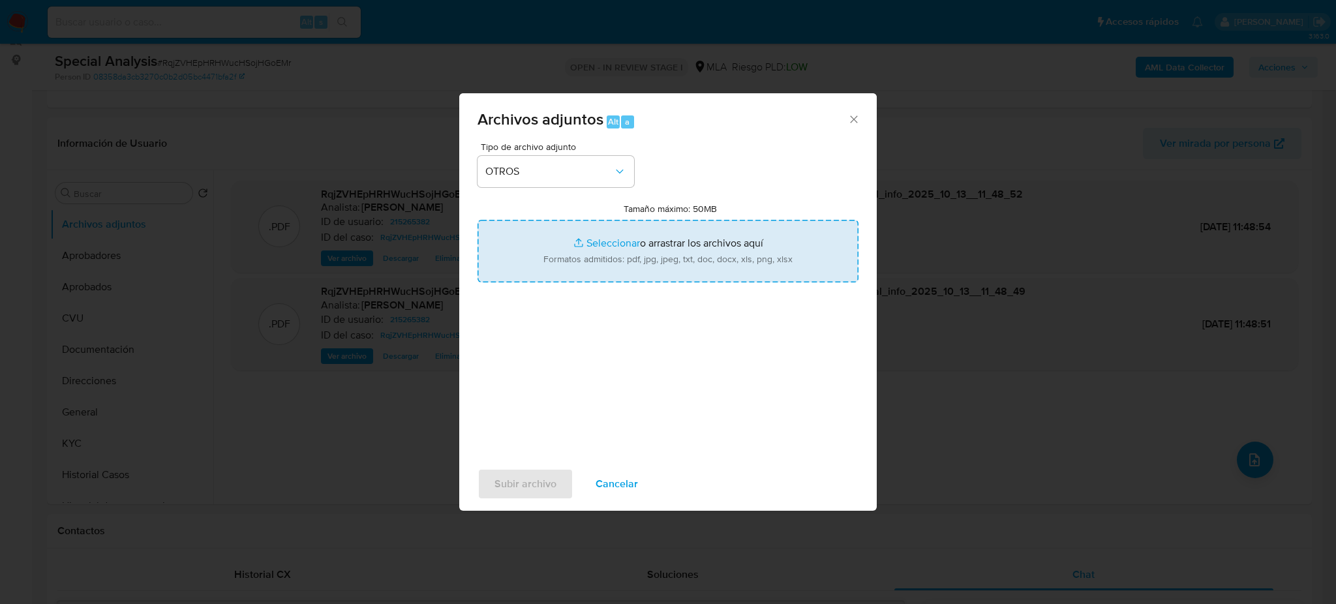
click at [598, 249] on input "Tamaño máximo: 50MB Seleccionar archivos" at bounding box center [668, 251] width 381 height 63
type input "C:\fakepath\Caselog RqjZVHEpHRHWucHSojHGoEMr_2025_10_07_10_09_58.docx"
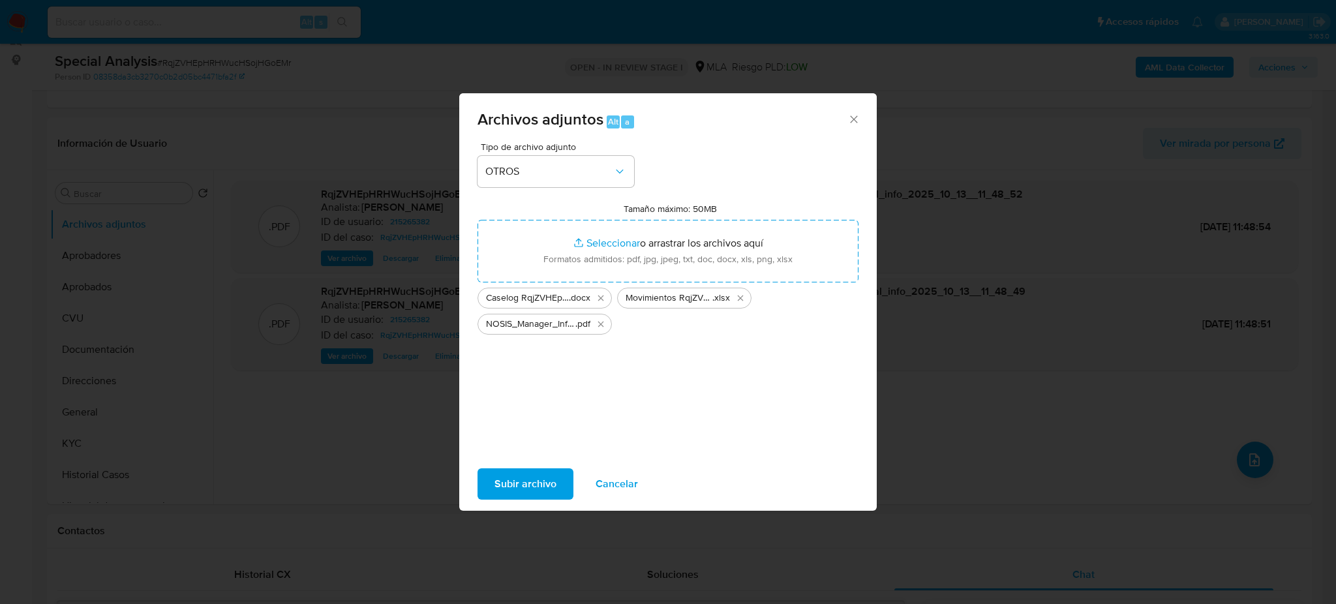
click at [500, 479] on span "Subir archivo" at bounding box center [526, 484] width 62 height 29
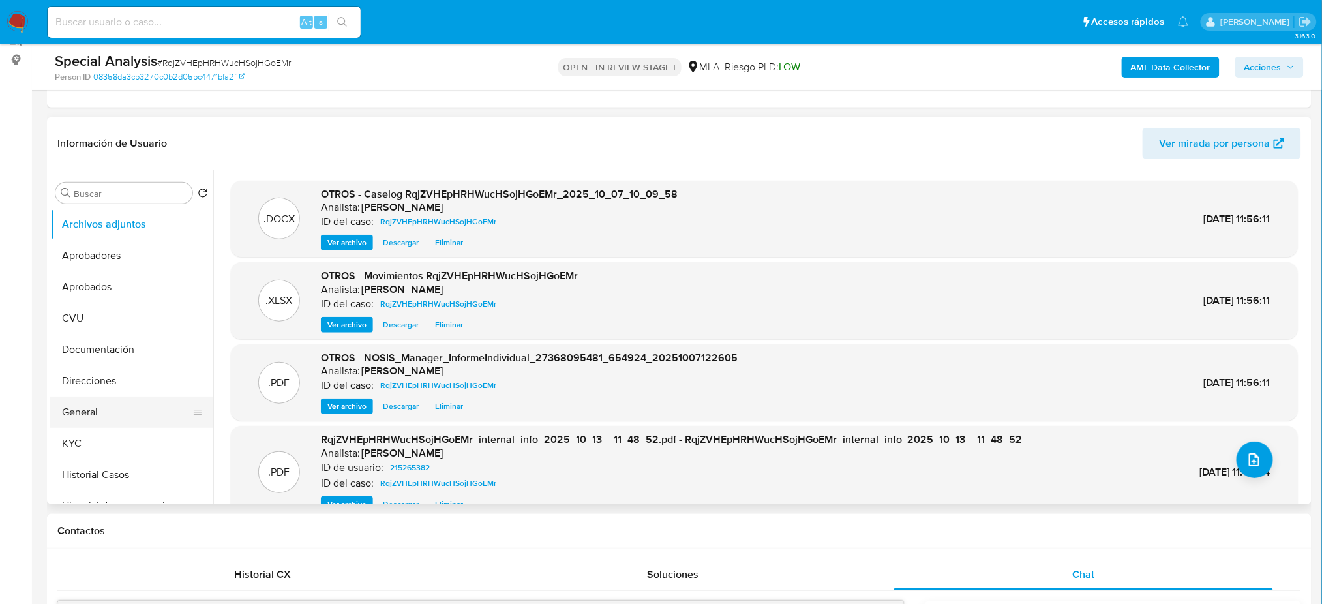
click at [84, 402] on button "General" at bounding box center [126, 412] width 153 height 31
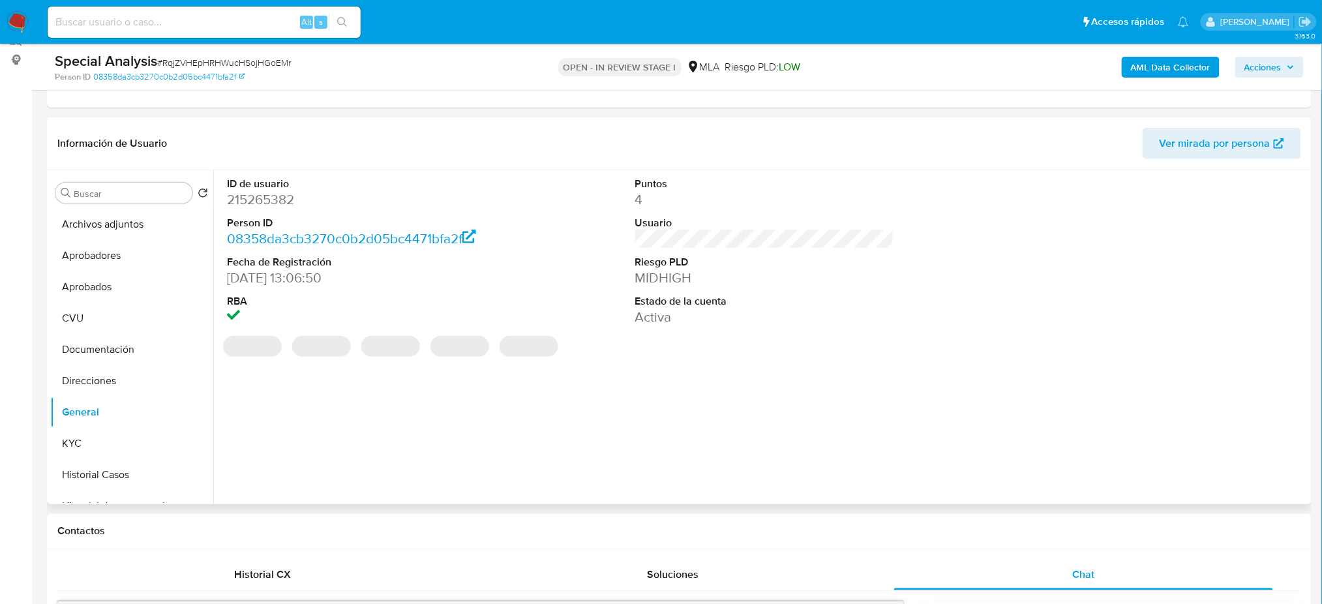
click at [269, 198] on dd "215265382" at bounding box center [356, 199] width 259 height 18
copy dd "215265382"
click at [1272, 70] on span "Acciones" at bounding box center [1263, 67] width 37 height 21
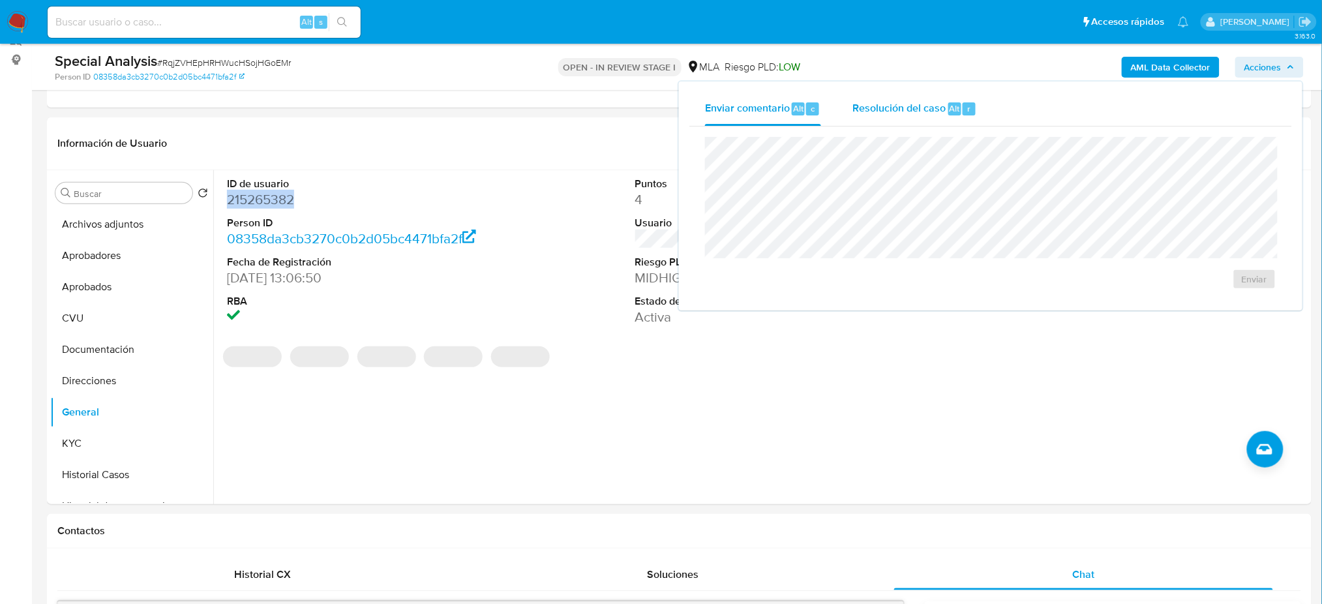
click at [912, 108] on span "Resolución del caso" at bounding box center [899, 107] width 93 height 15
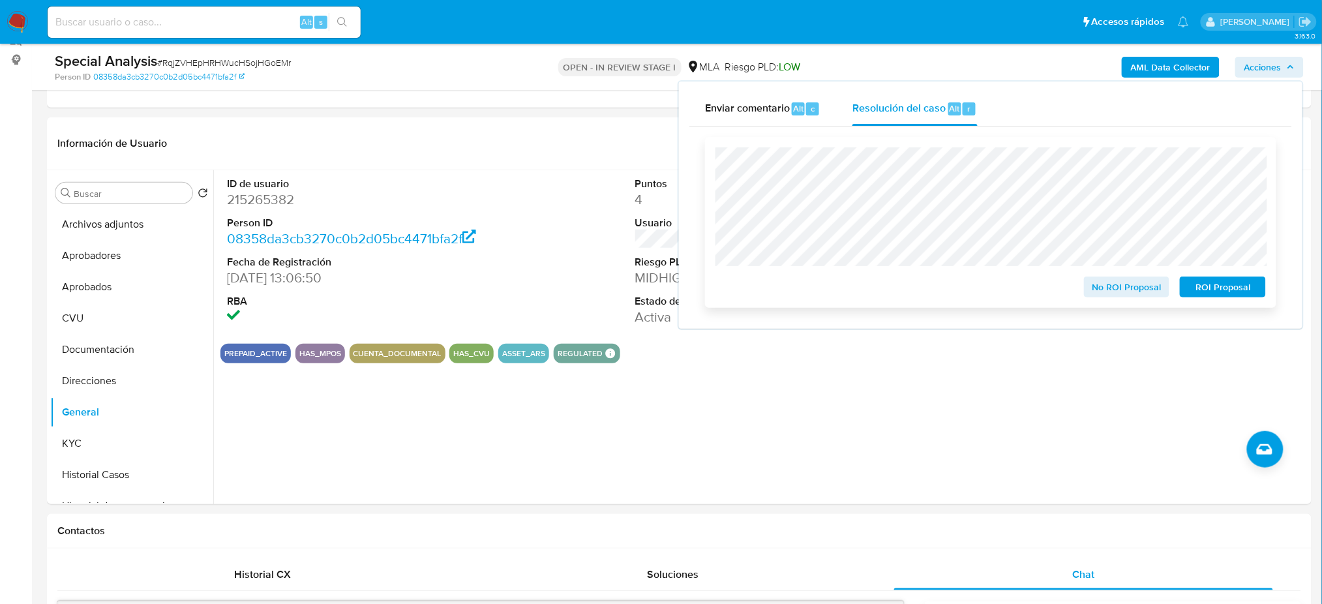
click at [1232, 283] on span "ROI Proposal" at bounding box center [1223, 287] width 68 height 18
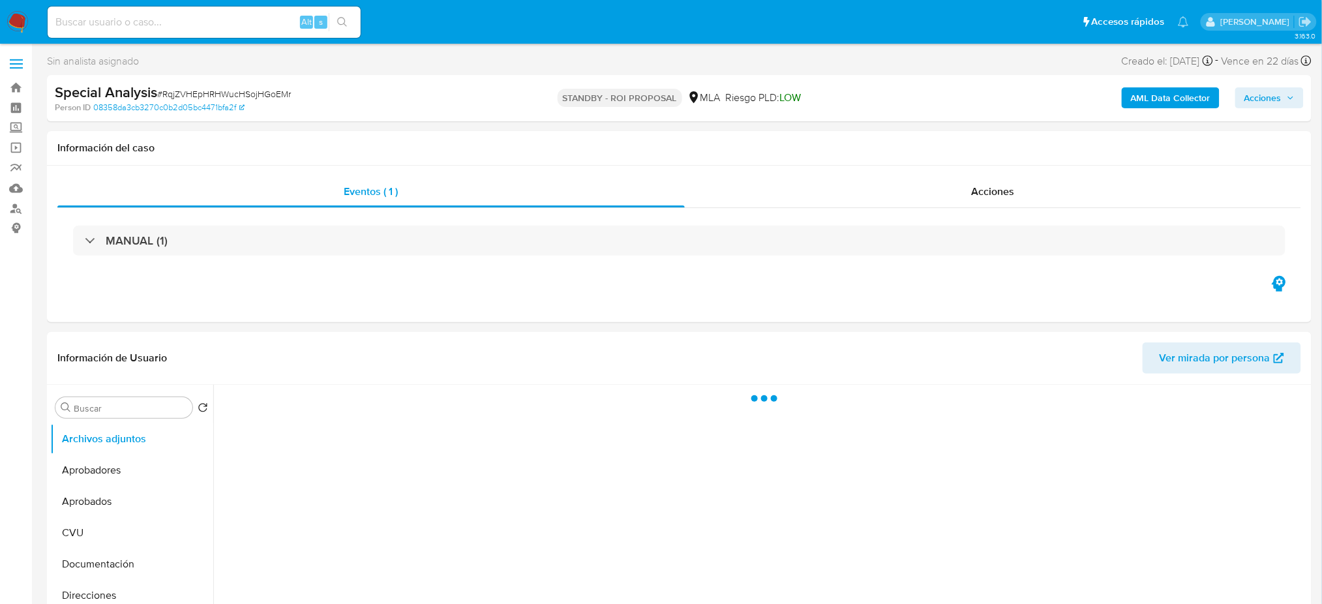
select select "10"
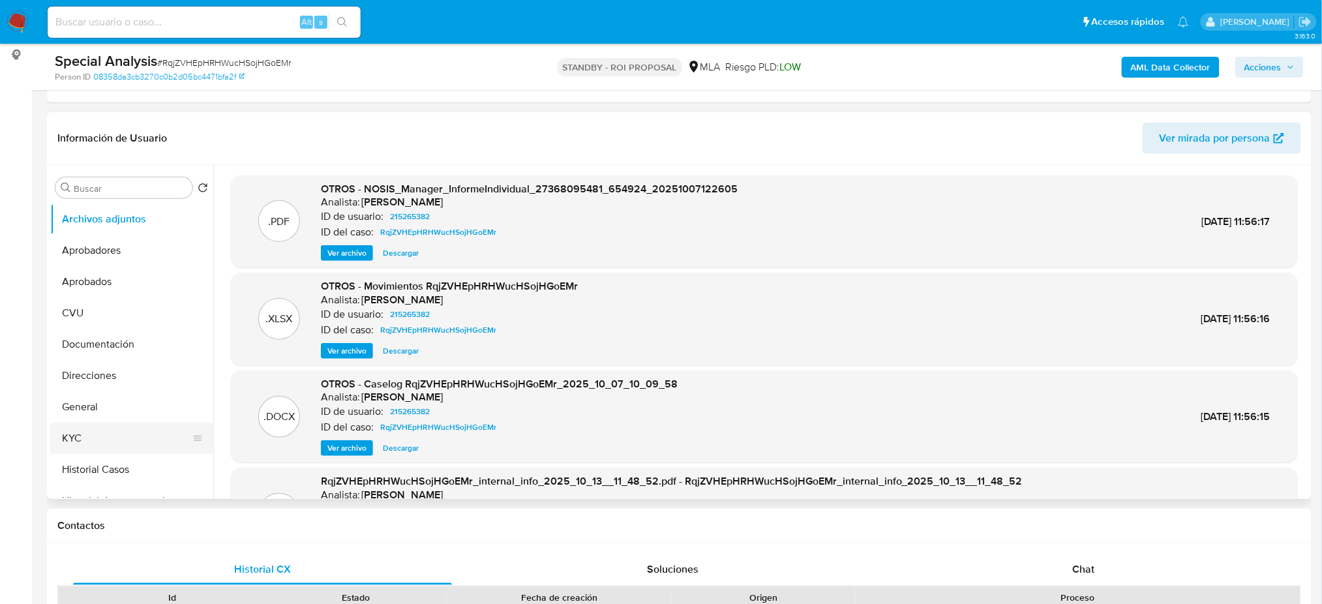
click at [97, 434] on button "KYC" at bounding box center [126, 438] width 153 height 31
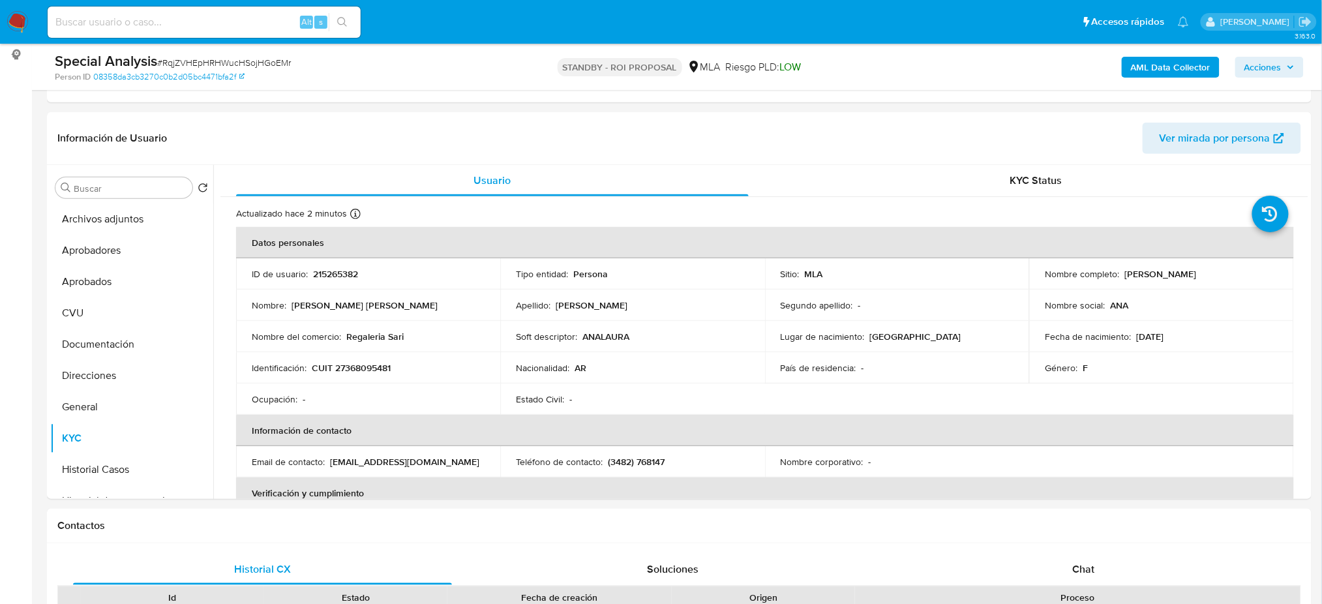
click at [241, 15] on input at bounding box center [204, 22] width 313 height 17
paste input "DckbvzufZKKBk9t6lYGFuICl"
type input "DckbvzufZKKBk9t6lYGFuICl"
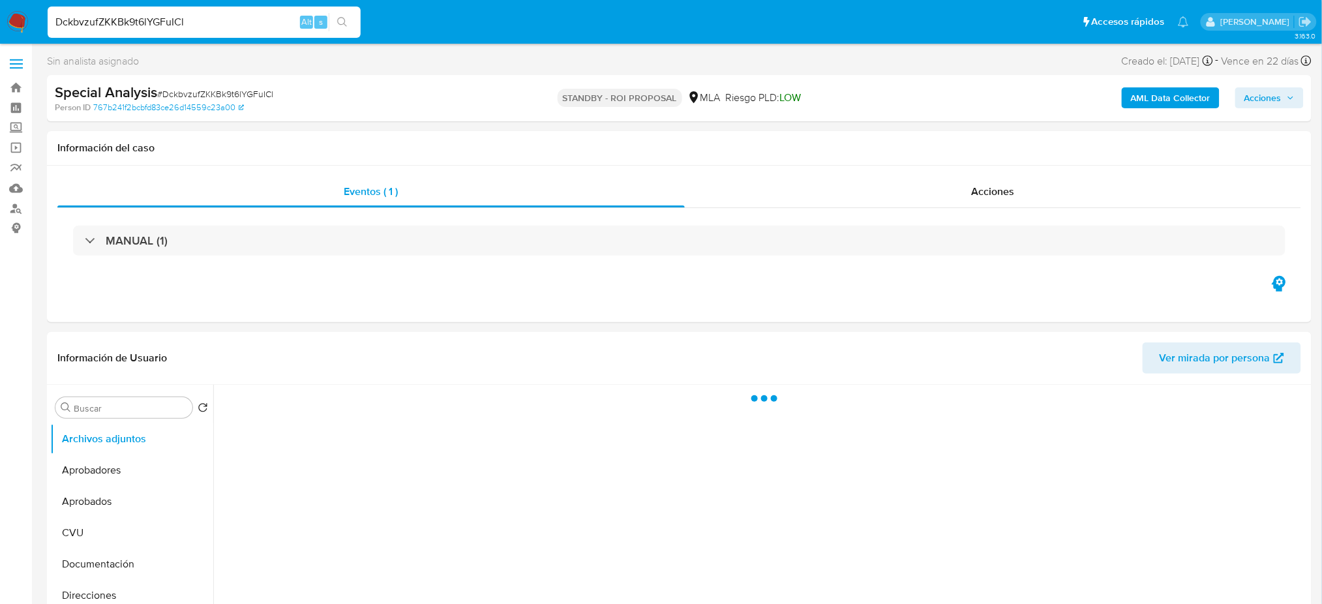
click at [22, 22] on img at bounding box center [18, 22] width 22 height 22
select select "10"
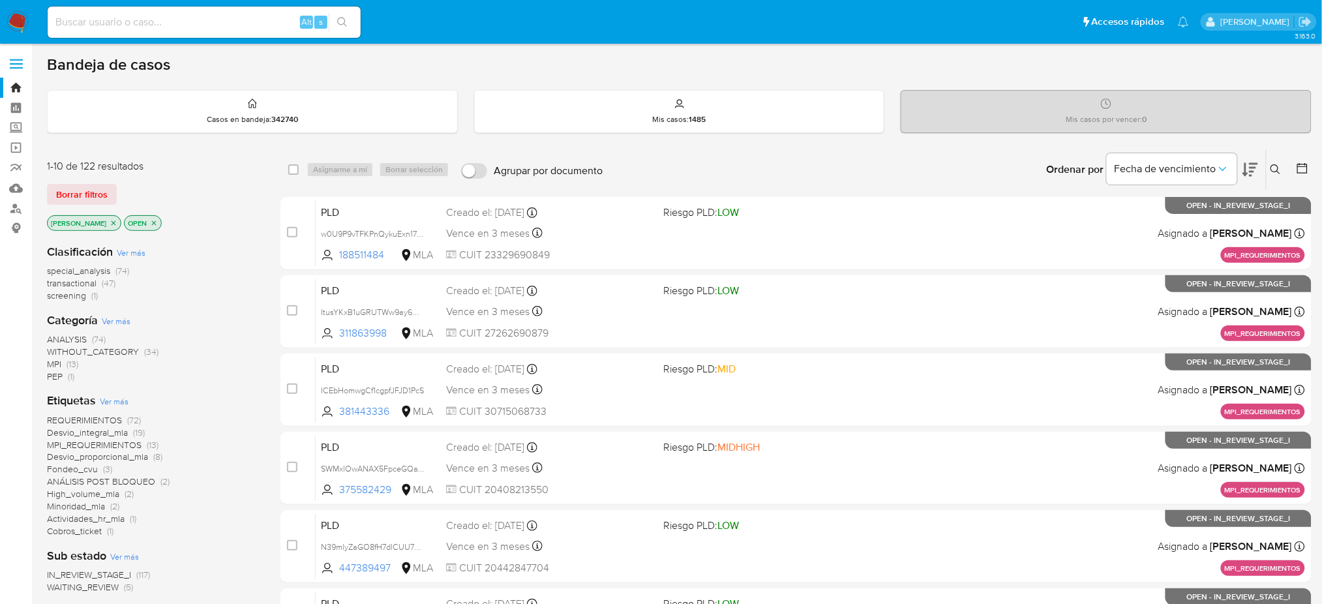
click at [179, 19] on input at bounding box center [204, 22] width 313 height 17
paste input "GqhTwEmbUxSq1jEMXCcCcesc"
type input "GqhTwEmbUxSq1jEMXCcCcesc"
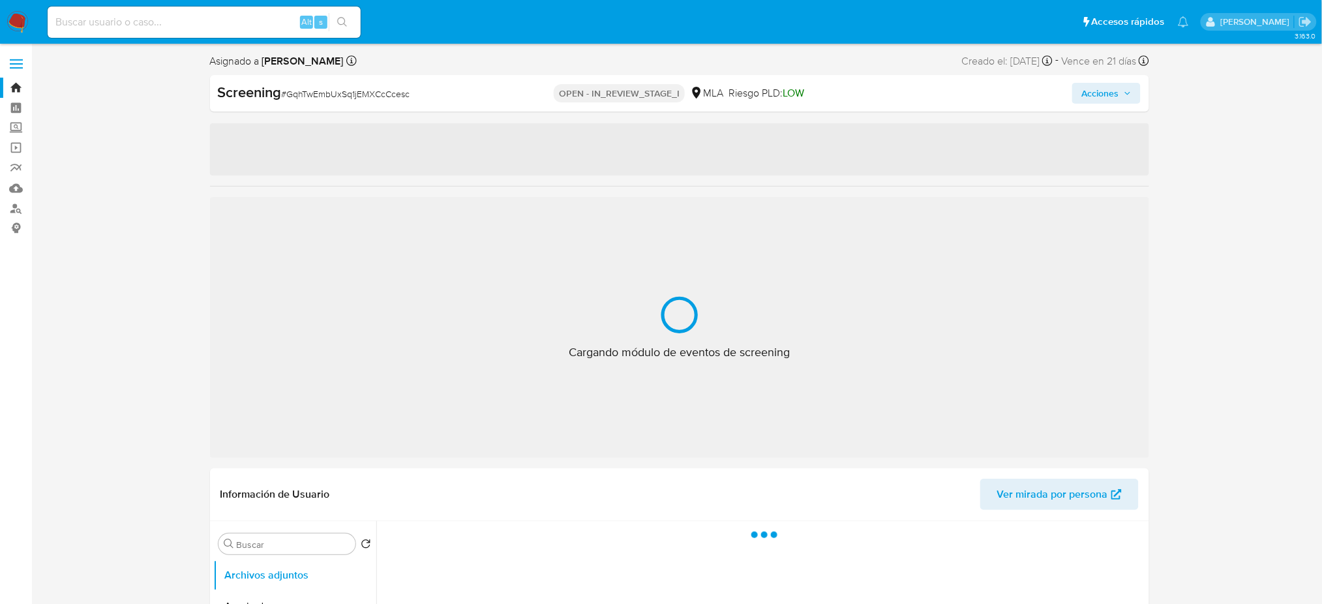
select select "10"
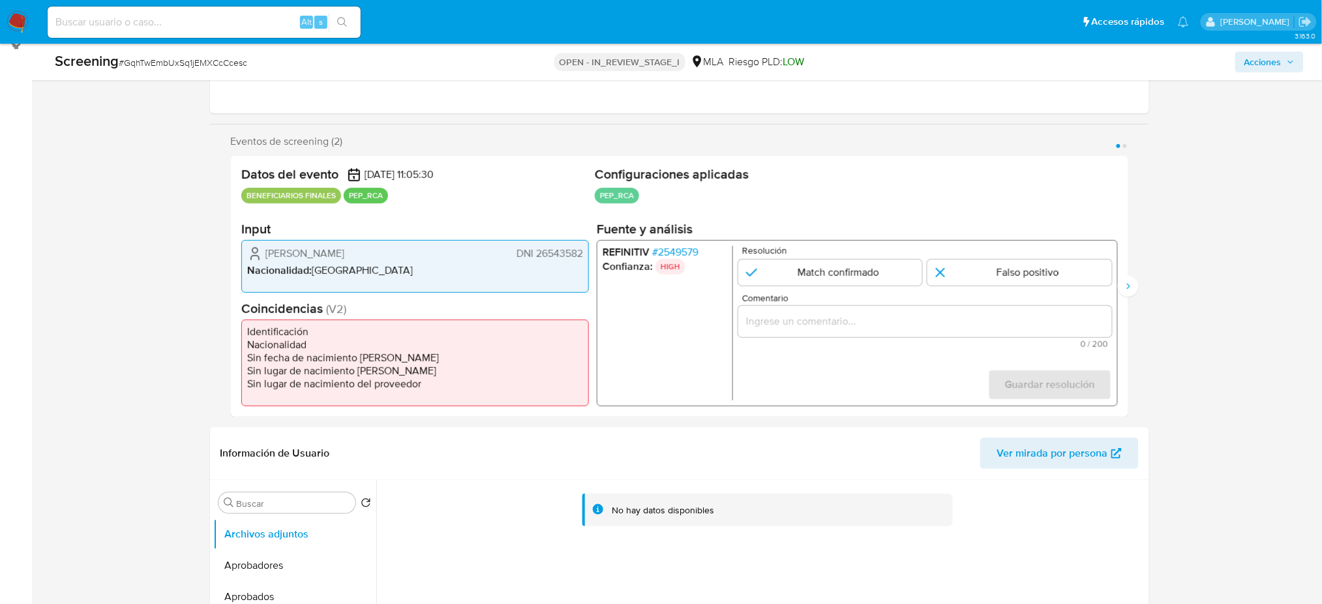
scroll to position [87, 0]
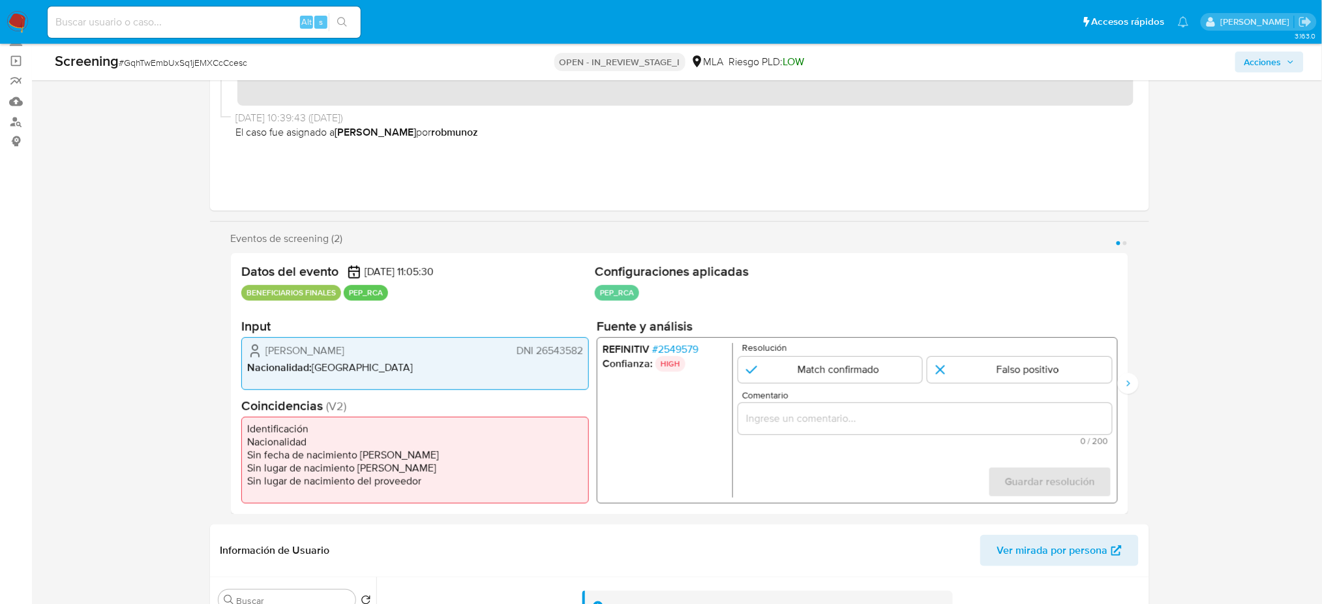
click at [674, 344] on span "# 2549579" at bounding box center [675, 349] width 46 height 13
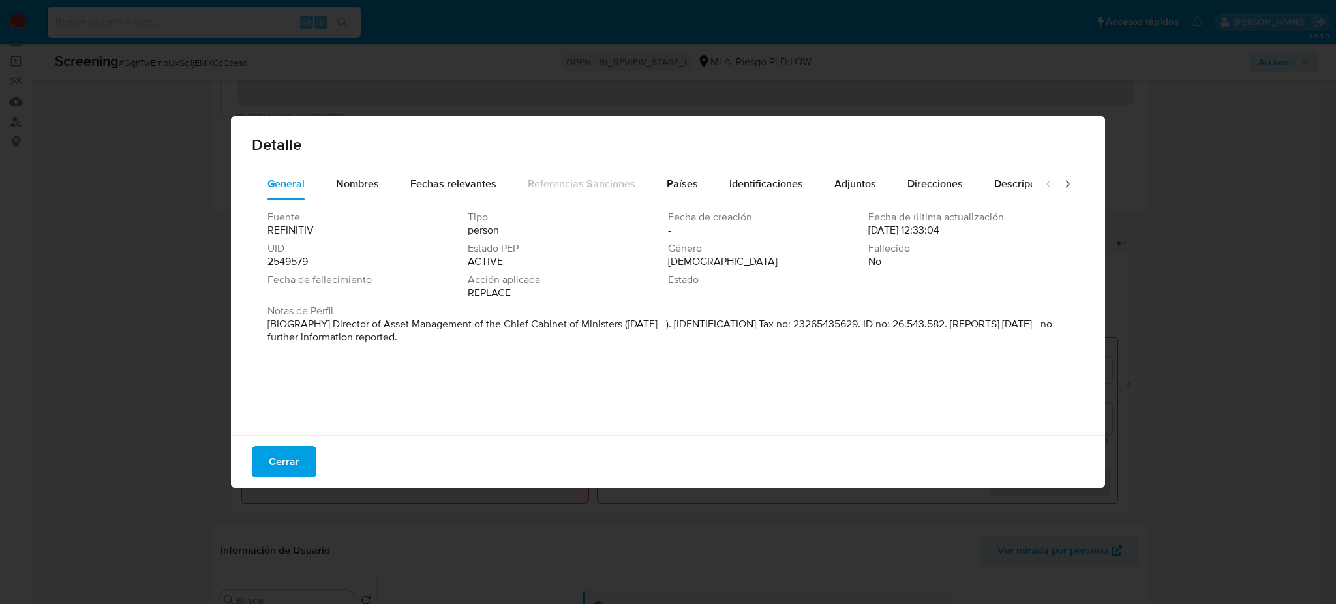
drag, startPoint x: 332, startPoint y: 328, endPoint x: 679, endPoint y: 323, distance: 347.1
click at [679, 323] on p "[BIOGRAPHY] Director of Asset Management of the Chief Cabinet of Ministers (Jul…" at bounding box center [666, 331] width 799 height 26
click at [352, 190] on span "Nombres" at bounding box center [357, 183] width 43 height 15
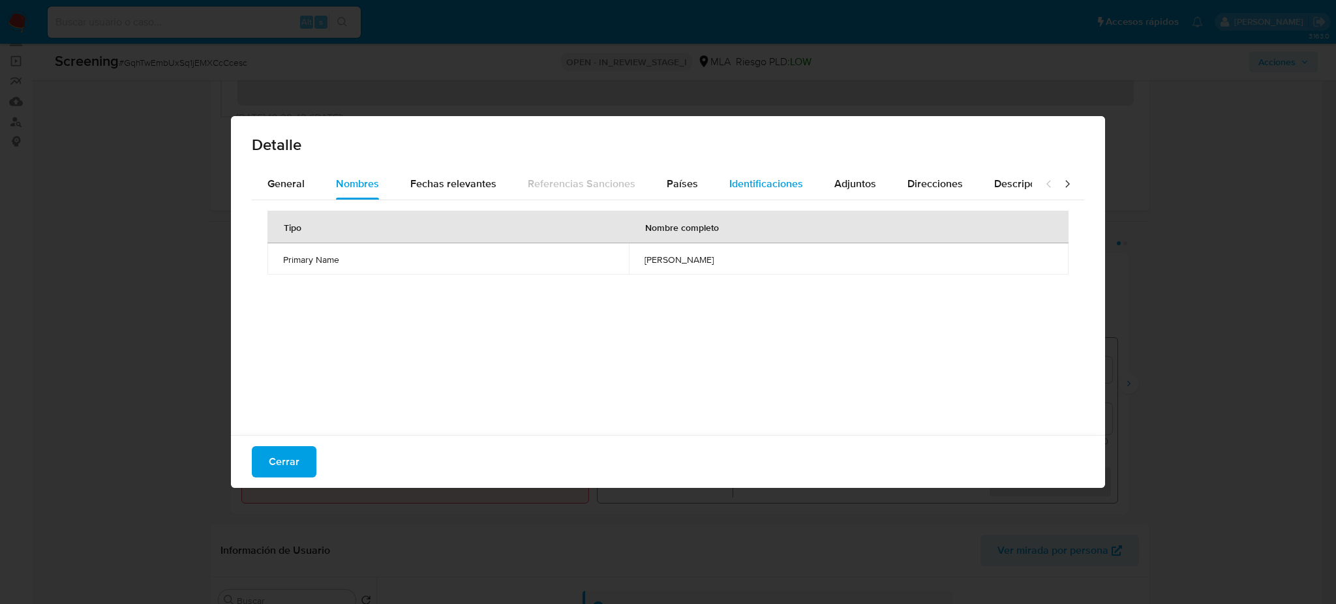
click at [757, 180] on span "Identificaciones" at bounding box center [766, 183] width 74 height 15
click at [377, 179] on span "Nombres" at bounding box center [357, 183] width 43 height 15
click at [667, 186] on span "Países" at bounding box center [682, 183] width 31 height 15
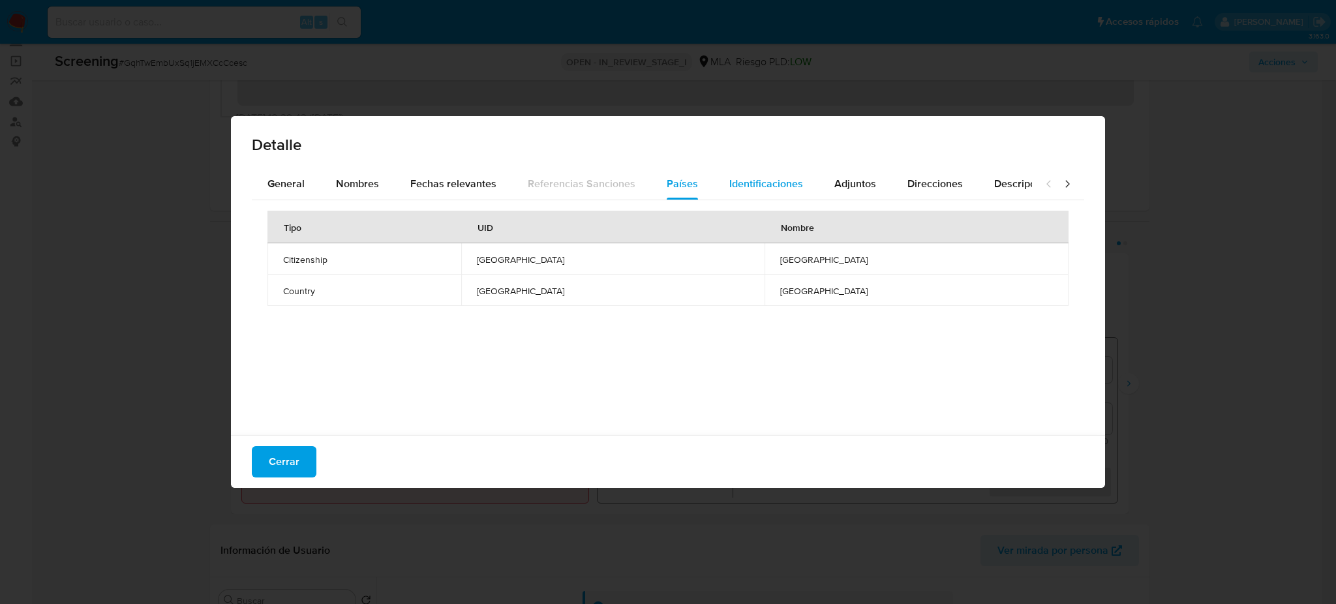
click at [743, 183] on span "Identificaciones" at bounding box center [766, 183] width 74 height 15
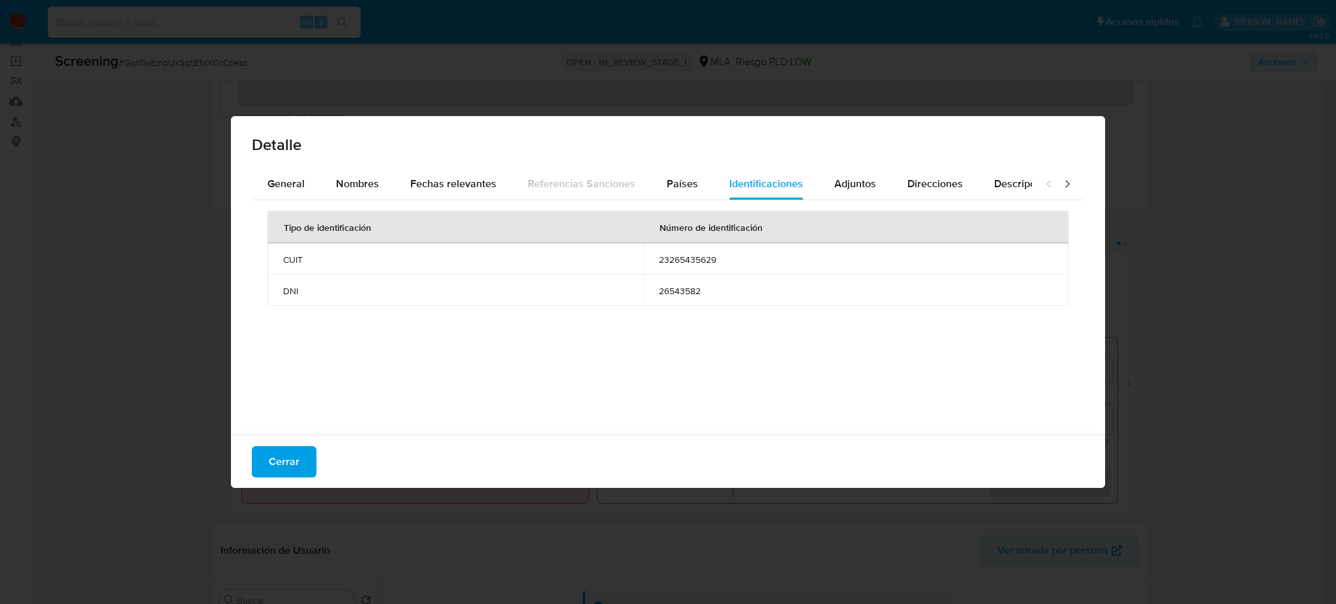
click at [675, 256] on span "23265435629" at bounding box center [856, 260] width 394 height 12
click at [300, 453] on button "Cerrar" at bounding box center [284, 461] width 65 height 31
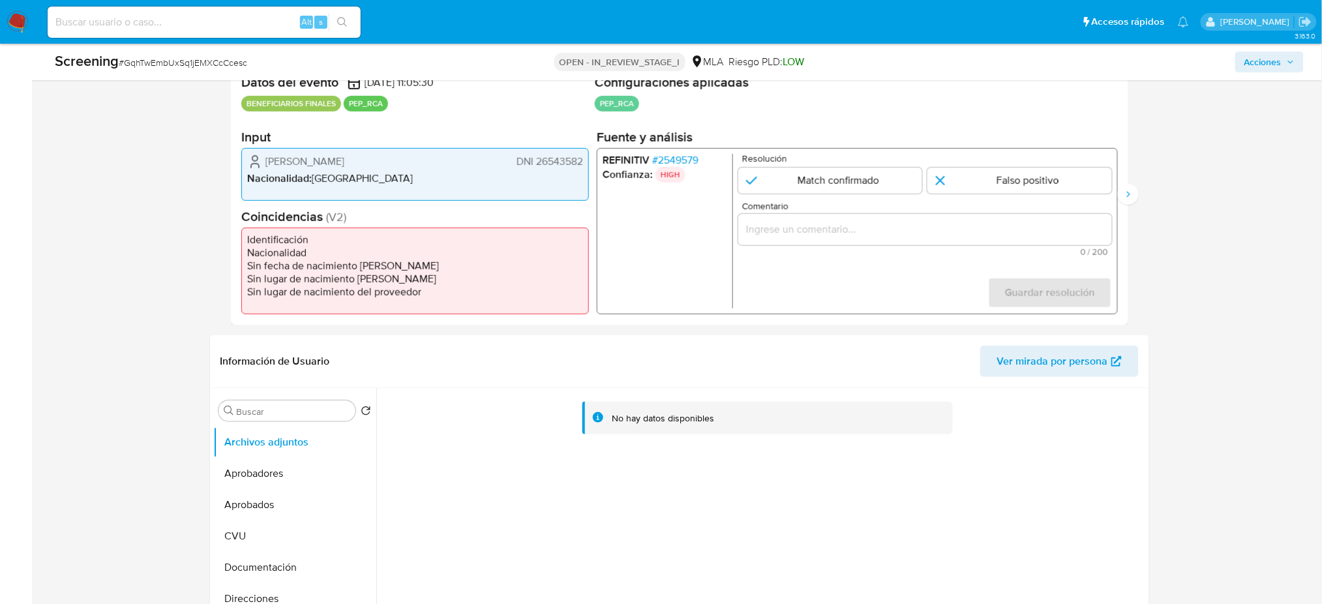
scroll to position [174, 0]
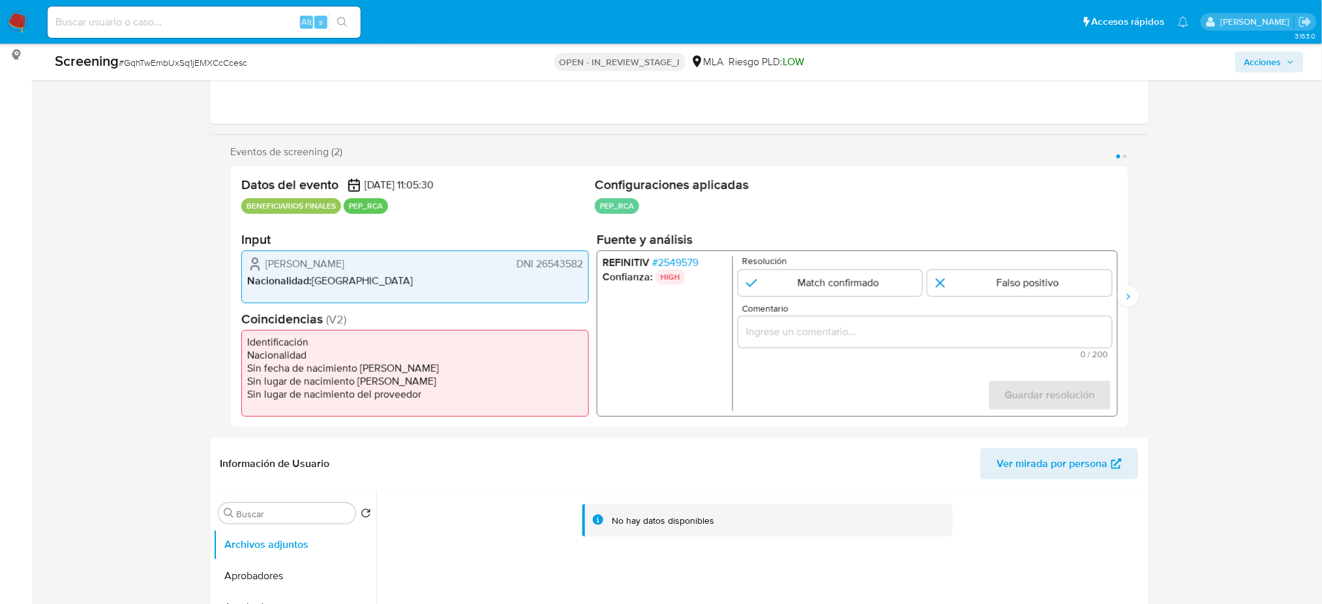
click at [683, 261] on span "# 2549579" at bounding box center [675, 262] width 46 height 13
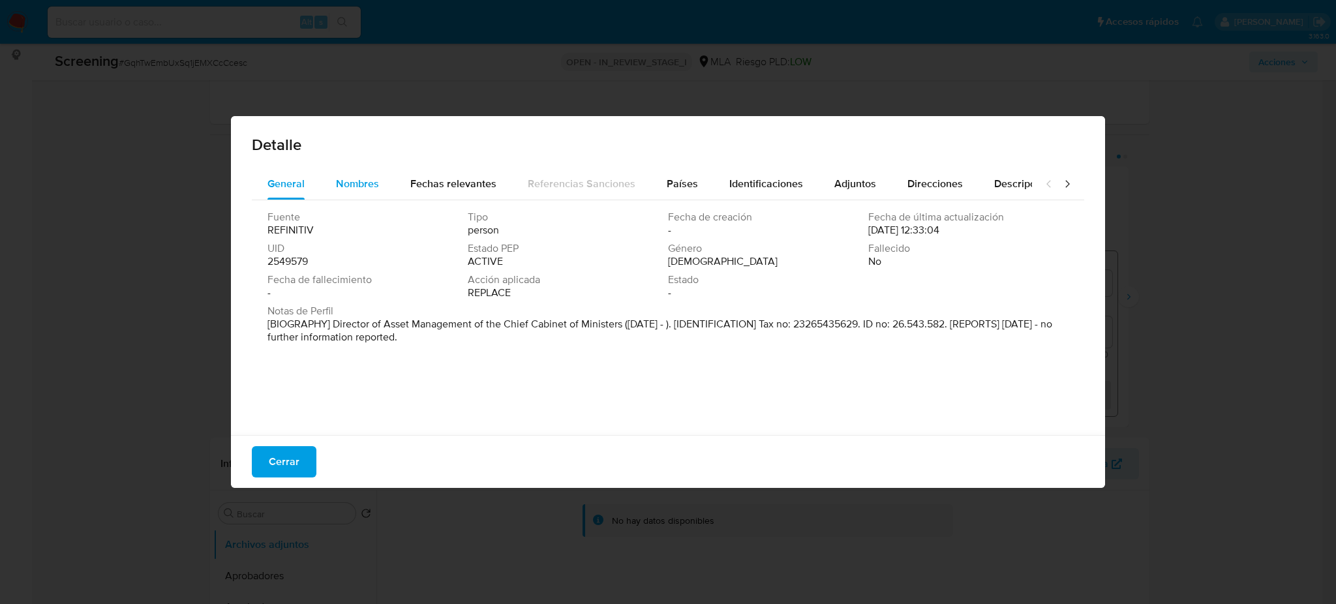
click at [360, 180] on span "Nombres" at bounding box center [357, 183] width 43 height 15
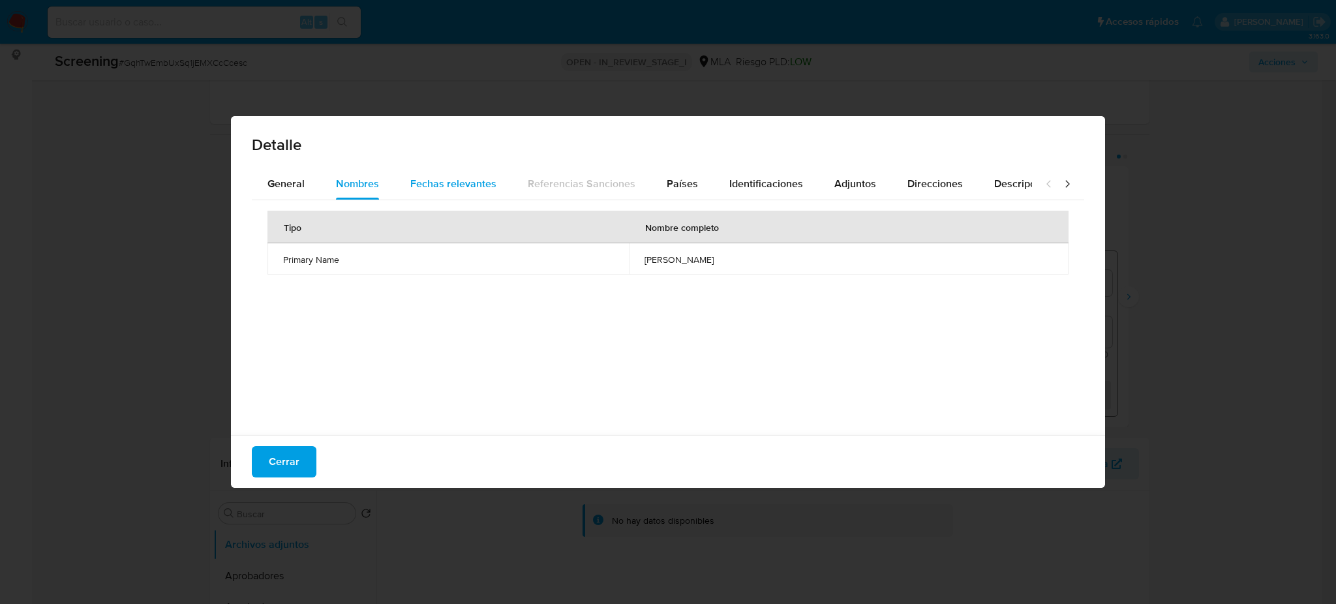
click at [418, 180] on span "Fechas relevantes" at bounding box center [453, 183] width 86 height 15
click at [658, 181] on button "Países" at bounding box center [682, 183] width 63 height 31
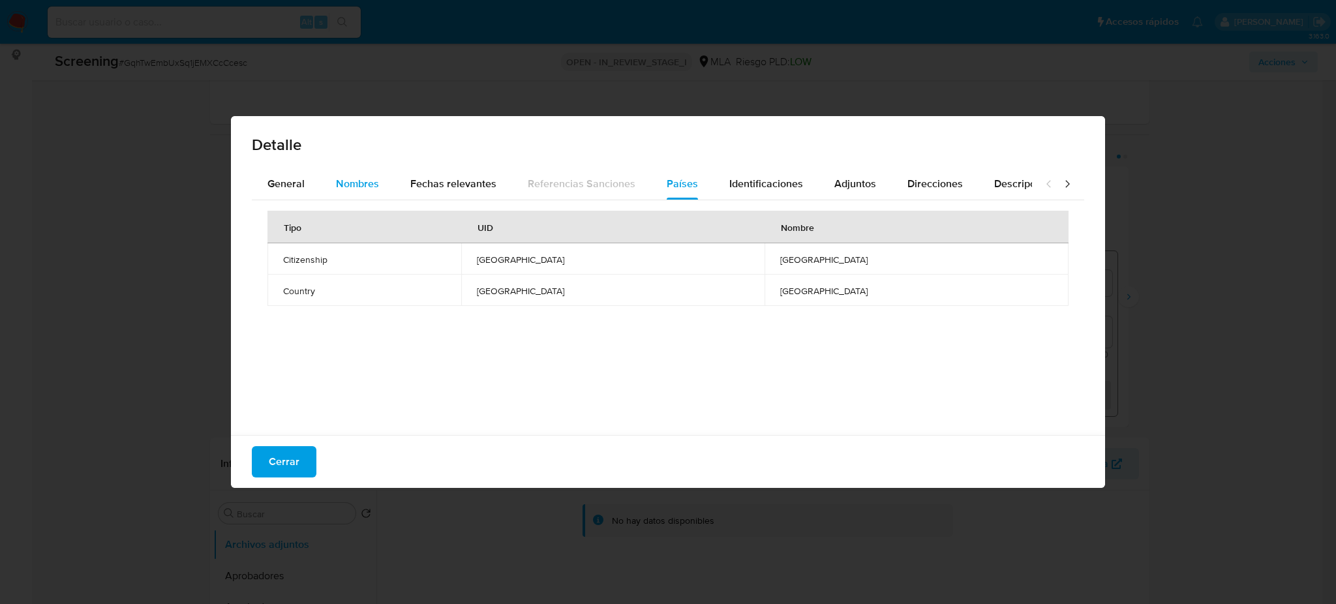
click at [348, 181] on span "Nombres" at bounding box center [357, 183] width 43 height 15
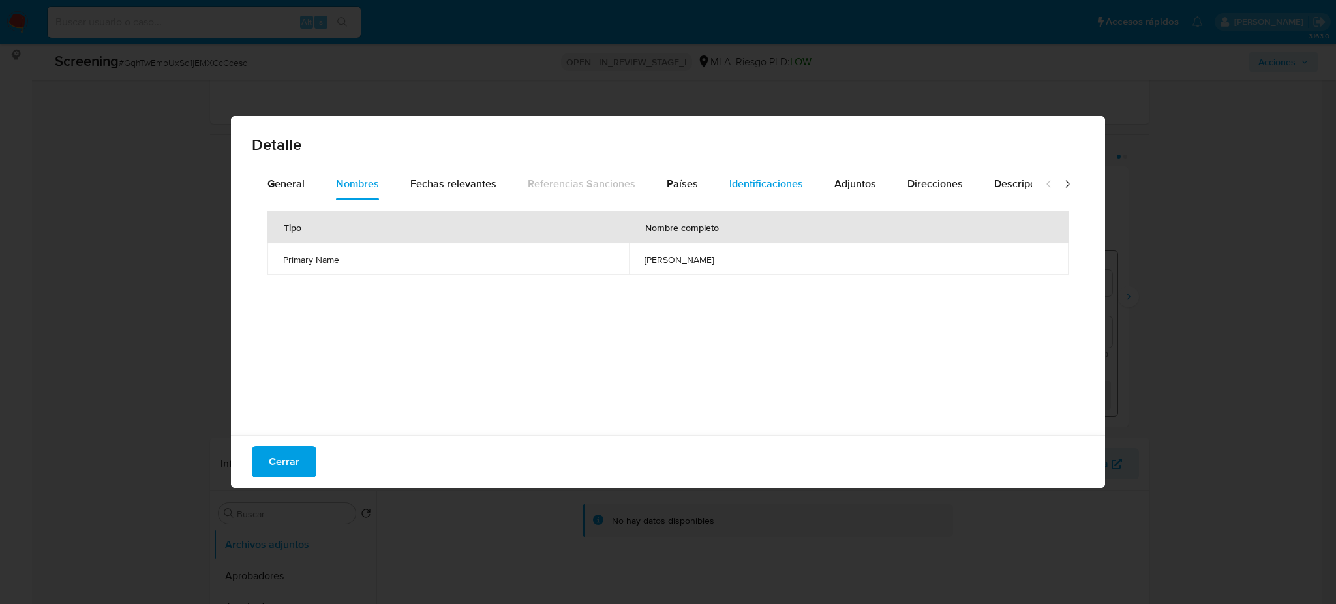
click at [756, 186] on span "Identificaciones" at bounding box center [766, 183] width 74 height 15
click at [673, 288] on span "26543582" at bounding box center [856, 291] width 394 height 12
click at [291, 445] on div "Cerrar" at bounding box center [668, 461] width 874 height 53
click at [288, 456] on span "Cerrar" at bounding box center [284, 462] width 31 height 29
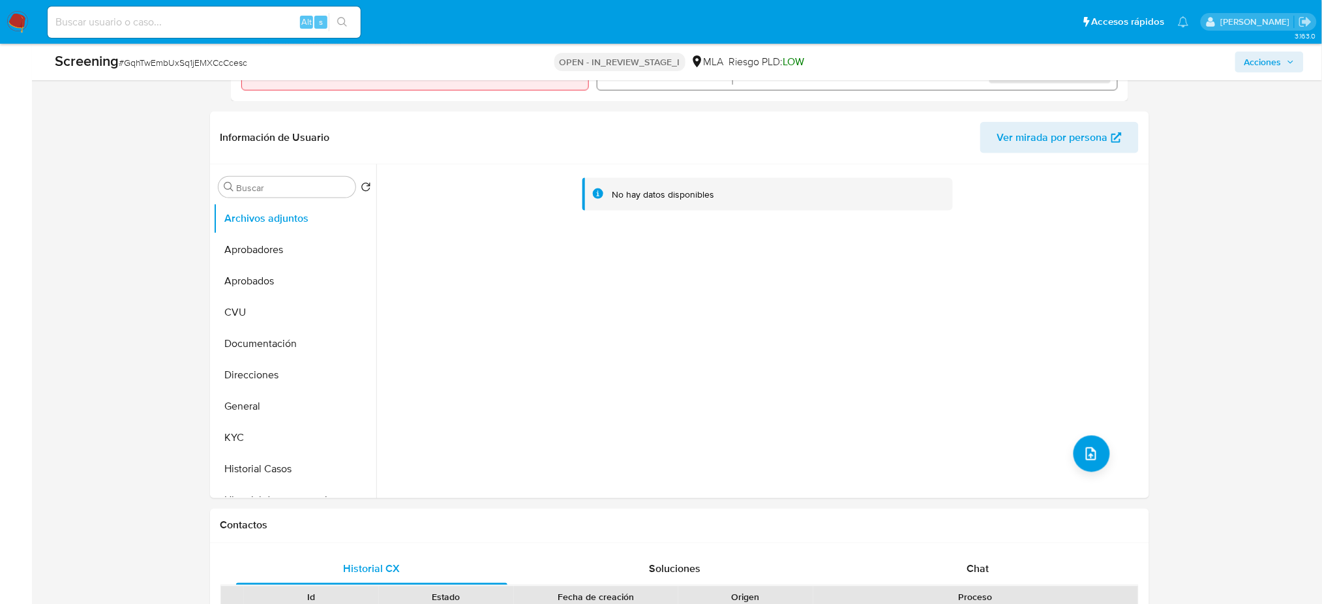
scroll to position [522, 0]
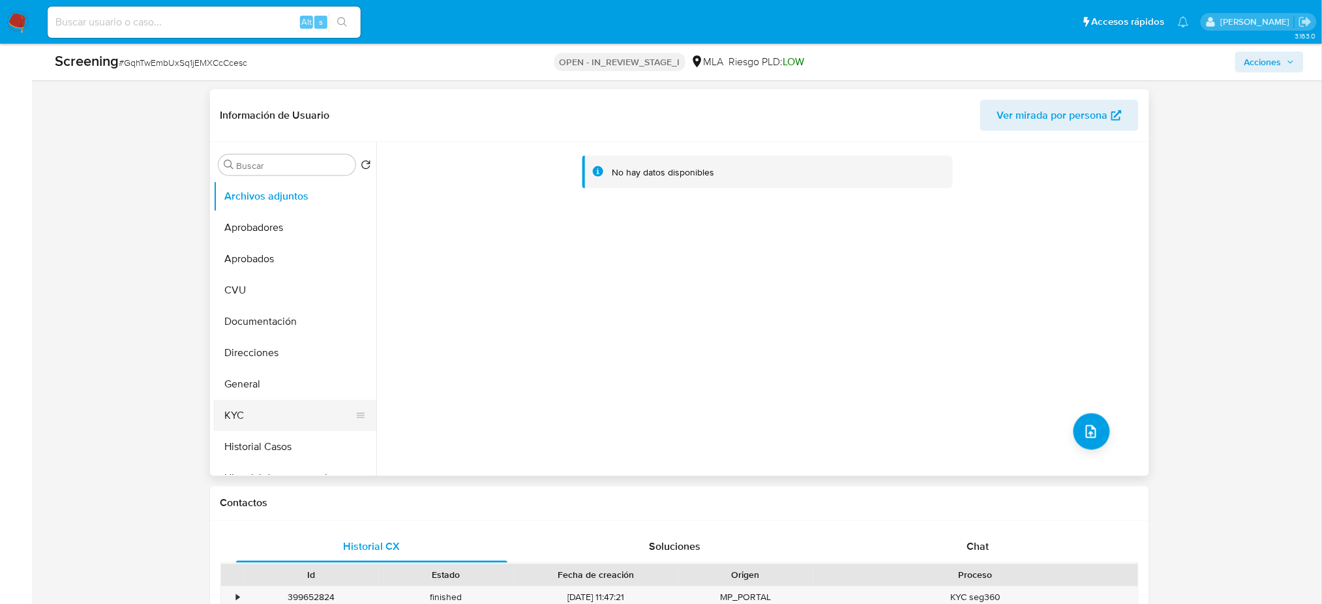
click at [244, 416] on button "KYC" at bounding box center [289, 415] width 153 height 31
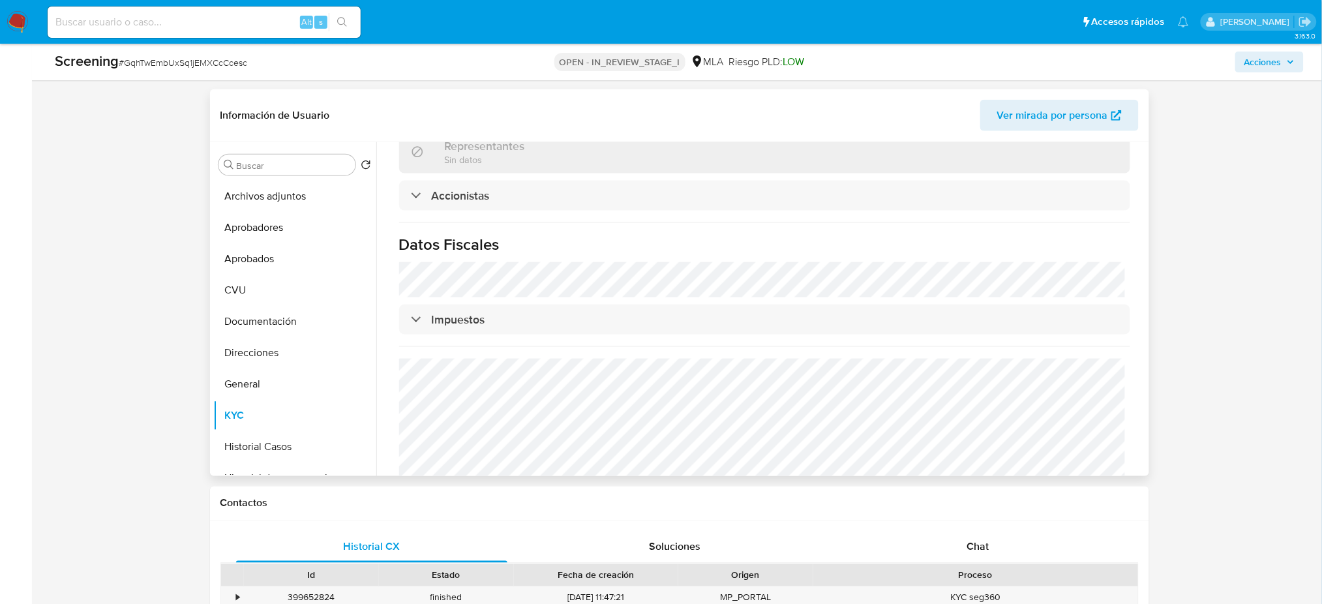
scroll to position [222, 0]
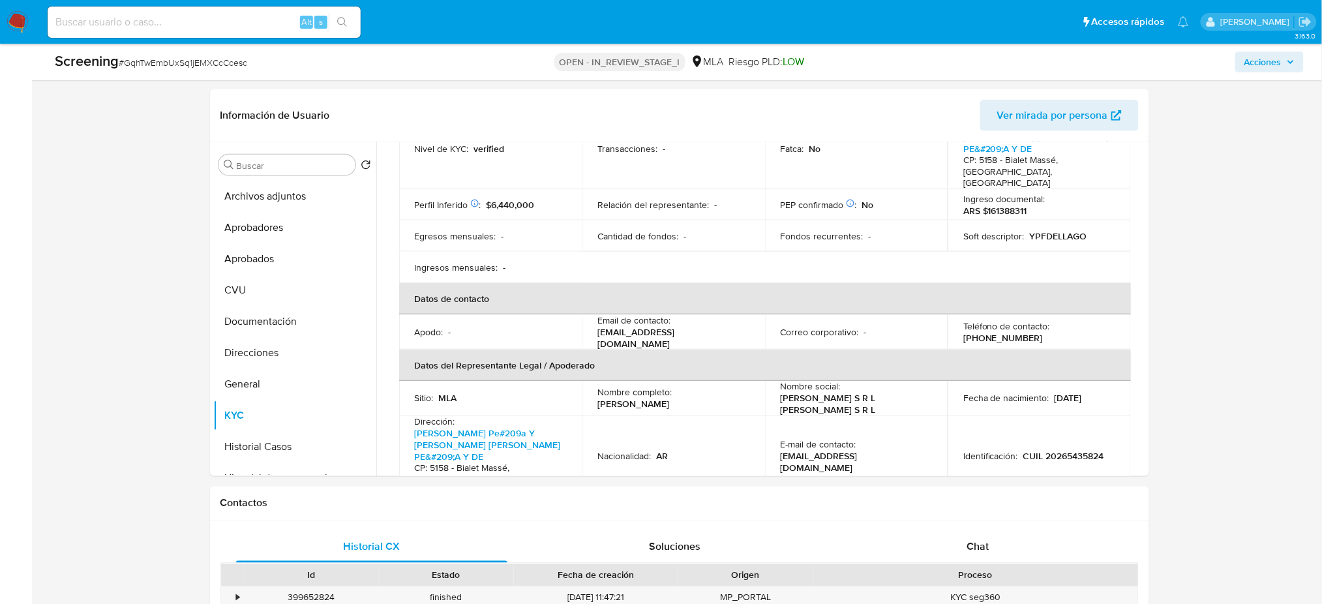
drag, startPoint x: 298, startPoint y: 316, endPoint x: 69, endPoint y: 324, distance: 229.8
click at [298, 316] on button "Documentación" at bounding box center [294, 321] width 163 height 31
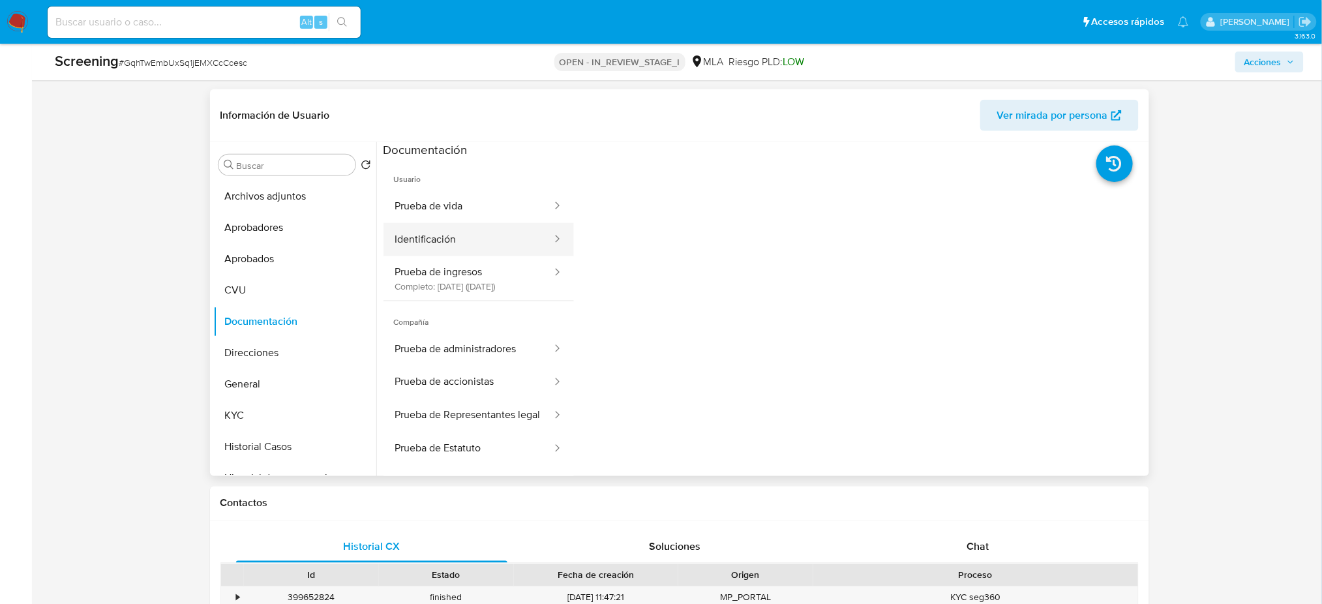
click at [455, 239] on button "Identificación" at bounding box center [469, 239] width 170 height 33
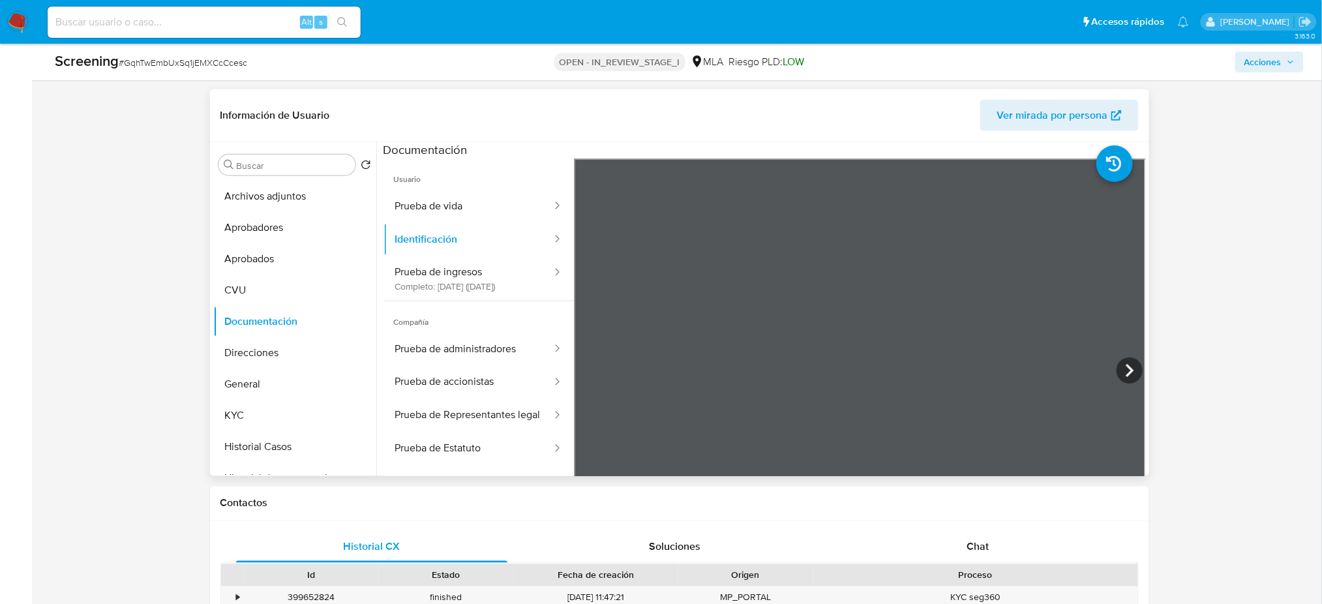
scroll to position [10, 0]
click at [453, 350] on button "Prueba de administradores" at bounding box center [469, 349] width 170 height 33
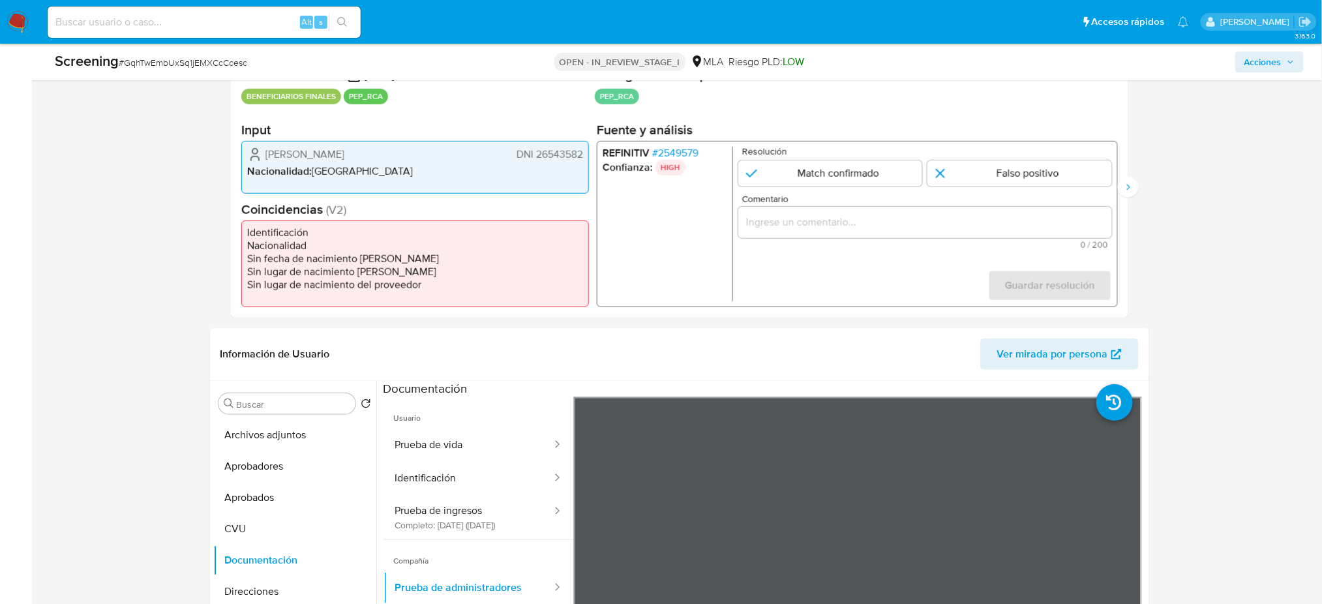
scroll to position [87, 0]
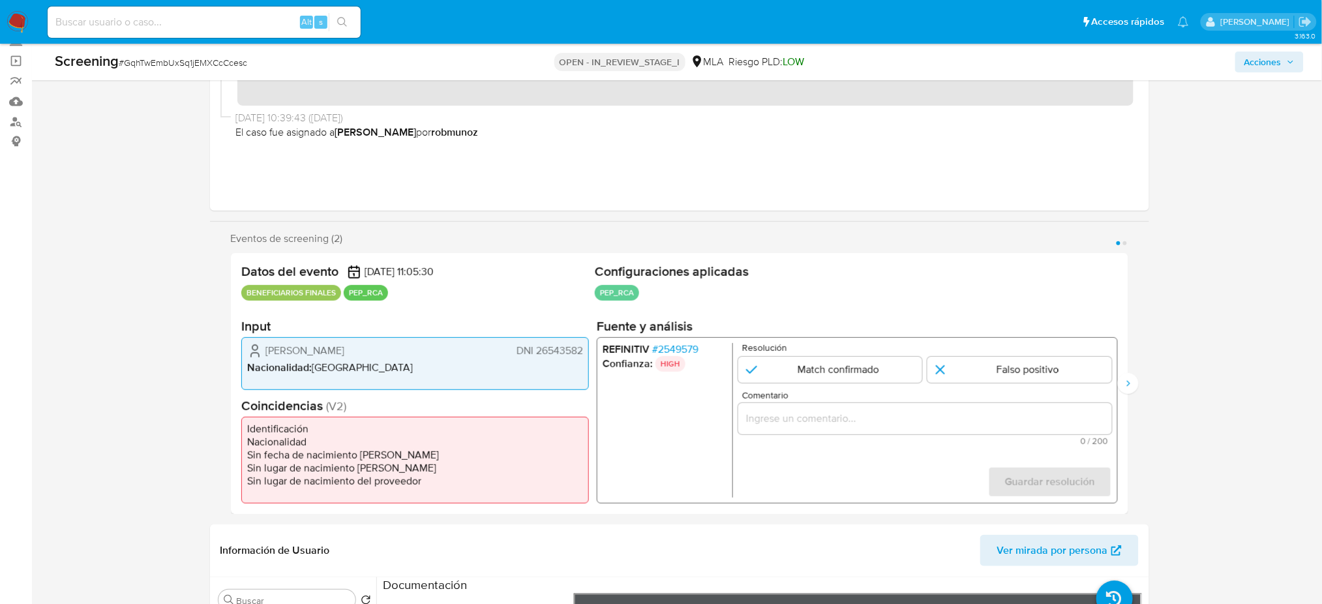
click at [665, 343] on span "# 2549579" at bounding box center [675, 349] width 46 height 13
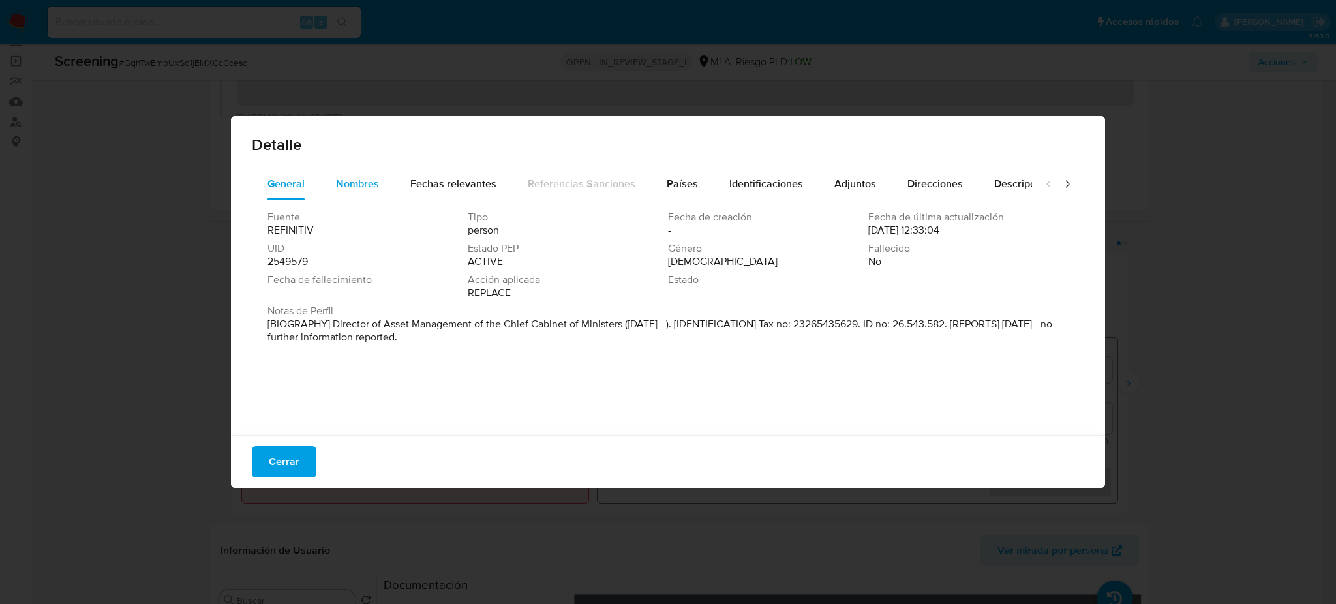
click at [388, 177] on button "Nombres" at bounding box center [357, 183] width 74 height 31
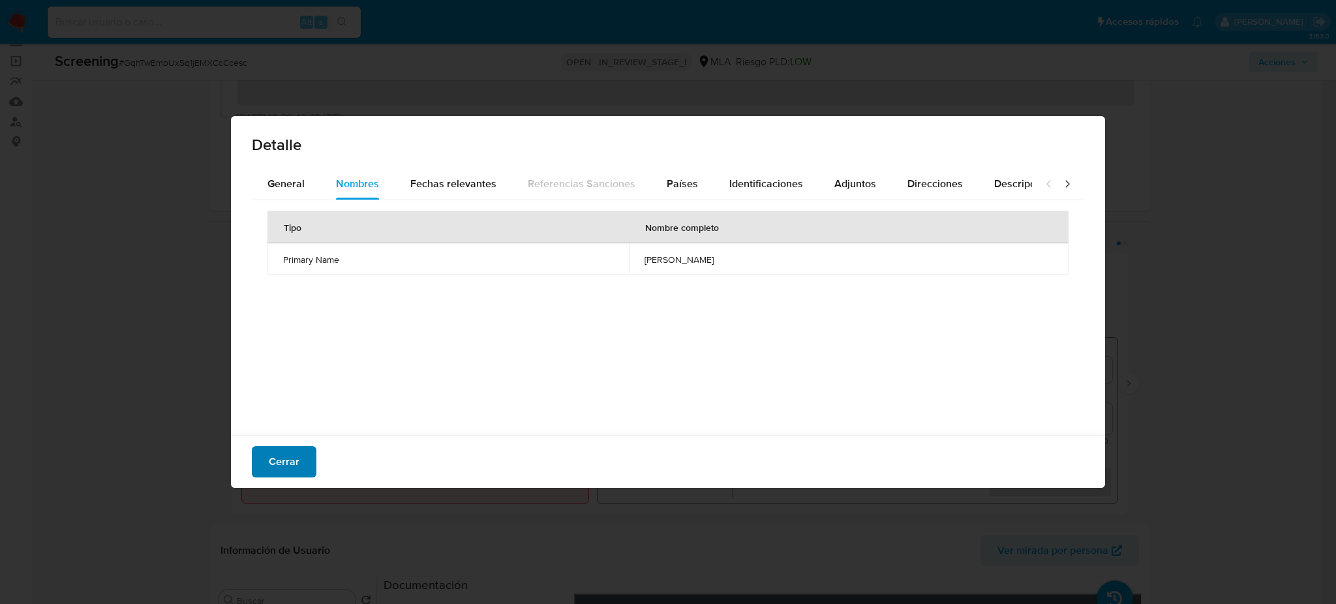
click at [305, 451] on button "Cerrar" at bounding box center [284, 461] width 65 height 31
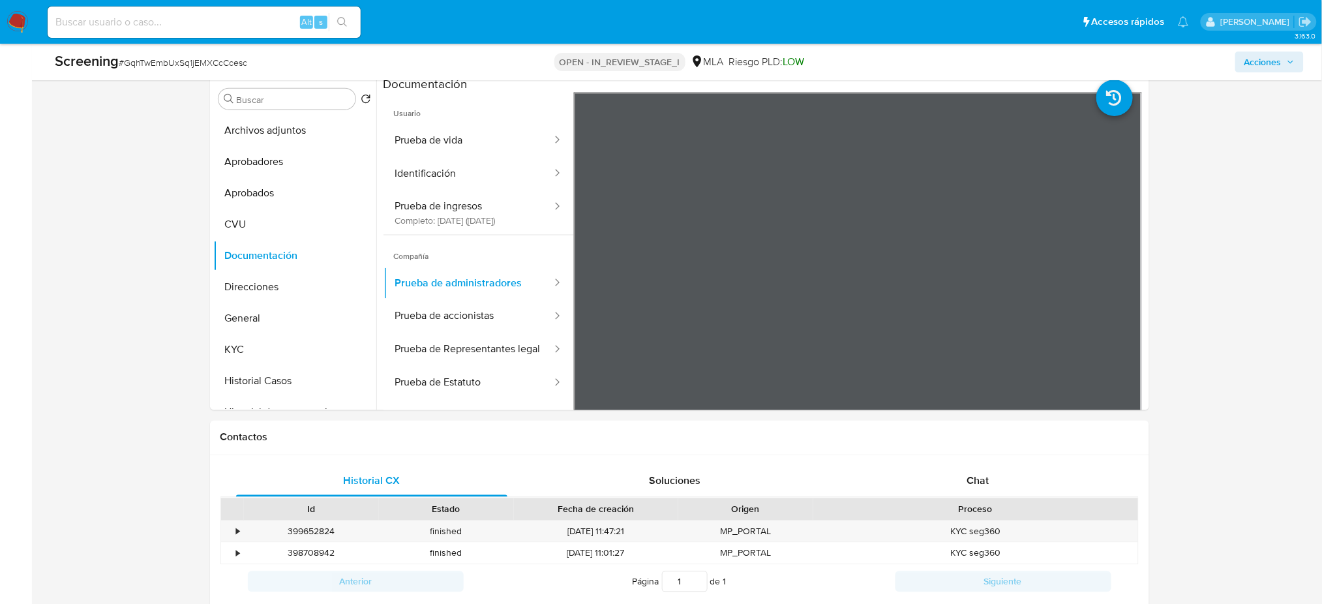
scroll to position [522, 0]
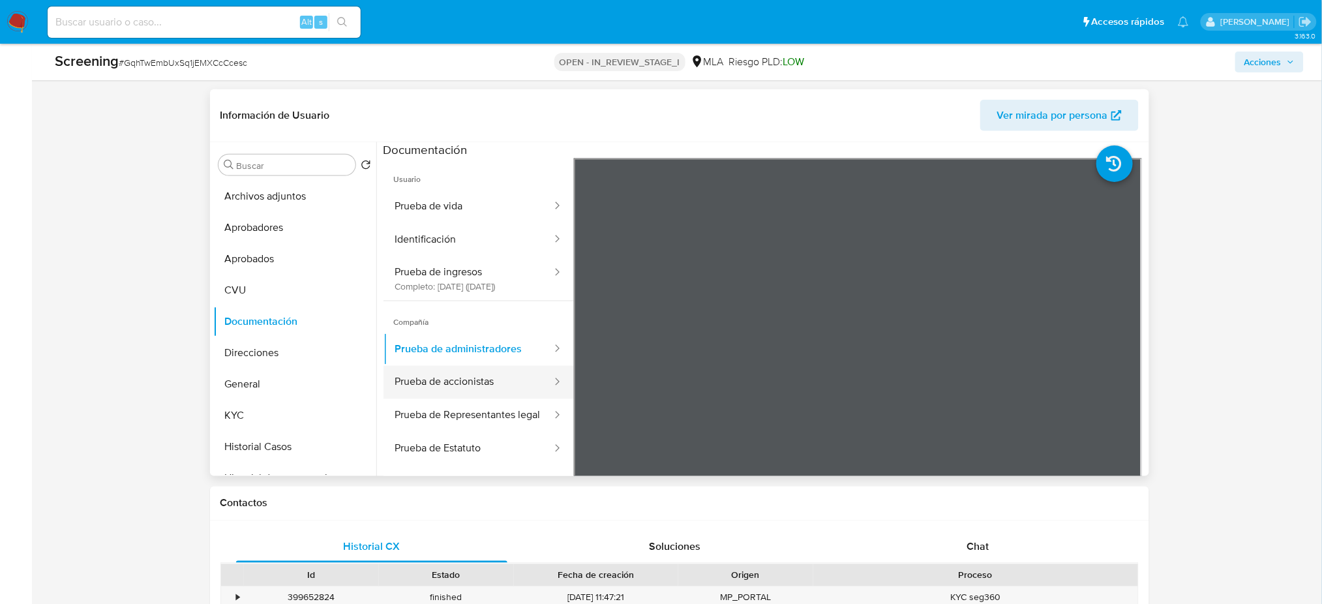
click at [498, 386] on button "Prueba de accionistas" at bounding box center [469, 382] width 170 height 33
click at [457, 408] on button "Prueba de Representantes legal" at bounding box center [469, 415] width 170 height 33
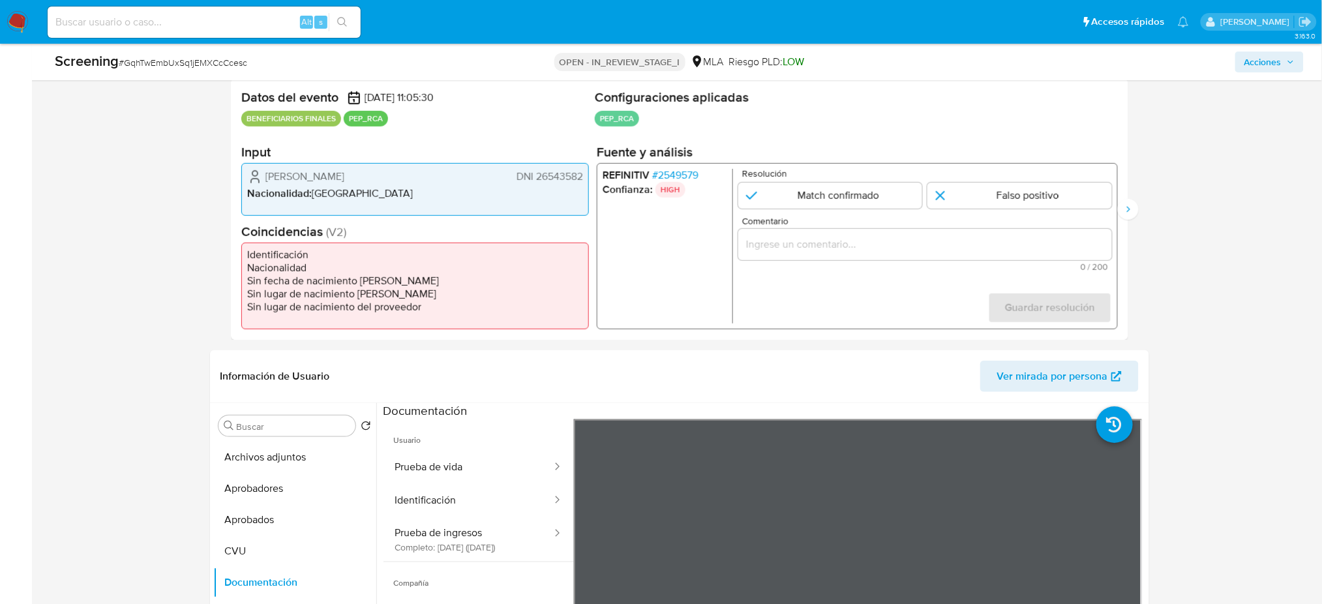
scroll to position [87, 0]
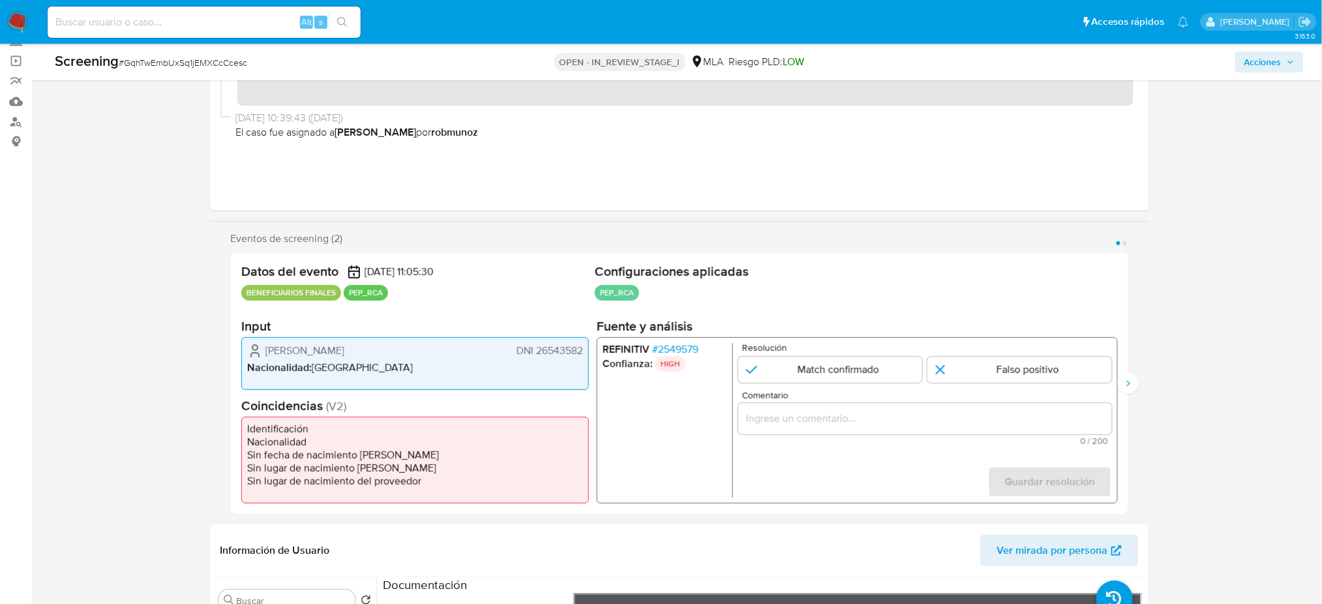
click at [665, 344] on span "# 2549579" at bounding box center [675, 349] width 46 height 13
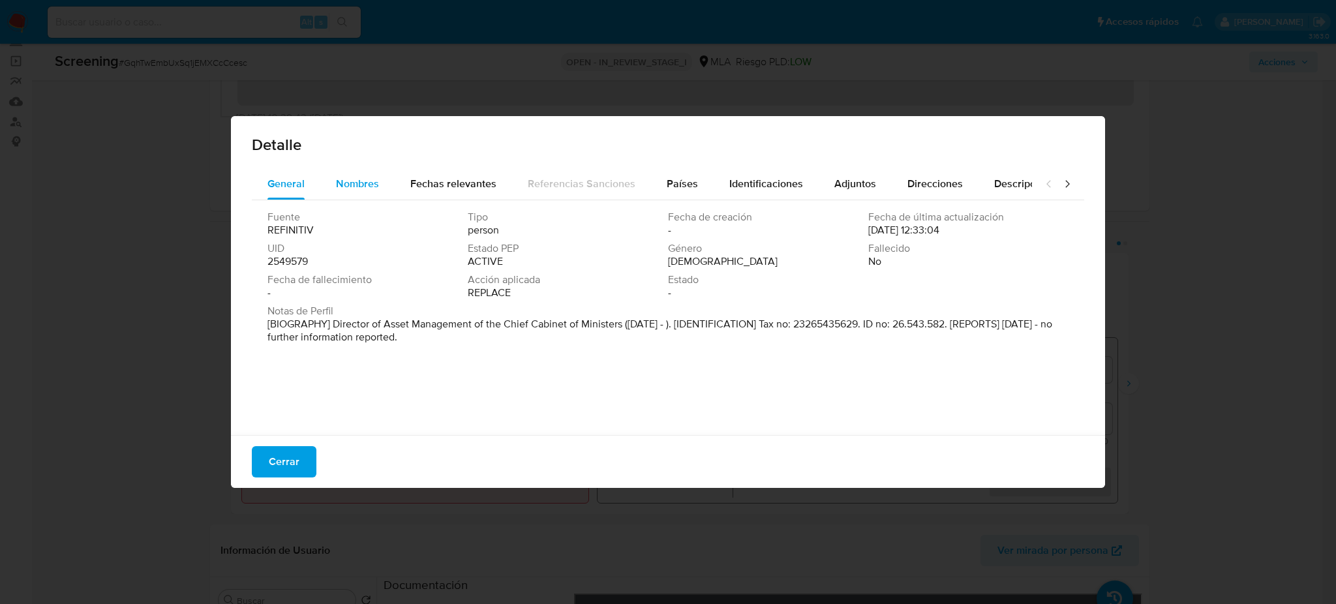
click at [343, 189] on span "Nombres" at bounding box center [357, 183] width 43 height 15
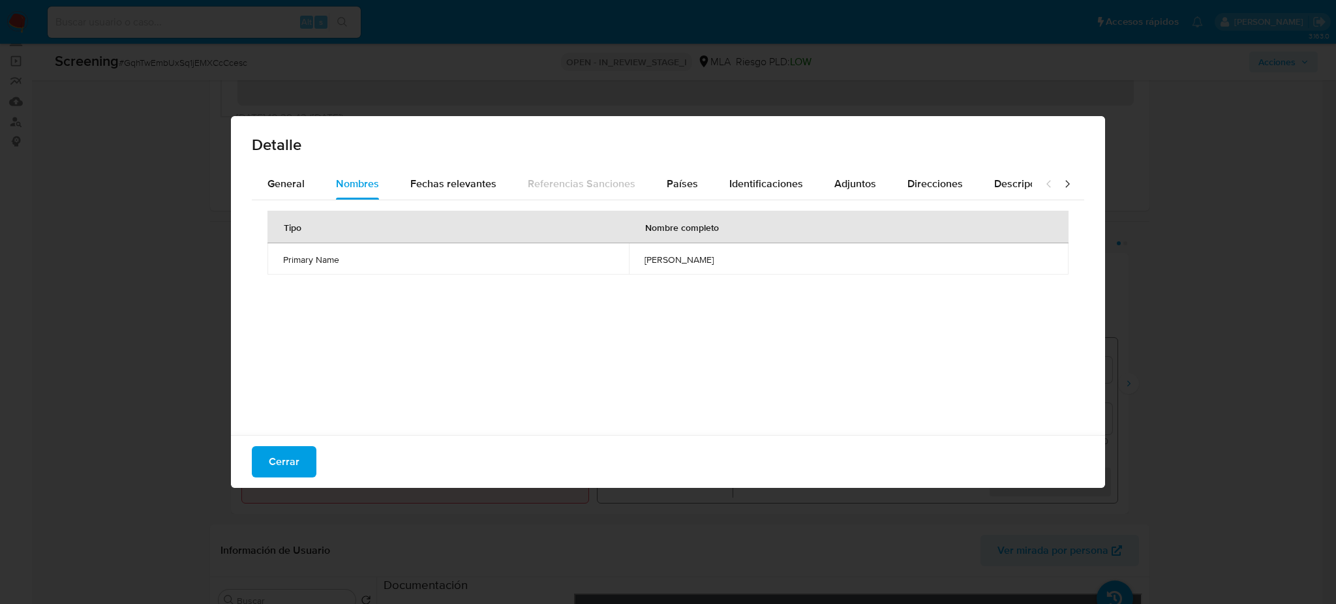
drag, startPoint x: 633, startPoint y: 262, endPoint x: 746, endPoint y: 261, distance: 112.9
click at [746, 261] on td "facundo martin jure" at bounding box center [849, 258] width 440 height 31
click at [733, 178] on span "Identificaciones" at bounding box center [766, 183] width 74 height 15
click at [680, 287] on span "26543582" at bounding box center [856, 291] width 394 height 12
click at [694, 309] on div "Tipo de identificación Número de identificación CUIT 23265435629 DNI 26543582" at bounding box center [668, 314] width 832 height 228
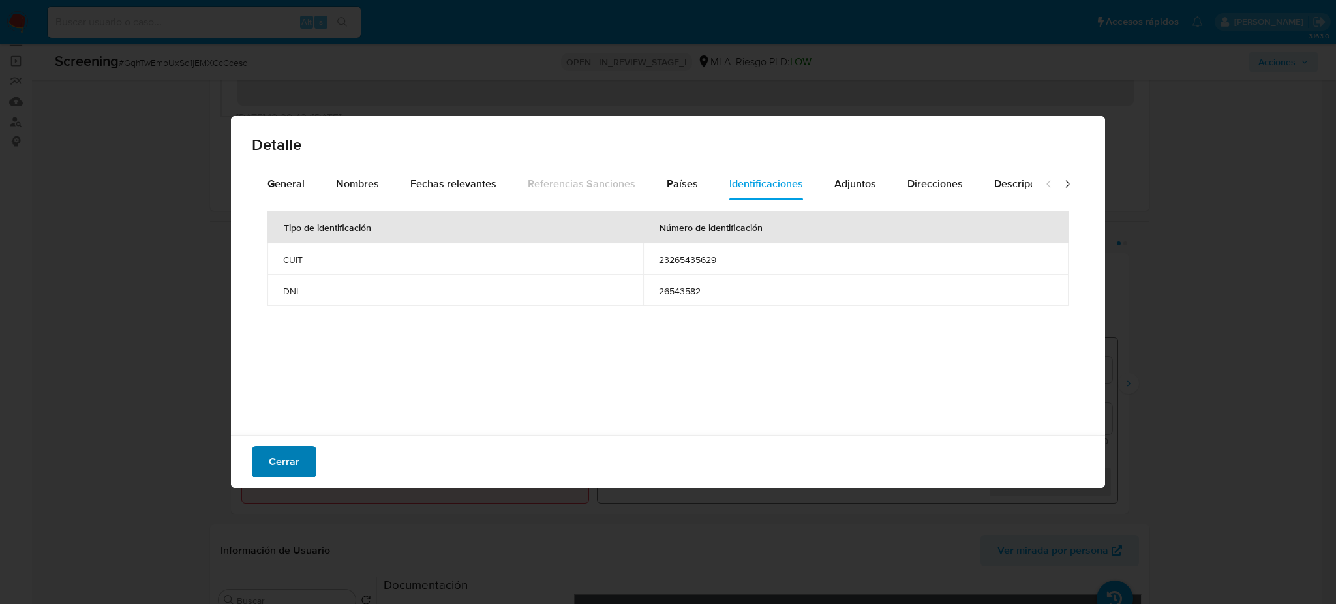
click at [288, 452] on span "Cerrar" at bounding box center [284, 462] width 31 height 29
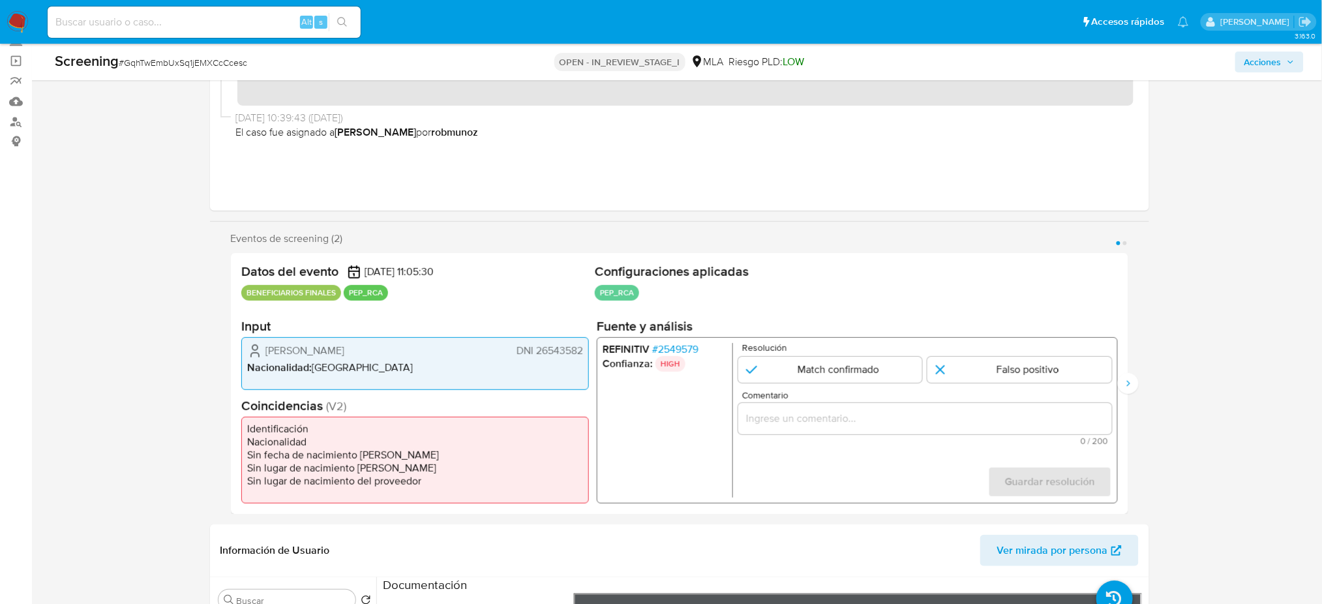
click at [570, 347] on span "DNI 26543582" at bounding box center [549, 350] width 67 height 13
drag, startPoint x: 266, startPoint y: 349, endPoint x: 386, endPoint y: 349, distance: 120.0
click at [386, 349] on div "Luis Eduardo Imhoff DNI 26543582" at bounding box center [415, 351] width 336 height 16
click at [674, 345] on span "# 2549579" at bounding box center [675, 349] width 46 height 13
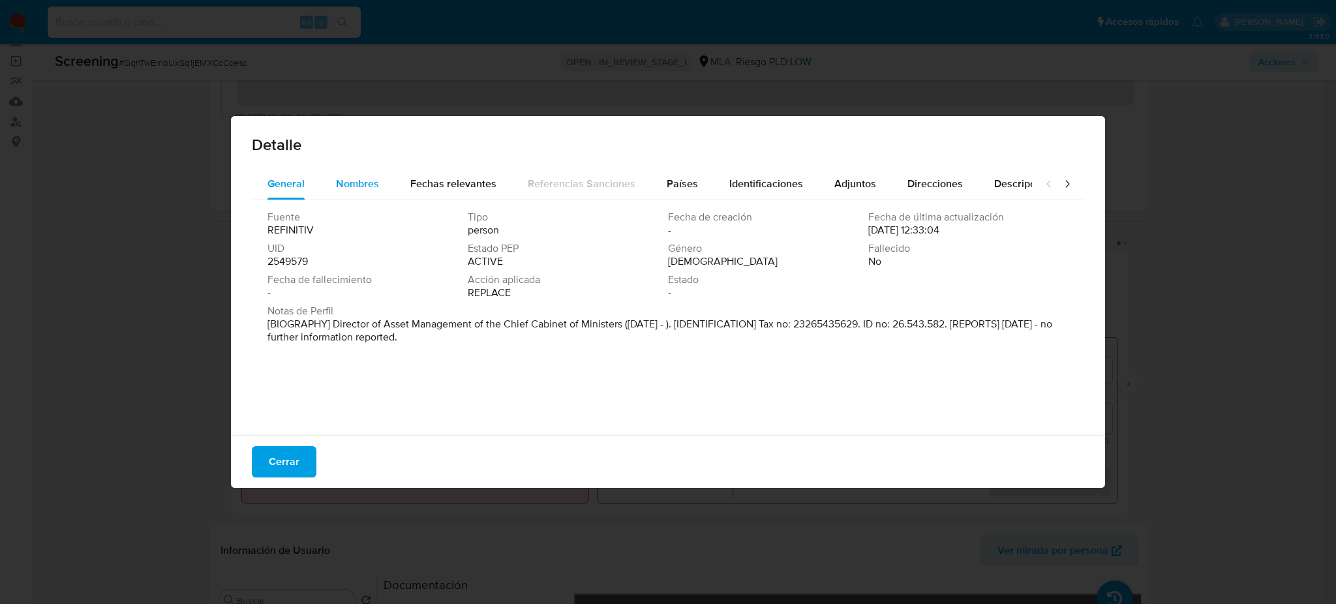
click at [368, 187] on span "Nombres" at bounding box center [357, 183] width 43 height 15
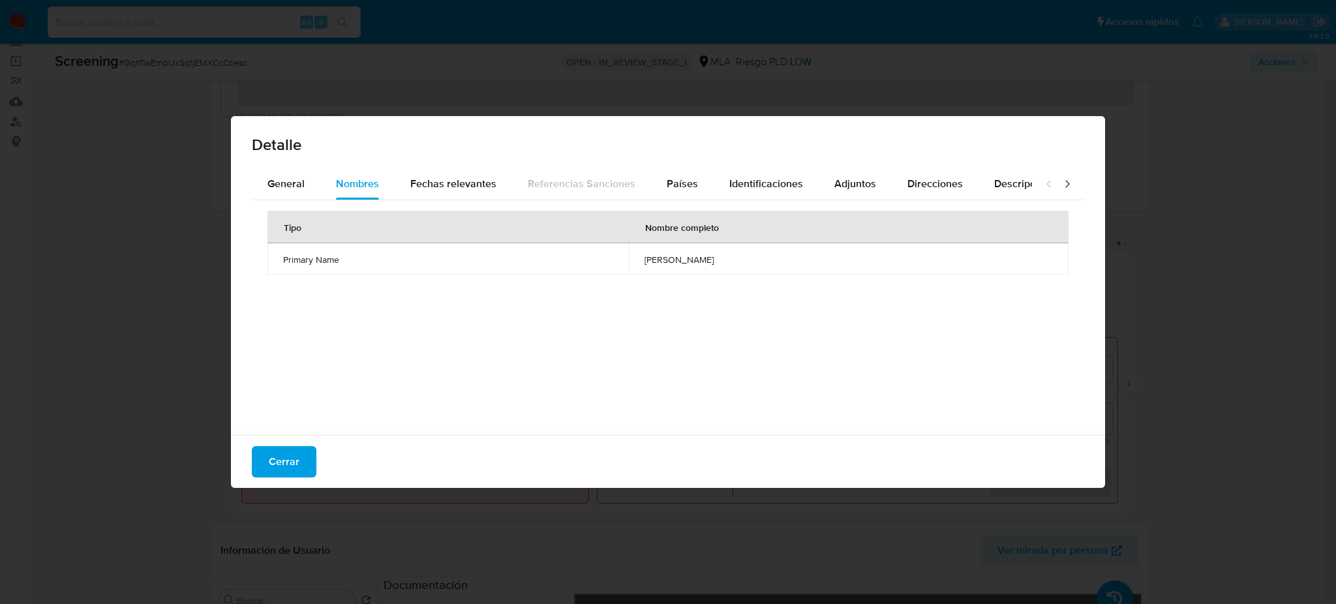
drag, startPoint x: 629, startPoint y: 261, endPoint x: 739, endPoint y: 261, distance: 109.6
click at [739, 261] on td "facundo martin jure" at bounding box center [849, 258] width 440 height 31
click at [269, 457] on span "Cerrar" at bounding box center [284, 462] width 31 height 29
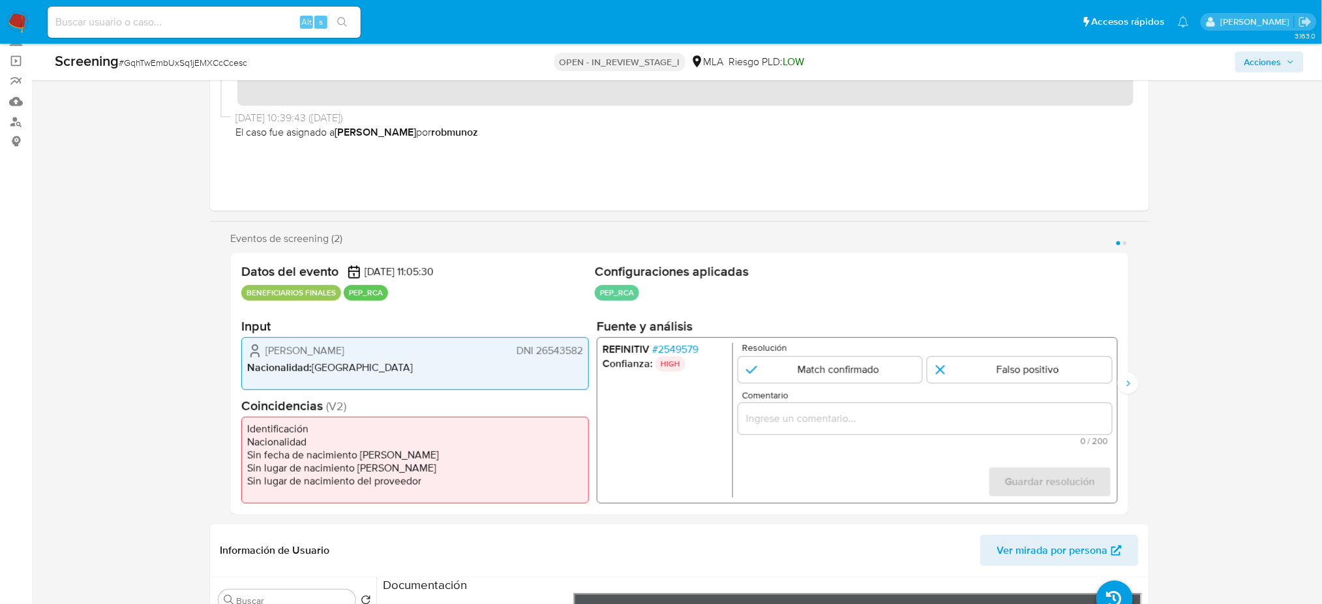
drag, startPoint x: 264, startPoint y: 349, endPoint x: 363, endPoint y: 350, distance: 99.2
click at [363, 350] on div "Luis Eduardo Imhoff DNI 26543582" at bounding box center [415, 351] width 336 height 16
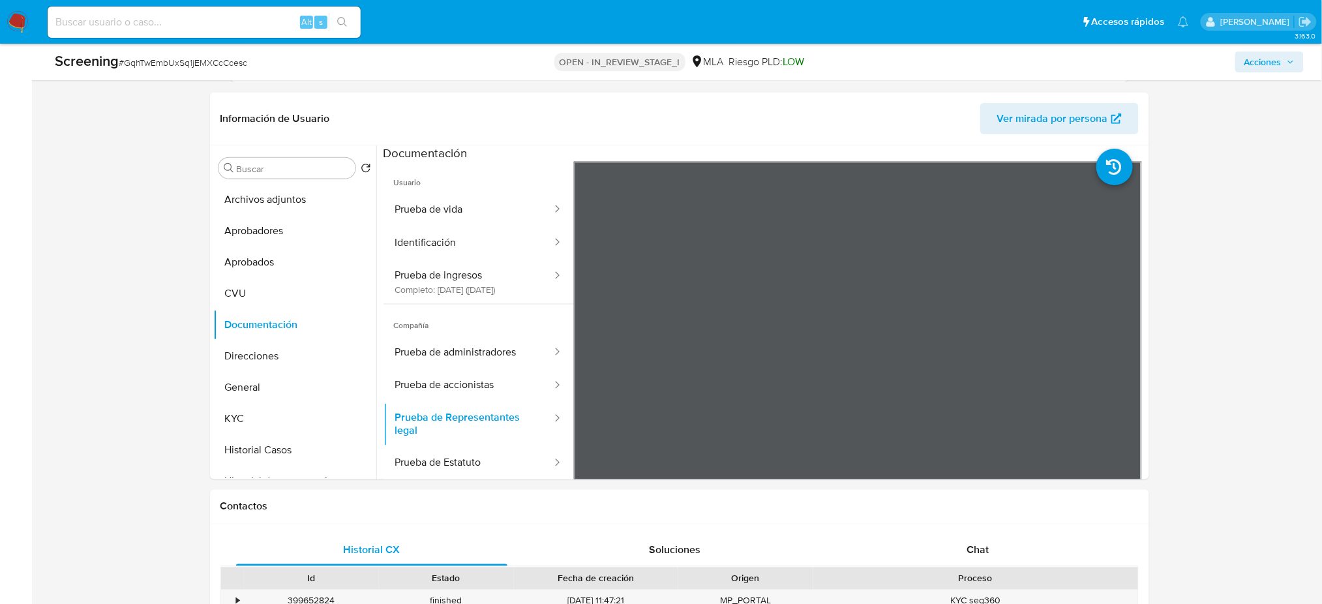
scroll to position [522, 0]
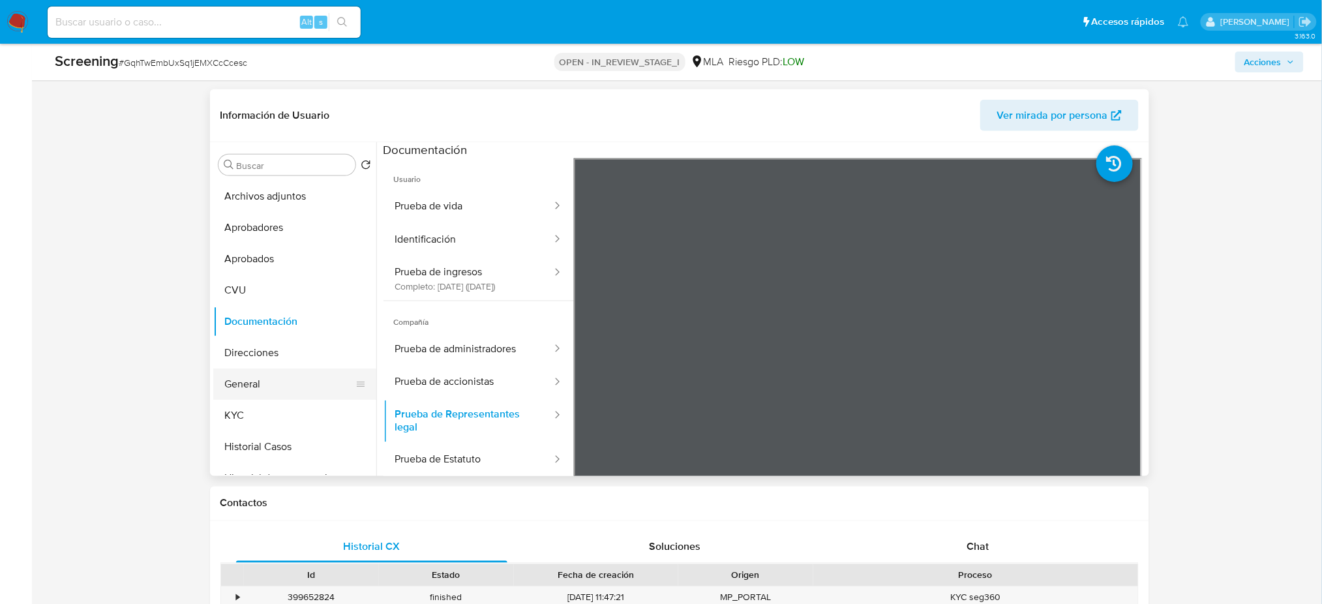
click at [261, 391] on button "General" at bounding box center [289, 384] width 153 height 31
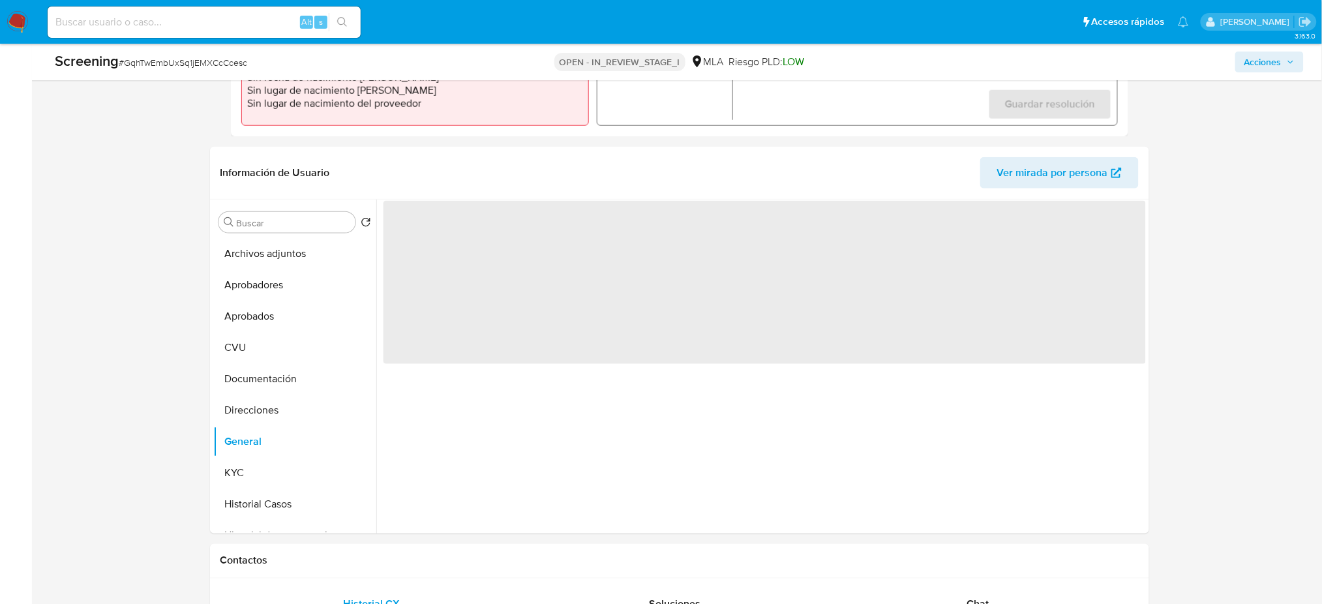
scroll to position [434, 0]
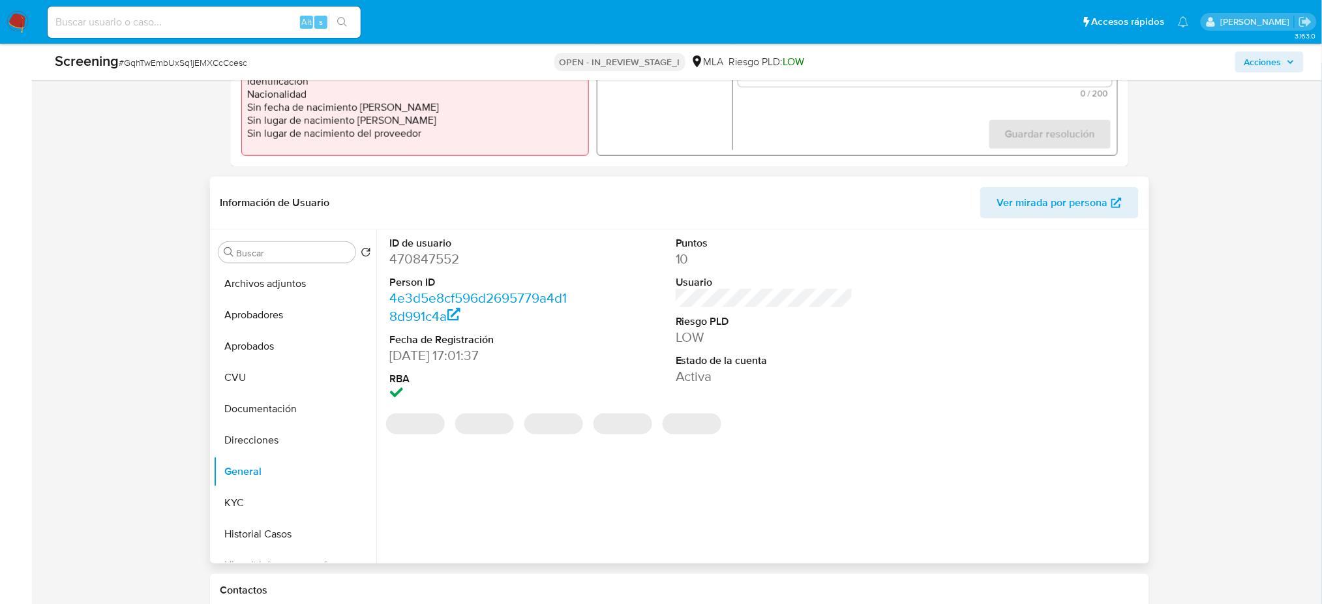
click at [412, 266] on dd "470847552" at bounding box center [478, 259] width 177 height 18
drag, startPoint x: 412, startPoint y: 266, endPoint x: 416, endPoint y: 277, distance: 12.4
click at [412, 265] on dd "470847552" at bounding box center [478, 259] width 177 height 18
copy dd "470847552"
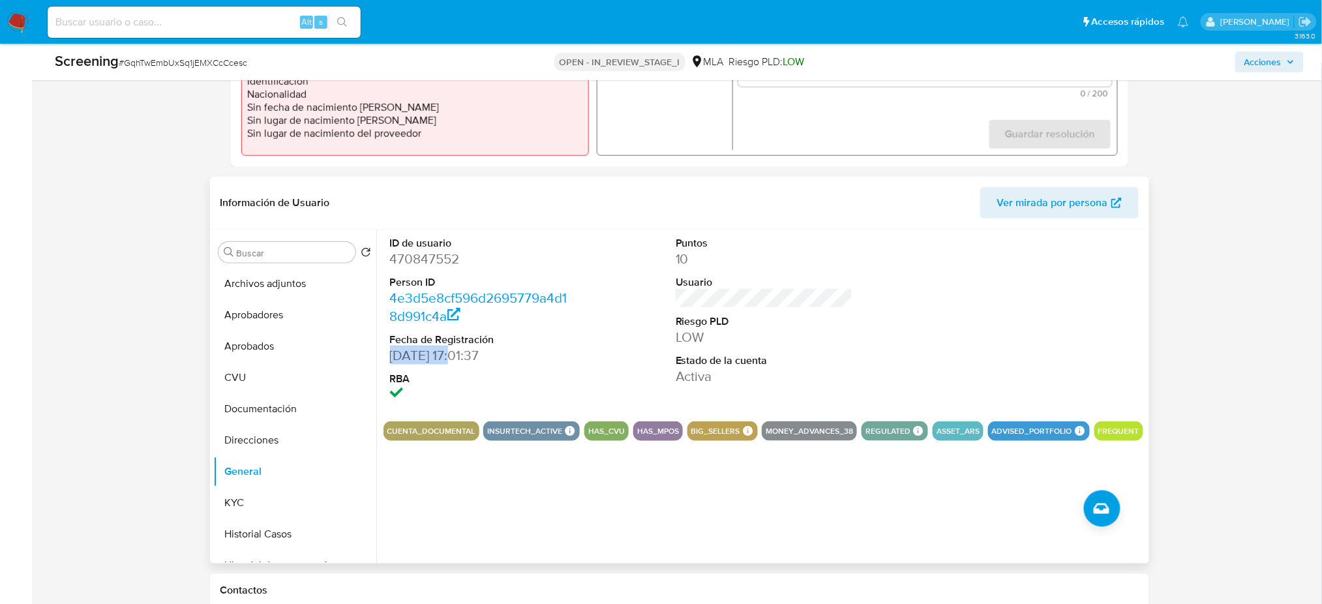
drag, startPoint x: 431, startPoint y: 358, endPoint x: 388, endPoint y: 358, distance: 43.7
click at [388, 358] on div "ID de usuario 470847552 Person ID 4e3d5e8cf596d2695779a4d18d991c4a Fecha de Reg…" at bounding box center [479, 320] width 190 height 181
copy dd "13/09/2019"
click at [239, 512] on button "KYC" at bounding box center [289, 502] width 153 height 31
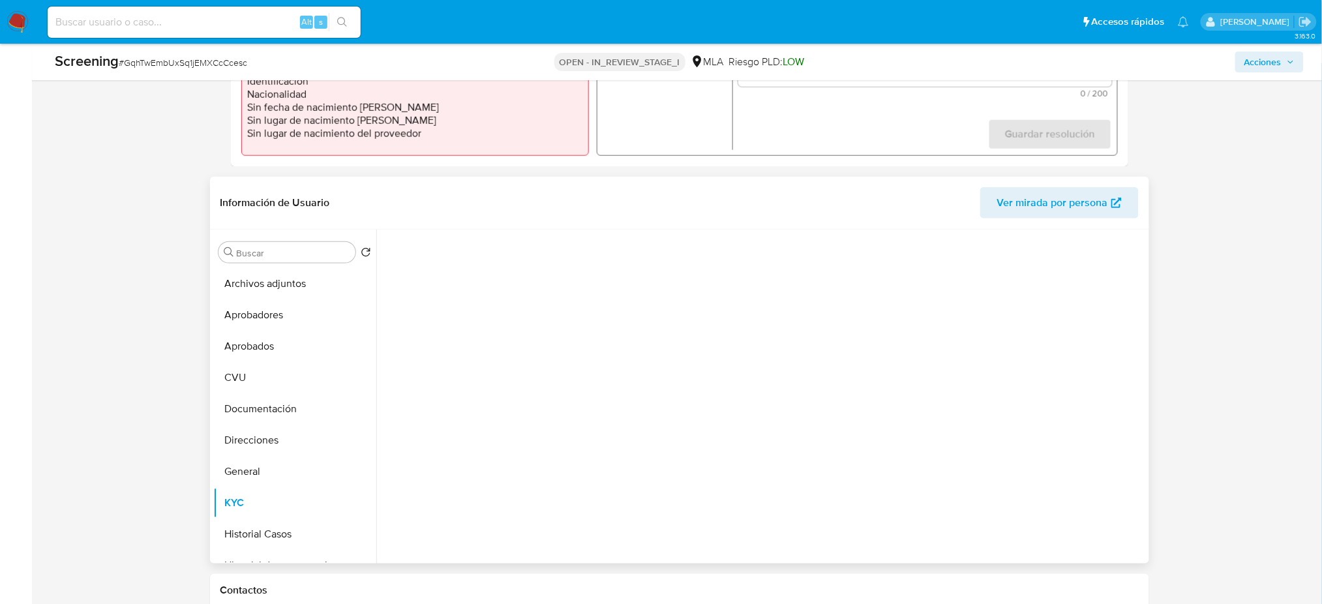
click at [814, 415] on div "Buscar Volver al orden por defecto Archivos adjuntos Aprobadores Aprobados CVU …" at bounding box center [679, 397] width 933 height 334
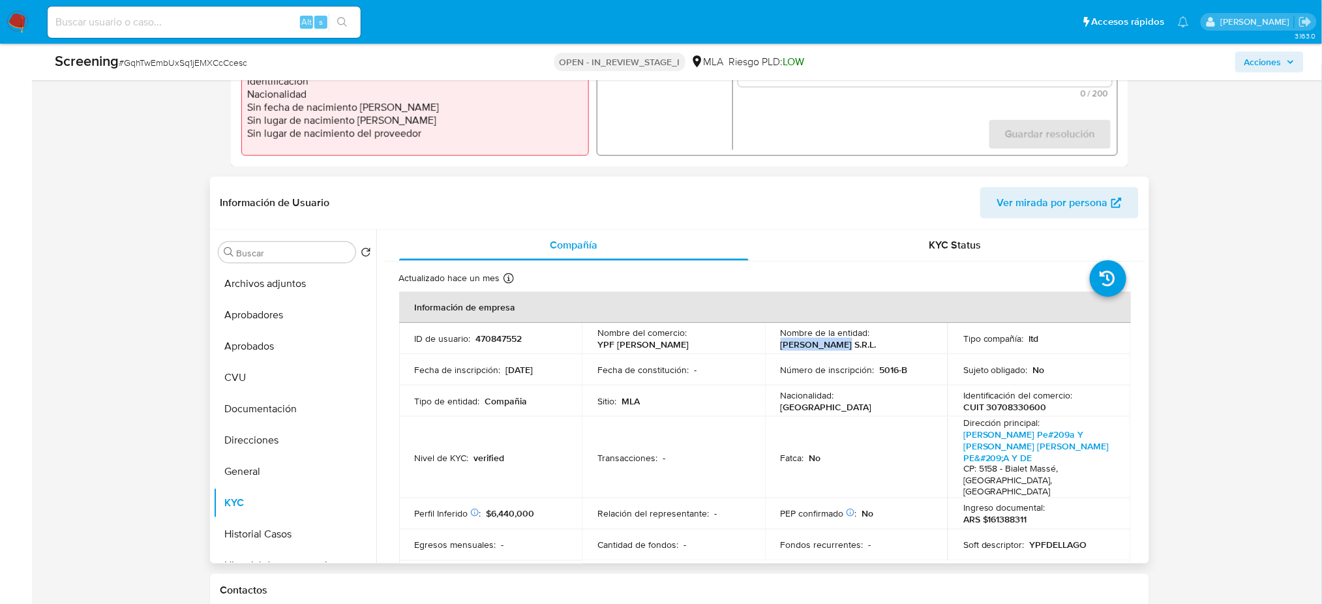
drag, startPoint x: 777, startPoint y: 346, endPoint x: 854, endPoint y: 346, distance: 77.0
click at [854, 346] on td "Nombre de la entidad : IMHOFF S.R.L." at bounding box center [856, 338] width 183 height 31
copy p "IMHOFF S.R.L."
click at [1023, 406] on p "CUIT 30708330600" at bounding box center [1006, 407] width 84 height 12
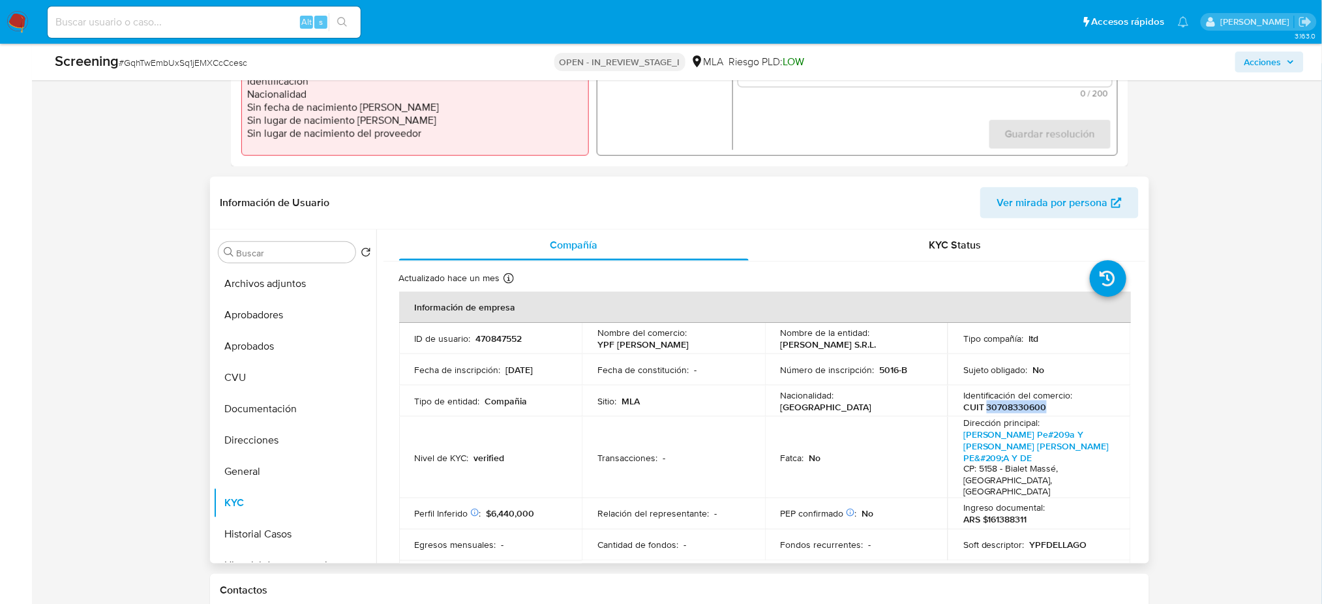
copy p "30708330600"
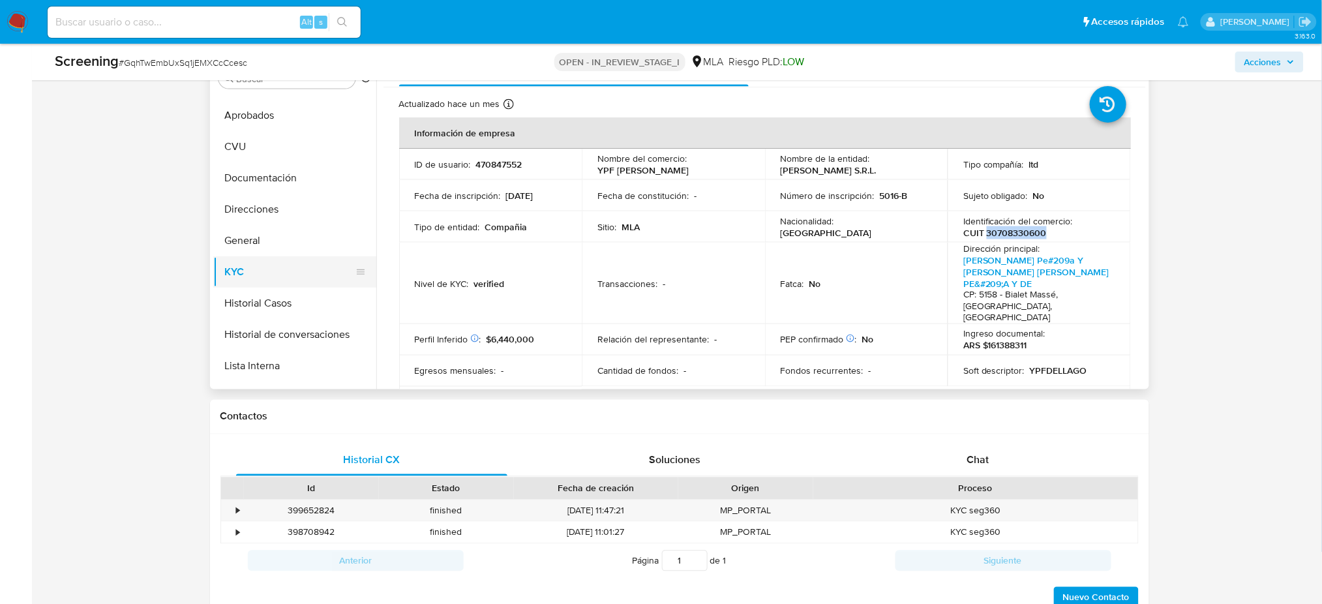
scroll to position [87, 0]
click at [281, 337] on button "Lista Interna" at bounding box center [289, 335] width 153 height 31
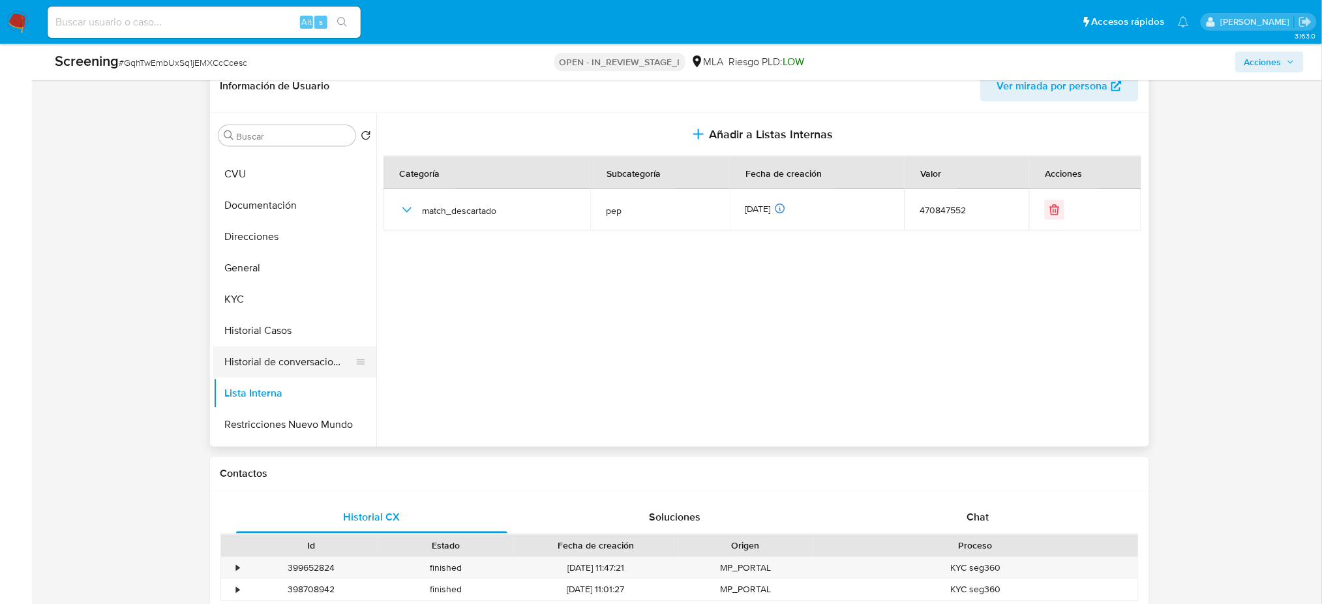
scroll to position [522, 0]
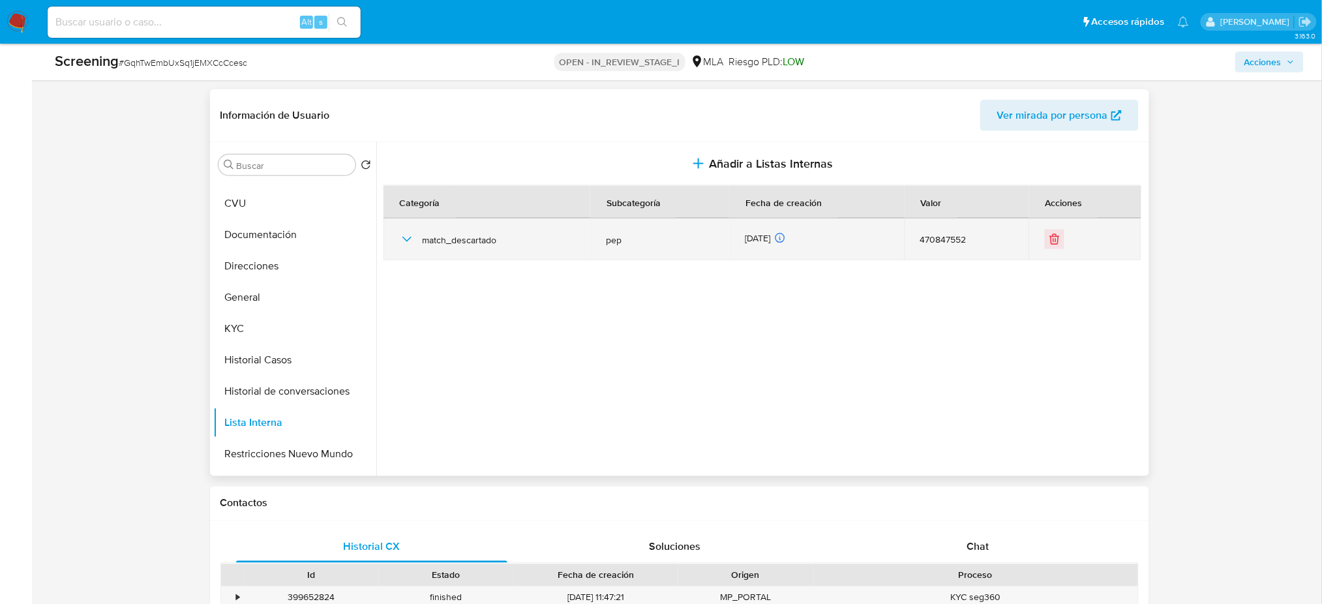
click at [414, 235] on icon "button" at bounding box center [407, 240] width 16 height 16
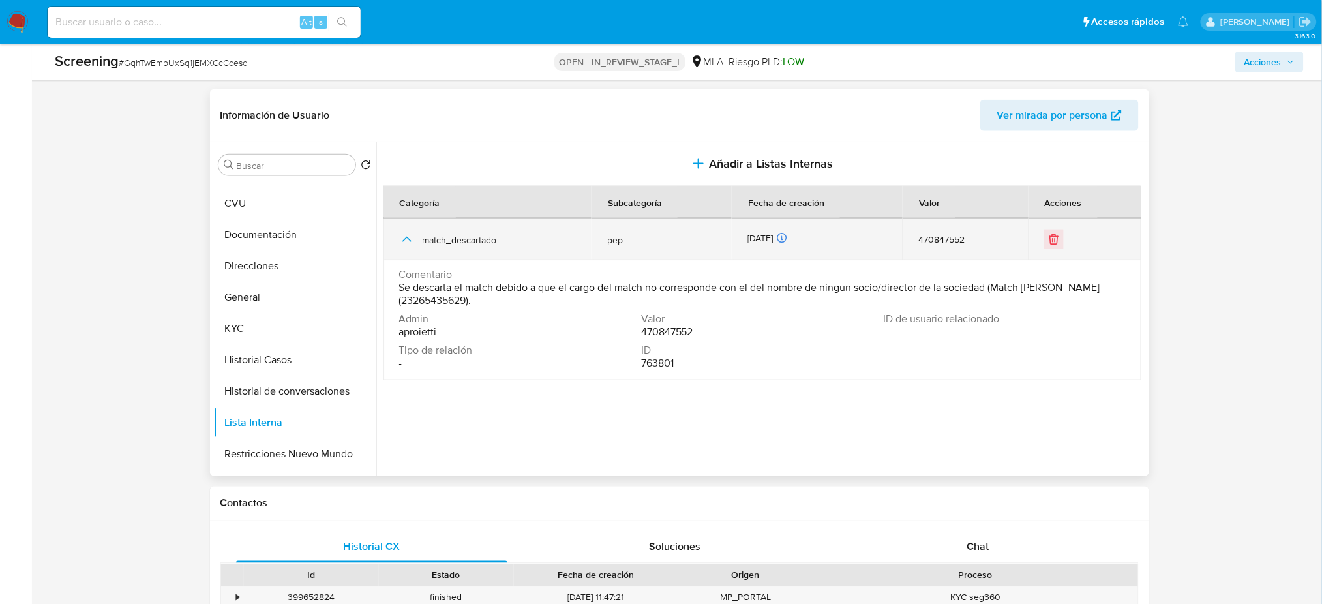
click at [404, 238] on icon "button" at bounding box center [407, 240] width 16 height 16
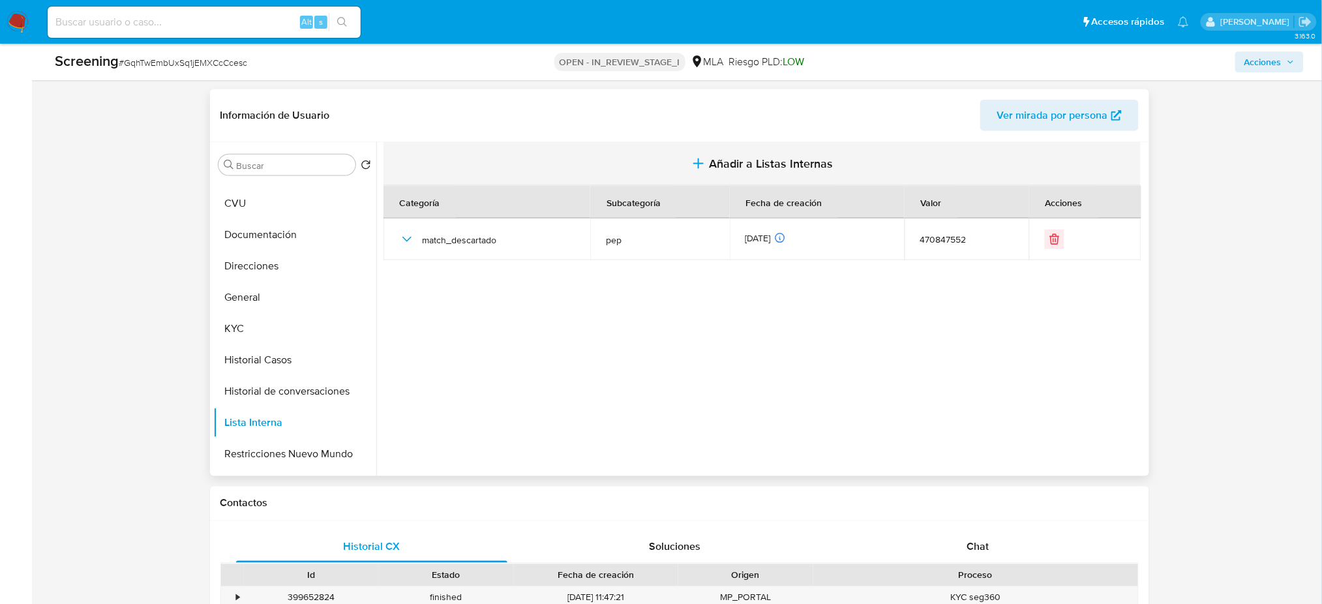
click at [757, 168] on span "Añadir a Listas Internas" at bounding box center [771, 164] width 124 height 14
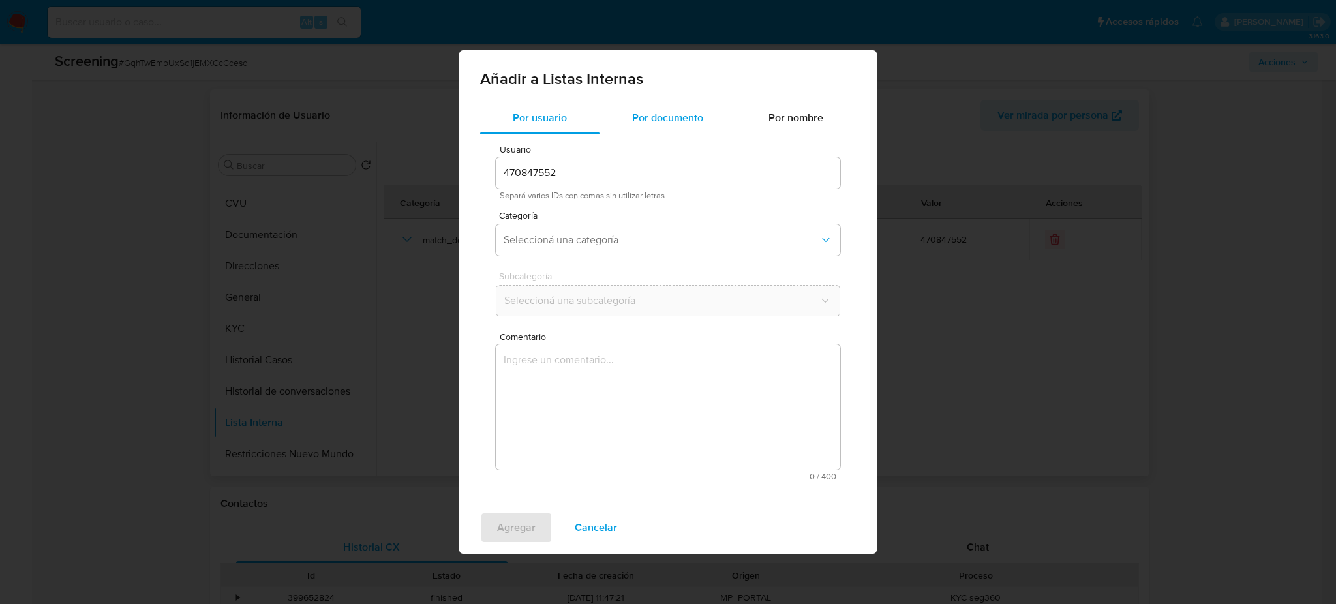
click at [652, 127] on div "Por documento" at bounding box center [668, 117] width 136 height 31
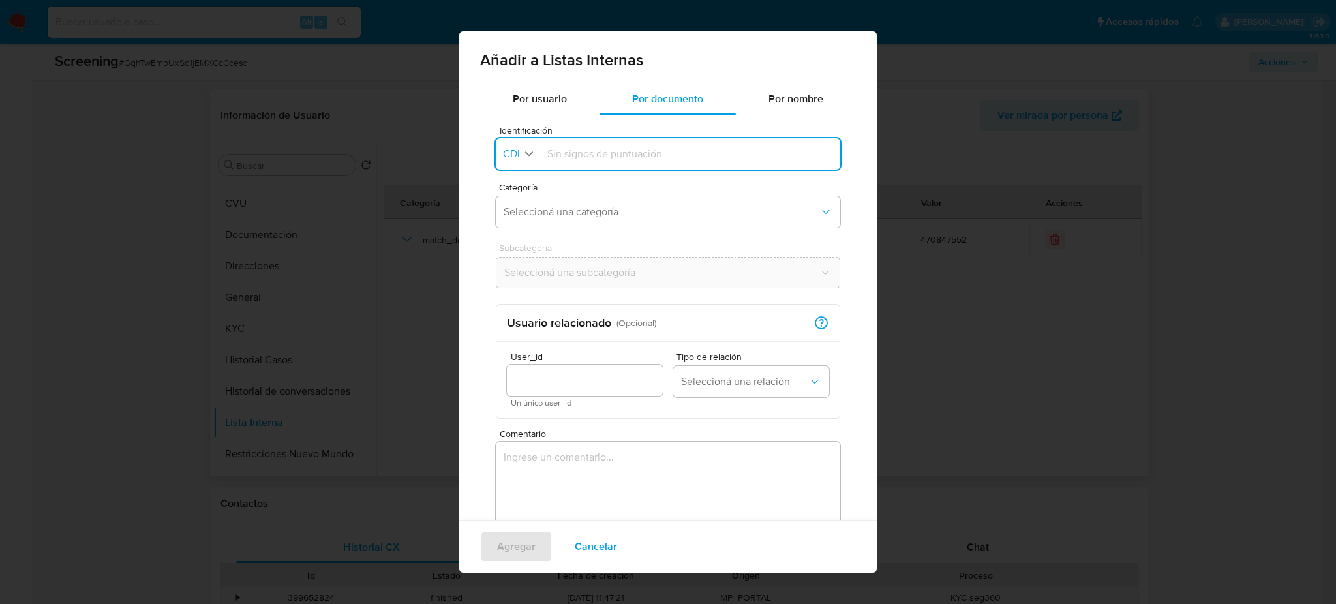
click at [515, 157] on span "CDI" at bounding box center [512, 153] width 20 height 13
click at [530, 274] on li "DNI" at bounding box center [520, 272] width 52 height 31
click at [582, 547] on span "Cancelar" at bounding box center [596, 546] width 42 height 29
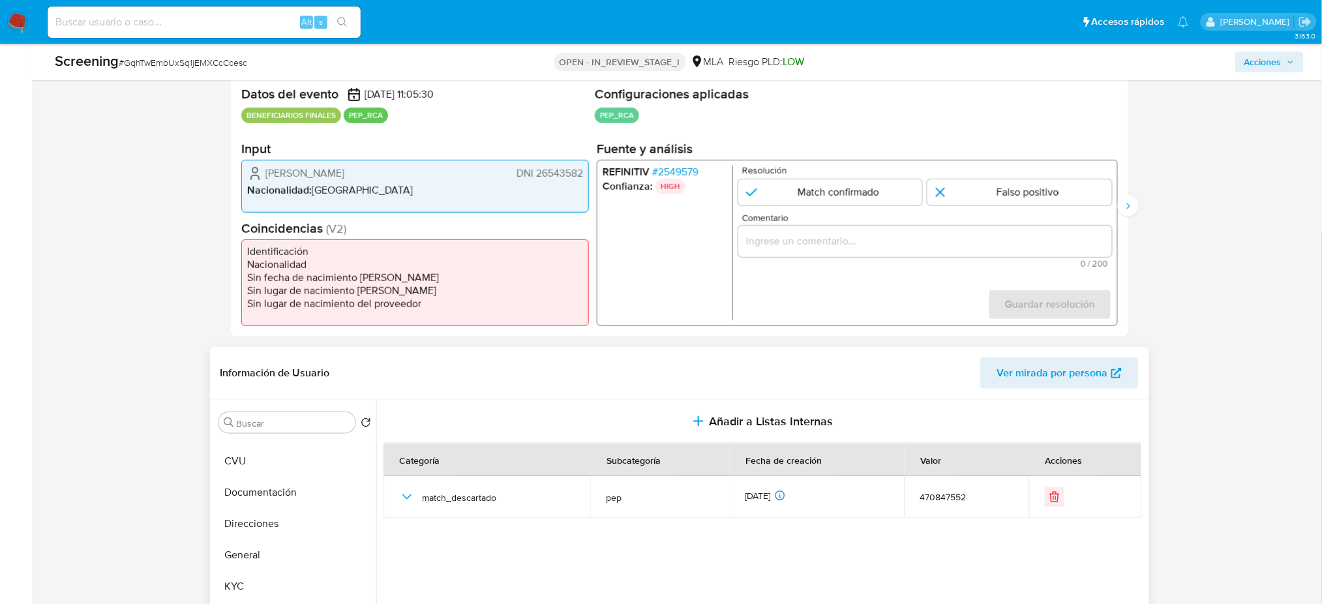
scroll to position [261, 0]
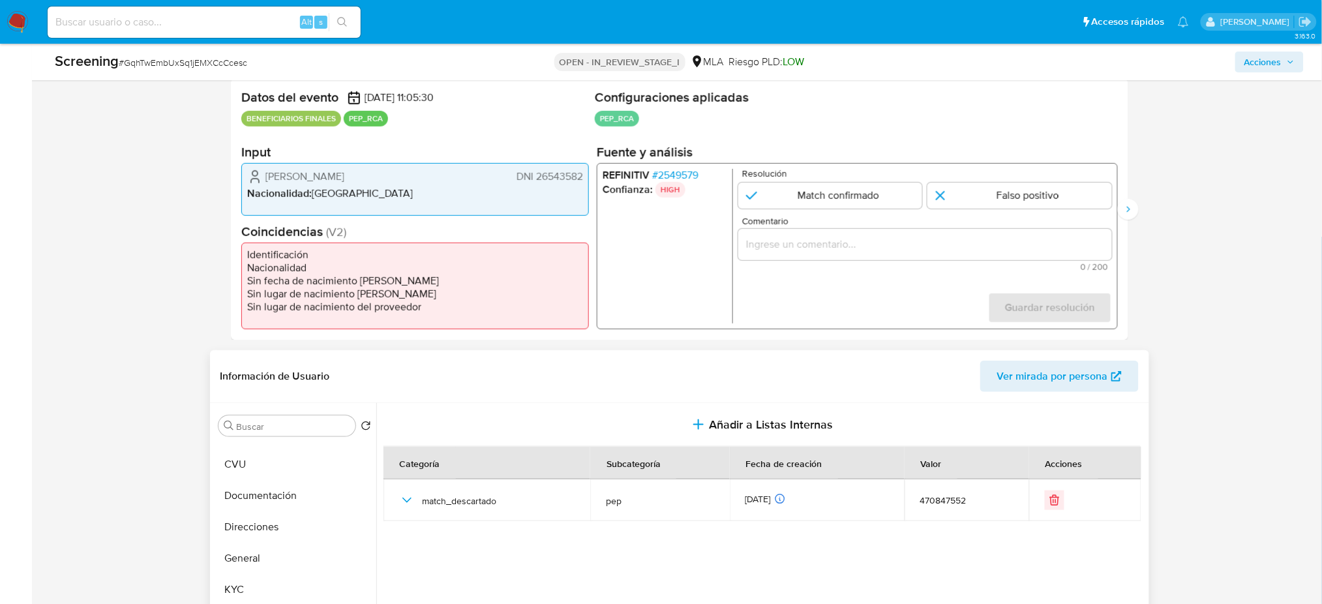
click at [562, 171] on span "DNI 26543582" at bounding box center [549, 176] width 67 height 13
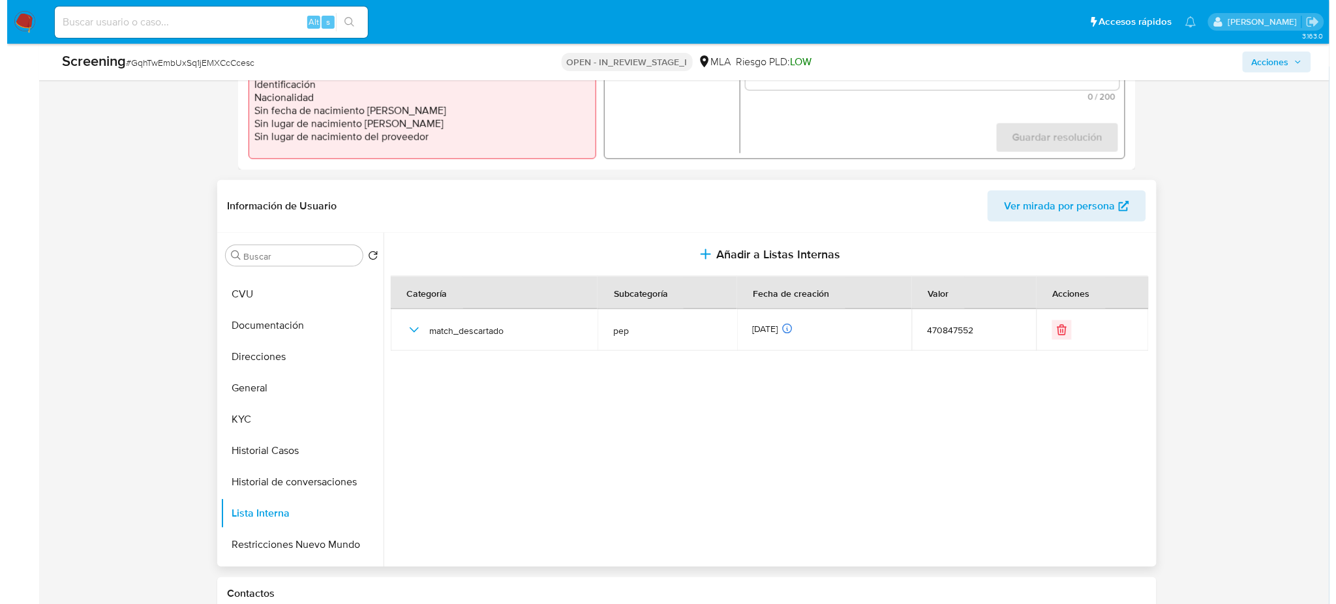
scroll to position [434, 0]
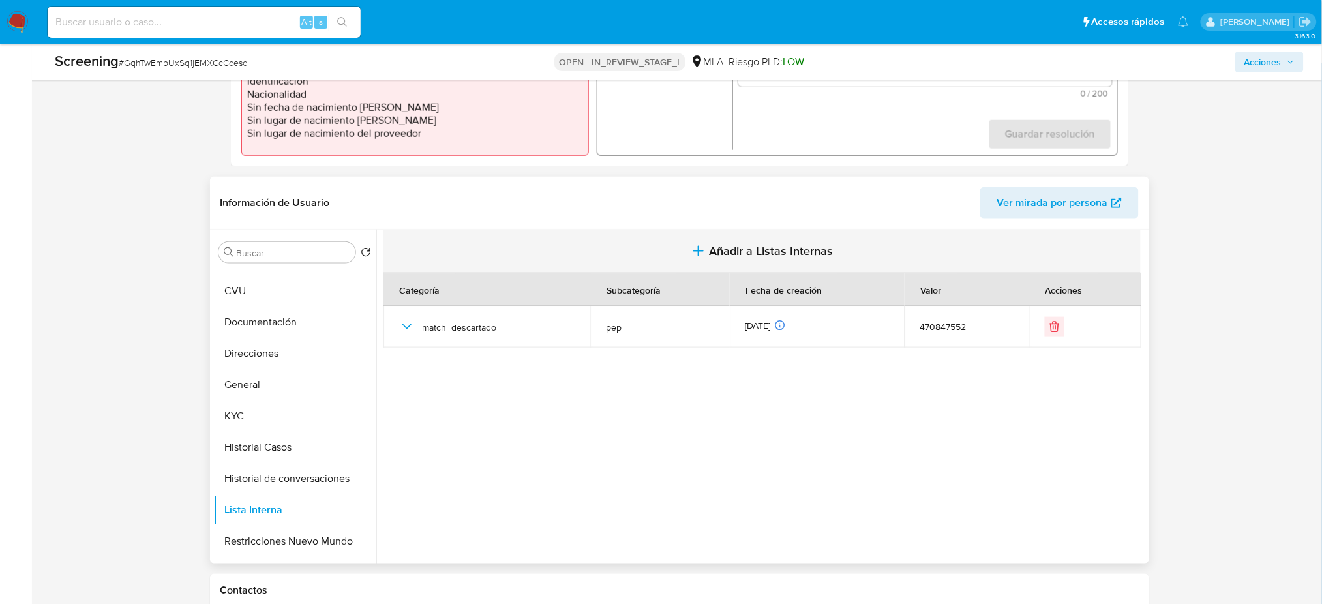
click at [727, 253] on span "Añadir a Listas Internas" at bounding box center [771, 251] width 124 height 14
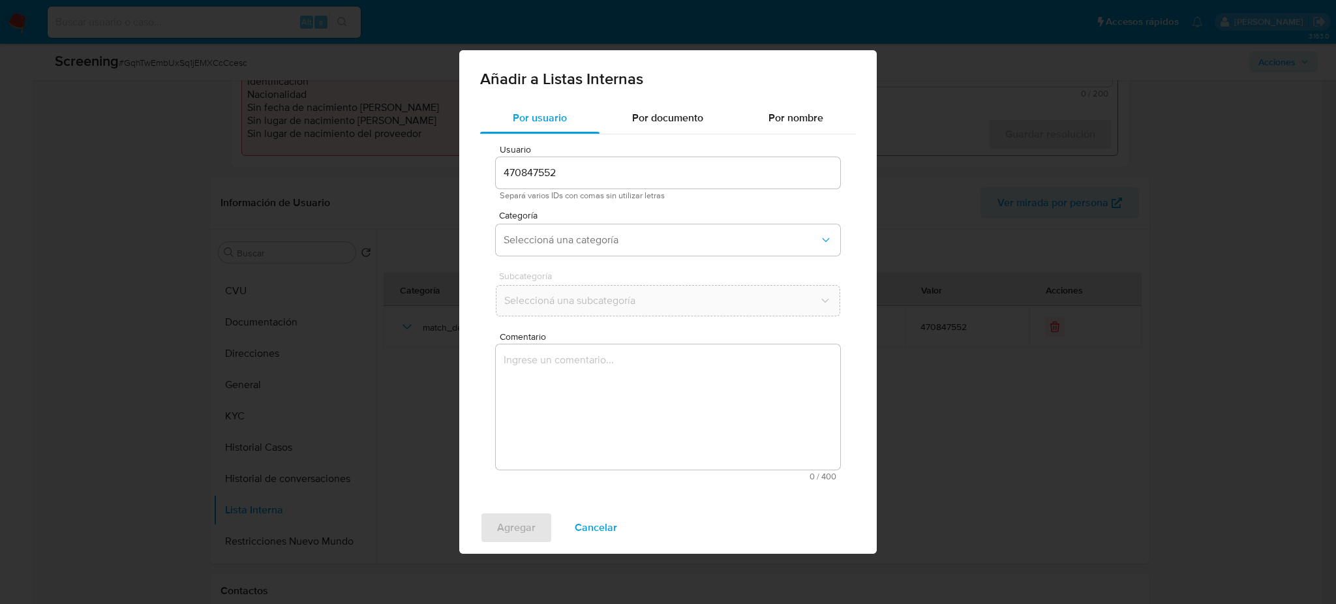
click at [660, 115] on span "Por documento" at bounding box center [667, 117] width 71 height 15
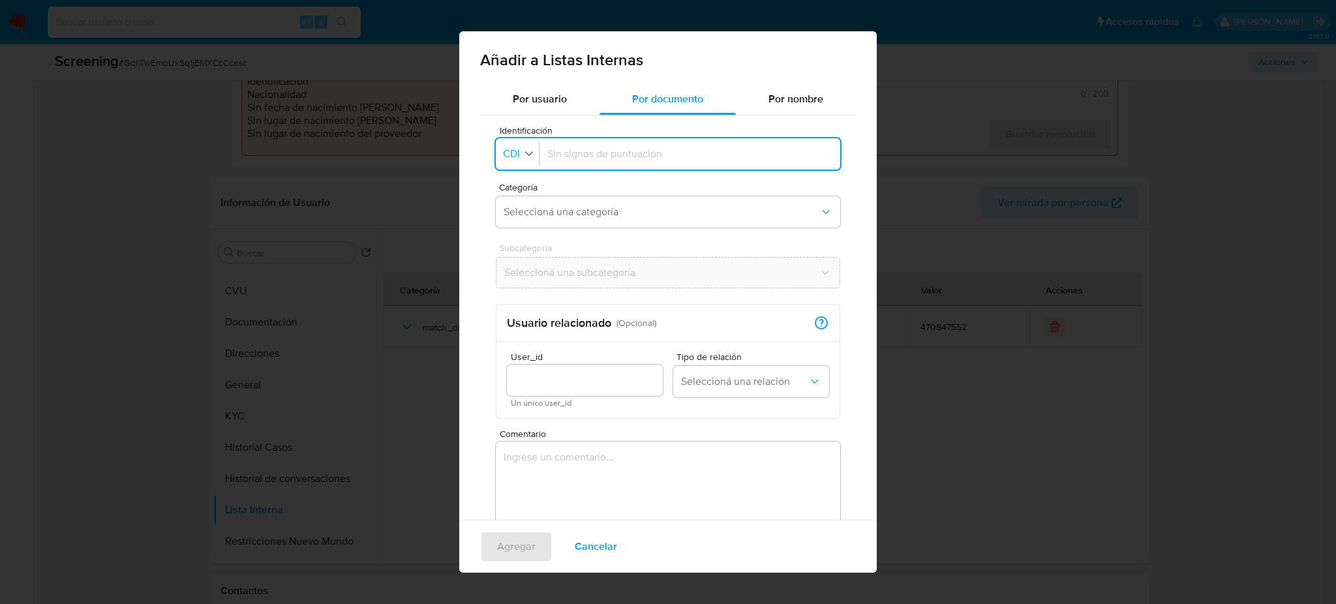
click at [510, 157] on span "CDI" at bounding box center [512, 153] width 20 height 13
click at [532, 267] on li "DNI" at bounding box center [520, 272] width 52 height 31
click at [593, 157] on input "Identificación" at bounding box center [689, 154] width 285 height 14
type input "26543582"
click at [570, 215] on span "Seleccioná una categoría" at bounding box center [662, 212] width 316 height 13
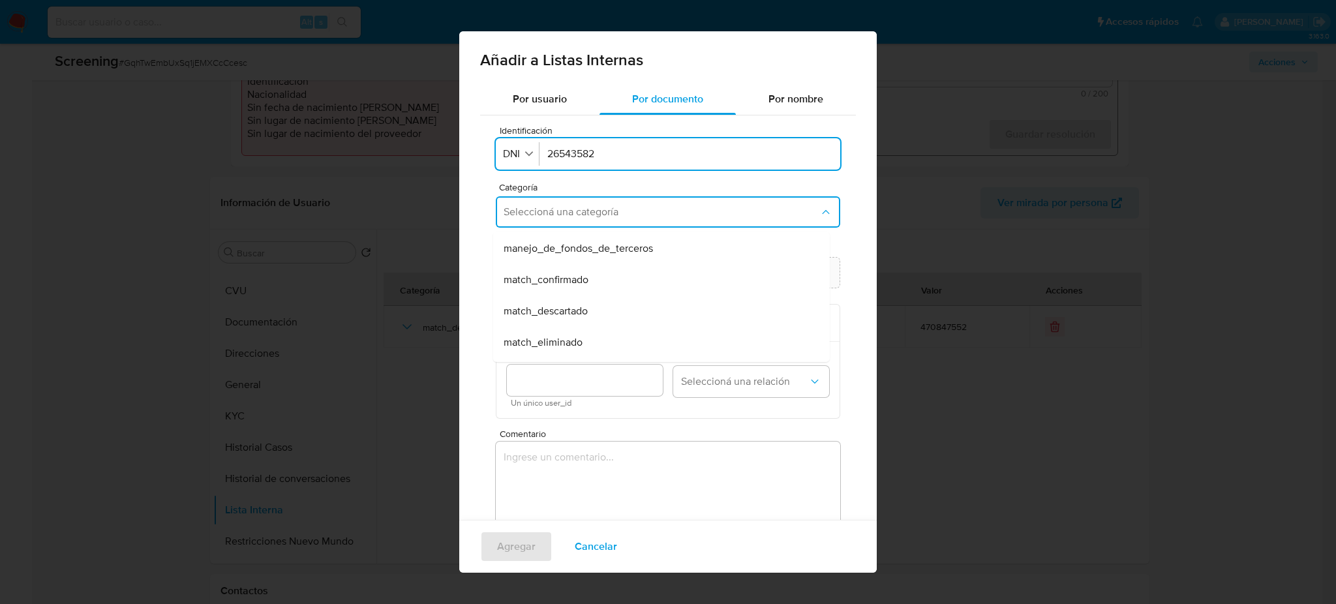
scroll to position [87, 0]
click at [576, 284] on span "match_descartado" at bounding box center [546, 285] width 84 height 13
click at [576, 283] on button "Seleccioná una subcategoría" at bounding box center [668, 272] width 344 height 31
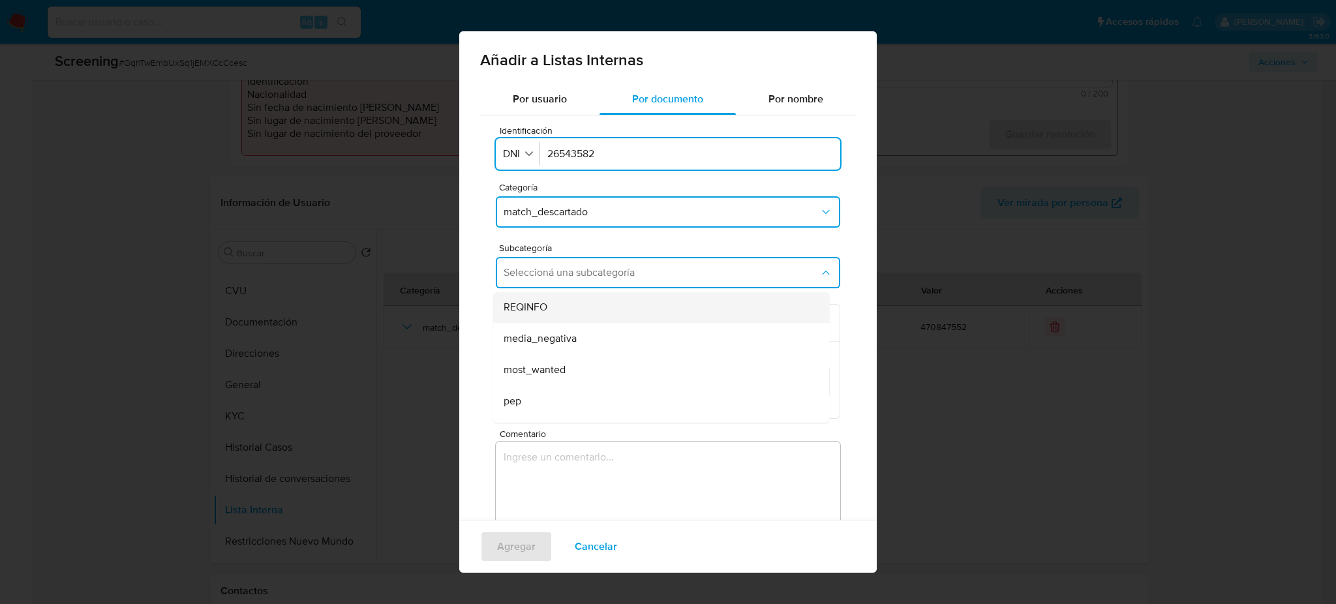
scroll to position [88, 0]
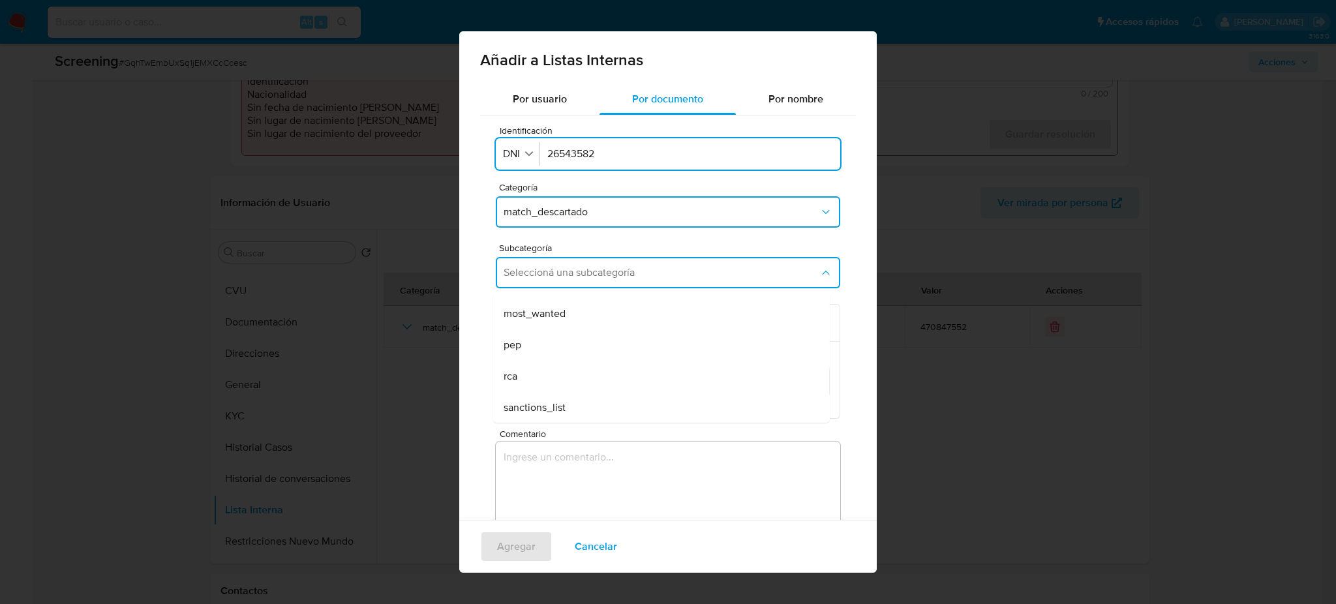
click at [557, 354] on div "pep" at bounding box center [658, 344] width 308 height 31
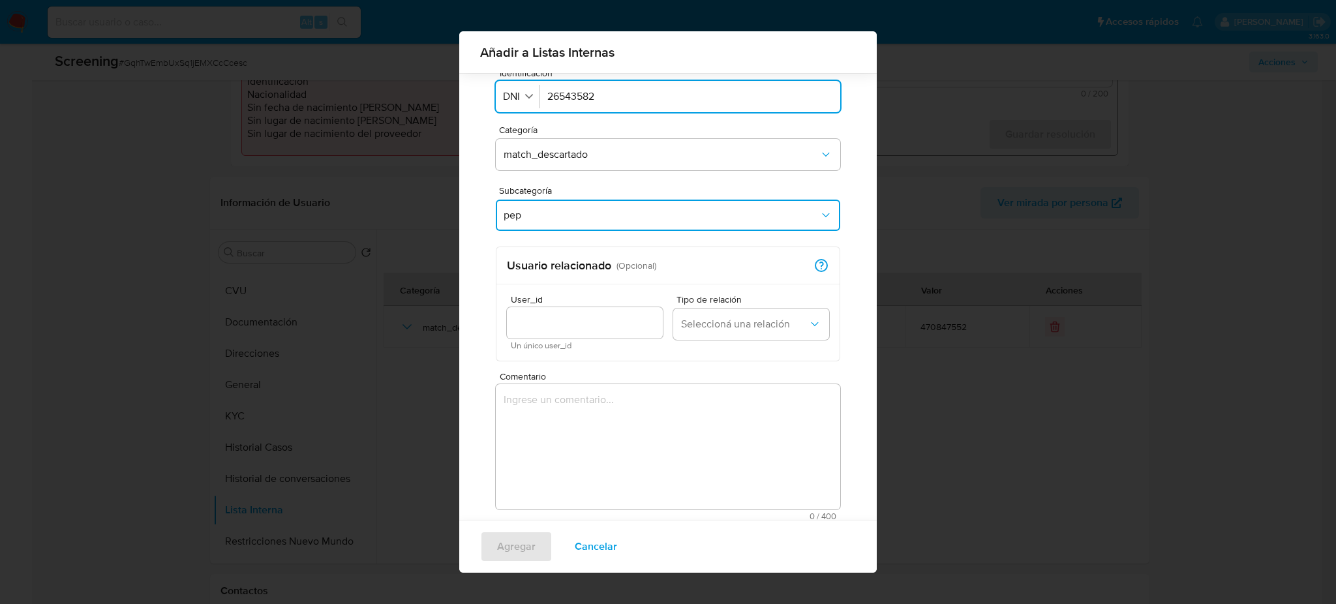
scroll to position [67, 0]
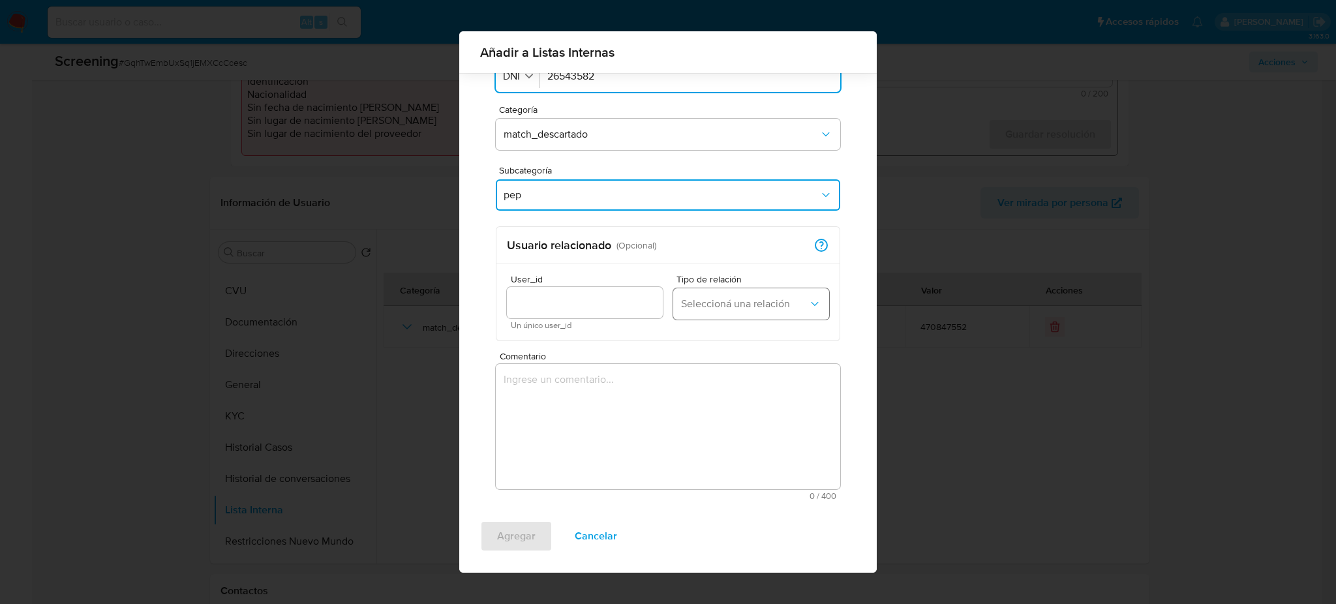
click at [737, 316] on button "Seleccioná una relación" at bounding box center [751, 303] width 156 height 31
click at [732, 363] on div "Beneficiario" at bounding box center [744, 370] width 126 height 31
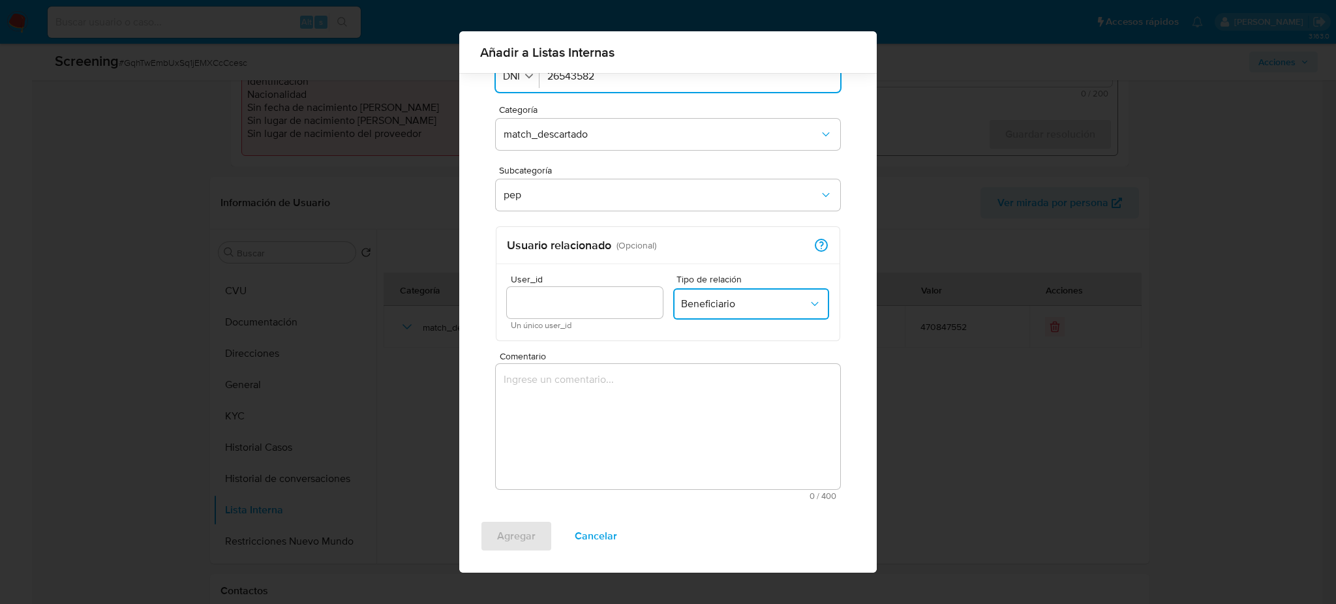
click at [722, 301] on span "Beneficiario" at bounding box center [744, 303] width 127 height 13
click at [744, 347] on div "Usuario principal" at bounding box center [744, 339] width 126 height 31
click at [580, 289] on div at bounding box center [585, 302] width 156 height 31
click at [566, 316] on div at bounding box center [585, 302] width 156 height 31
click at [554, 304] on input "User_id" at bounding box center [585, 302] width 156 height 17
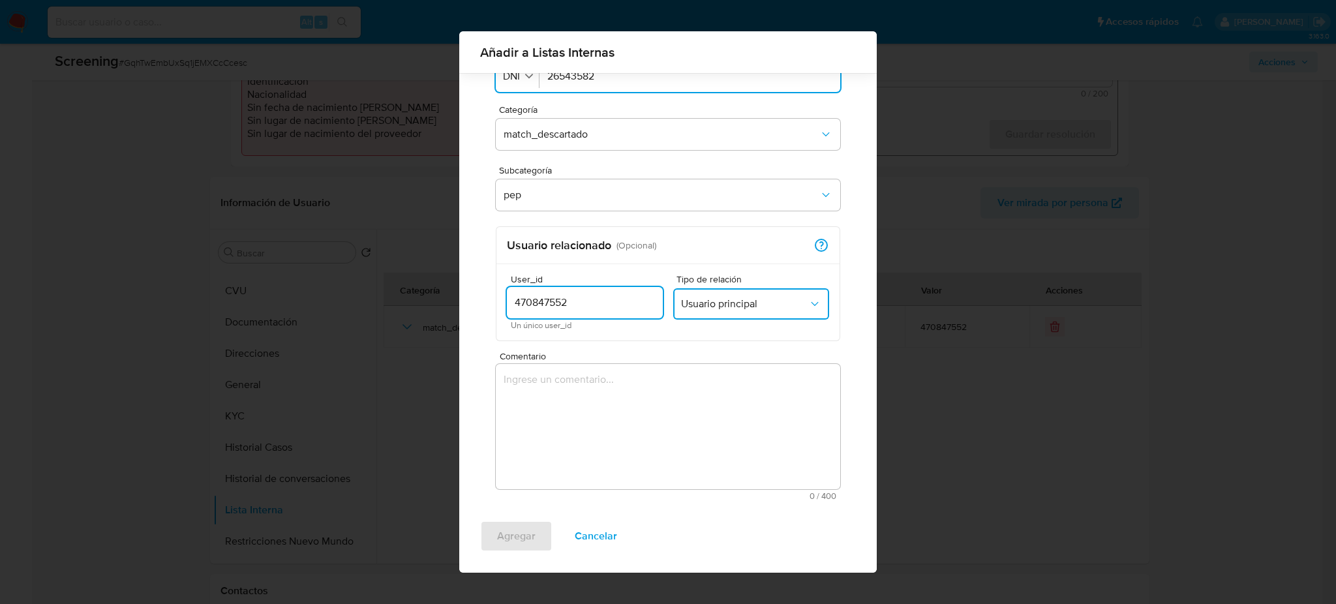
type input "470847552"
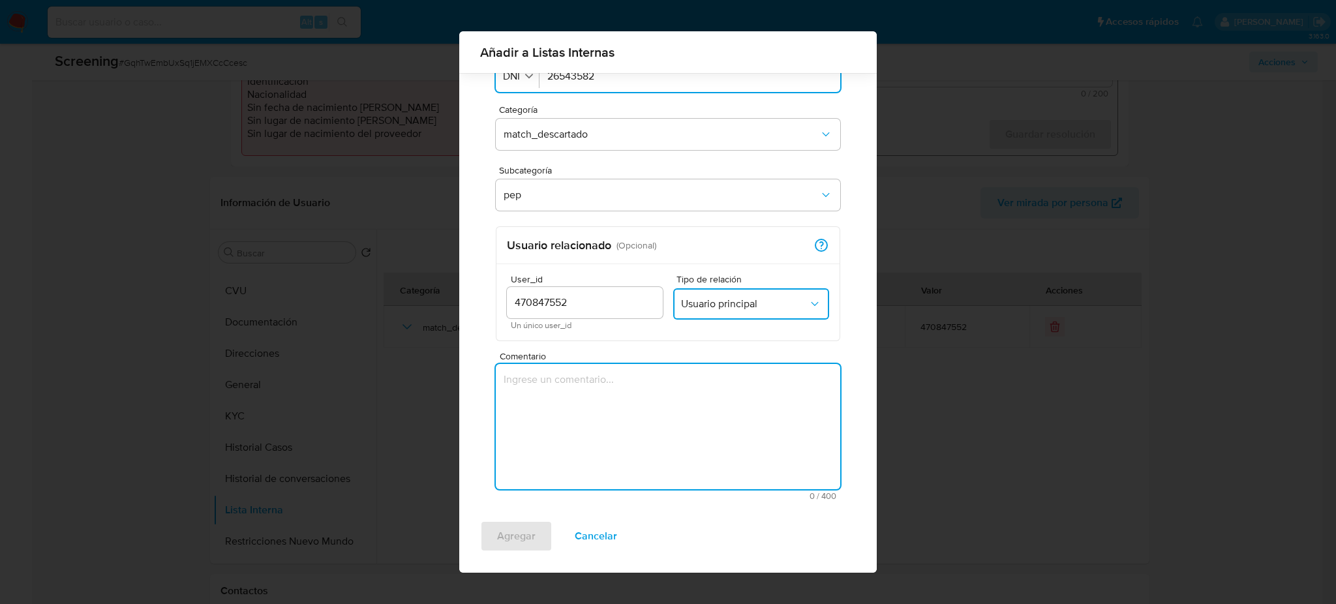
click at [560, 397] on textarea "Comentario" at bounding box center [668, 426] width 344 height 125
paste textarea "Se descarta el match debido a que es incorrecto el match dado que hubo una coin…"
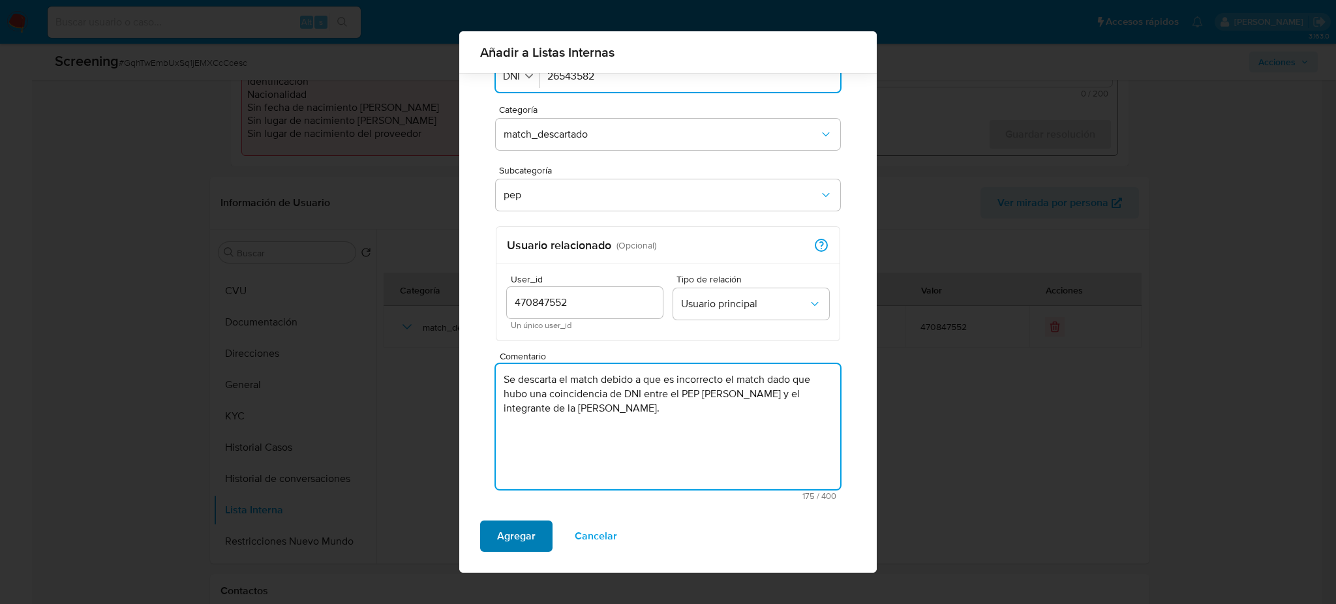
type textarea "Se descarta el match debido a que es incorrecto el match dado que hubo una coin…"
click at [534, 541] on span "Agregar" at bounding box center [516, 536] width 38 height 29
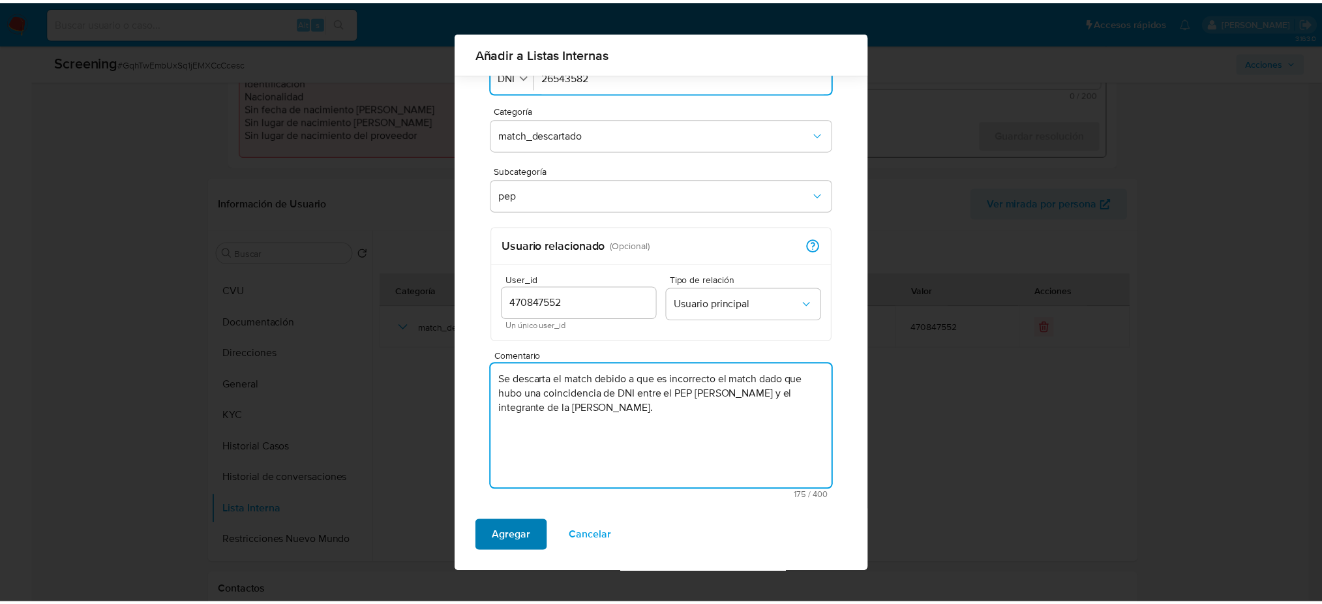
scroll to position [0, 0]
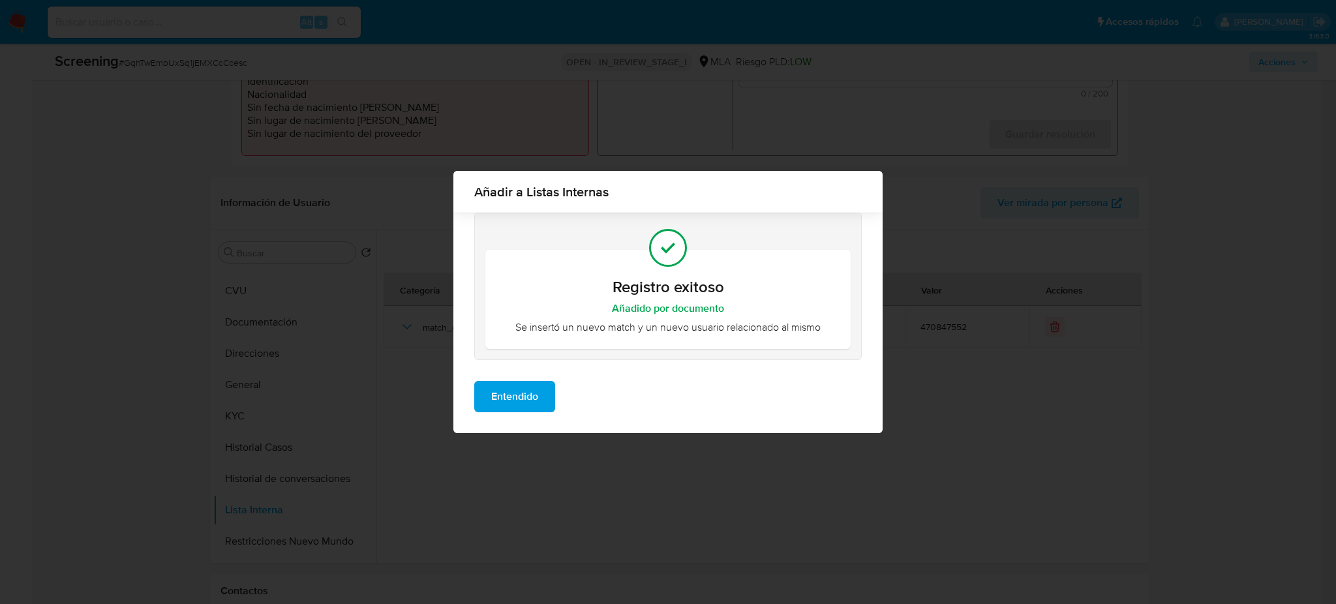
click at [482, 397] on button "Entendido" at bounding box center [514, 396] width 81 height 31
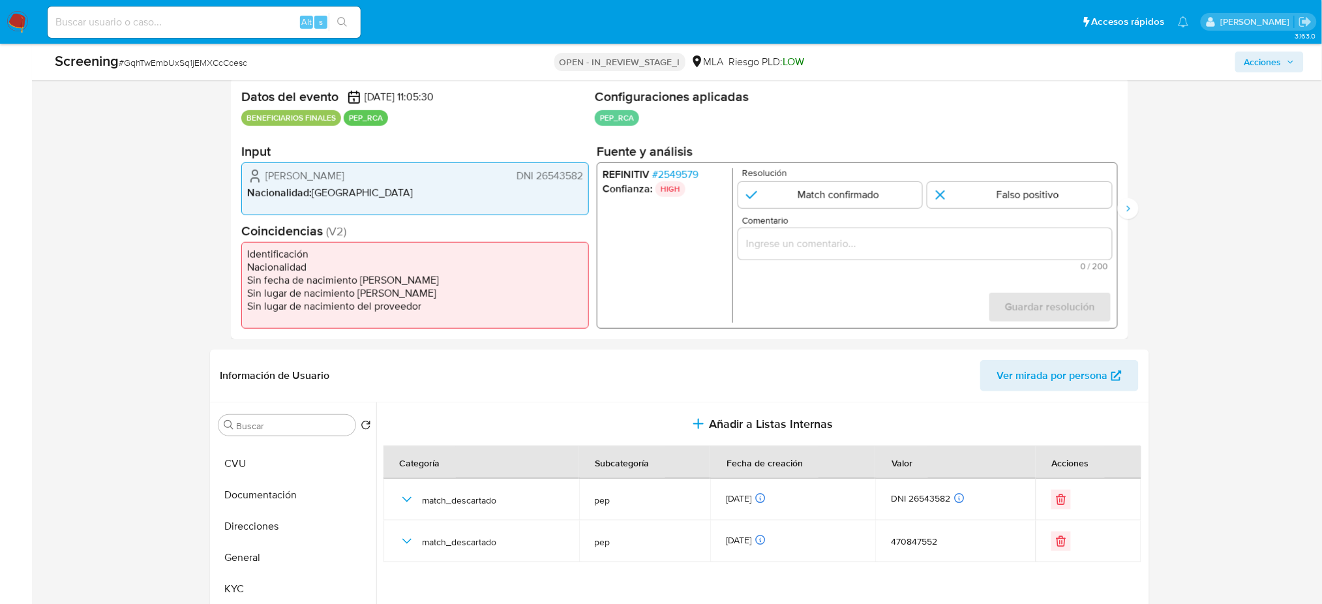
scroll to position [261, 0]
click at [1018, 184] on input "1 de 2" at bounding box center [1020, 196] width 185 height 26
radio input "true"
click at [915, 237] on input "Comentario" at bounding box center [925, 244] width 374 height 17
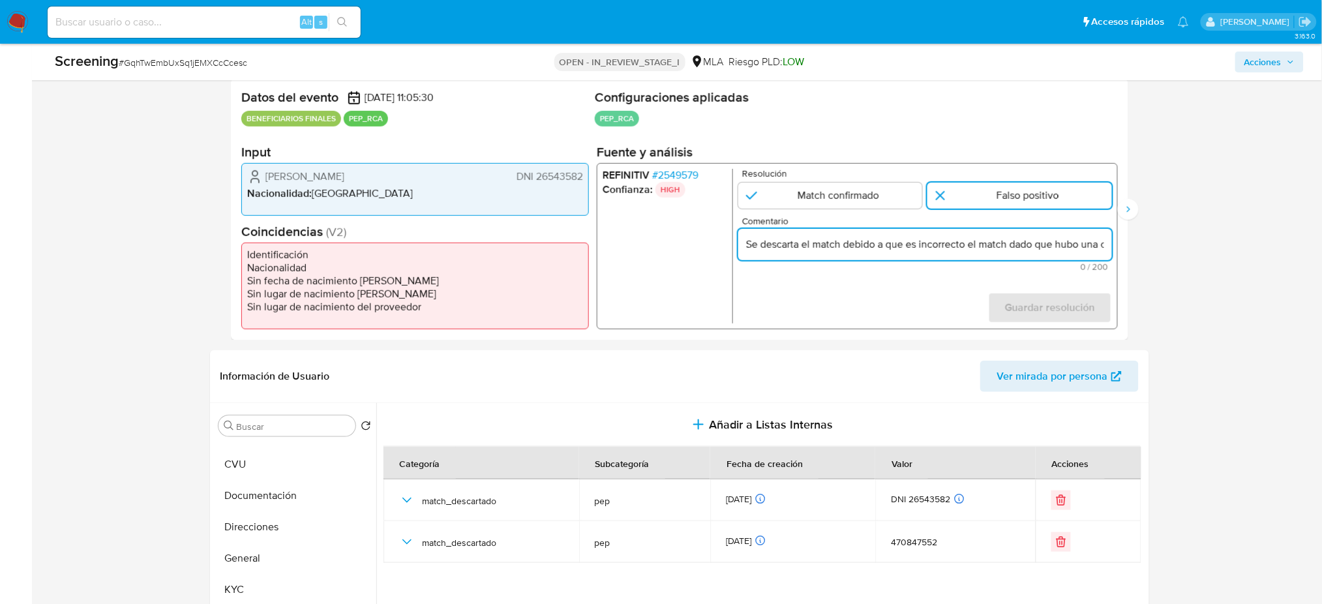
scroll to position [0, 450]
type input "Se descarta el match debido a que es incorrecto el match dado que hubo una coin…"
click at [1088, 298] on span "Guardar resolución" at bounding box center [1050, 308] width 90 height 29
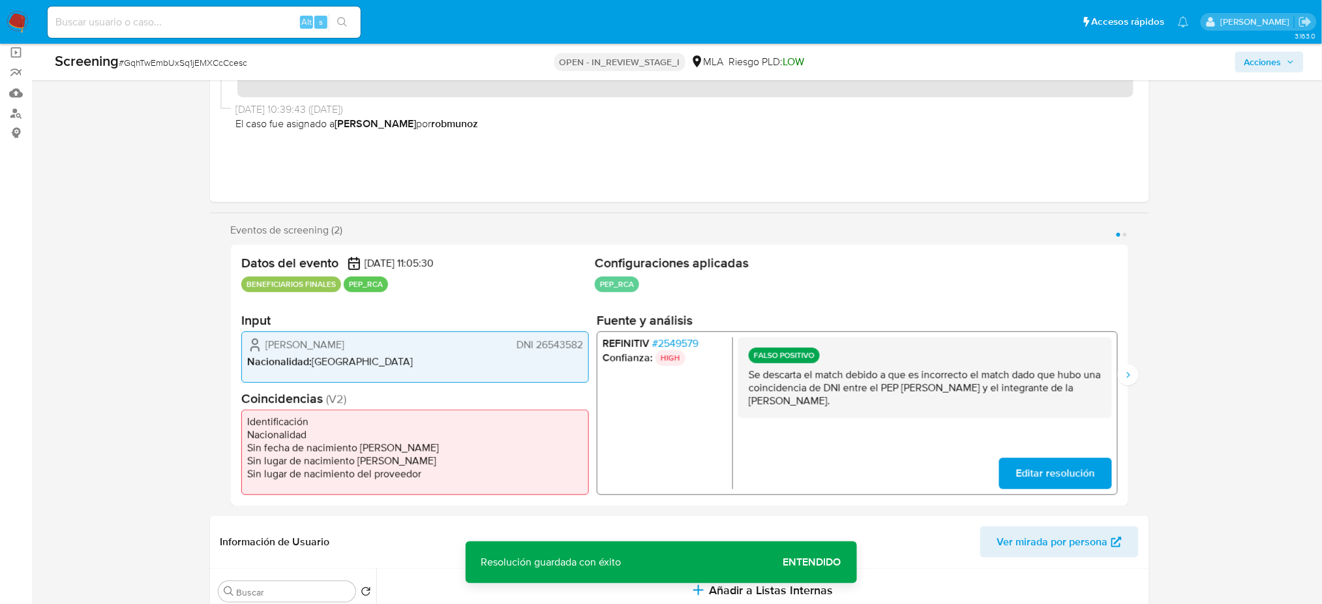
scroll to position [87, 0]
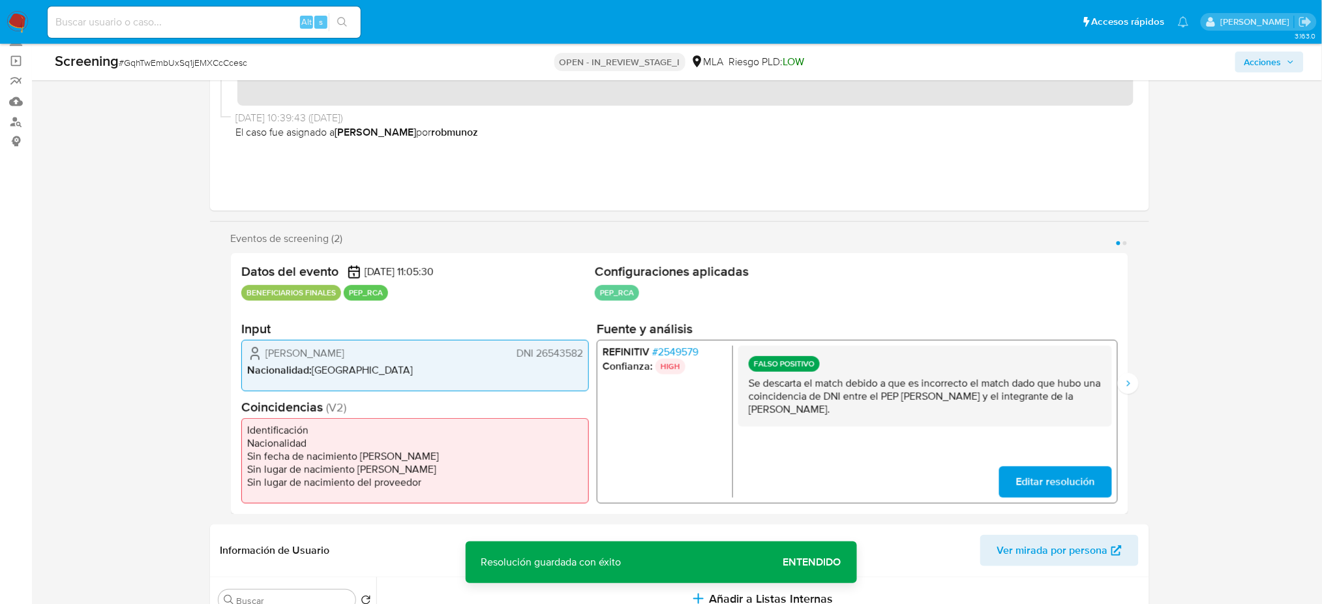
click at [1139, 382] on div "Eventos de screening (2) Página 1 Página 2 Datos del evento 05/08/2025 11:05:30…" at bounding box center [679, 373] width 939 height 282
click at [1131, 381] on icon "Siguiente" at bounding box center [1128, 383] width 10 height 10
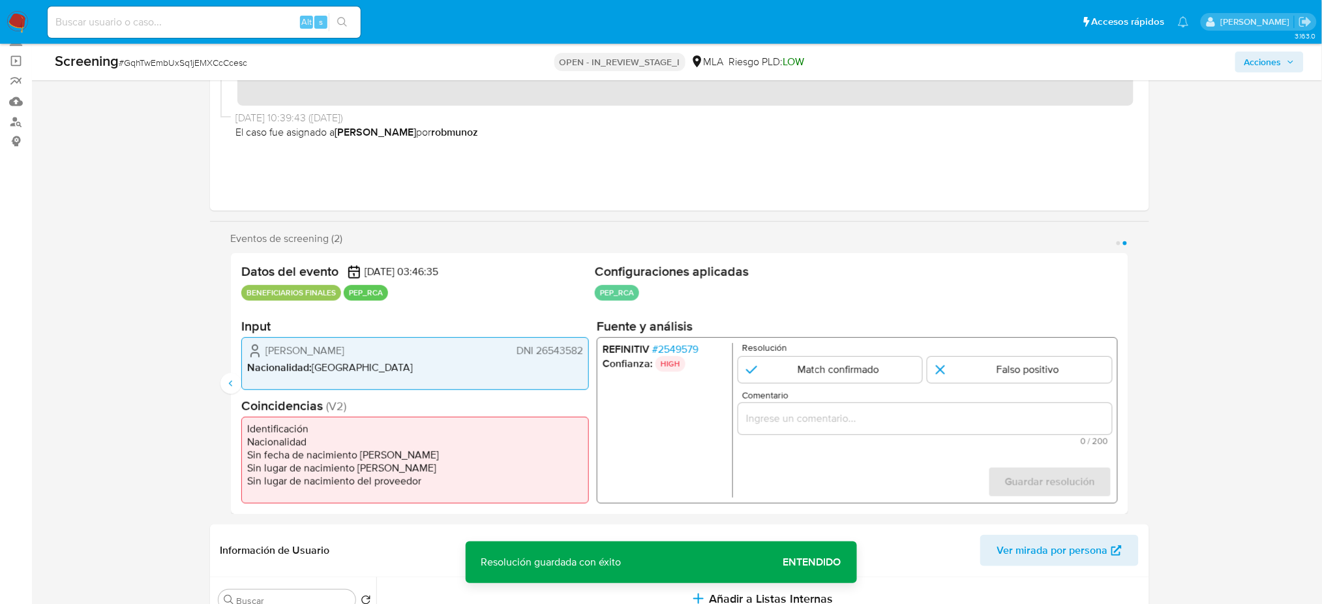
click at [810, 425] on input "Comentario" at bounding box center [925, 418] width 374 height 17
paste input "Se descarta el match debido a que es incorrecto el match dado que hubo una coin…"
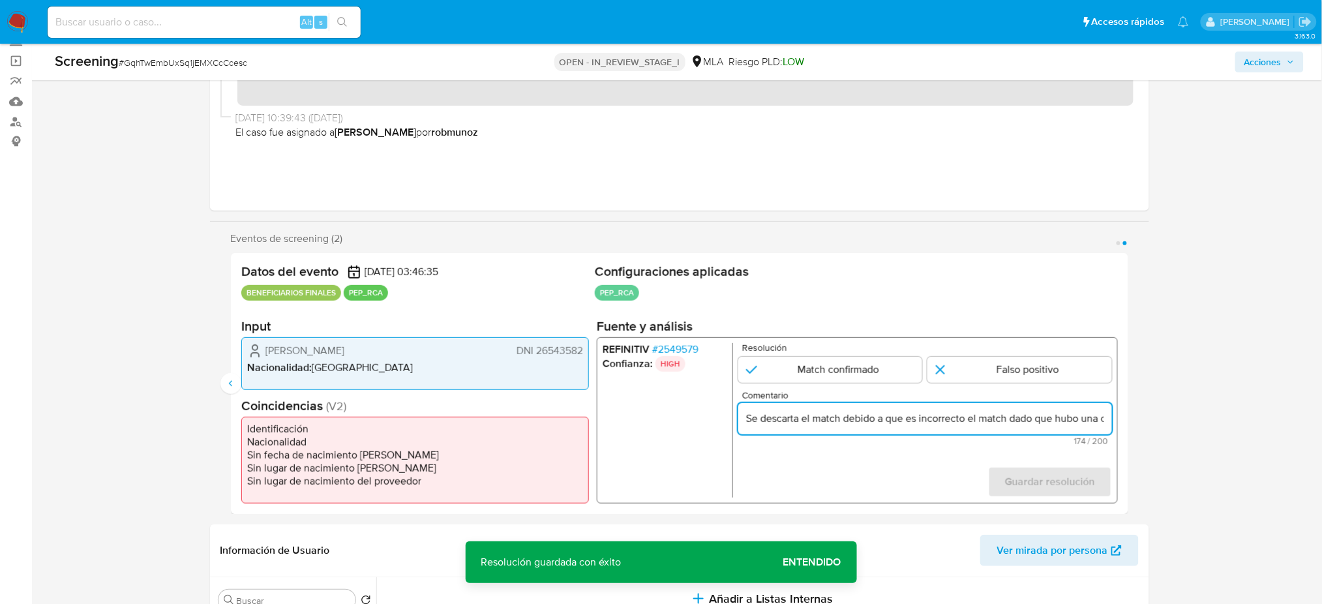
scroll to position [0, 450]
type input "Se descarta el match debido a que es incorrecto el match dado que hubo una coin…"
click at [232, 382] on icon "Anterior" at bounding box center [231, 383] width 10 height 10
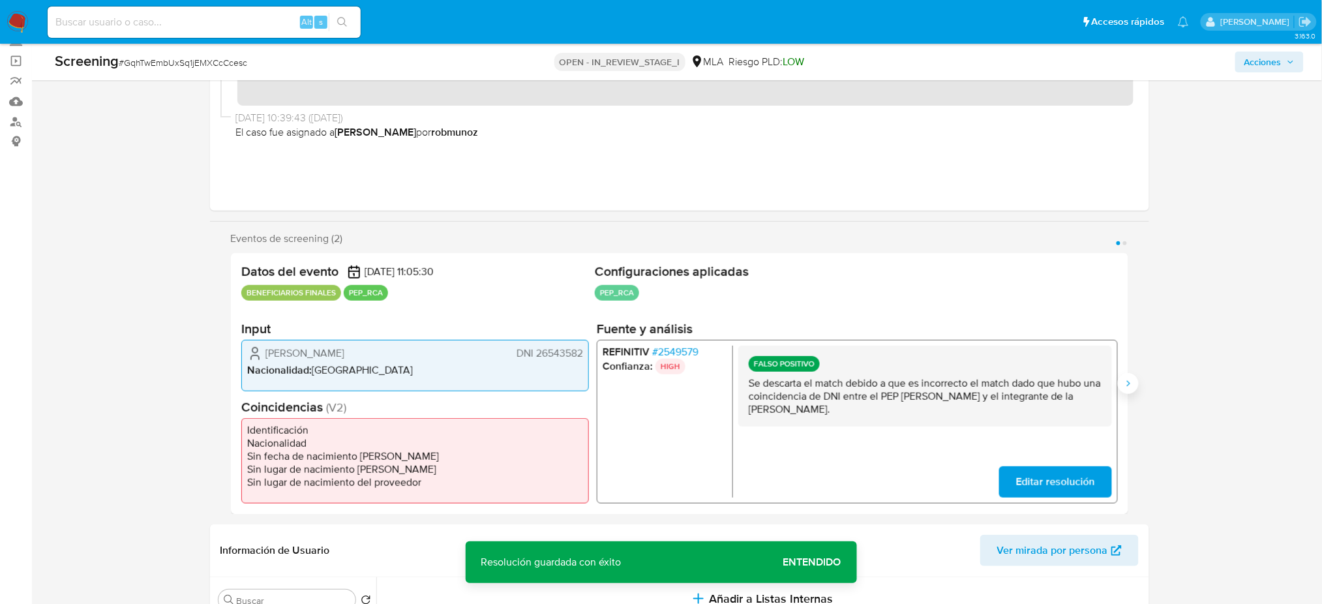
click at [1133, 380] on icon "Siguiente" at bounding box center [1128, 383] width 10 height 10
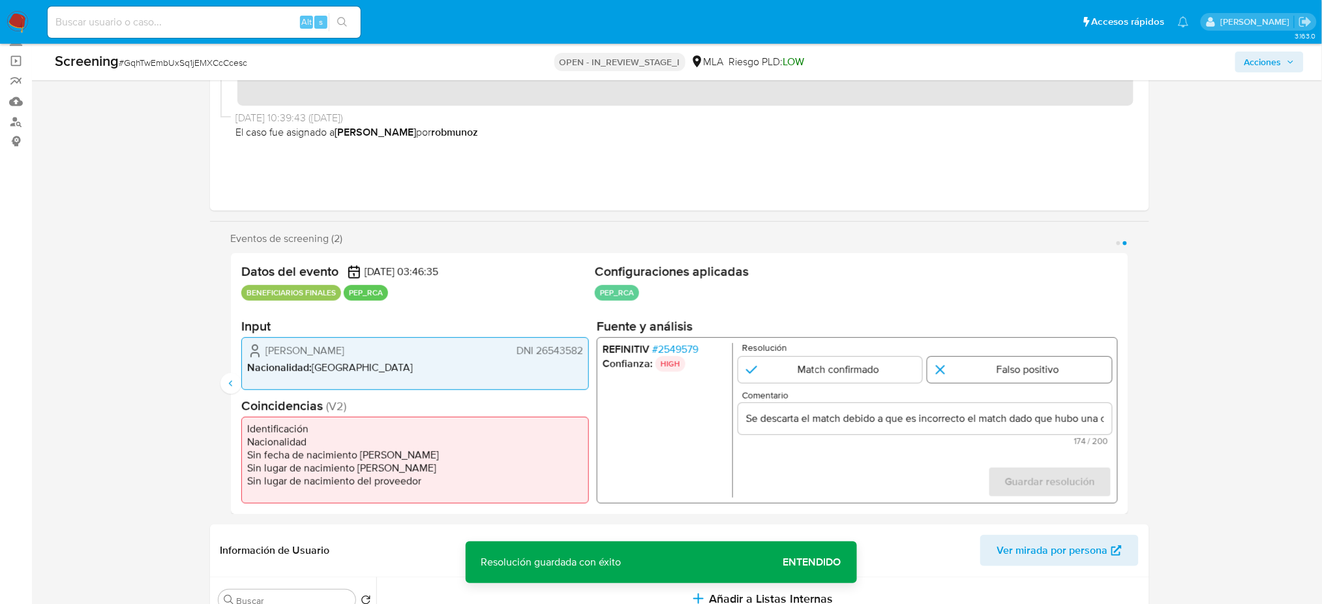
click at [1041, 369] on input "2 de 2" at bounding box center [1020, 370] width 185 height 26
radio input "true"
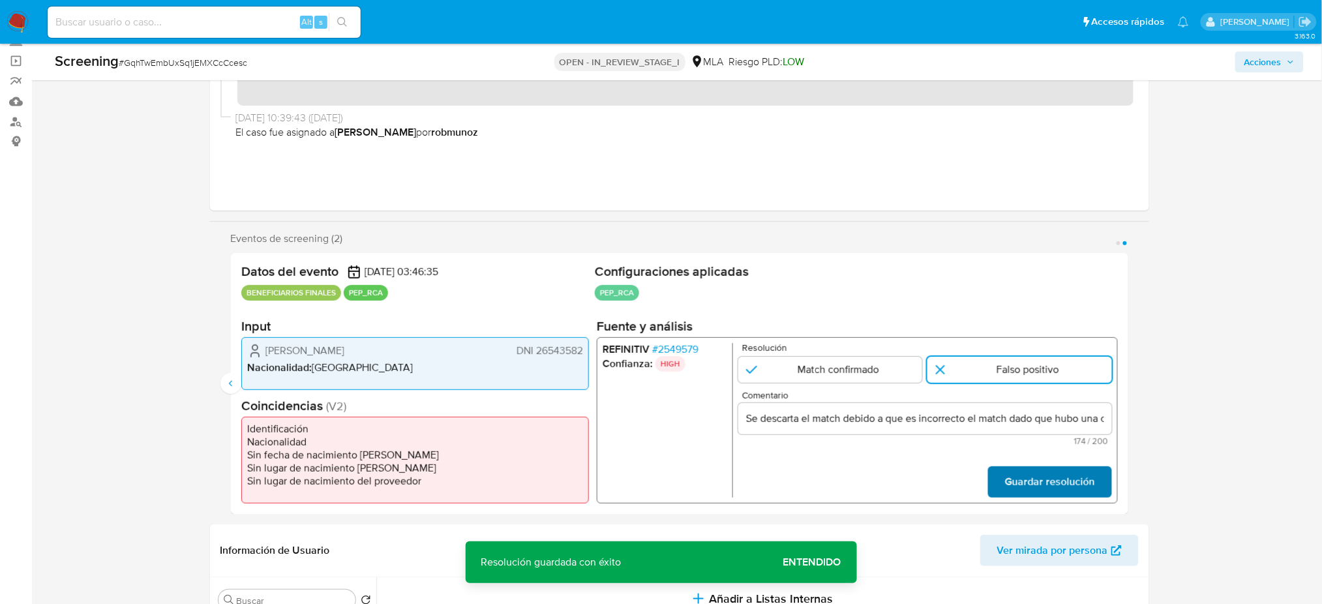
click at [1072, 475] on span "Guardar resolución" at bounding box center [1050, 482] width 90 height 29
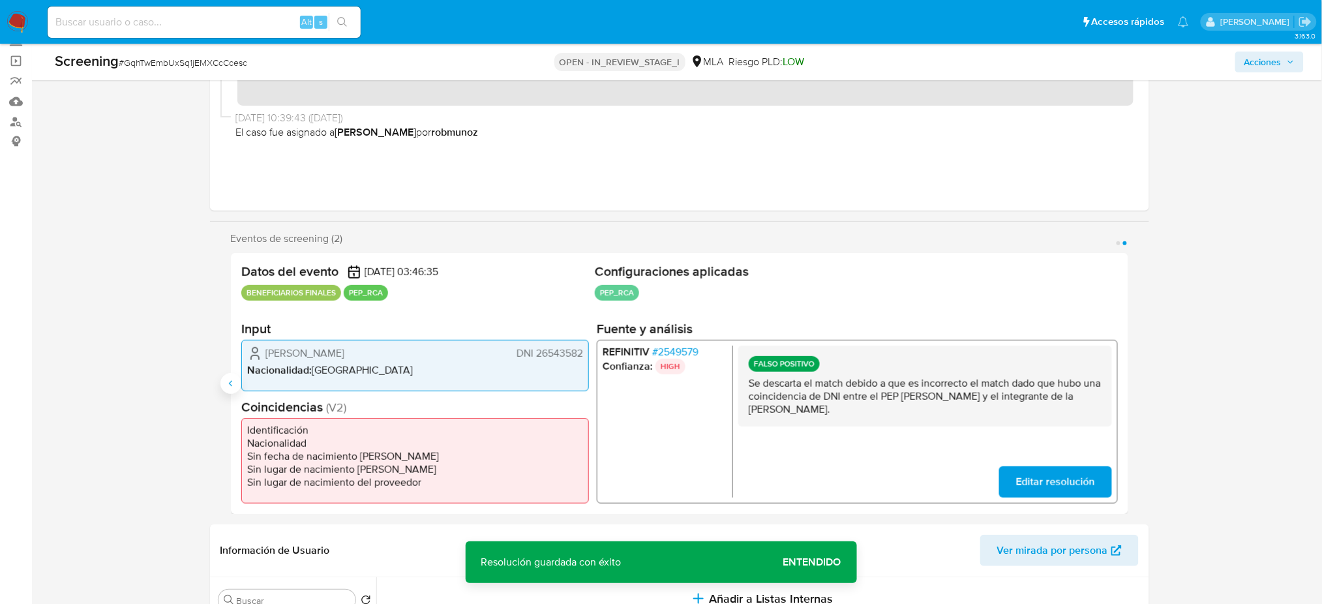
click at [228, 375] on button "Anterior" at bounding box center [231, 383] width 21 height 21
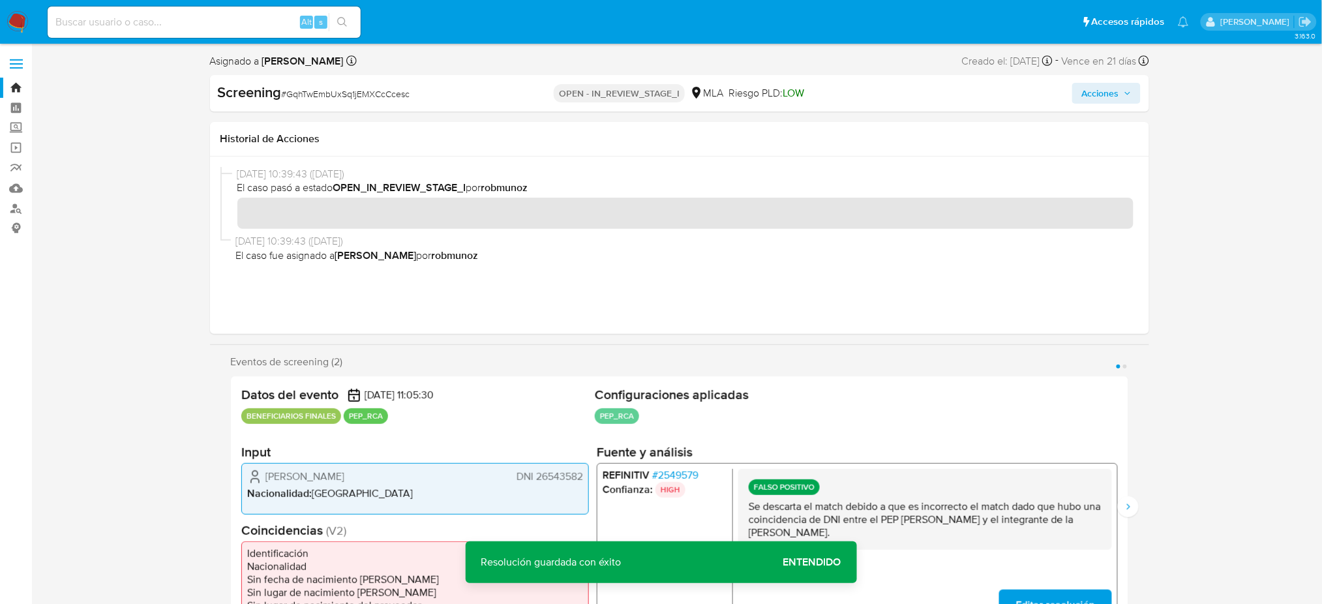
click at [1117, 91] on span "Acciones" at bounding box center [1100, 93] width 37 height 21
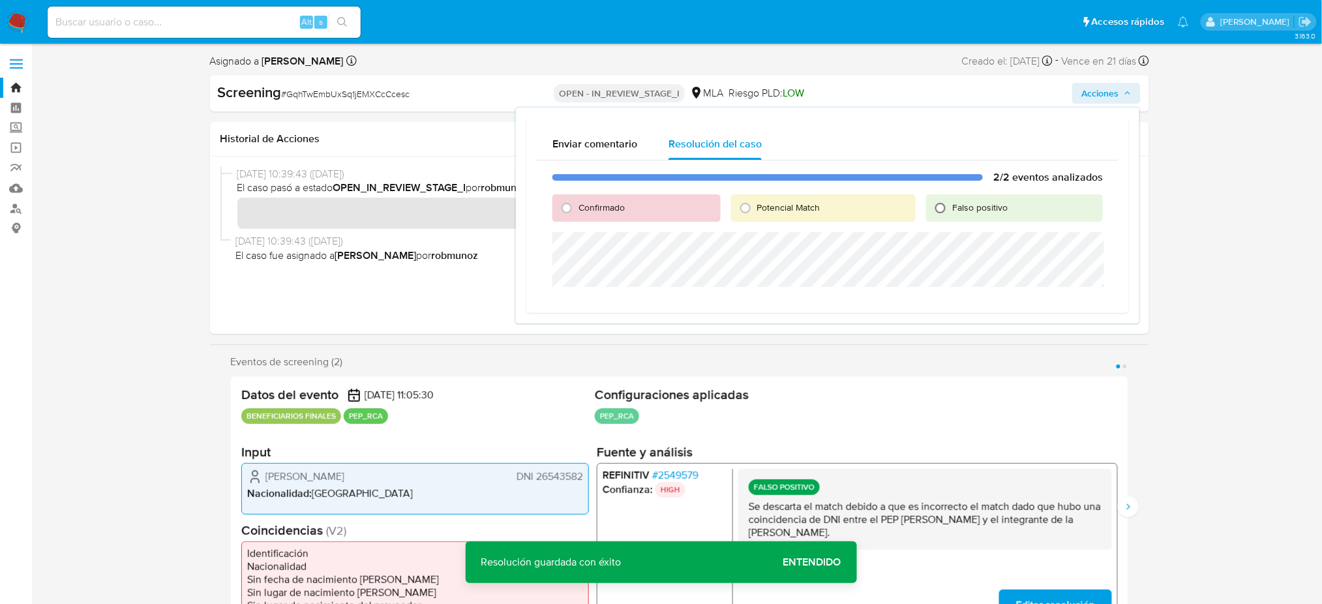
click at [945, 208] on input "Falso positivo" at bounding box center [940, 208] width 21 height 21
radio input "true"
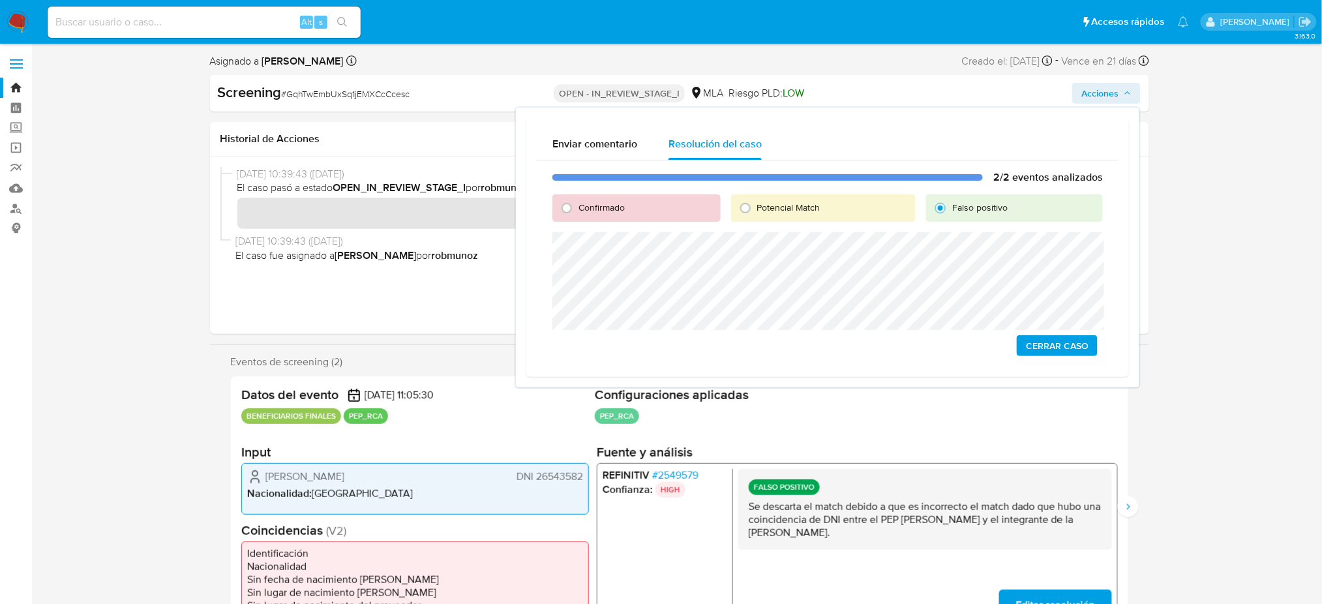
drag, startPoint x: 1059, startPoint y: 343, endPoint x: 1161, endPoint y: 350, distance: 102.0
click at [1059, 342] on span "Cerrar Caso" at bounding box center [1057, 346] width 63 height 18
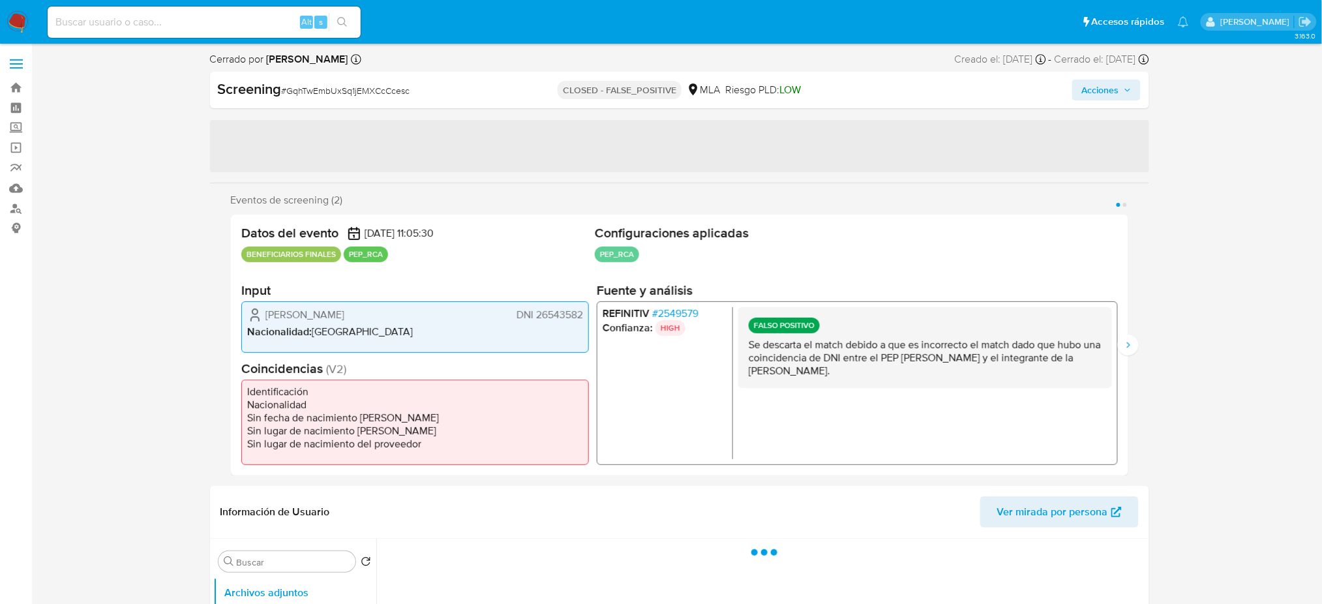
select select "10"
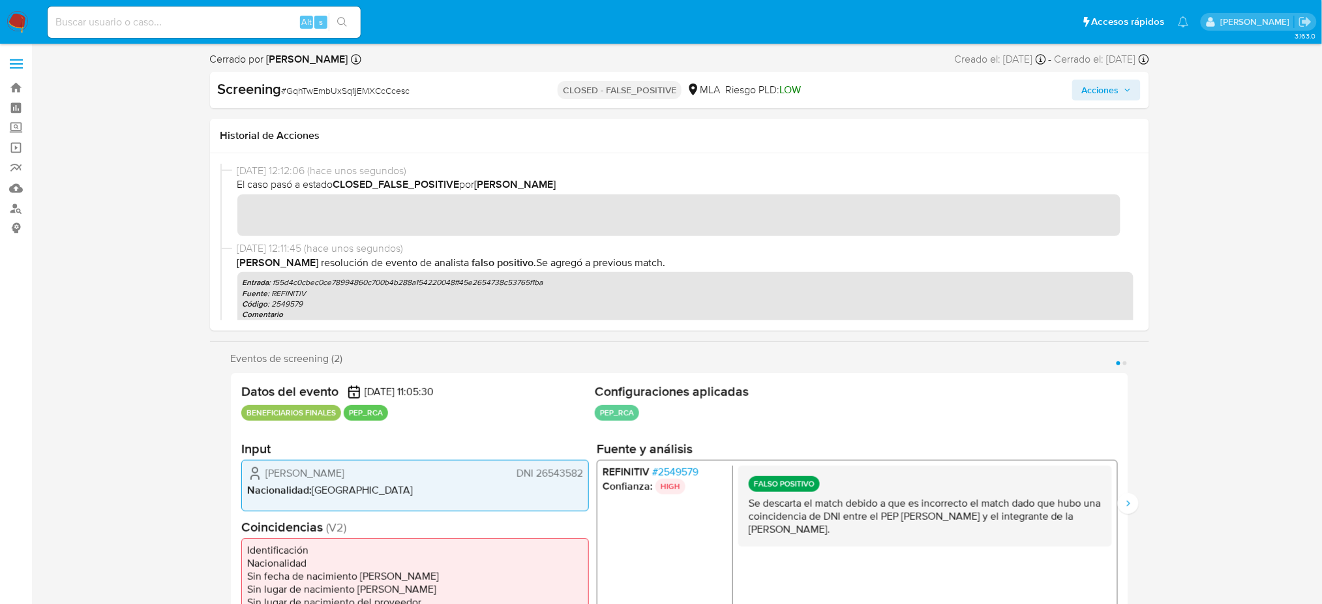
click at [166, 17] on input at bounding box center [204, 22] width 313 height 17
paste input "whzfTHqVkCBAsA664ETtt4xV"
type input "whzfTHqVkCBAsA664ETtt4xV"
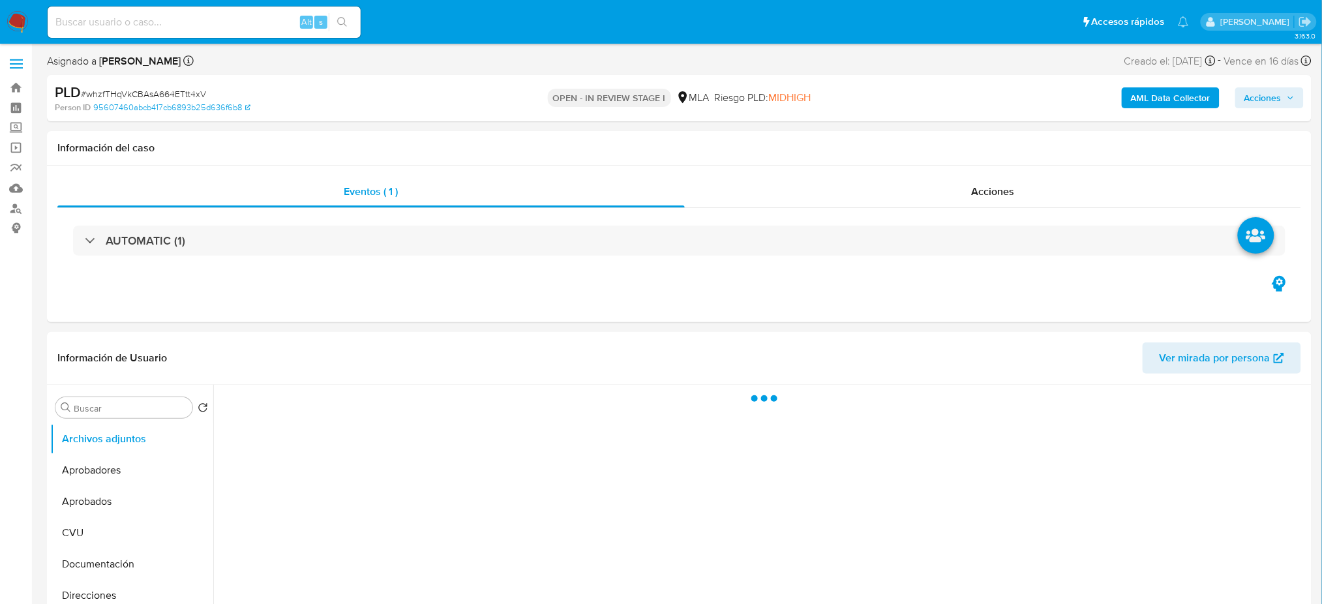
select select "10"
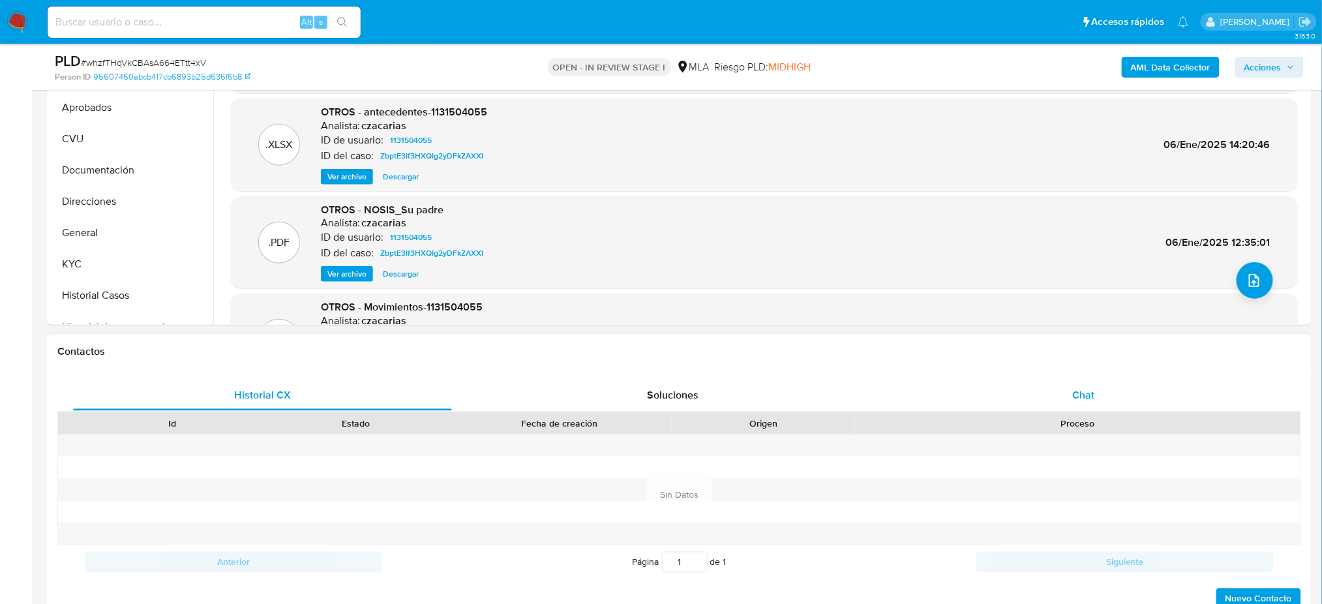
click at [1174, 383] on div "Chat" at bounding box center [1083, 395] width 379 height 31
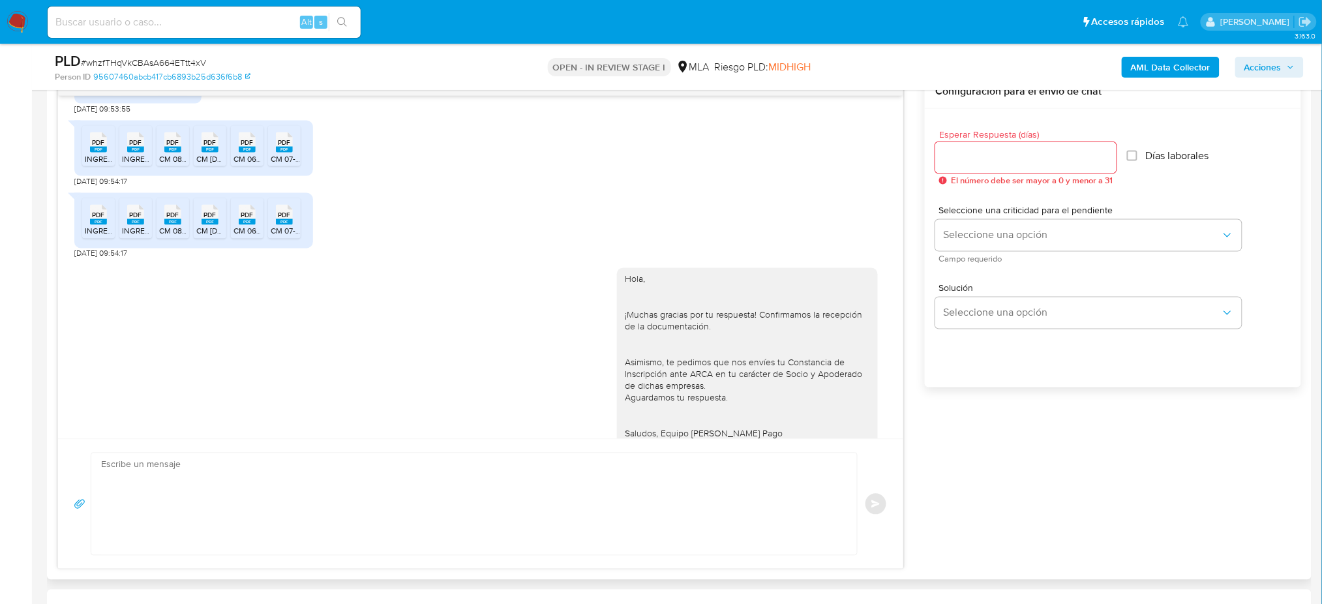
scroll to position [570, 0]
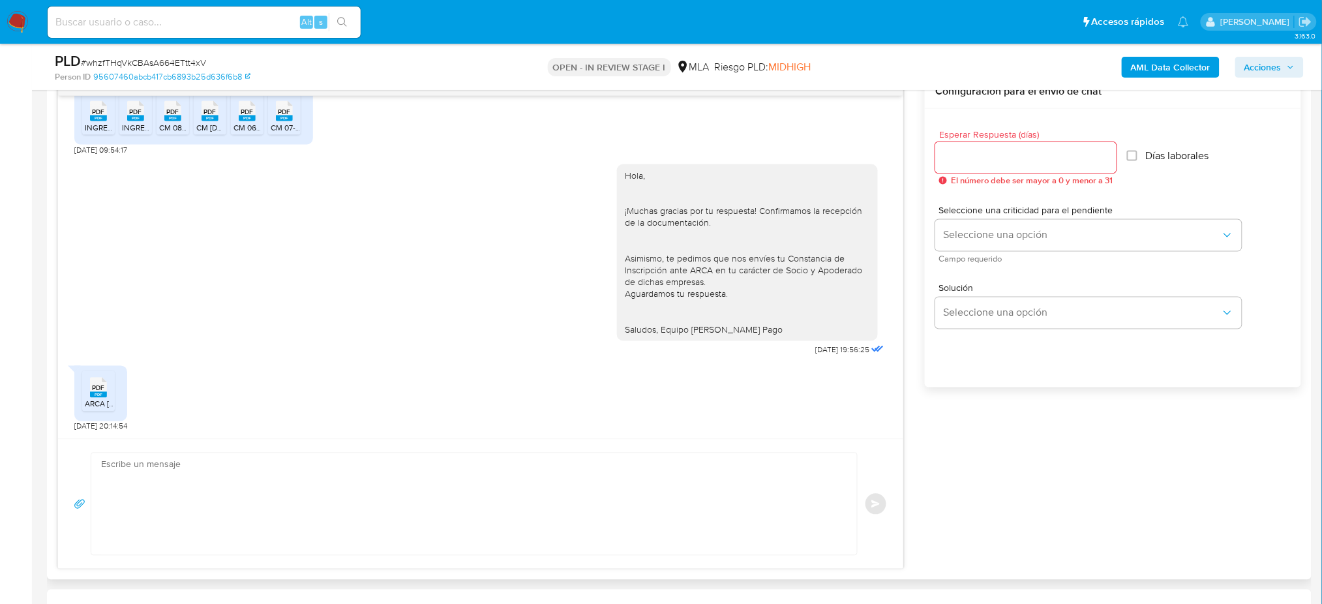
click at [94, 404] on span "ARCA [PERSON_NAME] - Relaciones con CUIT - Constancia y Poder General.pdf" at bounding box center [224, 404] width 279 height 11
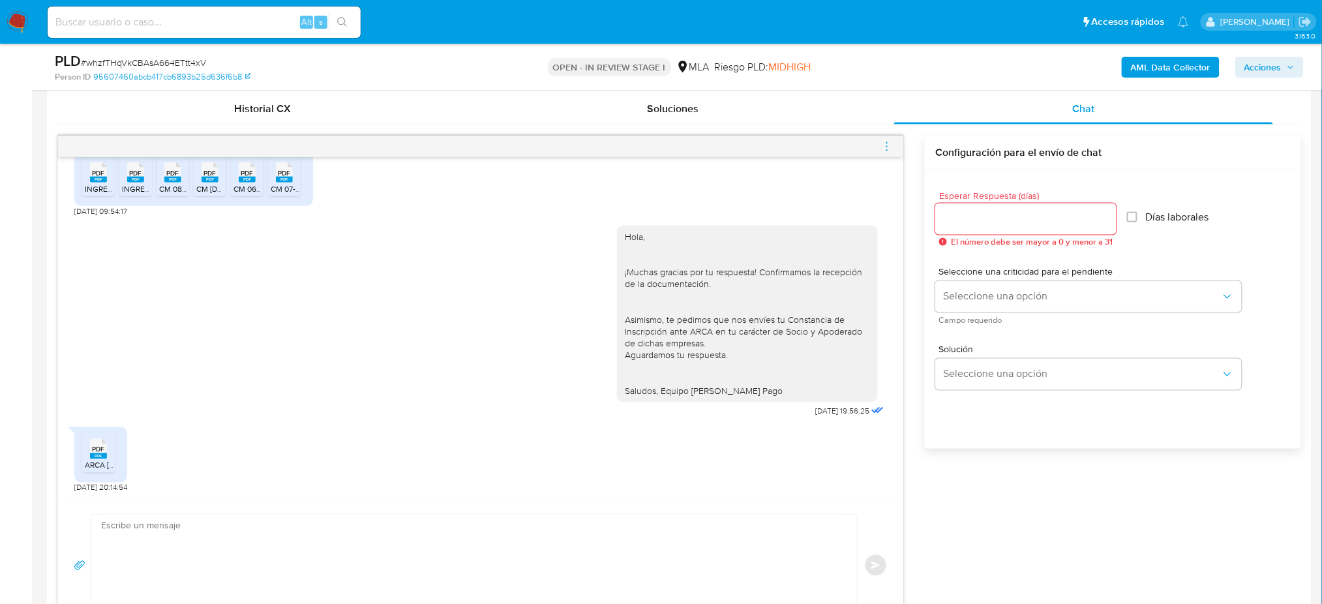
scroll to position [609, 0]
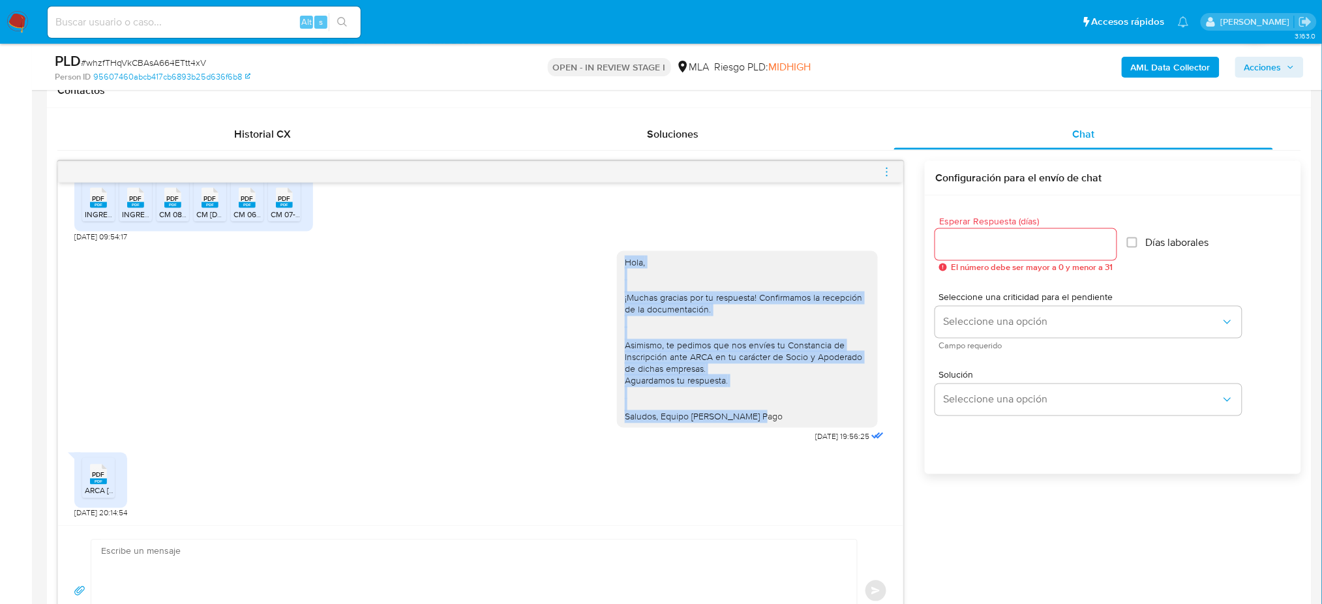
drag, startPoint x: 609, startPoint y: 264, endPoint x: 763, endPoint y: 414, distance: 214.1
click at [763, 414] on div "Hola, ¡Muchas gracias por tu respuesta! Confirmamos la recepción de la document…" at bounding box center [747, 339] width 261 height 177
copy div "Hola, ¡Muchas gracias por tu respuesta! Confirmamos la recepción de la document…"
click at [763, 414] on div "Hola, ¡Muchas gracias por tu respuesta! Confirmamos la recepción de la document…" at bounding box center [747, 339] width 245 height 166
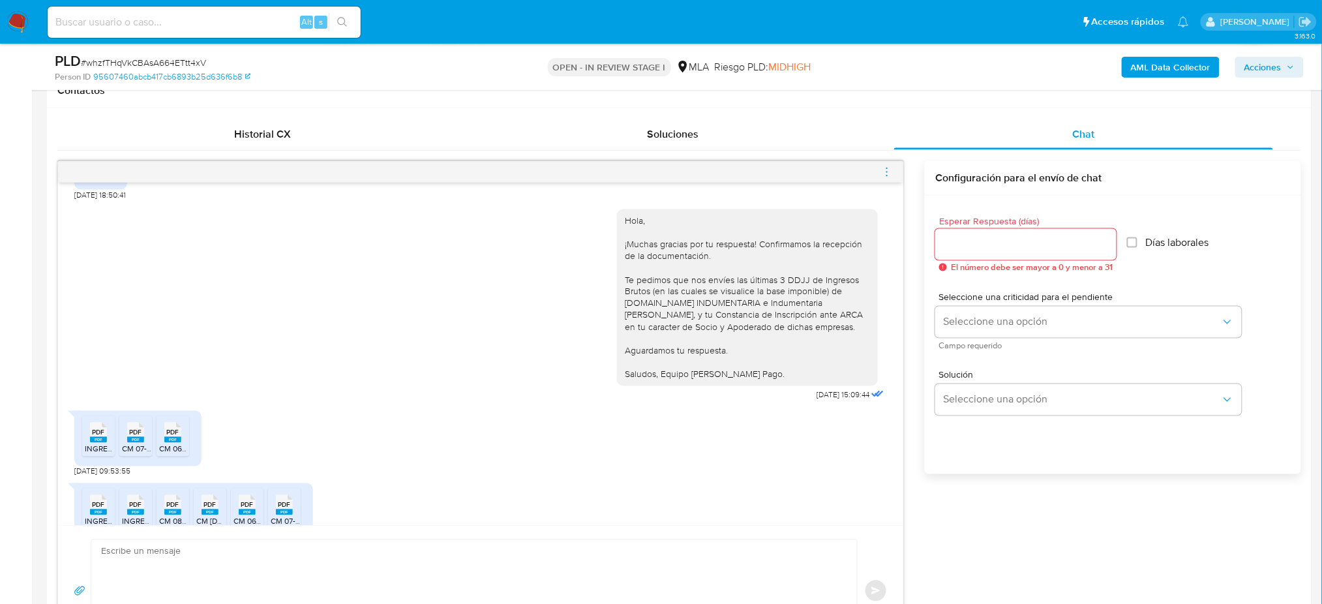
scroll to position [222, 0]
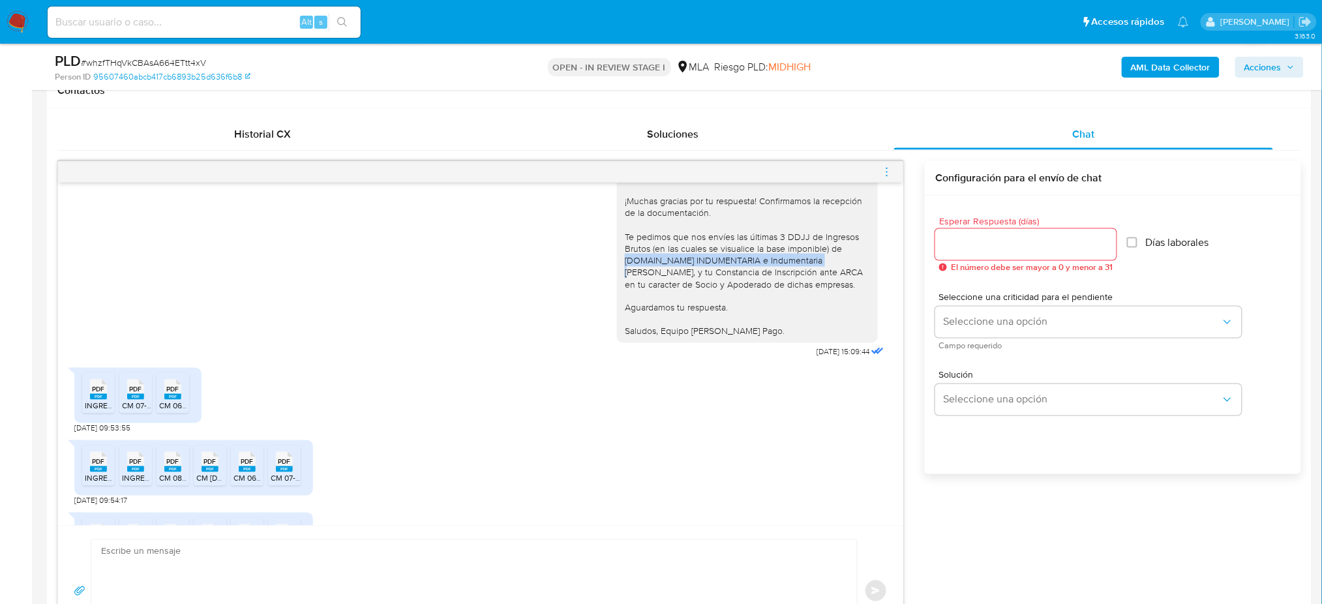
drag, startPoint x: 831, startPoint y: 251, endPoint x: 770, endPoint y: 260, distance: 61.5
click at [770, 260] on div "Hola, ¡Muchas gracias por tu respuesta! Confirmamos la recepción de la document…" at bounding box center [747, 255] width 245 height 166
copy div "[DOMAIN_NAME] INDUMENTARIA e Indumentaria [PERSON_NAME],"
click at [149, 556] on textarea at bounding box center [471, 591] width 740 height 102
paste textarea "Hola, ¡Muchas gracias por tu respuesta! Confirmamos la recepción de la document…"
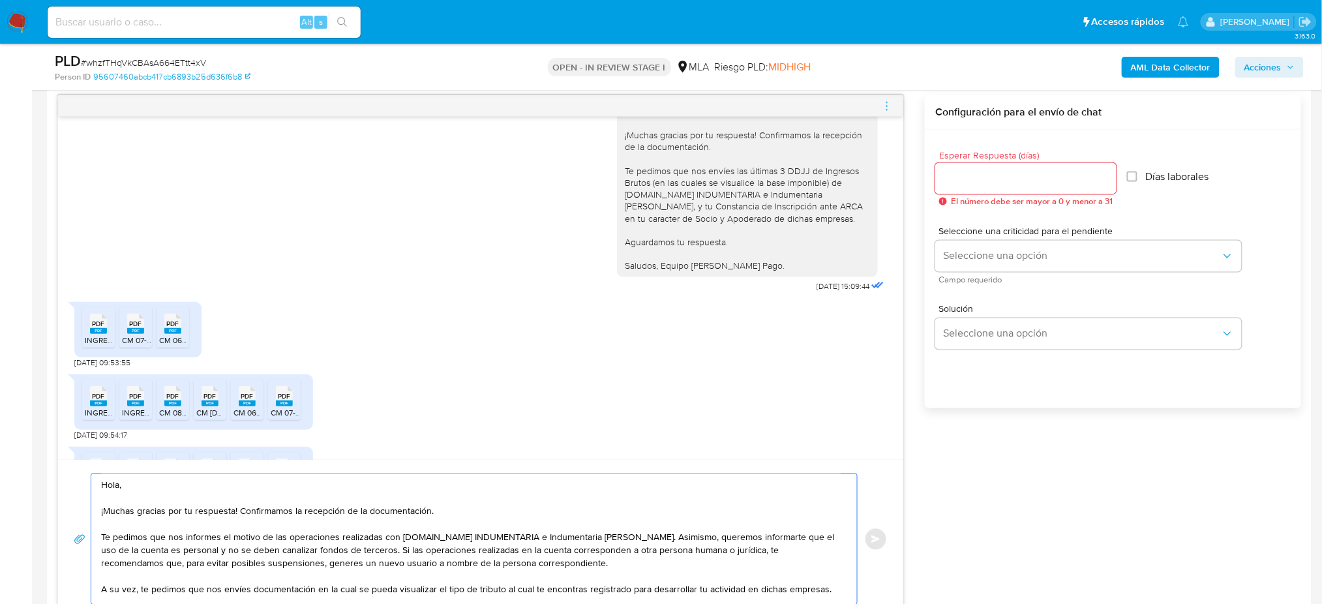
scroll to position [73, 0]
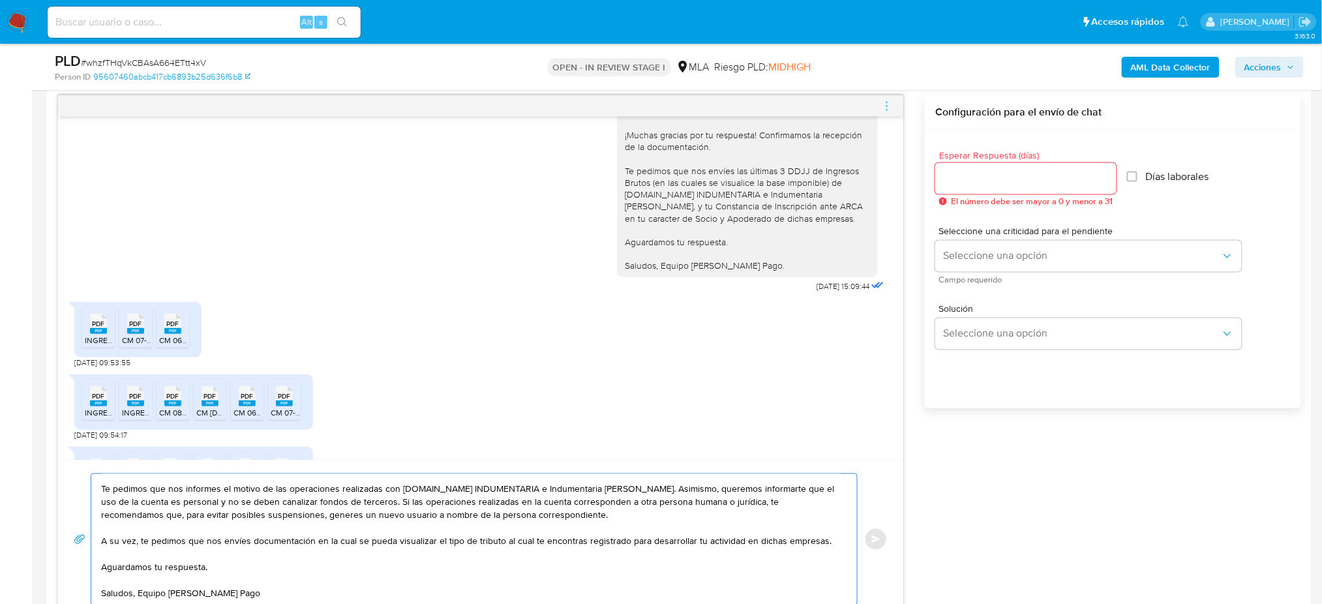
type textarea "Hola, ¡Muchas gracias por tu respuesta! Confirmamos la recepción de la document…"
click at [977, 174] on input "Esperar Respuesta (días)" at bounding box center [1026, 178] width 181 height 17
type input "2"
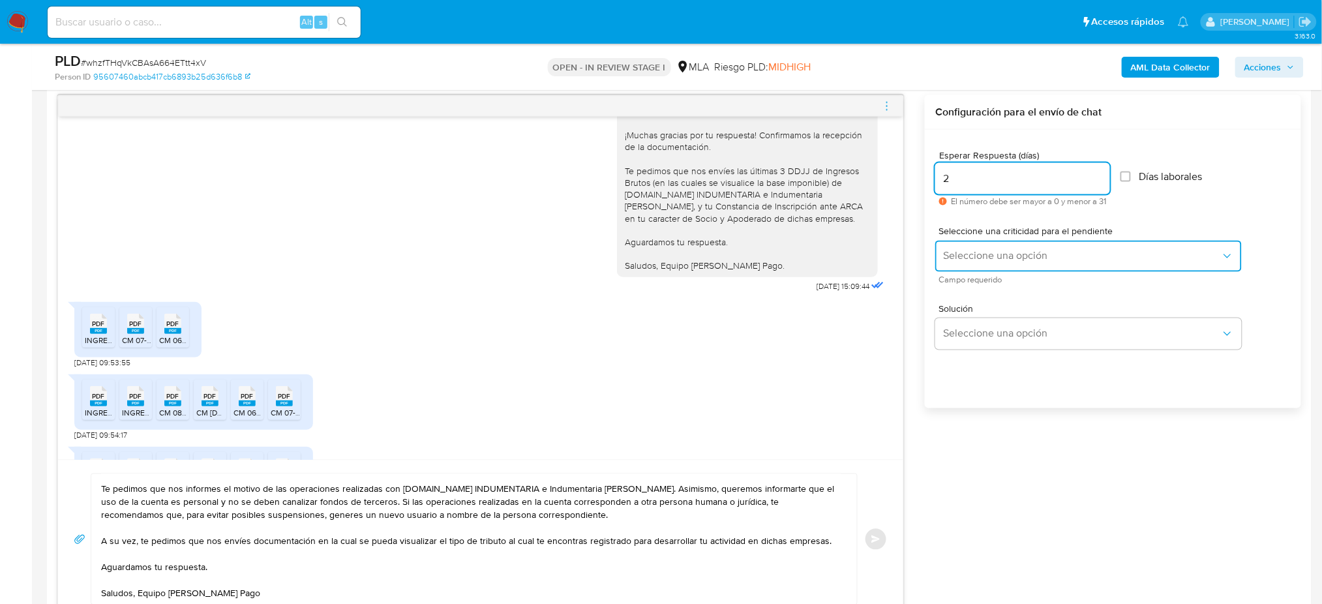
click at [962, 256] on span "Seleccione una opción" at bounding box center [1082, 256] width 278 height 13
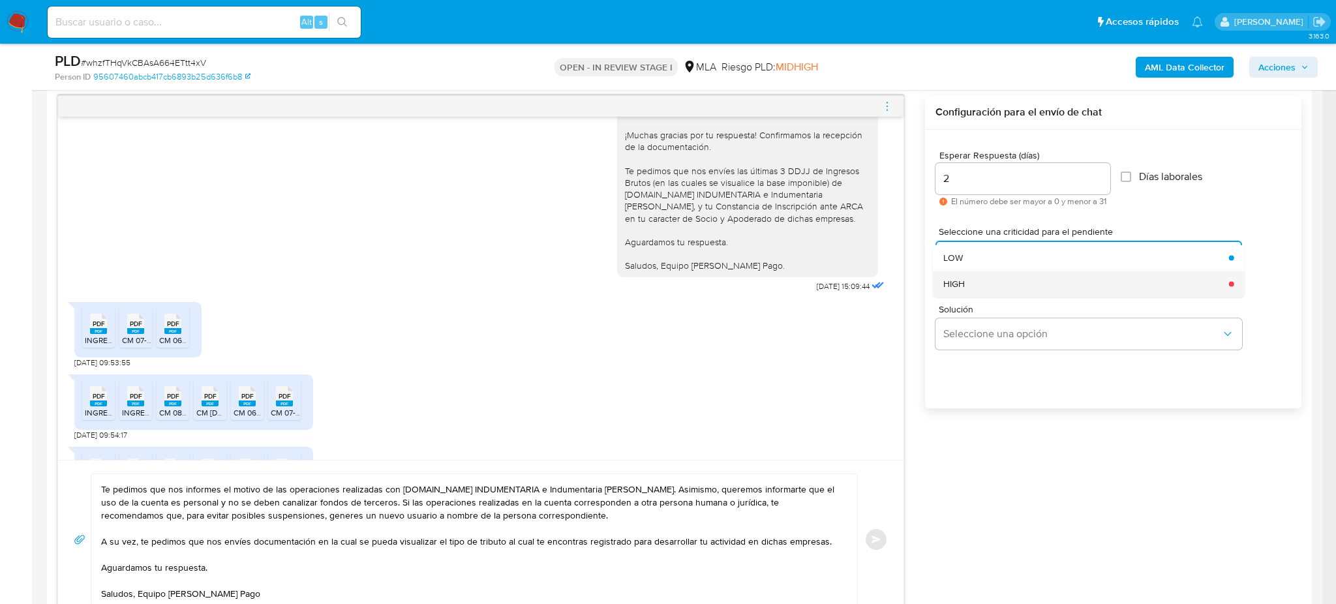
click at [965, 282] on div "HIGH" at bounding box center [1082, 284] width 278 height 26
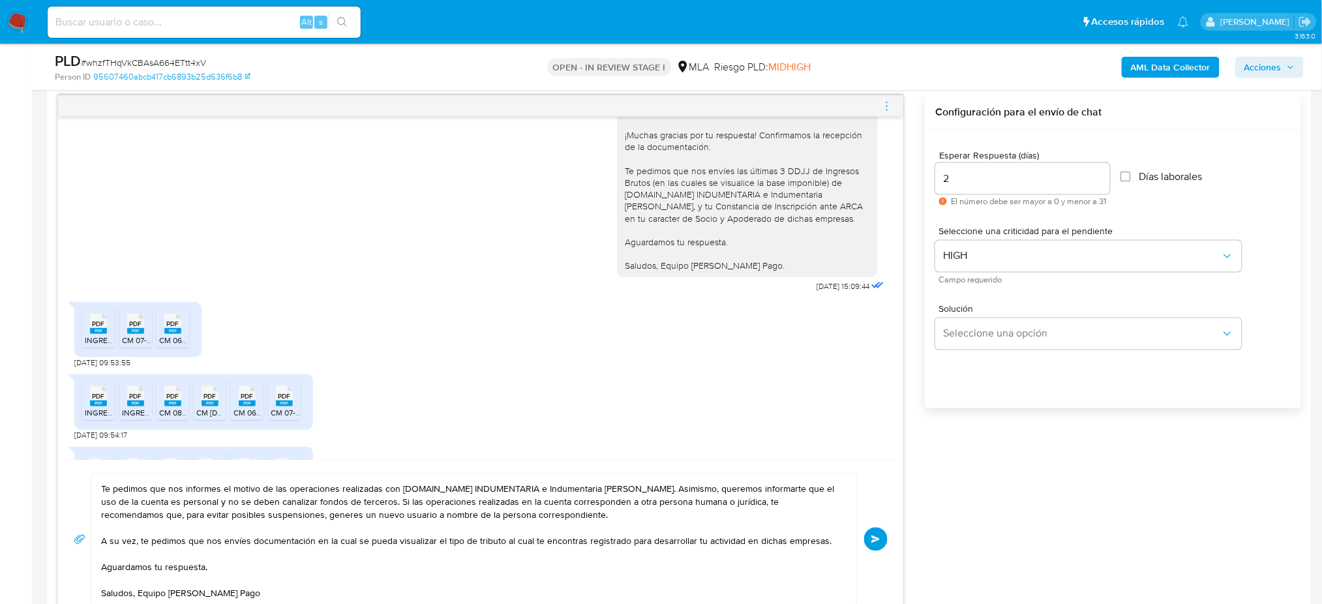
click at [877, 537] on span "Enviar" at bounding box center [876, 540] width 9 height 8
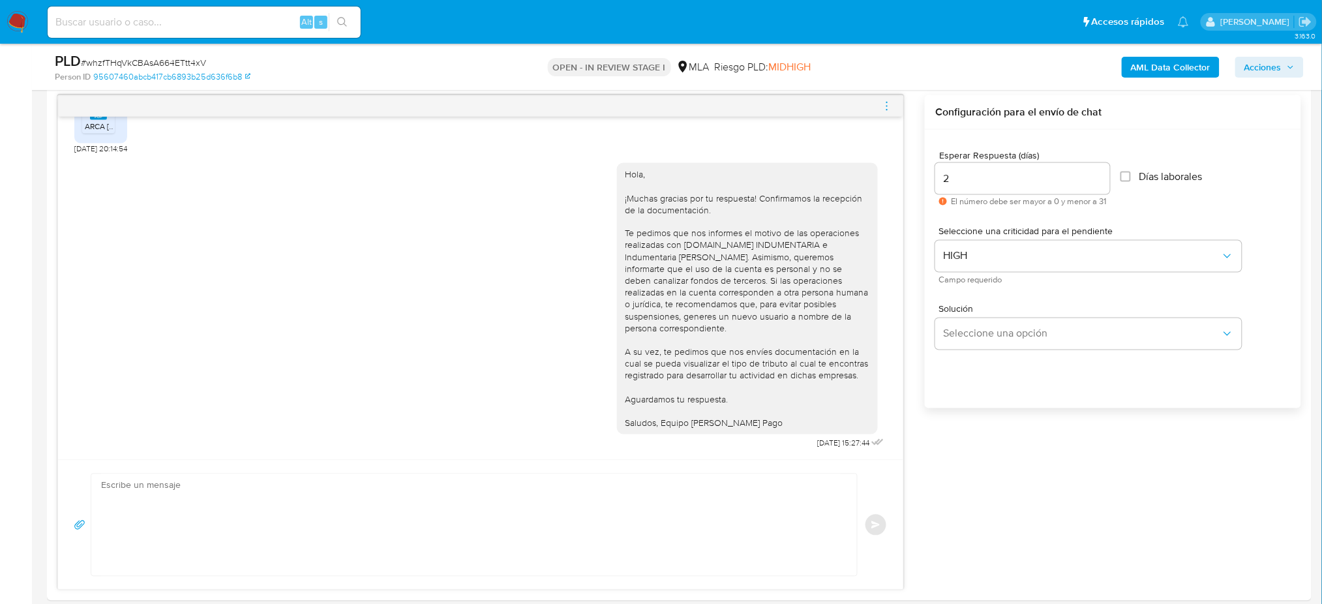
scroll to position [501, 0]
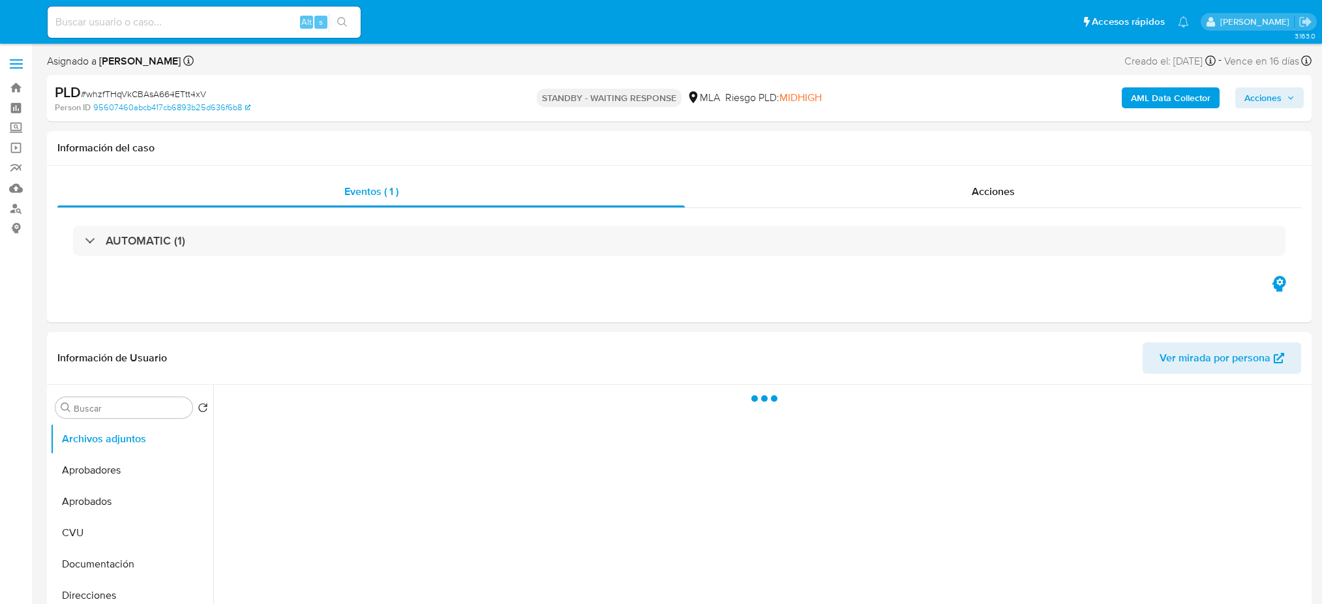
select select "10"
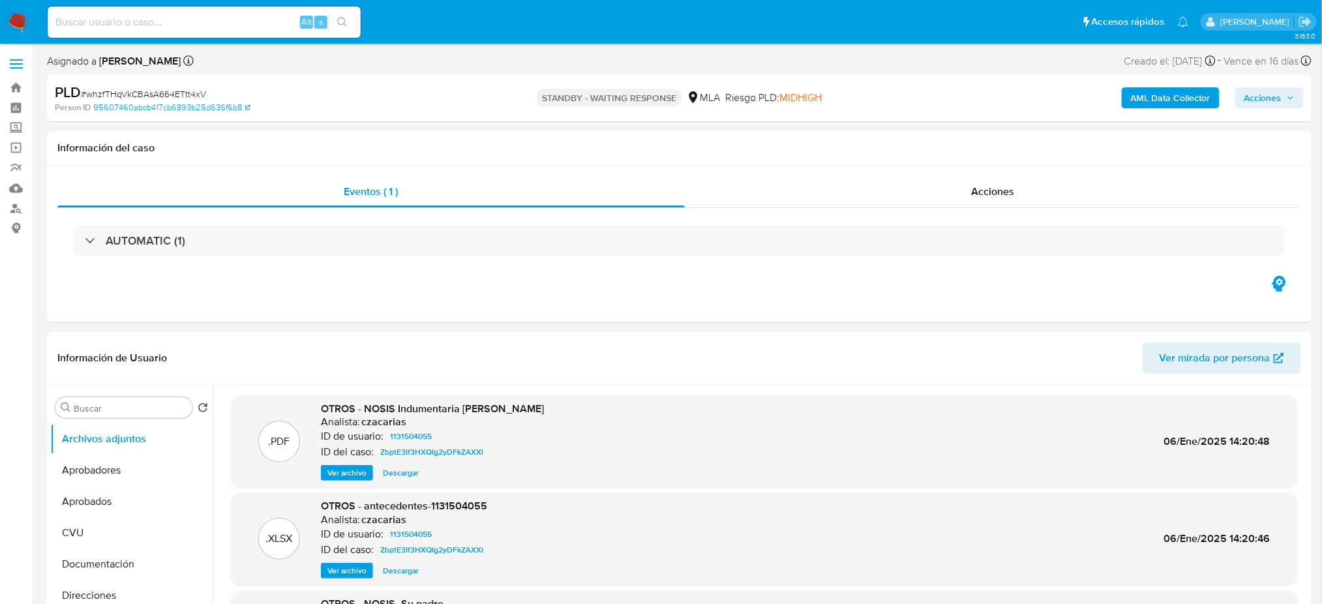
click at [238, 31] on div "Alt s" at bounding box center [204, 22] width 313 height 31
click at [238, 14] on input at bounding box center [204, 22] width 313 height 17
paste input "8BKuNfhGqselxA0ct5prLnK5"
type input "8BKuNfhGqselxA0ct5prLnK5"
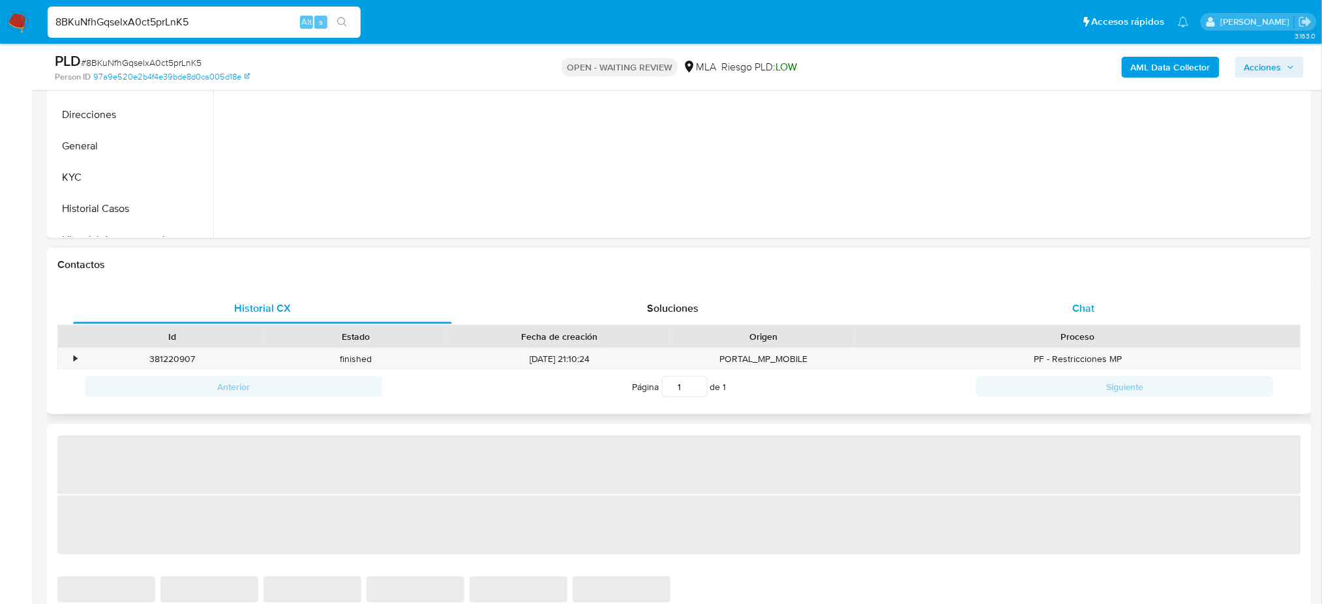
click at [1112, 293] on div "Chat" at bounding box center [1083, 308] width 379 height 31
select select "10"
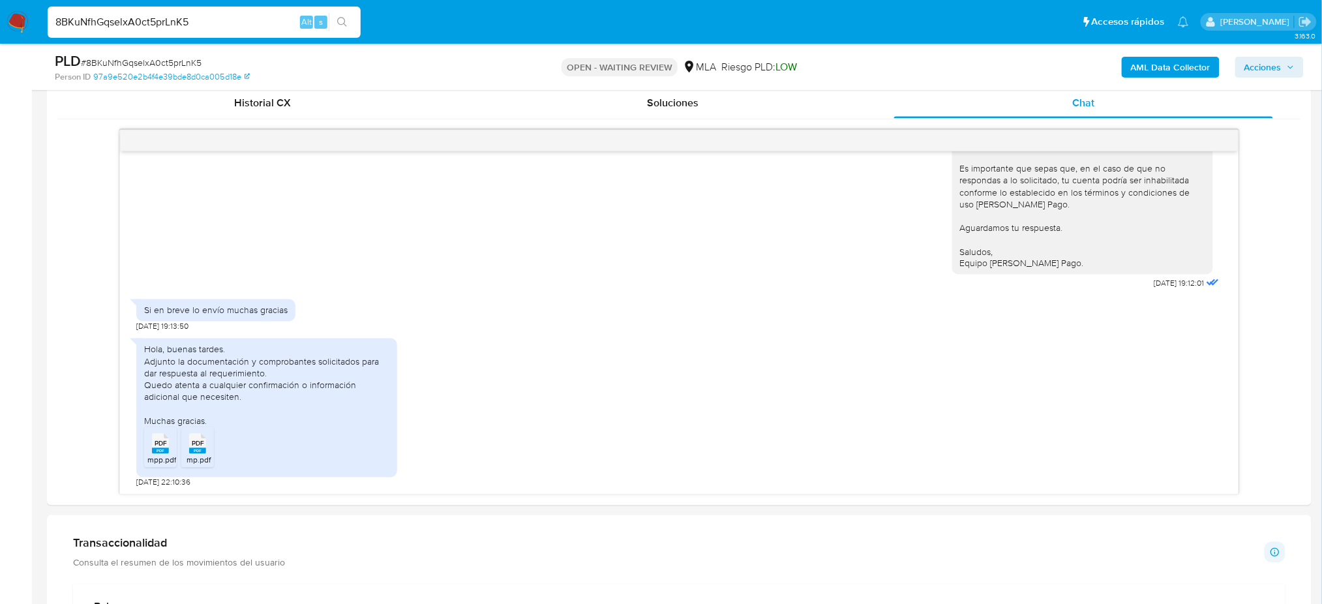
scroll to position [609, 0]
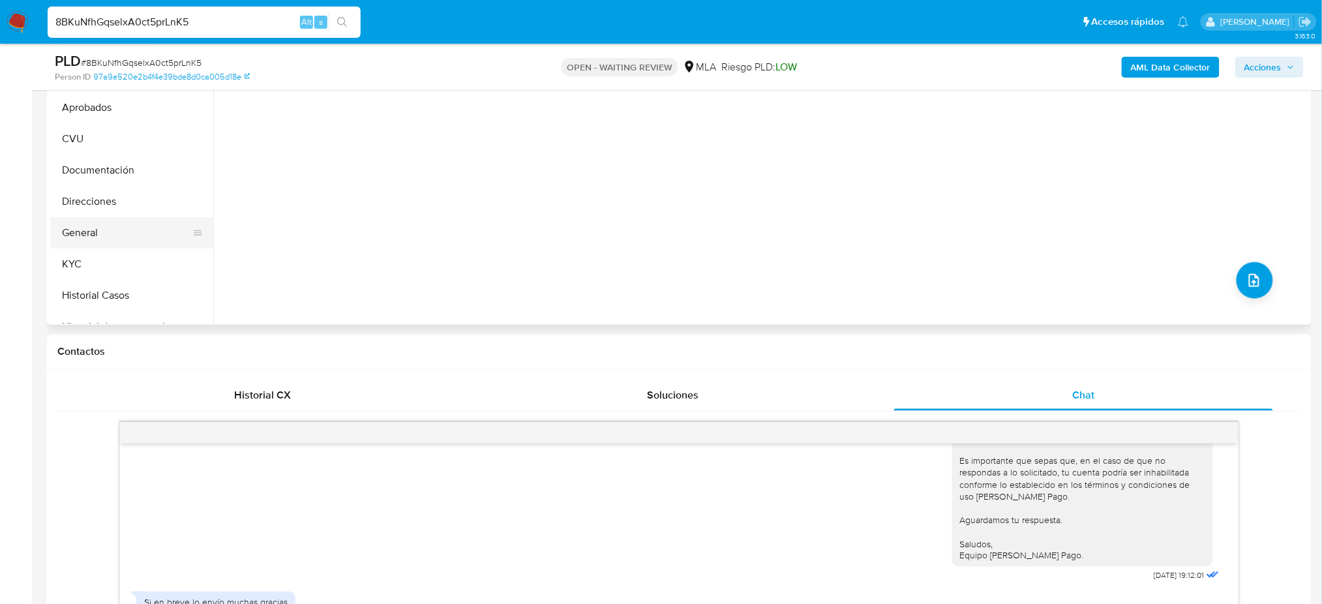
click at [118, 224] on button "General" at bounding box center [126, 232] width 153 height 31
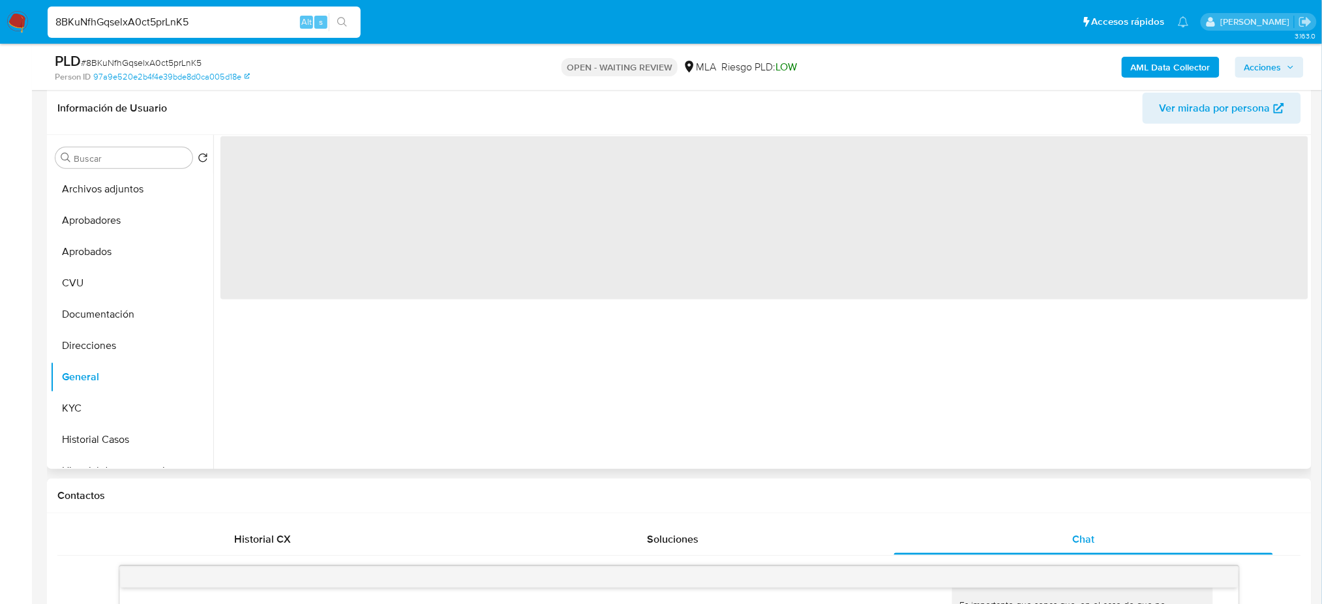
scroll to position [174, 0]
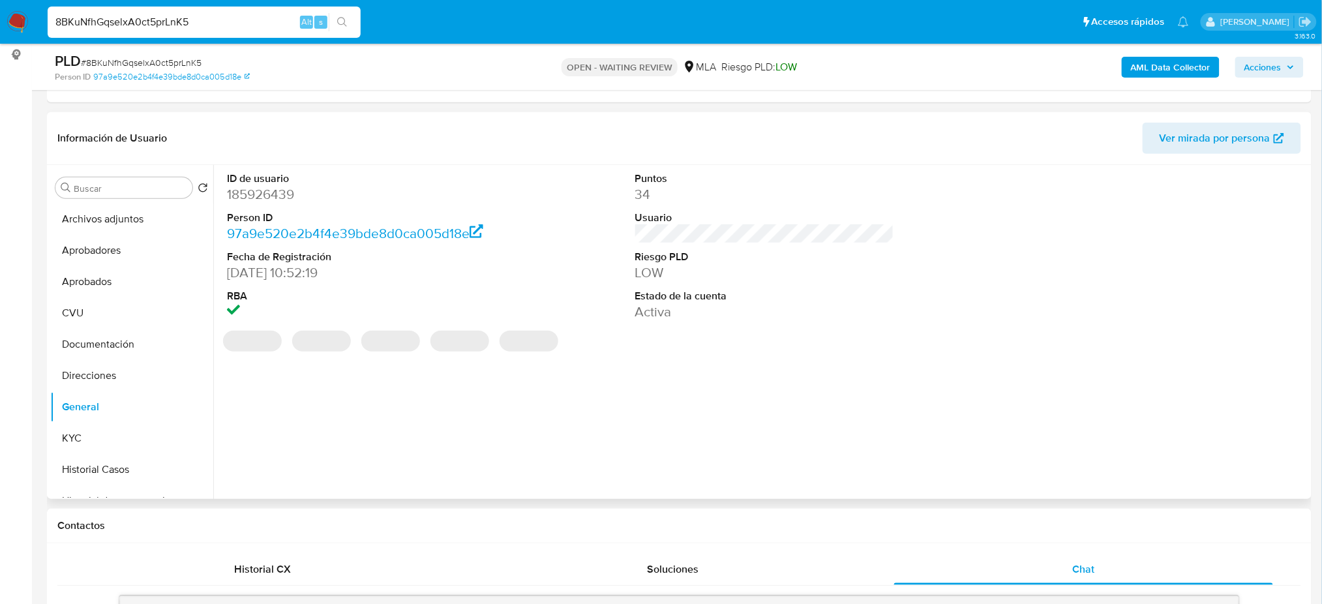
click at [265, 194] on dd "185926439" at bounding box center [356, 194] width 259 height 18
copy dd "185926439"
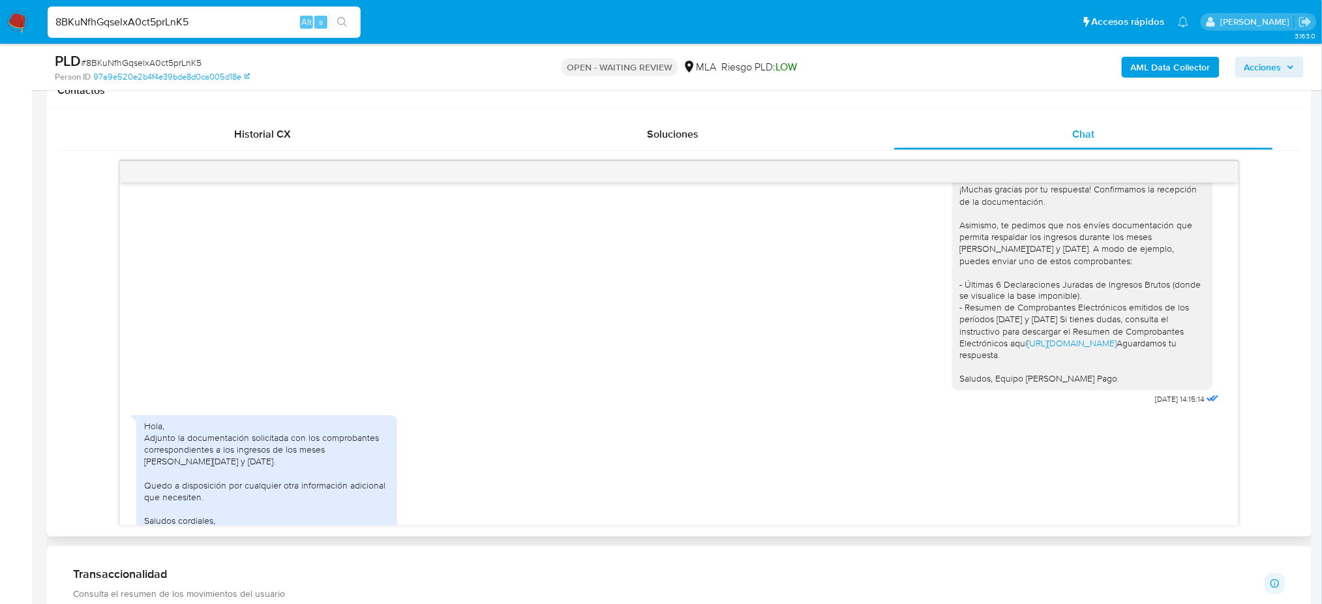
scroll to position [1217, 0]
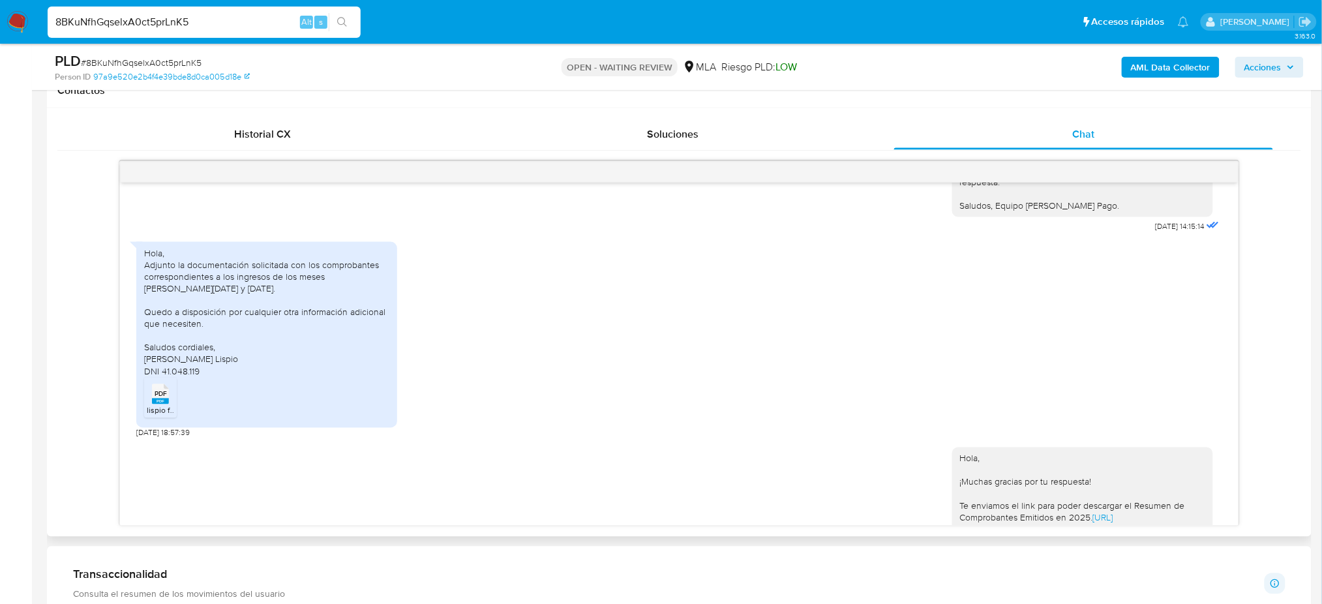
click at [154, 416] on span "lispio facturas [PERSON_NAME] .pdf" at bounding box center [210, 410] width 126 height 11
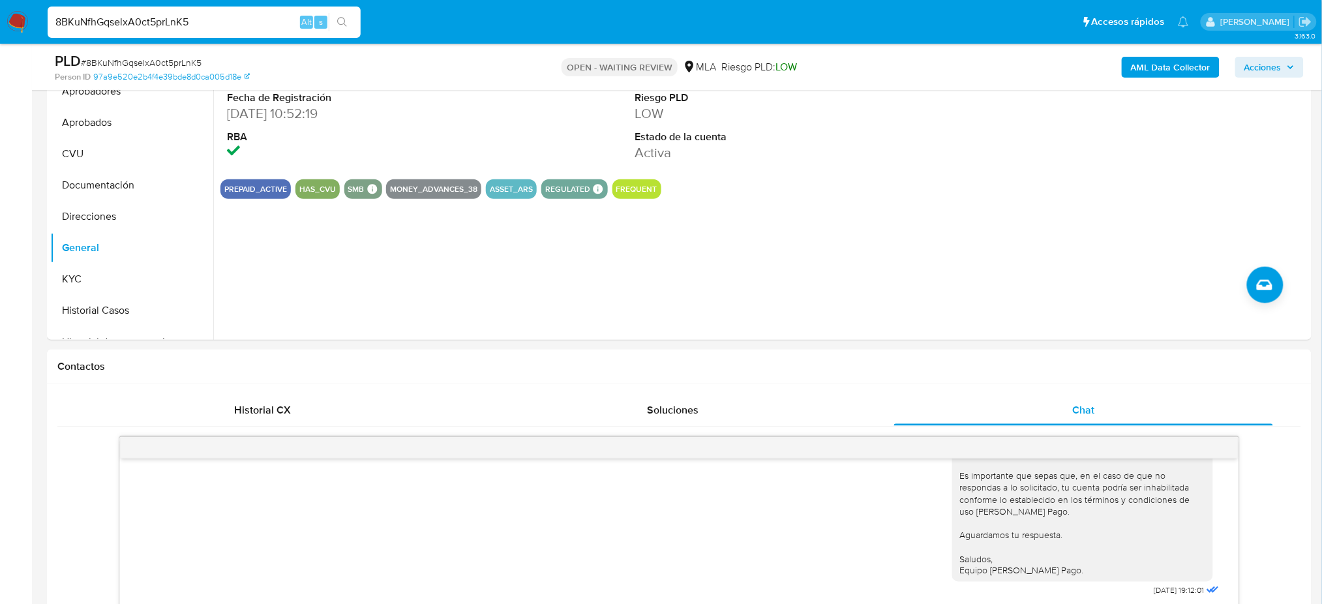
scroll to position [174, 0]
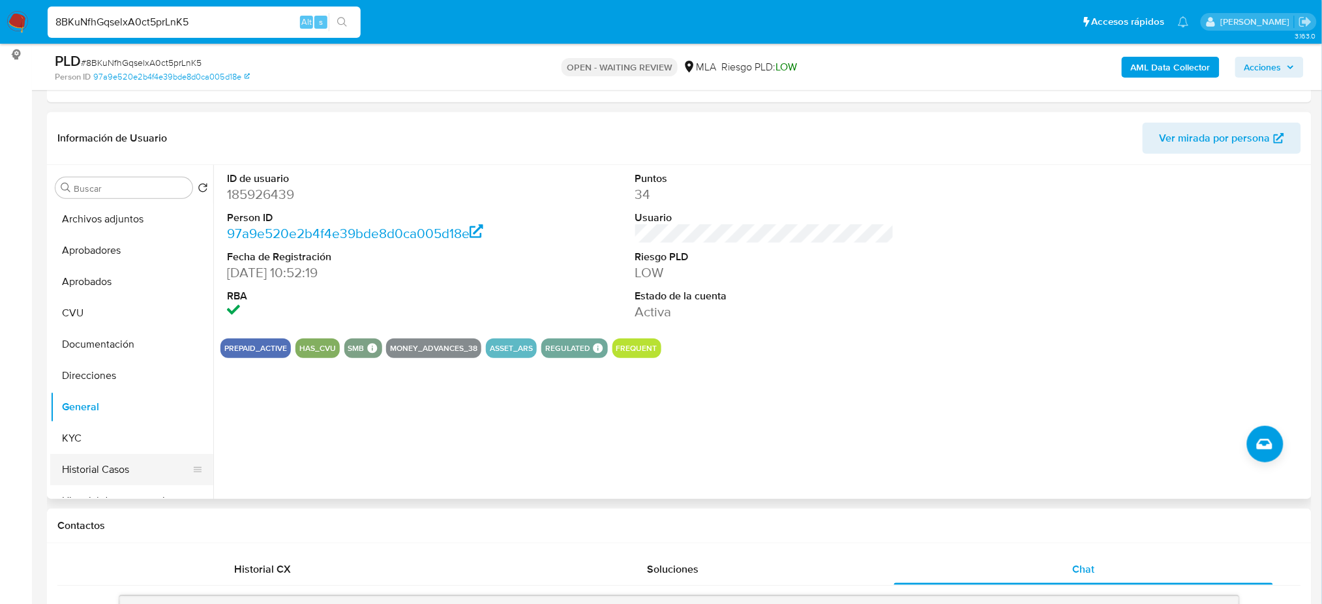
click at [115, 467] on button "Historial Casos" at bounding box center [126, 469] width 153 height 31
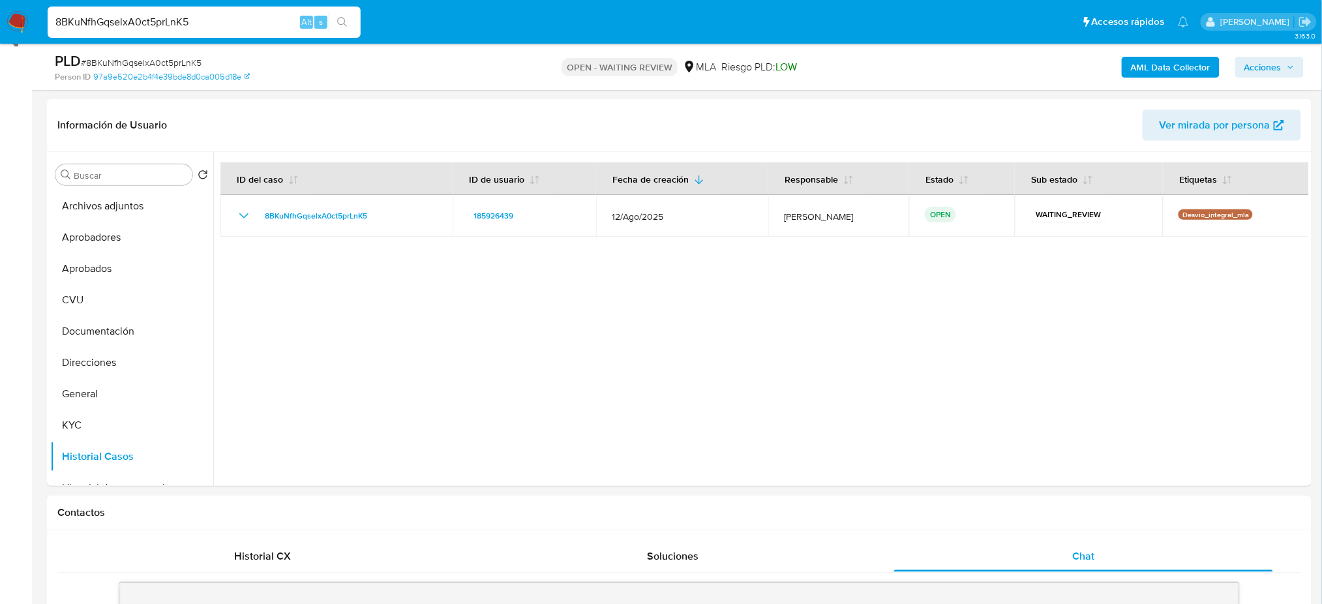
scroll to position [609, 0]
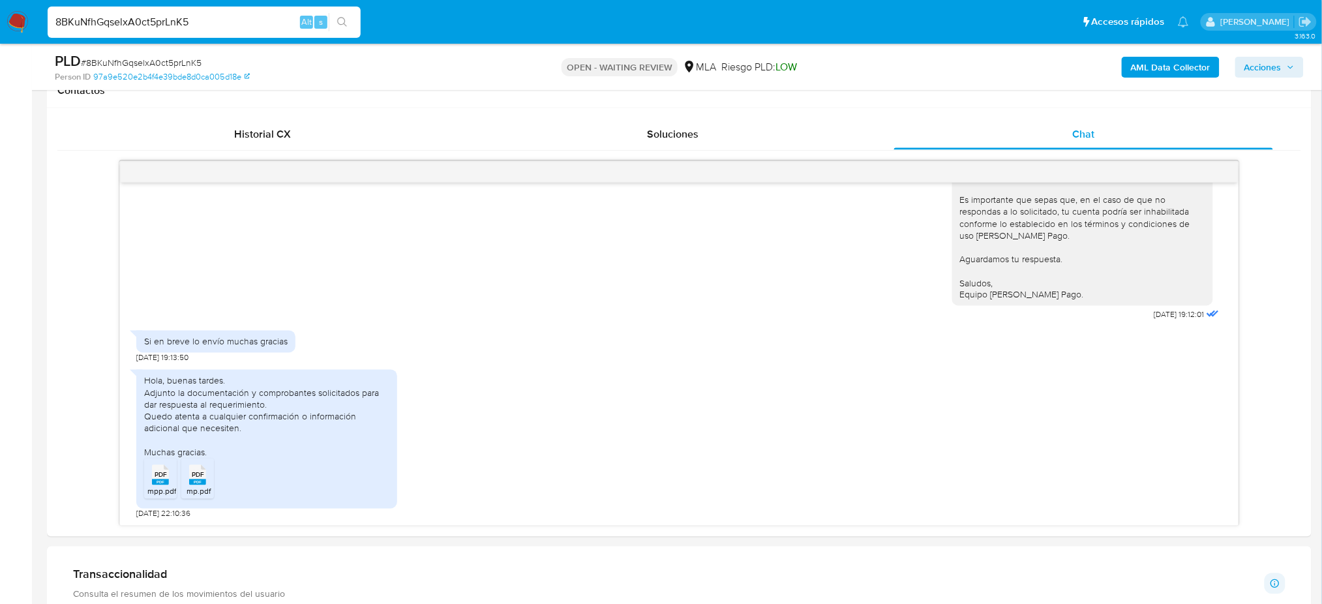
click at [172, 63] on span "# 8BKuNfhGqselxA0ct5prLnK5" at bounding box center [141, 62] width 121 height 13
click at [172, 62] on span "# 8BKuNfhGqselxA0ct5prLnK5" at bounding box center [141, 62] width 121 height 13
copy span "8BKuNfhGqselxA0ct5prLnK5"
click at [19, 26] on img at bounding box center [18, 22] width 22 height 22
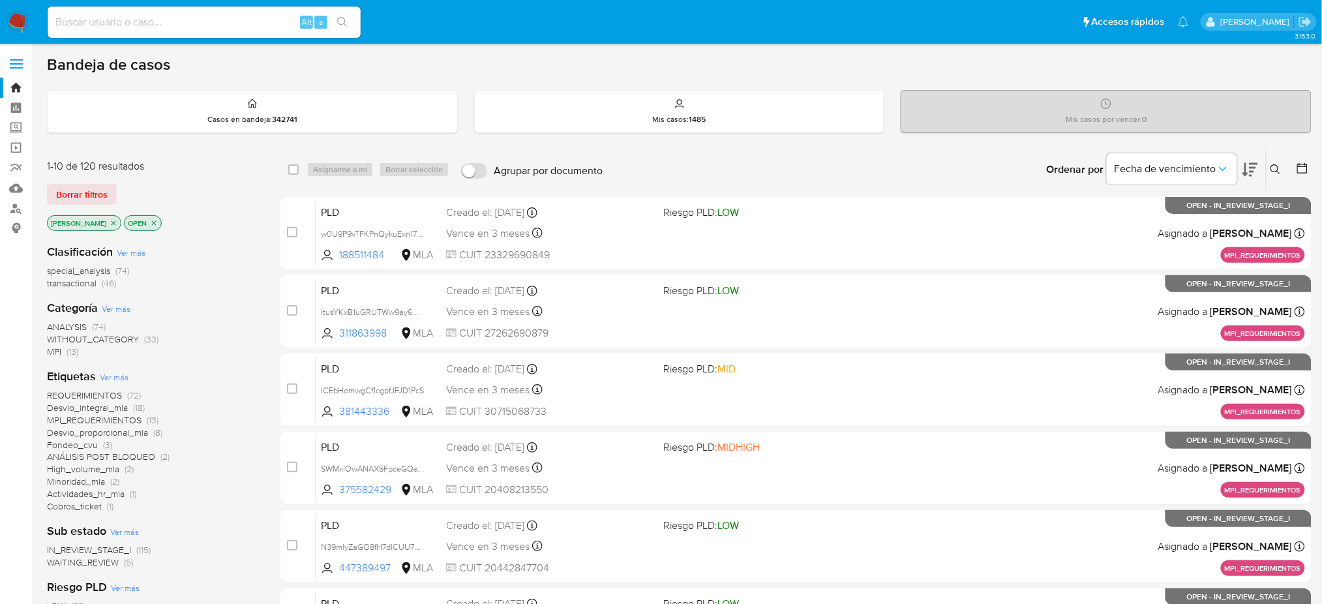
click at [729, 157] on div "Ordenar por Fecha de vencimiento No es posible ordenar los resultados mientras …" at bounding box center [960, 169] width 703 height 40
click at [1281, 168] on button at bounding box center [1278, 170] width 22 height 16
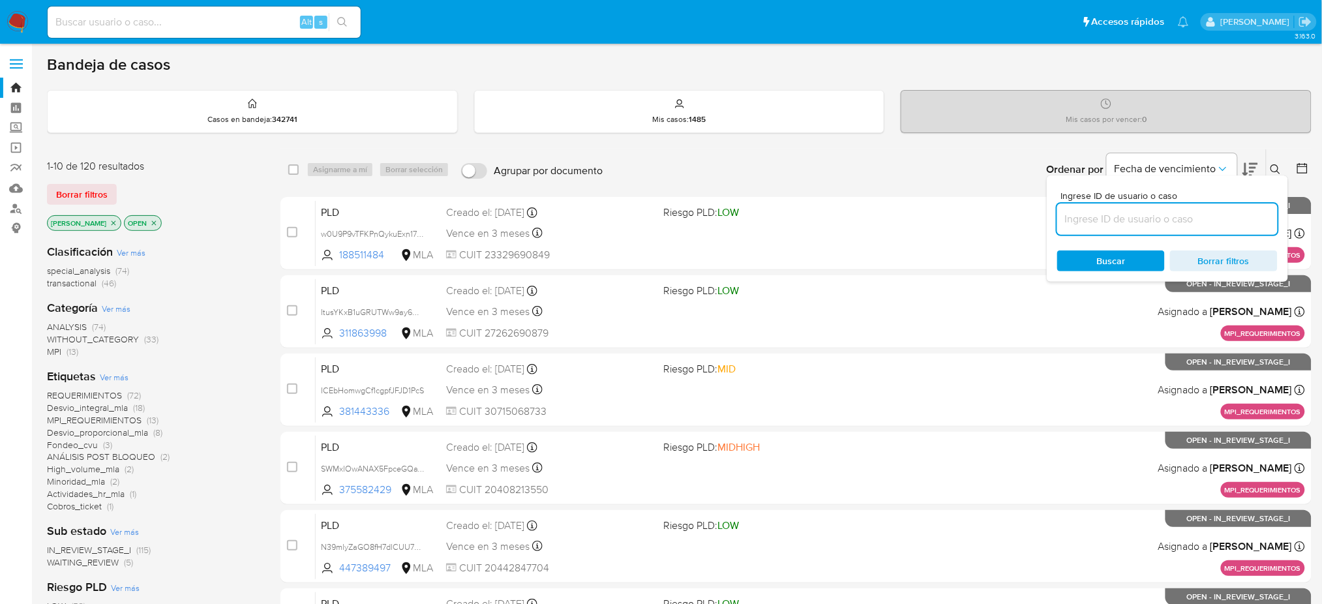
click at [1134, 221] on input at bounding box center [1168, 219] width 221 height 17
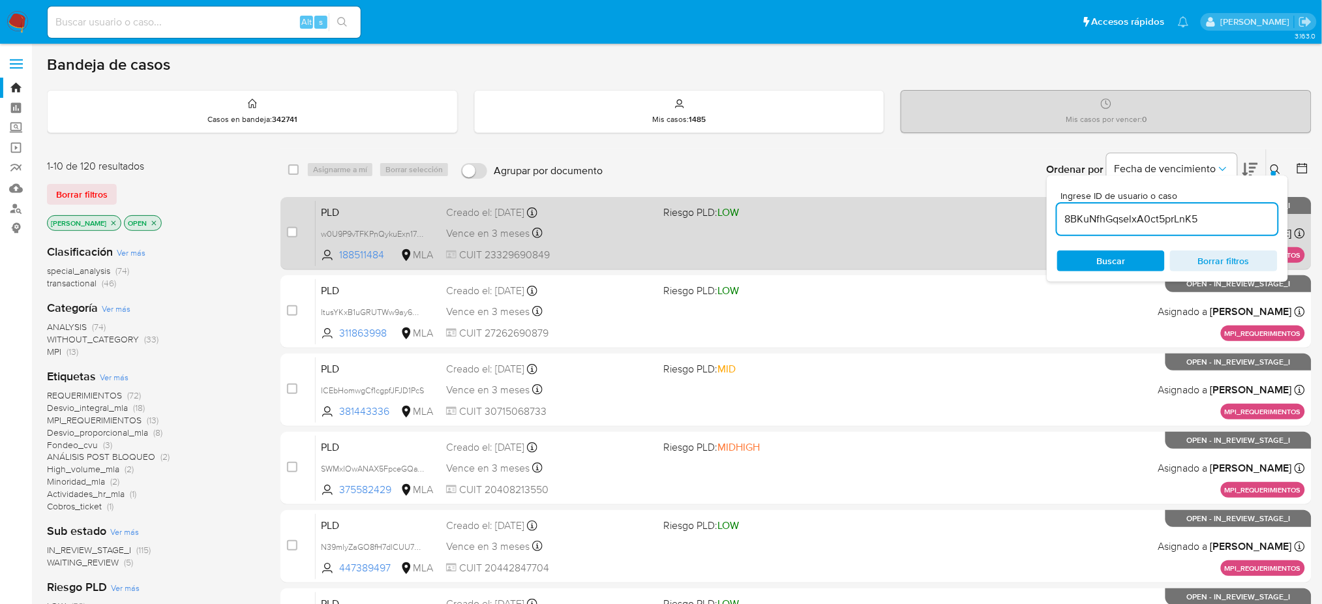
type input "8BKuNfhGqselxA0ct5prLnK5"
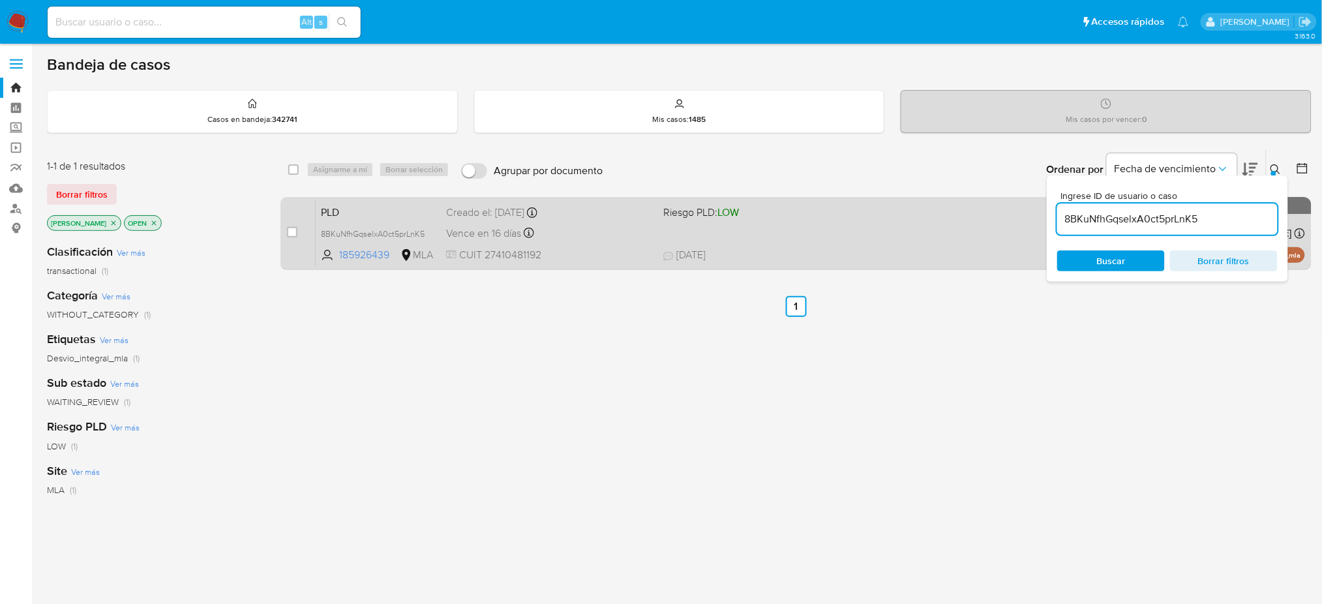
click at [298, 232] on div "case-item-checkbox No es posible asignar el caso" at bounding box center [301, 233] width 29 height 66
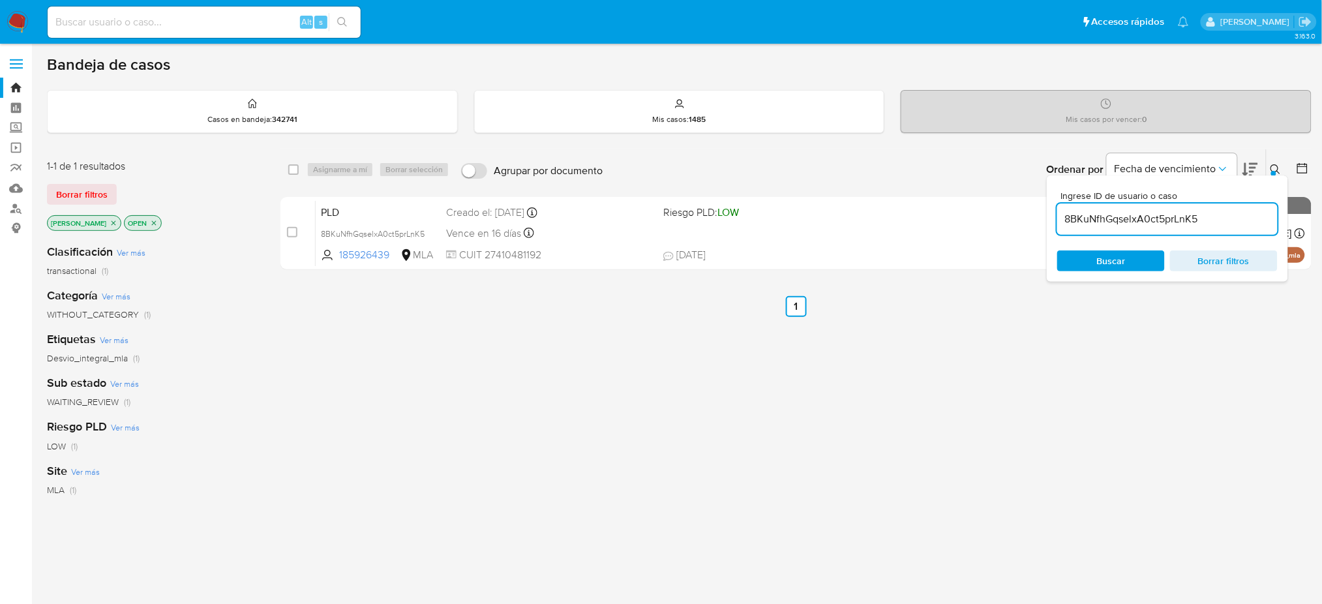
drag, startPoint x: 292, startPoint y: 233, endPoint x: 319, endPoint y: 195, distance: 46.3
click at [292, 232] on input "checkbox" at bounding box center [292, 232] width 10 height 10
checkbox input "true"
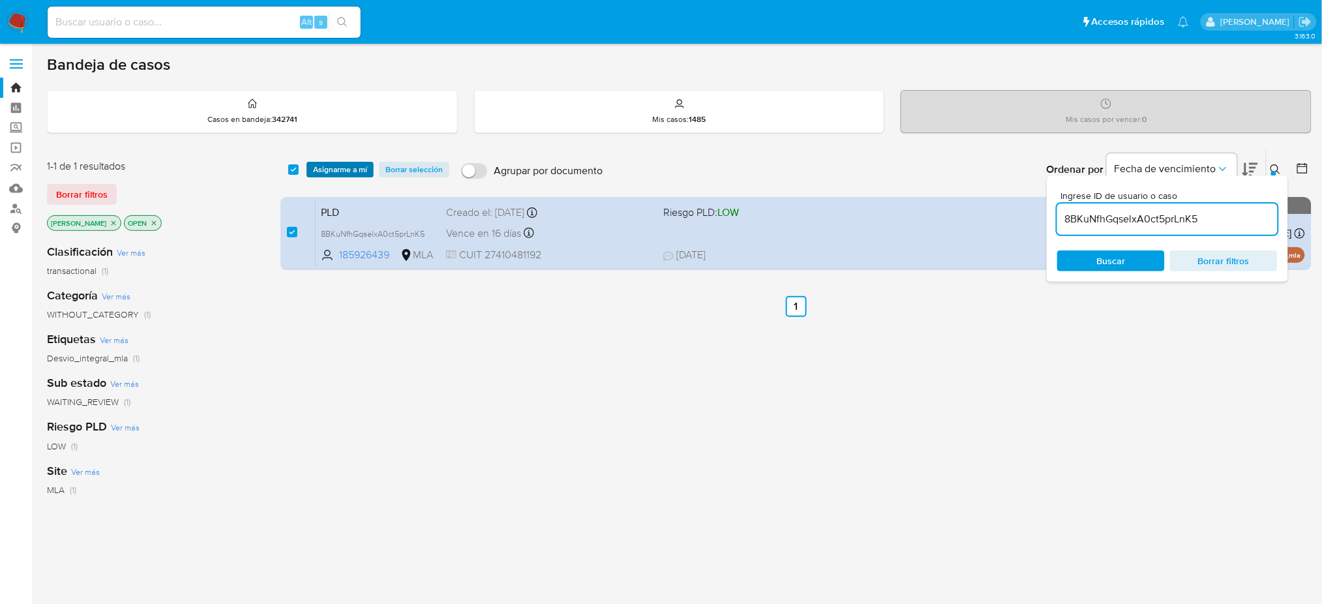
click at [331, 166] on span "Asignarme a mí" at bounding box center [340, 169] width 54 height 13
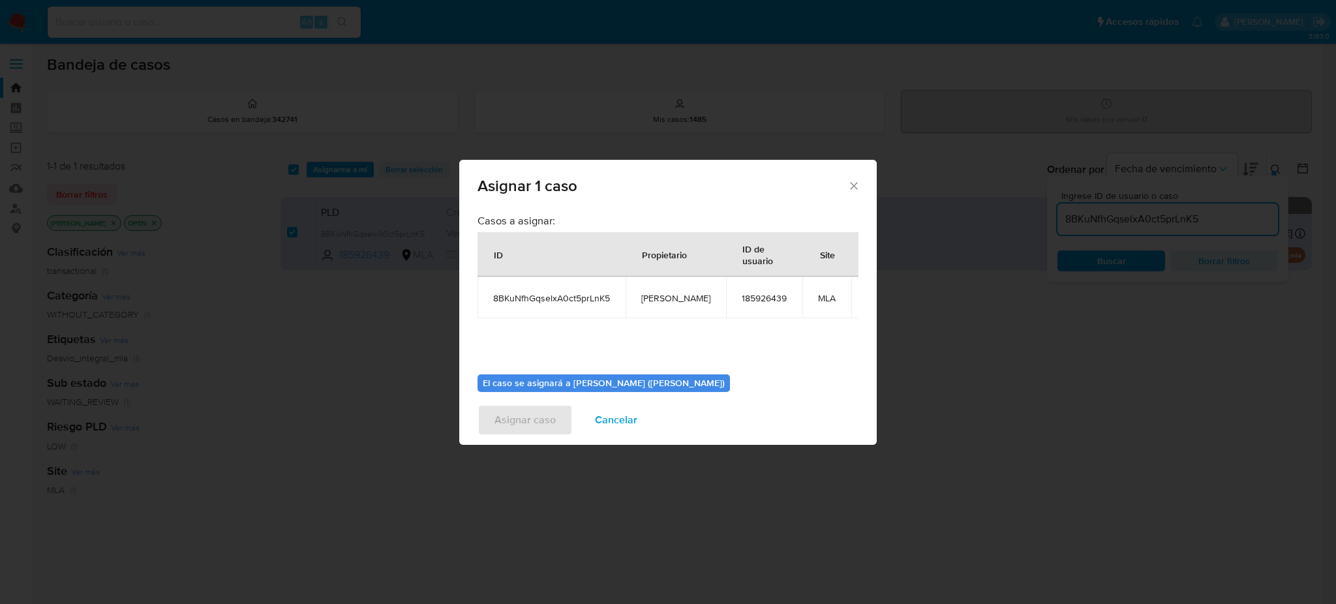
click at [650, 302] on span "[PERSON_NAME]" at bounding box center [675, 298] width 69 height 12
copy span "[PERSON_NAME]"
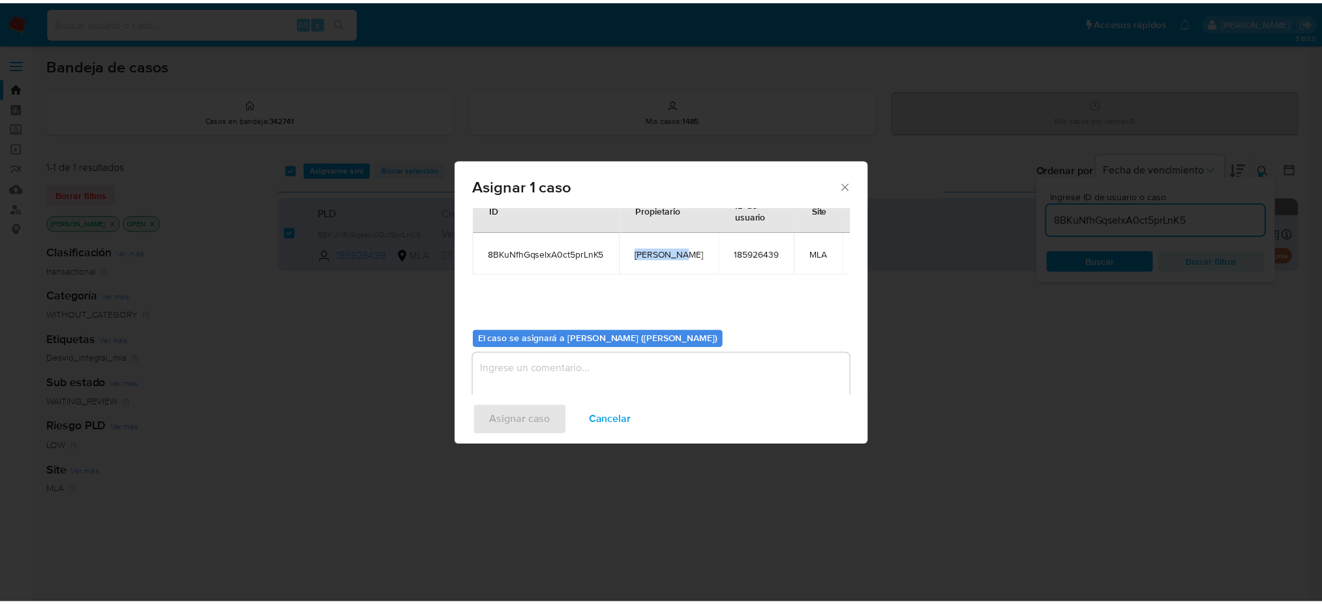
scroll to position [67, 0]
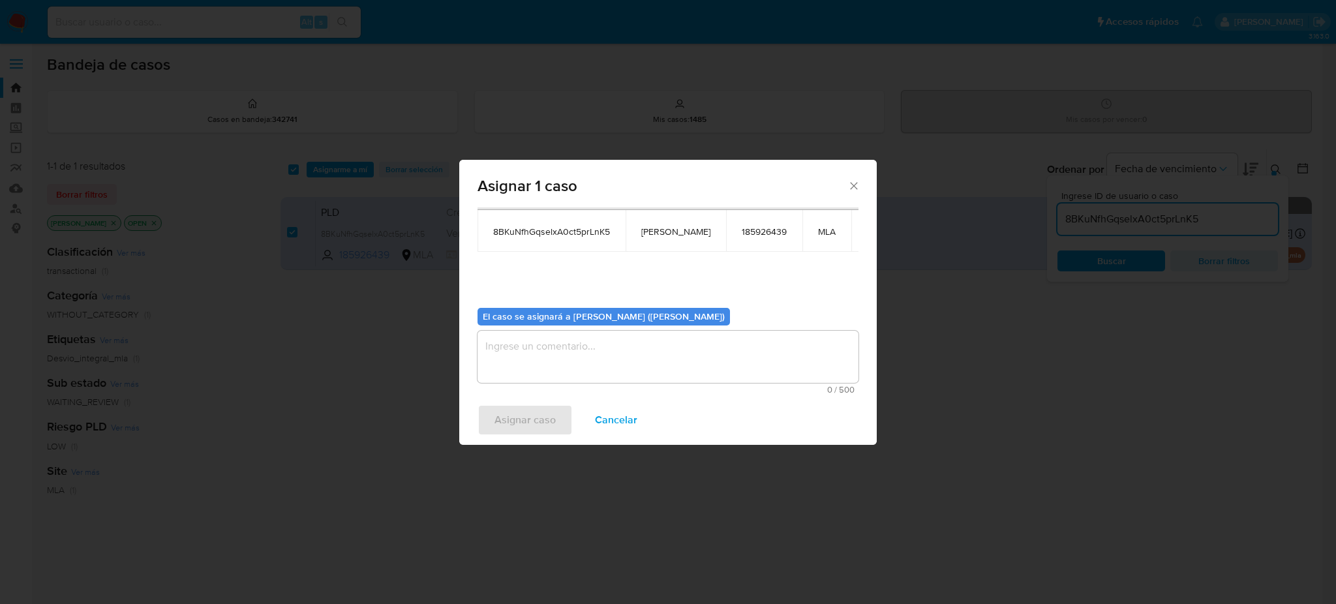
drag, startPoint x: 587, startPoint y: 359, endPoint x: 548, endPoint y: 399, distance: 55.8
click at [587, 358] on textarea "assign-modal" at bounding box center [668, 357] width 381 height 52
paste textarea "[PERSON_NAME]"
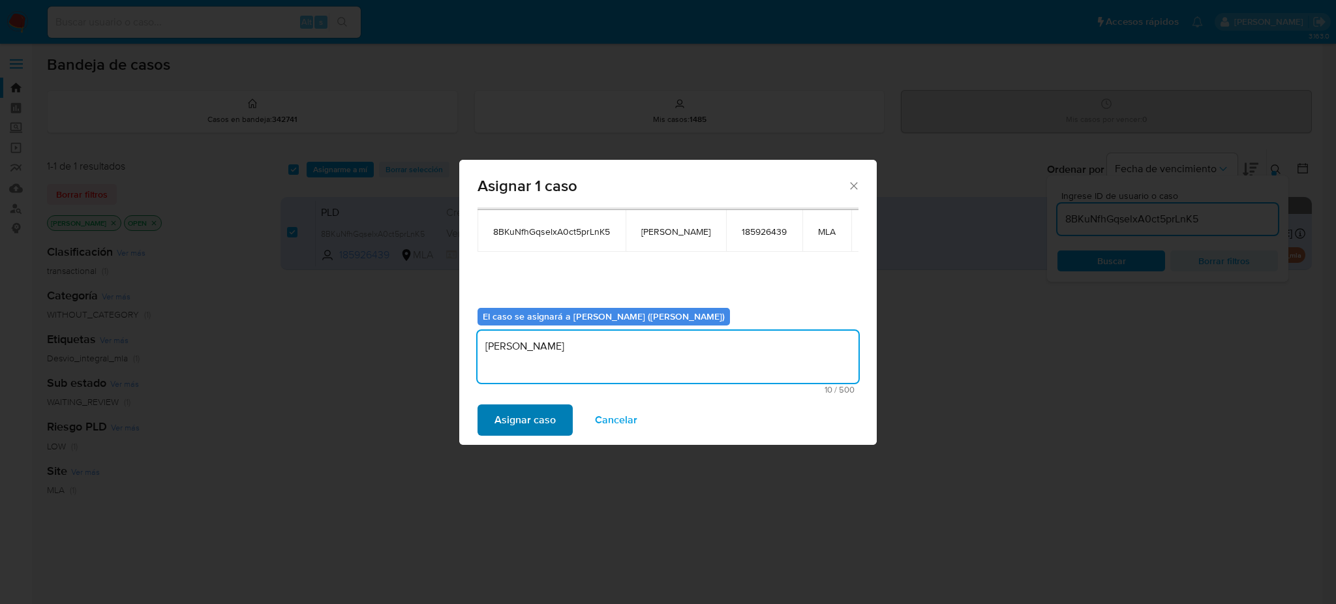
type textarea "[PERSON_NAME]"
click at [528, 422] on span "Asignar caso" at bounding box center [525, 420] width 61 height 29
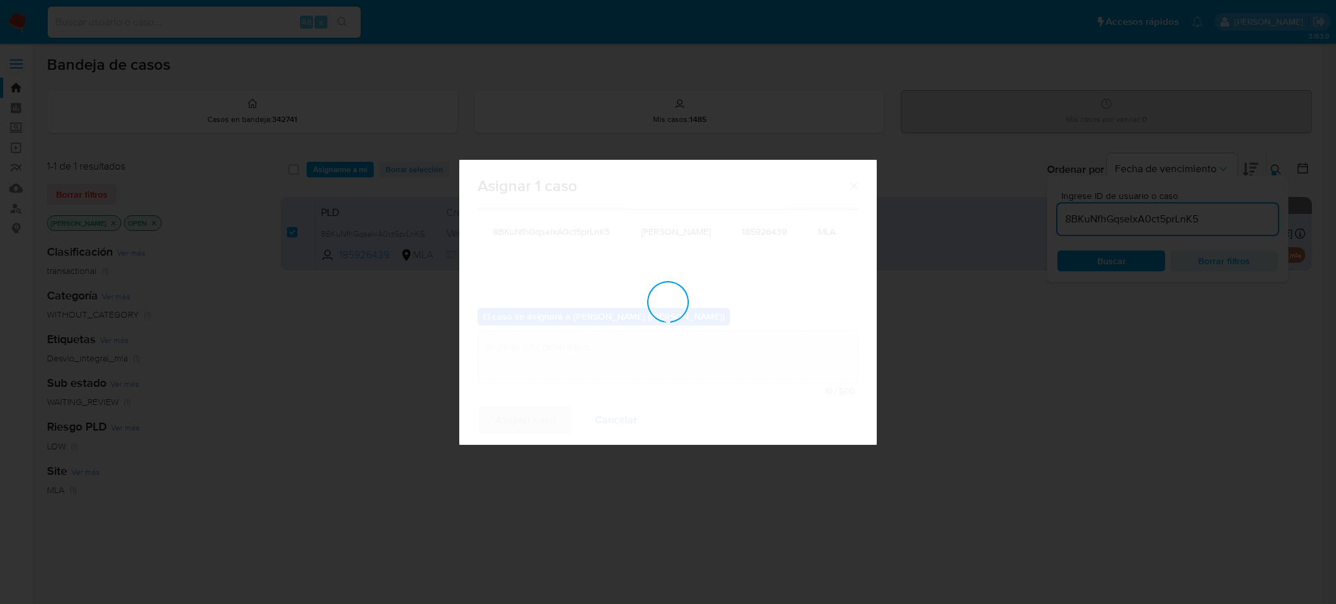
checkbox input "false"
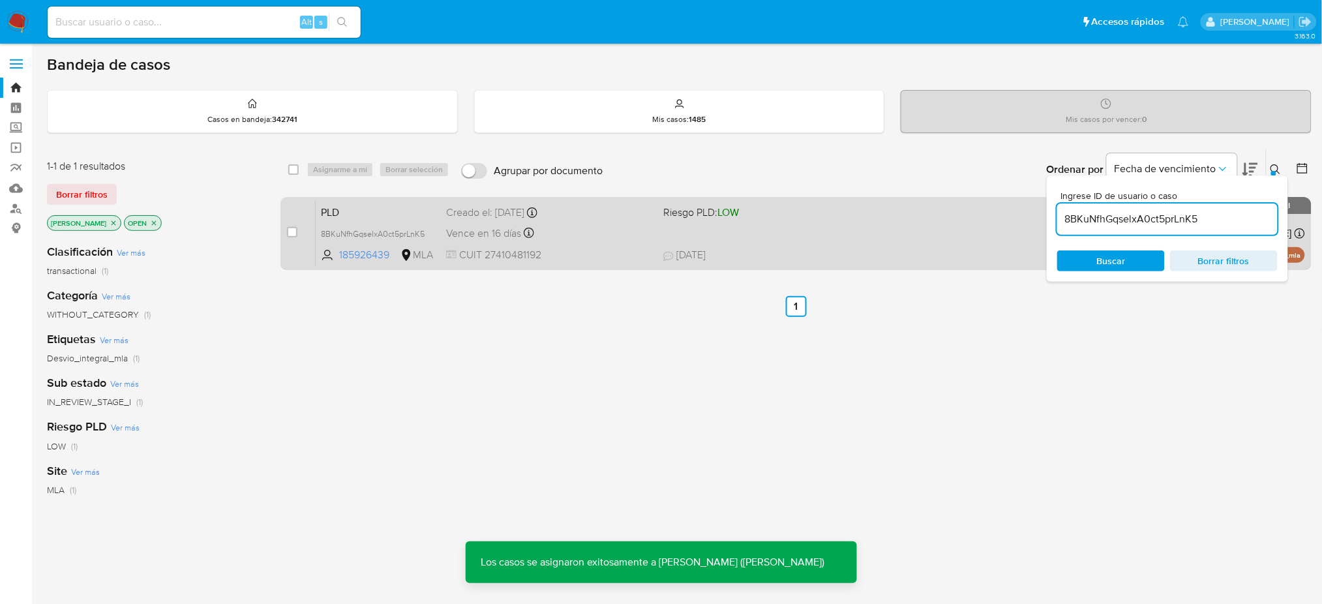
click at [382, 205] on span "PLD" at bounding box center [378, 211] width 115 height 17
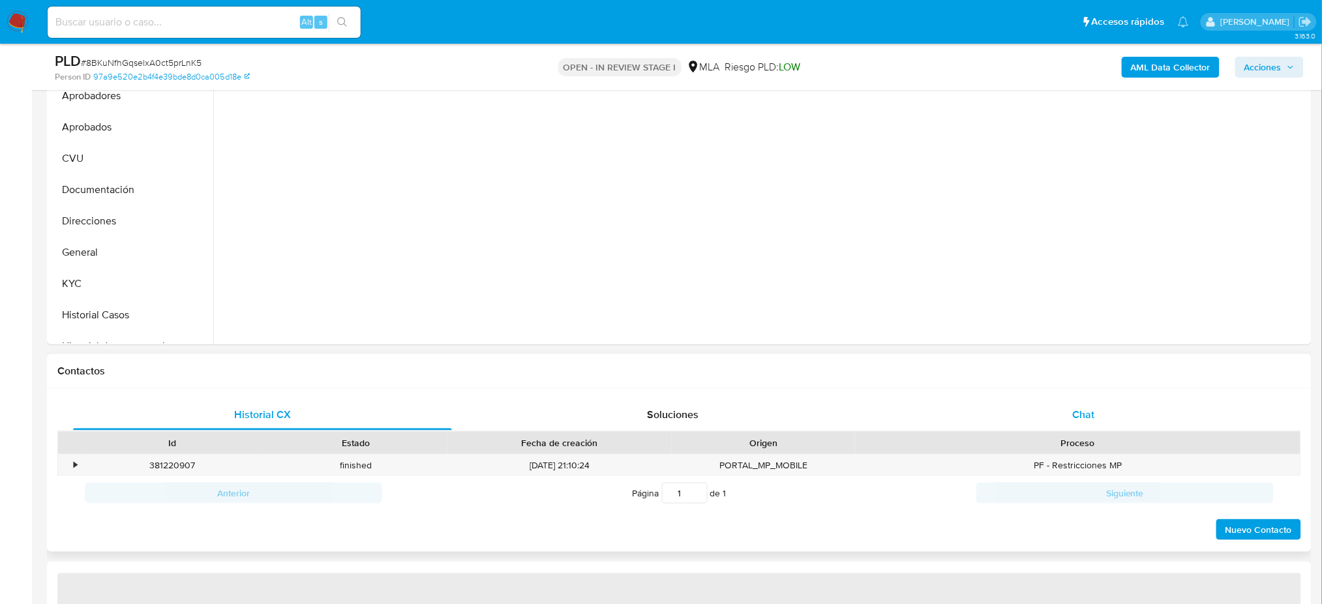
scroll to position [348, 0]
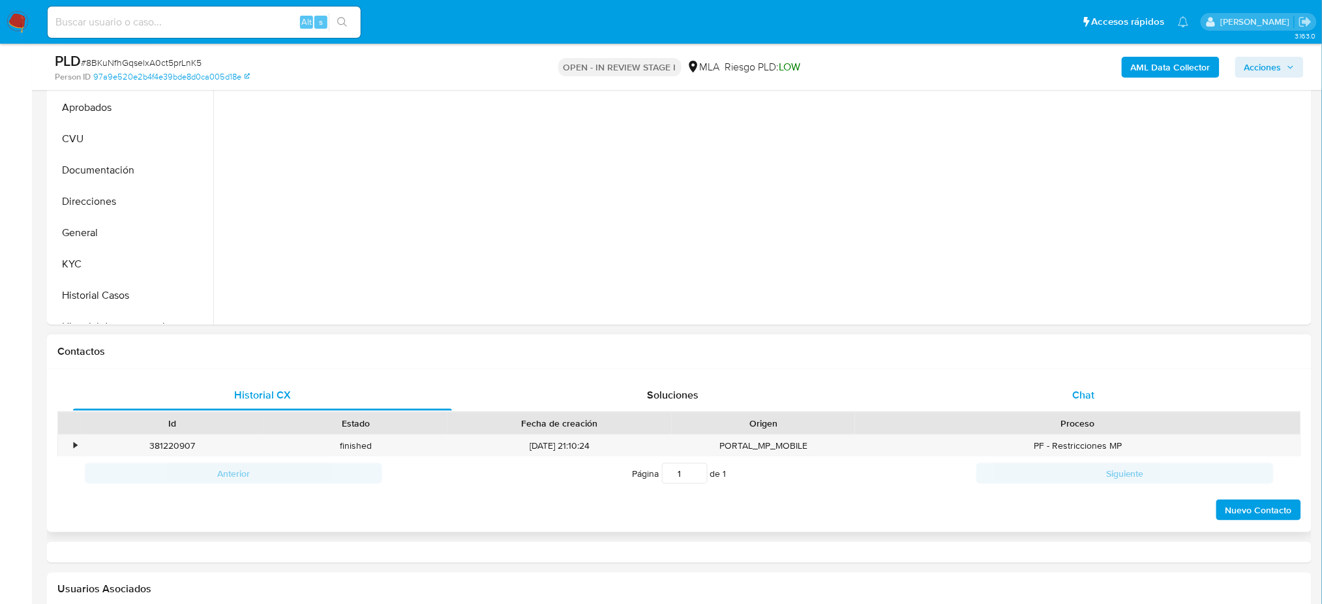
select select "10"
drag, startPoint x: 1140, startPoint y: 402, endPoint x: 814, endPoint y: 363, distance: 328.5
click at [1140, 401] on div "Chat" at bounding box center [1083, 395] width 379 height 31
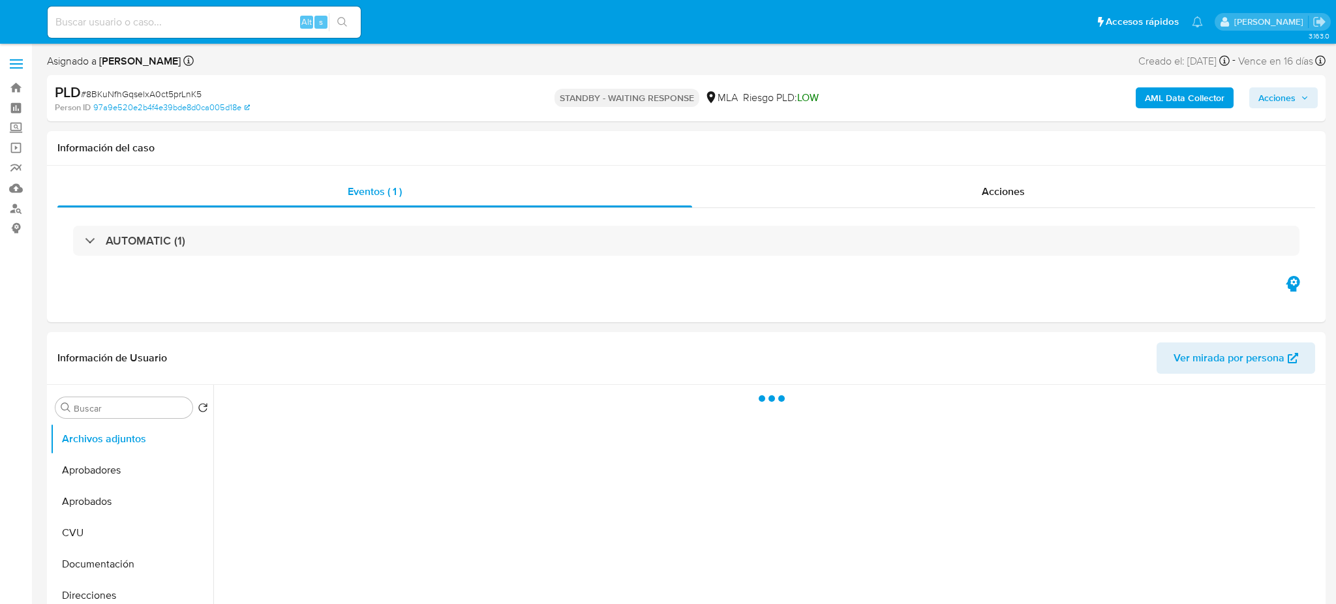
select select "10"
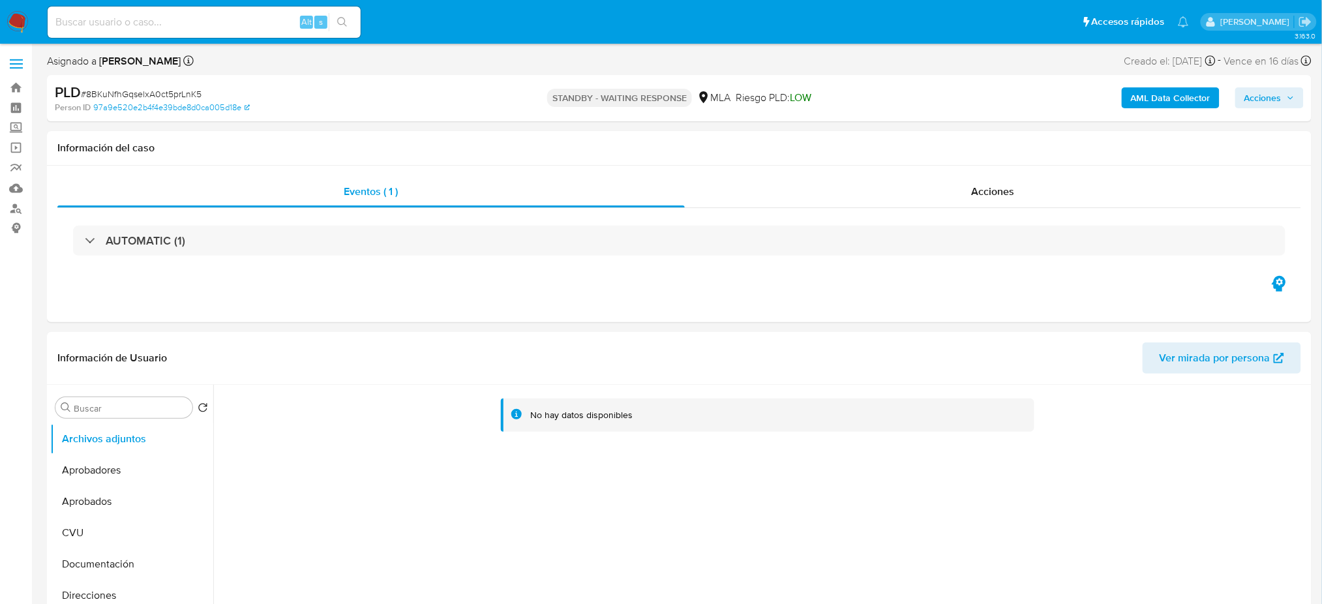
click at [206, 20] on input at bounding box center [204, 22] width 313 height 17
paste input "l1BS5Koja4aG6QbErKdkJonA"
type input "l1BS5Koja4aG6QbErKdkJonA"
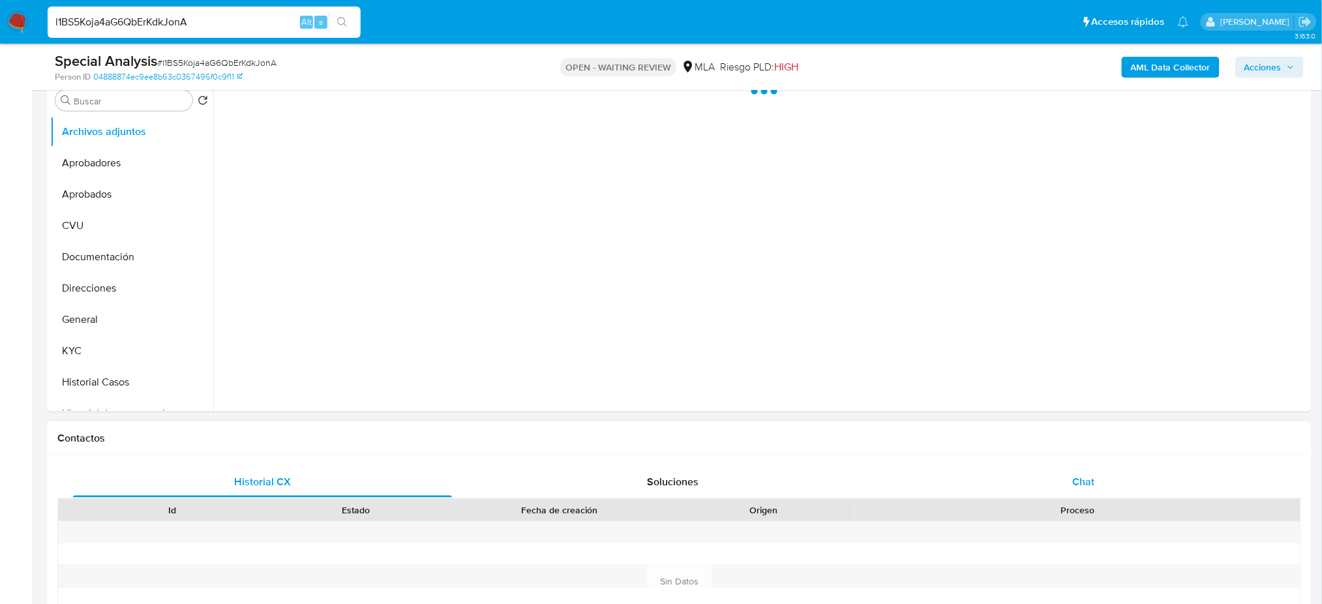
select select "10"
click at [1072, 468] on div "Chat" at bounding box center [1083, 481] width 379 height 31
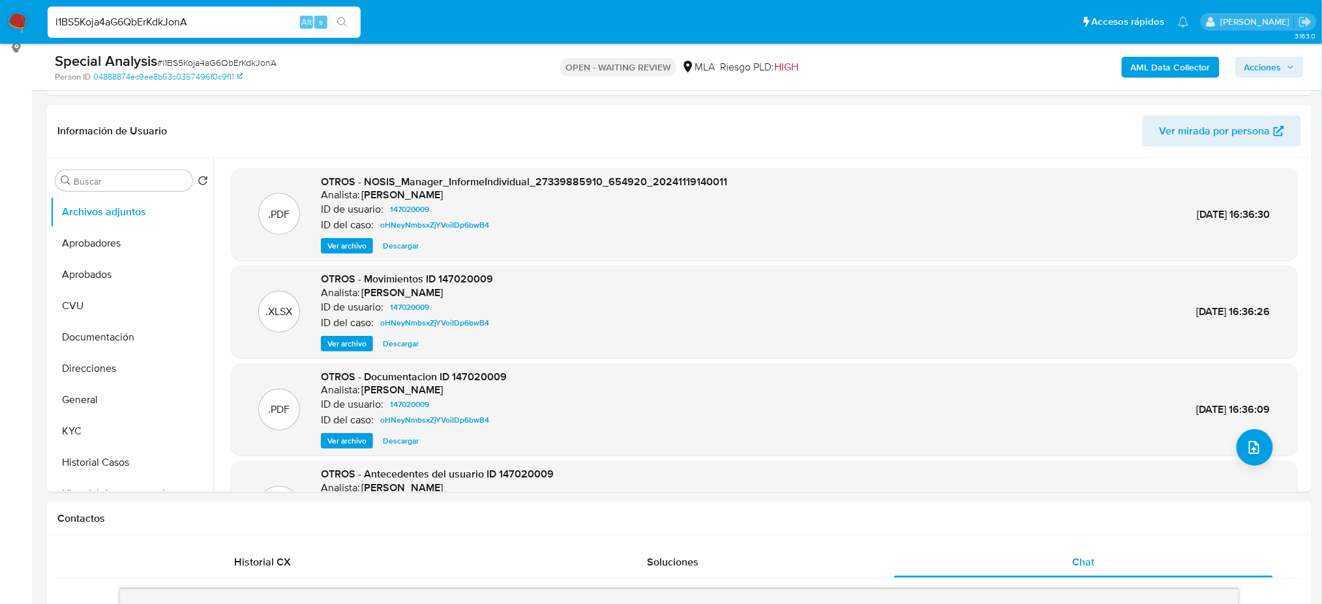
scroll to position [174, 0]
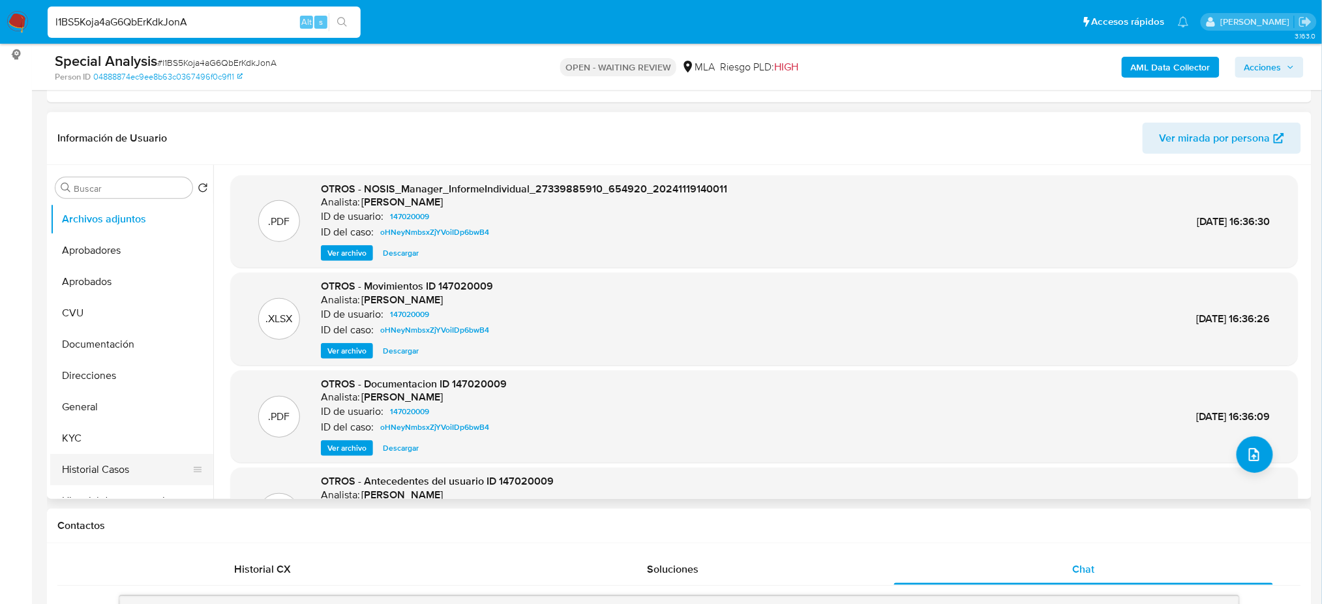
click at [115, 468] on button "Historial Casos" at bounding box center [126, 469] width 153 height 31
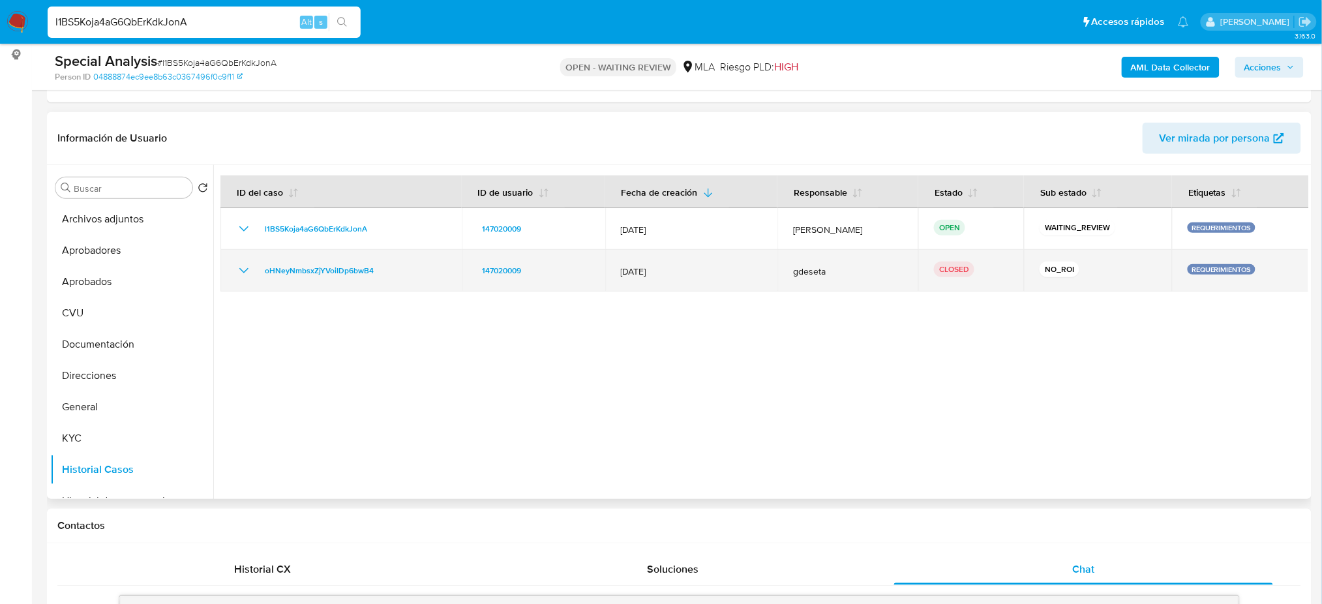
click at [358, 261] on td "oHNeyNmbsxZjYVoiIDp6bwB4" at bounding box center [341, 271] width 241 height 42
click at [307, 263] on span "oHNeyNmbsxZjYVoiIDp6bwB4" at bounding box center [319, 271] width 109 height 16
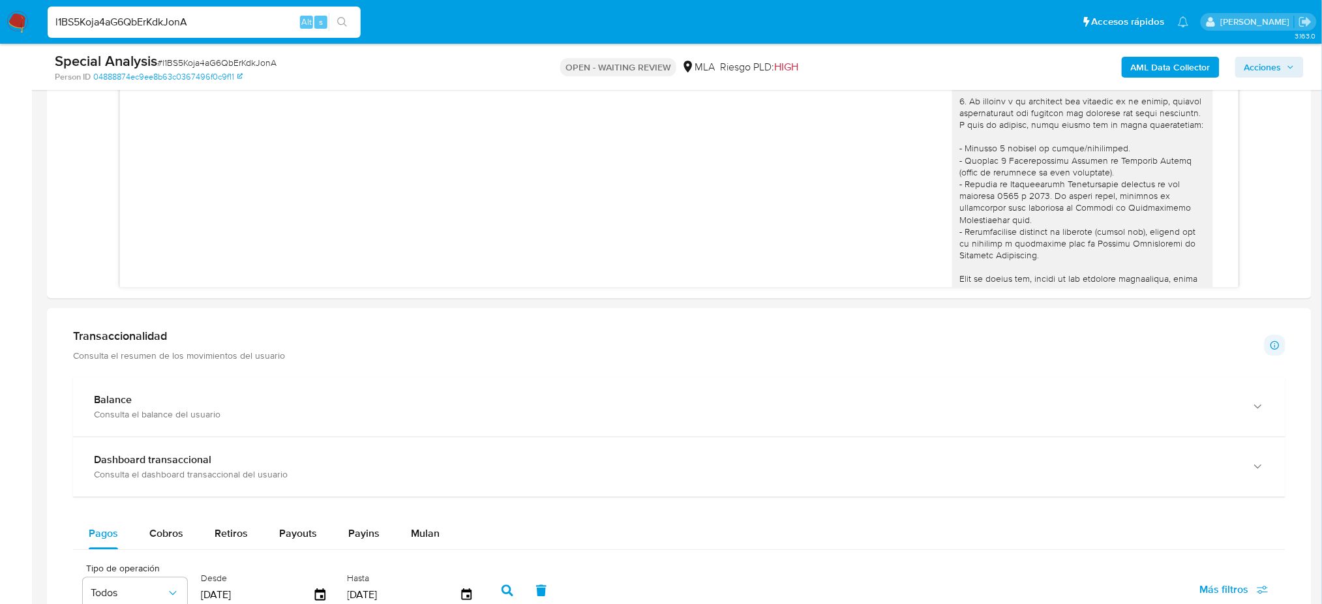
scroll to position [753, 0]
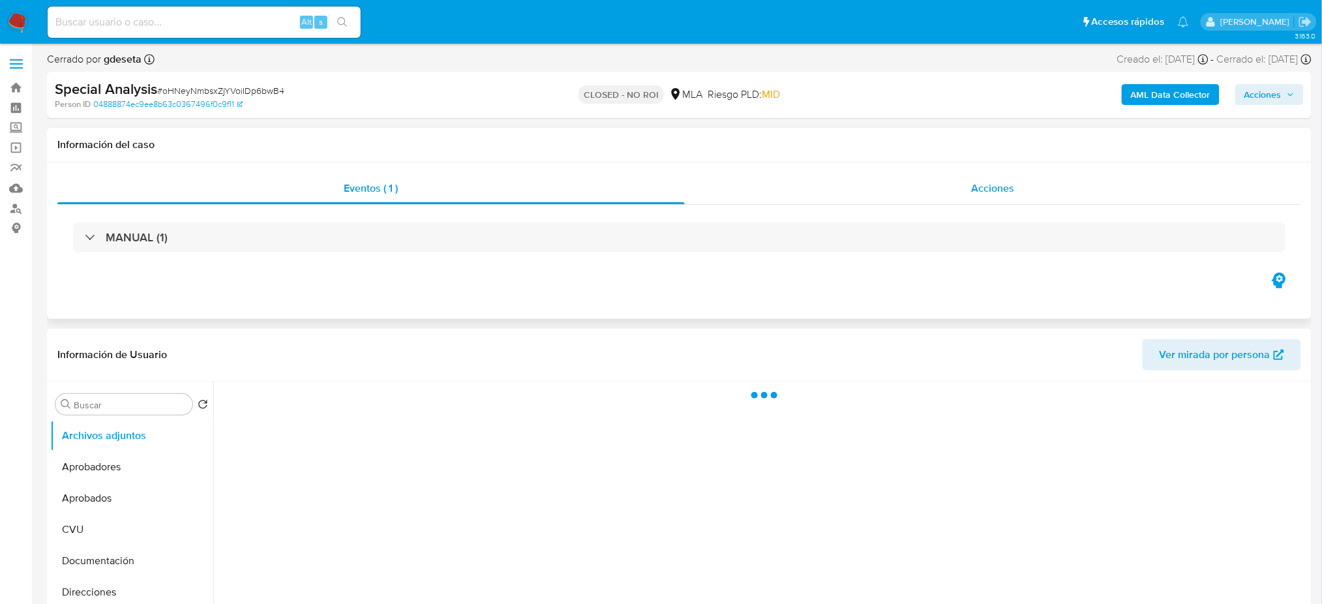
click at [986, 190] on span "Acciones" at bounding box center [993, 188] width 43 height 15
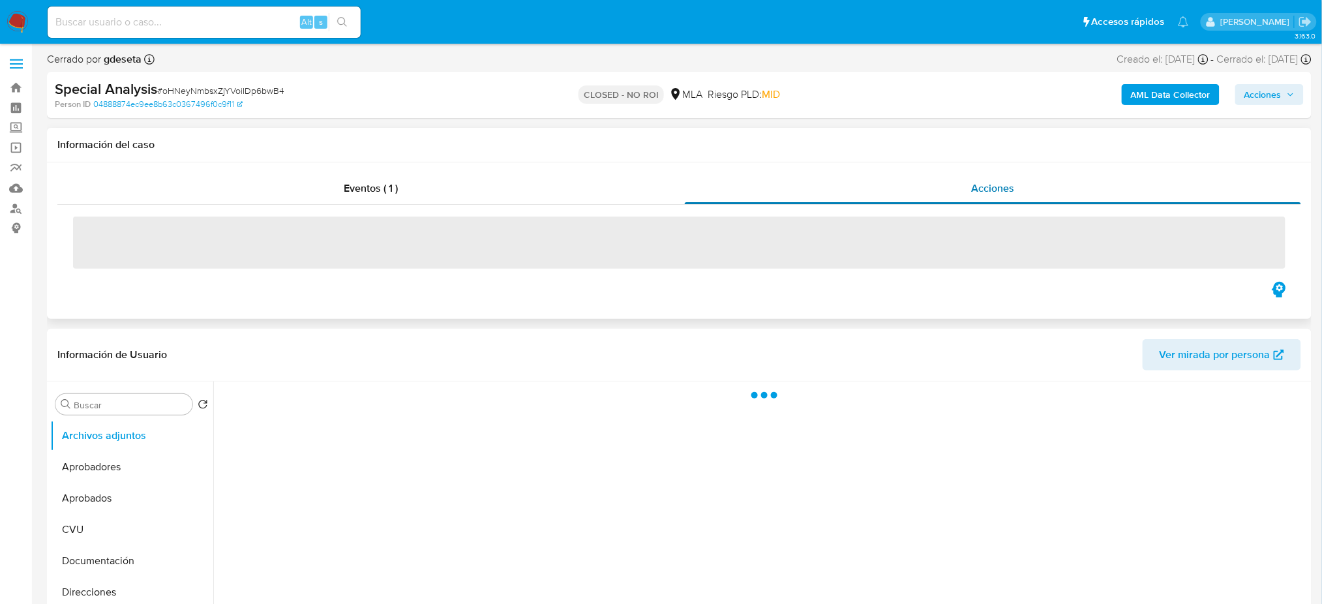
select select "10"
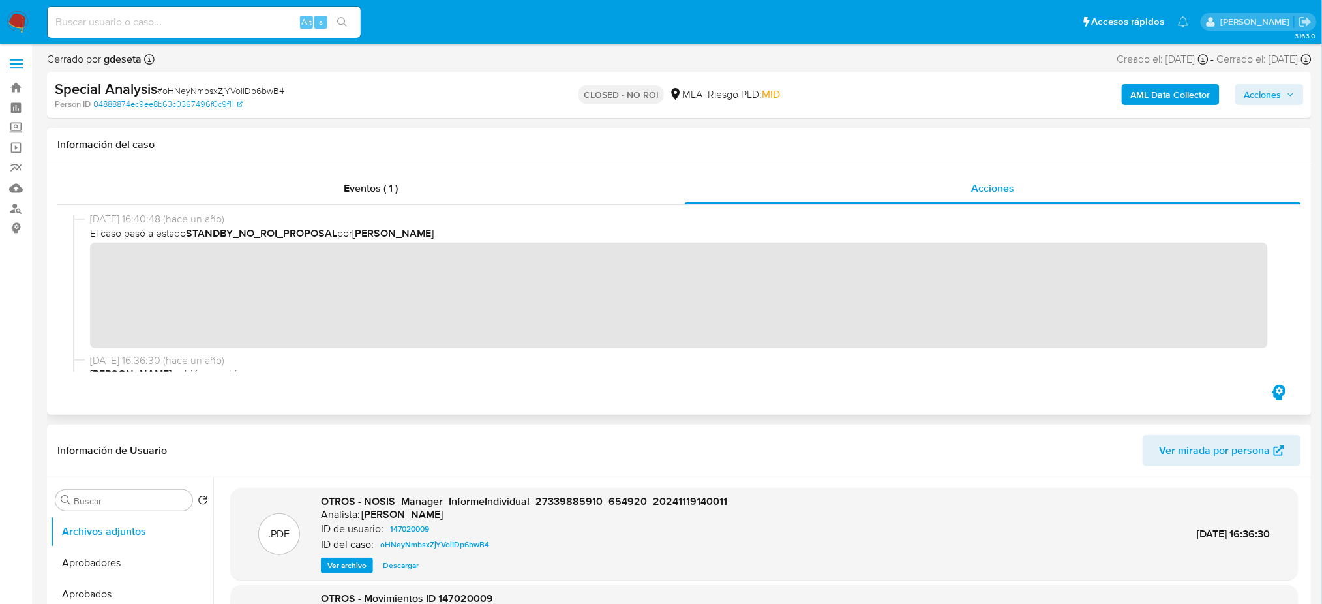
scroll to position [174, 0]
click at [943, 414] on div "Eventos ( 1 ) Acciones" at bounding box center [679, 288] width 1265 height 252
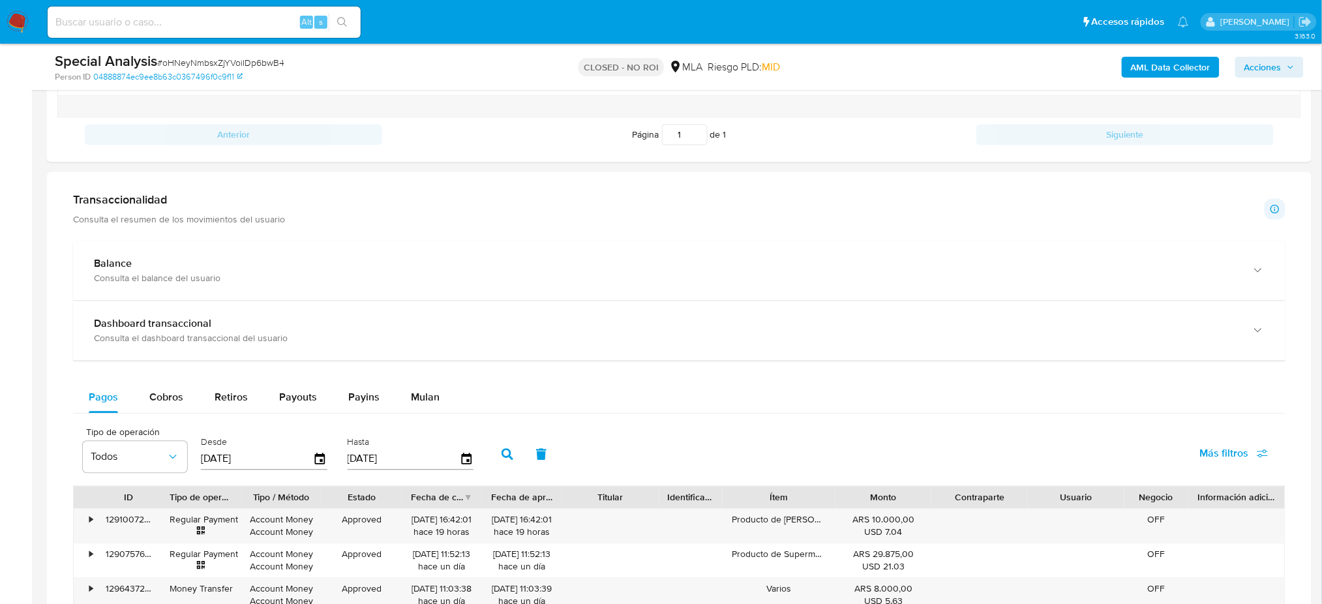
scroll to position [956, 0]
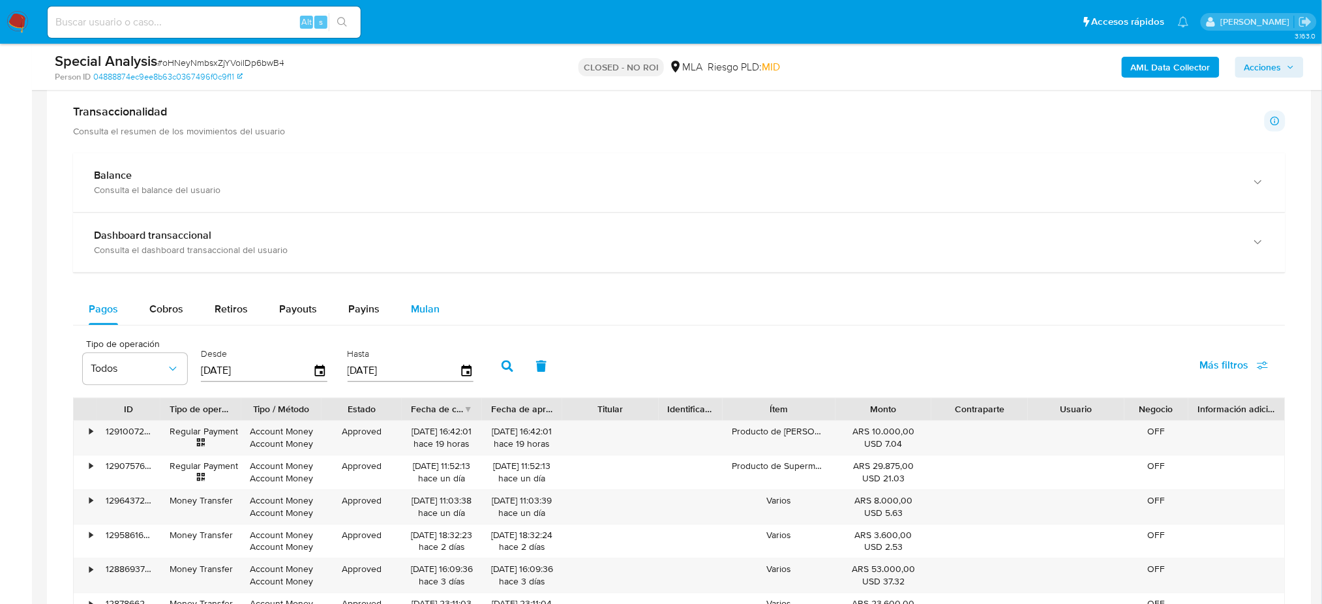
click at [395, 301] on button "Mulan" at bounding box center [425, 309] width 60 height 31
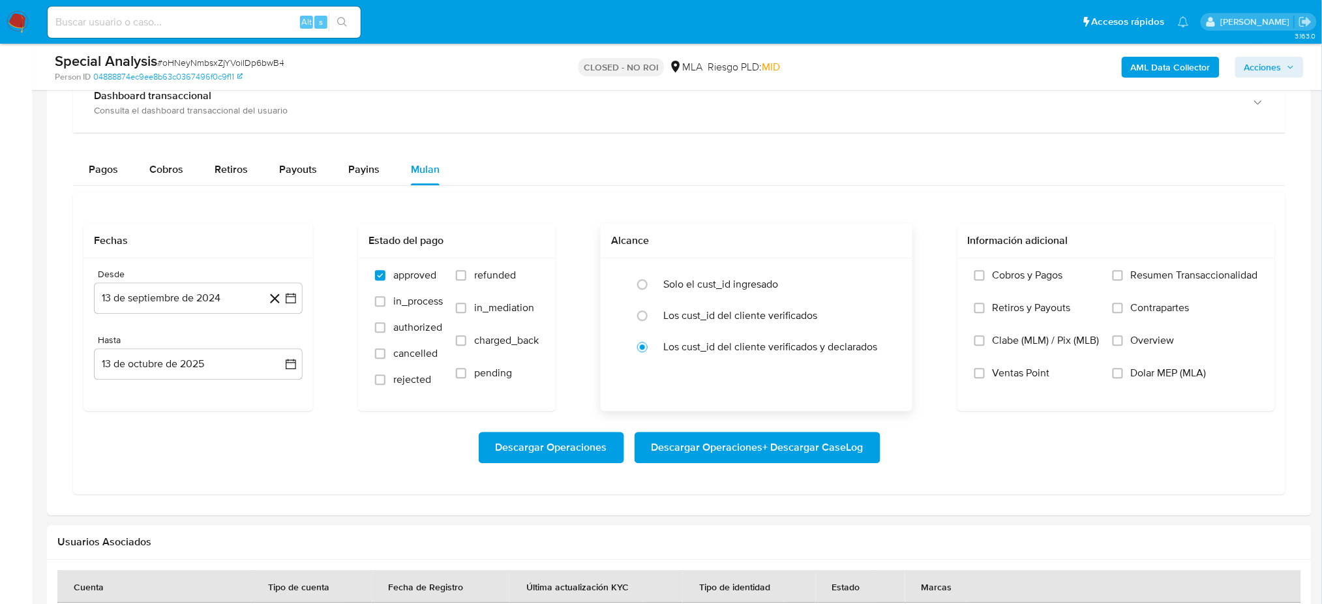
scroll to position [1131, 0]
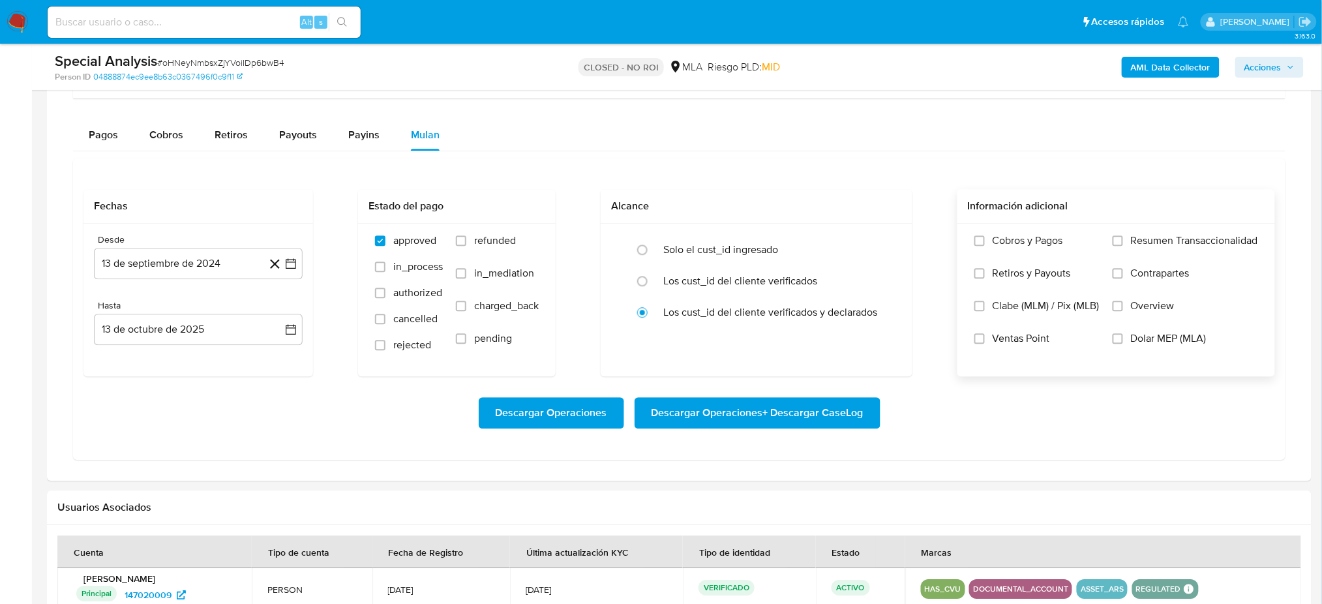
click at [1132, 337] on span "Dolar MEP (MLA)" at bounding box center [1169, 338] width 76 height 13
click at [1123, 337] on input "Dolar MEP (MLA)" at bounding box center [1118, 338] width 10 height 10
click at [115, 252] on button "13 de septiembre de 2024" at bounding box center [198, 263] width 209 height 31
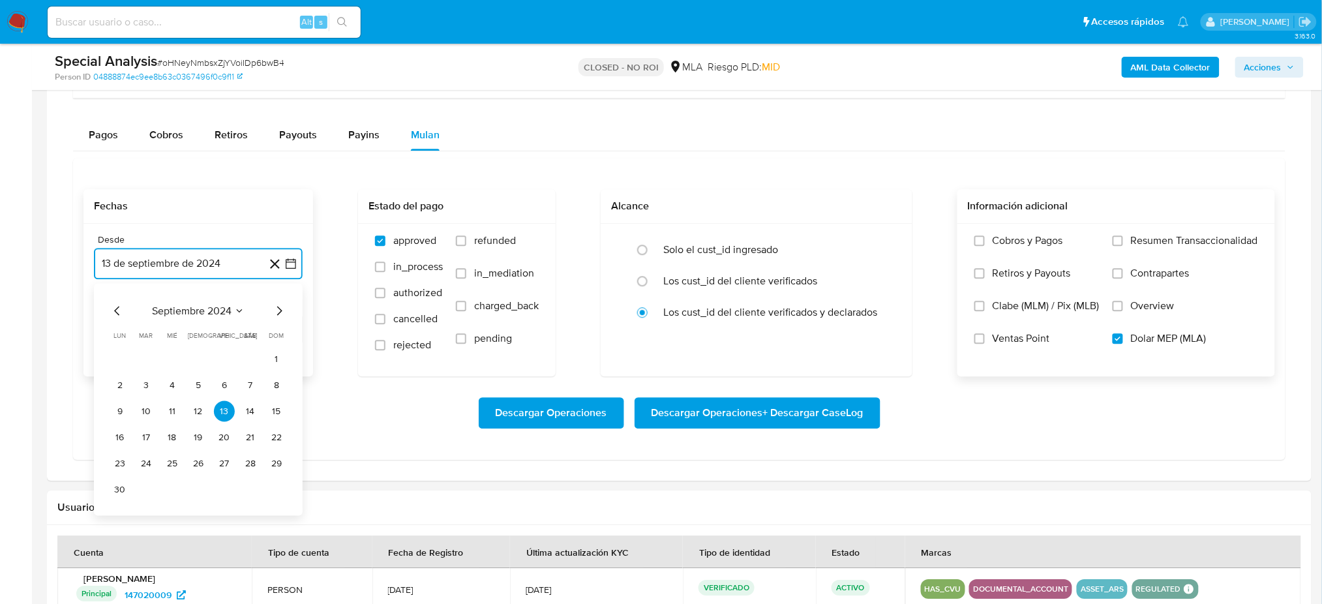
click at [275, 305] on icon "Mes siguiente" at bounding box center [279, 311] width 16 height 16
drag, startPoint x: 148, startPoint y: 358, endPoint x: 163, endPoint y: 341, distance: 23.1
click at [148, 358] on button "1" at bounding box center [146, 358] width 21 height 21
click at [170, 325] on button "13 de octubre de 2025" at bounding box center [198, 329] width 209 height 31
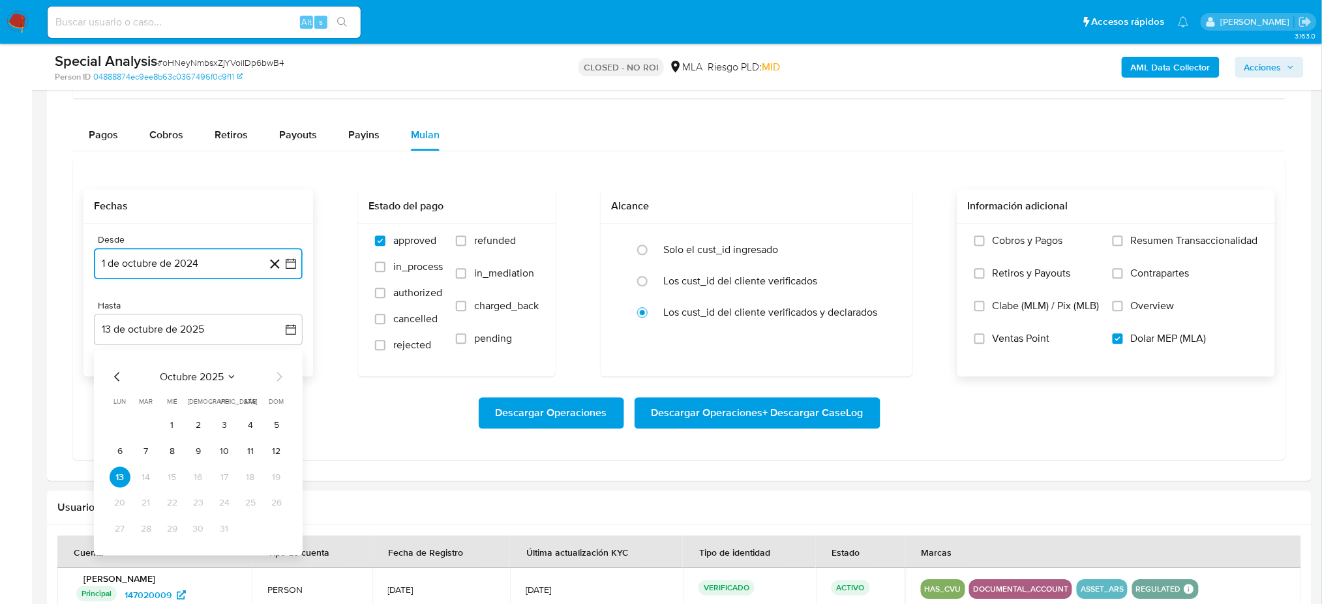
click at [115, 376] on icon "Mes anterior" at bounding box center [118, 377] width 16 height 16
click at [150, 526] on button "30" at bounding box center [146, 529] width 21 height 21
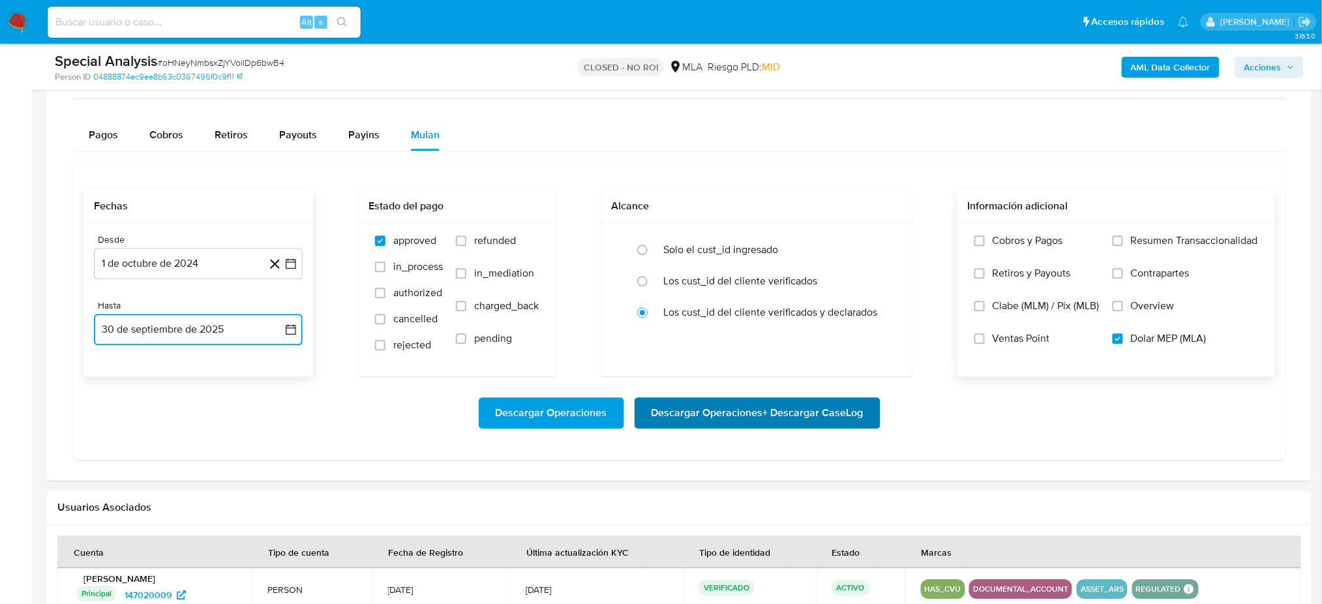
click at [841, 419] on span "Descargar Operaciones + Descargar CaseLog" at bounding box center [758, 413] width 212 height 29
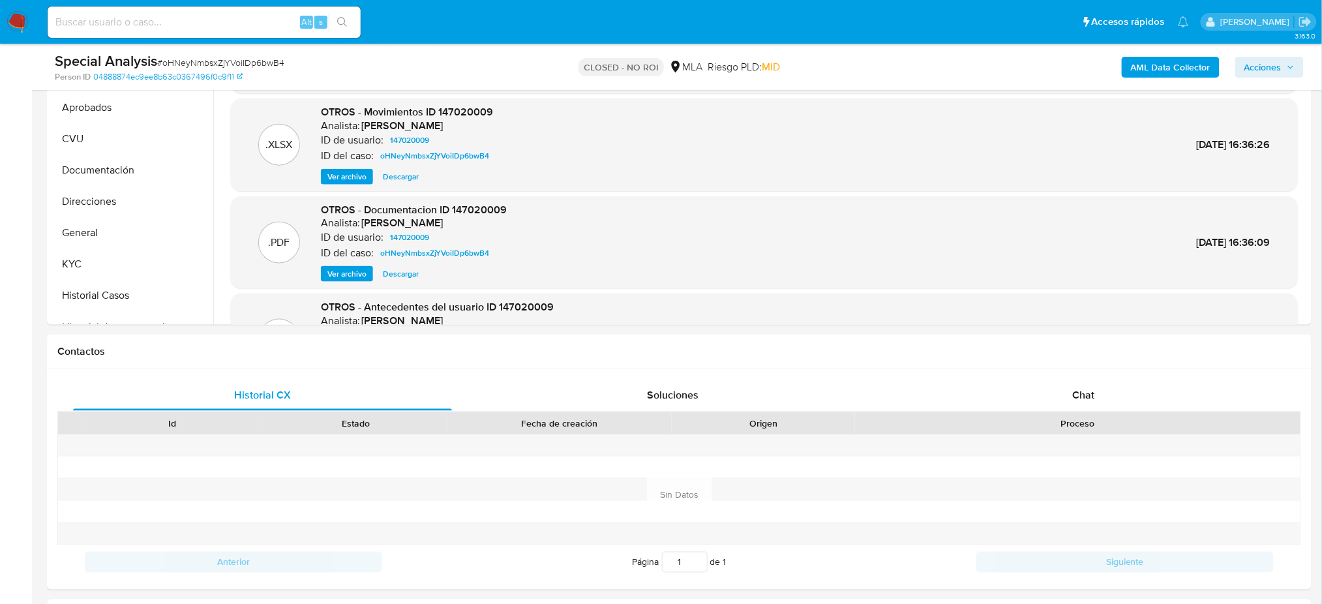
scroll to position [261, 0]
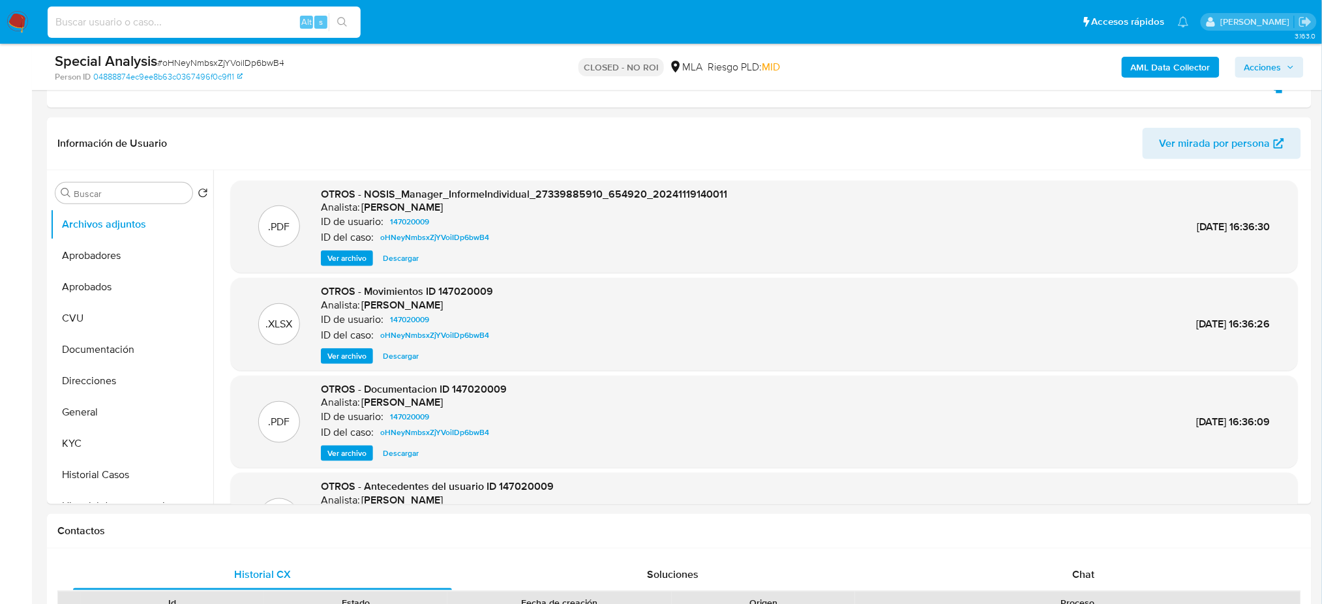
click at [231, 28] on input at bounding box center [204, 22] width 313 height 17
paste input "HMttpDB5wXedAsd5i59OQnZ4"
type input "HMttpDB5wXedAsd5i59OQnZ4"
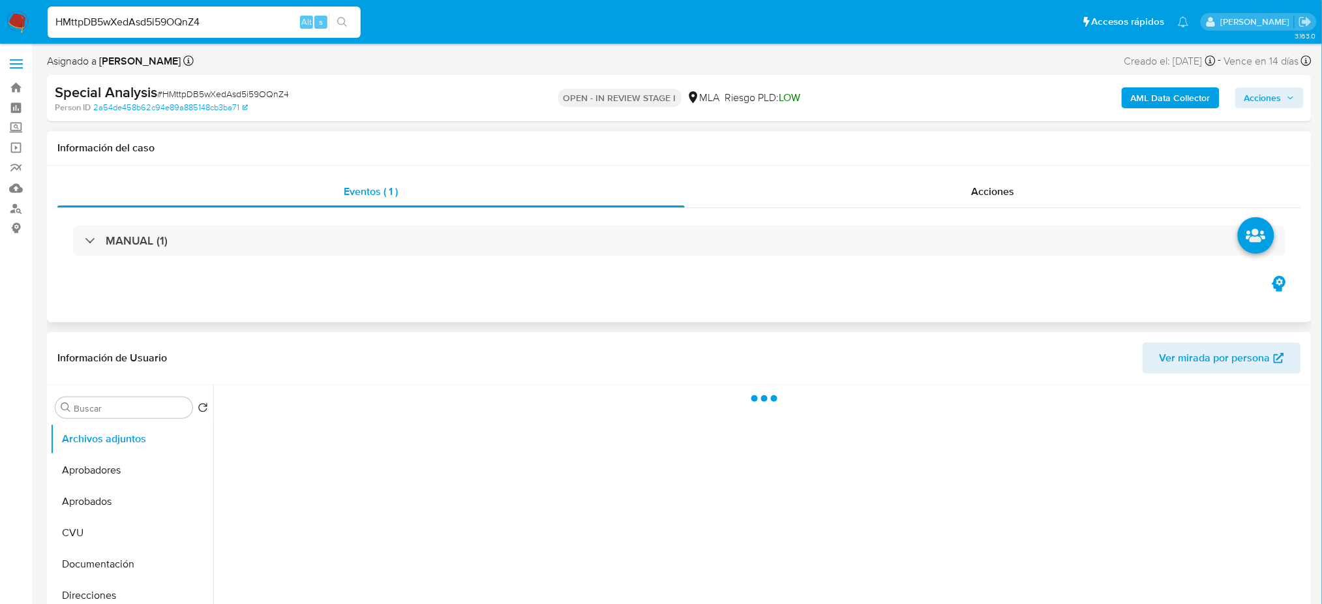
select select "10"
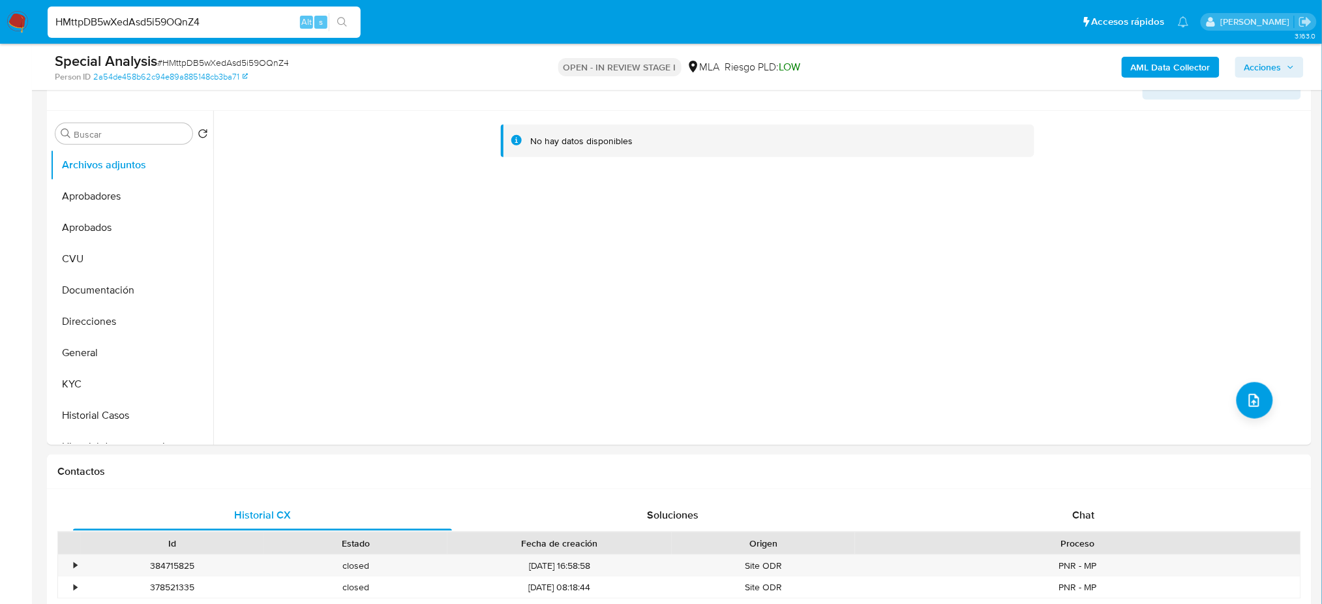
scroll to position [261, 0]
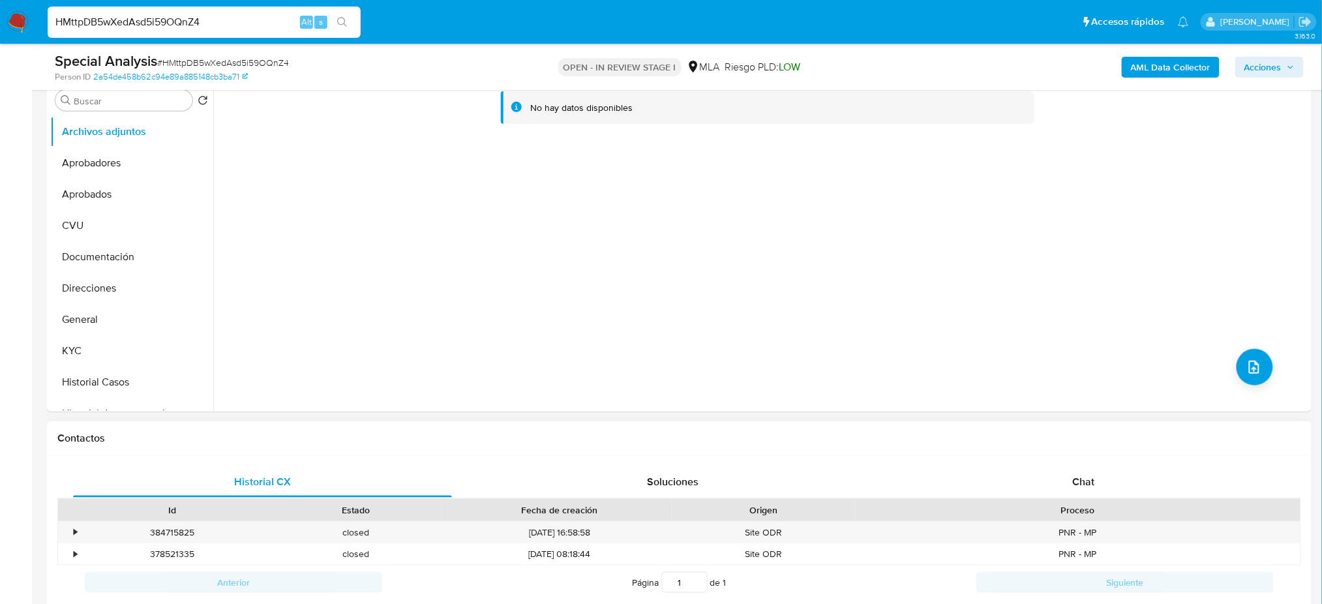
click at [1061, 452] on div "Contactos" at bounding box center [679, 438] width 1265 height 35
click at [1068, 461] on div "Historial CX Soluciones Chat Id Estado Fecha de creación Origen Proceso • 38471…" at bounding box center [679, 549] width 1265 height 186
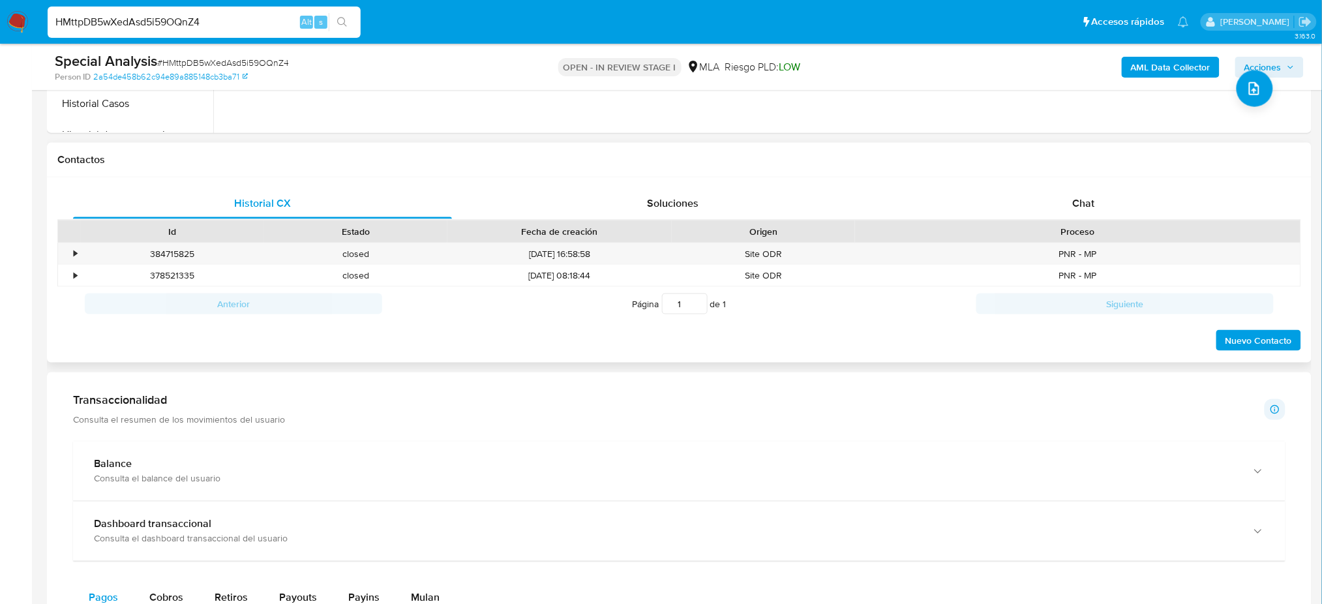
scroll to position [609, 0]
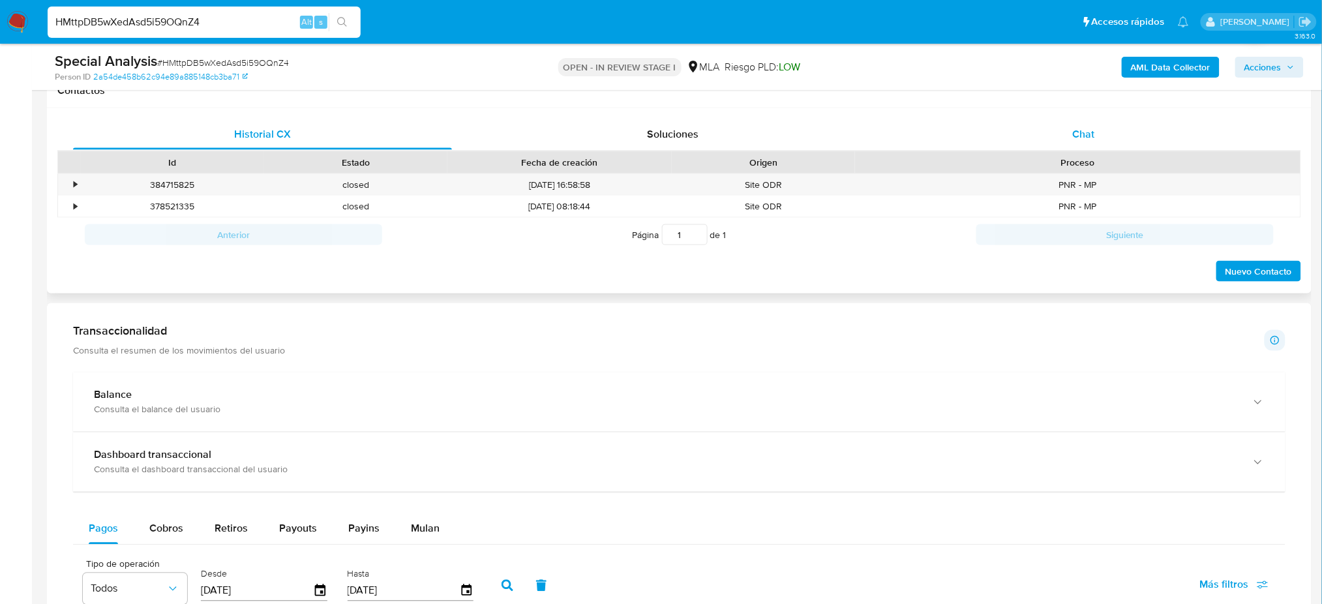
click at [1054, 131] on div "Chat" at bounding box center [1083, 134] width 379 height 31
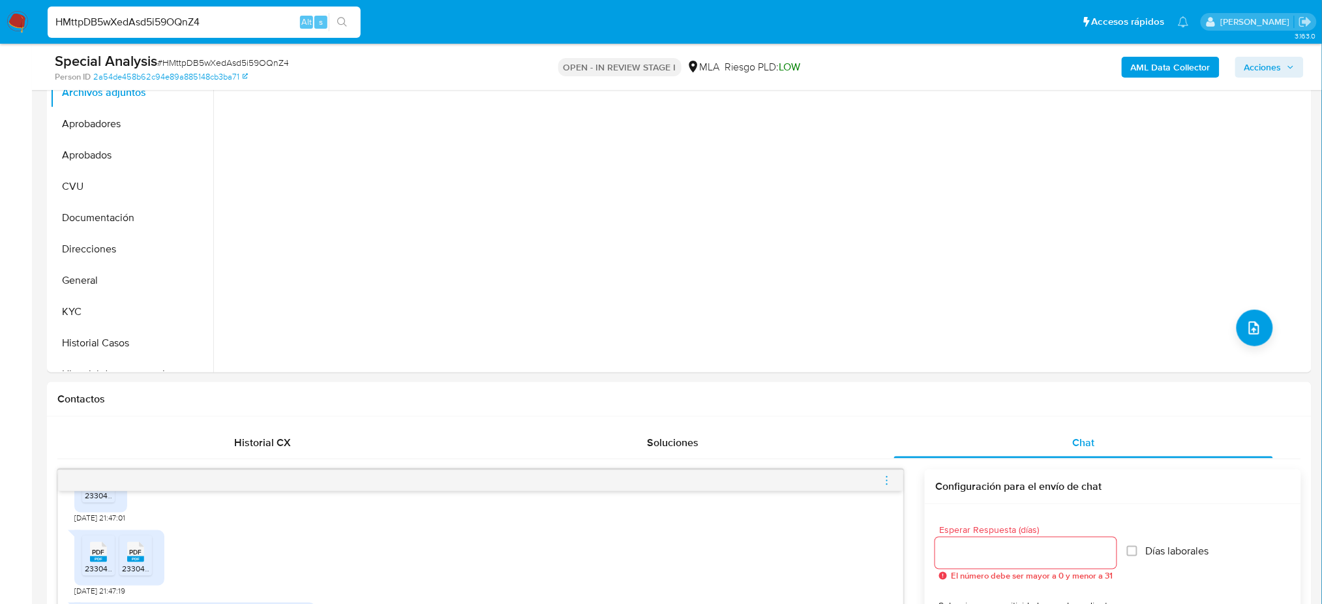
scroll to position [174, 0]
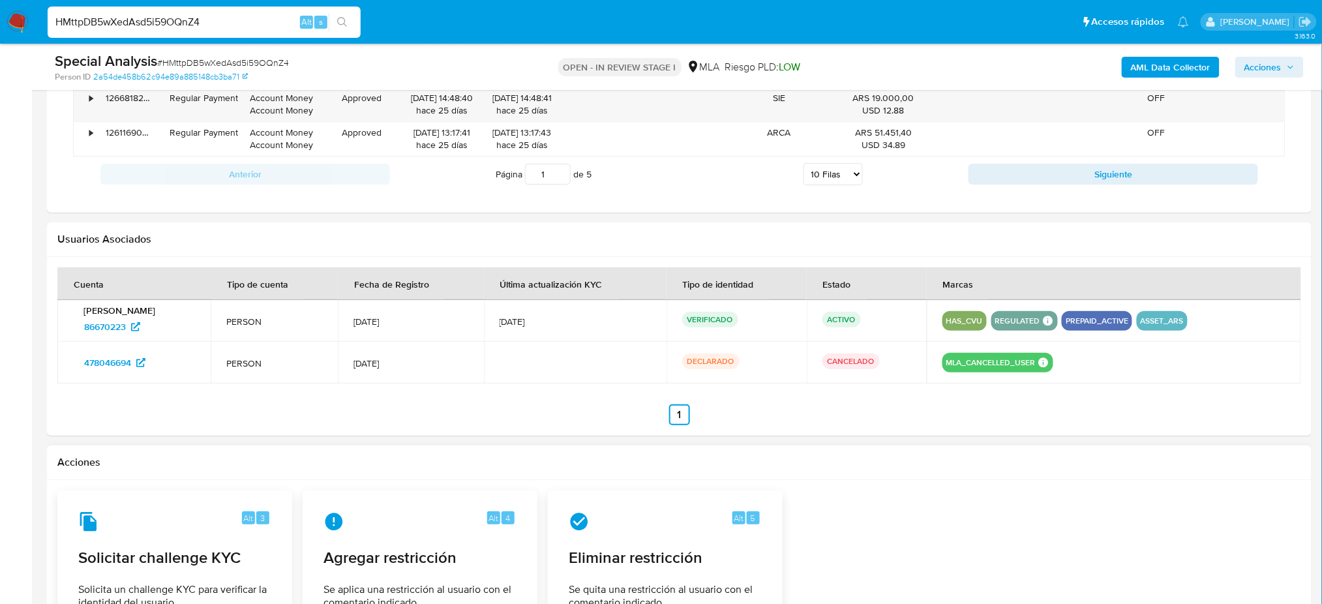
scroll to position [2052, 0]
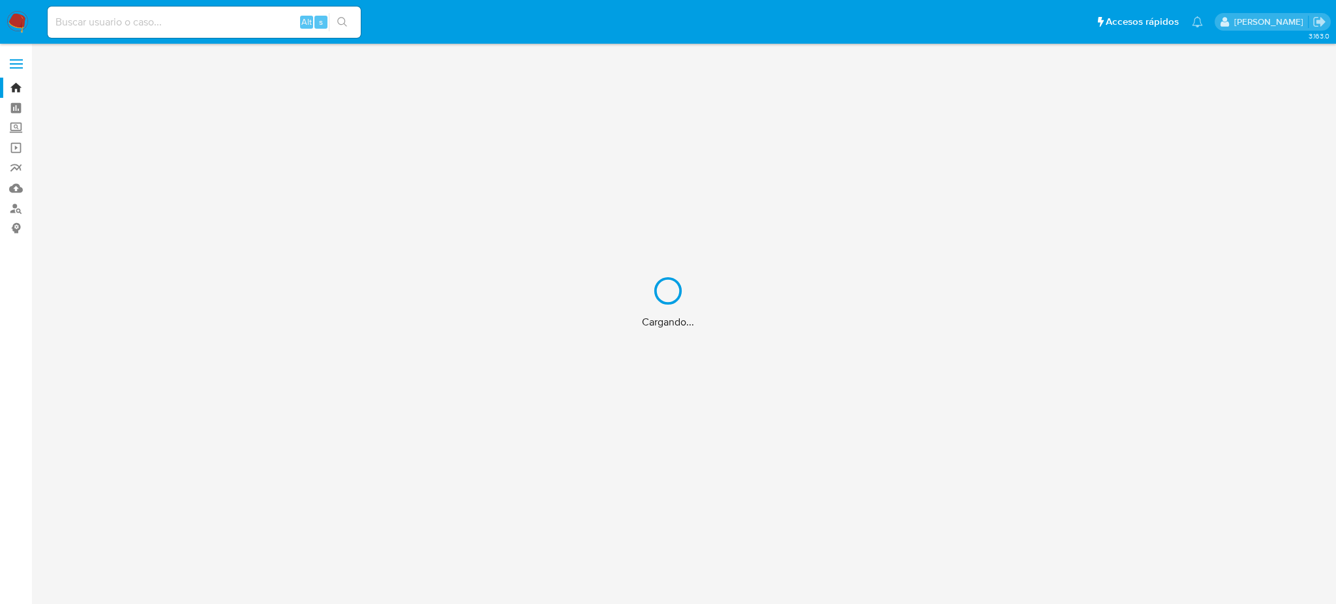
click at [100, 19] on div "Cargando..." at bounding box center [668, 302] width 1336 height 604
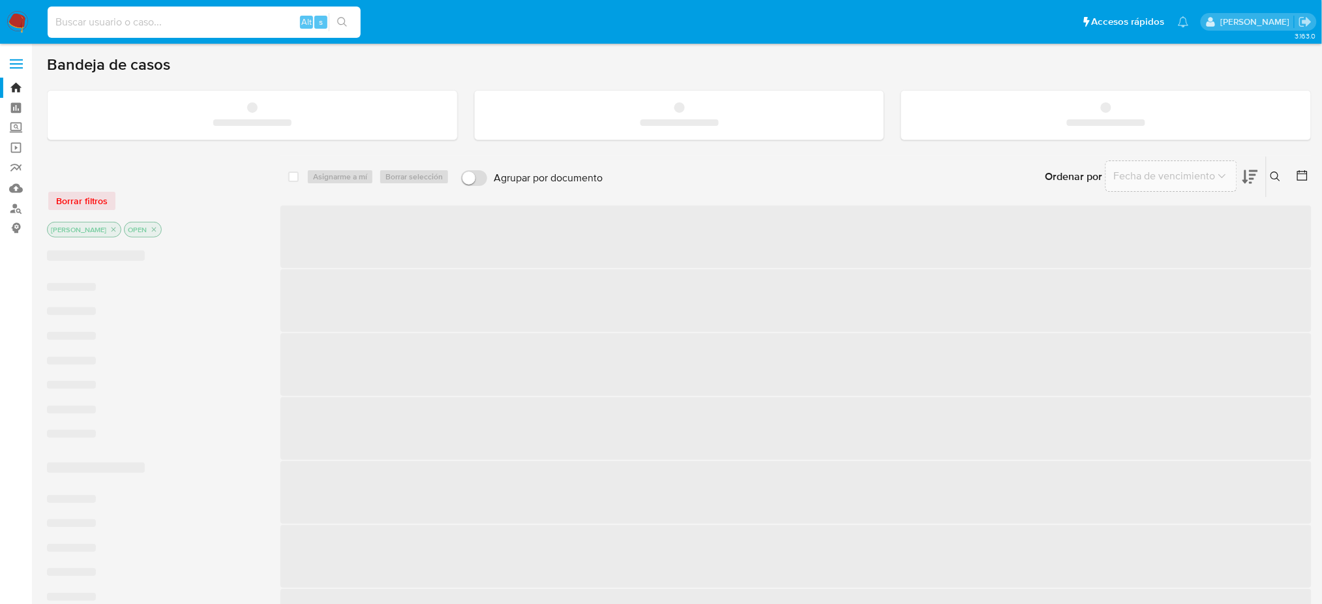
click at [116, 19] on input at bounding box center [204, 22] width 313 height 17
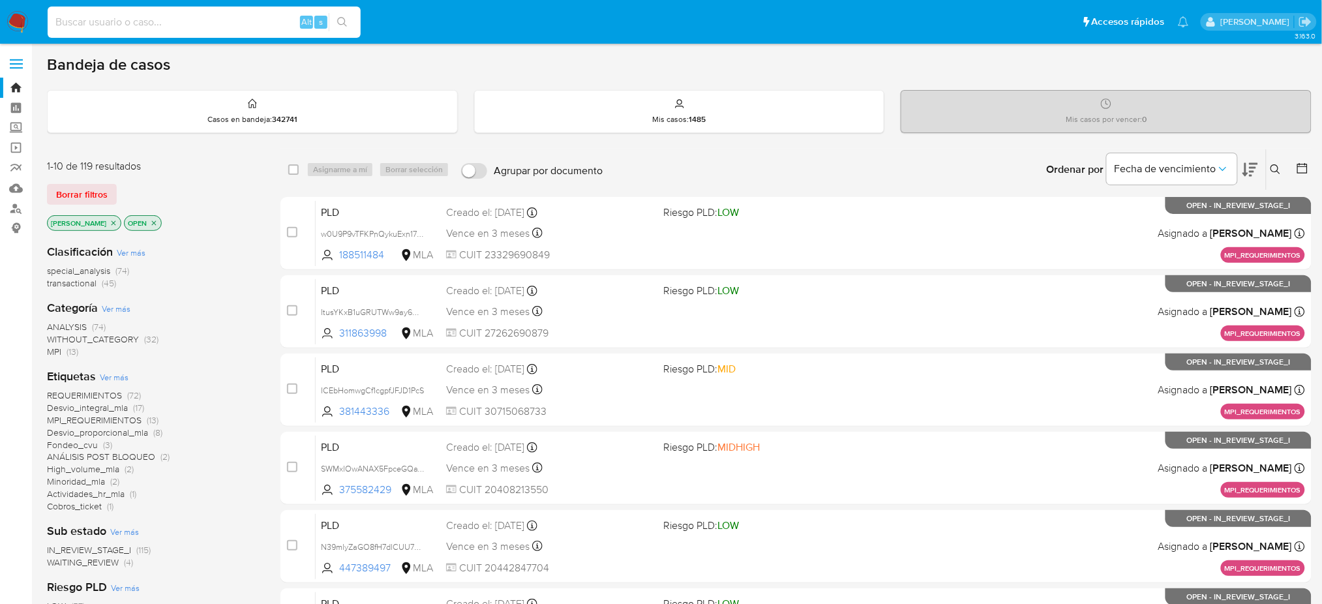
paste input "PCXM1RHtNh0Cr1ct2xuIgs7q"
type input "PCXM1RHtNh0Cr1ct2xuIgs7q"
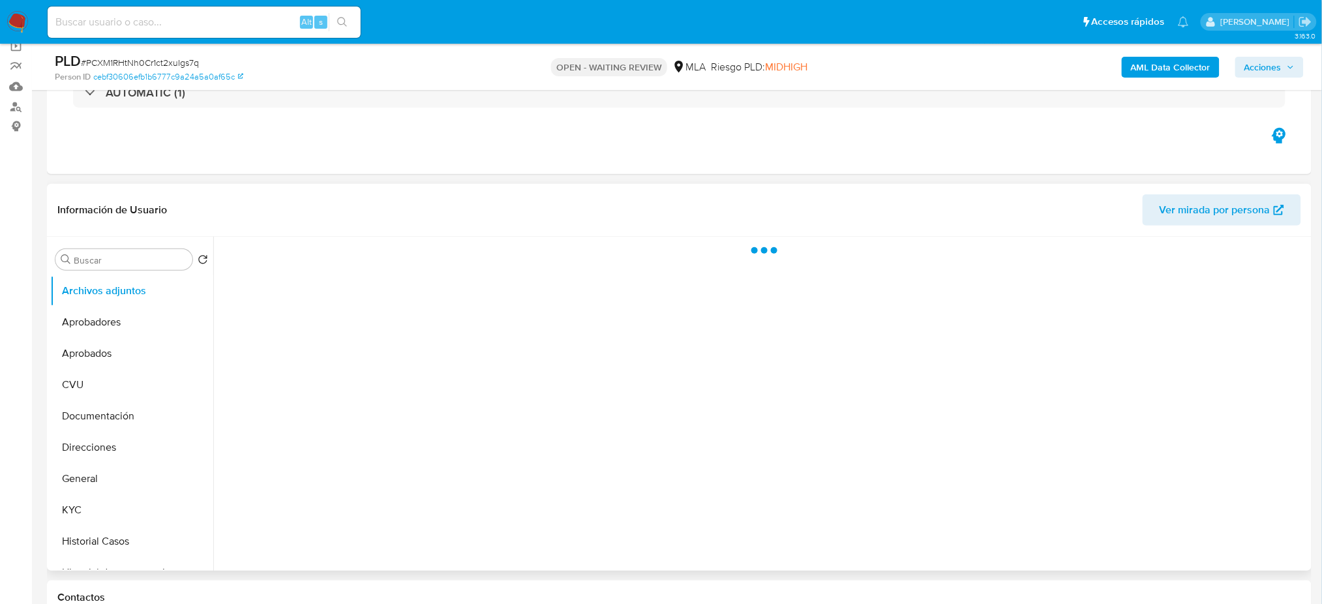
scroll to position [261, 0]
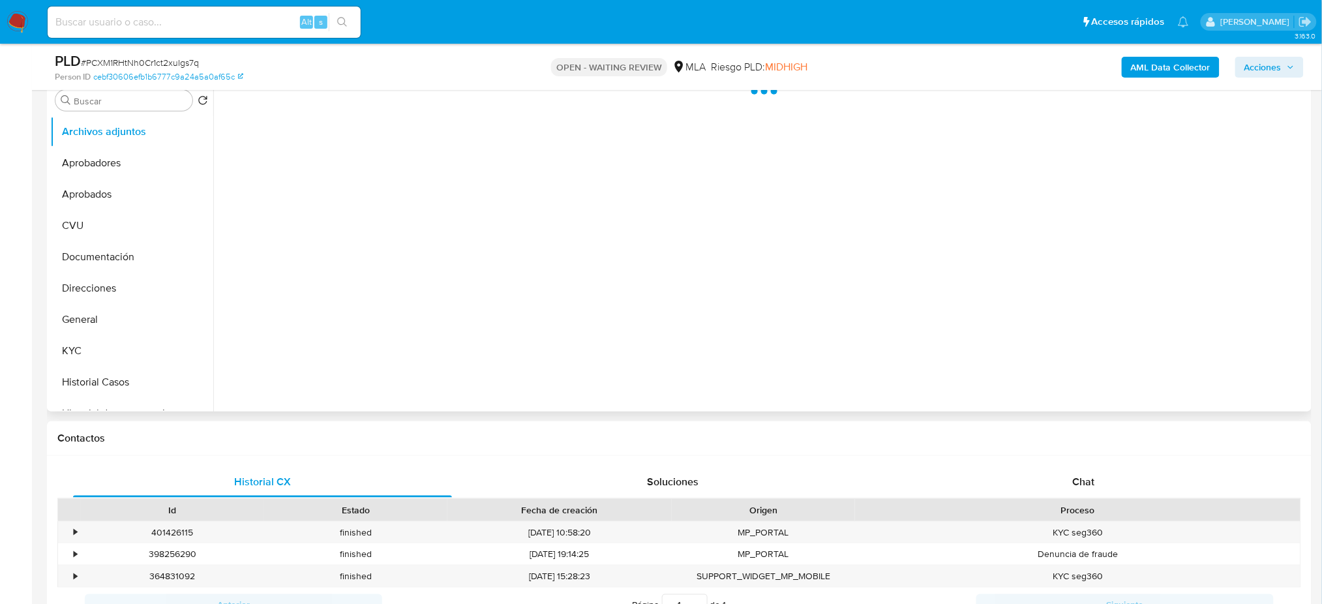
select select "10"
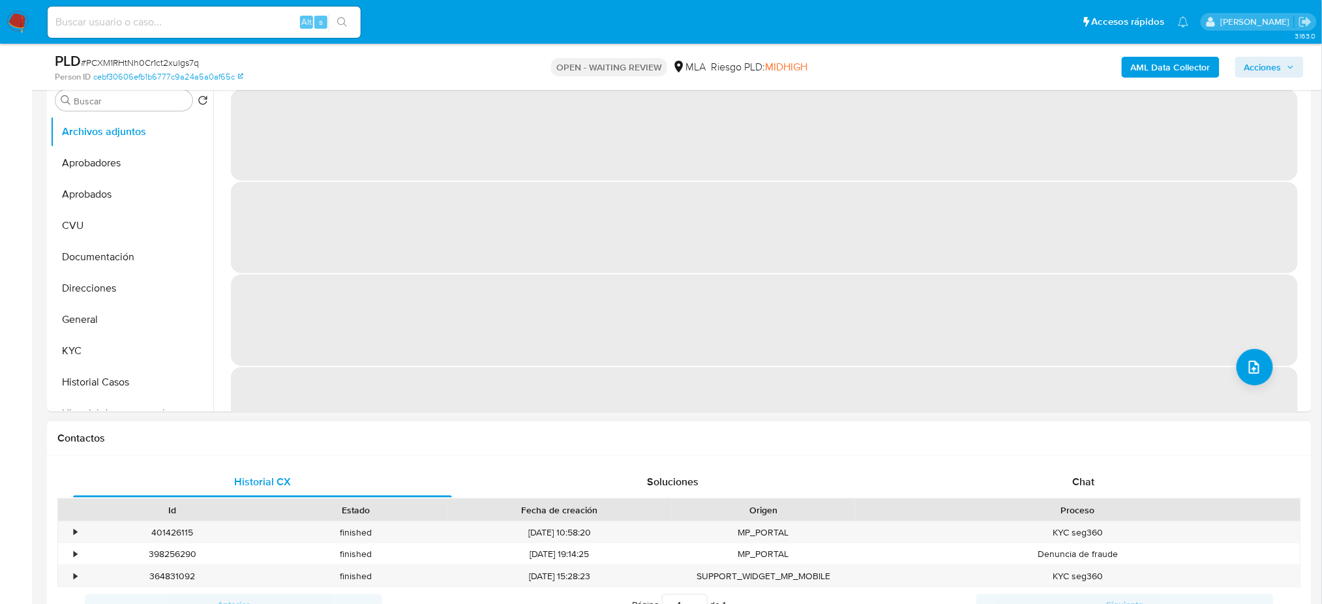
click at [1084, 462] on div "Historial CX Soluciones Chat Id Estado Fecha de creación Origen Proceso • 40142…" at bounding box center [679, 544] width 1265 height 177
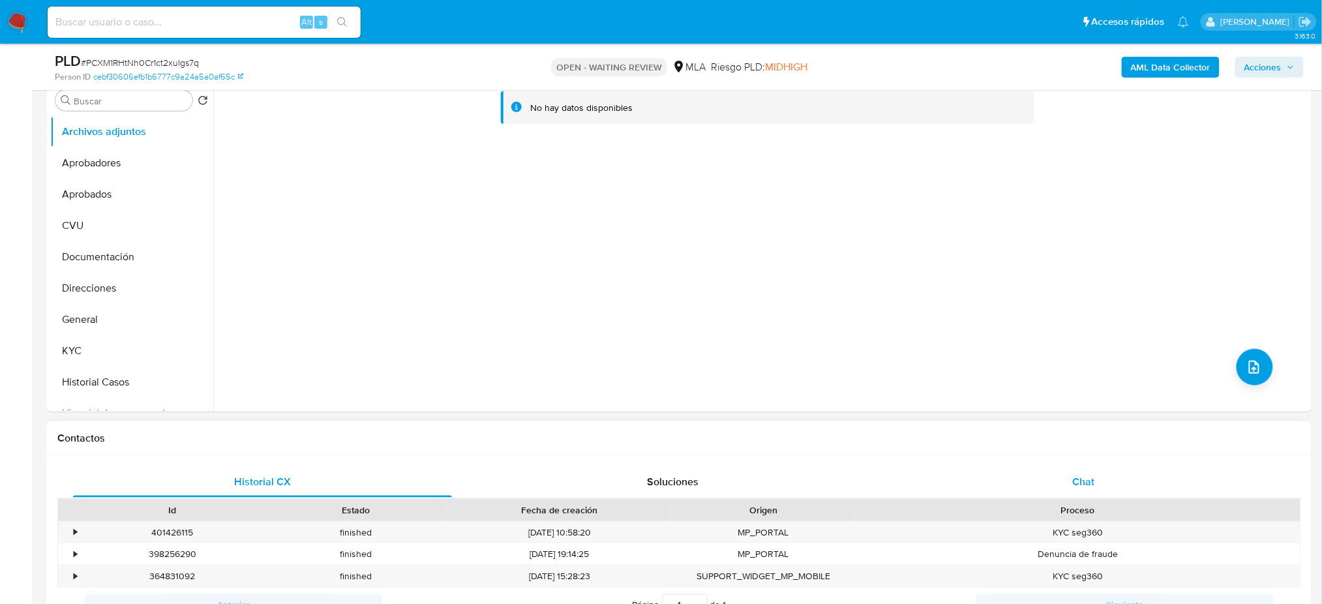
click at [1078, 473] on div "Chat" at bounding box center [1083, 481] width 379 height 31
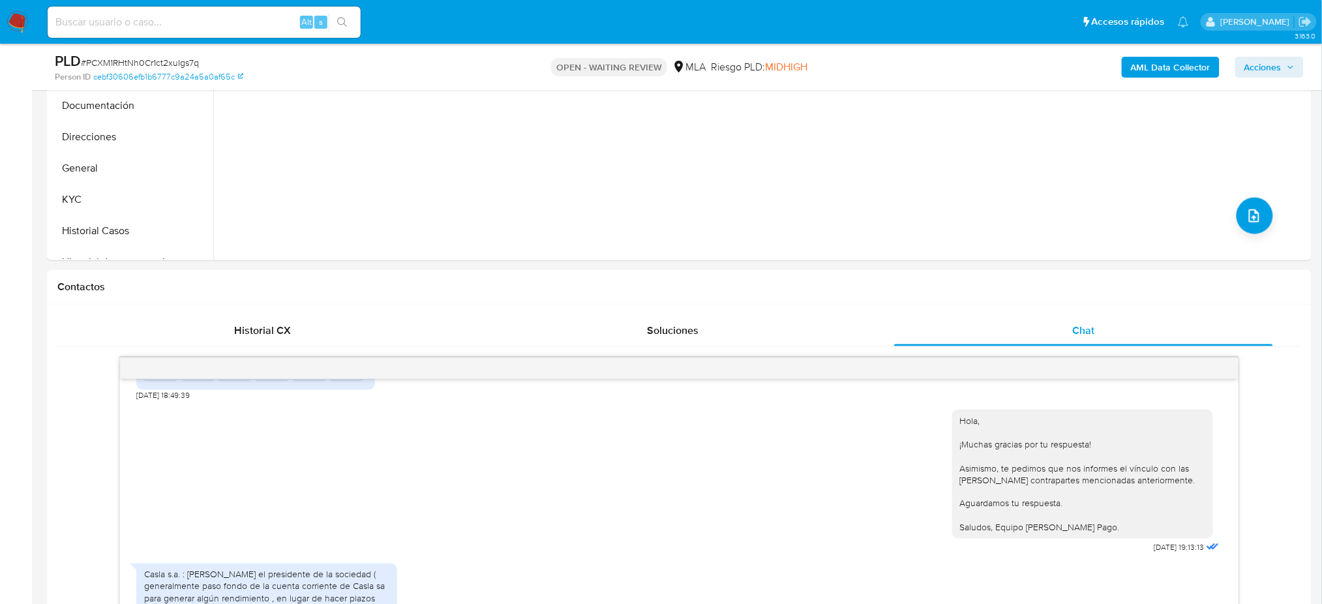
scroll to position [174, 0]
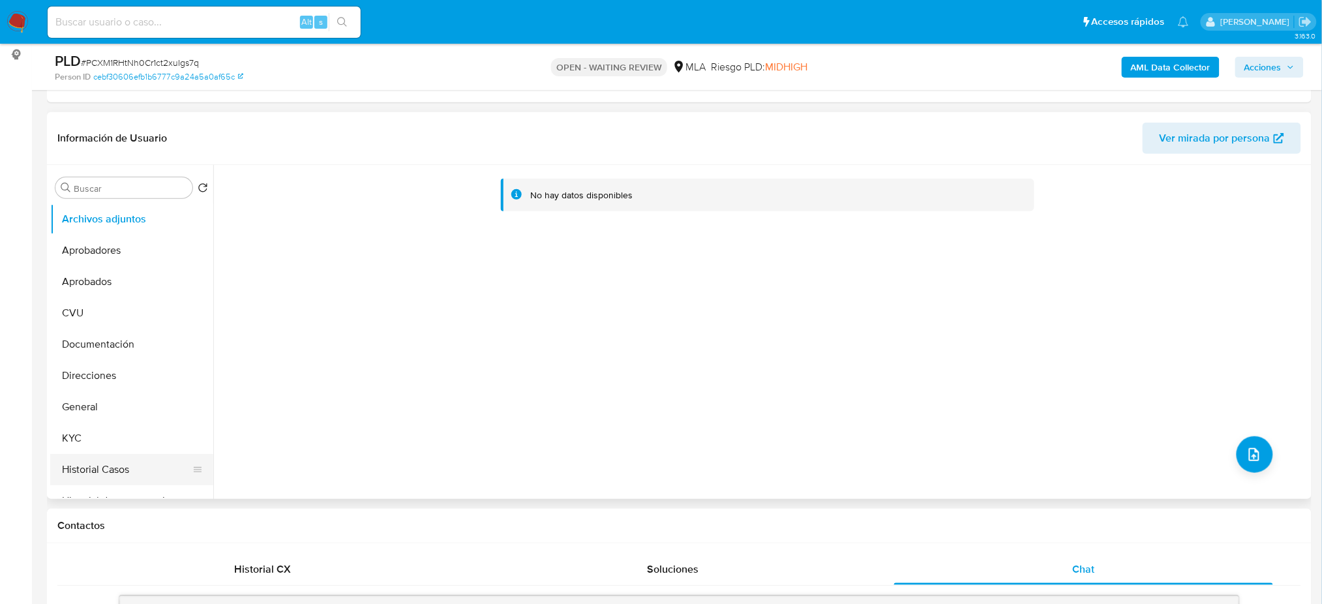
click at [133, 465] on button "Historial Casos" at bounding box center [126, 469] width 153 height 31
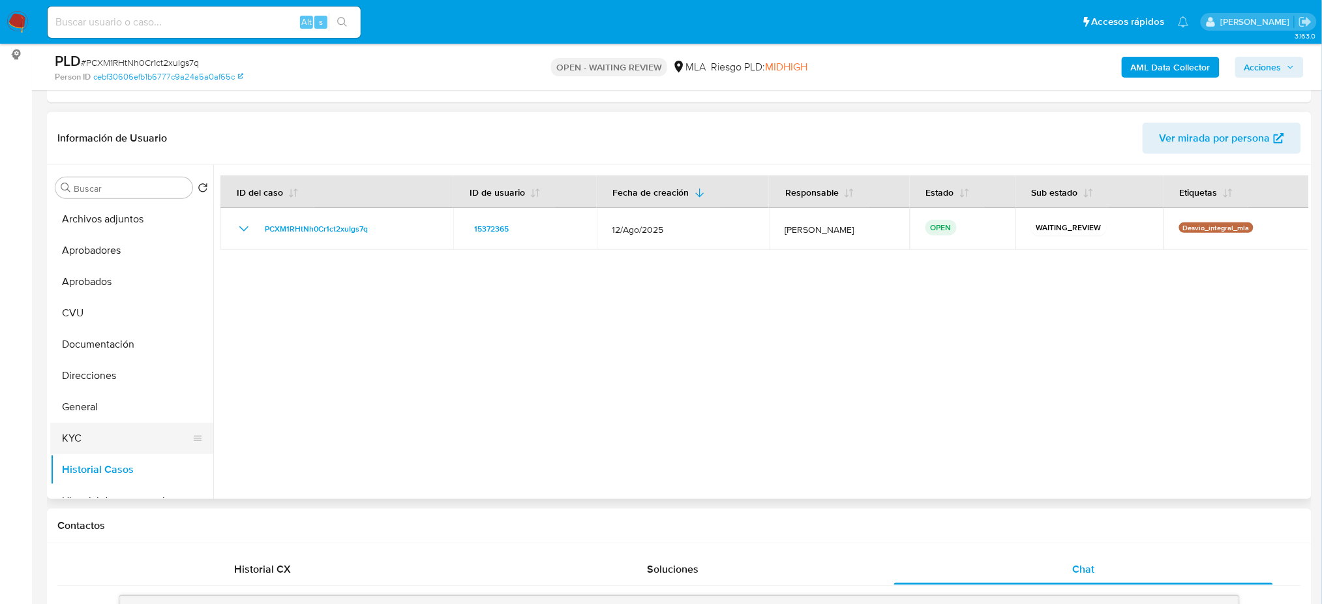
click at [117, 429] on button "KYC" at bounding box center [126, 438] width 153 height 31
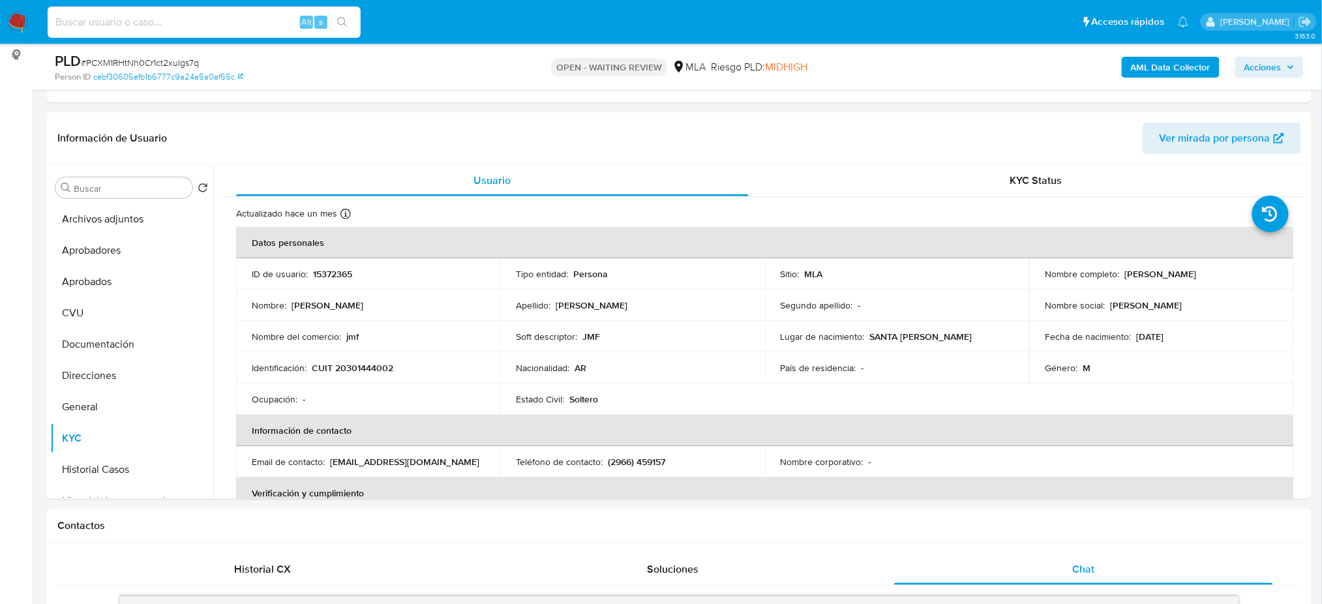
click at [248, 20] on input at bounding box center [204, 22] width 313 height 17
paste input "NULInpvkVCZh3t85cPUWF27H"
type input "NULInpvkVCZh3t85cPUWF27H"
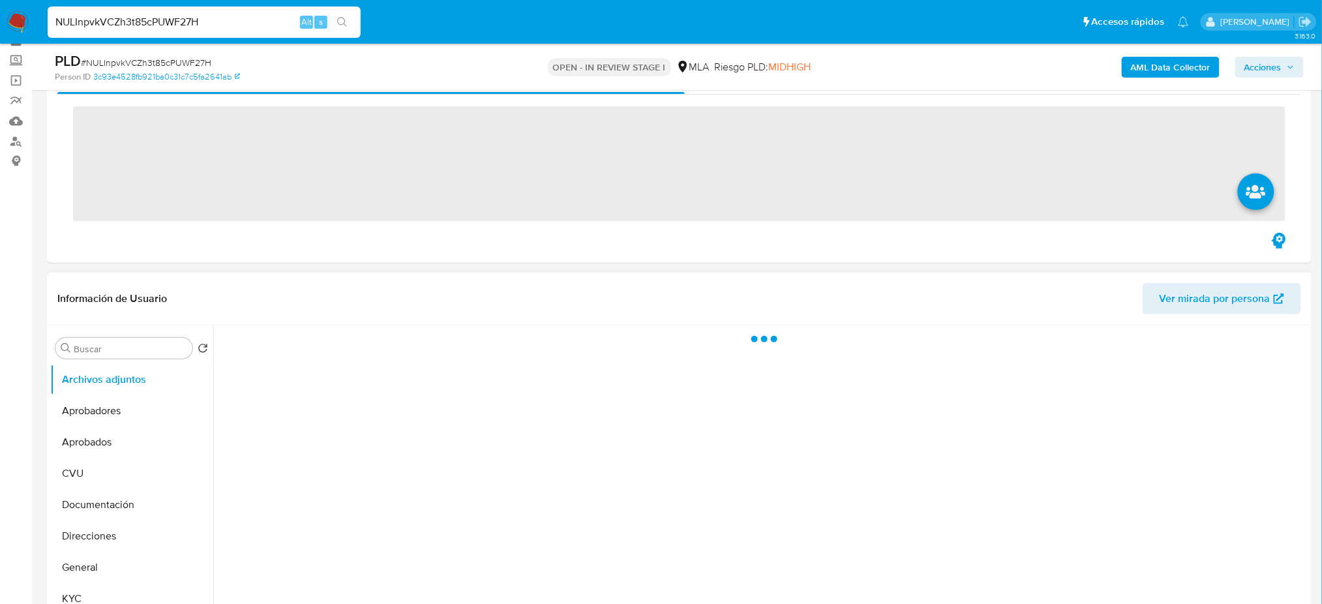
scroll to position [174, 0]
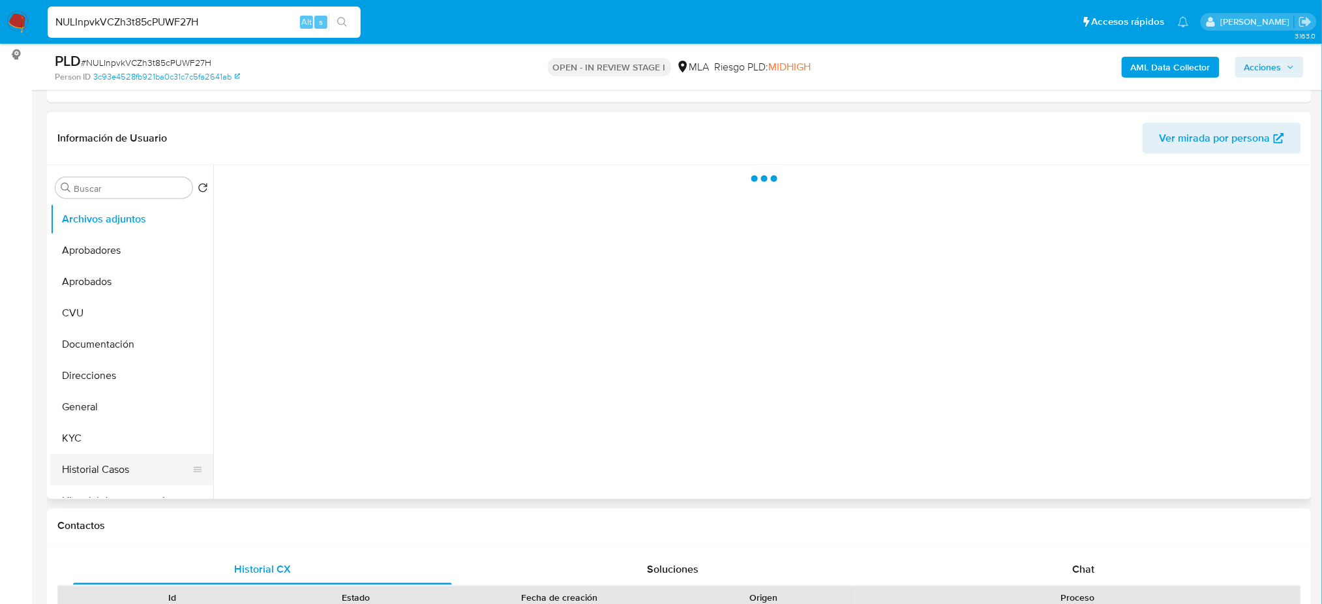
select select "10"
click at [136, 471] on button "Historial Casos" at bounding box center [126, 469] width 153 height 31
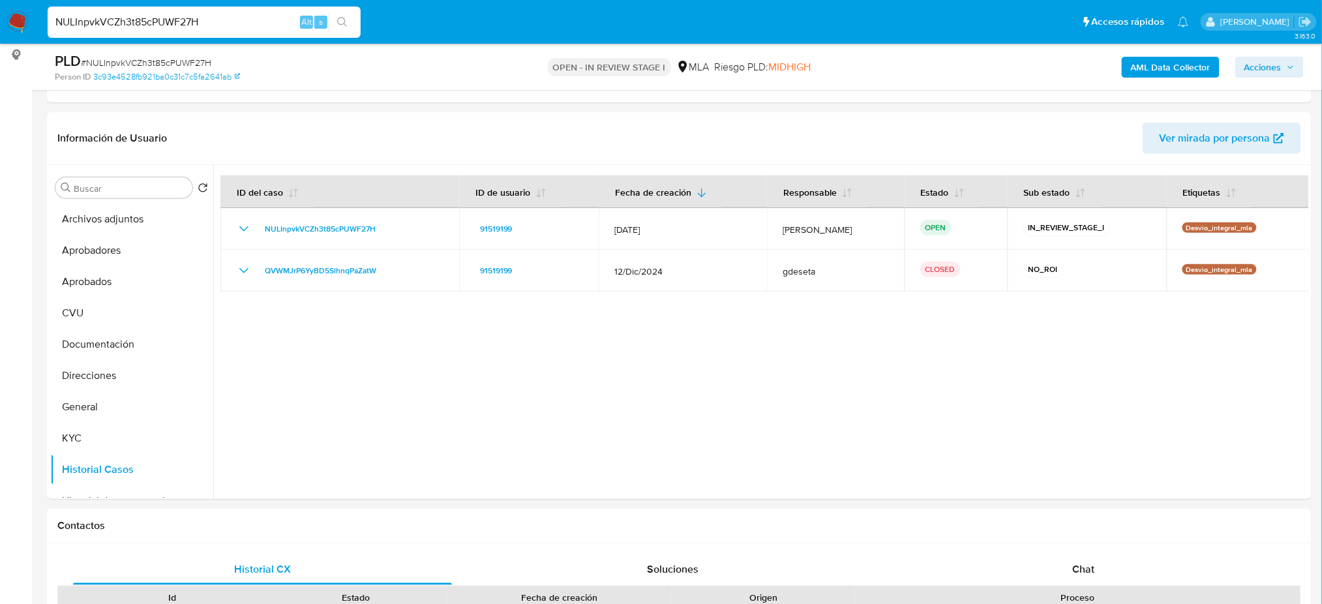
drag, startPoint x: 217, startPoint y: 24, endPoint x: 0, endPoint y: 18, distance: 217.3
click at [0, 18] on nav "Pausado Ver notificaciones NULInpvkVCZh3t85cPUWF27H Alt s Accesos rápidos Presi…" at bounding box center [661, 22] width 1322 height 44
paste input "Ht4DYGqDxTe0cF4I4pmvHaLb"
type input "Ht4DYGqDxTe0cF4I4pmvHaLb"
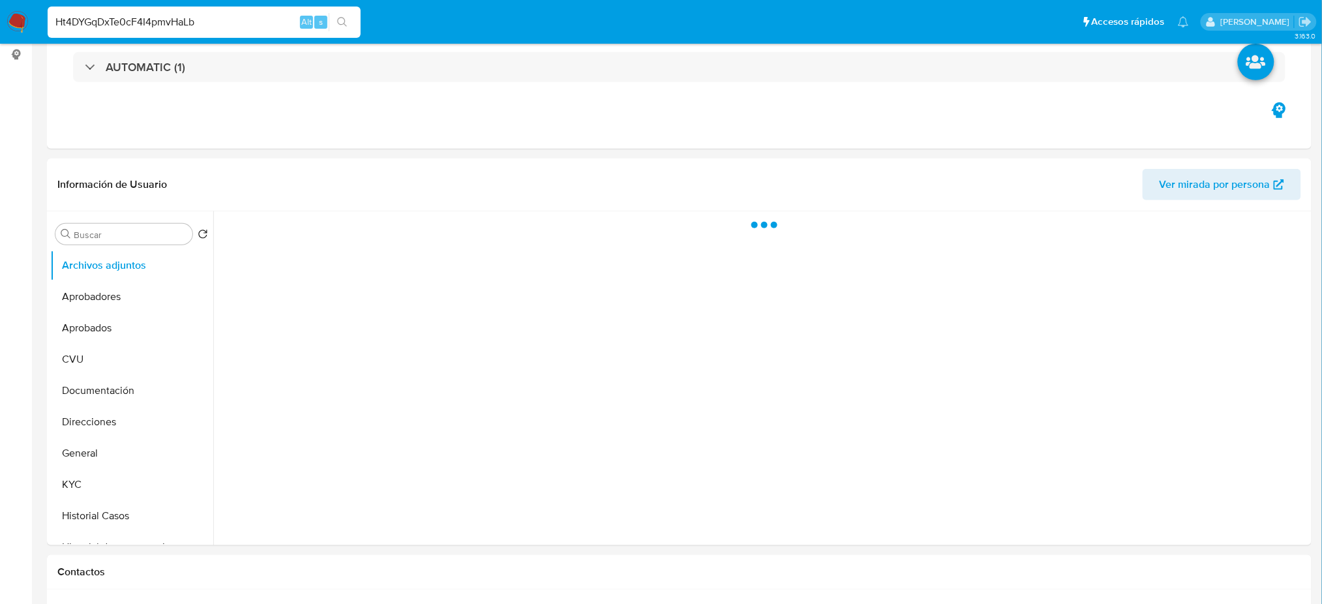
select select "10"
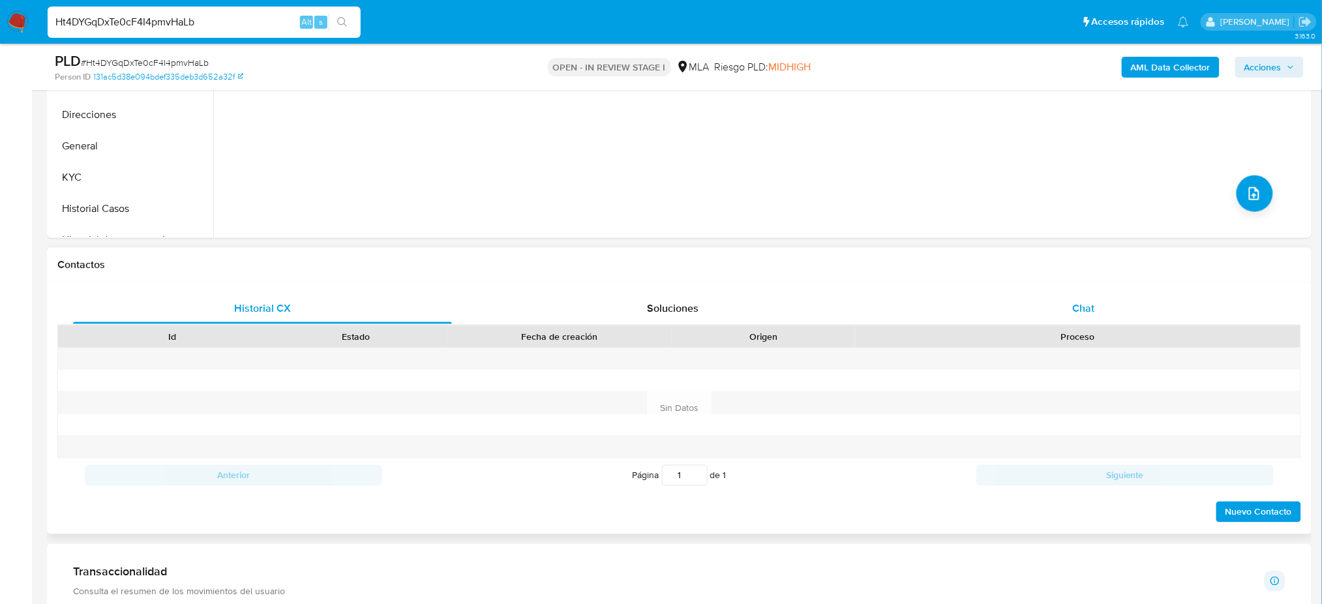
click at [1125, 306] on div "Chat" at bounding box center [1083, 308] width 379 height 31
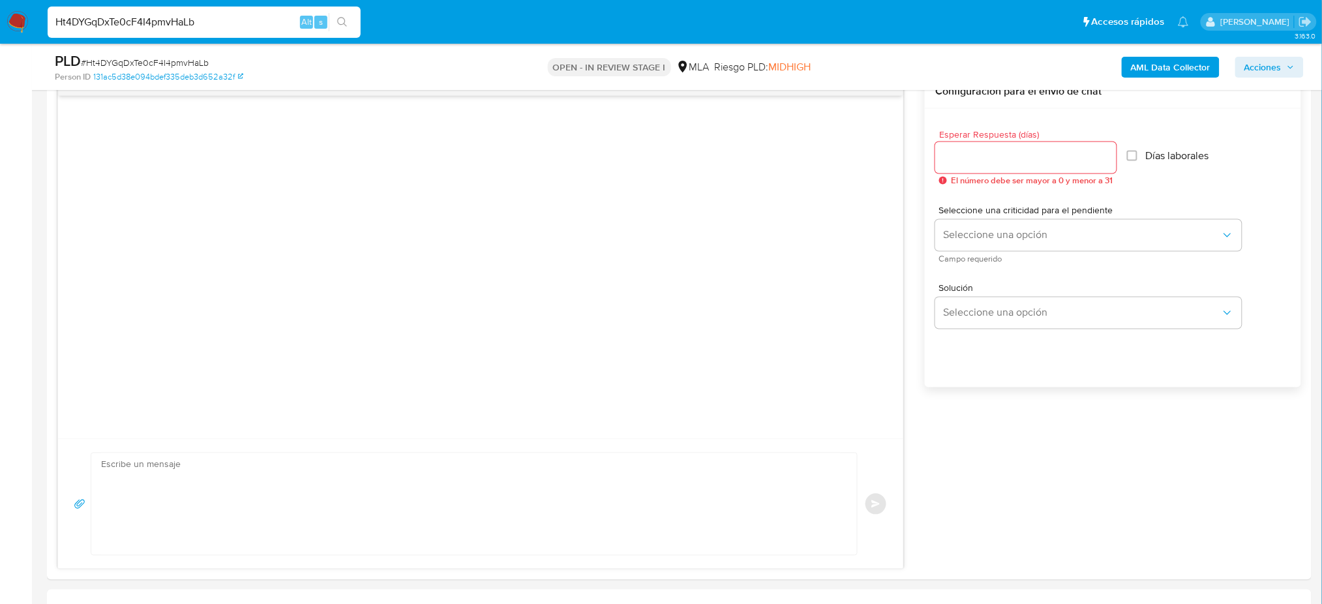
scroll to position [261, 0]
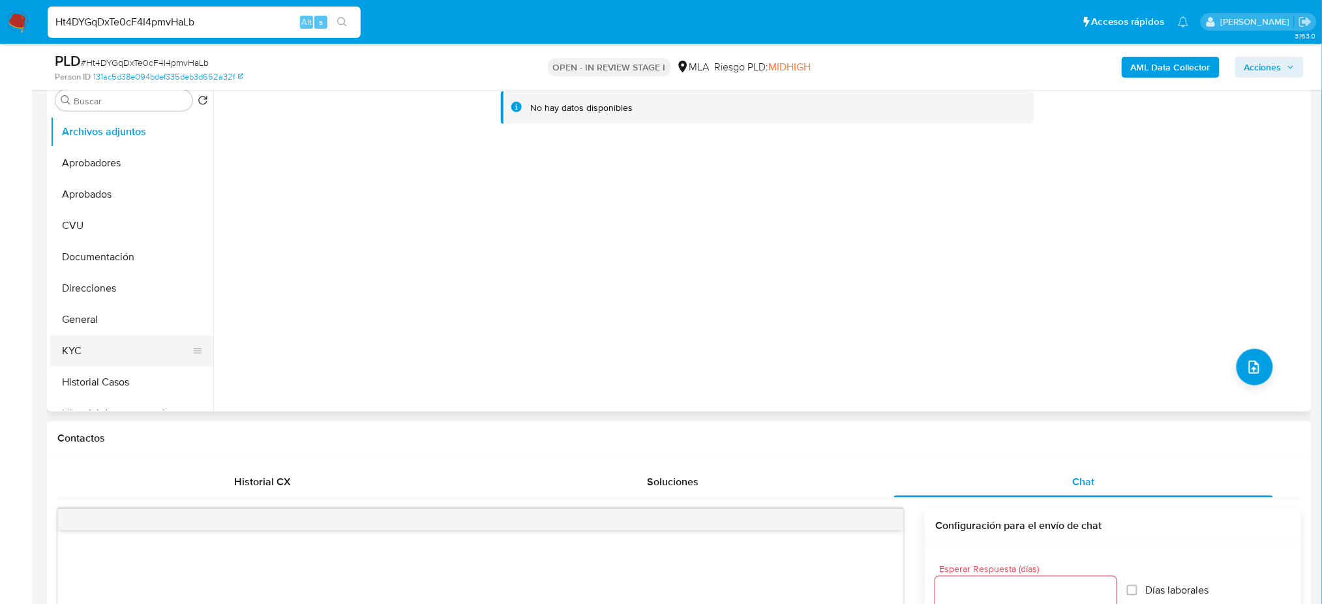
click at [139, 354] on button "KYC" at bounding box center [126, 350] width 153 height 31
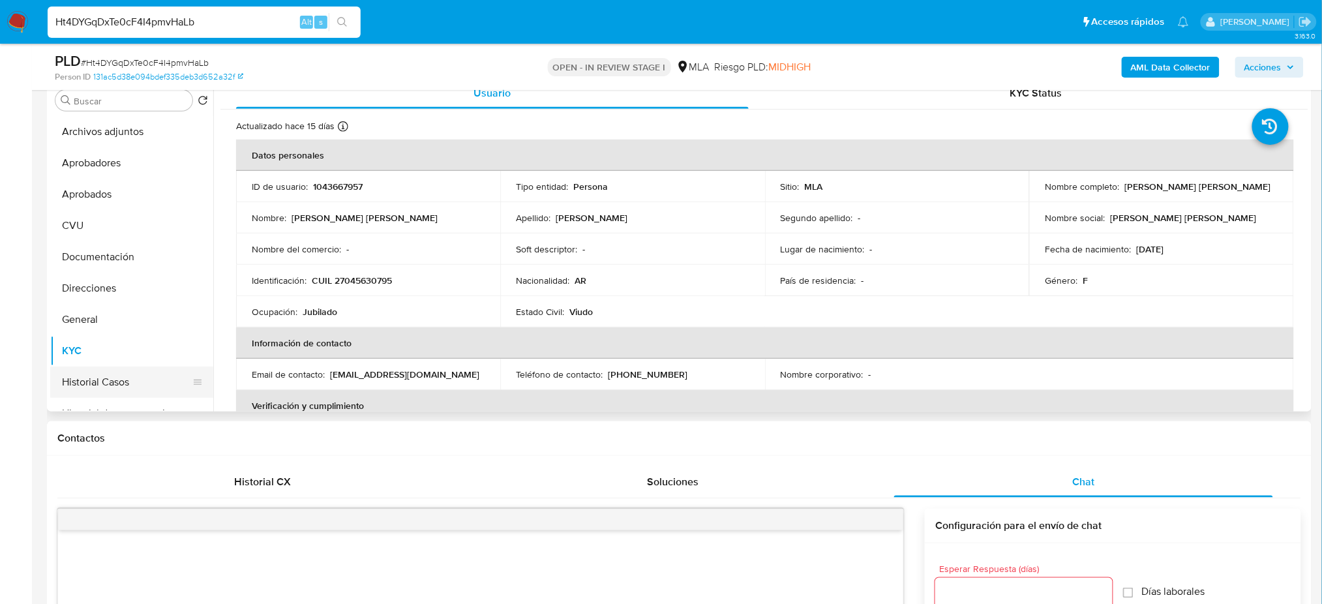
click at [110, 394] on button "Historial Casos" at bounding box center [126, 382] width 153 height 31
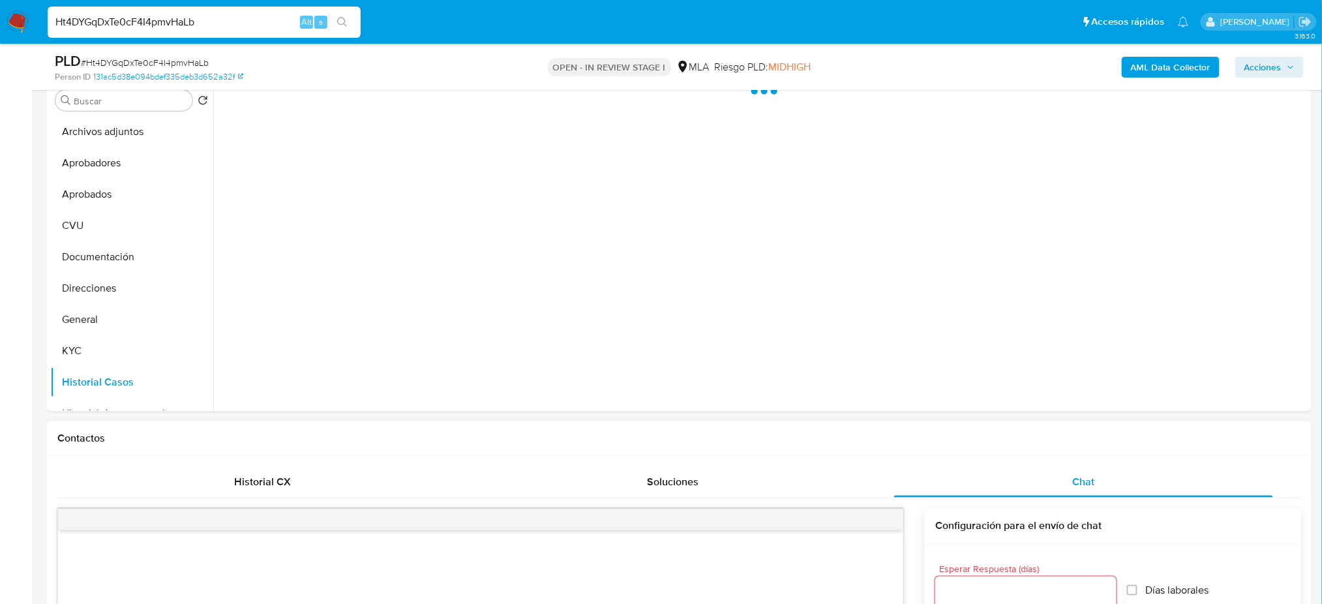
scroll to position [174, 0]
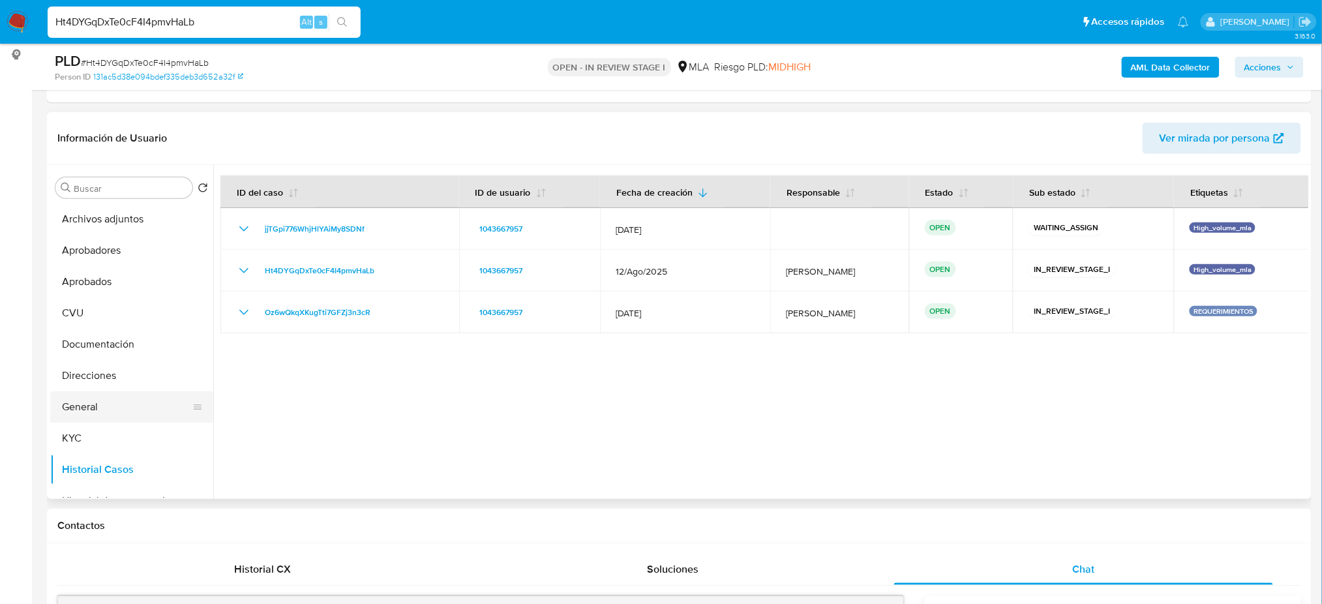
click at [93, 397] on button "General" at bounding box center [126, 406] width 153 height 31
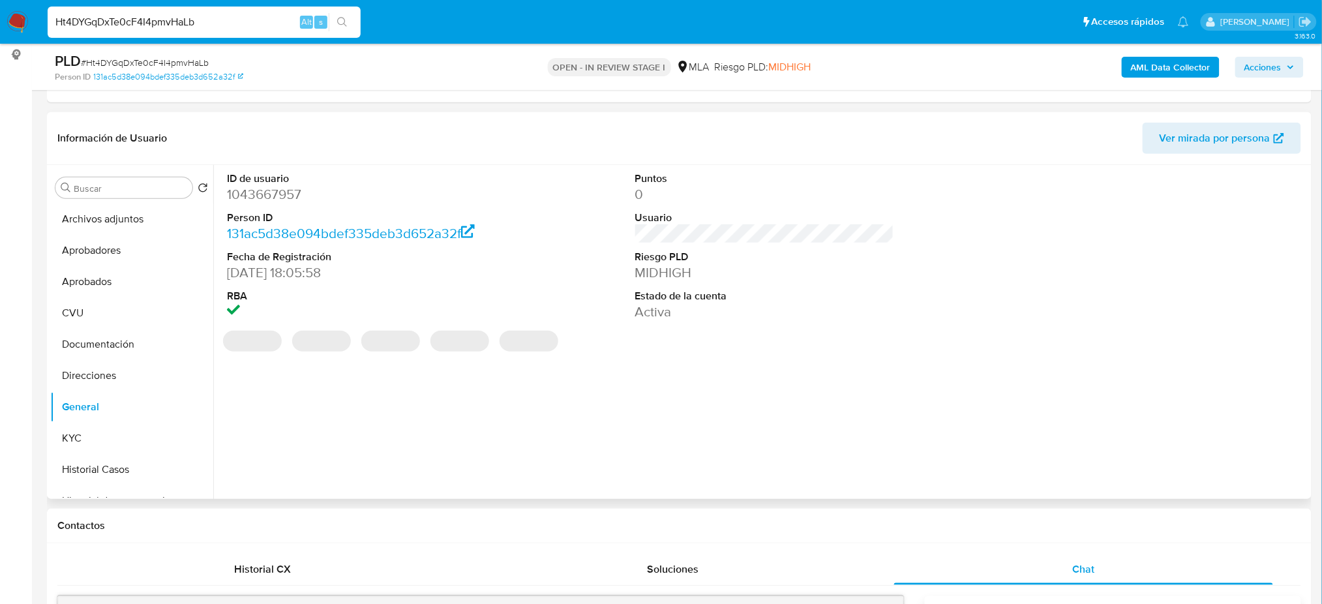
click at [263, 197] on dd "1043667957" at bounding box center [356, 194] width 259 height 18
copy dd "1043667957"
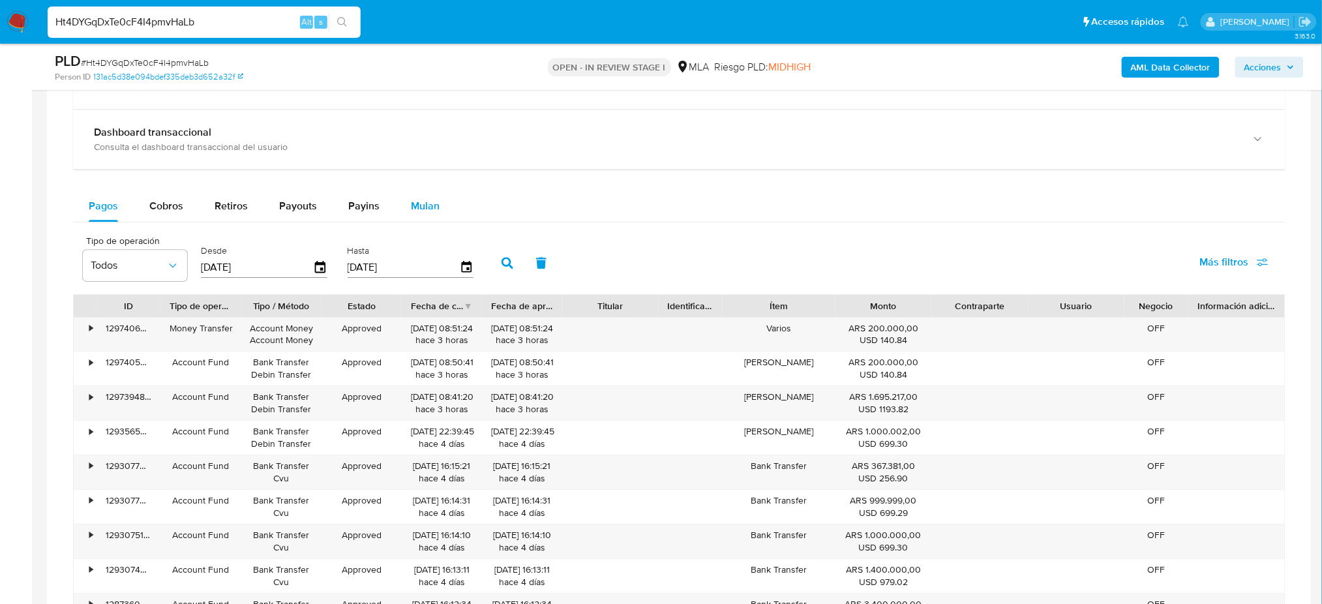
click at [405, 207] on button "Mulan" at bounding box center [425, 205] width 60 height 31
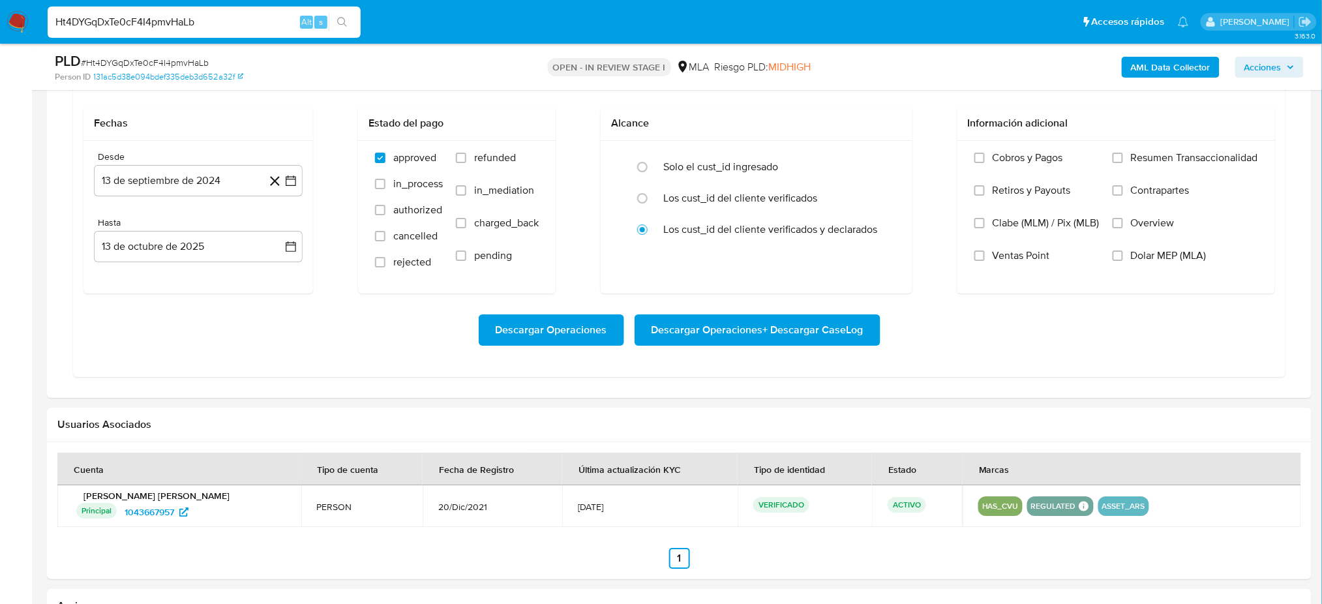
scroll to position [1478, 0]
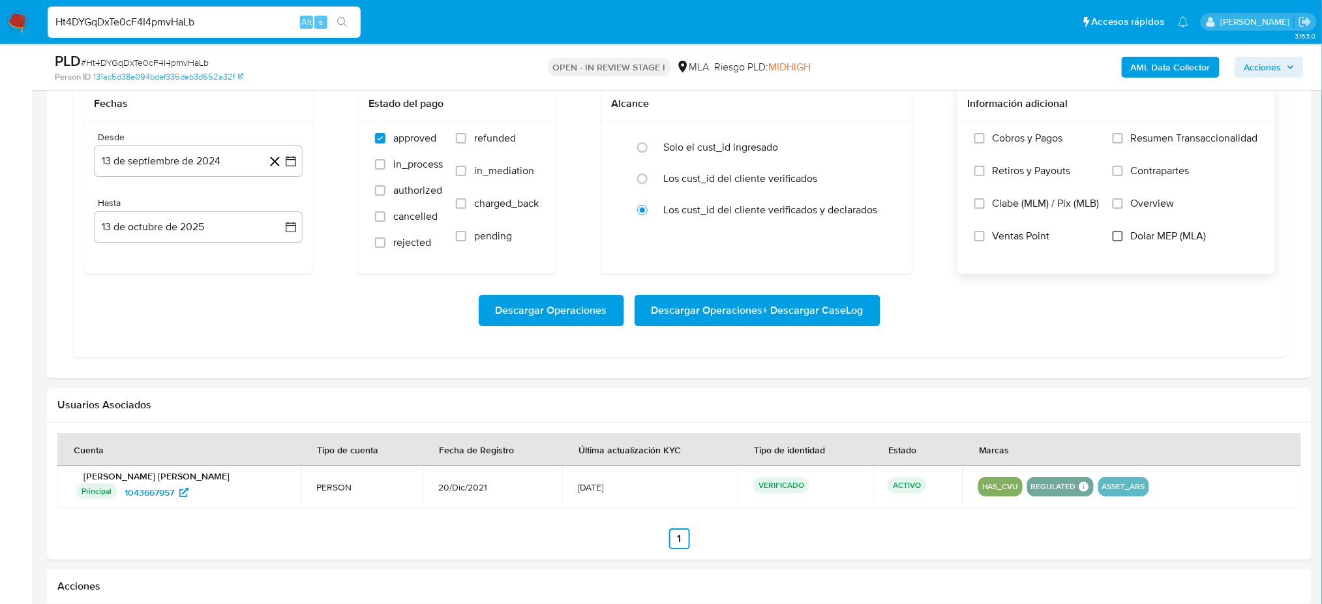
click at [1117, 239] on input "Dolar MEP (MLA)" at bounding box center [1118, 236] width 10 height 10
click at [147, 163] on button "13 de septiembre de 2024" at bounding box center [198, 160] width 209 height 31
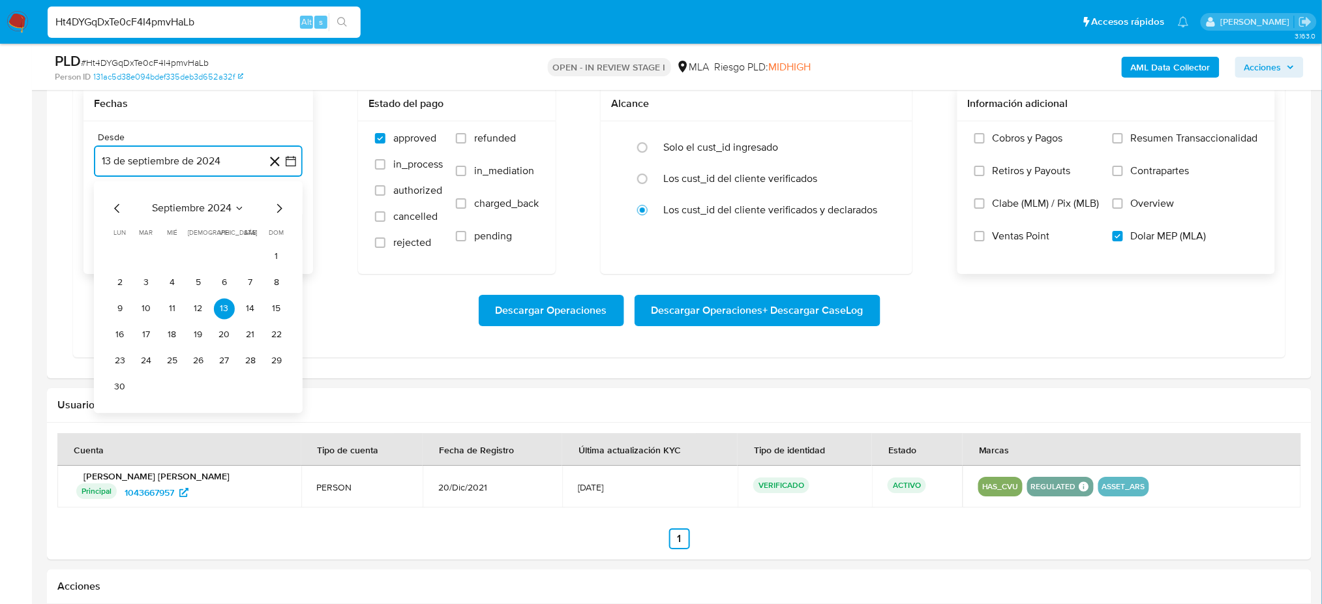
click at [279, 207] on icon "Mes siguiente" at bounding box center [279, 208] width 16 height 16
click at [142, 256] on button "1" at bounding box center [146, 256] width 21 height 21
click at [145, 228] on button "13 de octubre de 2025" at bounding box center [198, 226] width 209 height 31
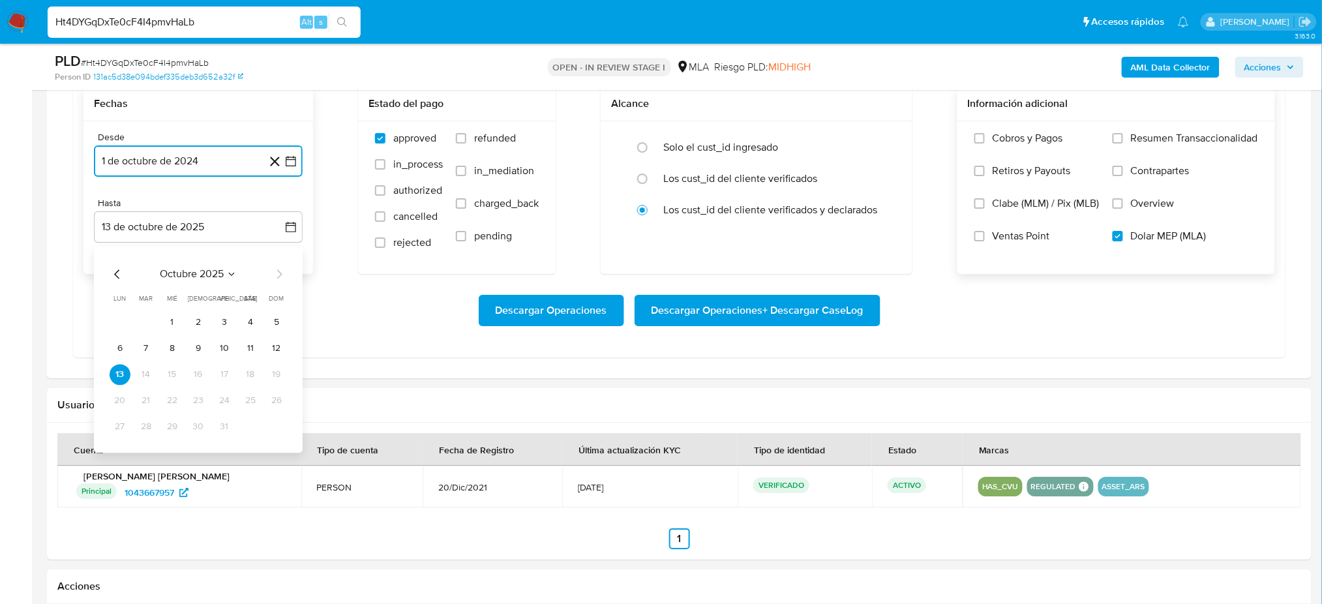
click at [118, 280] on icon "Mes anterior" at bounding box center [118, 274] width 16 height 16
drag, startPoint x: 149, startPoint y: 431, endPoint x: 166, endPoint y: 425, distance: 17.7
click at [149, 433] on button "30" at bounding box center [146, 426] width 21 height 21
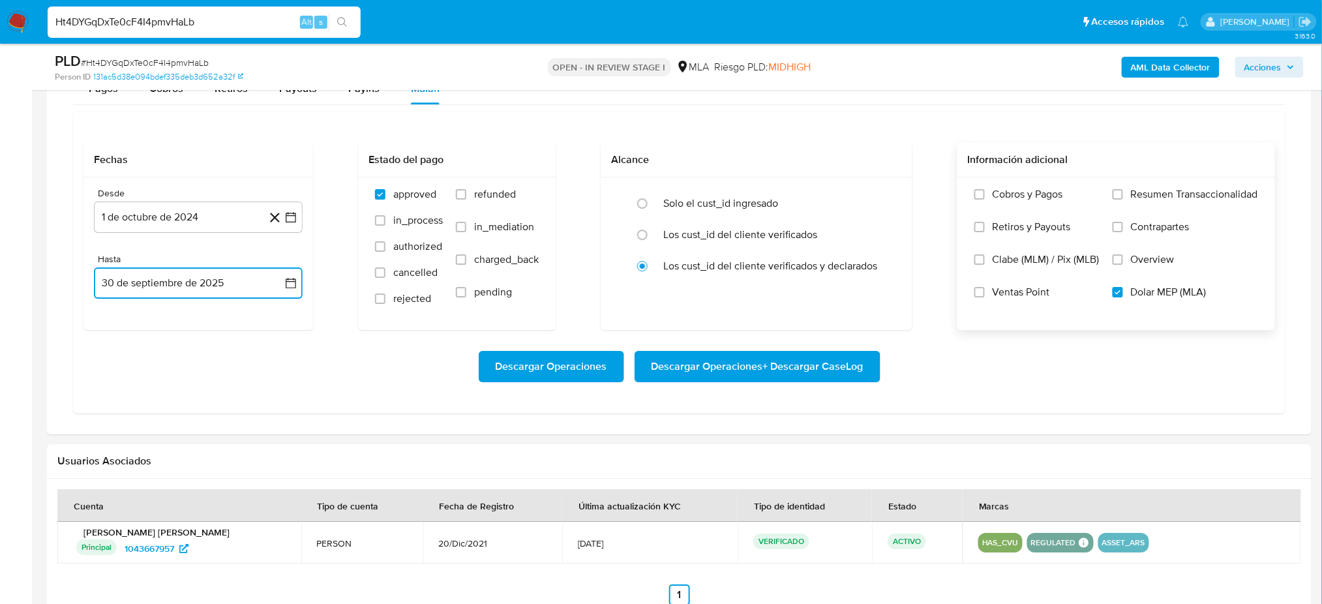
scroll to position [1392, 0]
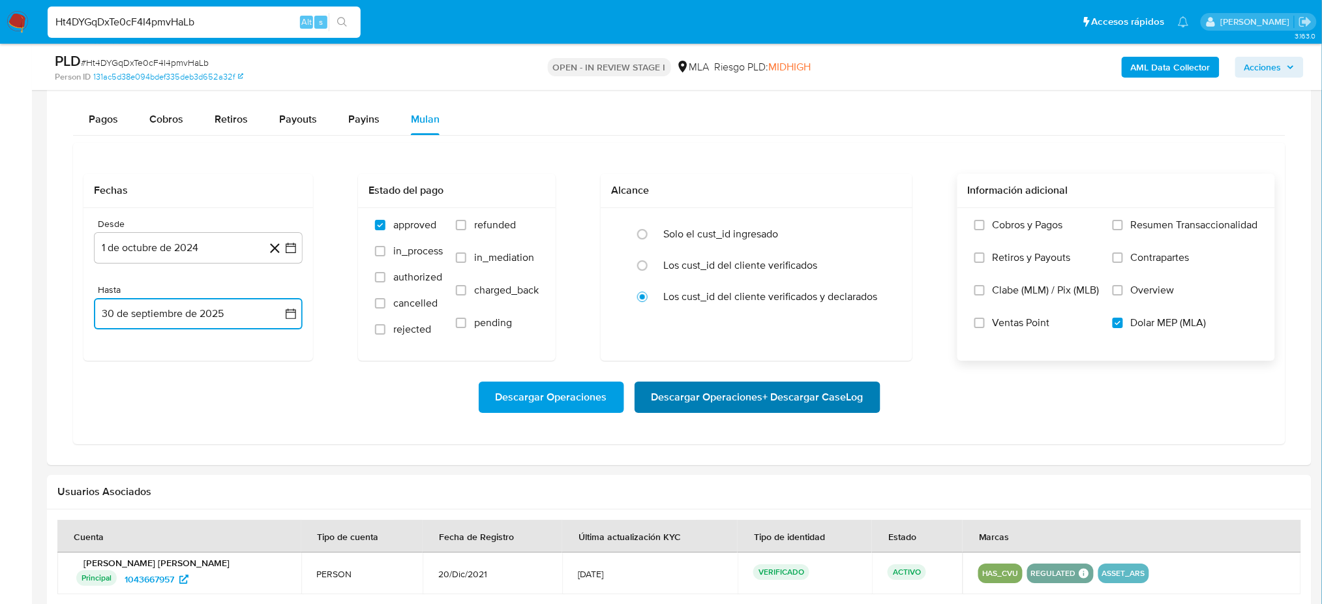
click at [857, 404] on span "Descargar Operaciones + Descargar CaseLog" at bounding box center [758, 397] width 212 height 29
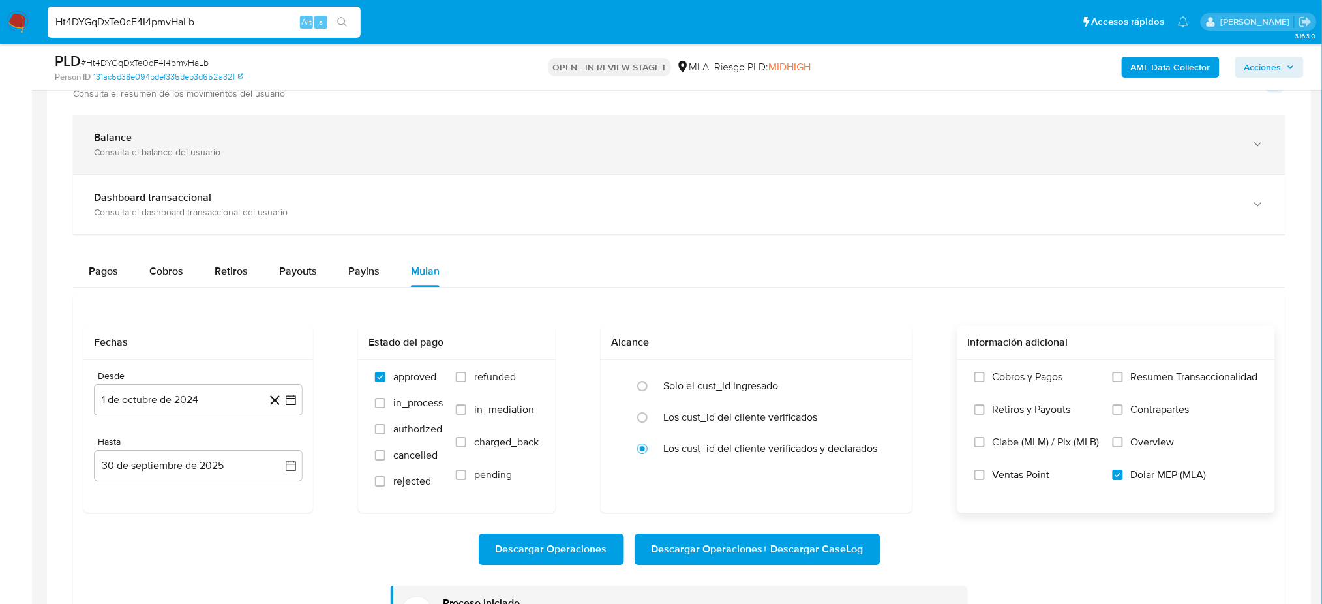
scroll to position [1478, 0]
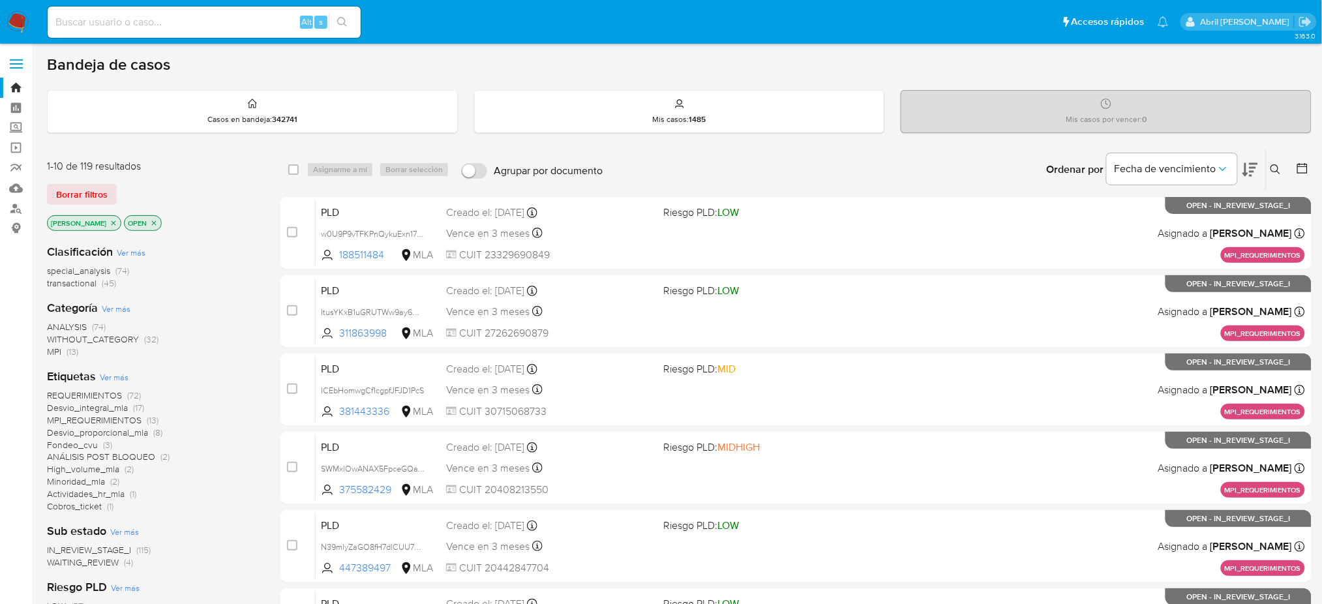
click at [219, 29] on input at bounding box center [204, 22] width 313 height 17
paste input "l1BS5Koja4aG6QbErKdkJonA"
type input "l1BS5Koja4aG6QbErKdkJonA"
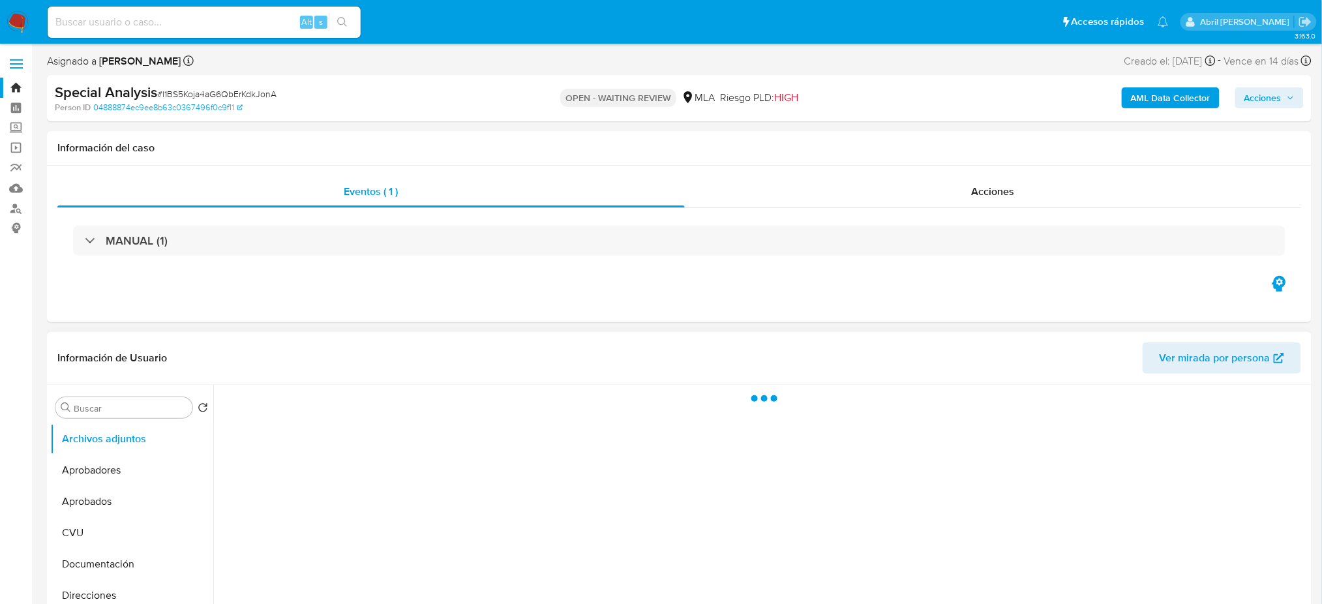
select select "10"
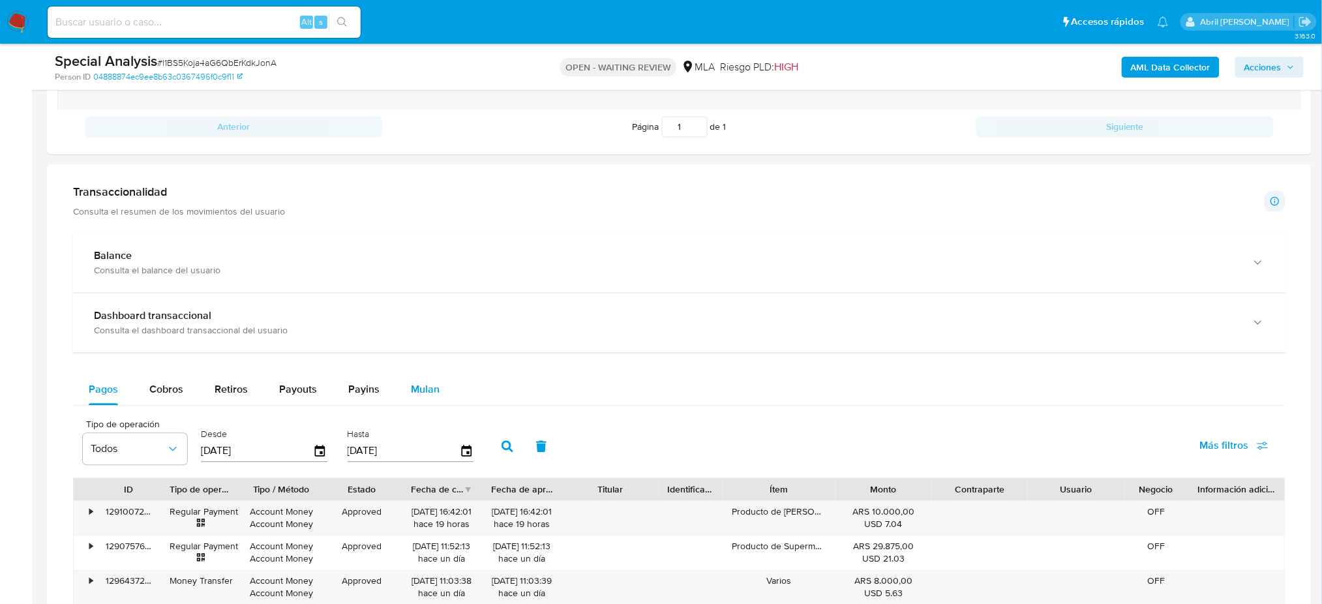
click at [395, 395] on button "Mulan" at bounding box center [425, 389] width 60 height 31
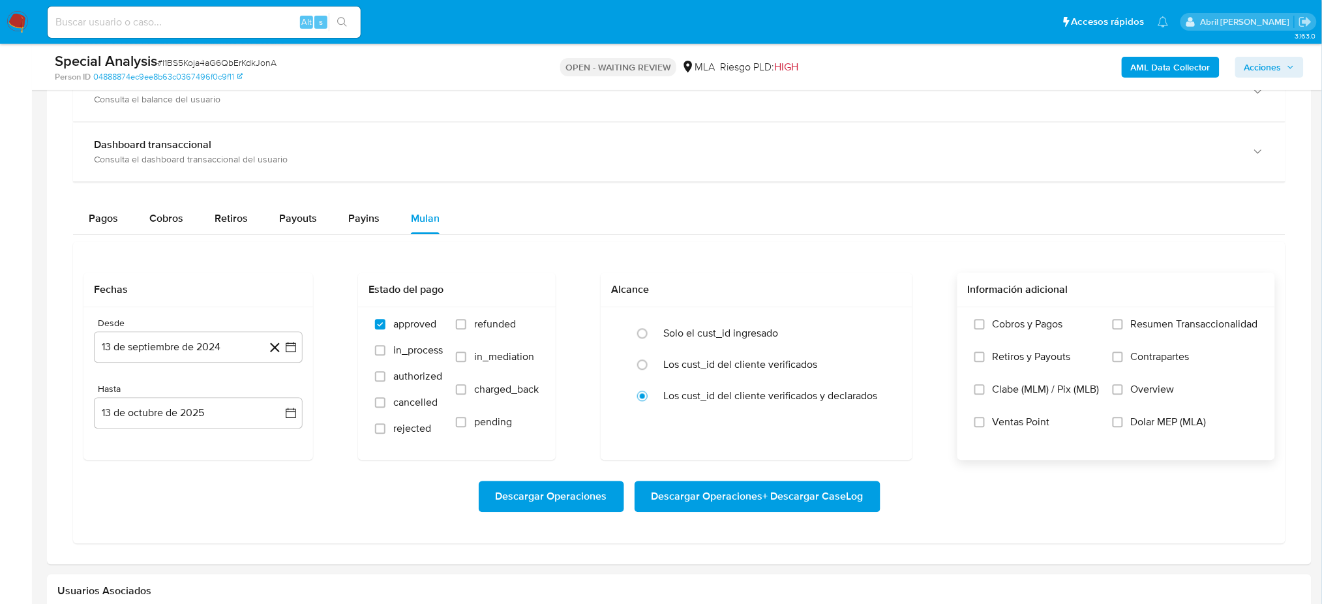
scroll to position [956, 0]
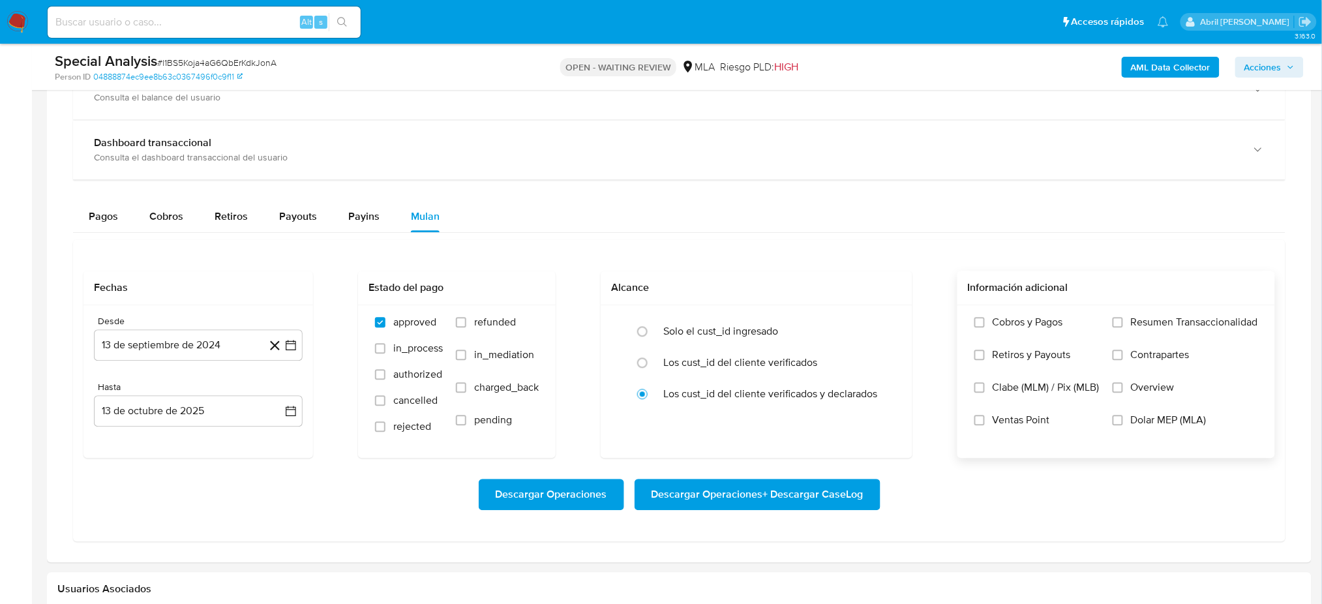
click at [1114, 427] on label "Dolar MEP (MLA)" at bounding box center [1185, 430] width 145 height 33
click at [1114, 425] on input "Dolar MEP (MLA)" at bounding box center [1118, 420] width 10 height 10
click at [153, 350] on button "13 de septiembre de 2024" at bounding box center [198, 344] width 209 height 31
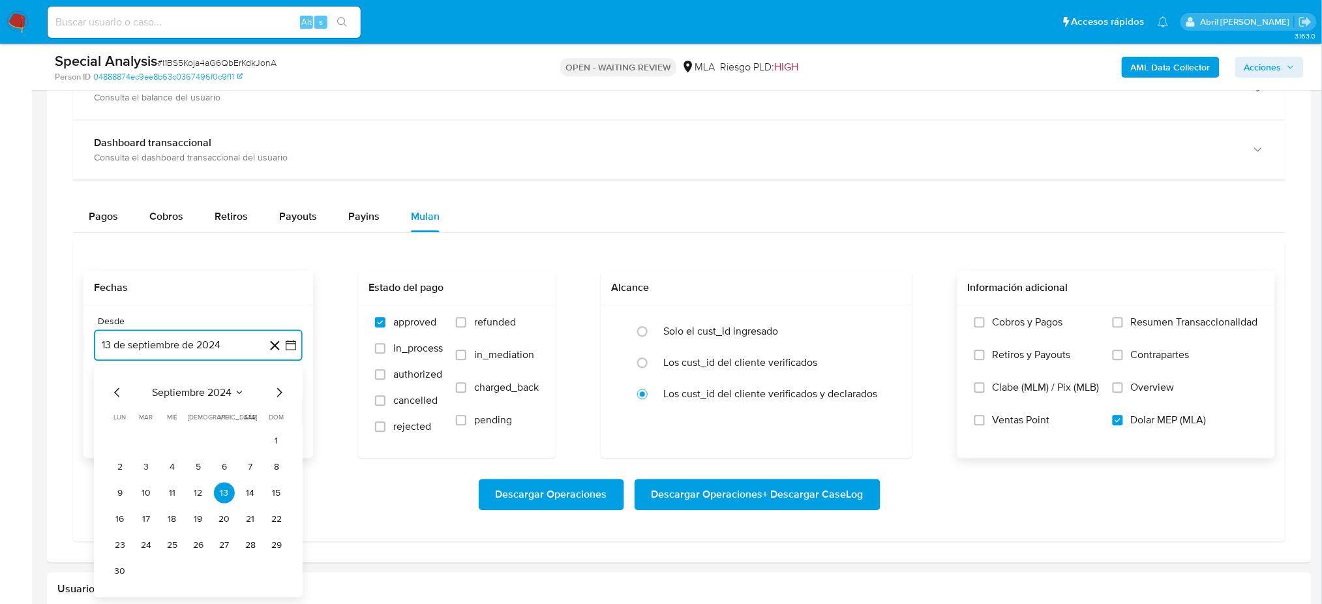
click at [282, 390] on icon "Mes siguiente" at bounding box center [279, 392] width 16 height 16
click at [149, 440] on button "1" at bounding box center [146, 440] width 21 height 21
click at [175, 406] on button "13 de octubre de 2025" at bounding box center [198, 410] width 209 height 31
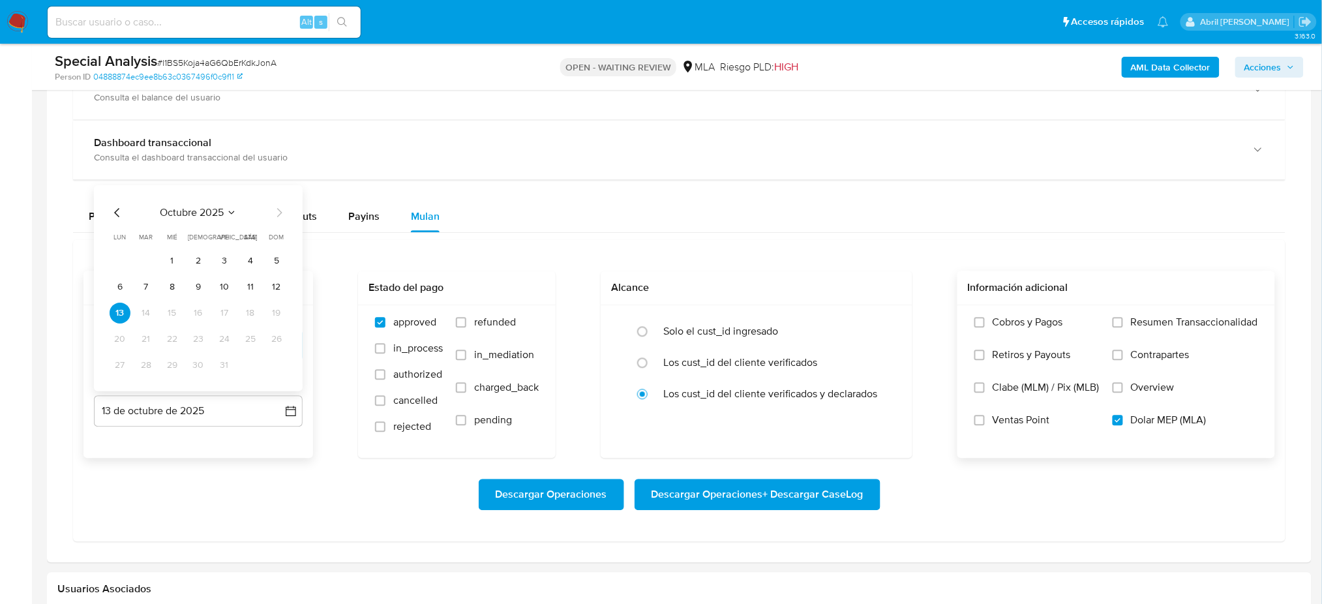
click at [121, 215] on icon "Mes anterior" at bounding box center [118, 213] width 16 height 16
click at [151, 368] on button "30" at bounding box center [146, 365] width 21 height 21
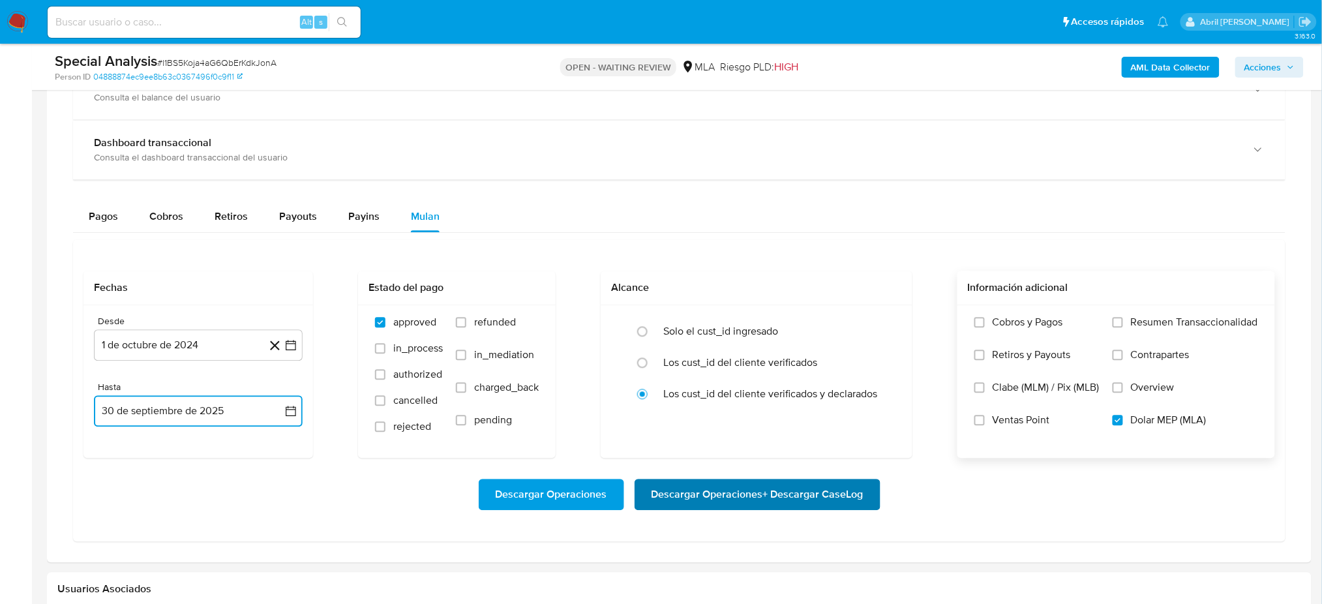
click at [825, 491] on span "Descargar Operaciones + Descargar CaseLog" at bounding box center [758, 494] width 212 height 29
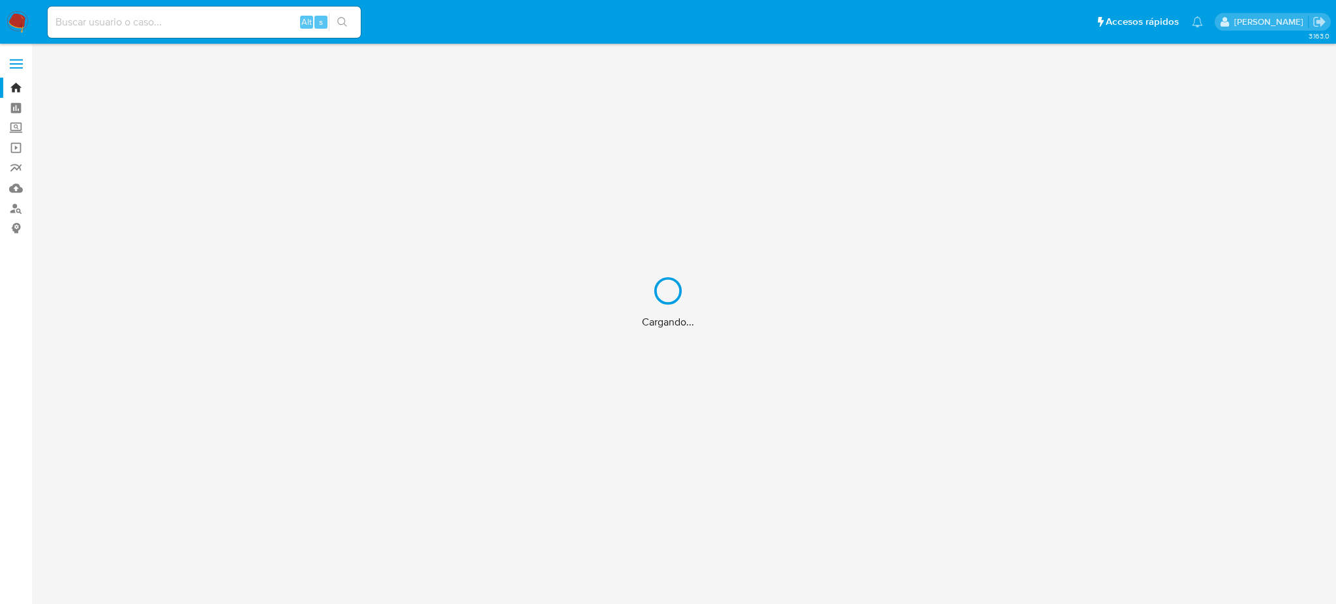
click at [157, 34] on div "Cargando..." at bounding box center [668, 302] width 1336 height 604
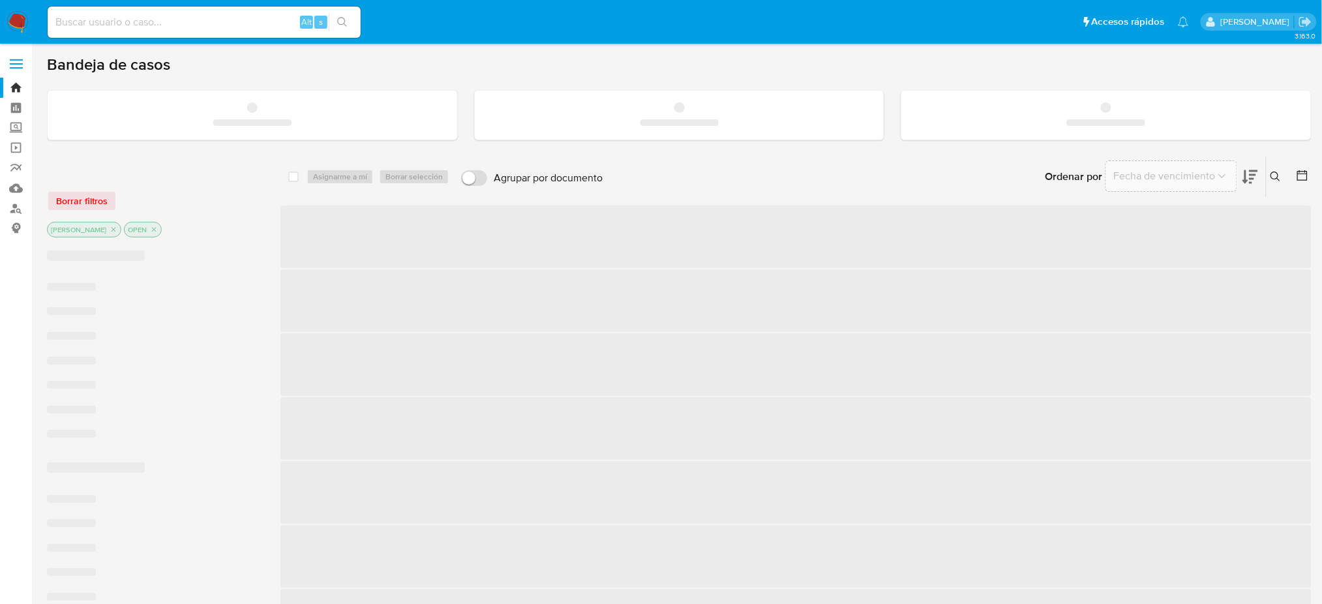
click at [142, 20] on input at bounding box center [204, 22] width 313 height 17
paste input "aLT7gdmG9t463nhb9LFfQKYg"
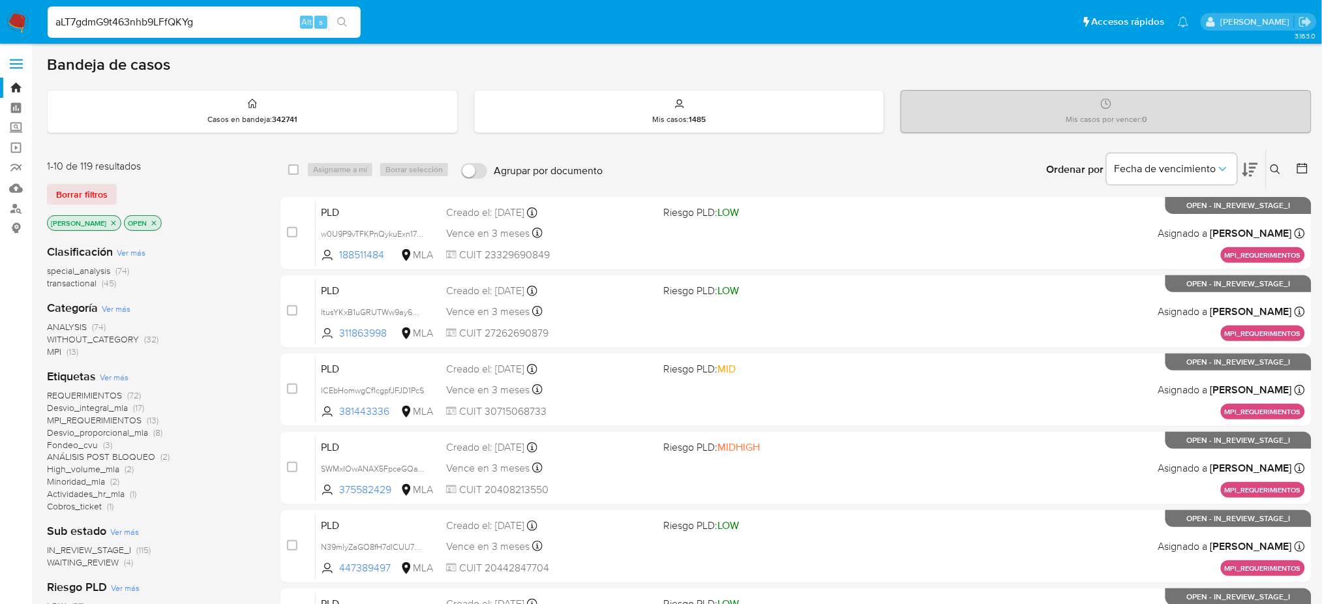
type input "aLT7gdmG9t463nhb9LFfQKYg"
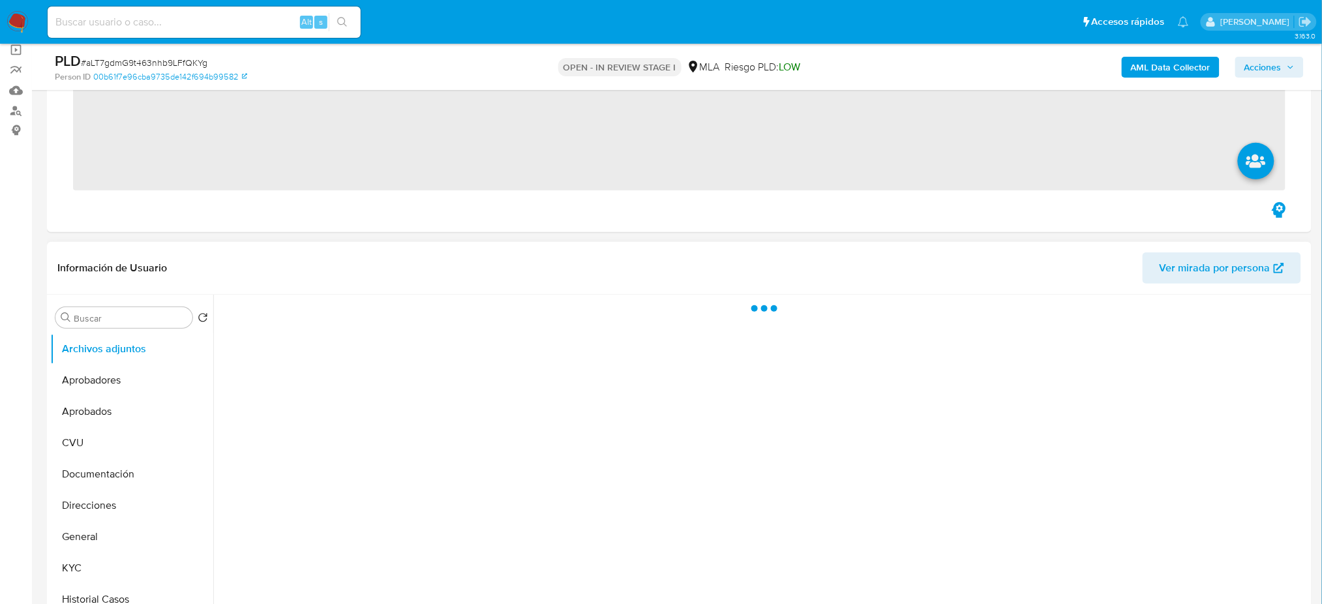
scroll to position [348, 0]
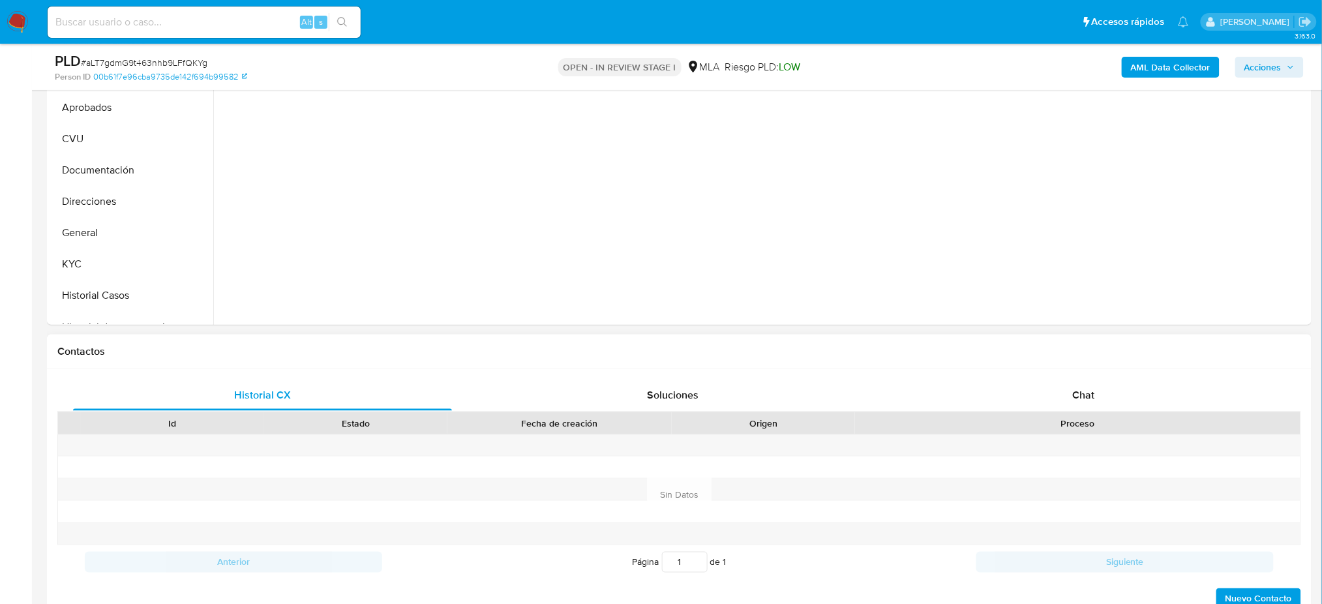
click at [1065, 412] on div "Proceso" at bounding box center [1078, 423] width 446 height 22
click at [1065, 401] on div "Chat" at bounding box center [1083, 395] width 379 height 31
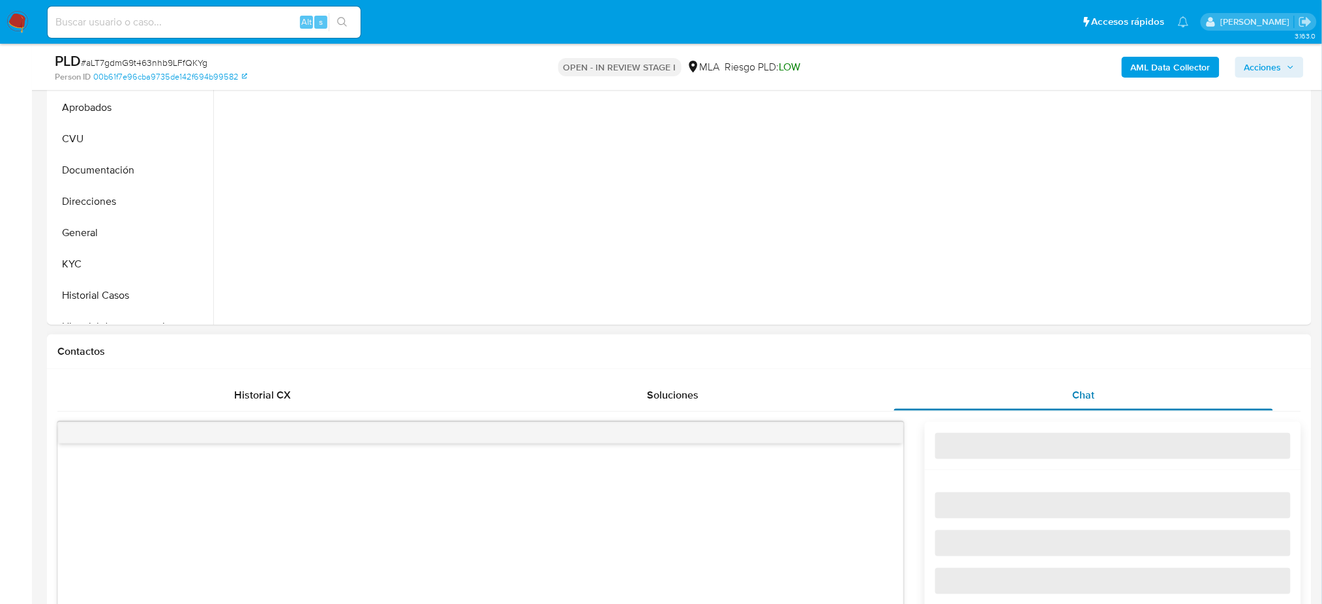
select select "10"
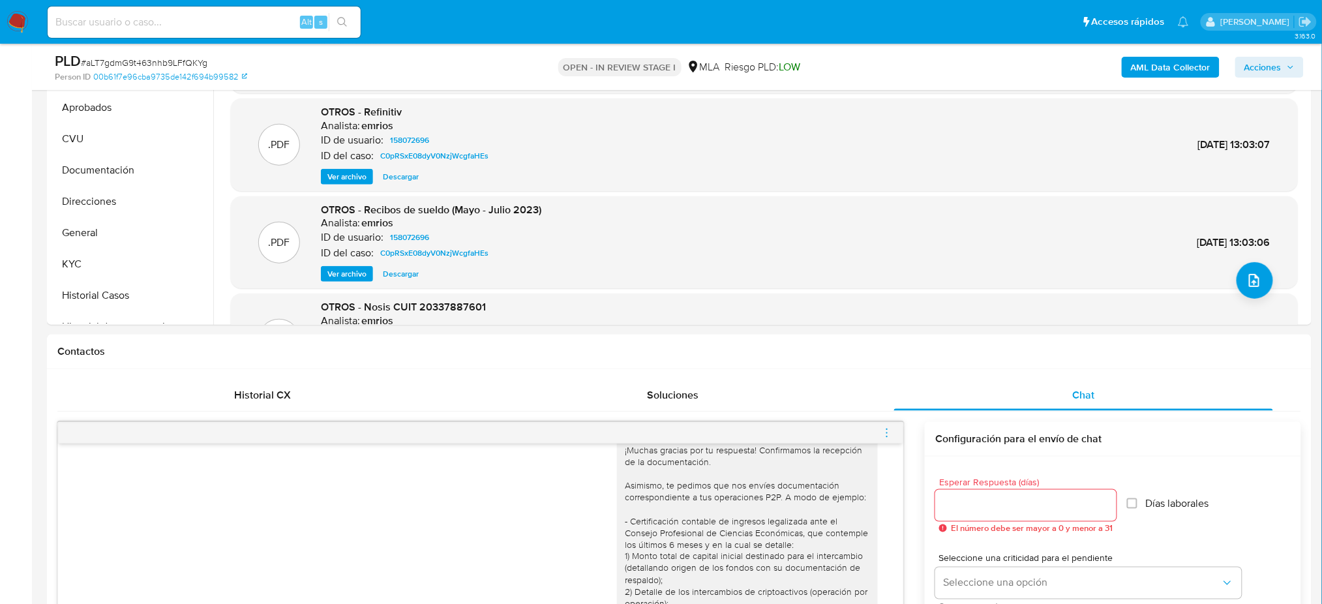
click at [192, 20] on input at bounding box center [204, 22] width 313 height 17
paste input "WfVOoI1K91n6nOxaCtG9SYS3"
type input "WfVOoI1K91n6nOxaCtG9SYS3"
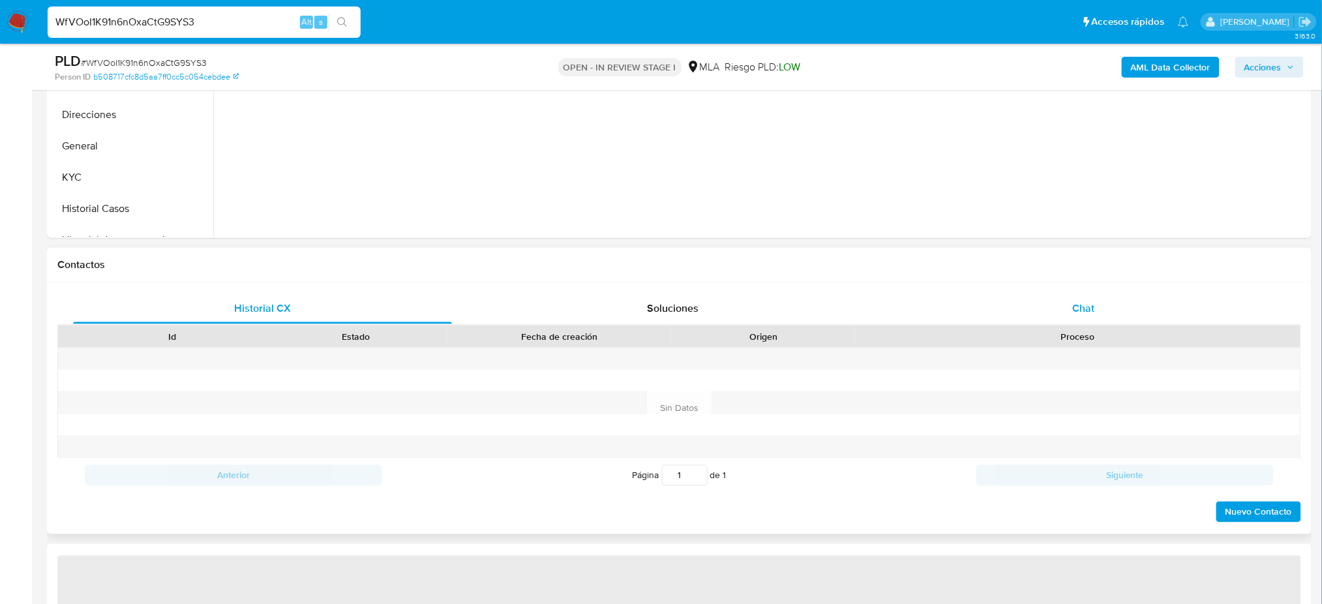
click at [1069, 320] on div "Chat" at bounding box center [1083, 308] width 379 height 31
select select "10"
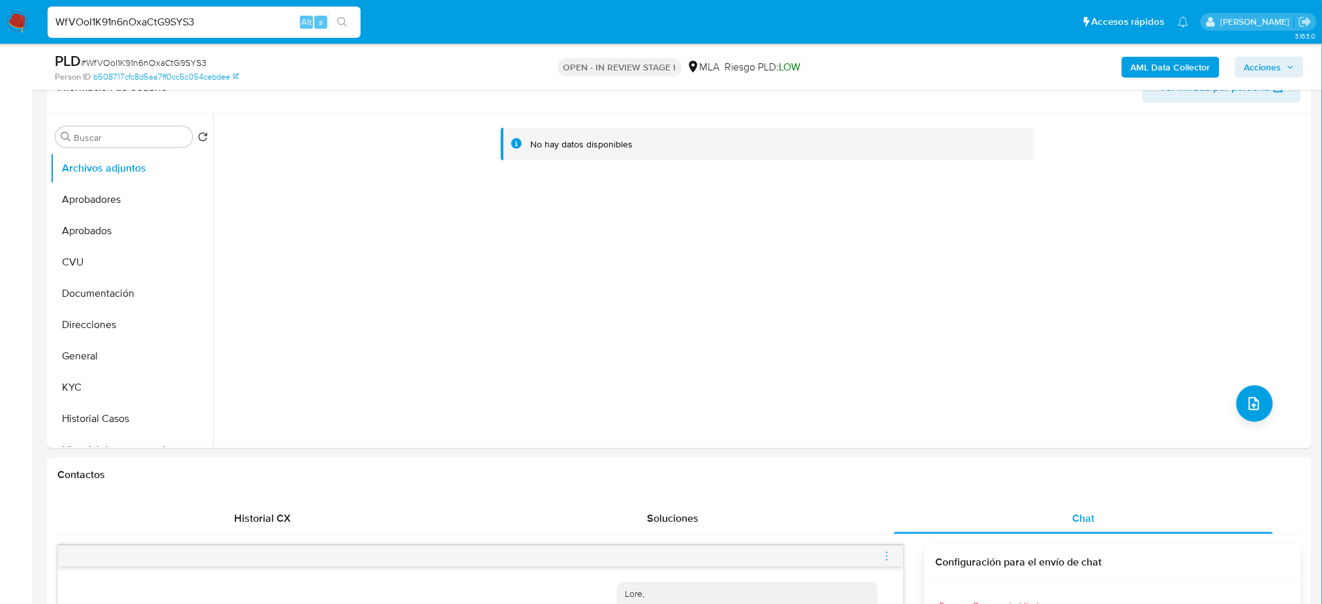
scroll to position [174, 0]
